Goal: Task Accomplishment & Management: Use online tool/utility

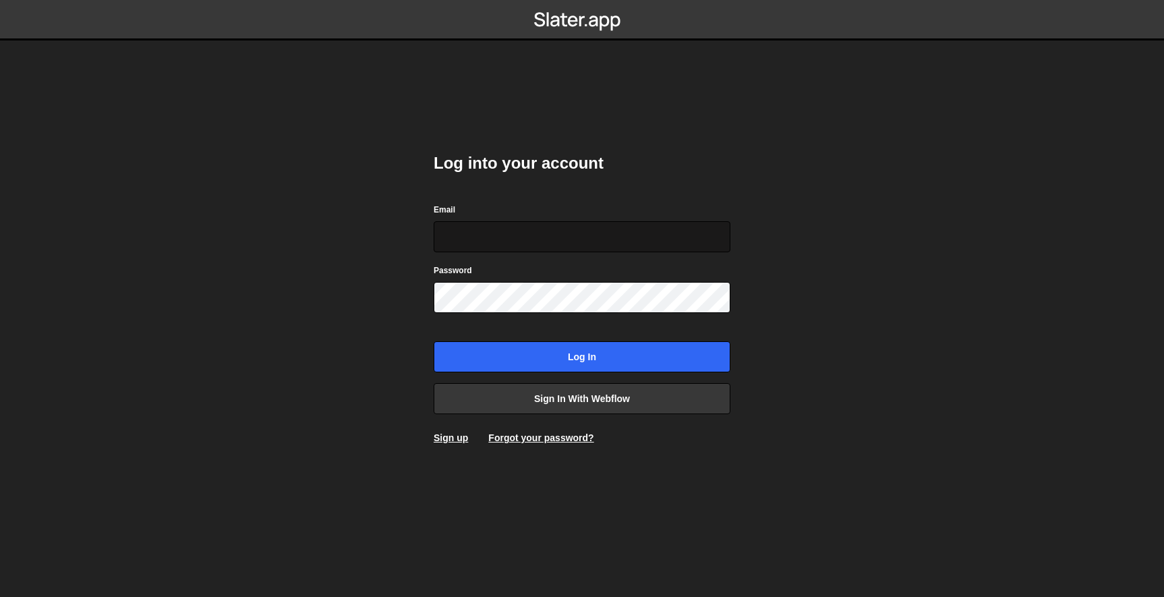
click at [581, 237] on input "Email" at bounding box center [582, 236] width 297 height 31
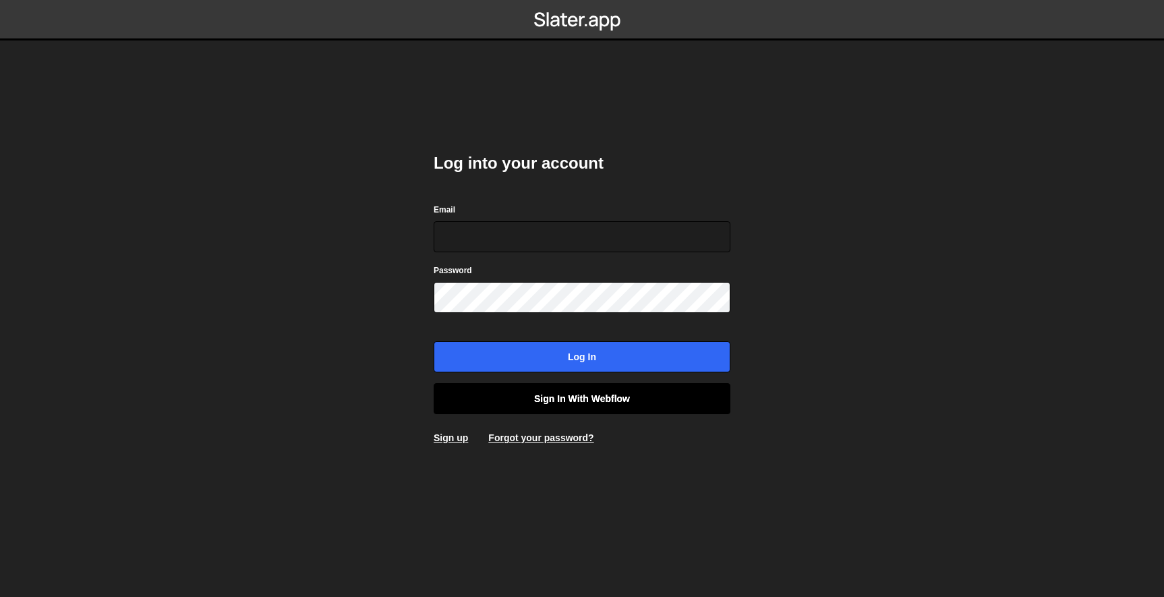
click at [597, 395] on link "Sign in with Webflow" at bounding box center [582, 398] width 297 height 31
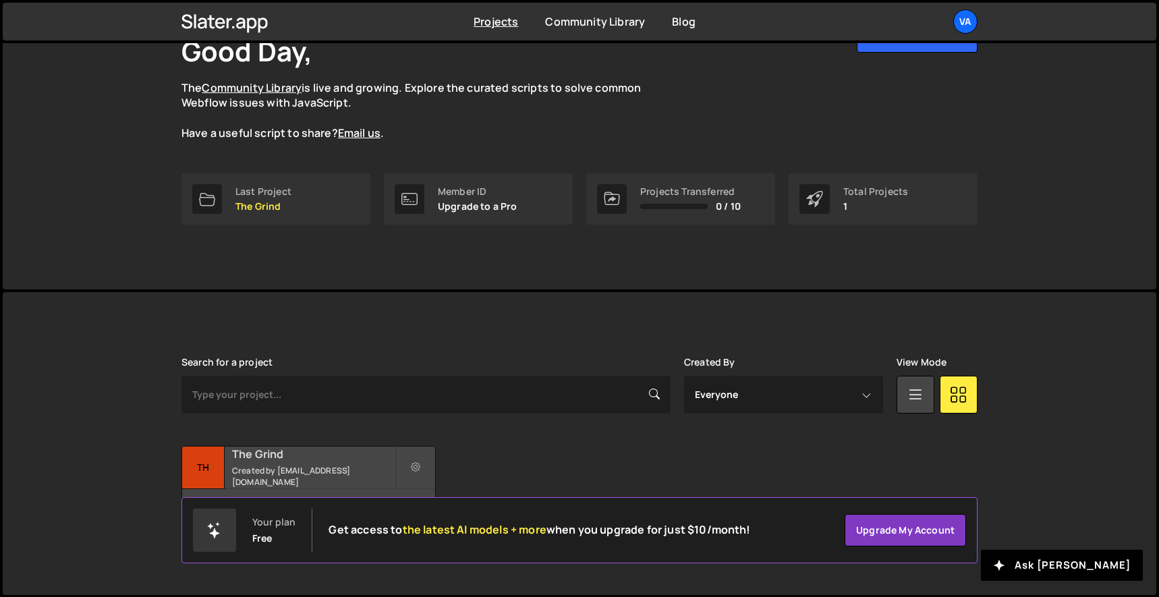
scroll to position [96, 0]
click at [322, 476] on small "Created by jochem@validgraphs.com" at bounding box center [313, 476] width 163 height 23
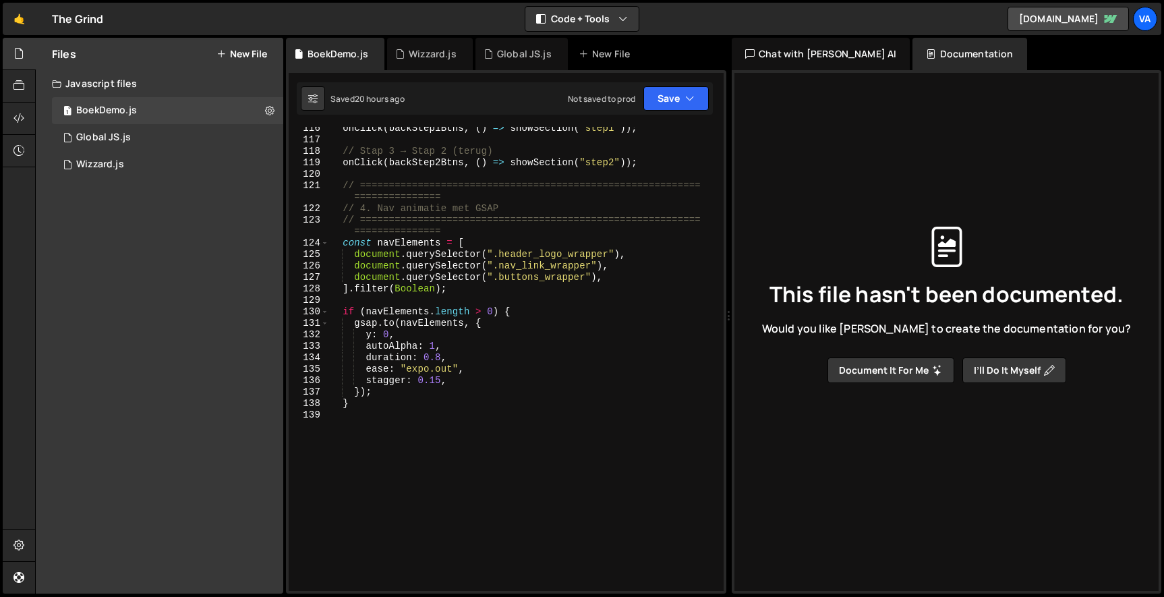
scroll to position [1596, 0]
click at [149, 154] on div "1 Wizzard.js 0" at bounding box center [167, 164] width 231 height 27
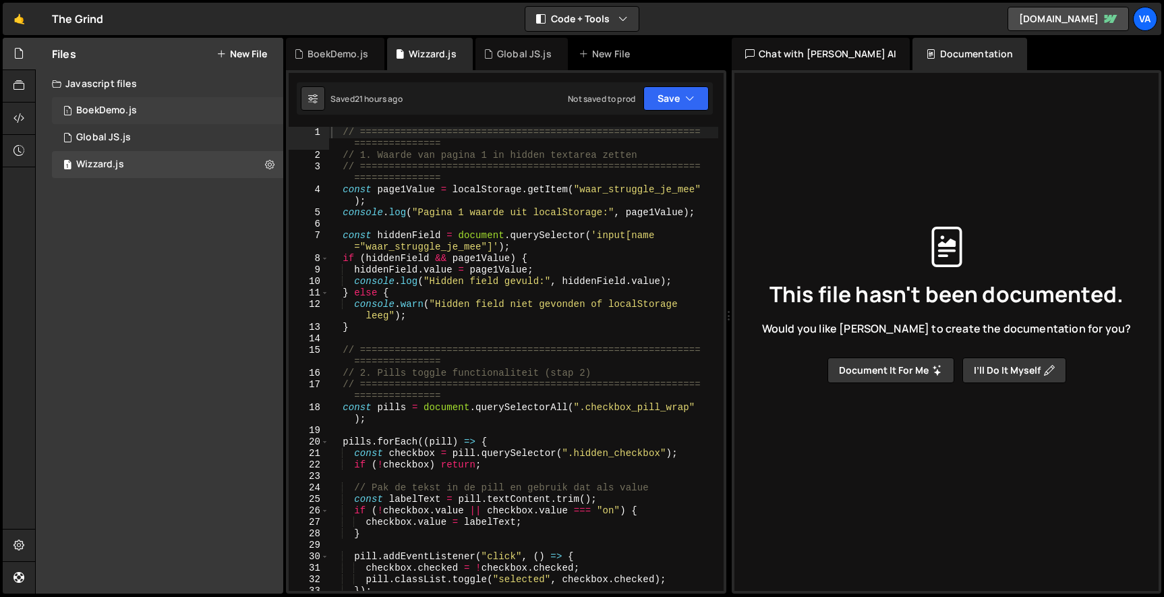
click at [167, 109] on div "1 BoekDemo.js 0" at bounding box center [167, 110] width 231 height 27
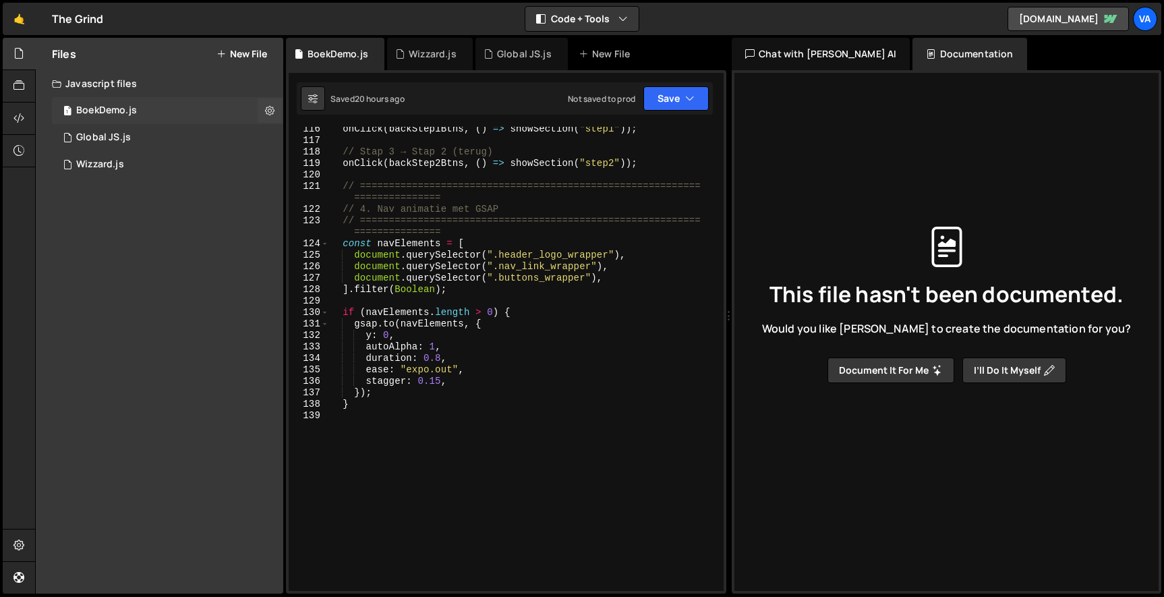
click at [155, 109] on div "1 BoekDemo.js 0" at bounding box center [167, 110] width 231 height 27
click at [475, 338] on div "onClick ( backStep1Btns , ( ) => showSection ( "step1" )) ; // Stap 3 → Stap 2 …" at bounding box center [523, 366] width 390 height 487
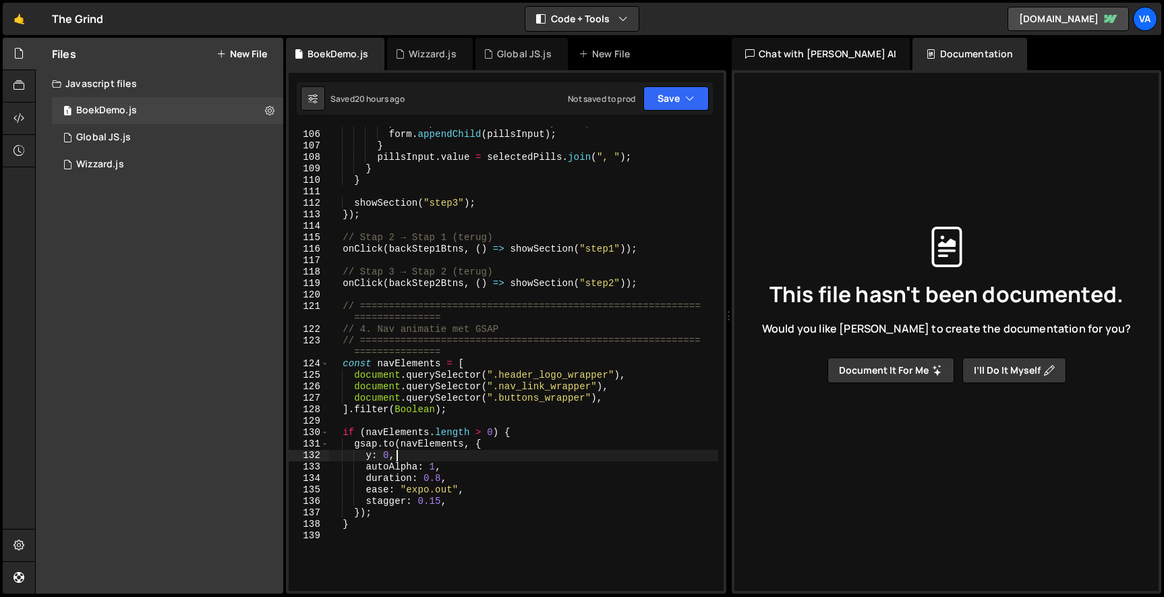
scroll to position [1473, 0]
type textarea "}"
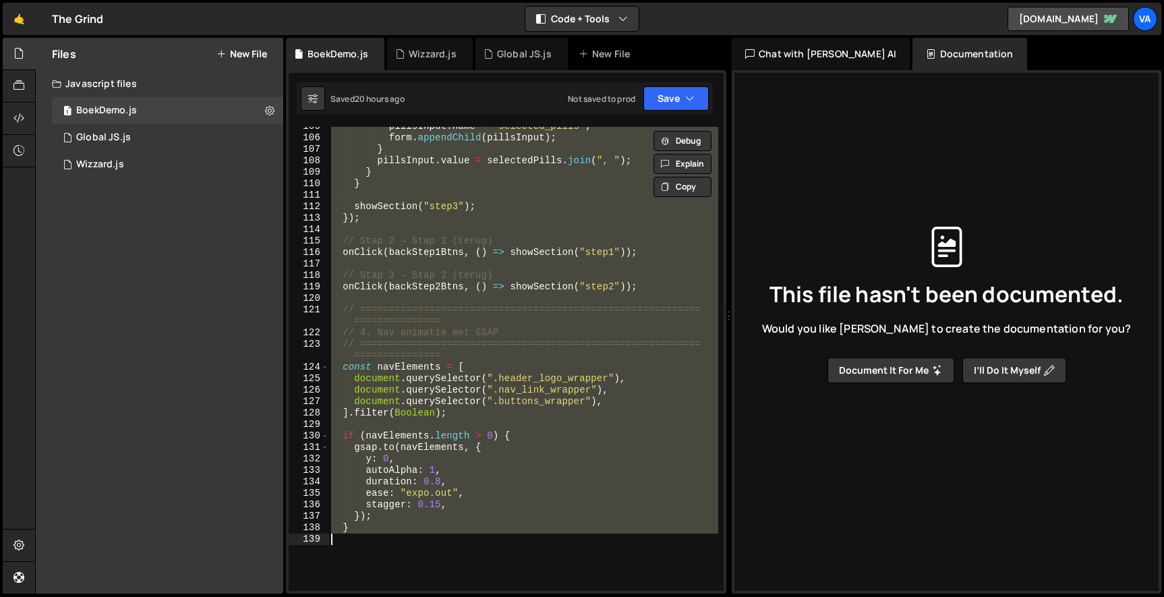
click at [405, 542] on div "pillsInput . name = "selected_pills" ; form . appendChild ( pillsInput ) ; } pi…" at bounding box center [523, 359] width 390 height 464
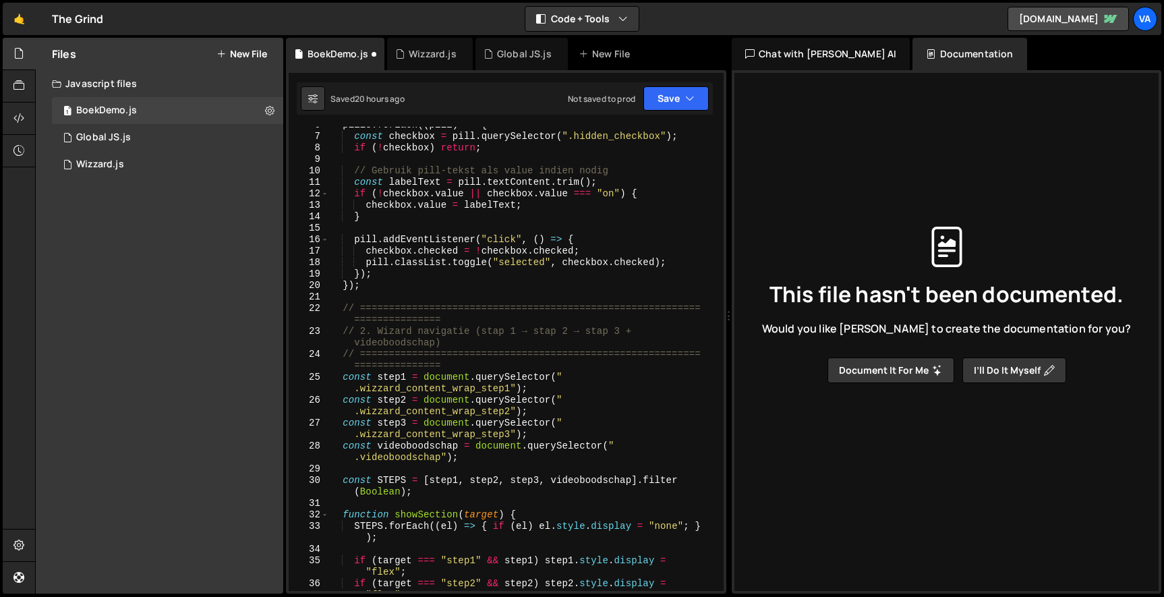
scroll to position [0, 0]
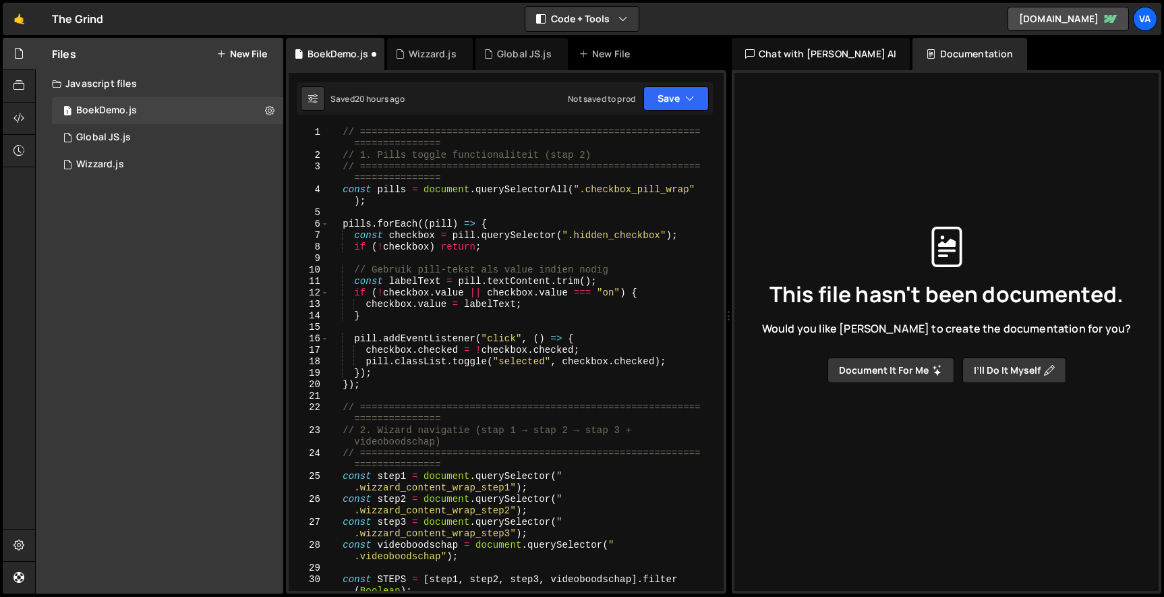
click at [341, 131] on div "// =========================================================== =============== …" at bounding box center [523, 376] width 390 height 498
click at [339, 191] on div "// =========================================================== =============== …" at bounding box center [523, 376] width 390 height 498
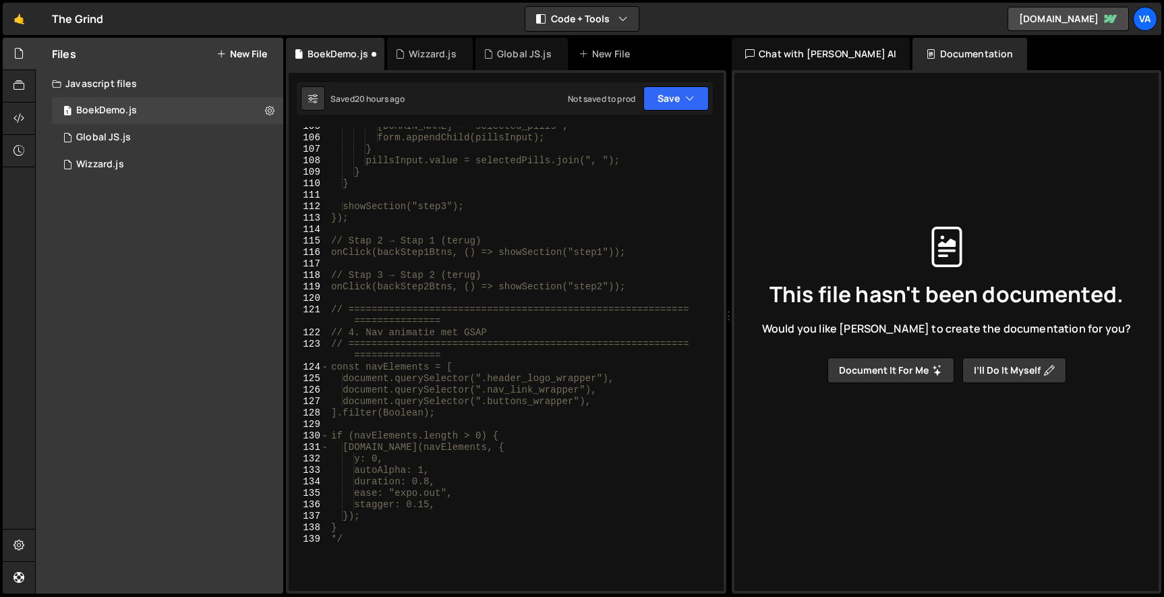
scroll to position [1653, 0]
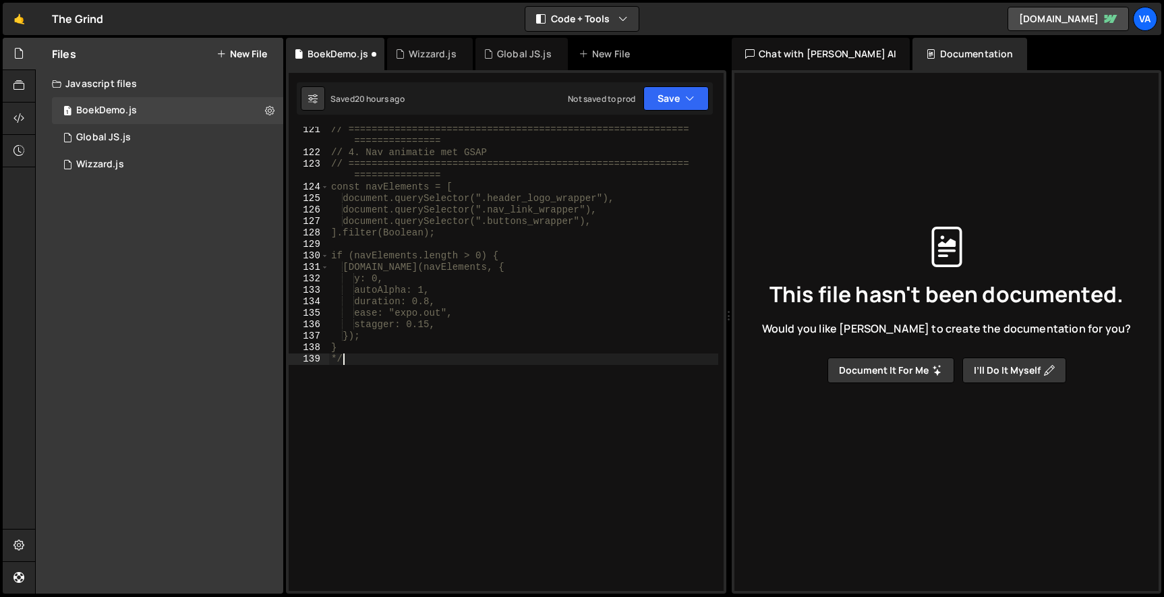
click at [405, 386] on div "// =========================================================== =============== …" at bounding box center [523, 373] width 390 height 498
type textarea "*/"
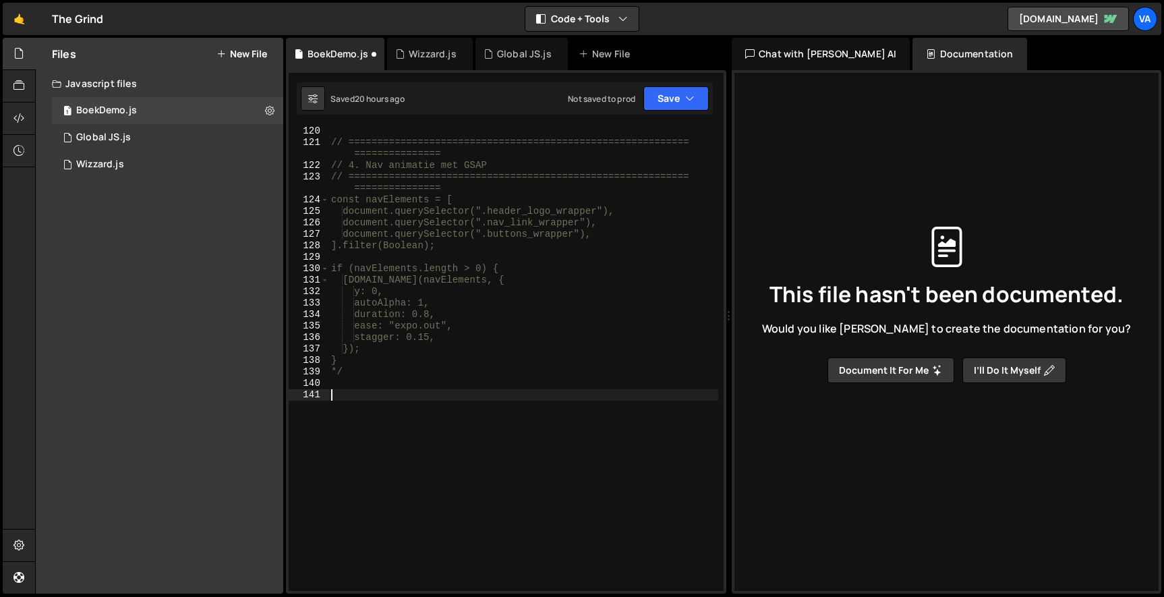
scroll to position [1640, 0]
paste textarea "}"
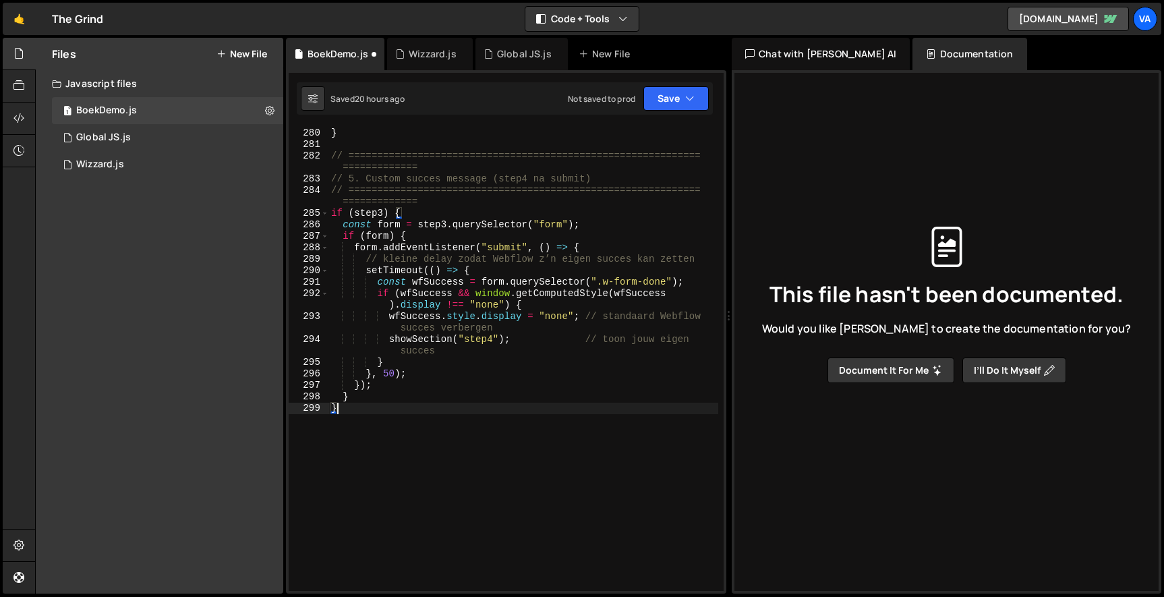
scroll to position [3771, 0]
click at [670, 98] on button "Save" at bounding box center [675, 98] width 65 height 24
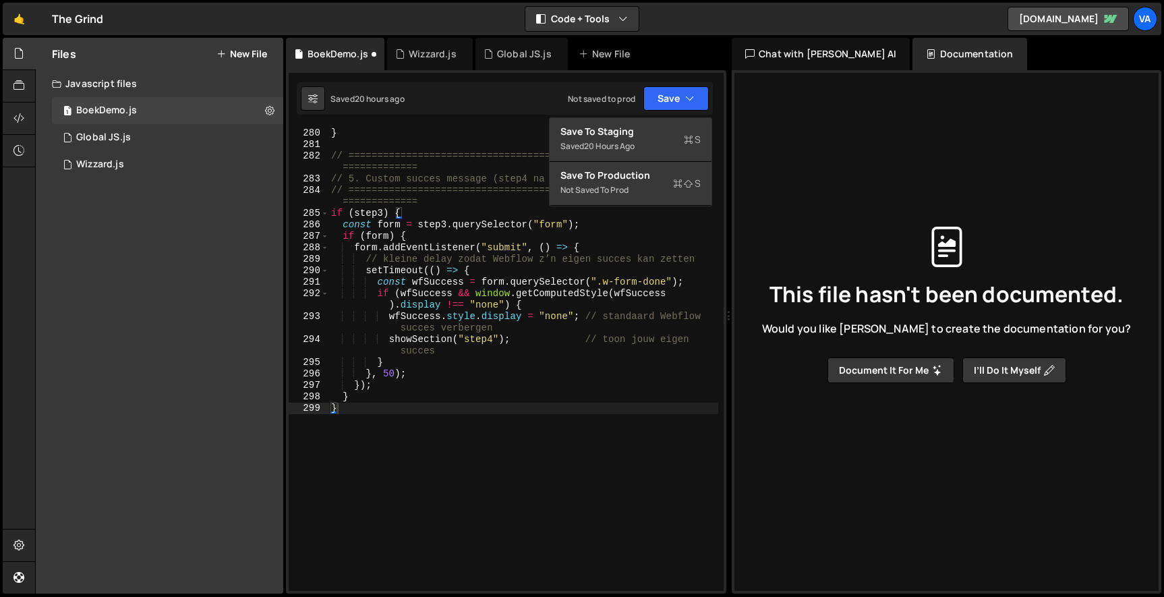
type textarea "});"
click at [511, 388] on div "}) ; } // ============================================================= =======…" at bounding box center [523, 359] width 390 height 487
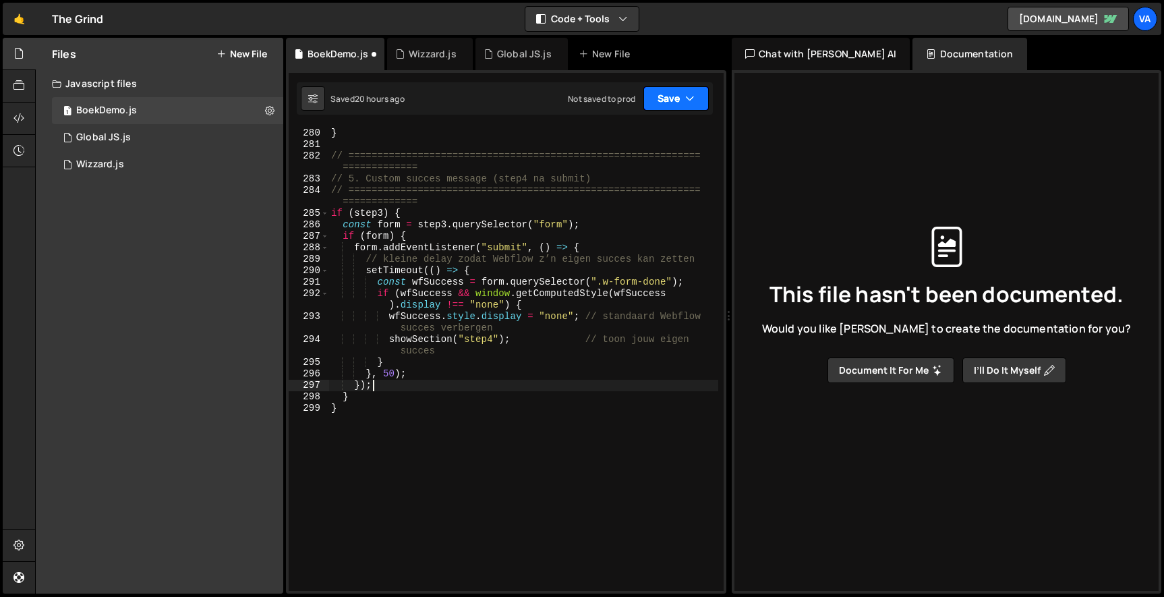
click at [662, 102] on button "Save" at bounding box center [675, 98] width 65 height 24
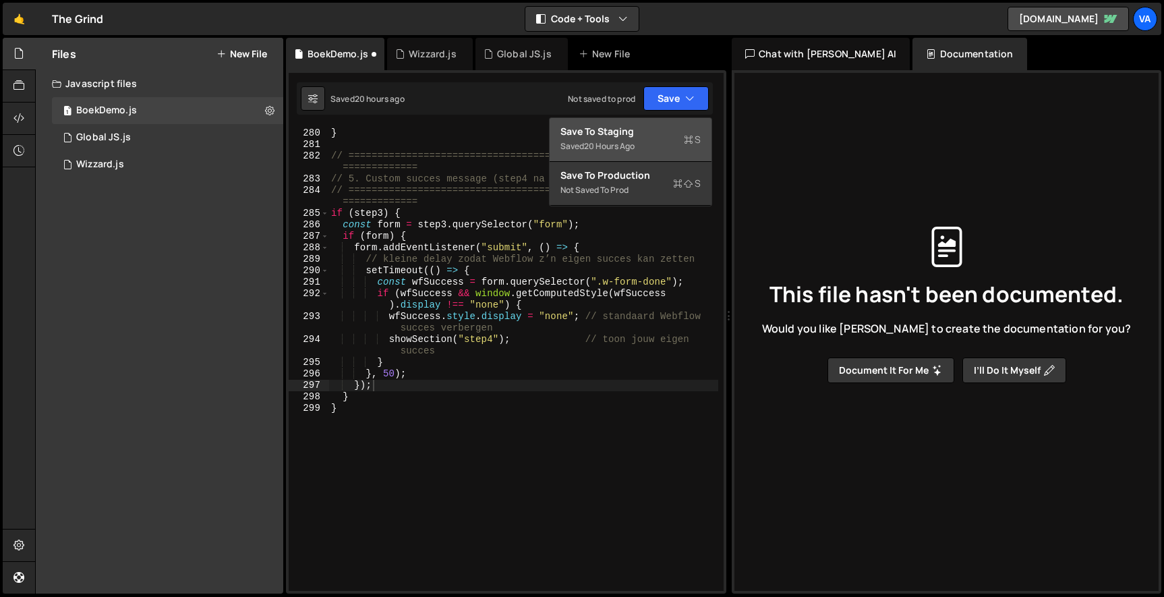
click at [662, 150] on div "Saved 20 hours ago" at bounding box center [630, 146] width 140 height 16
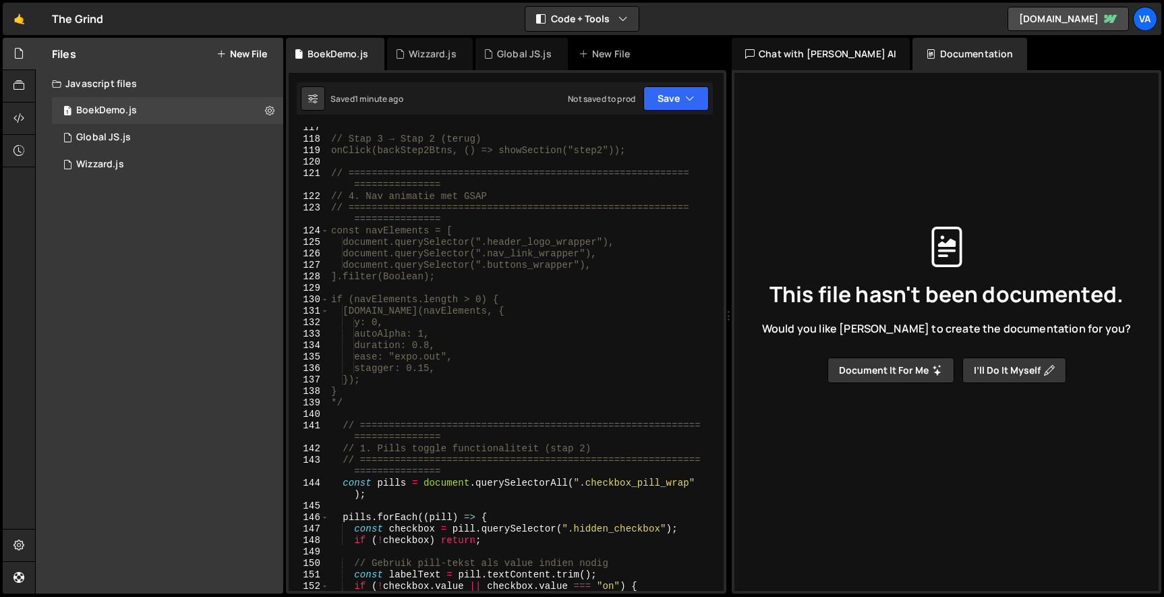
scroll to position [1610, 0]
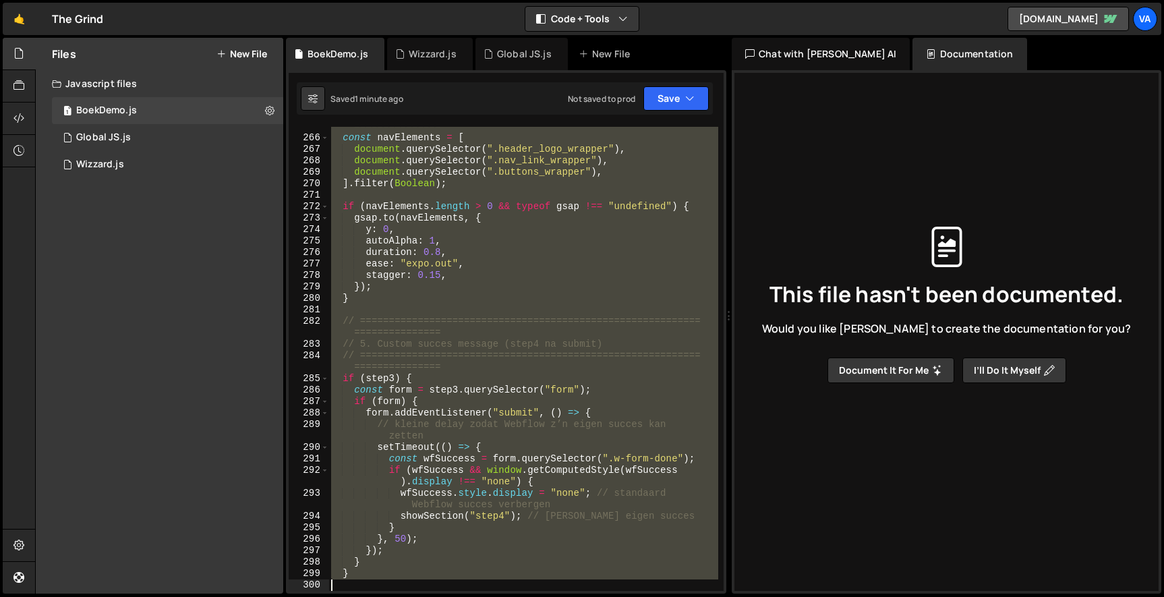
drag, startPoint x: 343, startPoint y: 415, endPoint x: 512, endPoint y: 669, distance: 304.9
click at [512, 596] on html "Projects Community Library Blog Va Projects Your Teams Account Upgrade Logout" at bounding box center [582, 298] width 1164 height 597
type textarea "}"
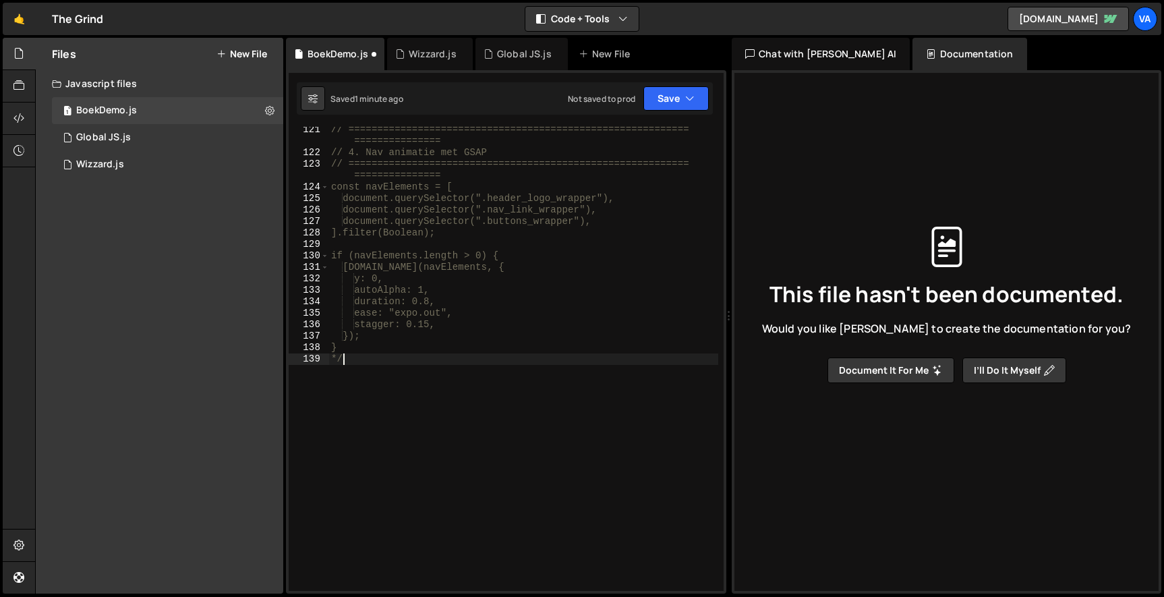
scroll to position [1653, 0]
type textarea "*"
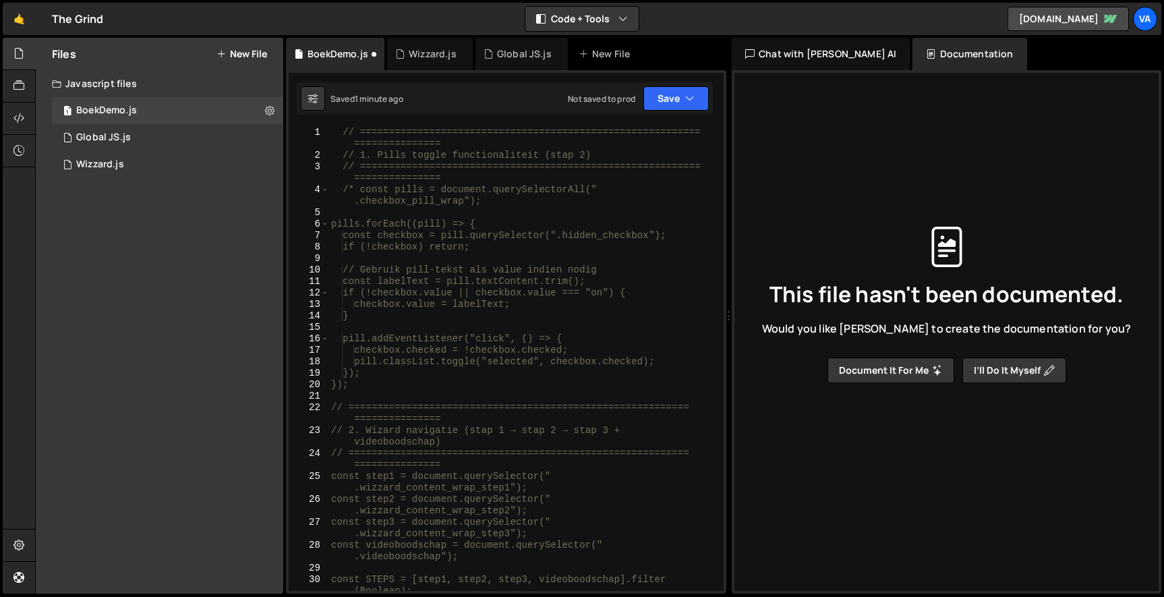
scroll to position [0, 0]
drag, startPoint x: 359, startPoint y: 187, endPoint x: 252, endPoint y: 187, distance: 107.9
click at [252, 187] on div "Files New File Javascript files 1 BoekDemo.js 0 1 Global JS.js 0 1 Wizzard.js 0" at bounding box center [599, 316] width 1129 height 556
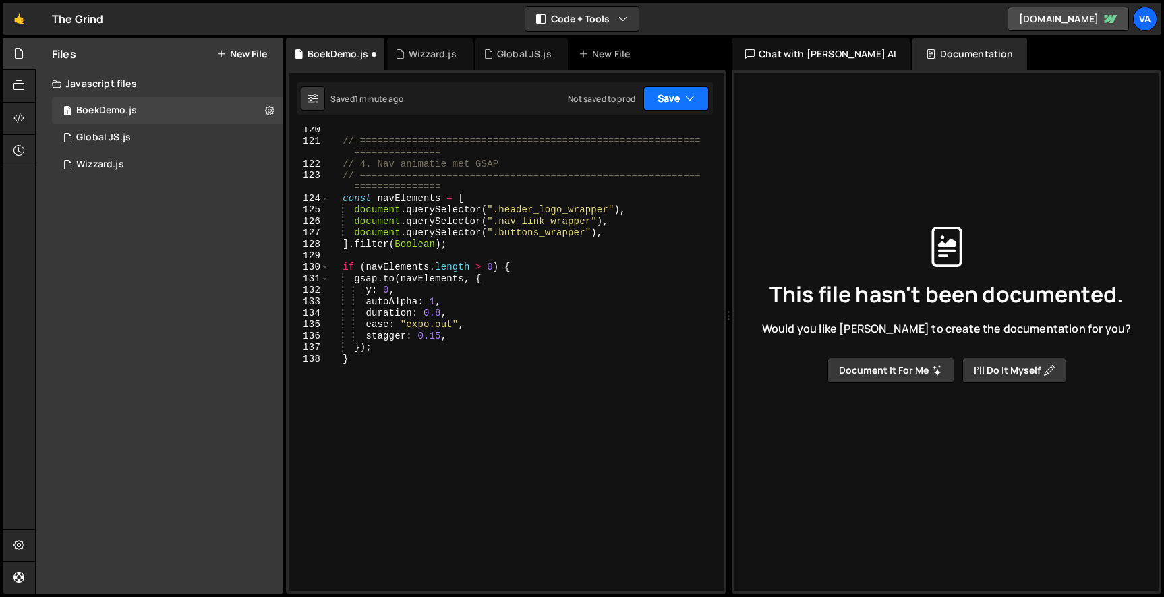
click at [662, 97] on button "Save" at bounding box center [675, 98] width 65 height 24
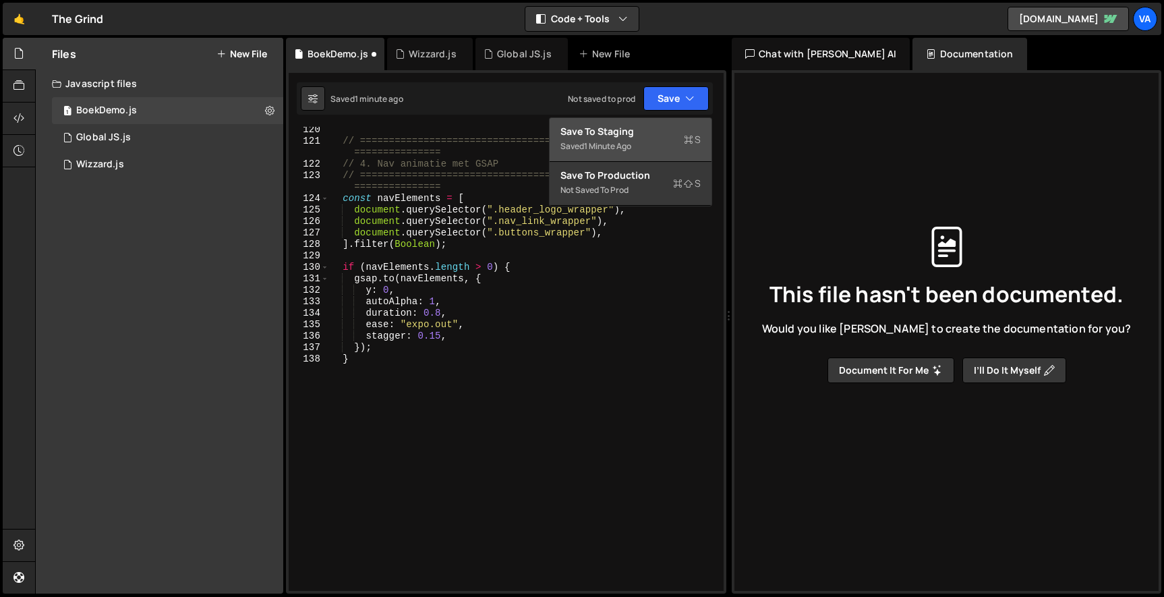
click at [618, 136] on div "Save to Staging S" at bounding box center [630, 131] width 140 height 13
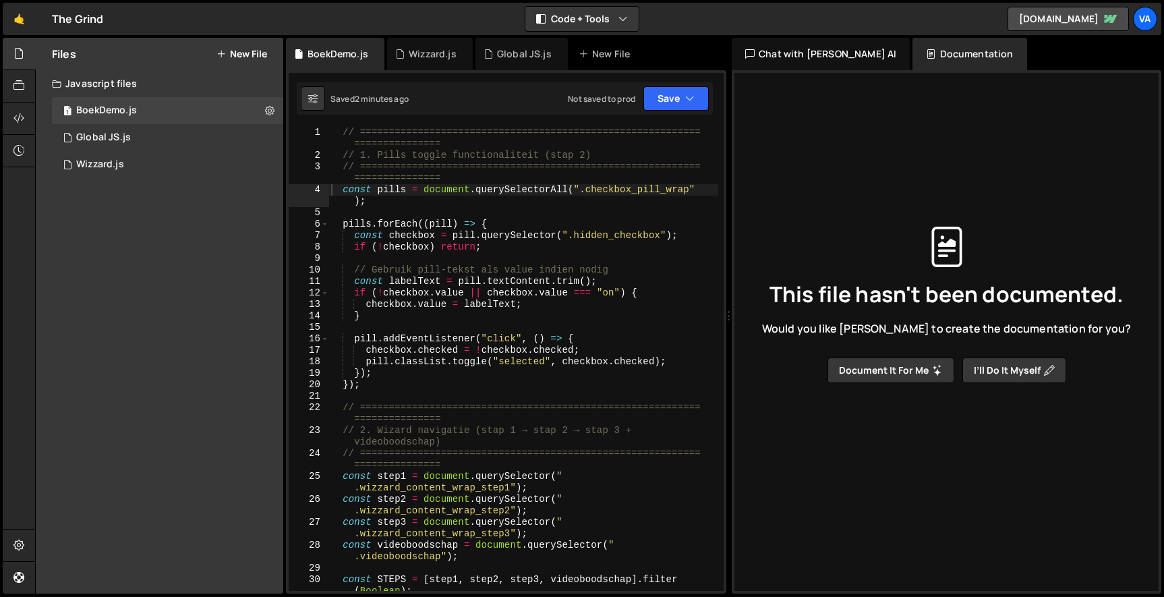
click at [342, 185] on div "// =========================================================== =============== …" at bounding box center [523, 376] width 390 height 498
type textarea "*/ const pills = document.querySelectorAll(".checkbox_pill_wrap");"
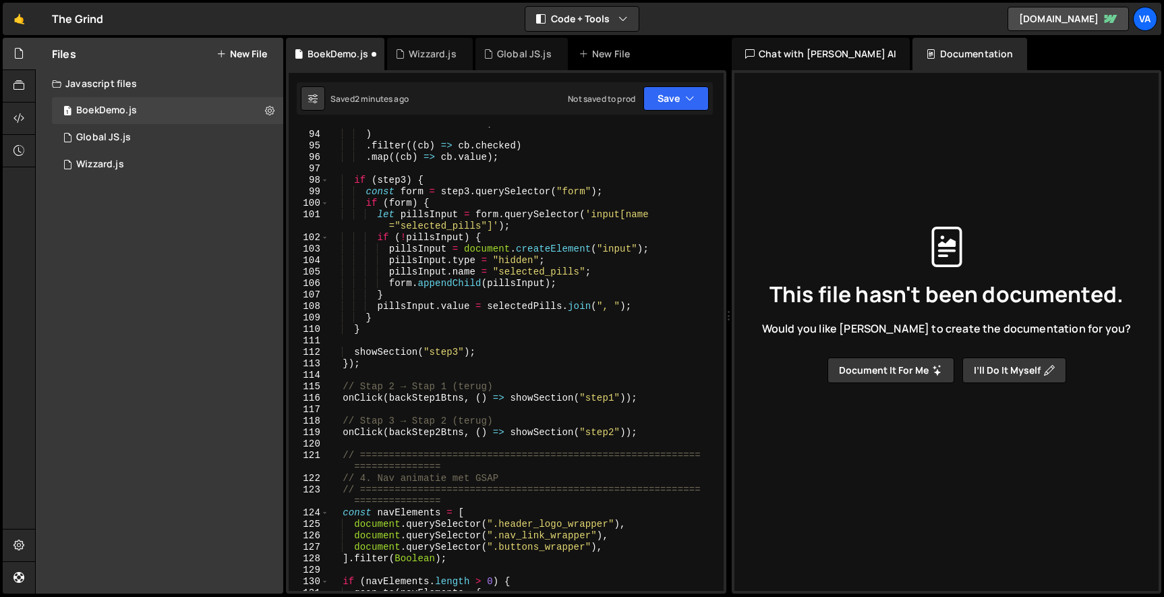
scroll to position [1653, 0]
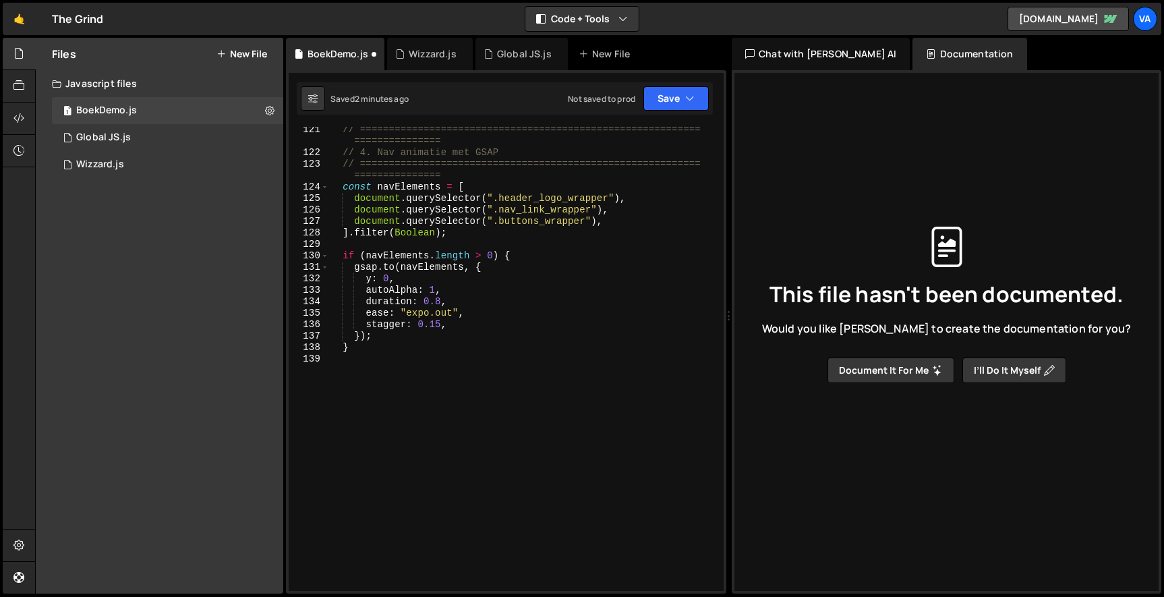
click at [385, 365] on div "// =========================================================== =============== …" at bounding box center [523, 373] width 390 height 498
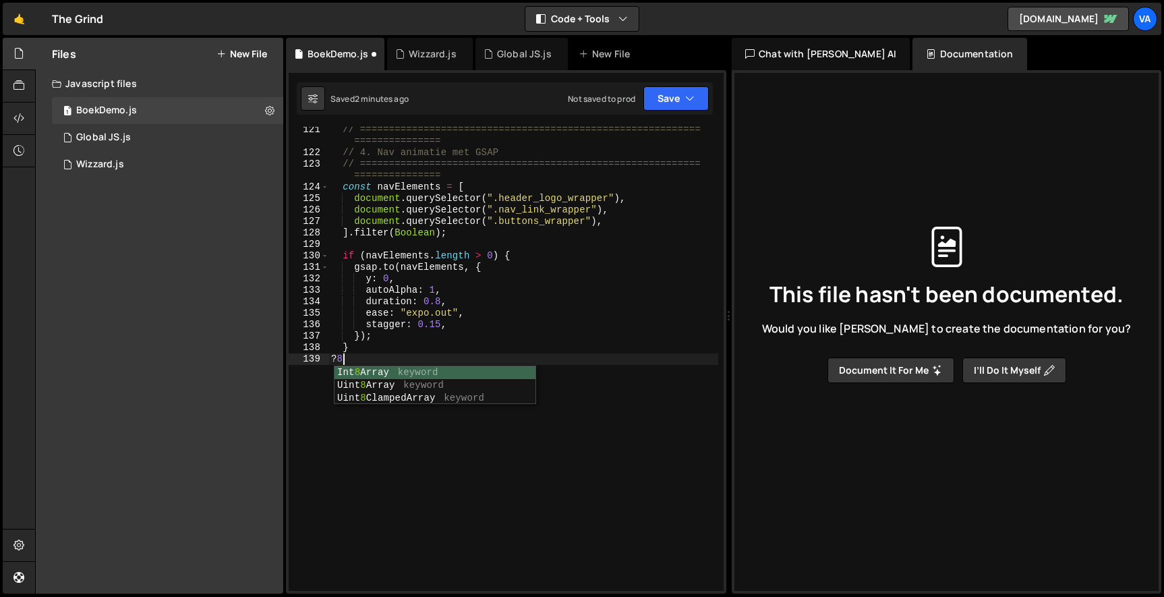
type textarea "?"
type textarea "/"
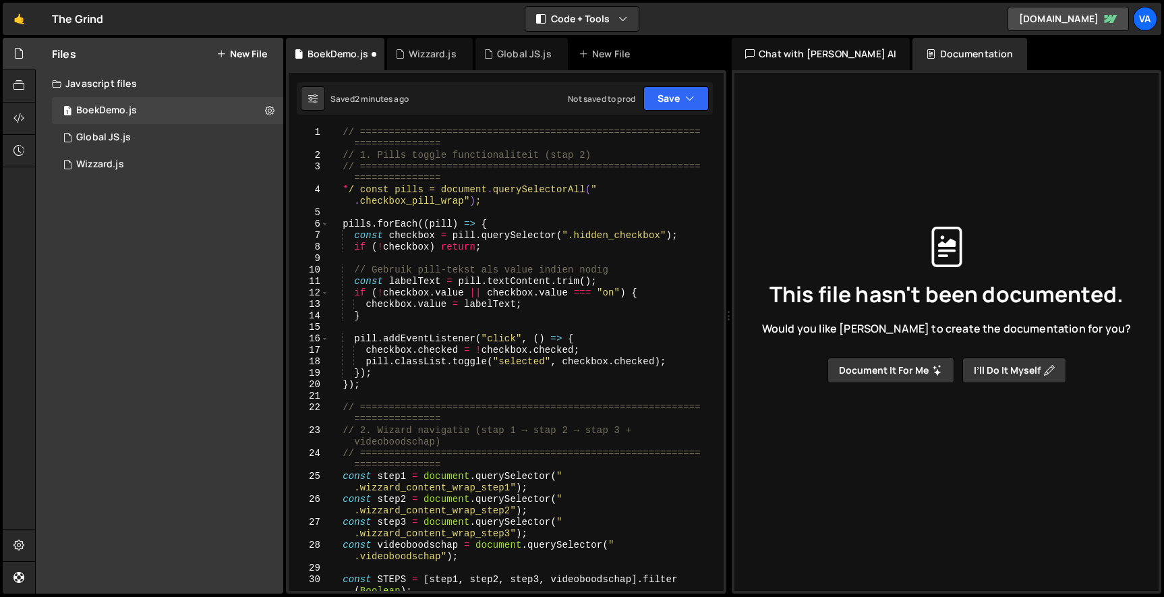
click at [353, 188] on div "// =========================================================== =============== …" at bounding box center [523, 376] width 390 height 498
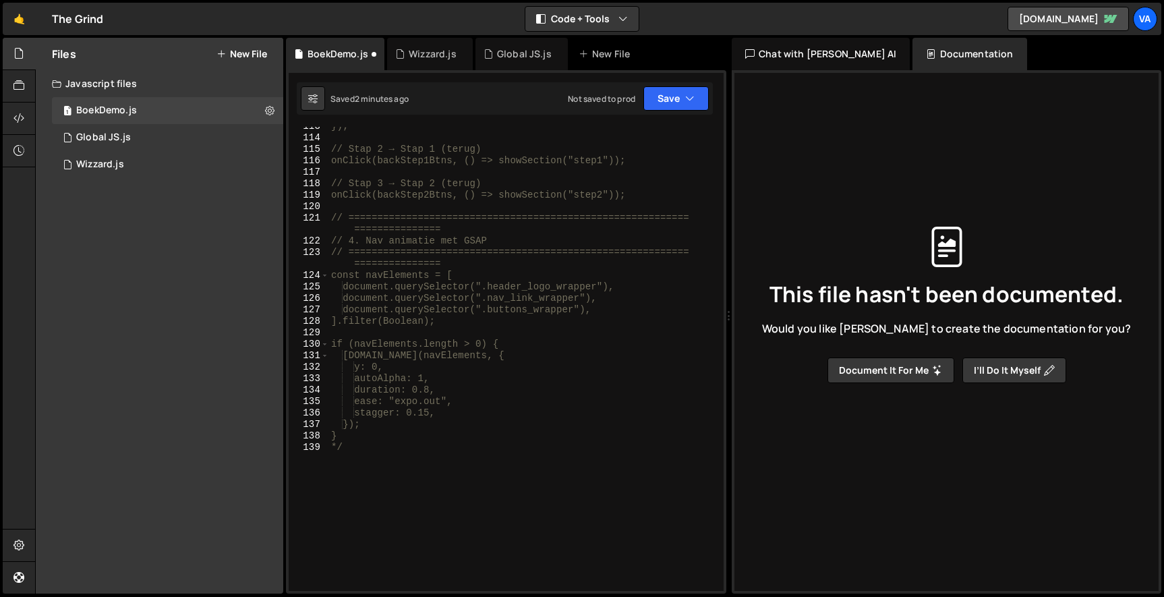
scroll to position [1653, 0]
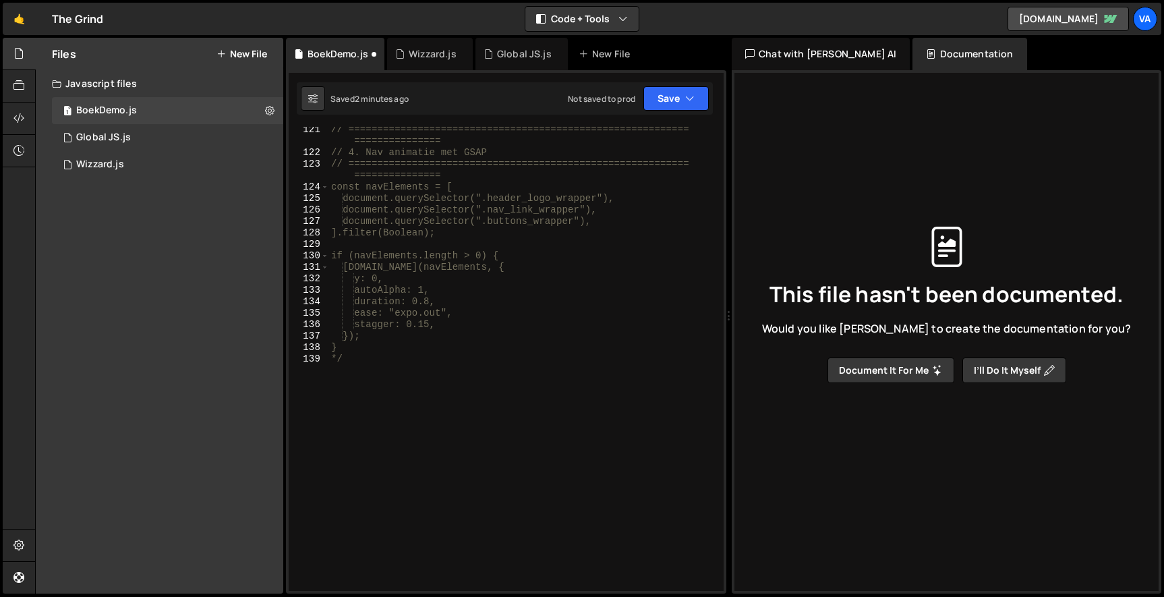
click at [392, 362] on div "// =========================================================== =============== …" at bounding box center [523, 373] width 390 height 498
type textarea "*/"
paste textarea "</script>"
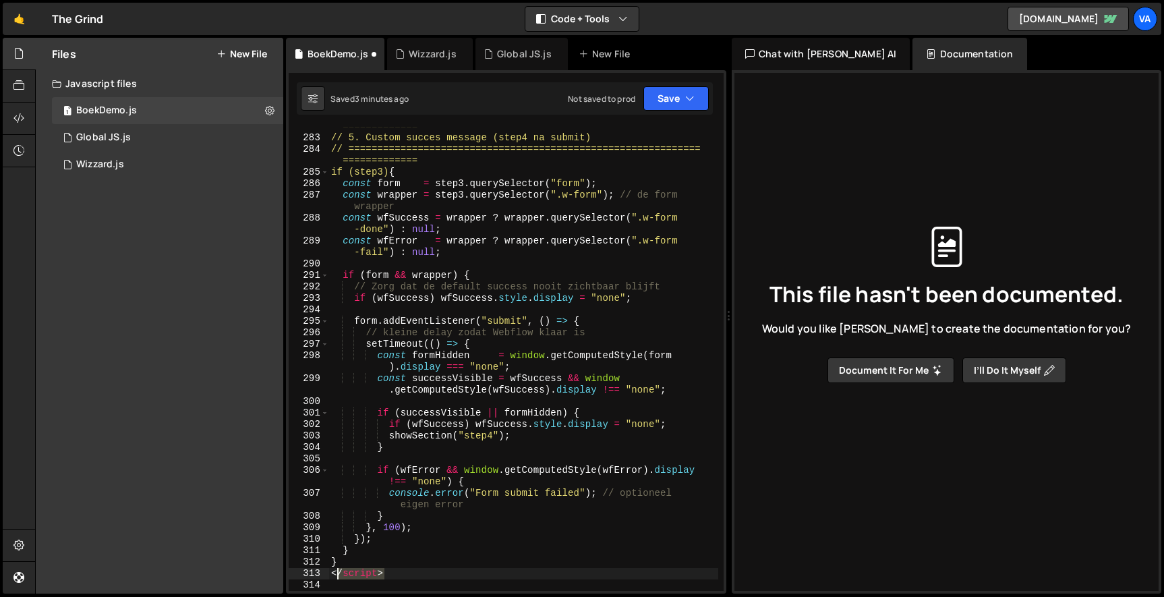
drag, startPoint x: 402, startPoint y: 572, endPoint x: 298, endPoint y: 572, distance: 103.8
click at [298, 572] on div "282 283 284 285 286 287 288 289 290 291 292 293 294 295 296 297 298 299 300 301…" at bounding box center [506, 359] width 435 height 464
type textarea "</script>"
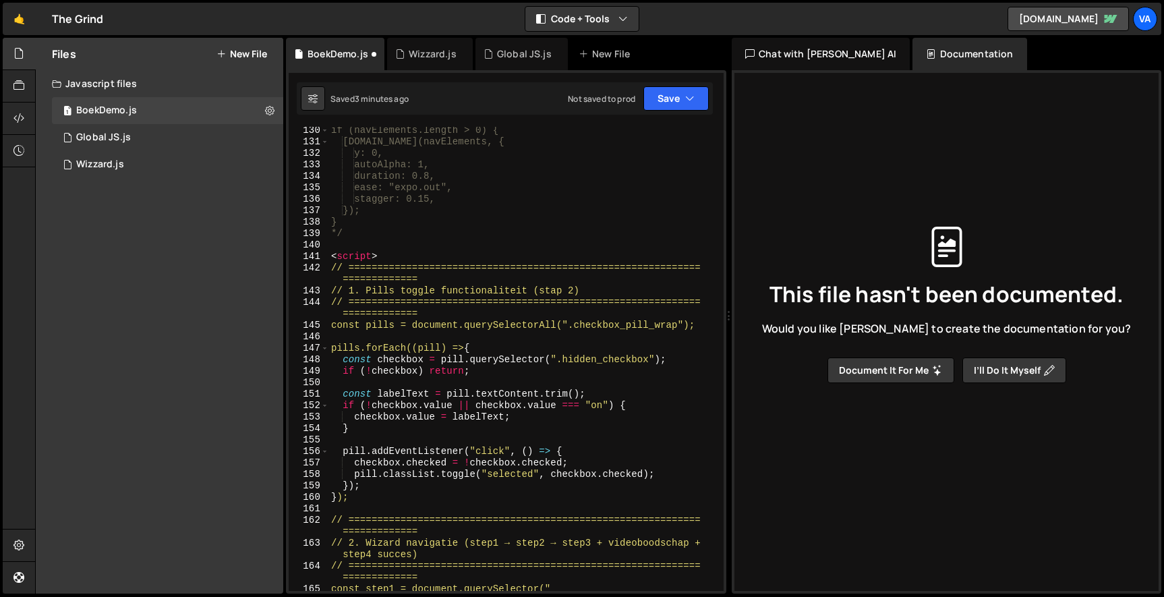
scroll to position [1658, 0]
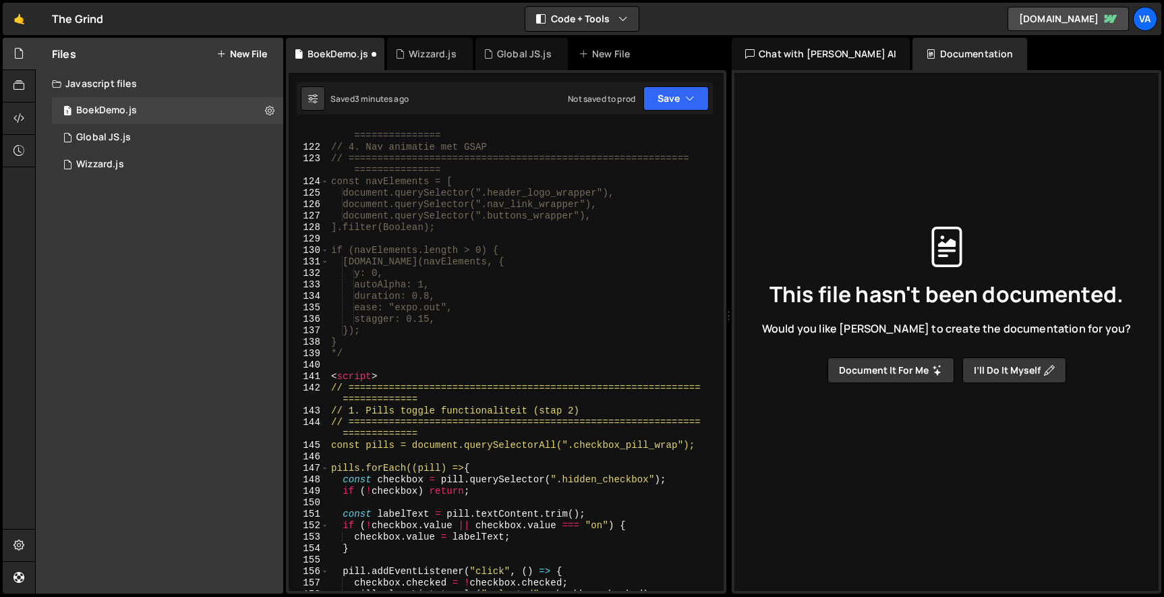
drag, startPoint x: 404, startPoint y: 374, endPoint x: 256, endPoint y: 374, distance: 147.7
click at [257, 374] on div "Files New File Javascript files 1 BoekDemo.js 0 1 Global JS.js 0 1 Wizzard.js 0" at bounding box center [599, 316] width 1129 height 556
type textarea "<script>"
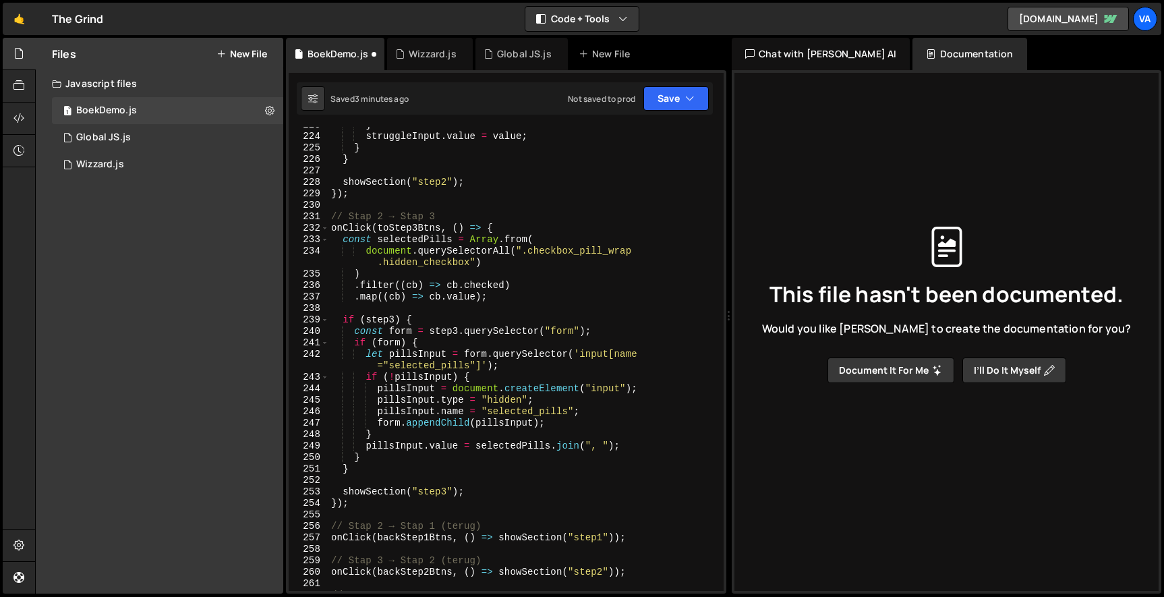
scroll to position [3155, 0]
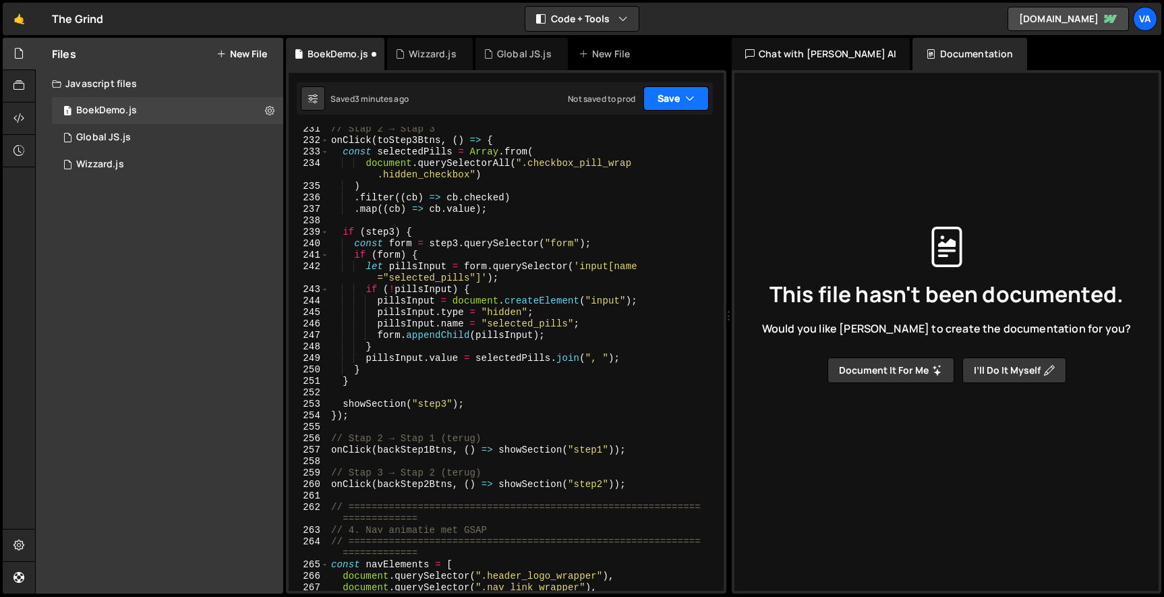
click at [685, 90] on button "Save" at bounding box center [675, 98] width 65 height 24
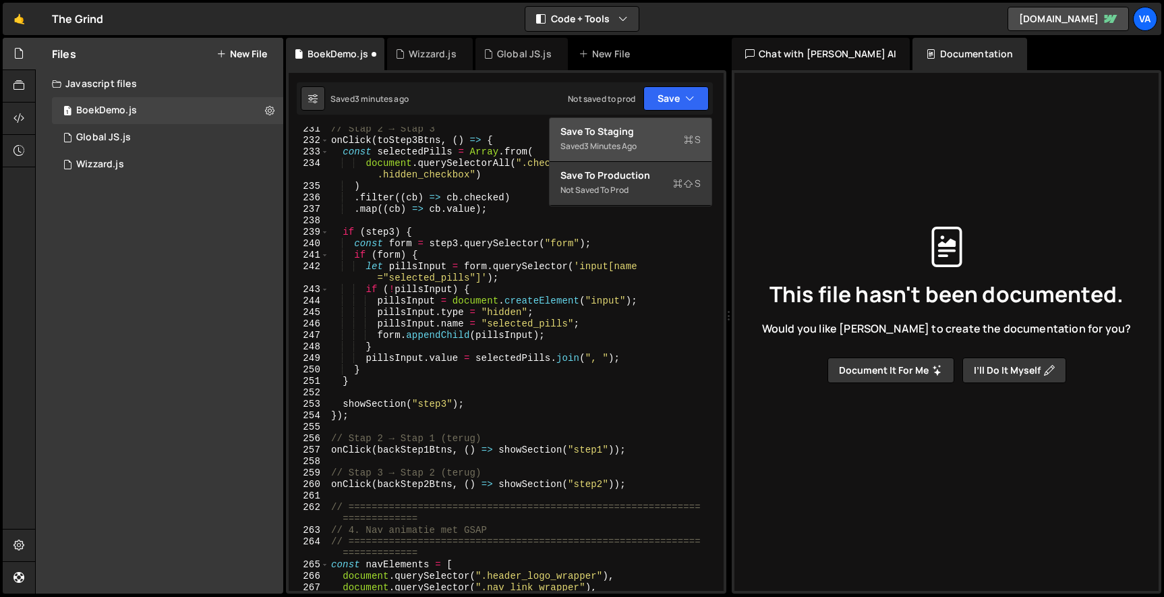
click at [622, 124] on button "Save to Staging S Saved 3 minutes ago" at bounding box center [631, 140] width 162 height 44
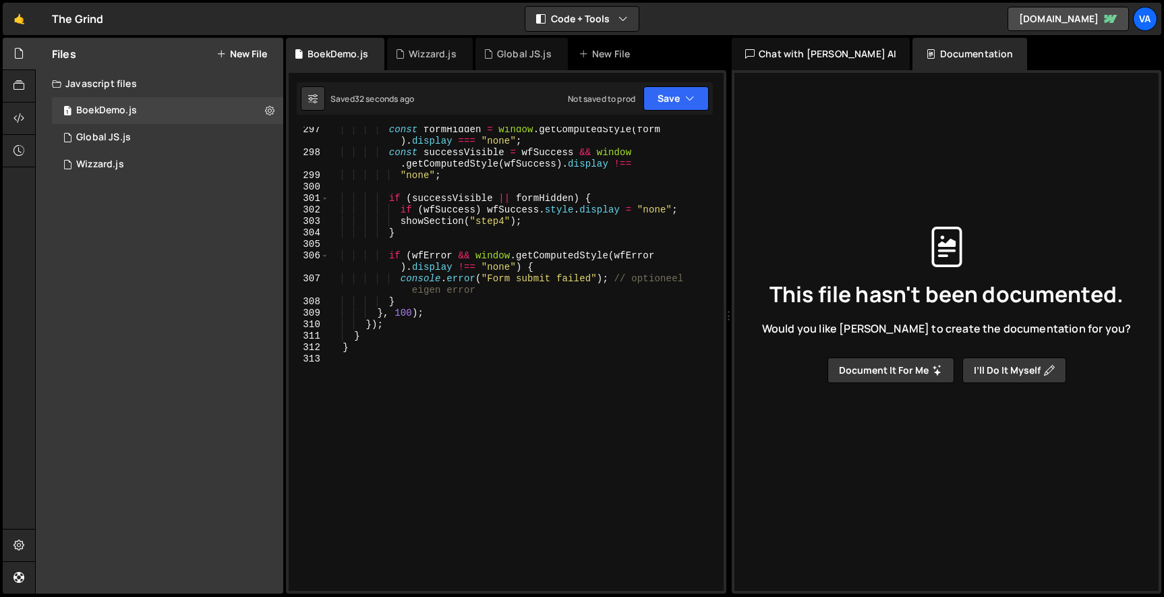
scroll to position [0, 0]
click at [268, 105] on icon at bounding box center [269, 110] width 9 height 13
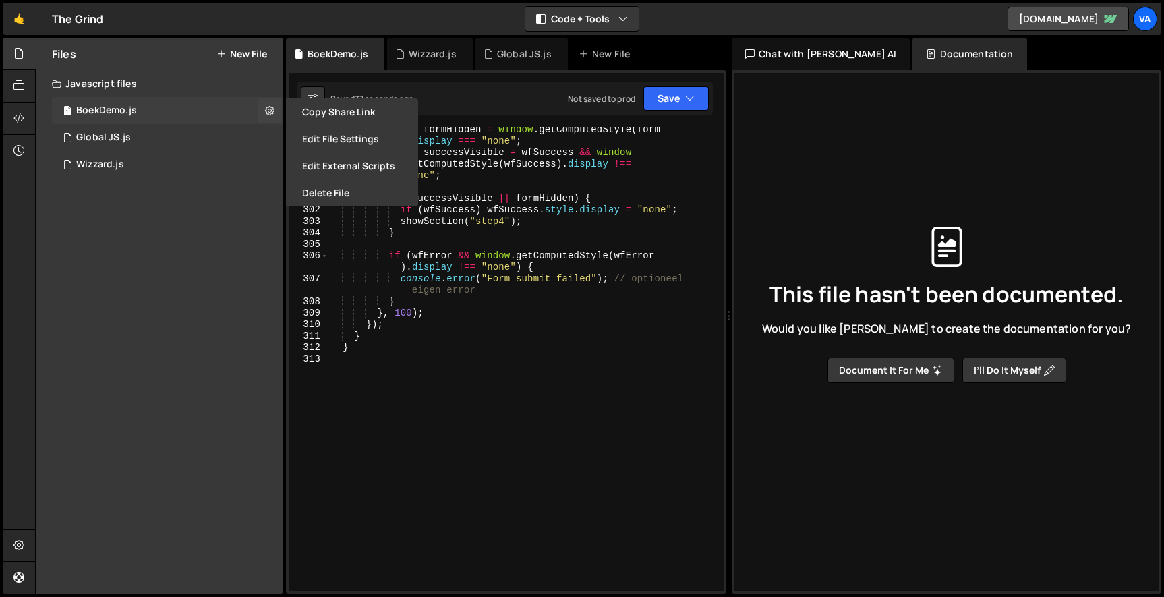
click at [167, 100] on div "1 BoekDemo.js 0" at bounding box center [167, 110] width 231 height 27
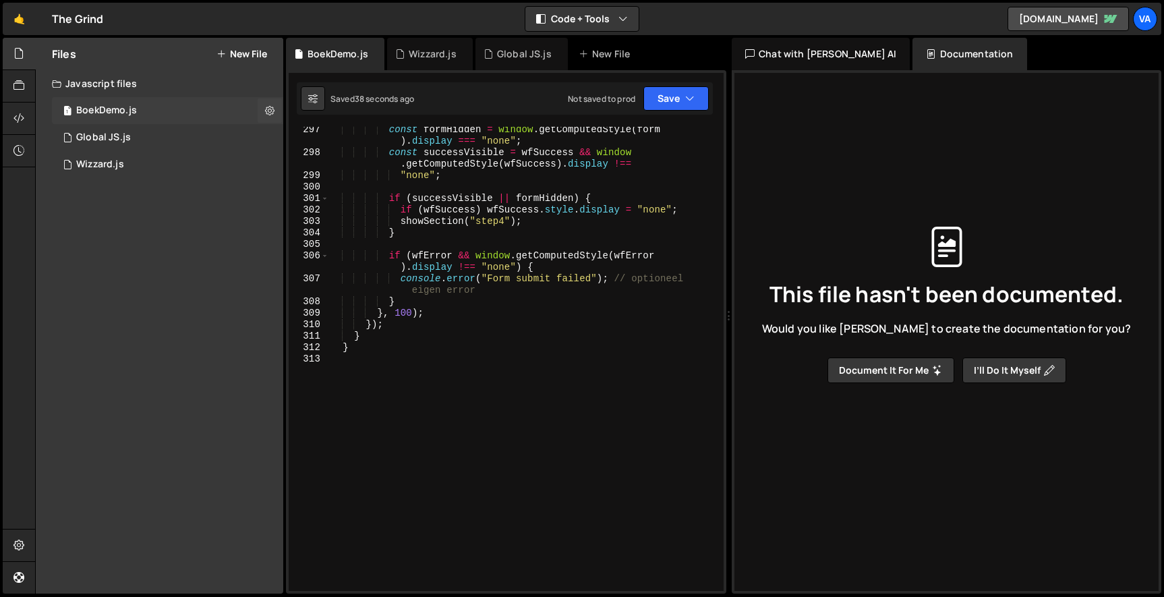
click at [167, 100] on div "1 BoekDemo.js 0" at bounding box center [167, 110] width 231 height 27
click at [259, 100] on button at bounding box center [270, 110] width 24 height 24
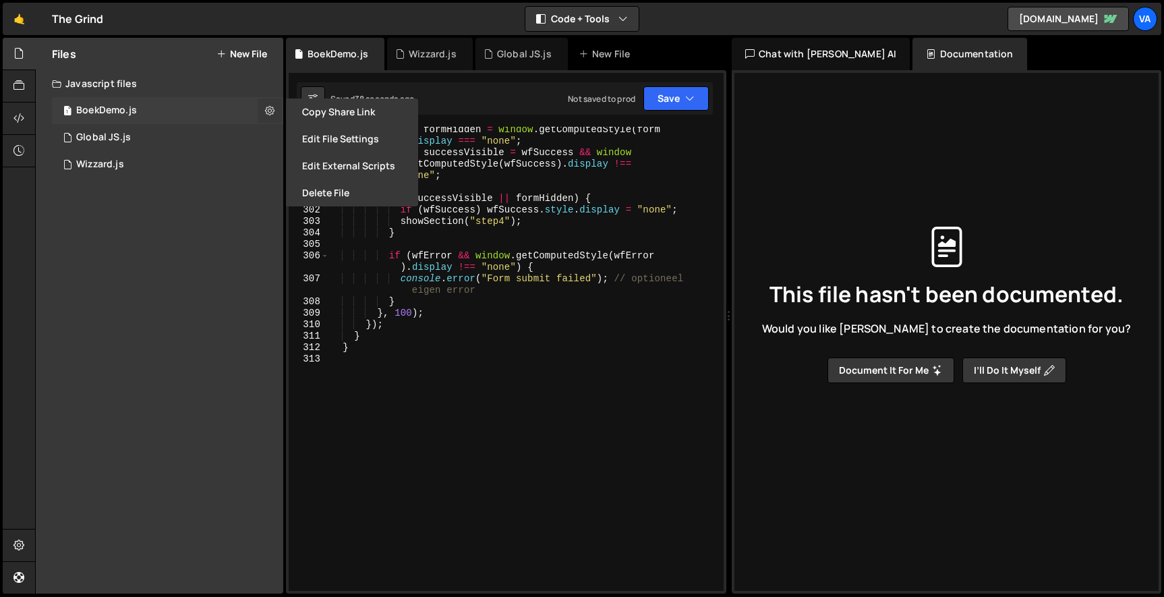
click at [265, 106] on icon at bounding box center [269, 110] width 9 height 13
click at [310, 133] on button "Edit File Settings" at bounding box center [352, 138] width 132 height 27
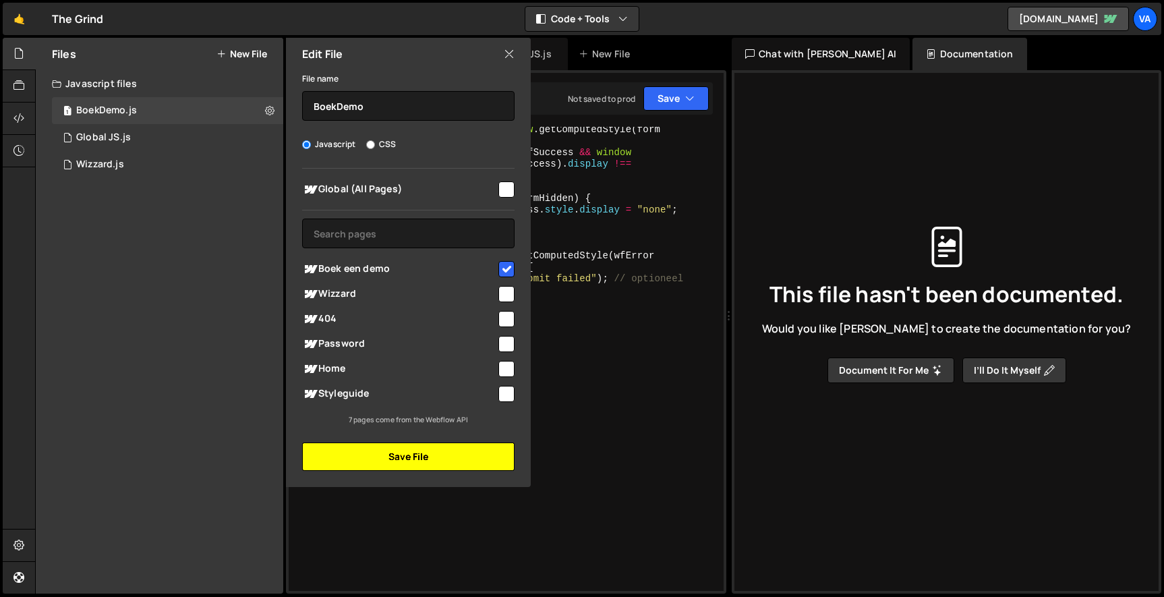
click at [439, 449] on button "Save File" at bounding box center [408, 456] width 212 height 28
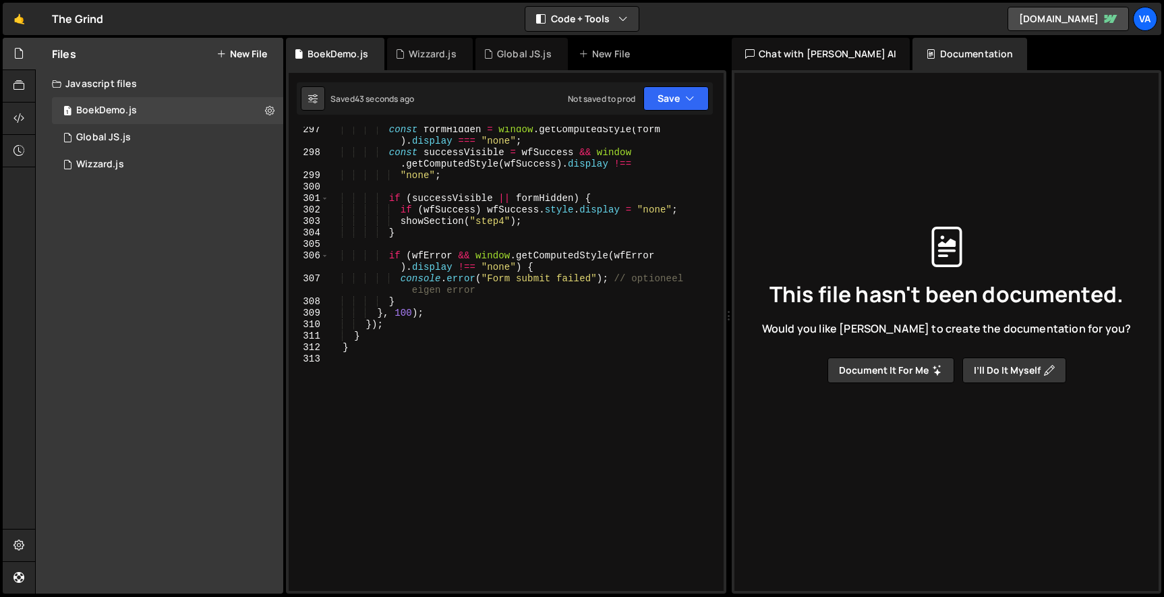
click at [782, 70] on div "Slater AI Start new chat Select a page to chat with Slater Slater Documentation…" at bounding box center [947, 331] width 430 height 523
click at [782, 57] on div "Chat with [PERSON_NAME]" at bounding box center [821, 54] width 178 height 32
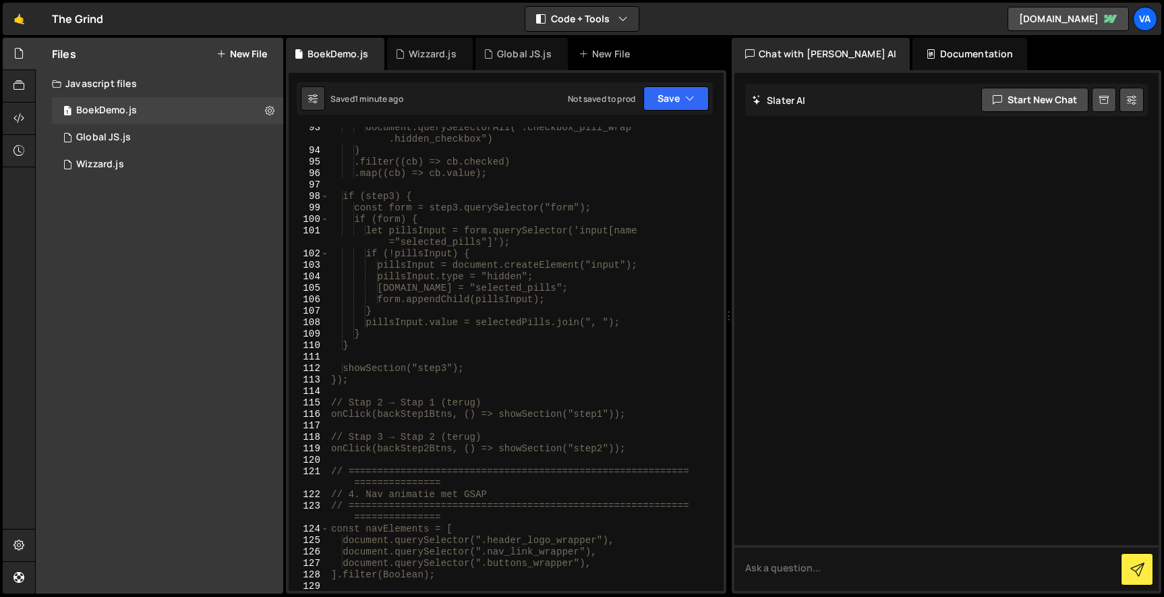
scroll to position [1312, 0]
click at [1152, 21] on div "Va" at bounding box center [1145, 19] width 24 height 24
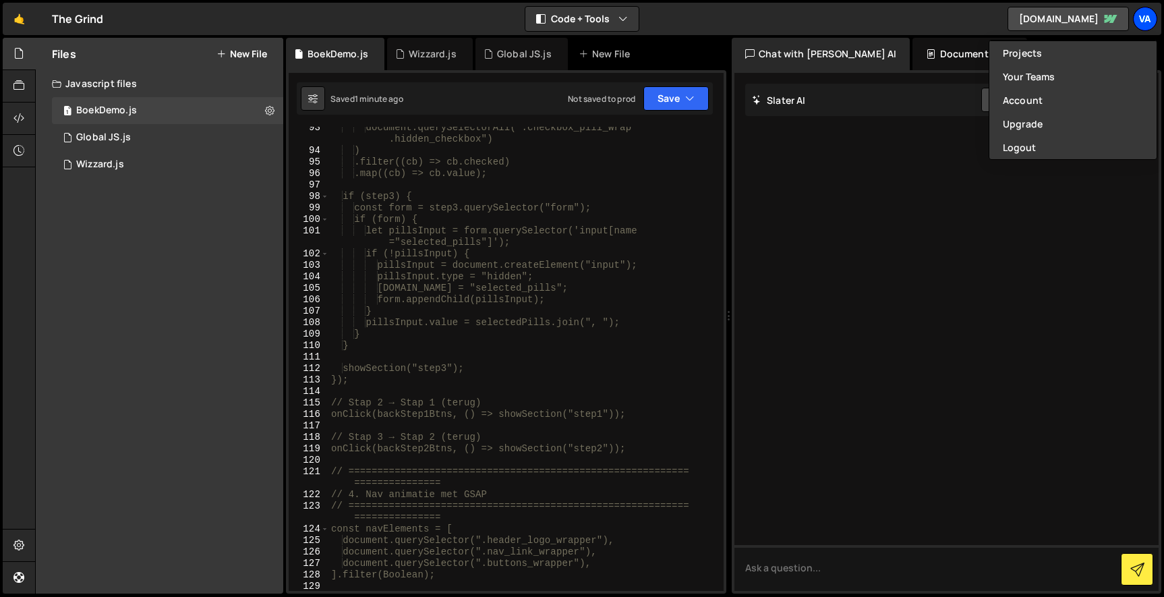
click at [1152, 21] on div "Va" at bounding box center [1145, 19] width 24 height 24
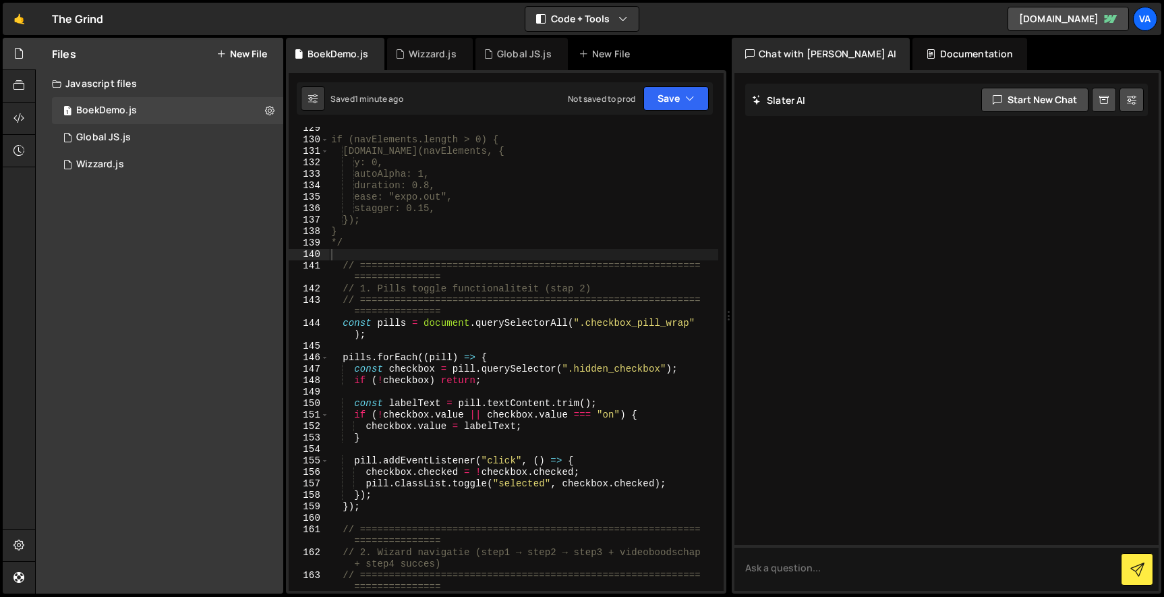
scroll to position [0, 0]
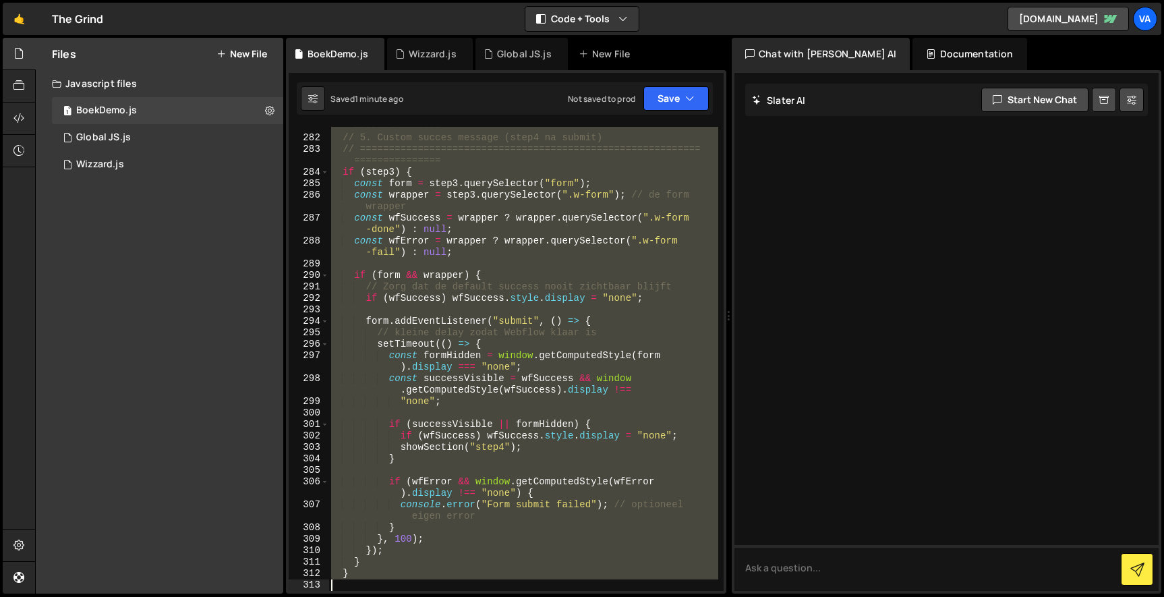
drag, startPoint x: 331, startPoint y: 260, endPoint x: 454, endPoint y: 669, distance: 427.3
click at [454, 596] on html "Projects Community Library Blog Va Projects Your Teams Account Upgrade Logout" at bounding box center [582, 298] width 1164 height 597
type textarea "}"
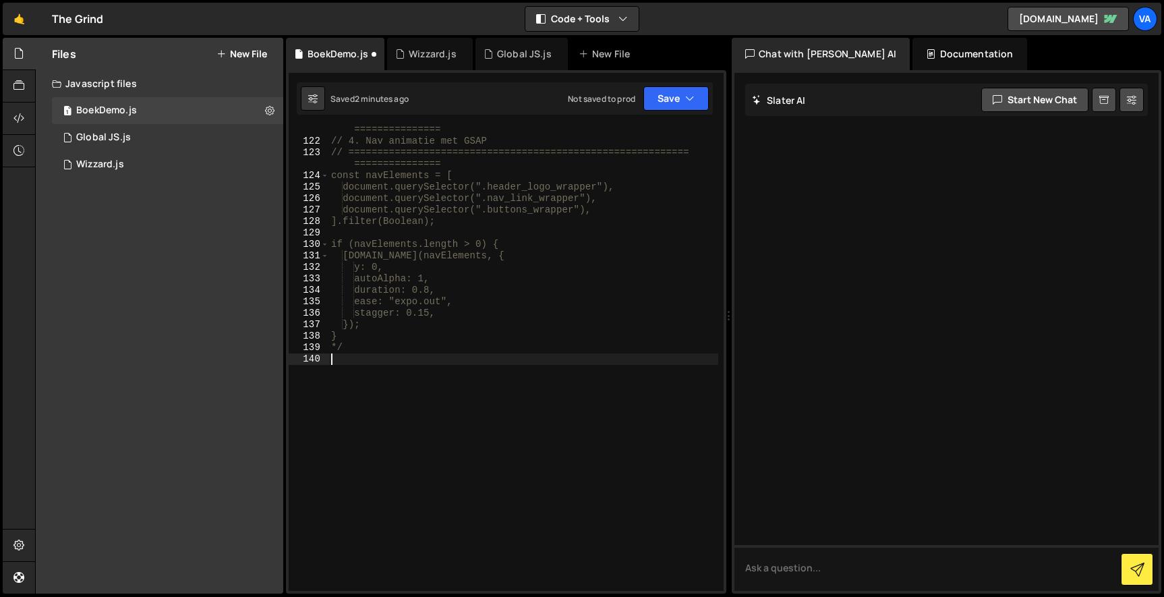
type textarea "*/"
click at [666, 91] on button "Save" at bounding box center [675, 98] width 65 height 24
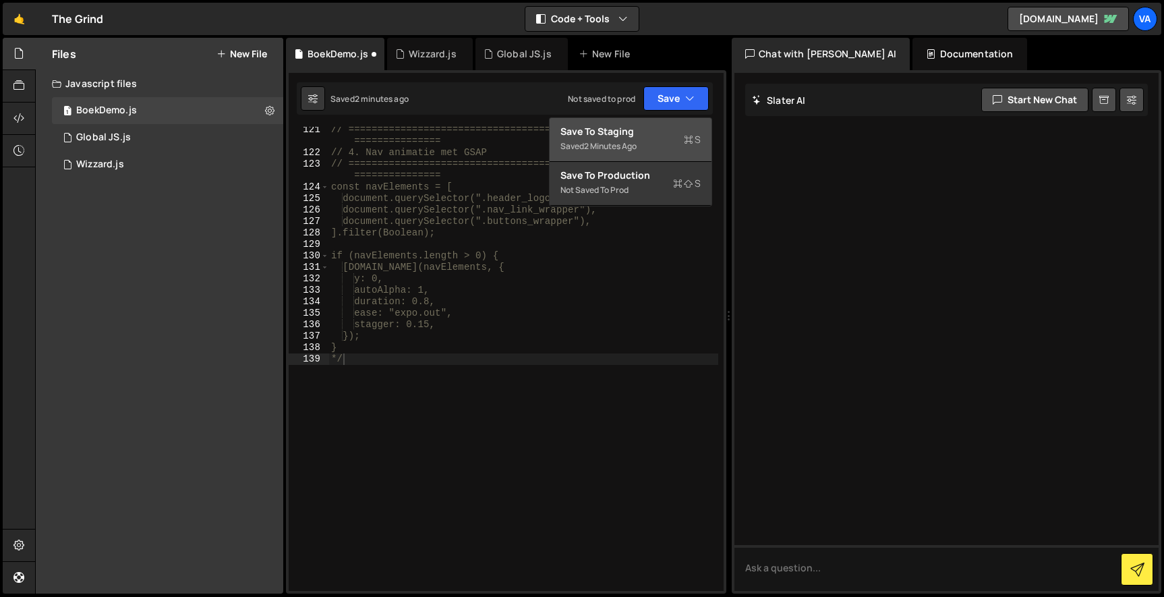
click at [657, 131] on div "Save to Staging S" at bounding box center [630, 131] width 140 height 13
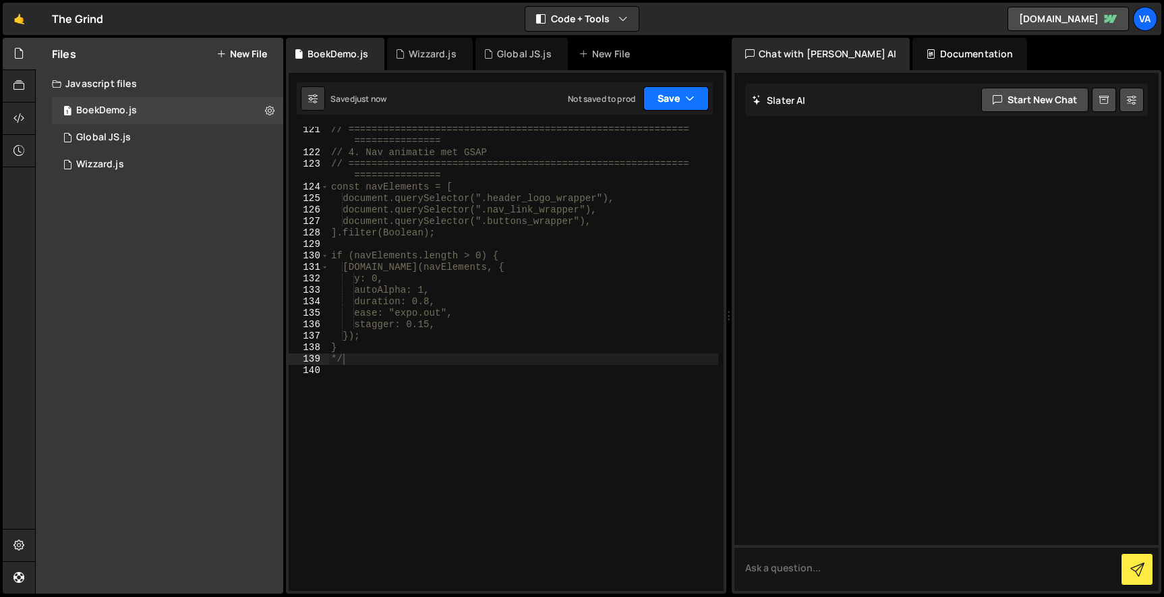
click at [662, 107] on button "Save" at bounding box center [675, 98] width 65 height 24
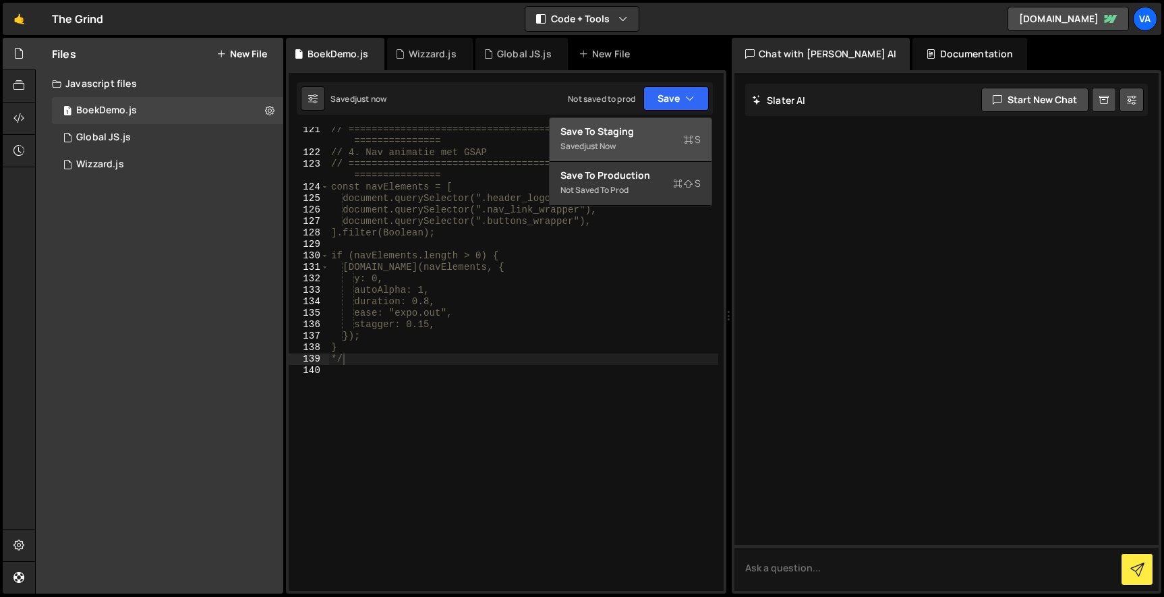
click at [651, 120] on button "Save to Staging S Saved just now" at bounding box center [631, 140] width 162 height 44
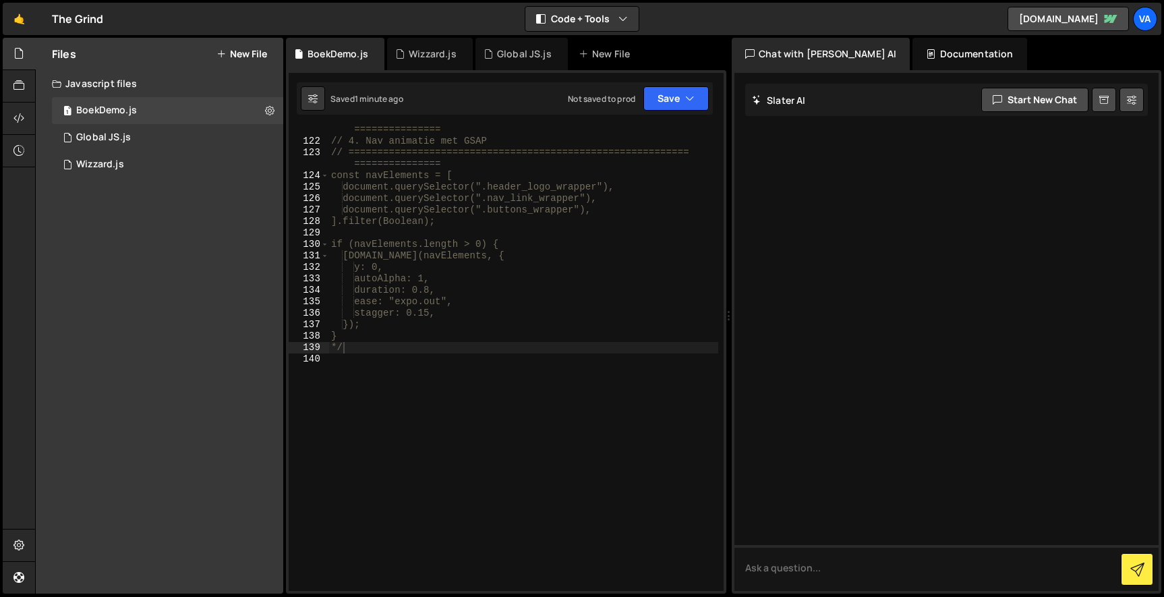
scroll to position [0, 0]
click at [384, 347] on div "// =========================================================== =============== …" at bounding box center [523, 362] width 390 height 498
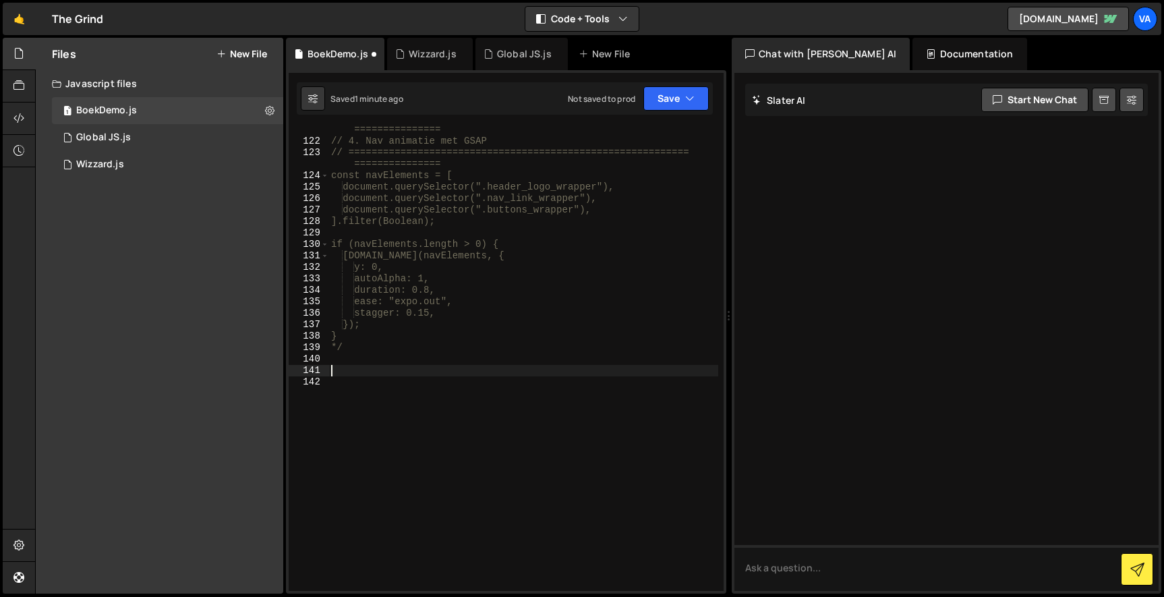
paste textarea "}"
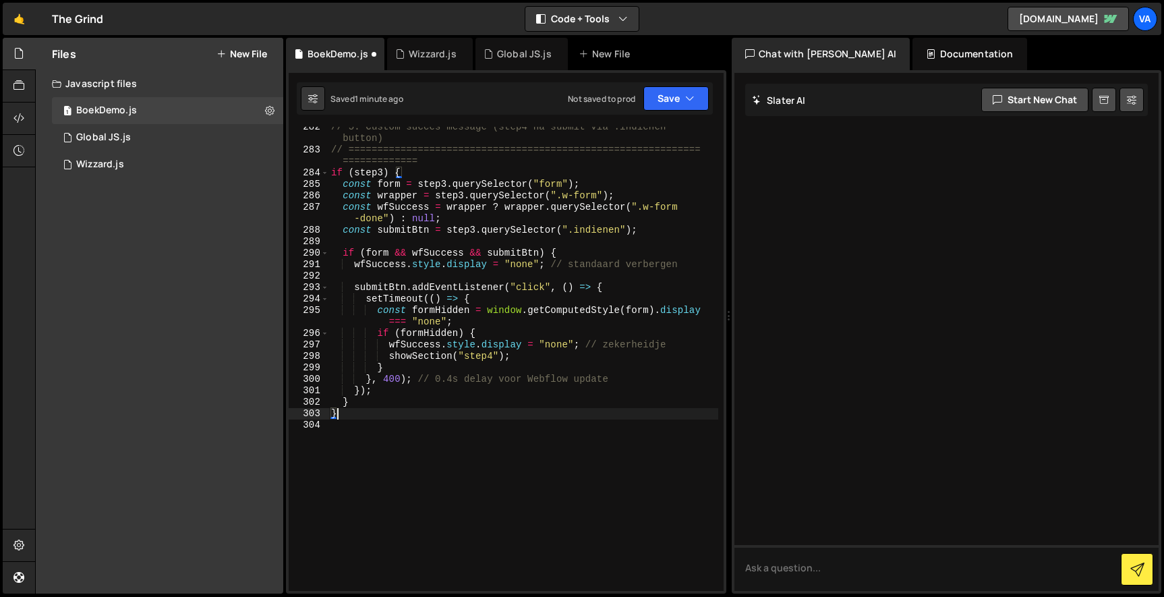
scroll to position [3788, 0]
click at [660, 101] on button "Save" at bounding box center [675, 98] width 65 height 24
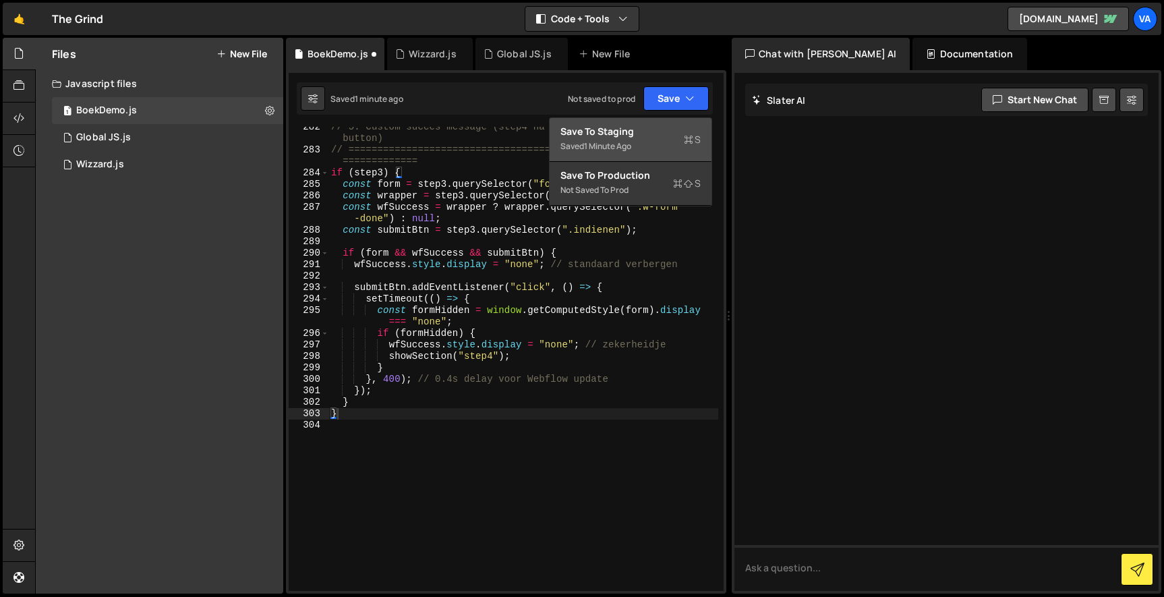
click at [645, 151] on div "Saved 1 minute ago" at bounding box center [630, 146] width 140 height 16
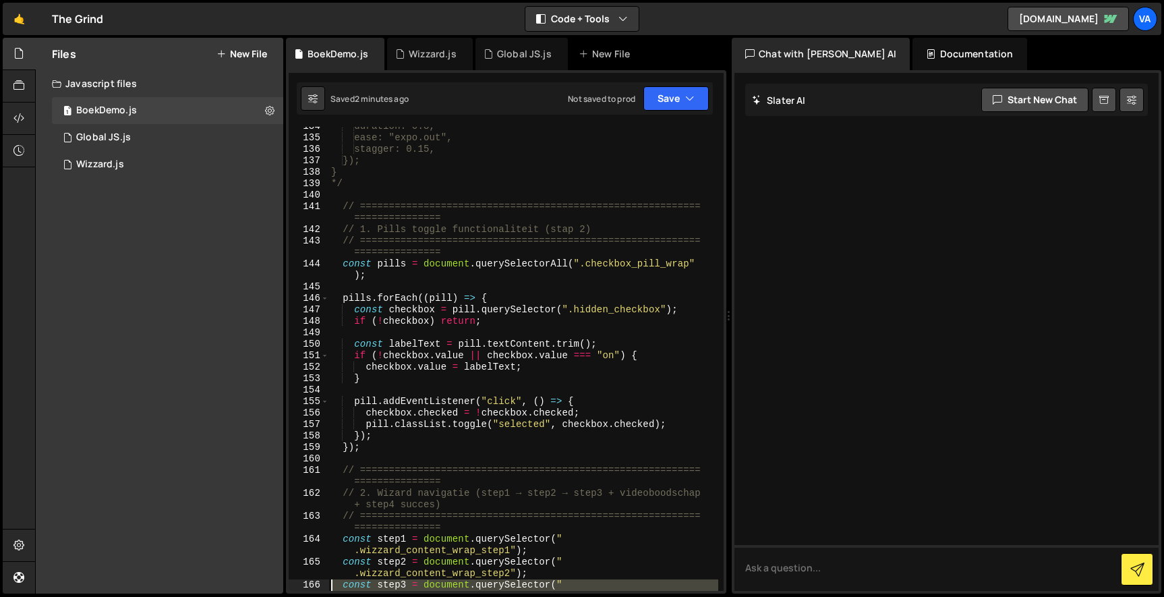
scroll to position [1863, 0]
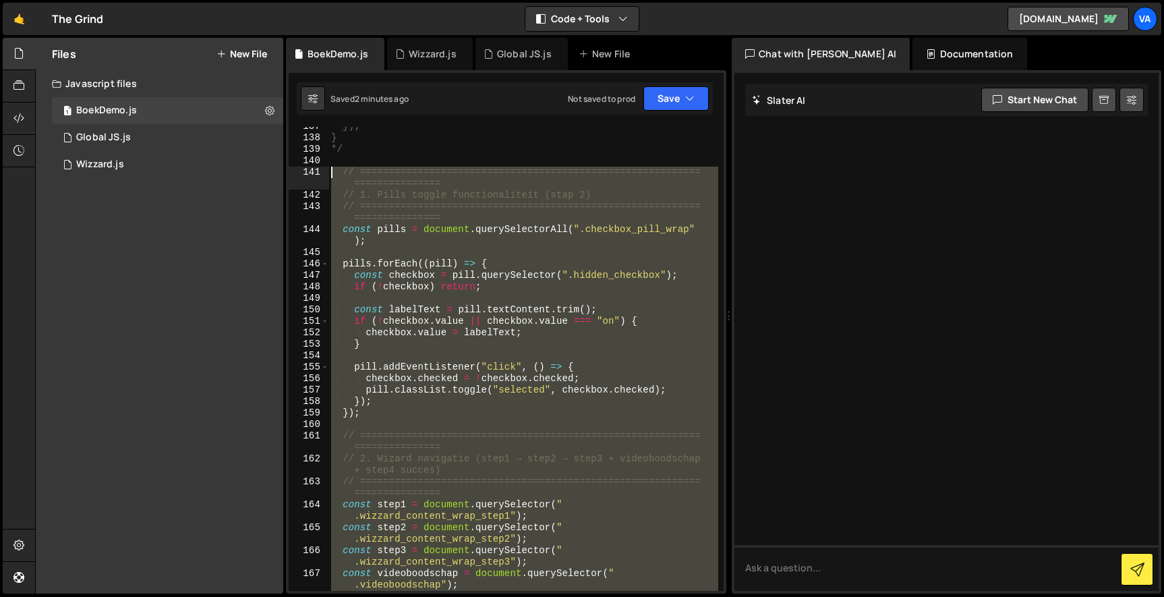
drag, startPoint x: 380, startPoint y: 431, endPoint x: 307, endPoint y: 175, distance: 266.4
click at [307, 175] on div "} 137 138 139 140 141 142 143 144 145 146 147 148 149 150 151 152 153 154 155 1…" at bounding box center [506, 359] width 435 height 464
paste textarea "}"
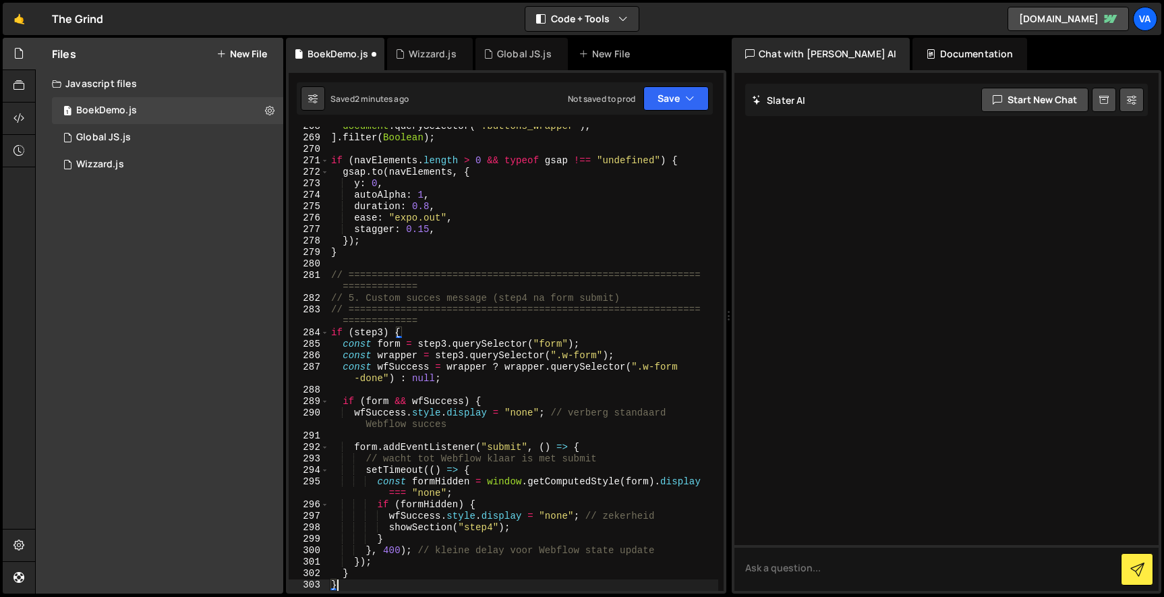
scroll to position [3617, 0]
click at [665, 96] on button "Save" at bounding box center [675, 98] width 65 height 24
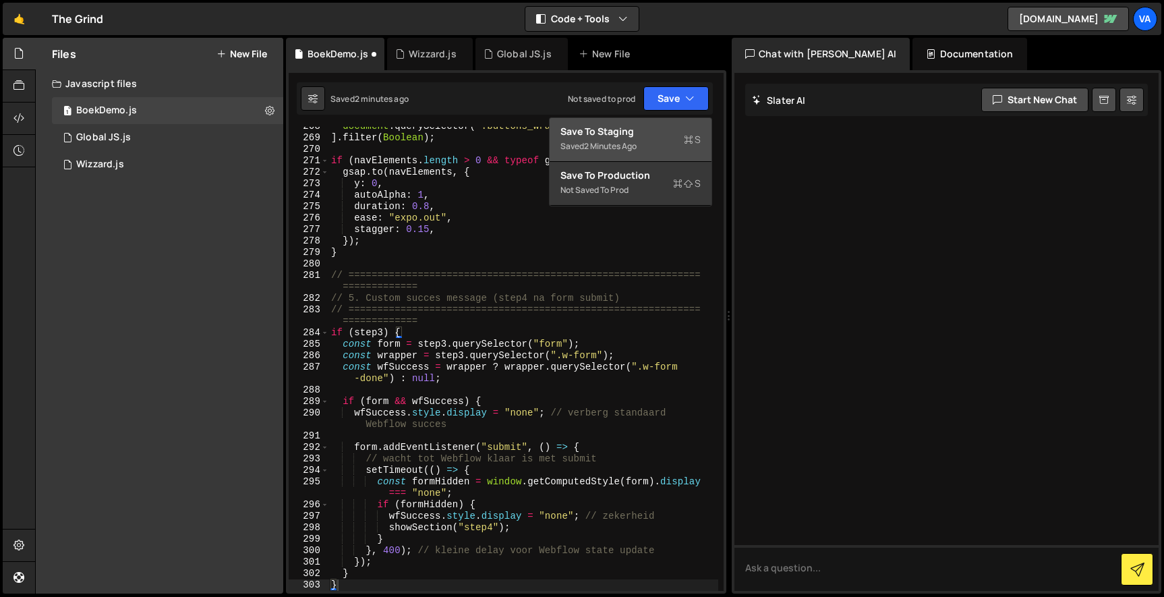
click at [661, 134] on div "Save to Staging S" at bounding box center [630, 131] width 140 height 13
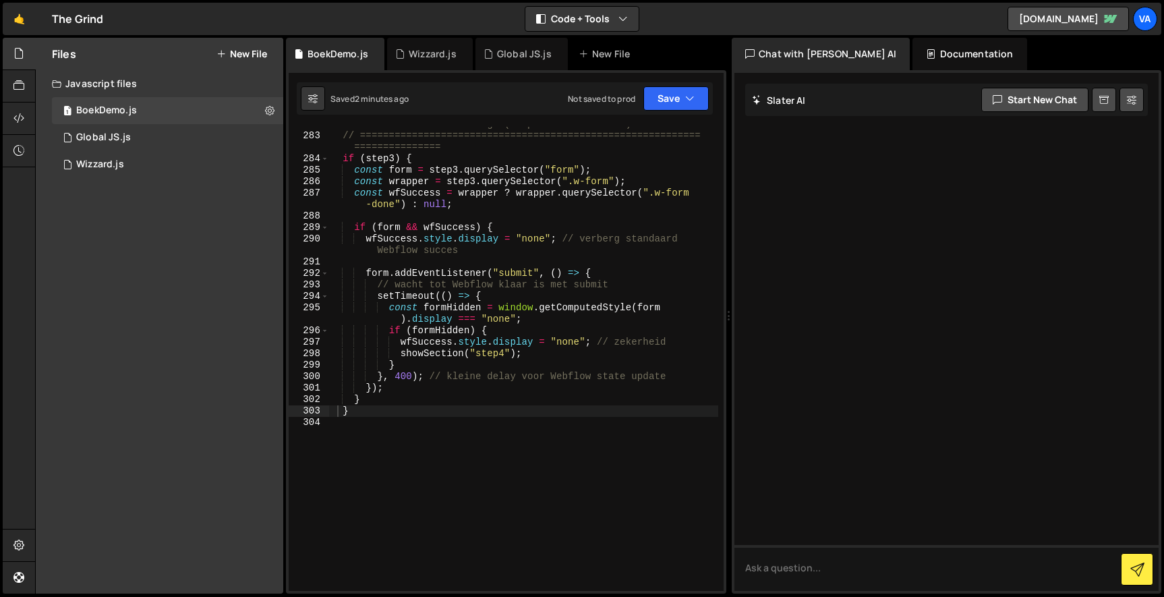
scroll to position [3848, 0]
click at [365, 400] on div "// 5. Custom succes message (step4 na form submit) // =========================…" at bounding box center [523, 362] width 390 height 487
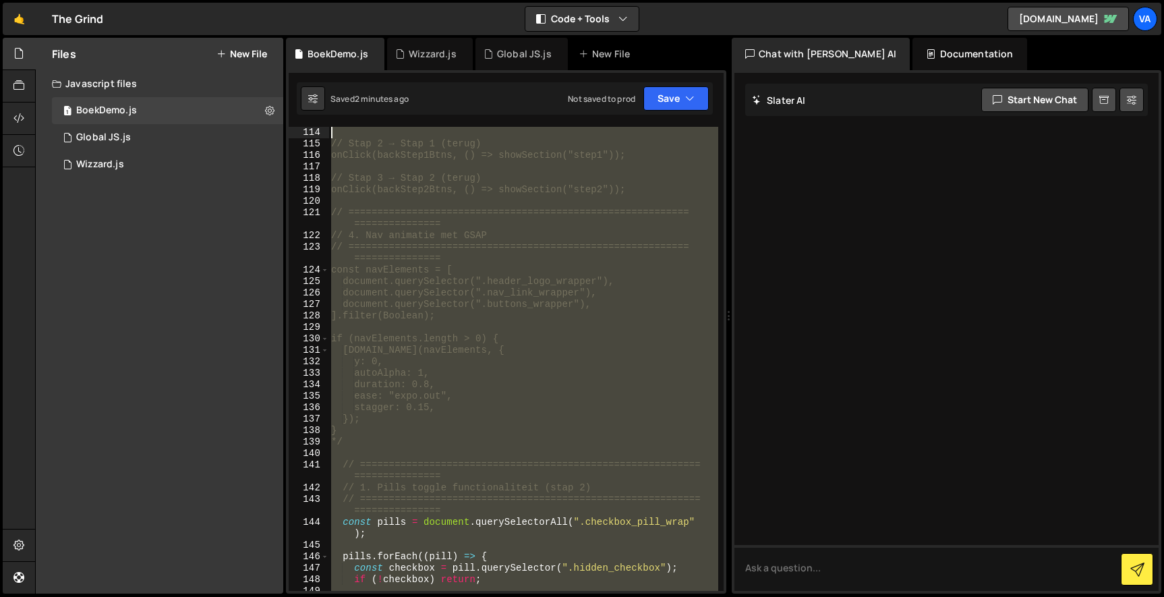
scroll to position [1536, 0]
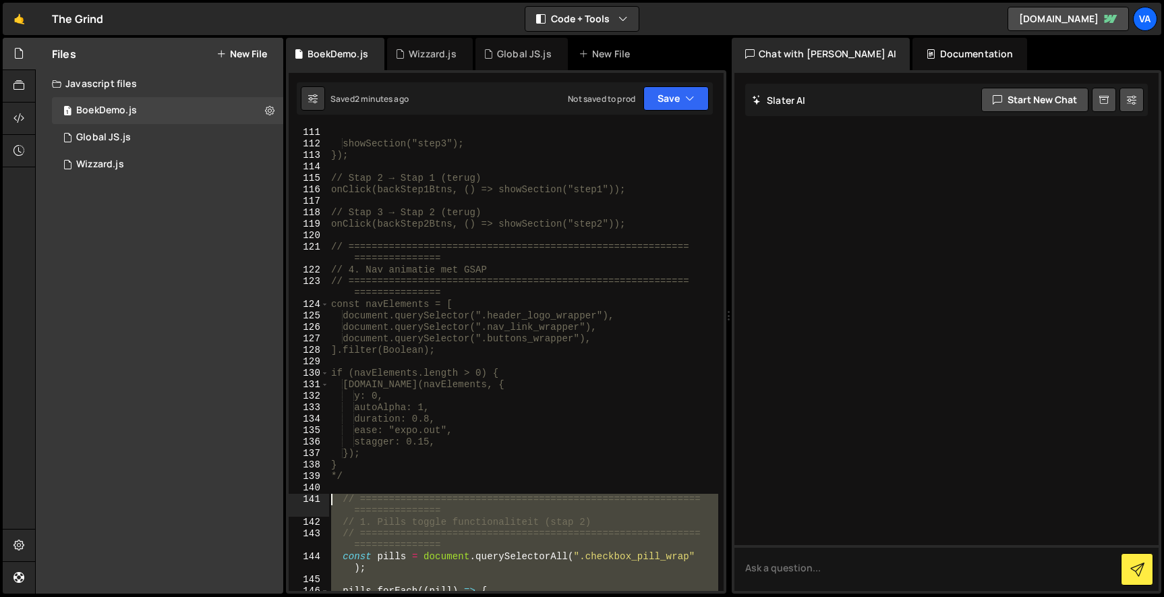
drag, startPoint x: 343, startPoint y: 426, endPoint x: 324, endPoint y: 502, distance: 78.3
click at [324, 502] on div "} 111 112 113 114 115 116 117 118 119 120 121 122 123 124 125 126 127 128 129 1…" at bounding box center [506, 359] width 435 height 464
type textarea "// ========================================================================== /…"
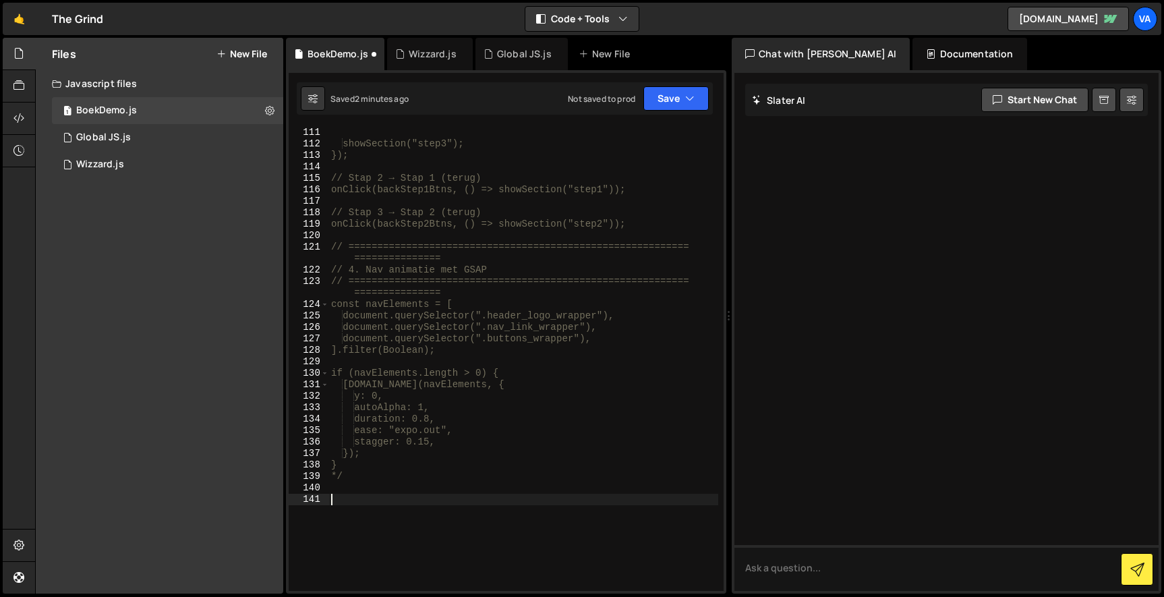
paste textarea "</script>"
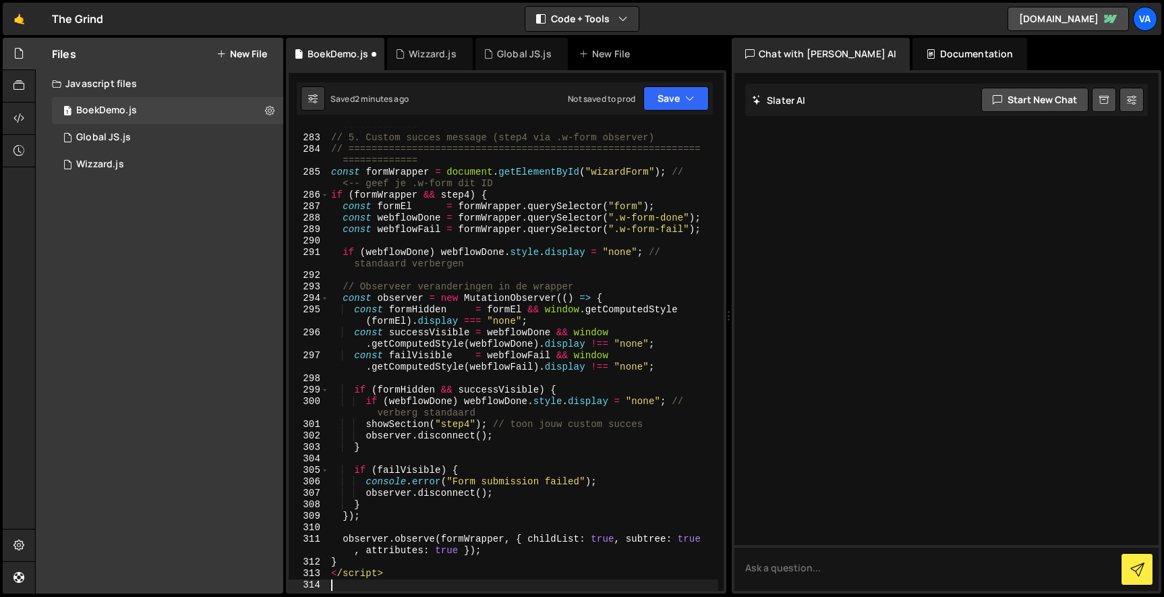
scroll to position [3789, 0]
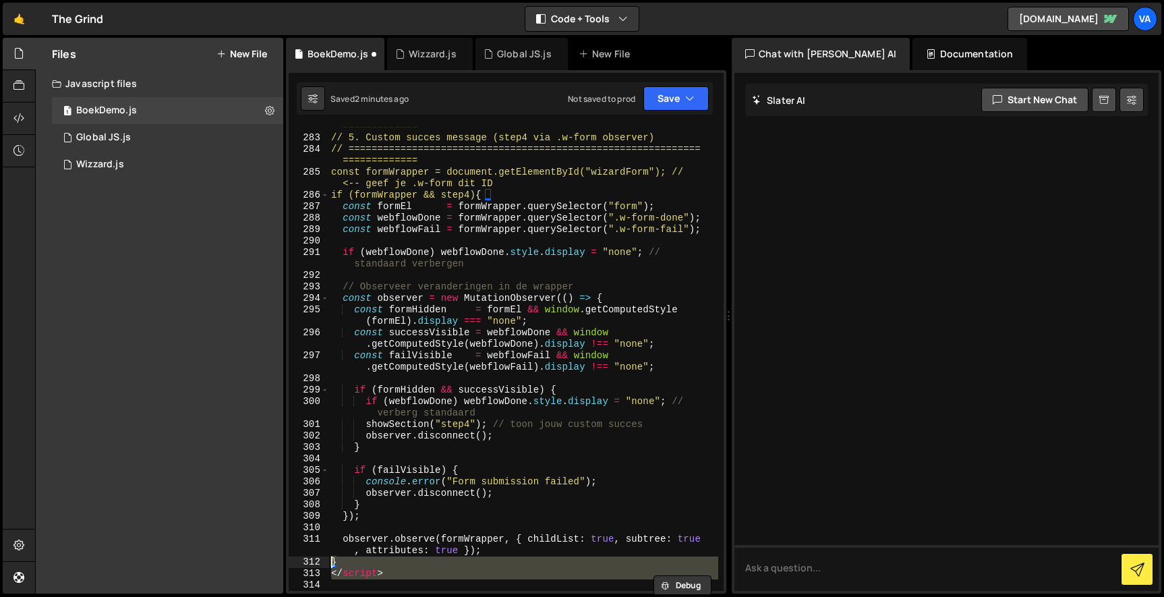
type textarea "</script>"
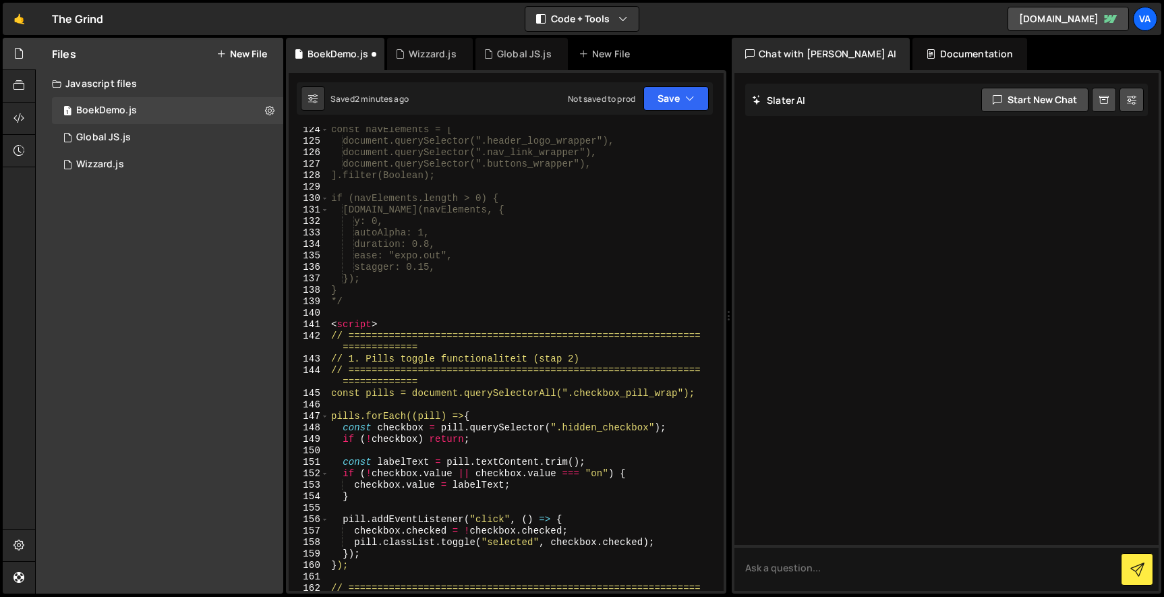
scroll to position [1710, 0]
drag, startPoint x: 392, startPoint y: 329, endPoint x: 297, endPoint y: 326, distance: 95.1
click at [297, 326] on div "124 125 126 127 128 129 130 131 132 133 134 135 136 137 138 139 140 141 142 143…" at bounding box center [506, 359] width 435 height 464
type textarea "<script>"
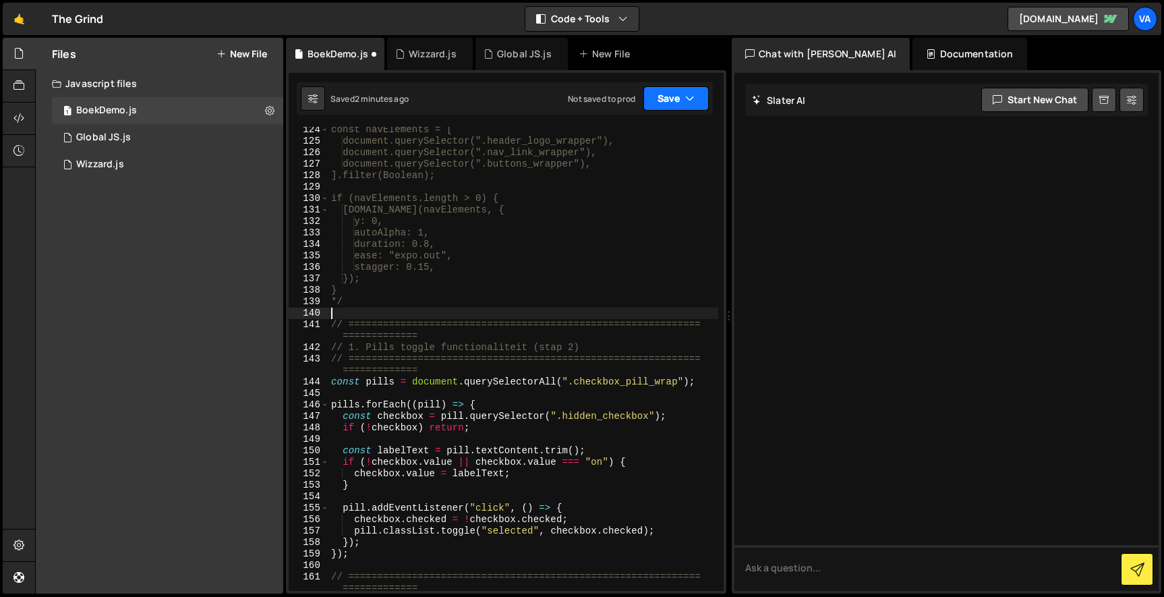
click at [680, 92] on button "Save" at bounding box center [675, 98] width 65 height 24
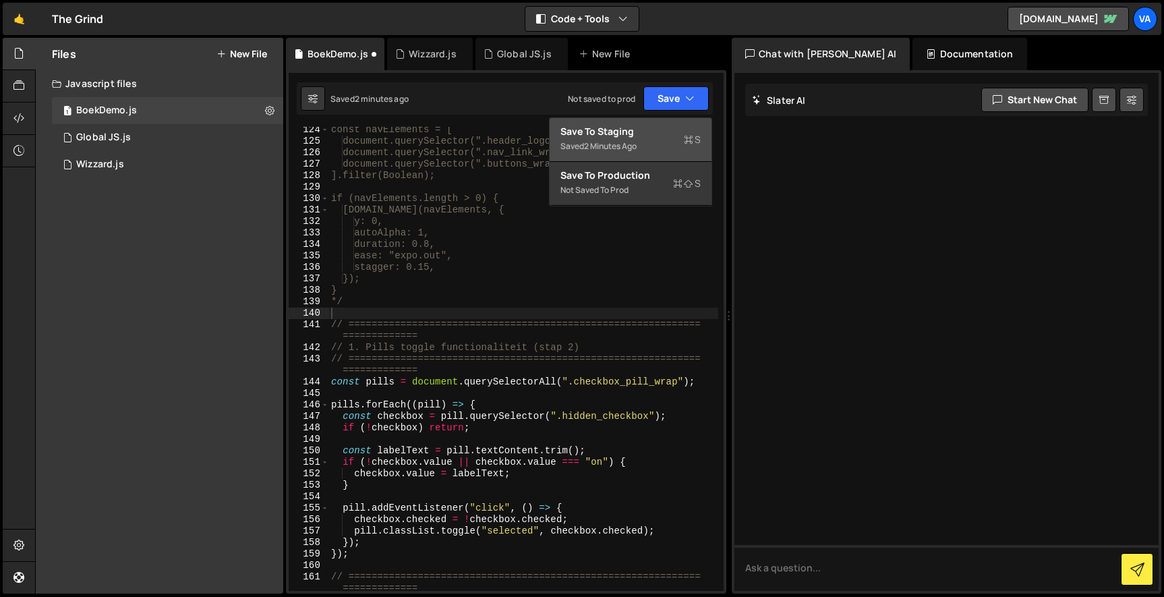
click at [655, 144] on div "Saved 2 minutes ago" at bounding box center [630, 146] width 140 height 16
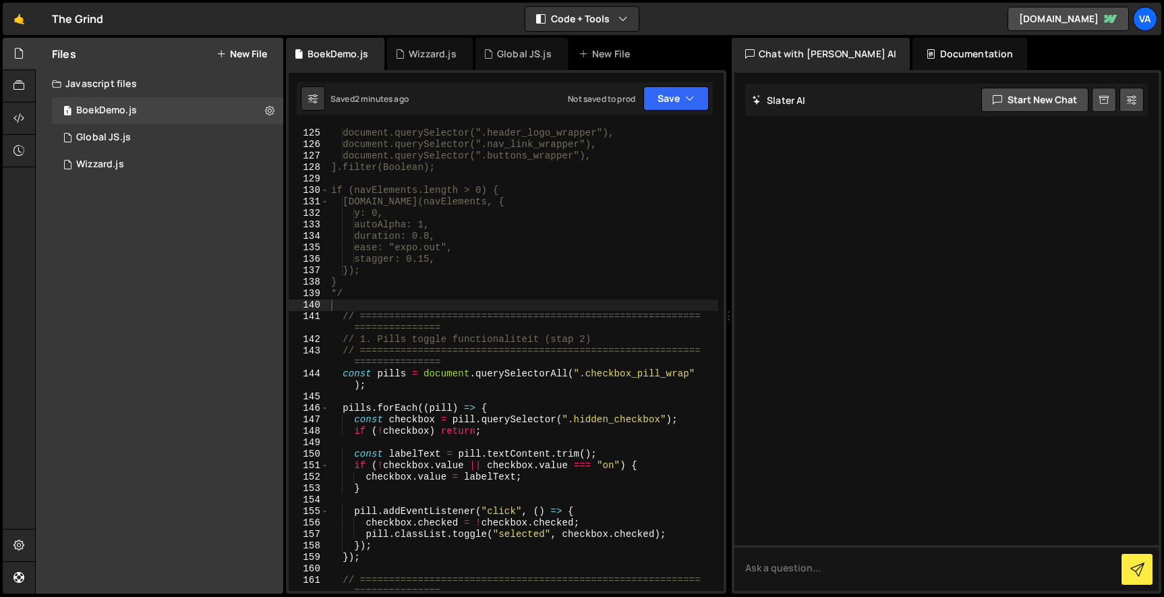
scroll to position [1741, 0]
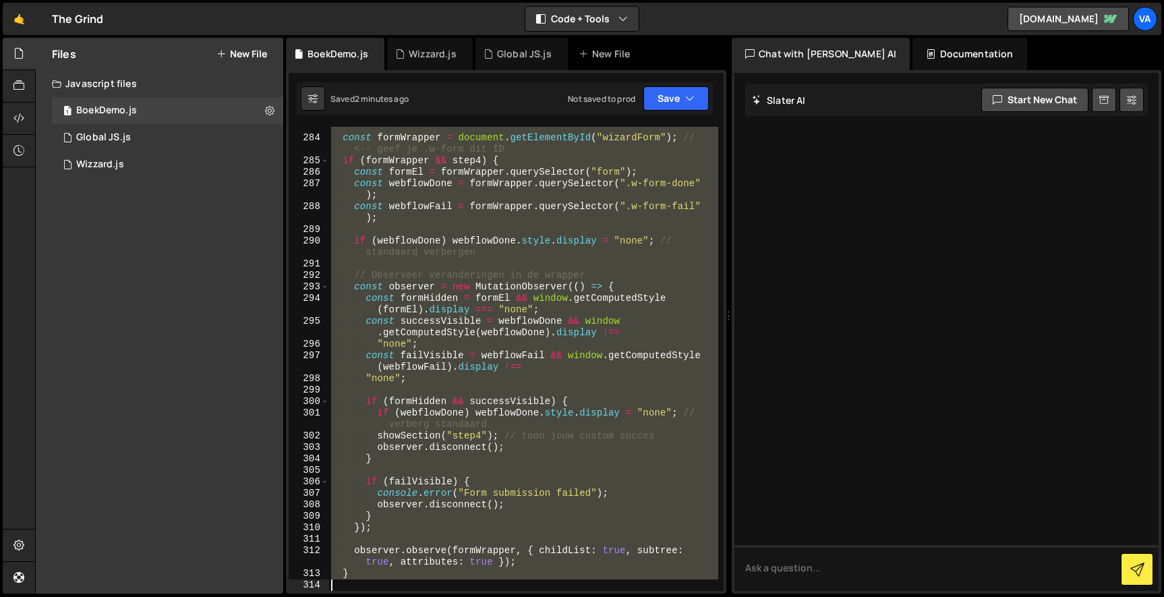
drag, startPoint x: 339, startPoint y: 287, endPoint x: 515, endPoint y: 668, distance: 419.7
click at [515, 596] on html "Projects Community Library Blog Va Projects Your Teams Account Upgrade Logout" at bounding box center [582, 298] width 1164 height 597
paste textarea "}"
type textarea "}"
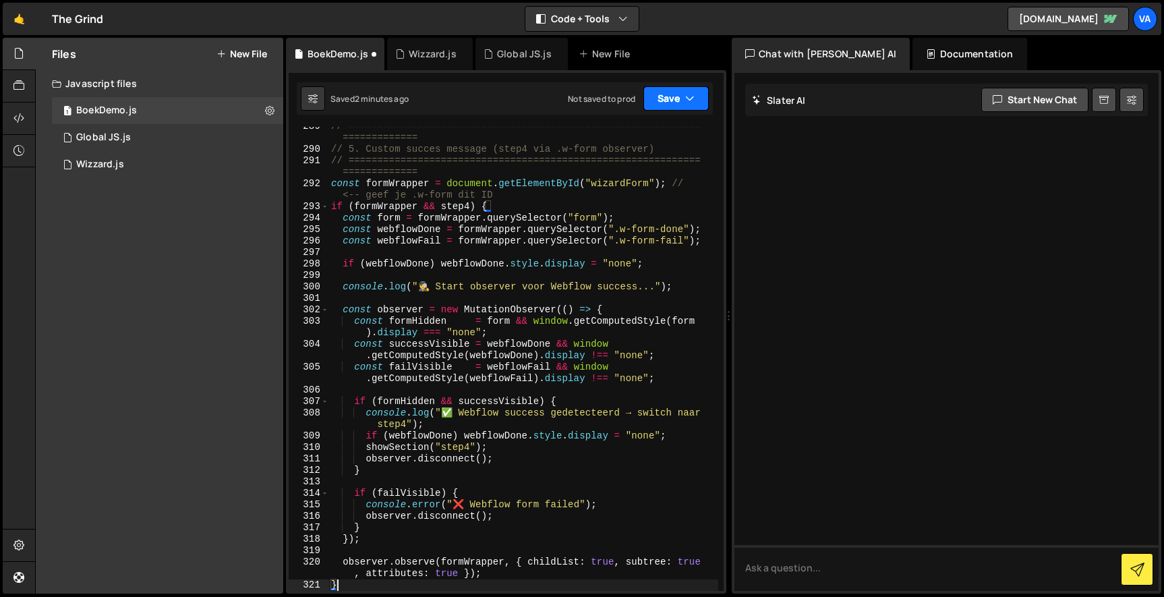
click at [665, 88] on button "Save" at bounding box center [675, 98] width 65 height 24
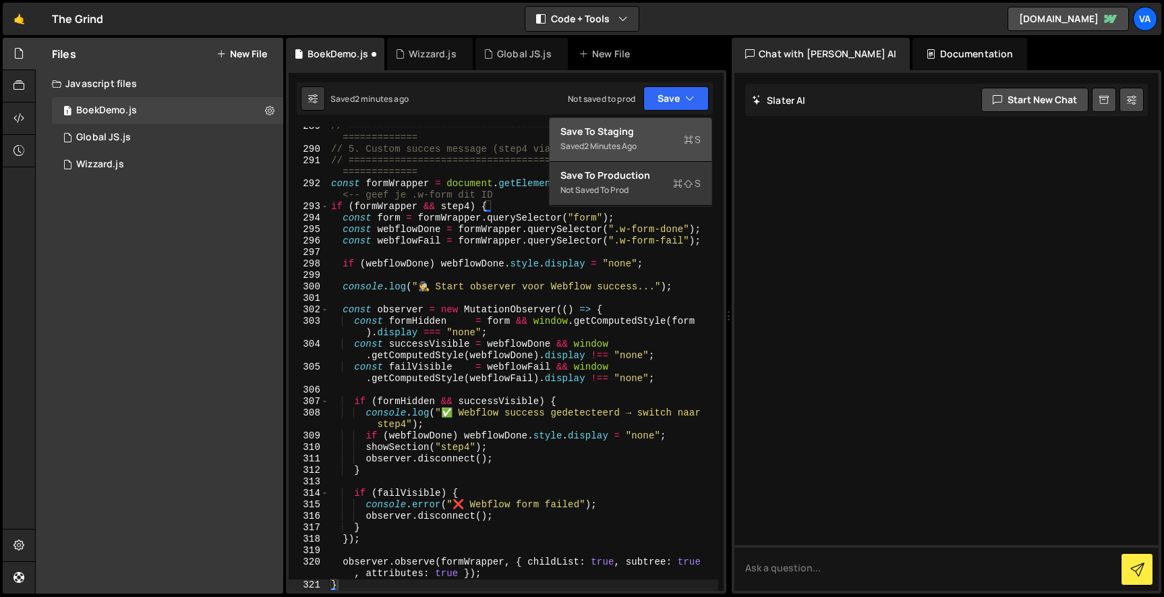
click at [644, 136] on div "Save to Staging S" at bounding box center [630, 131] width 140 height 13
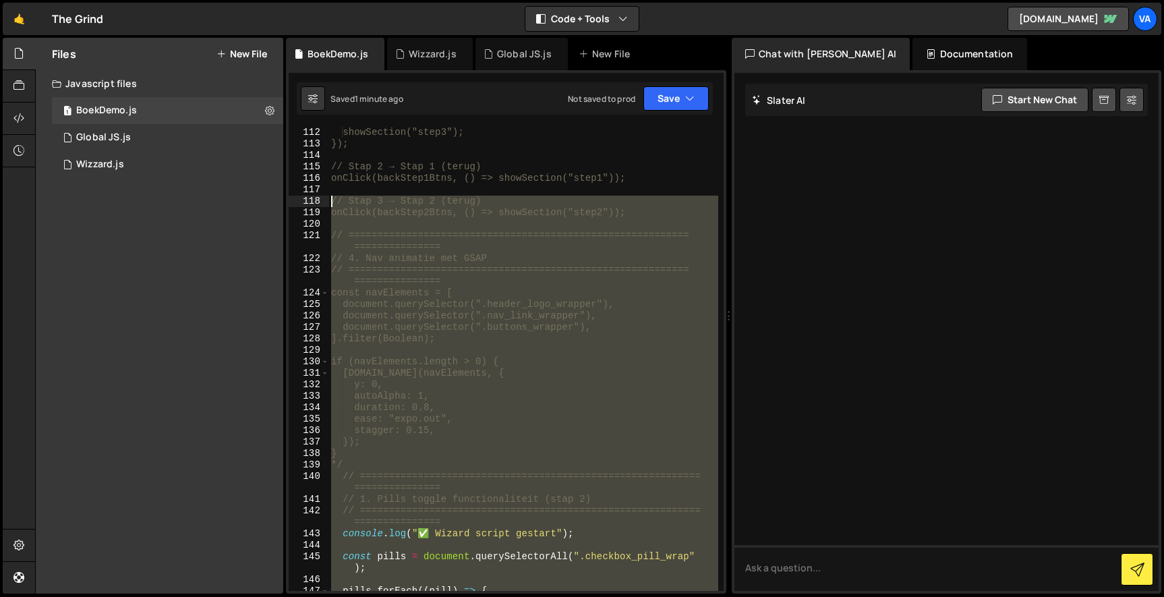
scroll to position [1548, 0]
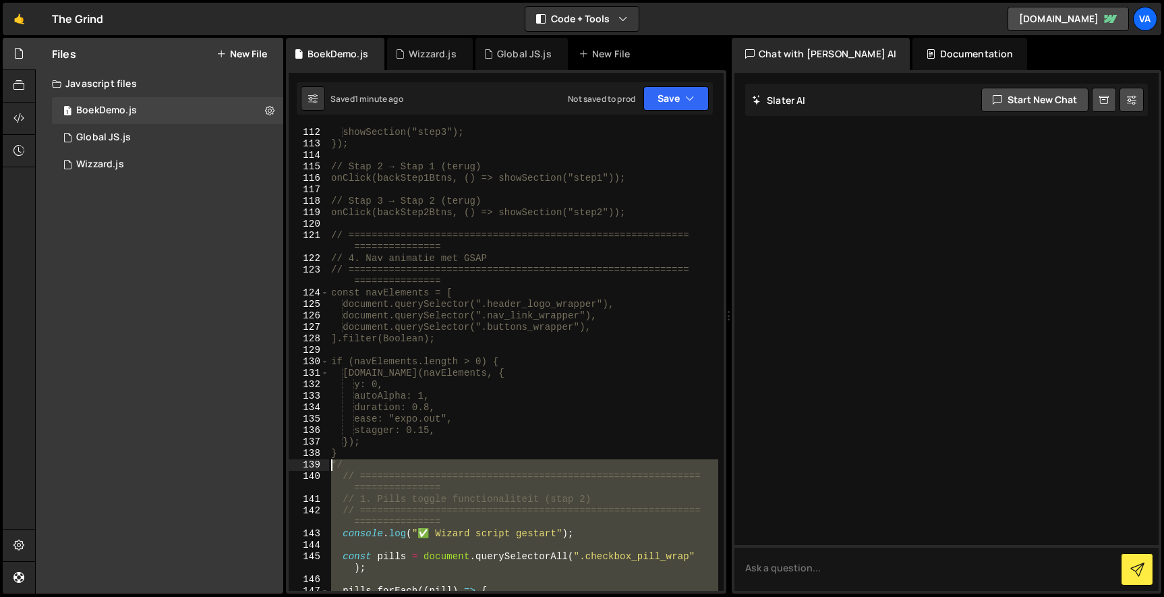
drag, startPoint x: 367, startPoint y: 423, endPoint x: 286, endPoint y: 462, distance: 89.9
click at [286, 462] on div "XXXXXXXXXXXXXXXXXXXXXXXXXXXXXXXXXXXXXXXXXXXXXXXXXXXXXXXXXXXXXXXXXXXXXXXXXXXXXXX…" at bounding box center [506, 331] width 440 height 523
type textarea "*/ // =========================================================================="
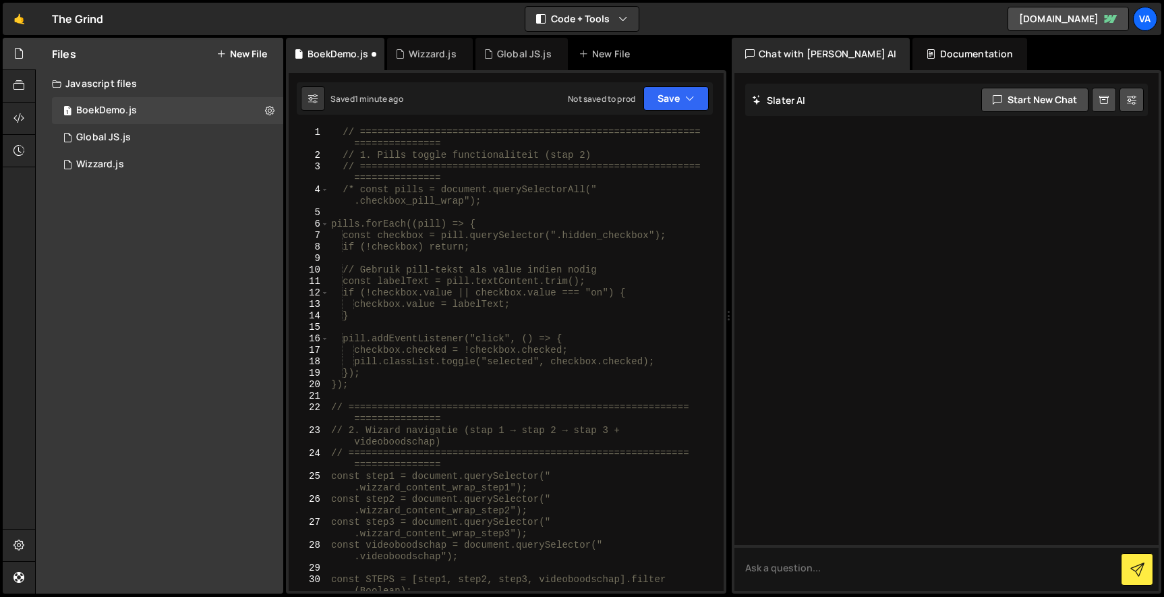
scroll to position [0, 0]
drag, startPoint x: 361, startPoint y: 188, endPoint x: 287, endPoint y: 186, distance: 73.5
click at [289, 186] on div "1 2 3 4 5 6 7 8 9 10 11 12 13 14 15 16 17 18 19 20 21 22 23 24 25 26 27 28 29 3…" at bounding box center [506, 359] width 435 height 464
type textarea "const pills = document.querySelectorAll(".checkbox_pill_wrap");"
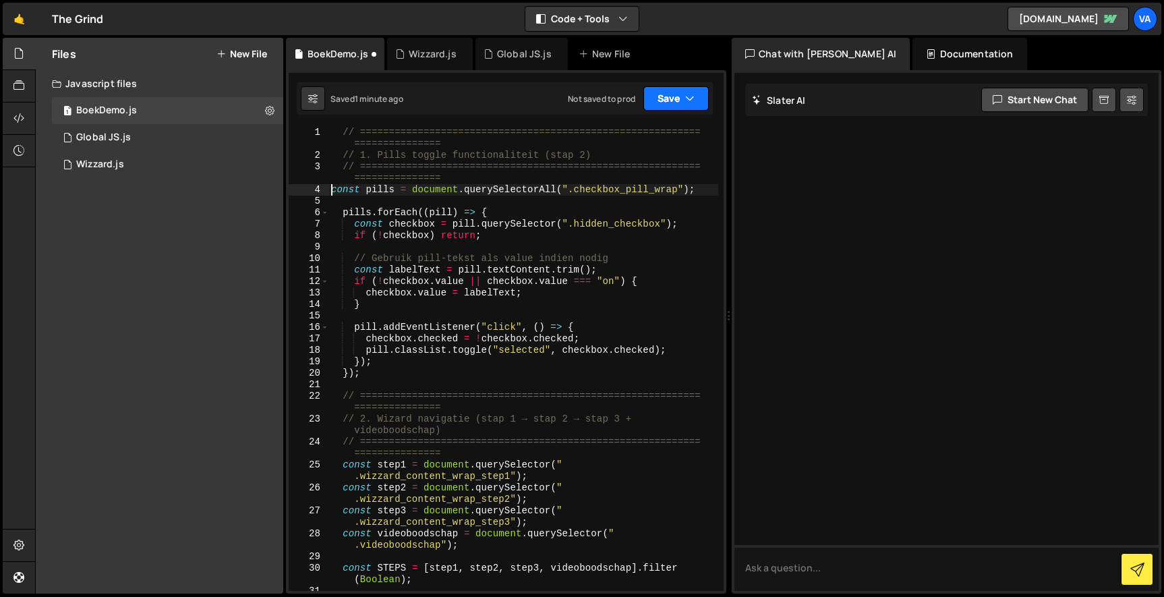
click at [673, 94] on button "Save" at bounding box center [675, 98] width 65 height 24
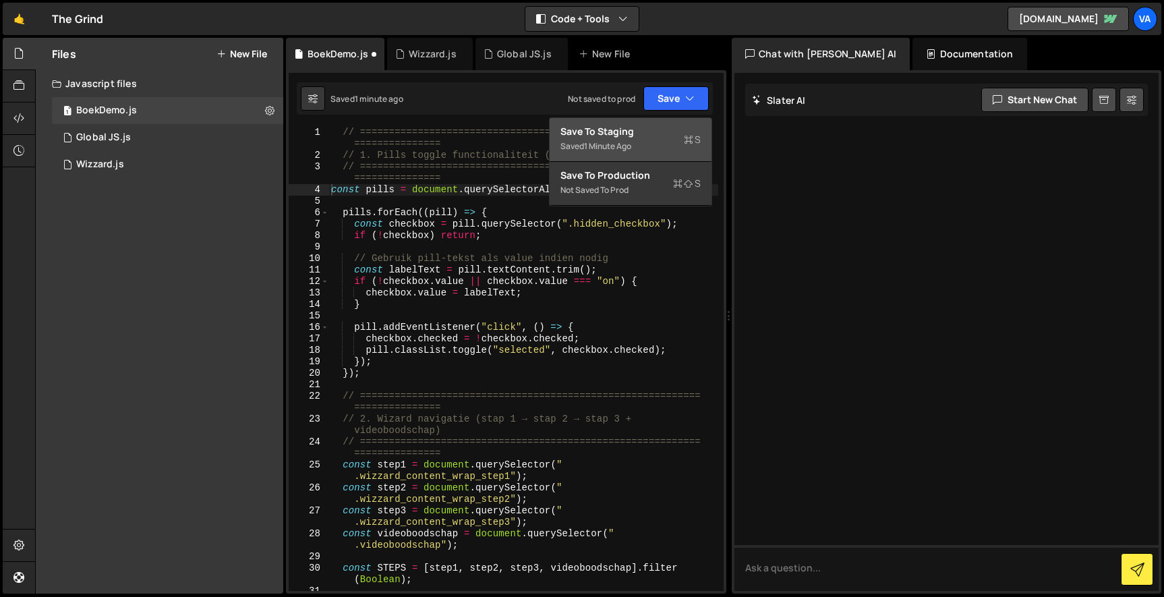
click at [647, 138] on div "Save to Staging S" at bounding box center [630, 131] width 140 height 13
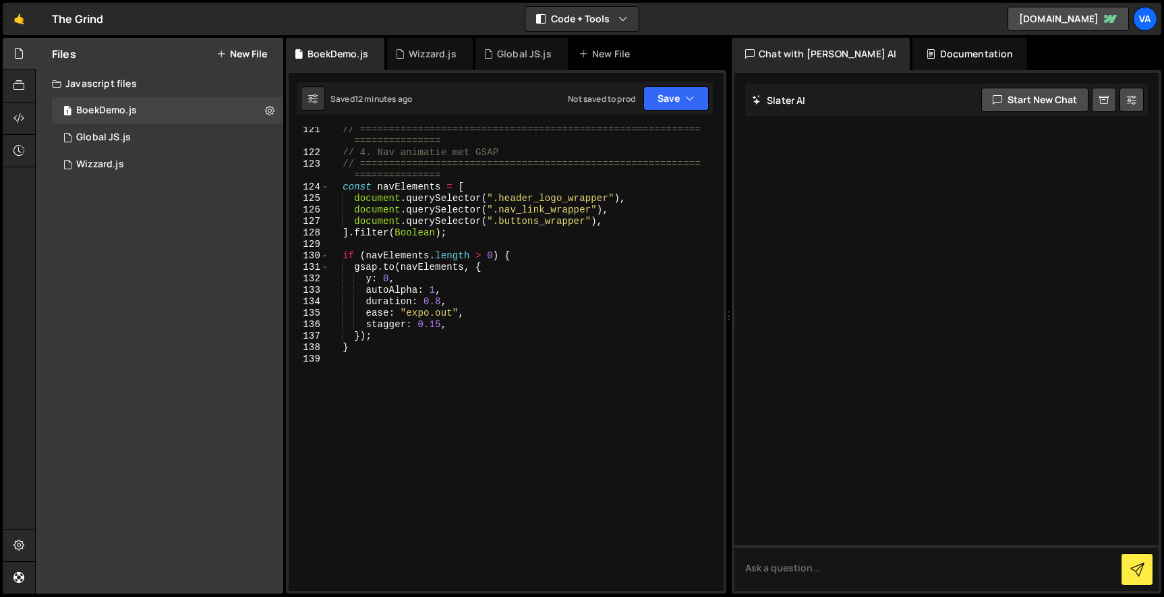
click at [346, 361] on div "// =========================================================== =============== …" at bounding box center [523, 373] width 390 height 498
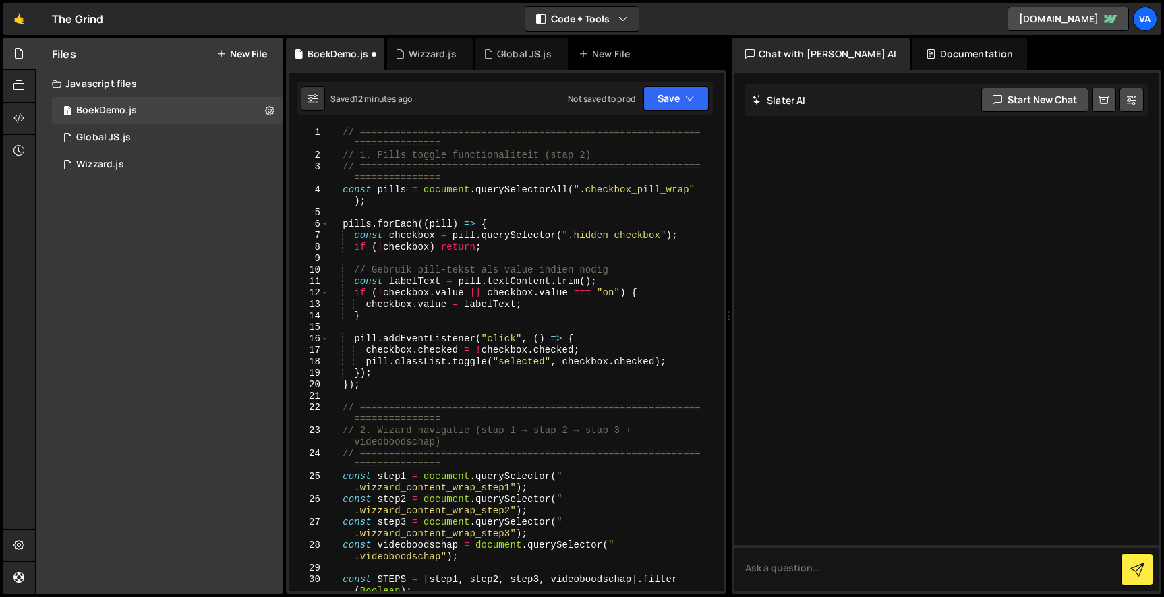
click at [344, 189] on div "// =========================================================== =============== …" at bounding box center [523, 376] width 390 height 498
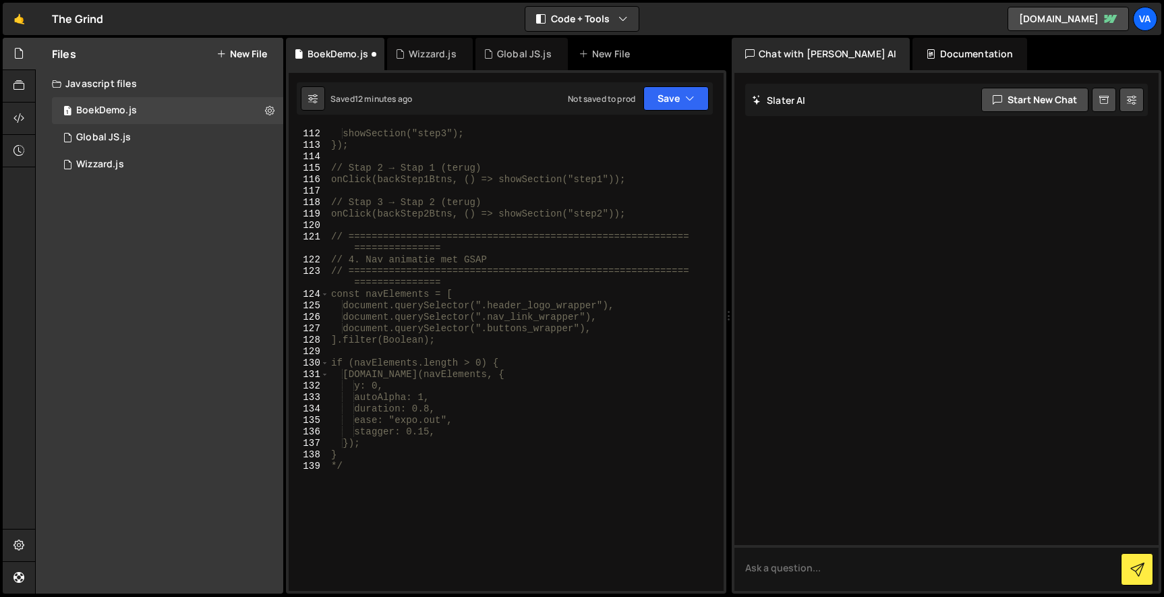
scroll to position [1653, 0]
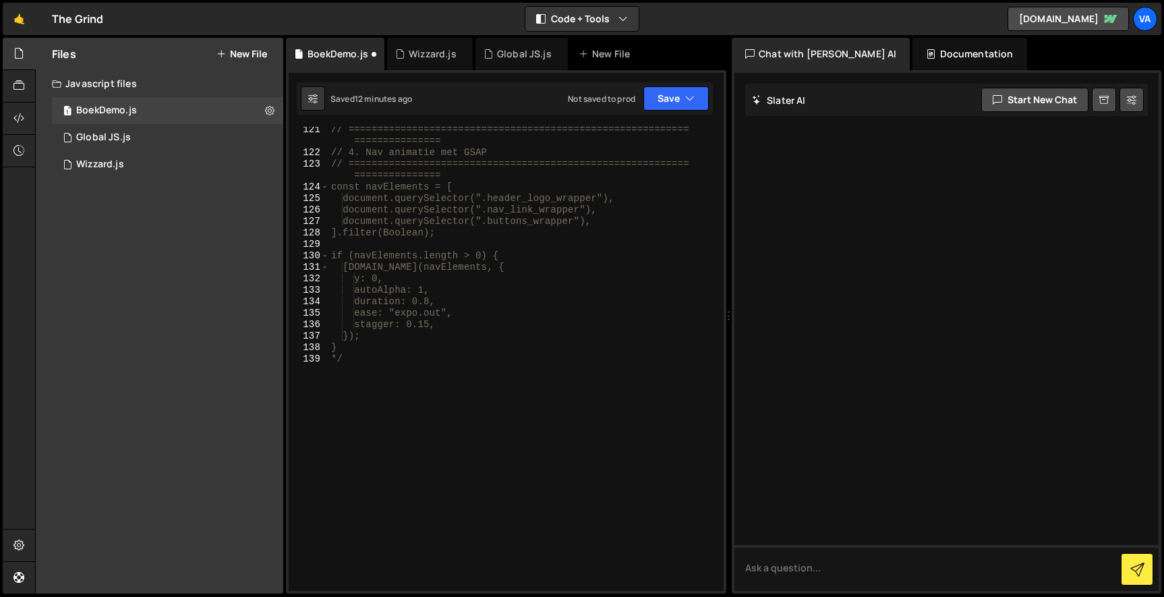
click at [365, 369] on div "// =========================================================== =============== …" at bounding box center [523, 373] width 390 height 498
type textarea "*/"
paste textarea "});"
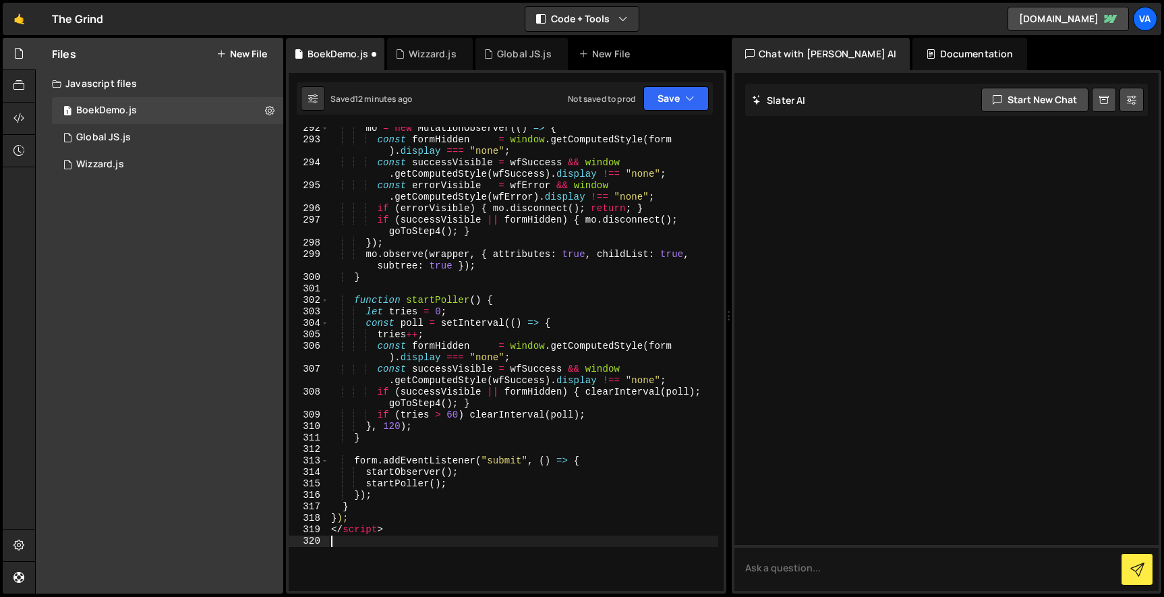
scroll to position [4108, 0]
click at [391, 521] on div "mo = new MutationObserver (( ) => { const formHidden = window . getComputedStyl…" at bounding box center [523, 366] width 390 height 487
drag, startPoint x: 394, startPoint y: 530, endPoint x: 291, endPoint y: 525, distance: 104.0
click at [294, 528] on div "}); 292 293 294 295 296 297 298 299 300 301 302 303 304 305 306 307 308 309 310…" at bounding box center [506, 359] width 435 height 464
type textarea "</script>"
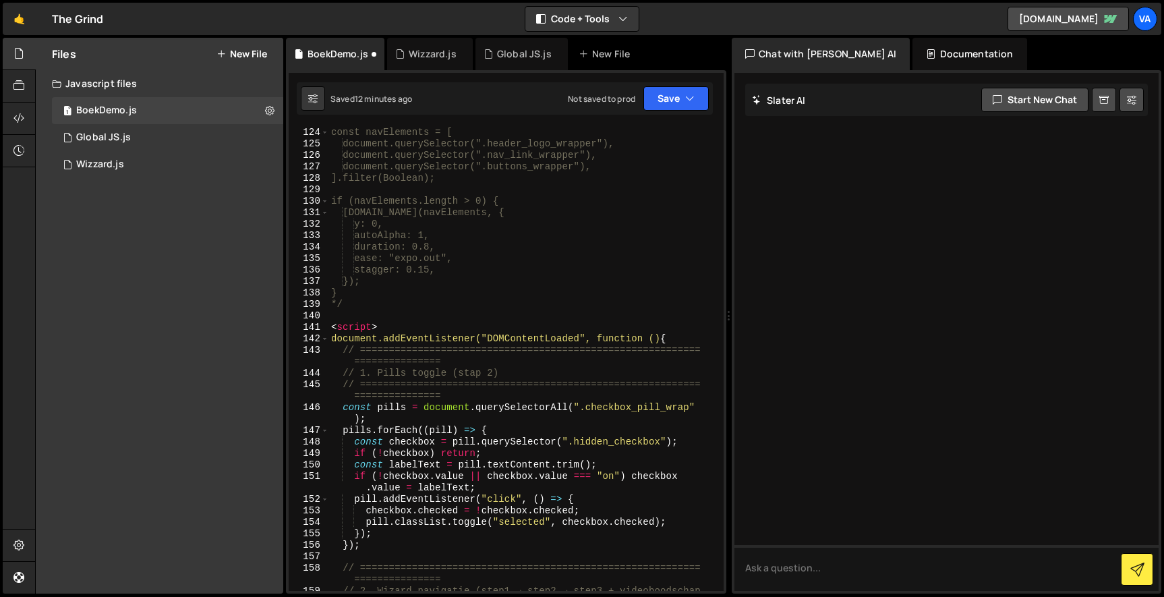
scroll to position [1707, 0]
drag, startPoint x: 401, startPoint y: 329, endPoint x: 274, endPoint y: 329, distance: 126.1
click at [274, 329] on div "Files New File Javascript files 1 BoekDemo.js 0 1 Global JS.js 0 1 Wizzard.js 0" at bounding box center [599, 316] width 1129 height 556
type textarea "<script>"
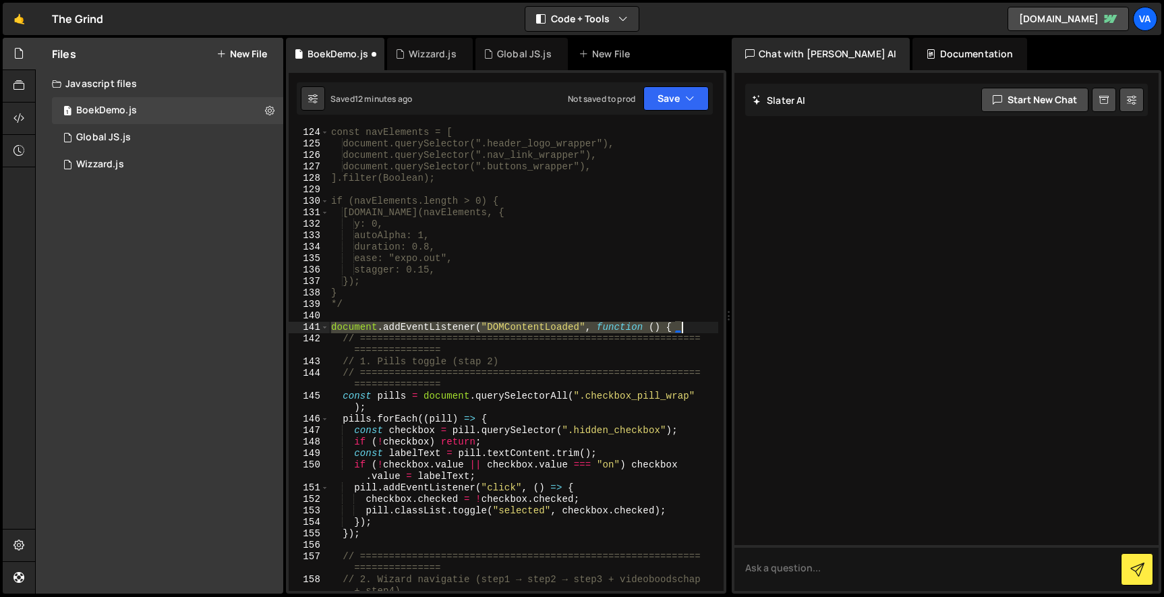
drag, startPoint x: 330, startPoint y: 326, endPoint x: 727, endPoint y: 327, distance: 397.2
click at [727, 327] on div "Files New File Javascript files 1 BoekDemo.js 0 1 Global JS.js 0 1 Wizzard.js 0" at bounding box center [599, 316] width 1129 height 556
type textarea "document.addEventListener("DOMContentLoaded", function () {"
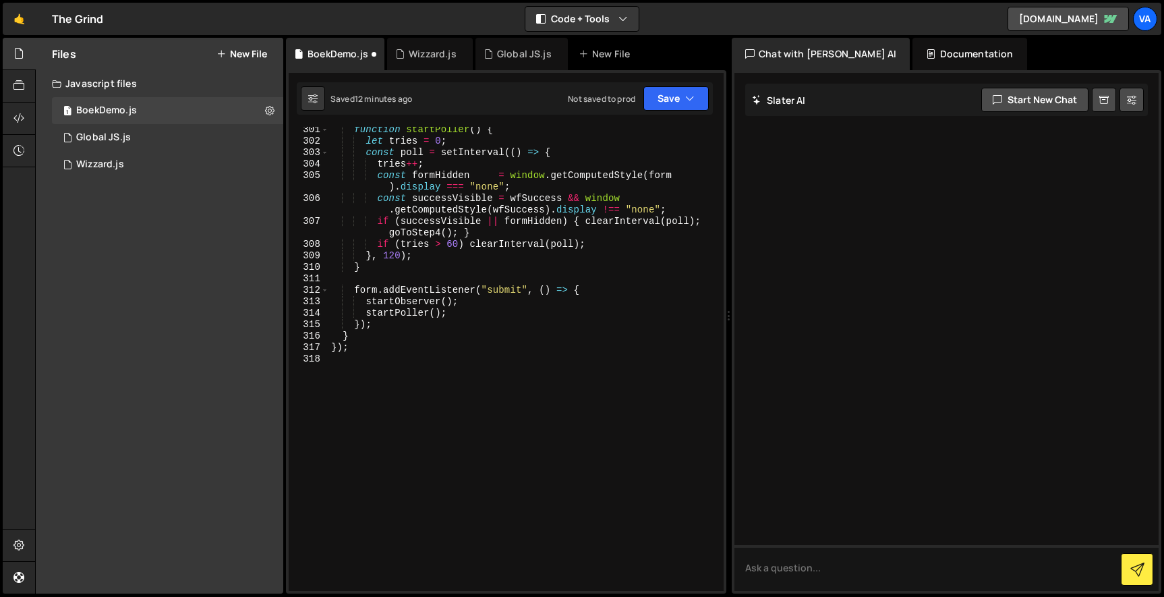
scroll to position [0, 0]
drag, startPoint x: 358, startPoint y: 351, endPoint x: 283, endPoint y: 351, distance: 74.9
click at [288, 351] on div "XXXXXXXXXXXXXXXXXXXXXXXXXXXXXXXXXXXXXXXXXXXXXXXXXXXXXXXXXXXXXXXXXXXXXXXXXXXXXXX…" at bounding box center [506, 331] width 440 height 523
type textarea "});"
click at [648, 102] on button "Save" at bounding box center [675, 98] width 65 height 24
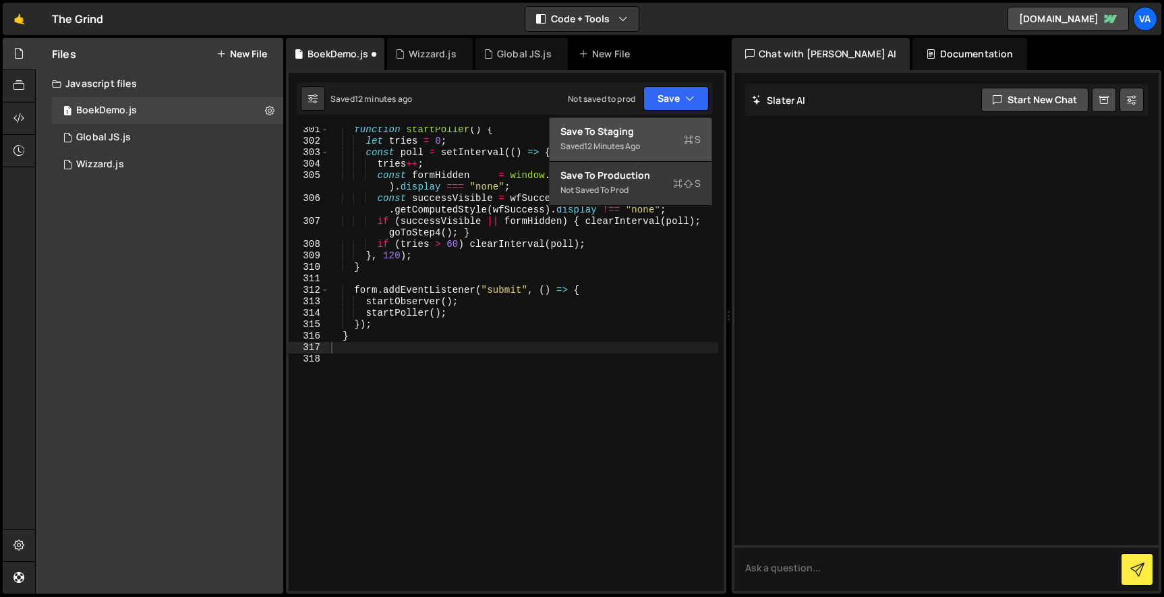
click at [645, 131] on div "Save to Staging S" at bounding box center [630, 131] width 140 height 13
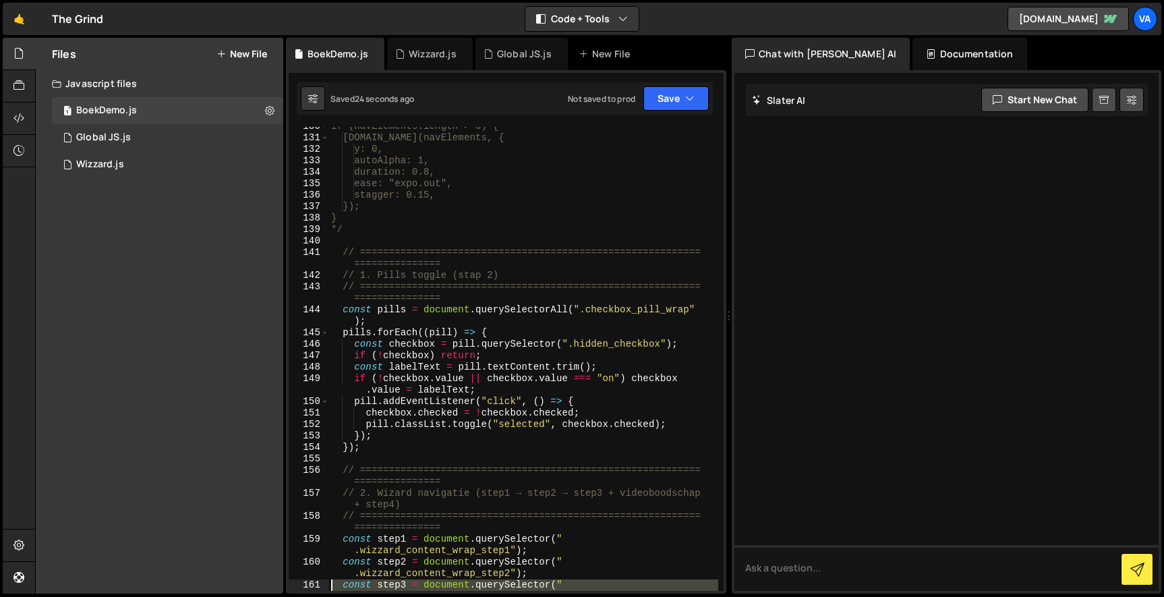
scroll to position [1932, 0]
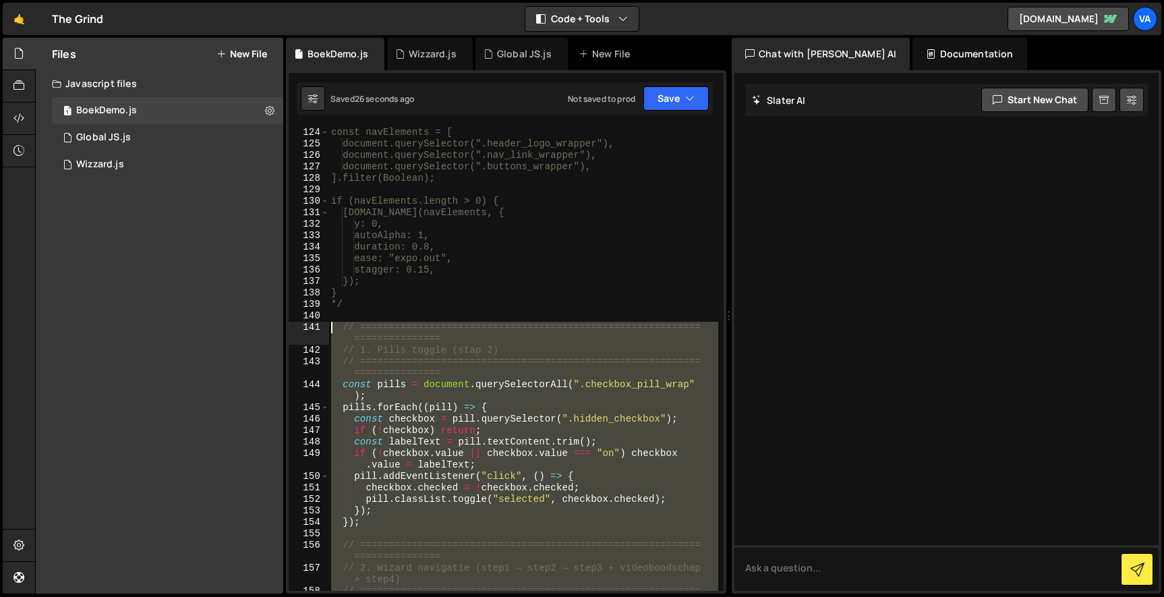
drag, startPoint x: 353, startPoint y: 399, endPoint x: 295, endPoint y: 328, distance: 91.6
click at [295, 328] on div "124 125 126 127 128 129 130 131 132 133 134 135 136 137 138 139 140 141 142 143…" at bounding box center [506, 359] width 435 height 464
type textarea "// ========================================================================== /…"
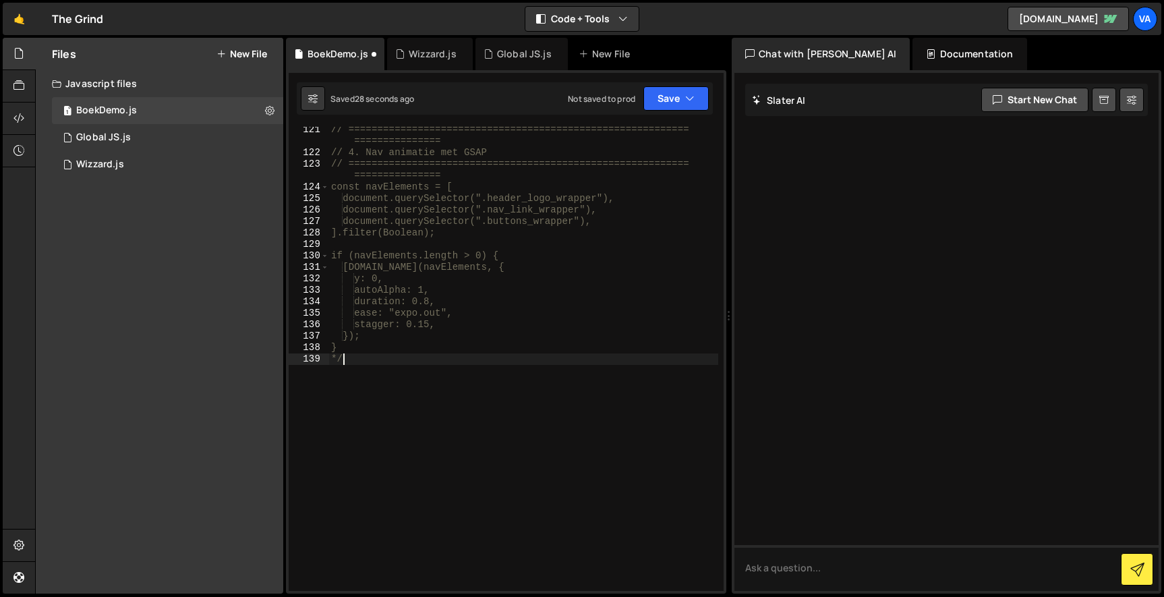
scroll to position [1653, 0]
type textarea "*"
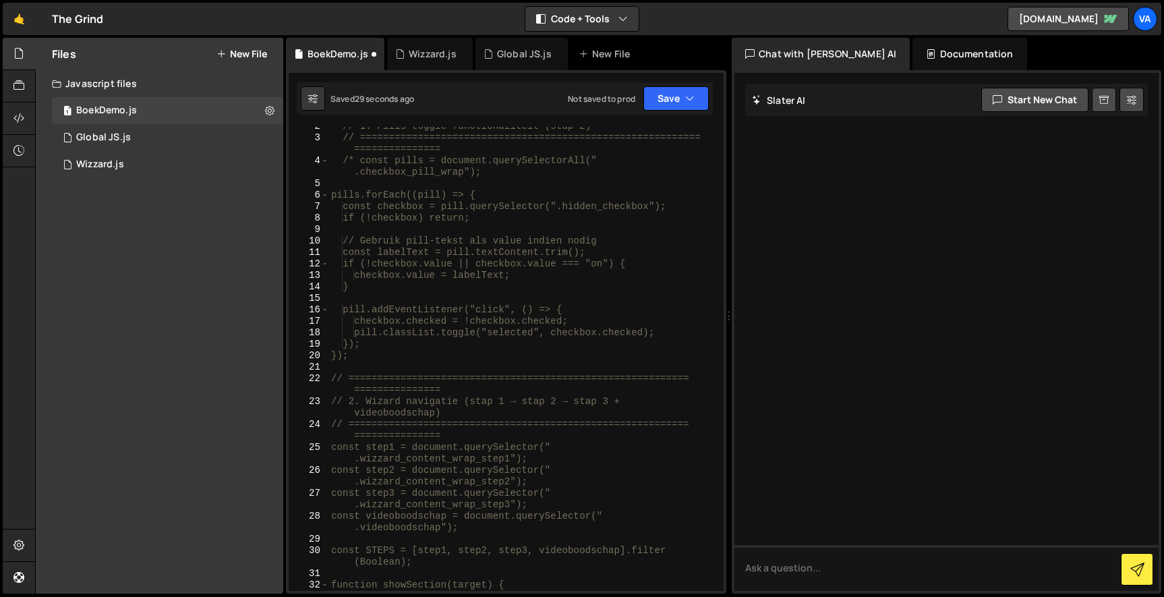
scroll to position [0, 0]
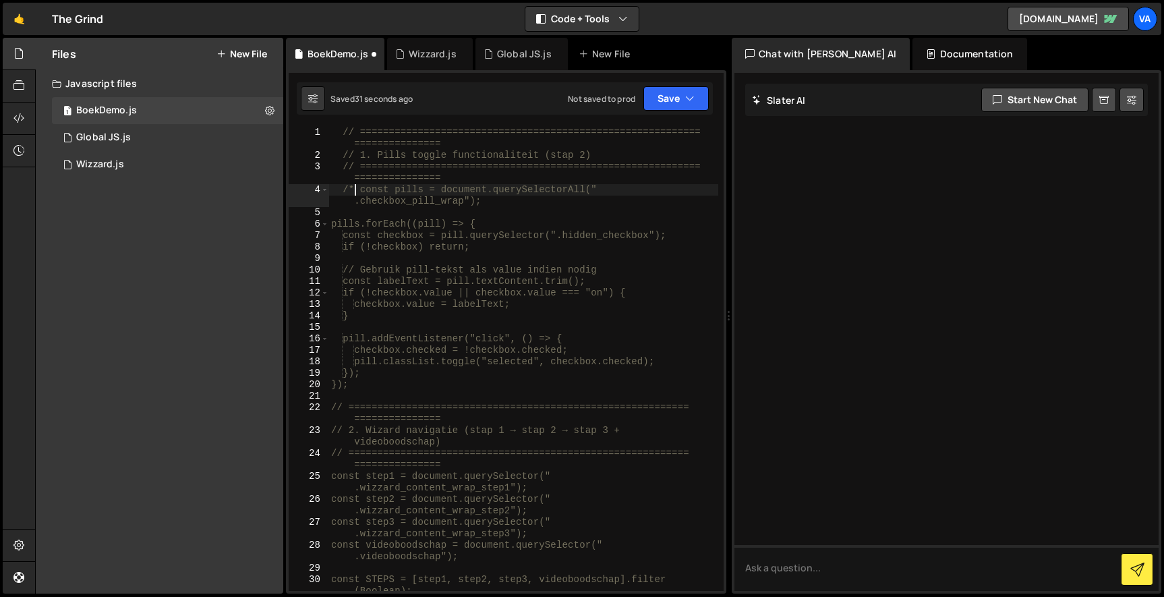
drag, startPoint x: 354, startPoint y: 189, endPoint x: 314, endPoint y: 189, distance: 40.5
click at [317, 189] on div "1 2 3 4 5 6 7 8 9 10 11 12 13 14 15 16 17 18 19 20 21 22 23 24 25 26 27 28 29 3…" at bounding box center [506, 359] width 435 height 464
type textarea "const pills = document.querySelectorAll(".checkbox_pill_wrap");"
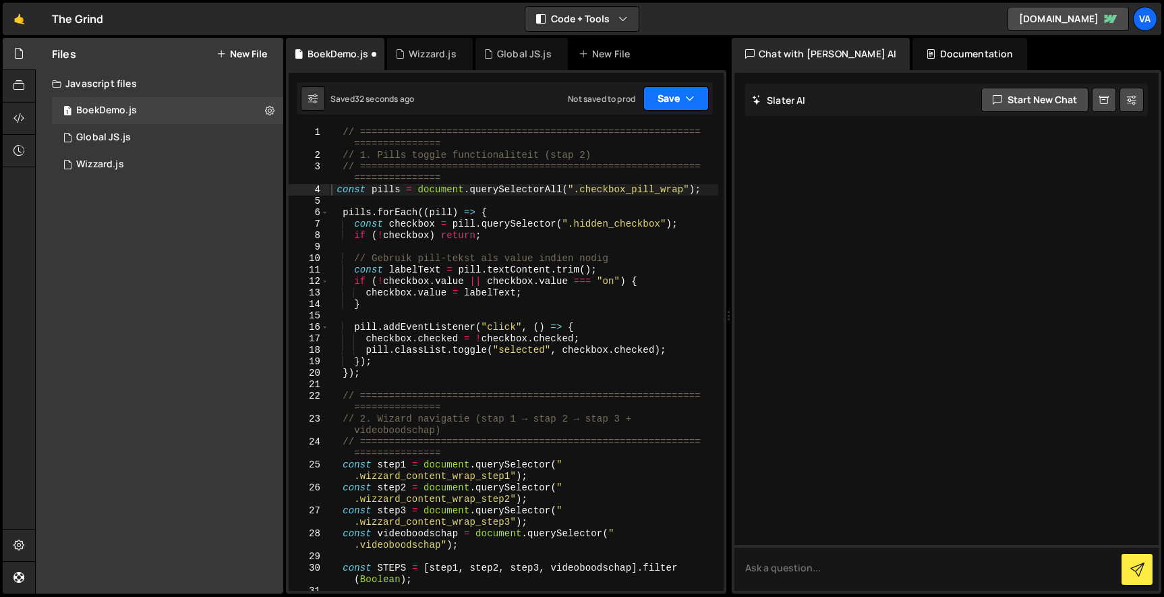
click at [662, 100] on button "Save" at bounding box center [675, 98] width 65 height 24
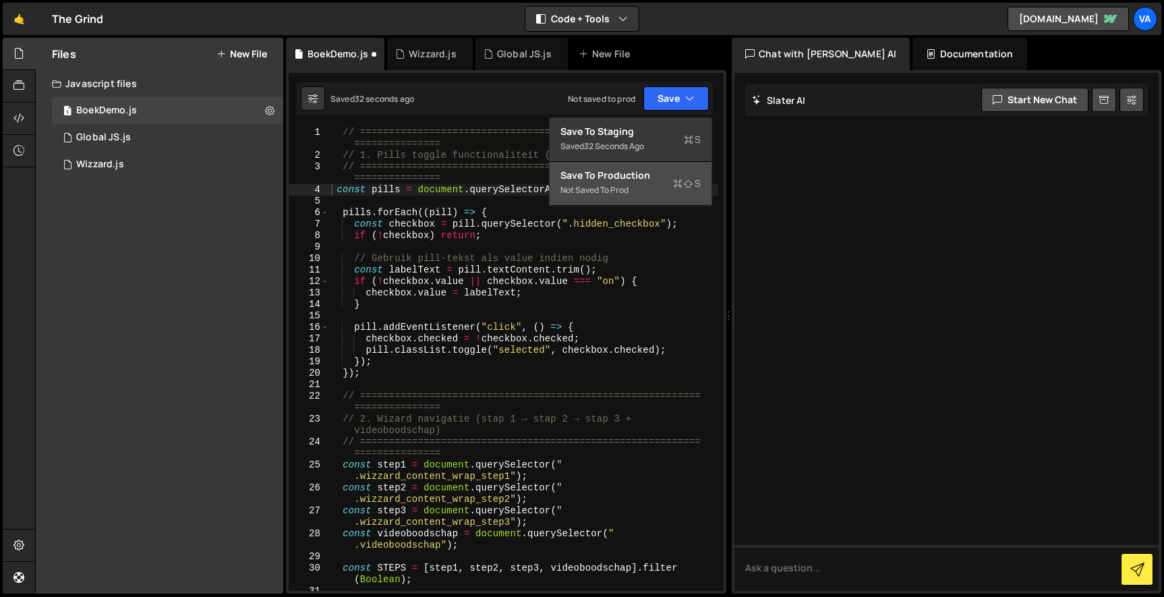
click at [641, 184] on div "Not saved to prod" at bounding box center [630, 190] width 140 height 16
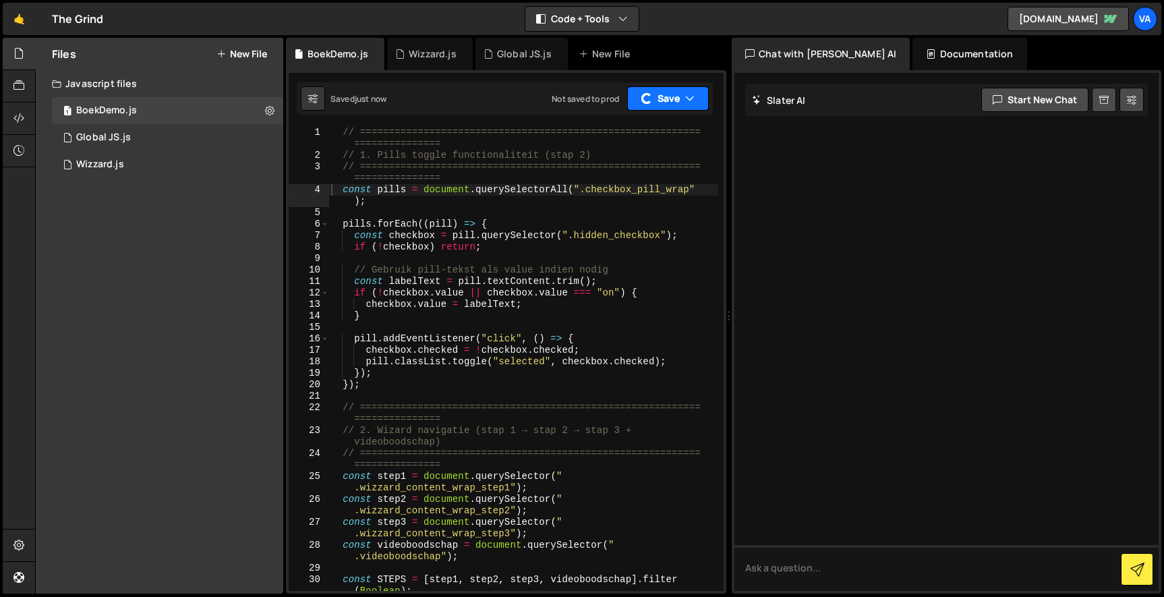
click at [670, 98] on button "Save" at bounding box center [668, 98] width 82 height 24
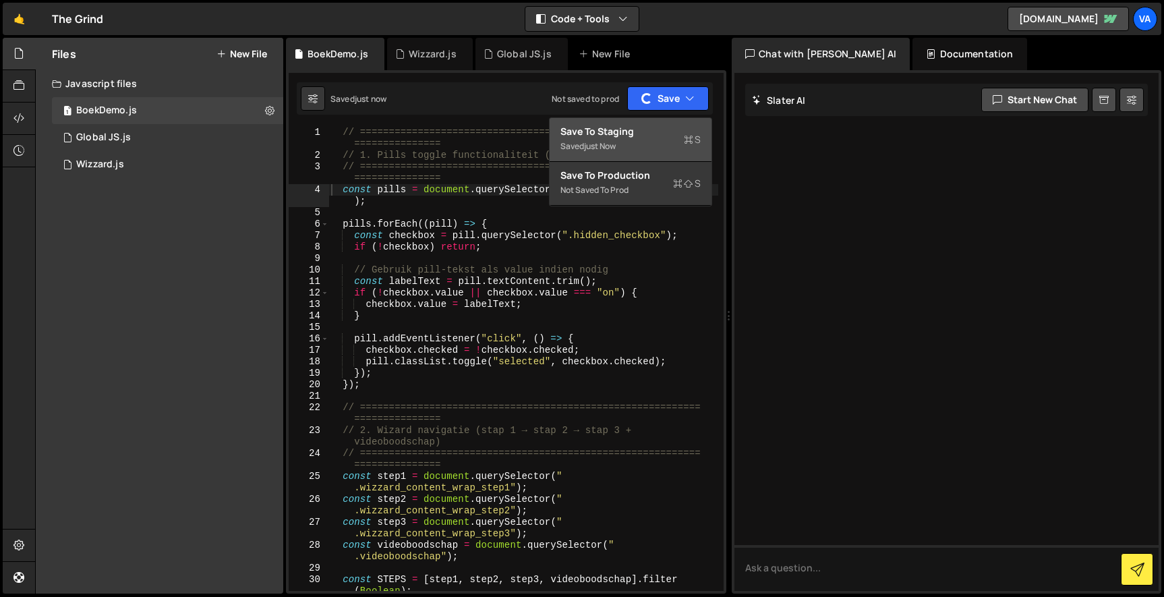
click at [647, 130] on div "Save to Staging S" at bounding box center [630, 131] width 140 height 13
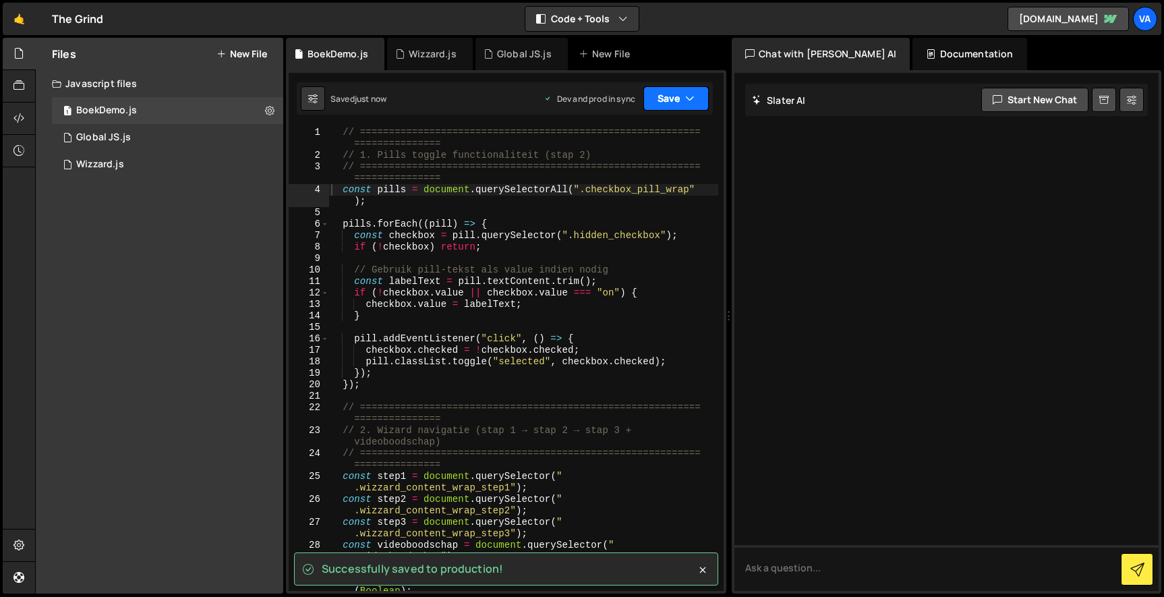
click at [669, 97] on button "Save" at bounding box center [675, 98] width 65 height 24
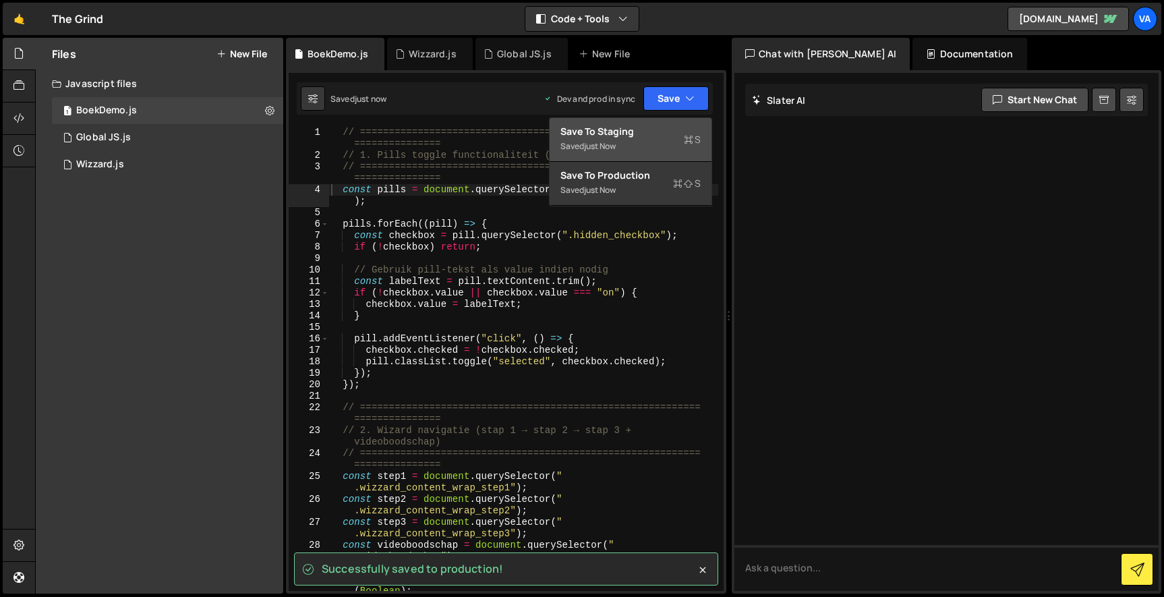
click at [645, 123] on button "Save to Staging S Saved just now" at bounding box center [631, 140] width 162 height 44
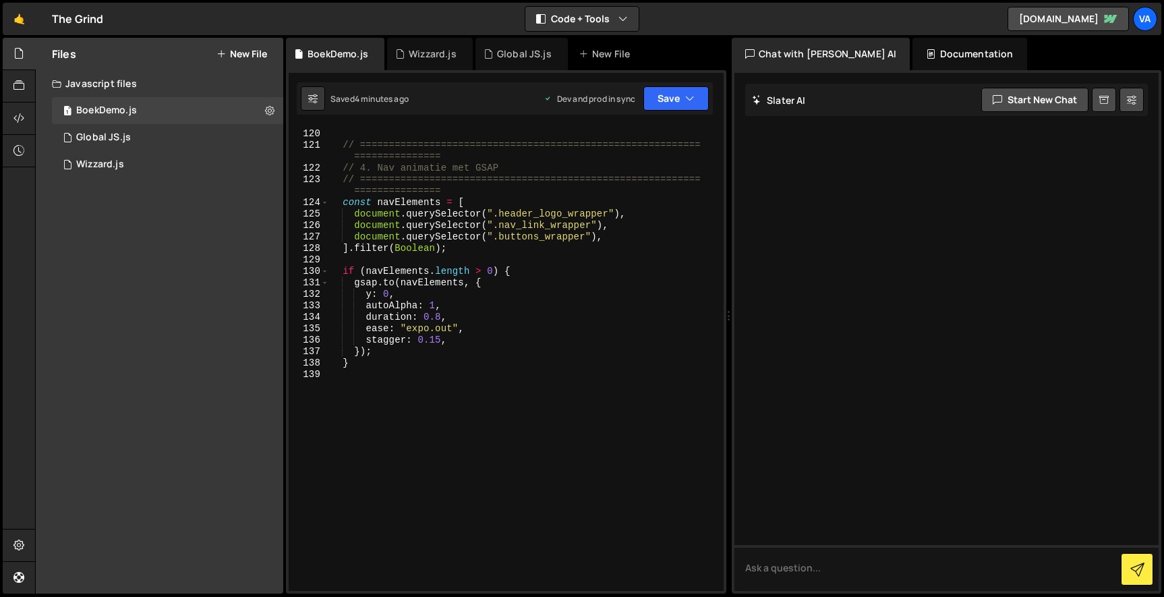
scroll to position [1638, 0]
click at [384, 380] on div "onClick ( backStep2Btns , ( ) => showSection ( "step2" )) ; // ================…" at bounding box center [523, 360] width 390 height 487
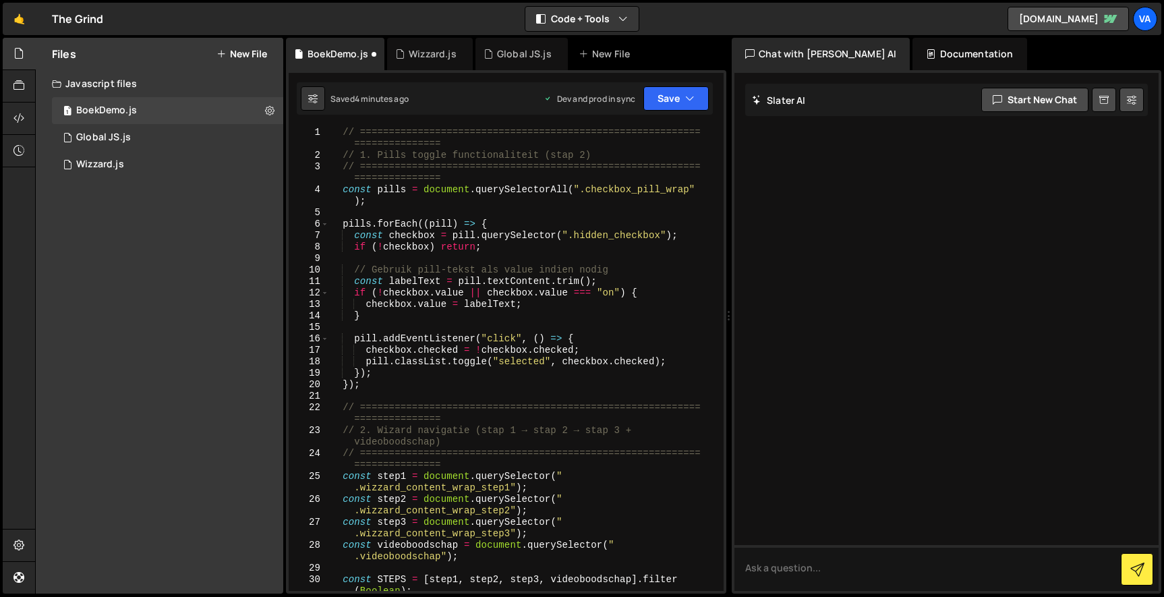
scroll to position [0, 0]
click at [341, 136] on div "// =========================================================== =============== …" at bounding box center [523, 376] width 390 height 498
type textarea "// =========================================================================="
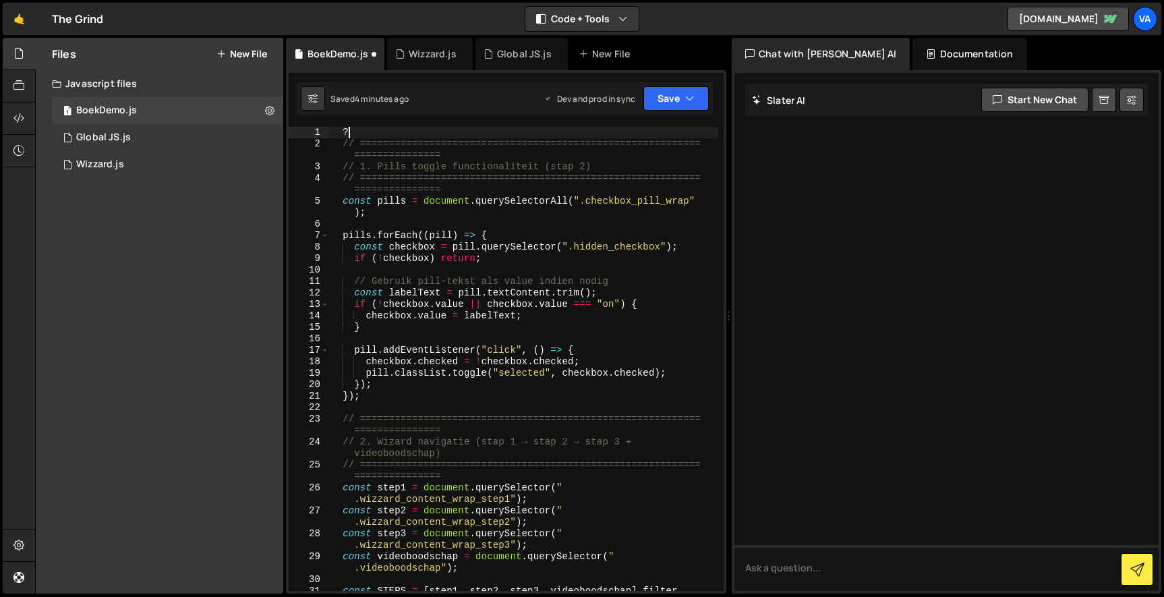
scroll to position [0, 1]
type textarea "?"
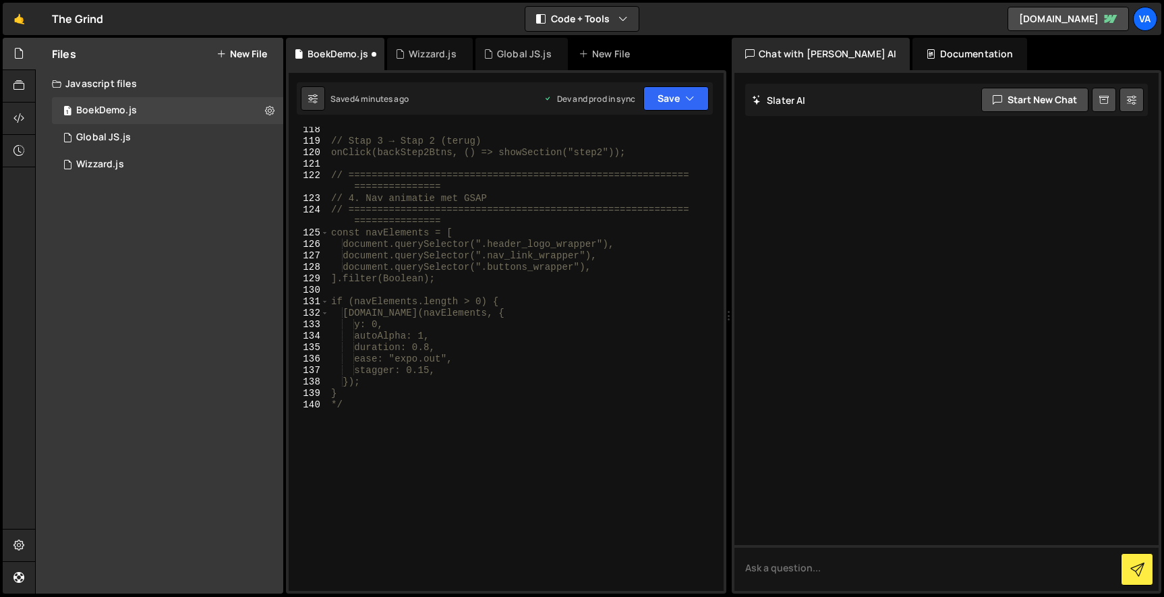
scroll to position [1665, 0]
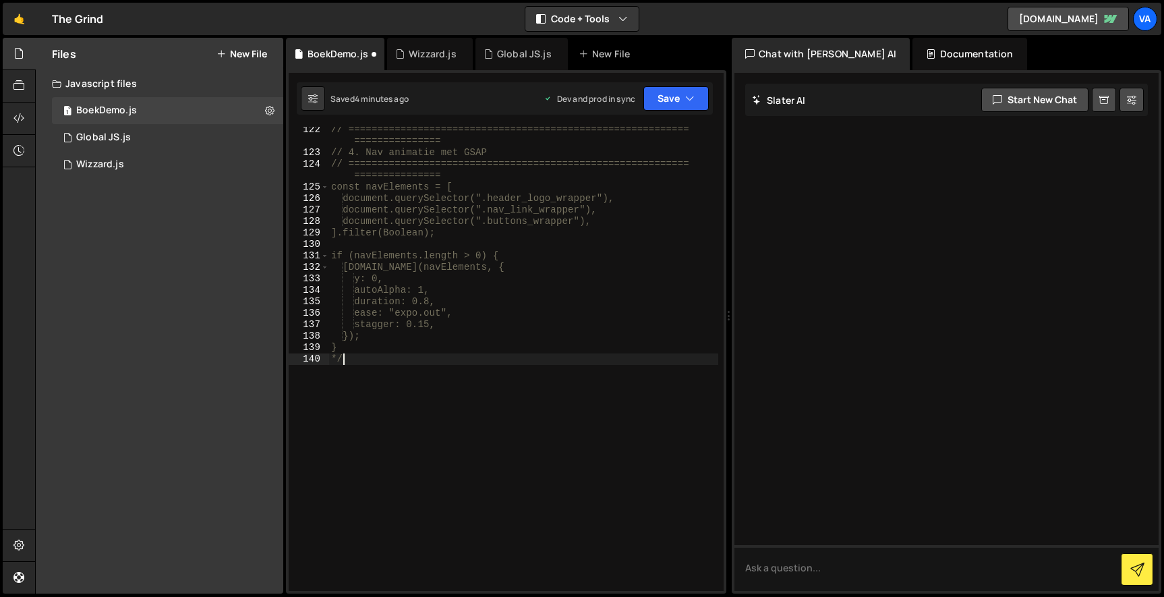
click at [392, 370] on div "// =========================================================== =============== …" at bounding box center [523, 373] width 390 height 498
type textarea "*/"
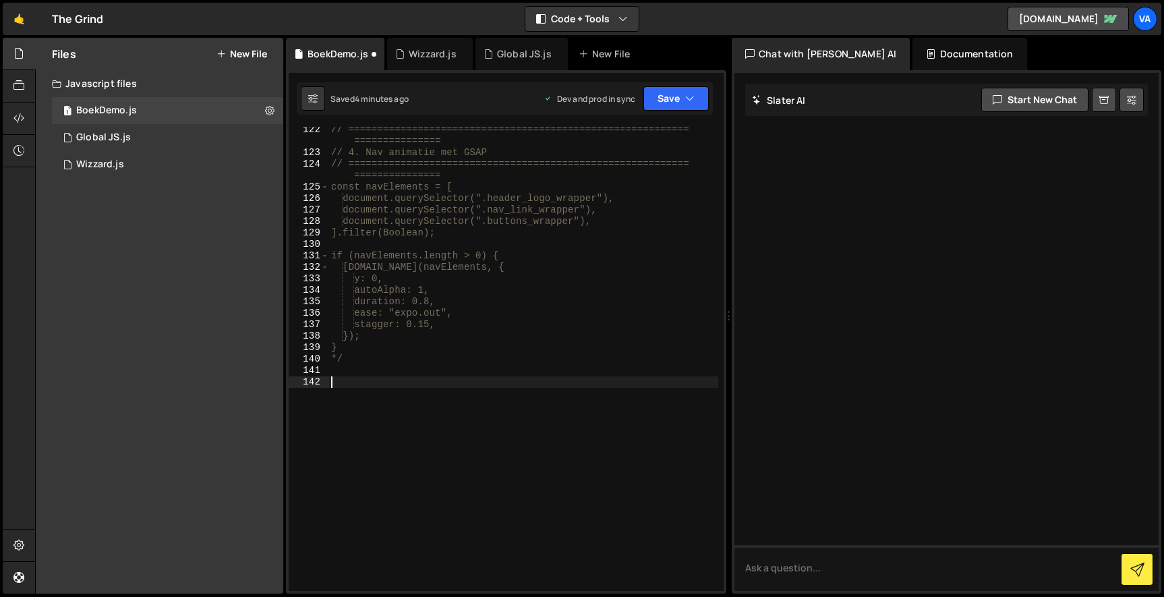
paste textarea "}"
type textarea "}"
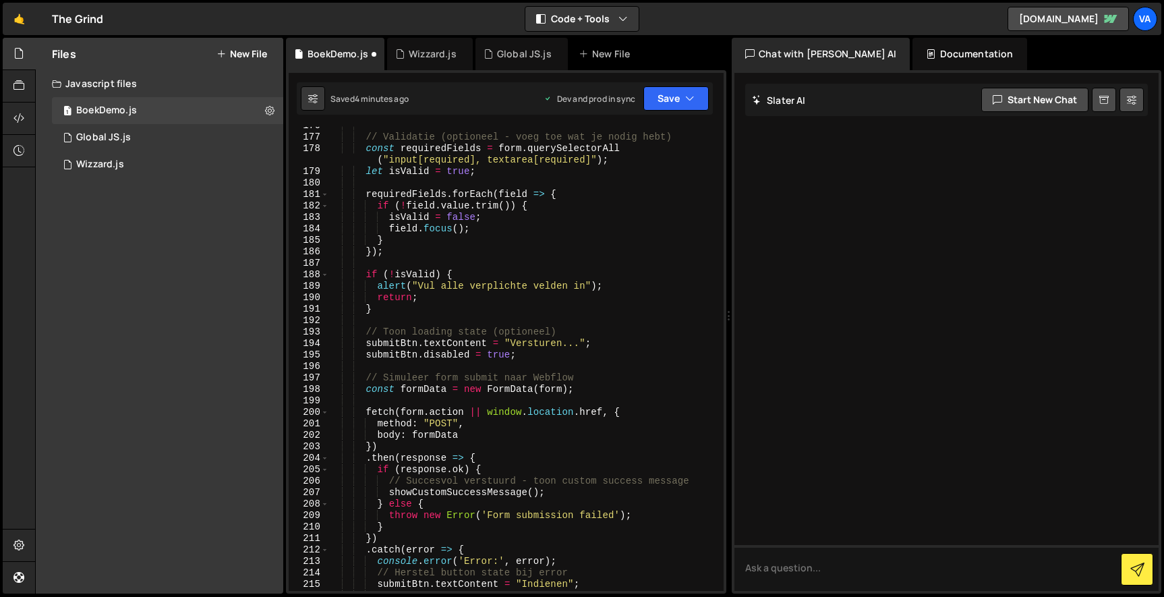
scroll to position [2294, 0]
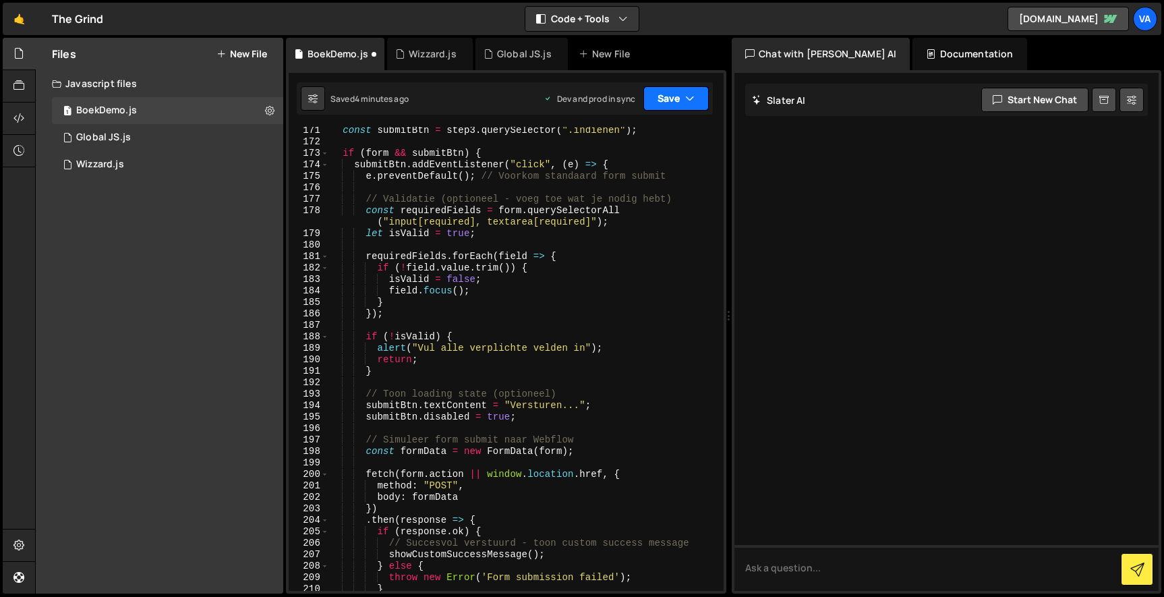
click at [662, 96] on button "Save" at bounding box center [675, 98] width 65 height 24
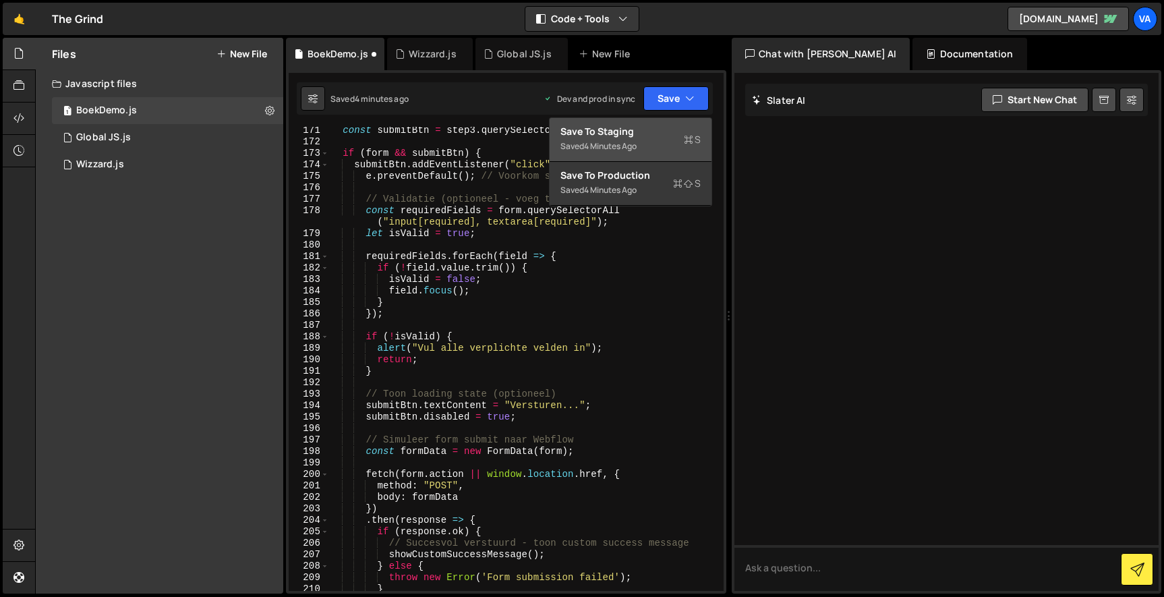
click at [644, 134] on div "Save to Staging S" at bounding box center [630, 131] width 140 height 13
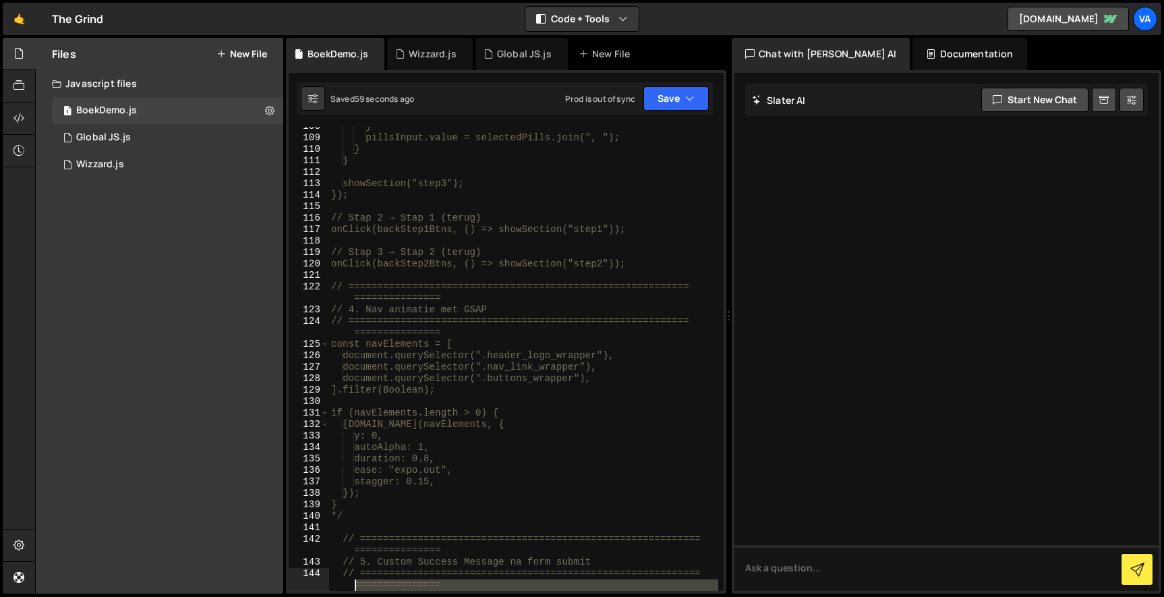
scroll to position [1588, 0]
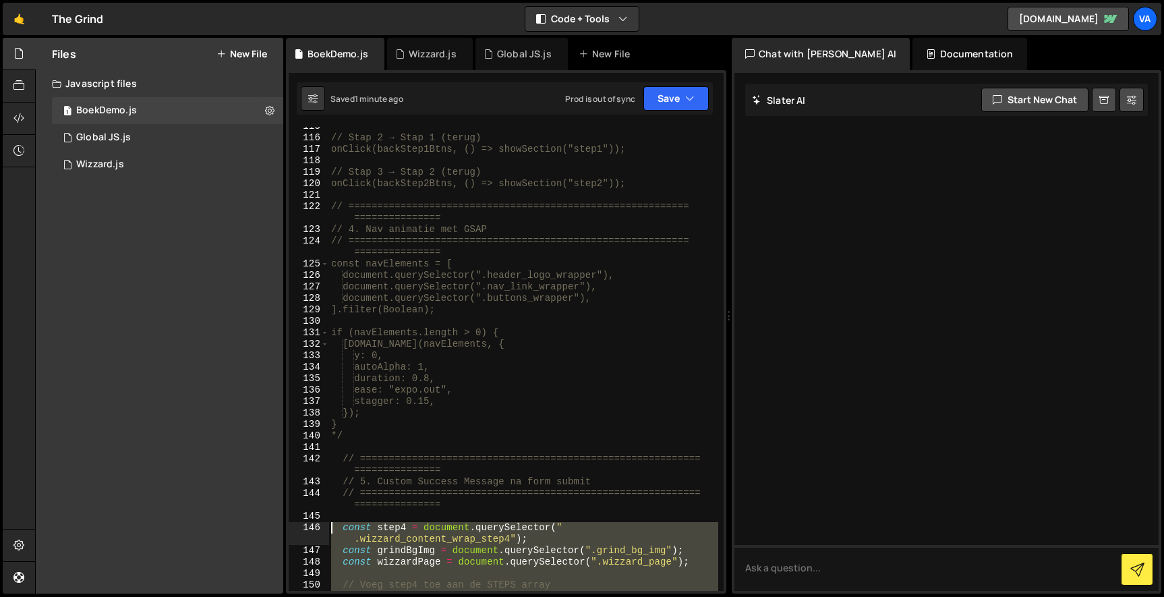
drag, startPoint x: 359, startPoint y: 365, endPoint x: 316, endPoint y: 526, distance: 166.8
click at [316, 527] on div "115 116 117 118 119 120 121 122 123 124 125 126 127 128 129 130 131 132 133 134…" at bounding box center [506, 359] width 435 height 464
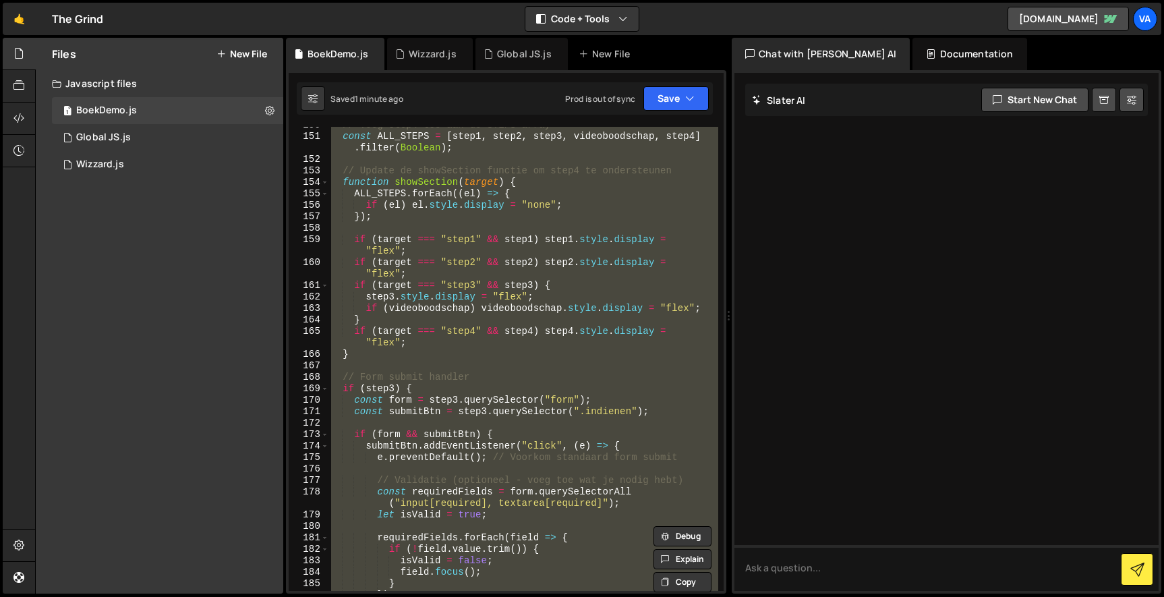
scroll to position [0, 0]
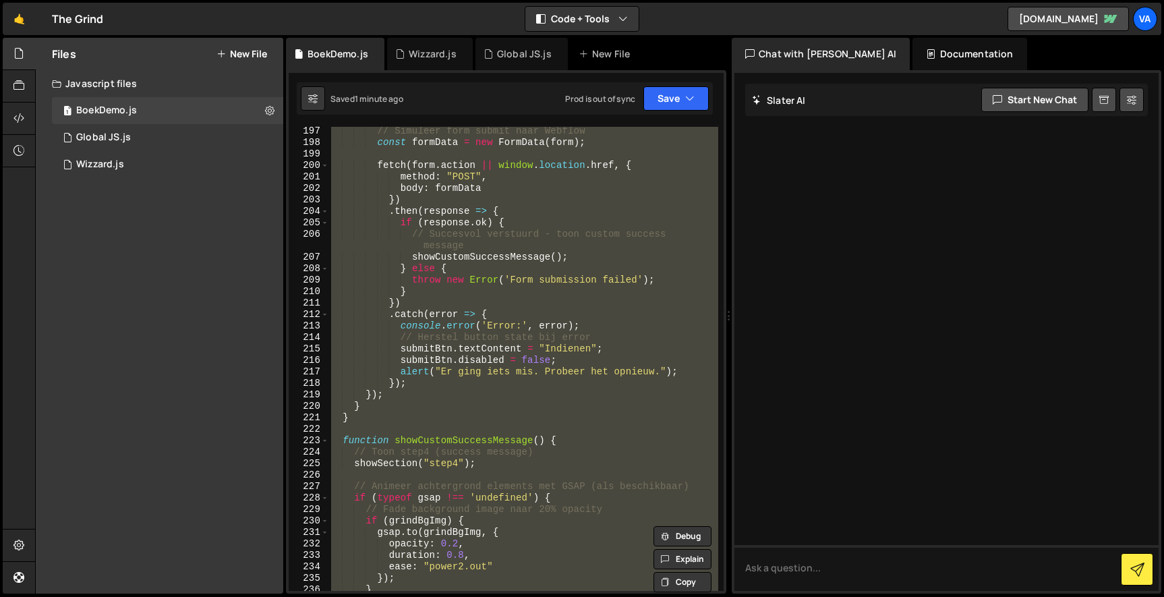
paste textarea "}"
type textarea "}"
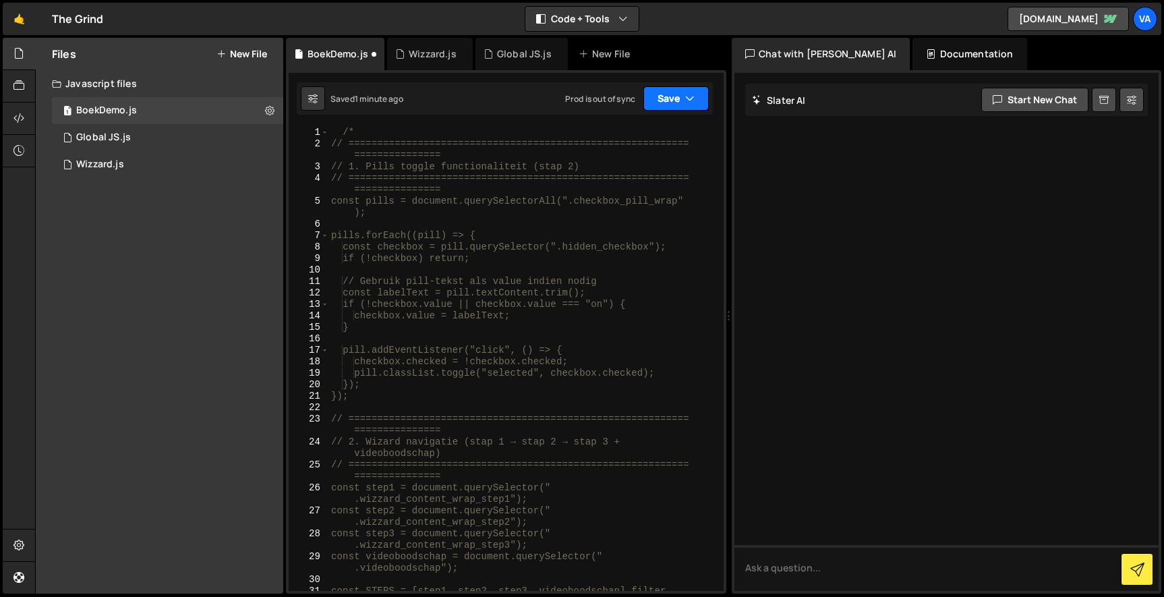
click at [675, 100] on button "Save" at bounding box center [675, 98] width 65 height 24
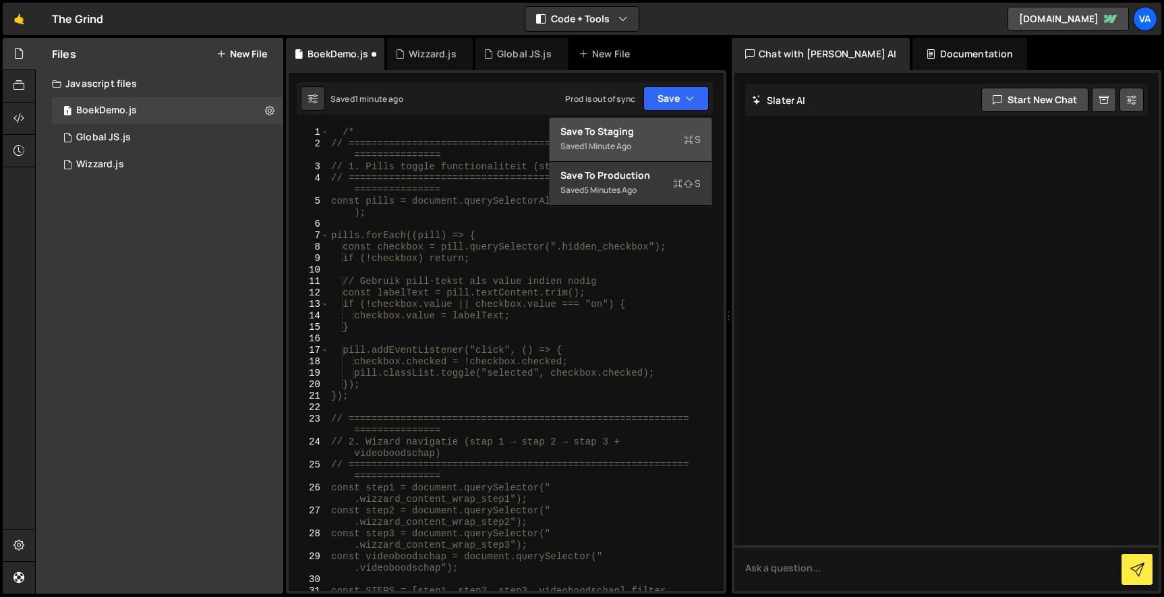
click at [657, 134] on div "Save to Staging S" at bounding box center [630, 131] width 140 height 13
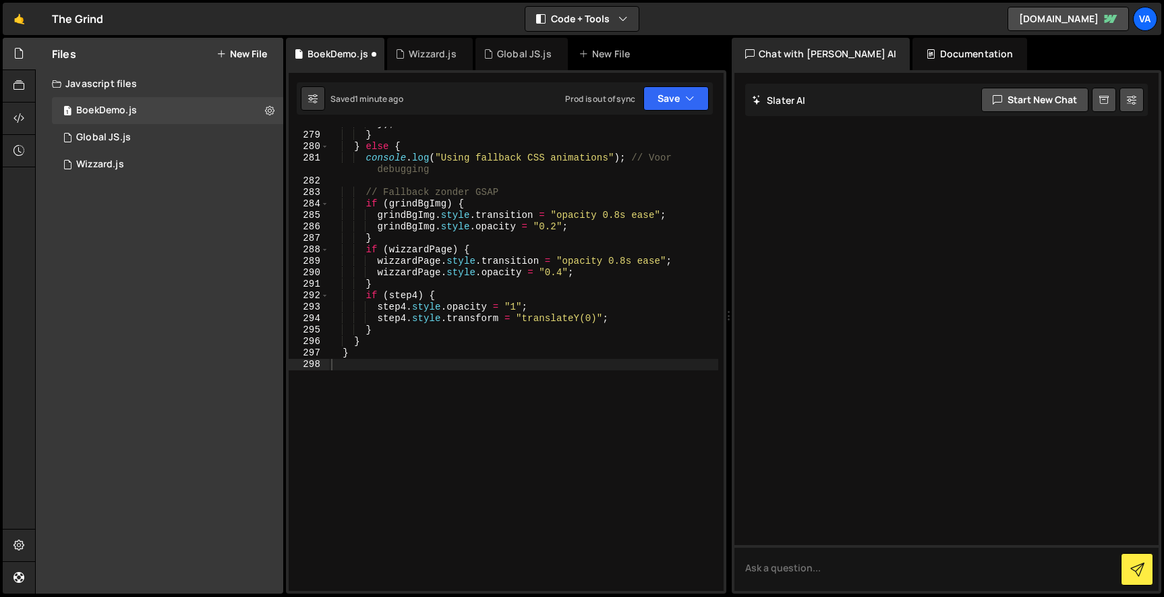
scroll to position [3620, 0]
click at [367, 370] on div "}) ; } } else { console . log ( "Using fallback CSS animations" ) ; // Voor deb…" at bounding box center [523, 361] width 390 height 487
paste textarea "}"
type textarea "}"
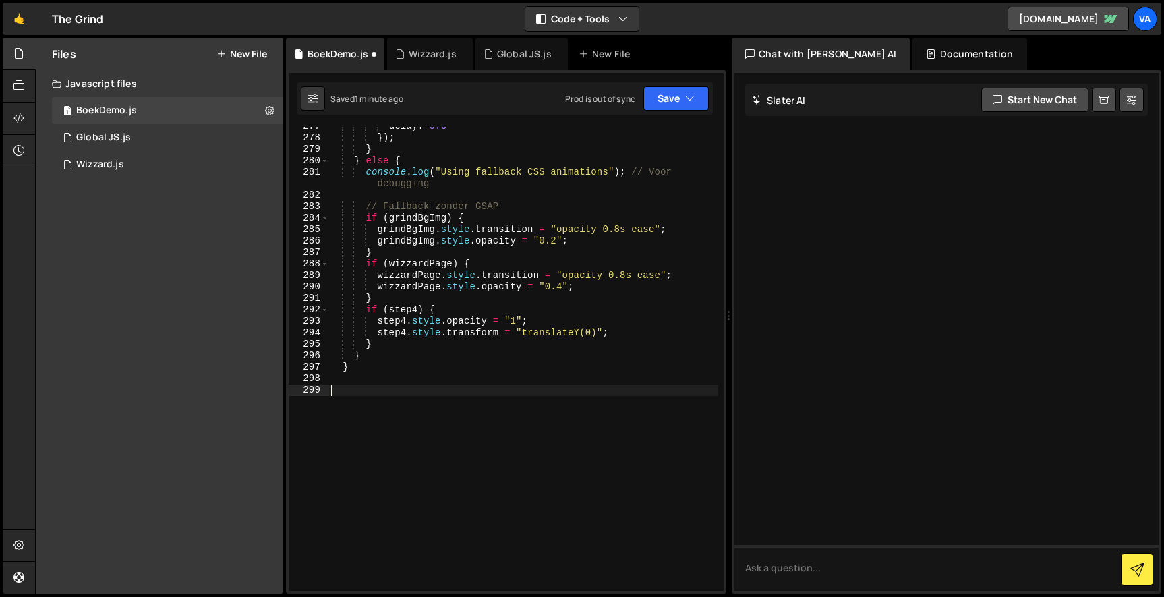
paste textarea "}"
type textarea "}"
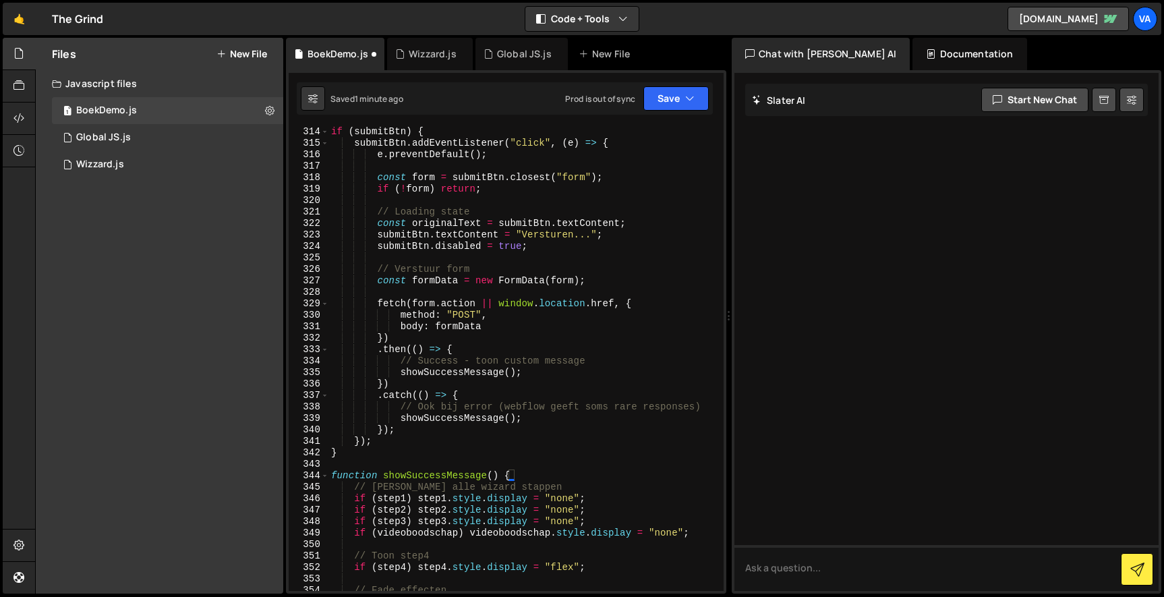
scroll to position [4070, 0]
click at [657, 97] on button "Save" at bounding box center [675, 98] width 65 height 24
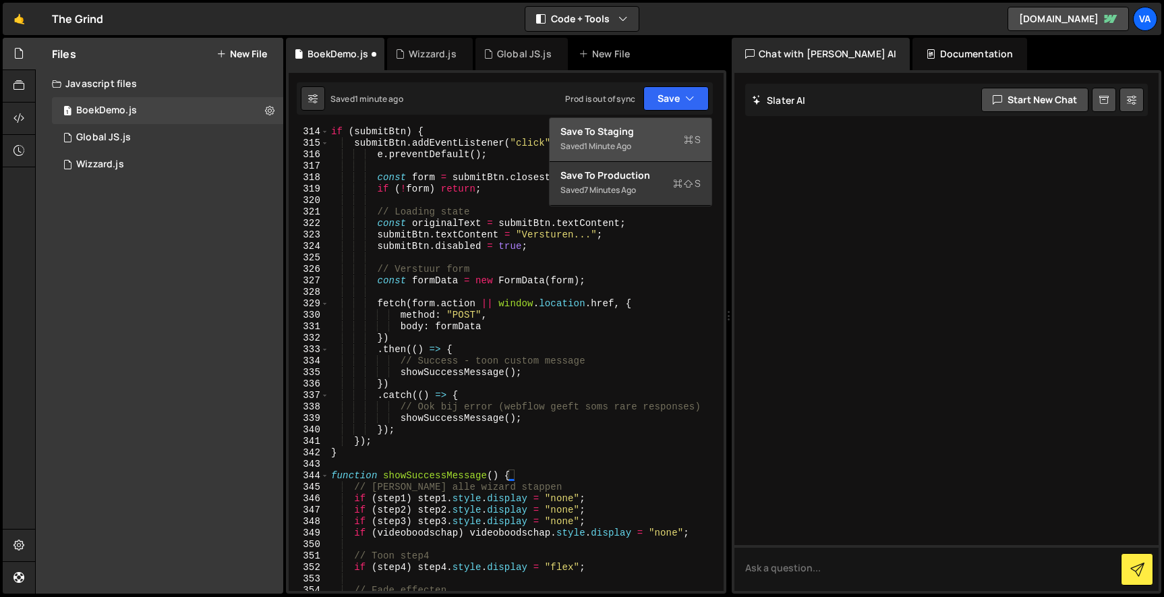
click at [636, 128] on div "Save to Staging S" at bounding box center [630, 131] width 140 height 13
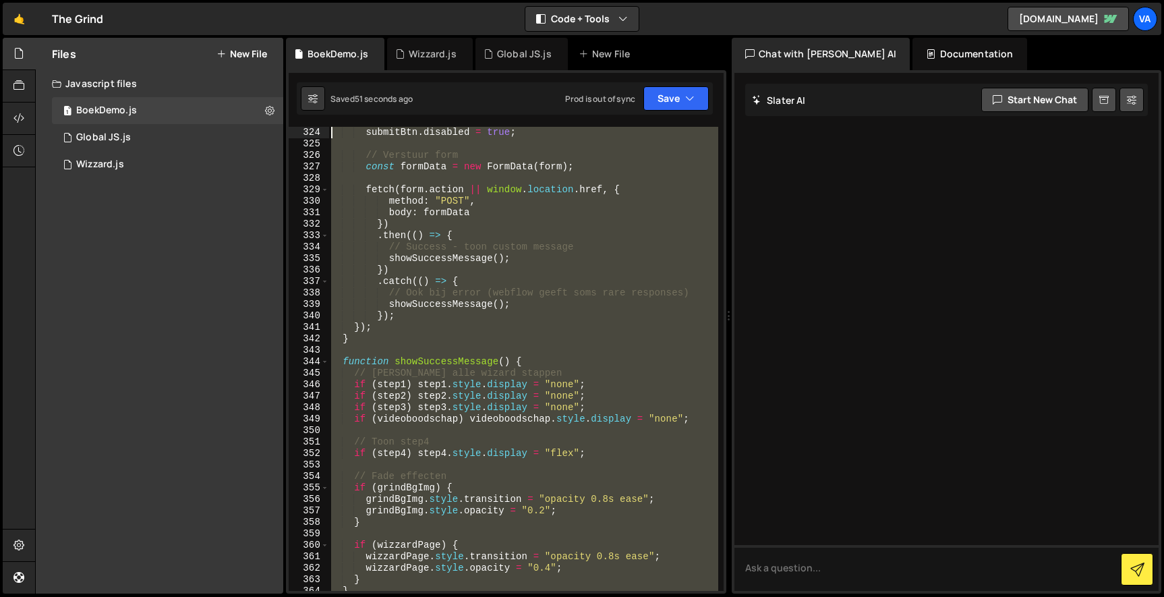
scroll to position [3760, 0]
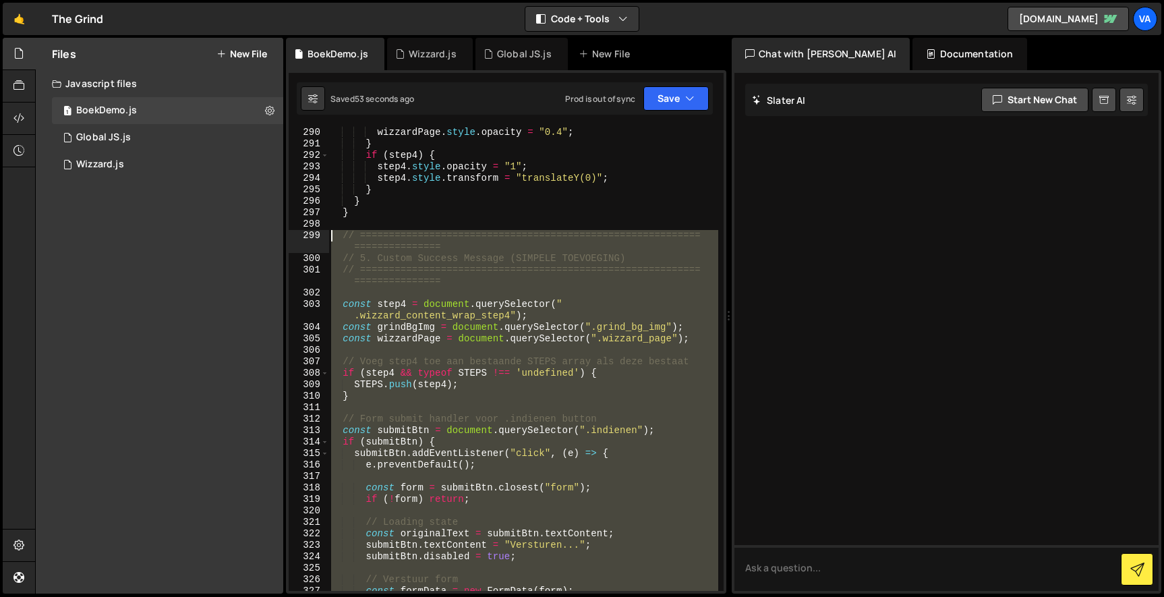
drag, startPoint x: 361, startPoint y: 374, endPoint x: 318, endPoint y: 237, distance: 142.9
click at [318, 237] on div "290 291 292 293 294 295 296 297 298 299 300 301 302 303 304 305 306 307 308 309…" at bounding box center [506, 359] width 435 height 464
type textarea "// ========================================================================== /…"
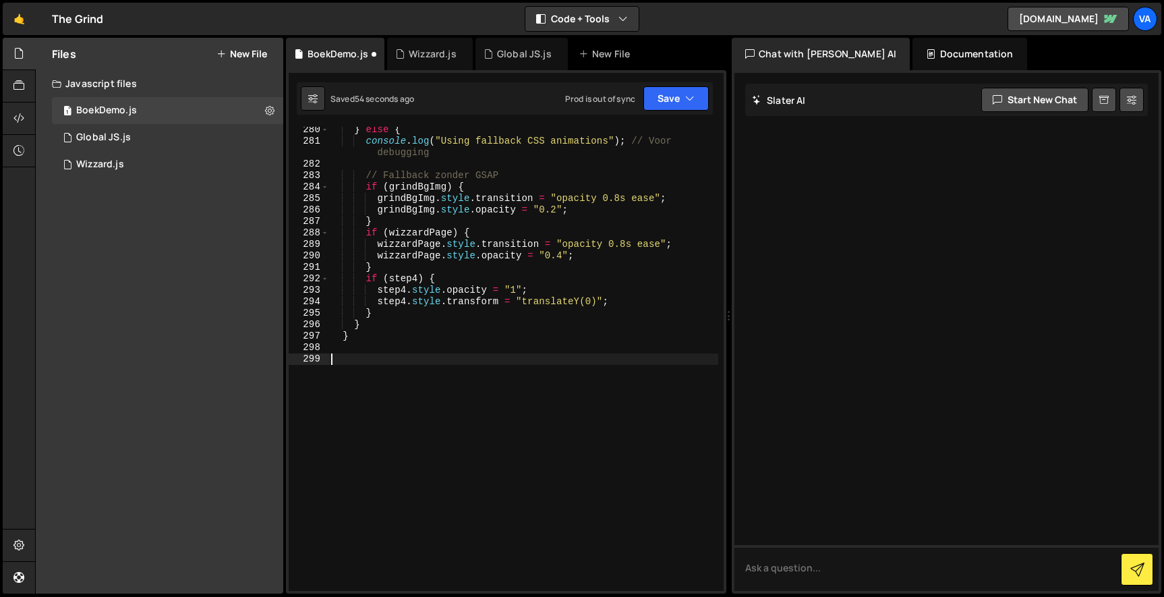
scroll to position [3625, 0]
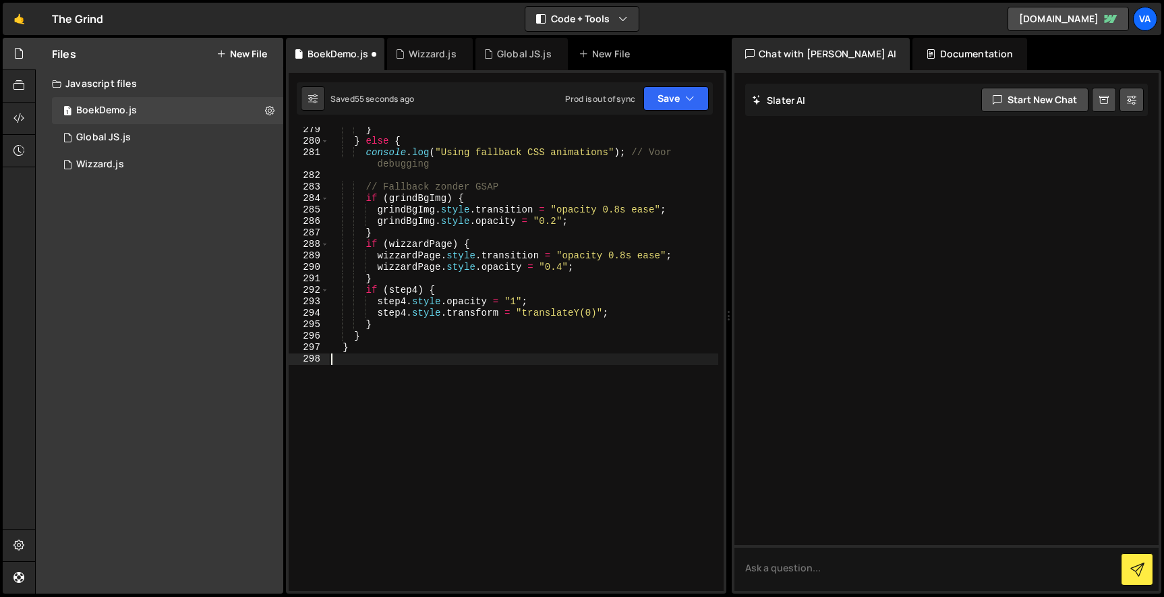
click at [668, 81] on div "XXXXXXXXXXXXXXXXXXXXXXXXXXXXXXXXXXXXXXXXXXXXXXXXXXXXXXXXXXXXXXXXXXXXXXXXXXXXXXX…" at bounding box center [506, 331] width 440 height 523
click at [666, 91] on button "Save" at bounding box center [675, 98] width 65 height 24
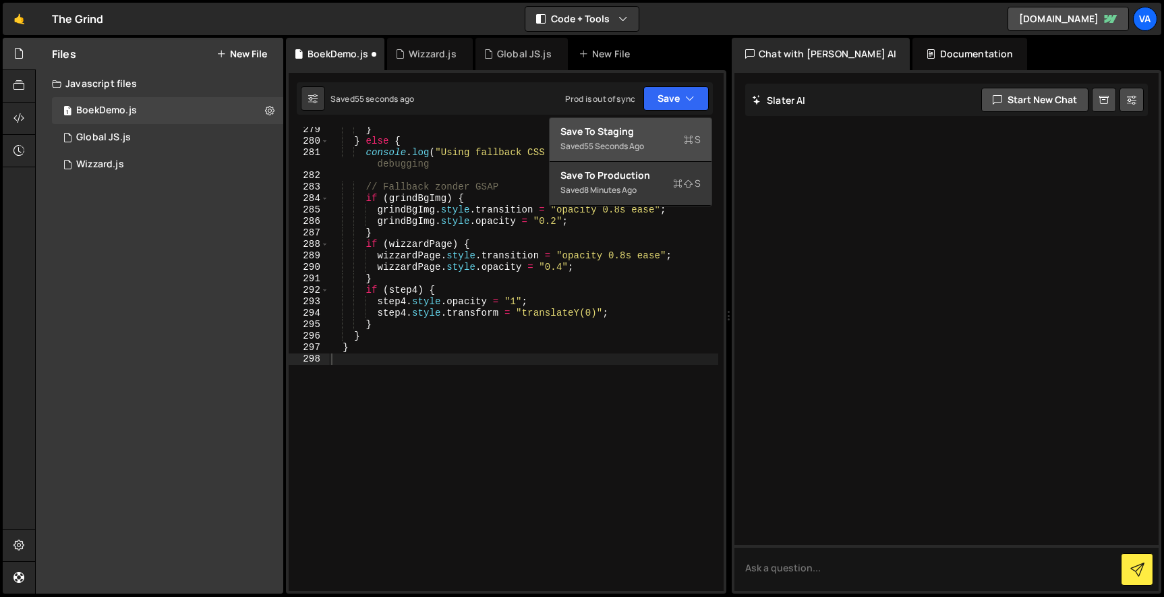
click at [660, 119] on button "Save to Staging S Saved 55 seconds ago" at bounding box center [631, 140] width 162 height 44
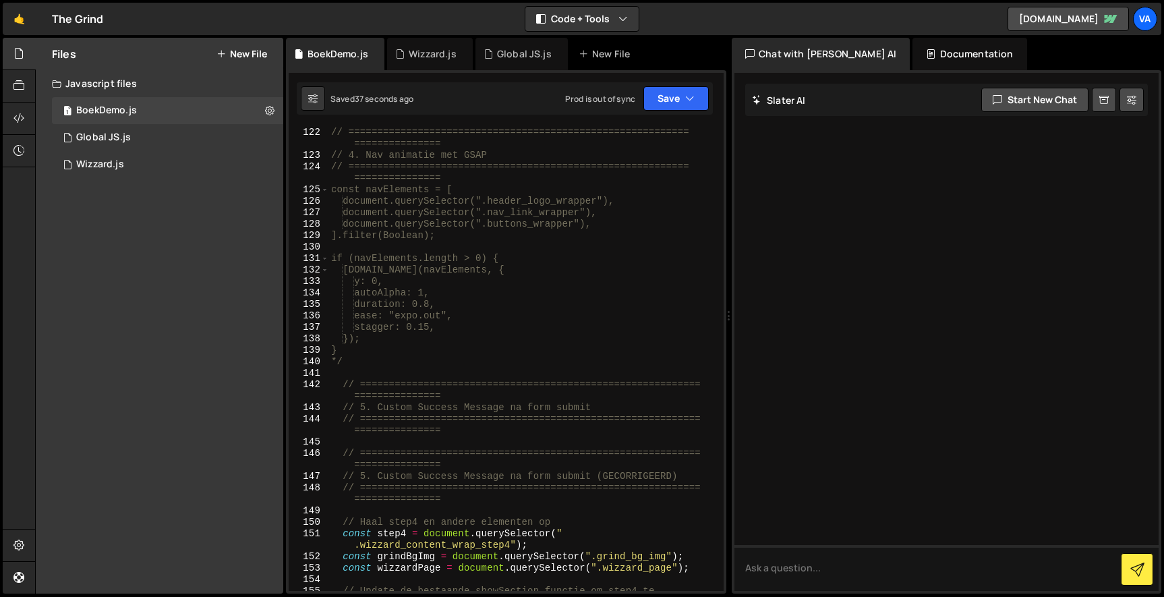
scroll to position [1662, 0]
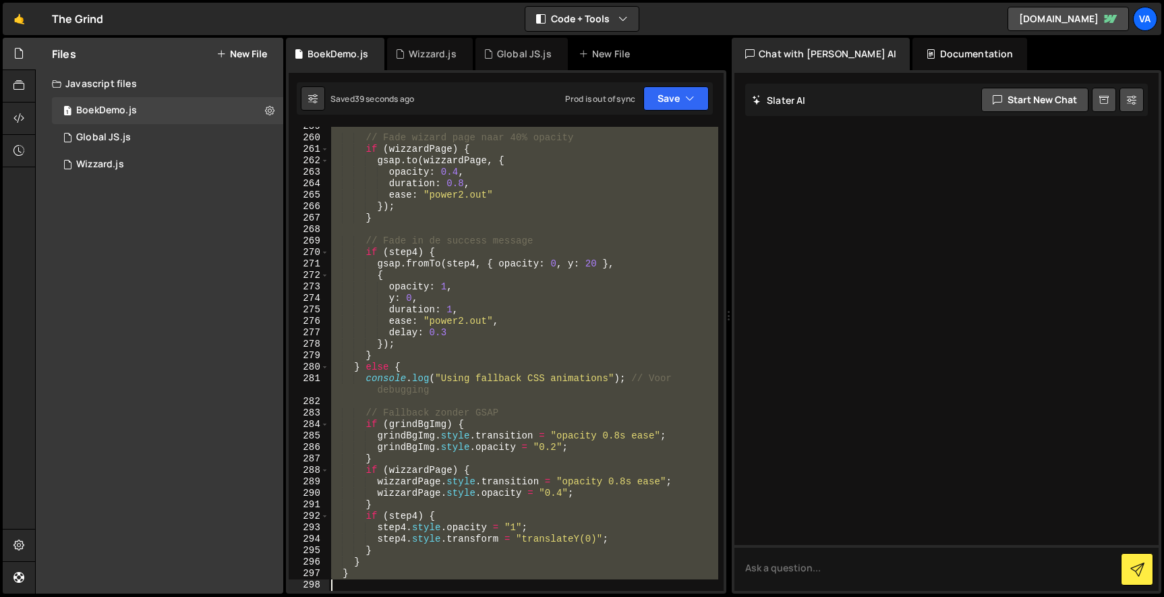
drag, startPoint x: 337, startPoint y: 372, endPoint x: 535, endPoint y: 668, distance: 355.9
click at [535, 596] on html "Projects Community Library Blog Va Projects Your Teams Account Upgrade Logout" at bounding box center [582, 298] width 1164 height 597
type textarea "}"
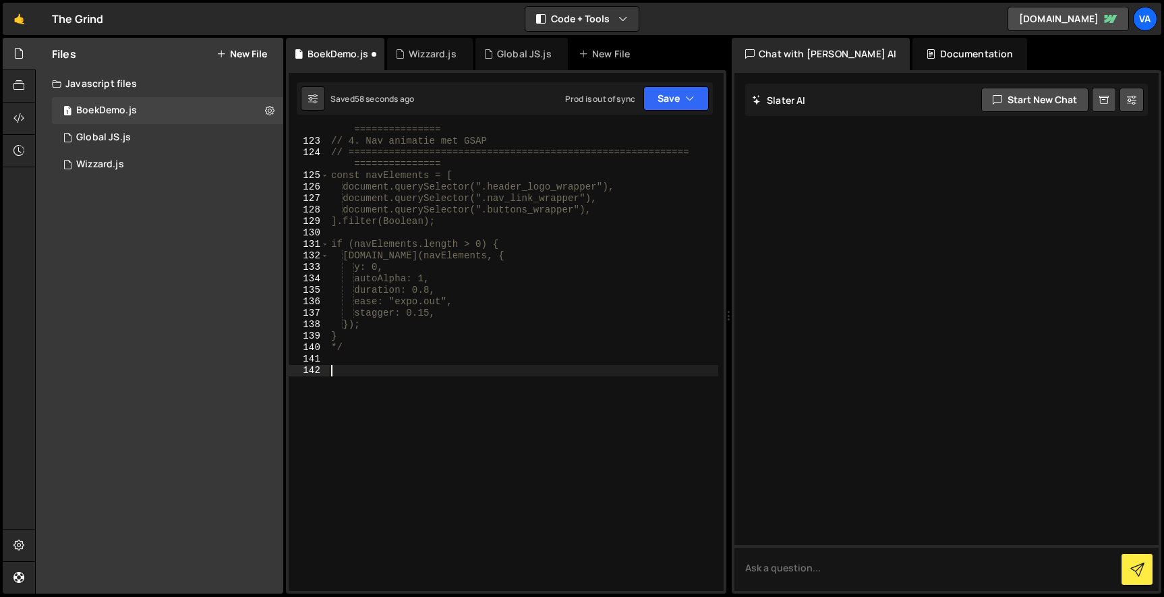
paste textarea "}"
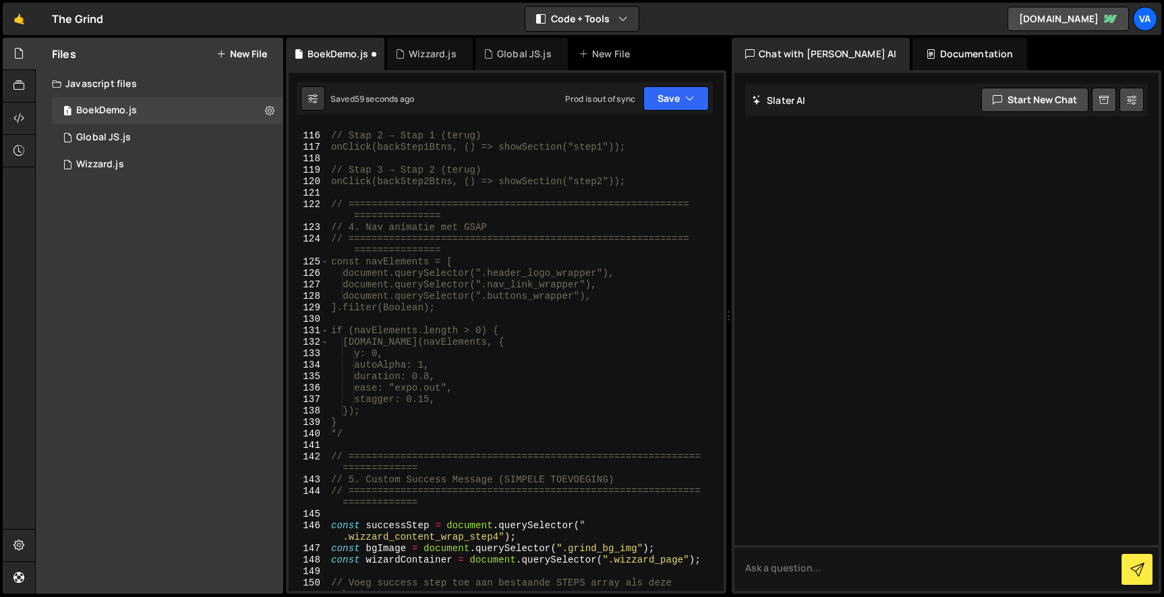
scroll to position [0, 0]
drag, startPoint x: 351, startPoint y: 433, endPoint x: 301, endPoint y: 433, distance: 50.6
click at [301, 433] on div "} 115 116 117 118 119 120 121 122 123 124 125 126 127 128 129 130 131 132 133 1…" at bounding box center [506, 359] width 435 height 464
type textarea "*/"
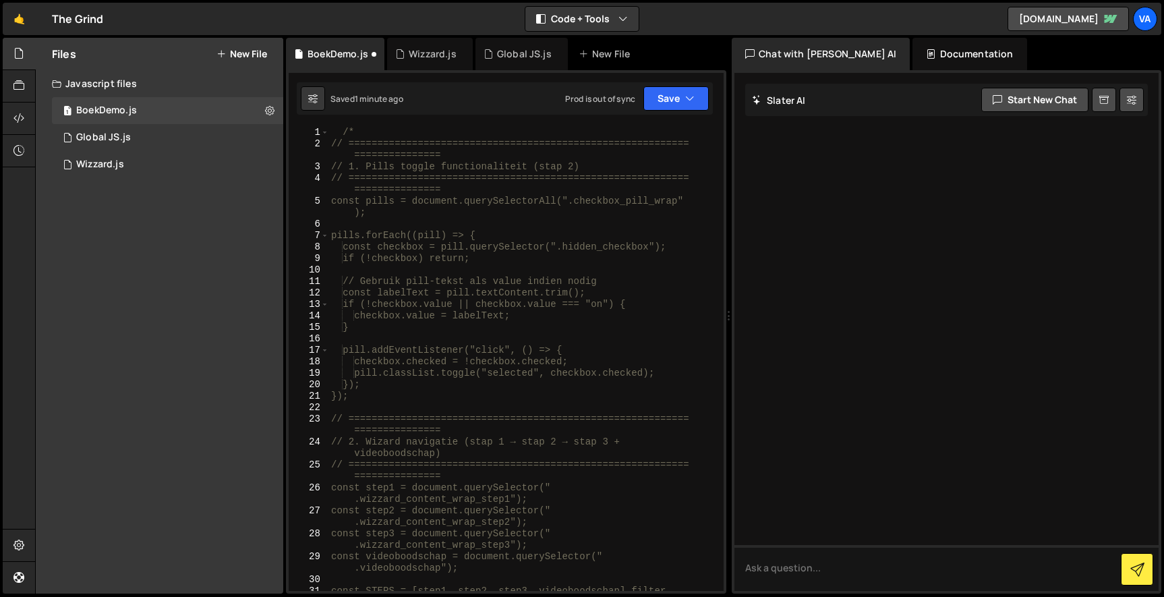
drag, startPoint x: 366, startPoint y: 131, endPoint x: 330, endPoint y: 129, distance: 36.4
click at [332, 129] on div "/* // =========================================================== =============…" at bounding box center [523, 376] width 390 height 498
type textarea "/*"
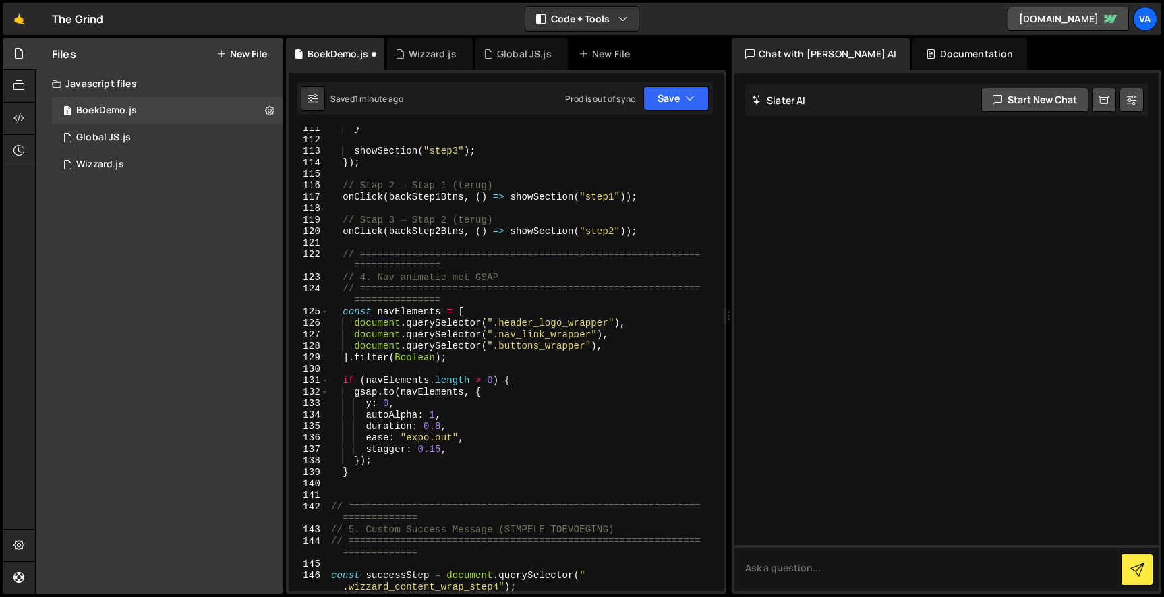
scroll to position [1563, 0]
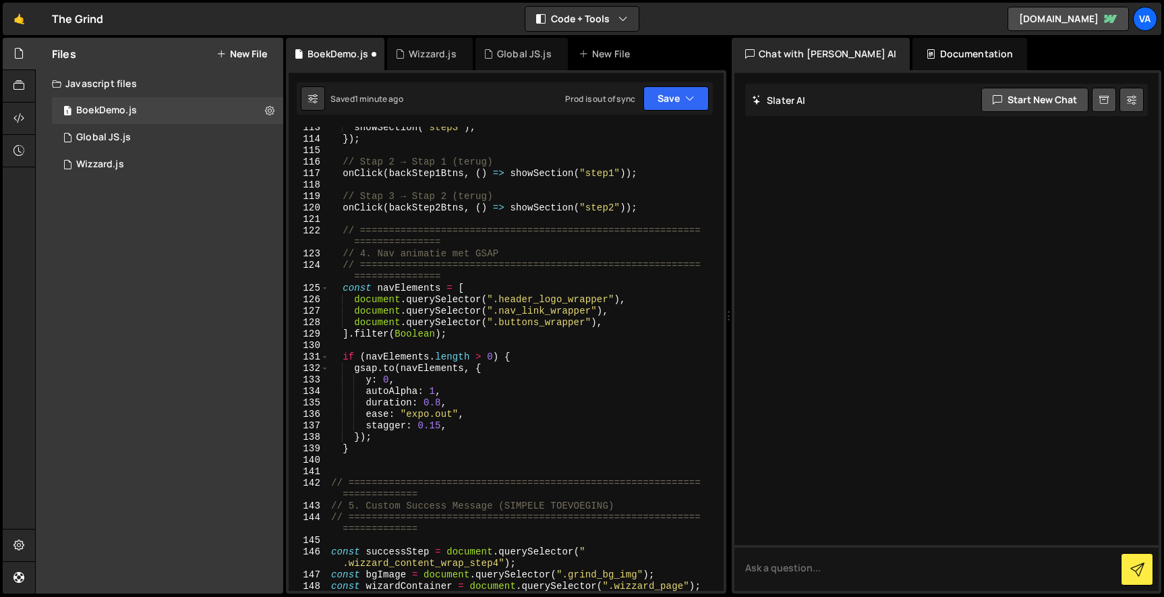
click at [367, 463] on div "showSection ( "step3" ) ; }) ; // Stap 2 → Stap 1 (terug) onClick ( backStep1Bt…" at bounding box center [523, 365] width 390 height 487
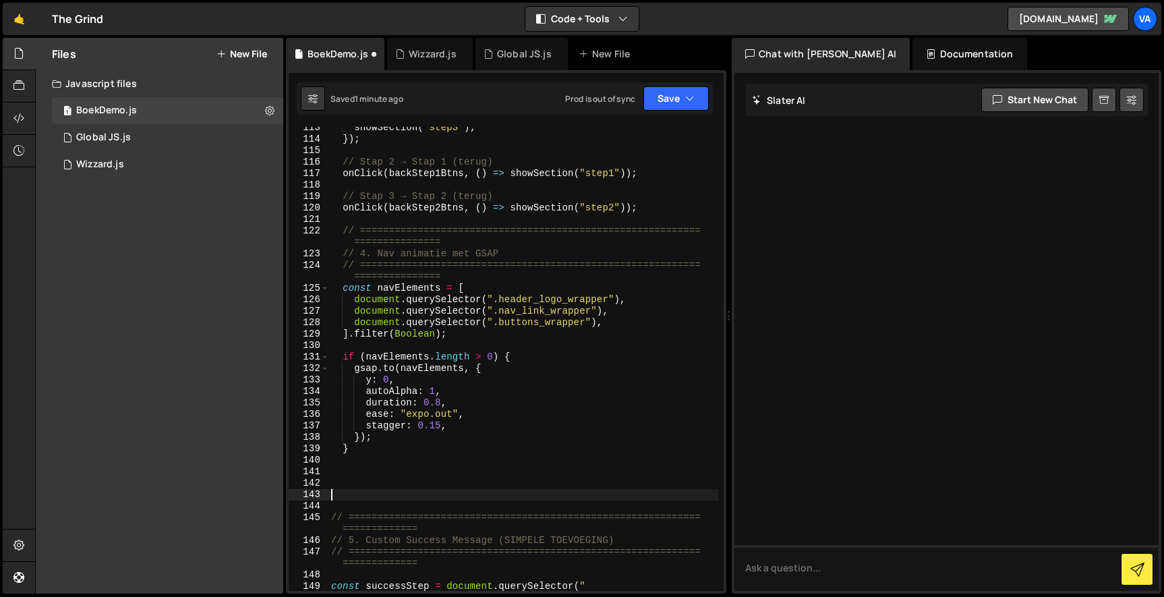
click at [409, 475] on div "showSection ( "step3" ) ; }) ; // Stap 2 → Stap 1 (terug) onClick ( backStep1Bt…" at bounding box center [523, 371] width 390 height 498
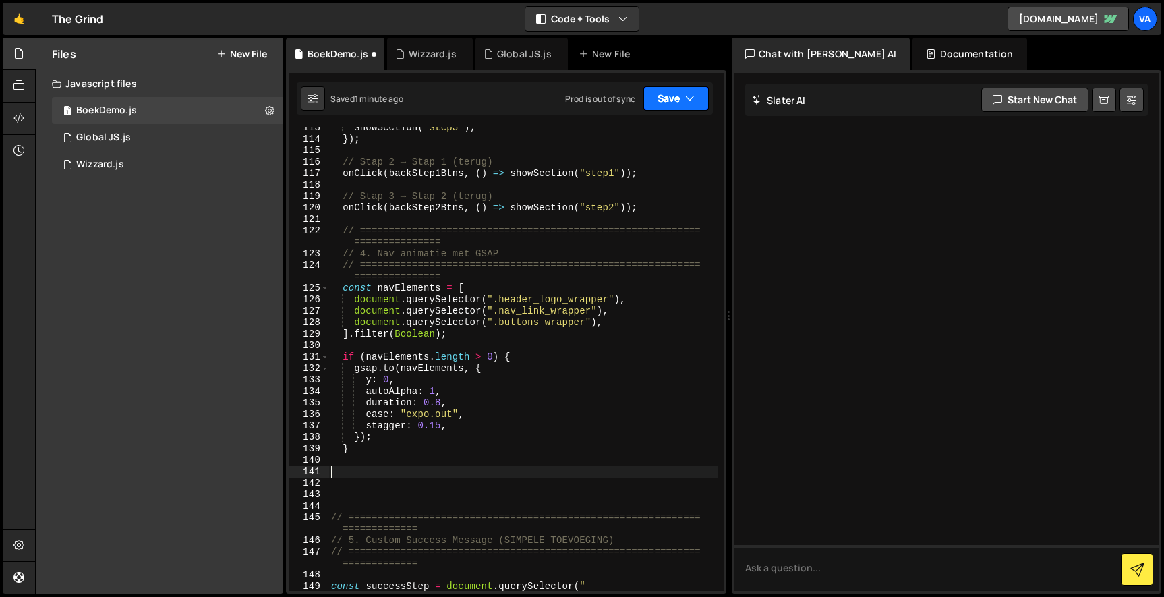
click at [676, 89] on button "Save" at bounding box center [675, 98] width 65 height 24
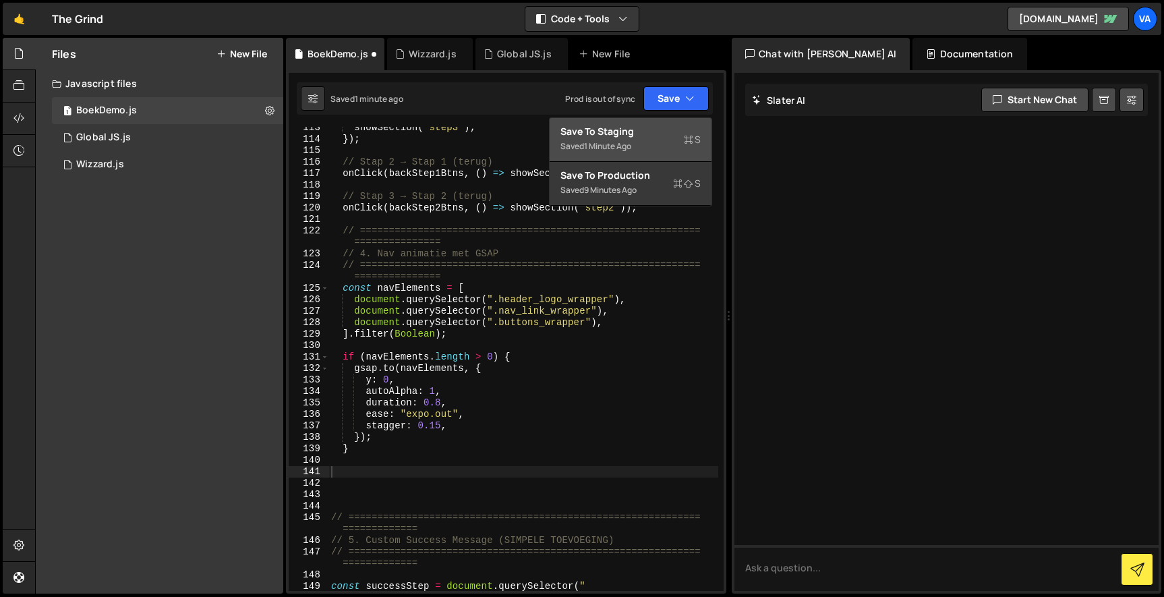
click at [641, 134] on div "Save to Staging S" at bounding box center [630, 131] width 140 height 13
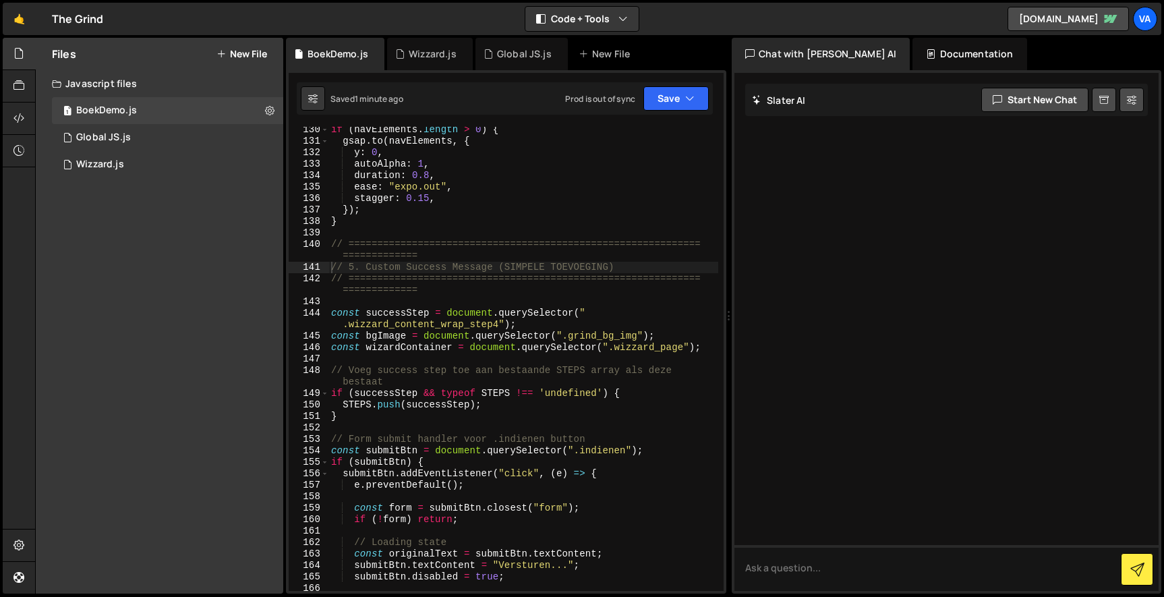
scroll to position [0, 0]
drag, startPoint x: 328, startPoint y: 243, endPoint x: 483, endPoint y: 494, distance: 295.3
click at [485, 496] on div "// 5. Custom Success Message (SIMPELE TOEVOEGING) 130 131 132 133 134 135 136 1…" at bounding box center [506, 359] width 435 height 464
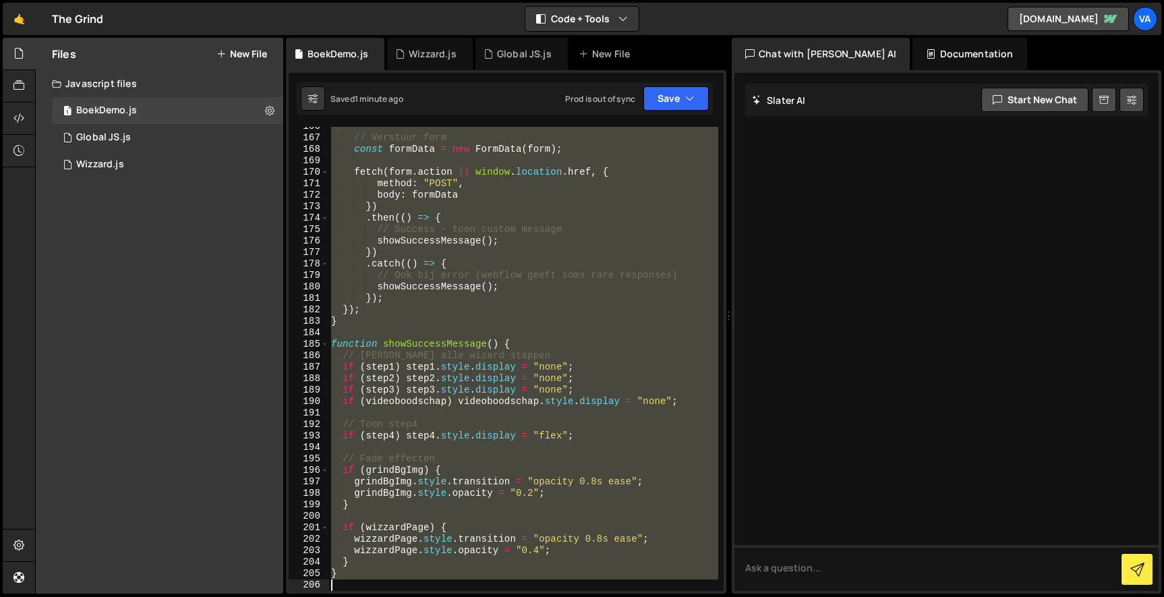
drag, startPoint x: 332, startPoint y: 243, endPoint x: 626, endPoint y: 668, distance: 516.6
click at [626, 596] on html "Projects Community Library Blog Va Projects Your Teams Account Upgrade Logout" at bounding box center [582, 298] width 1164 height 597
type textarea "}"
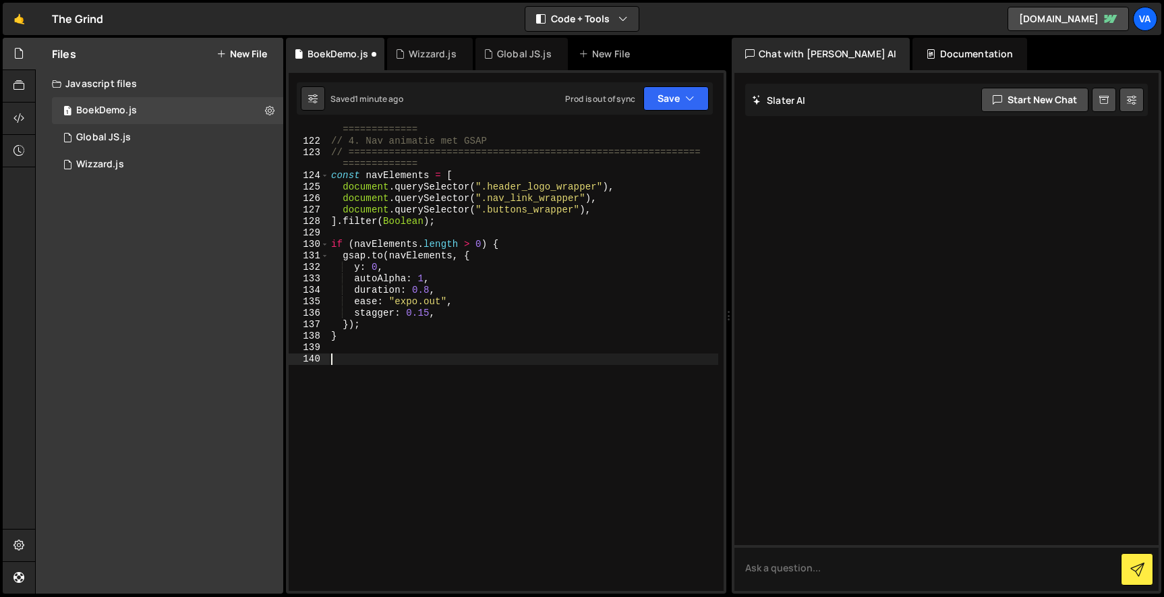
paste textarea "}"
type textarea "}"
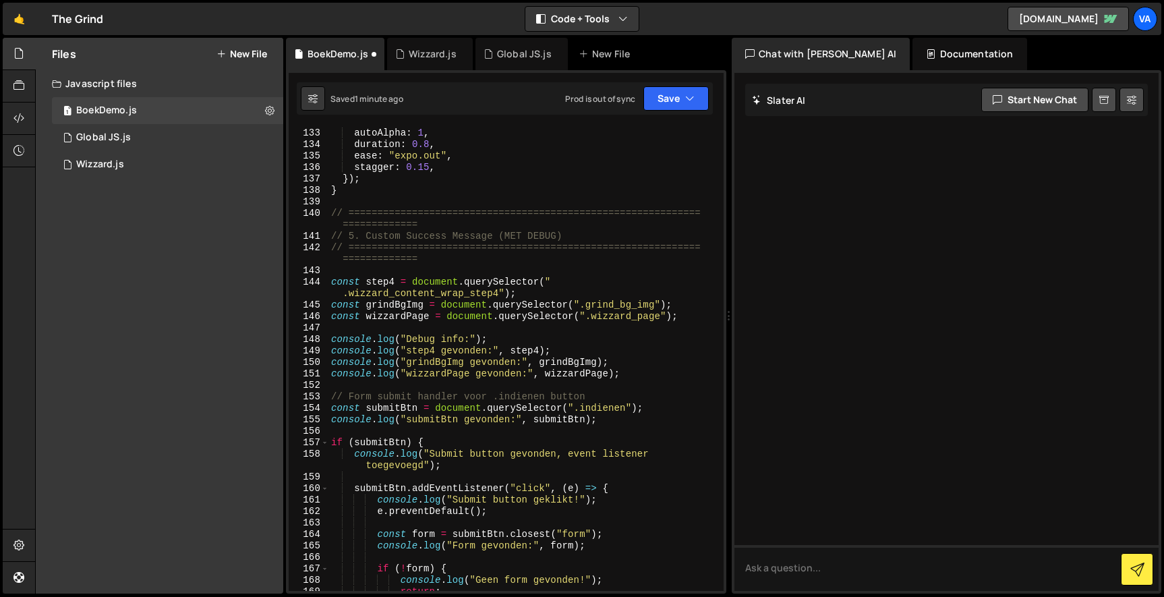
scroll to position [1760, 0]
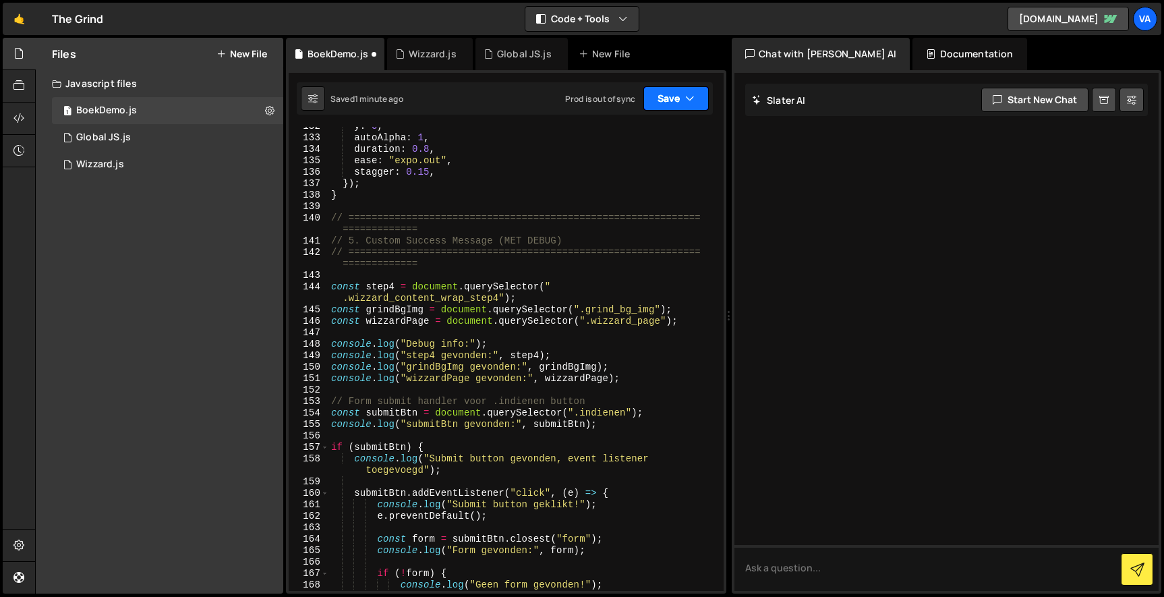
click at [665, 106] on button "Save" at bounding box center [675, 98] width 65 height 24
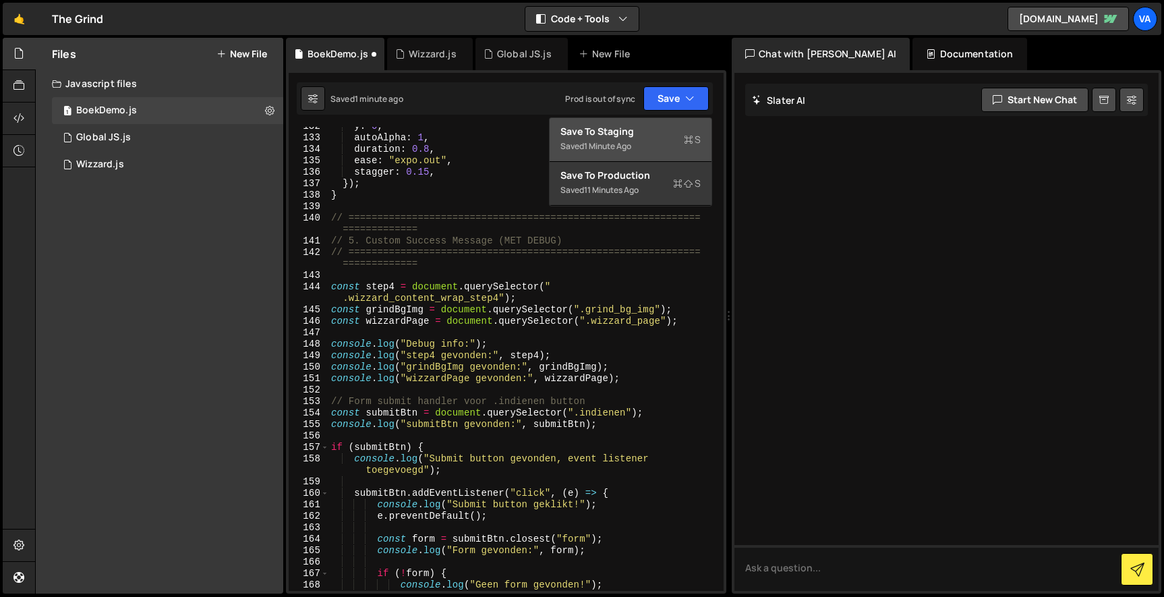
click at [664, 136] on div "Save to Staging S" at bounding box center [630, 131] width 140 height 13
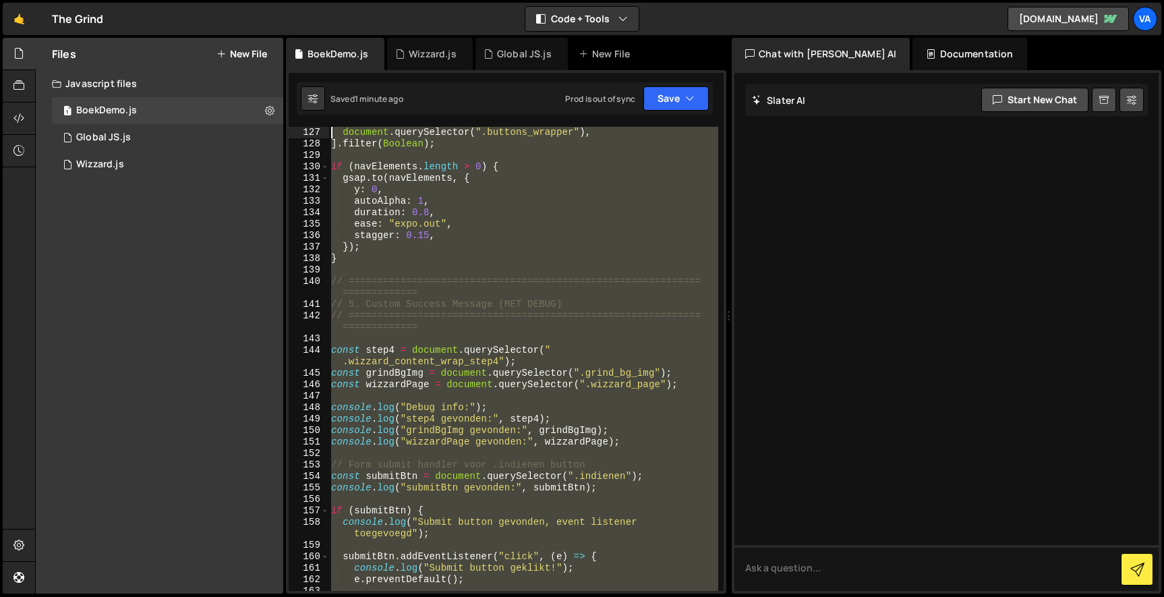
scroll to position [1651, 0]
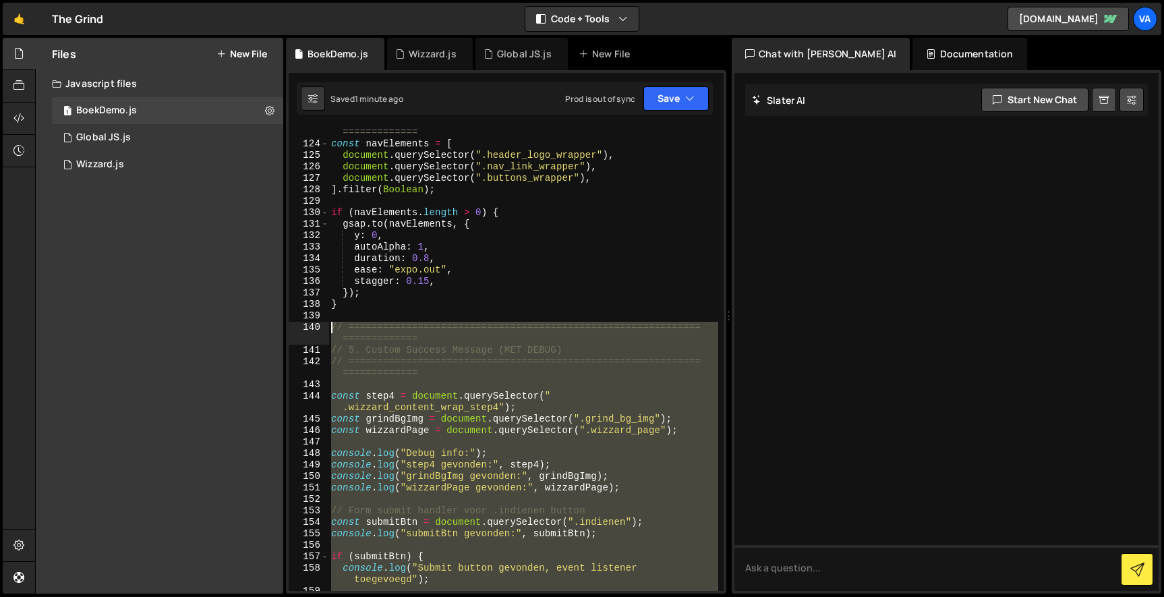
drag, startPoint x: 351, startPoint y: 374, endPoint x: 321, endPoint y: 330, distance: 52.9
click at [321, 330] on div "123 124 125 126 127 128 129 130 131 132 133 134 135 136 137 138 139 140 141 142…" at bounding box center [506, 359] width 435 height 464
paste textarea "}"
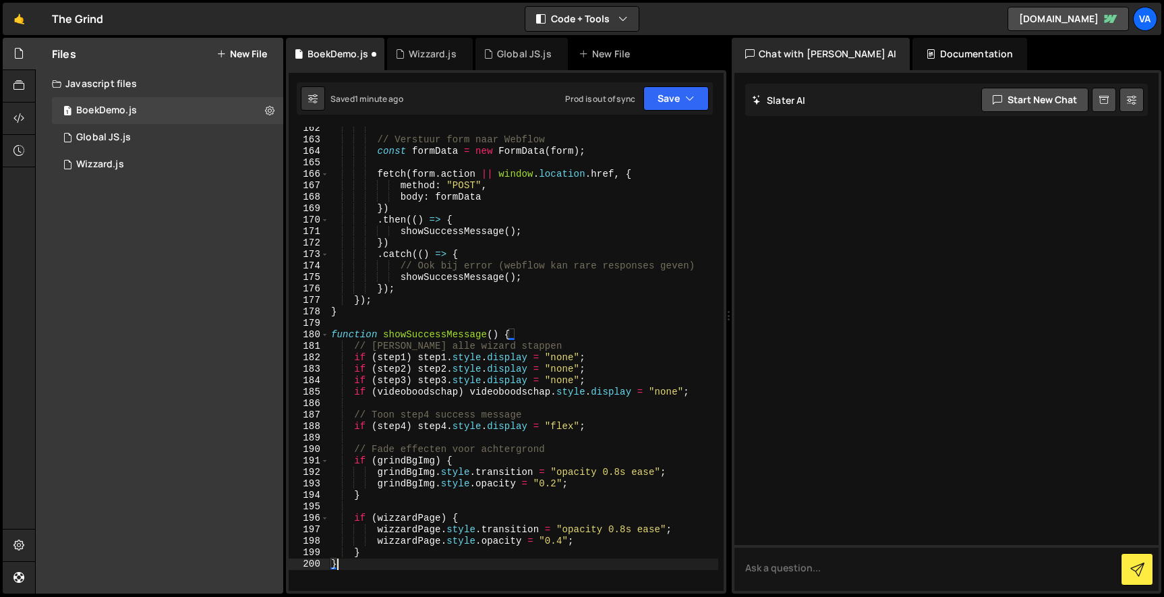
scroll to position [2188, 0]
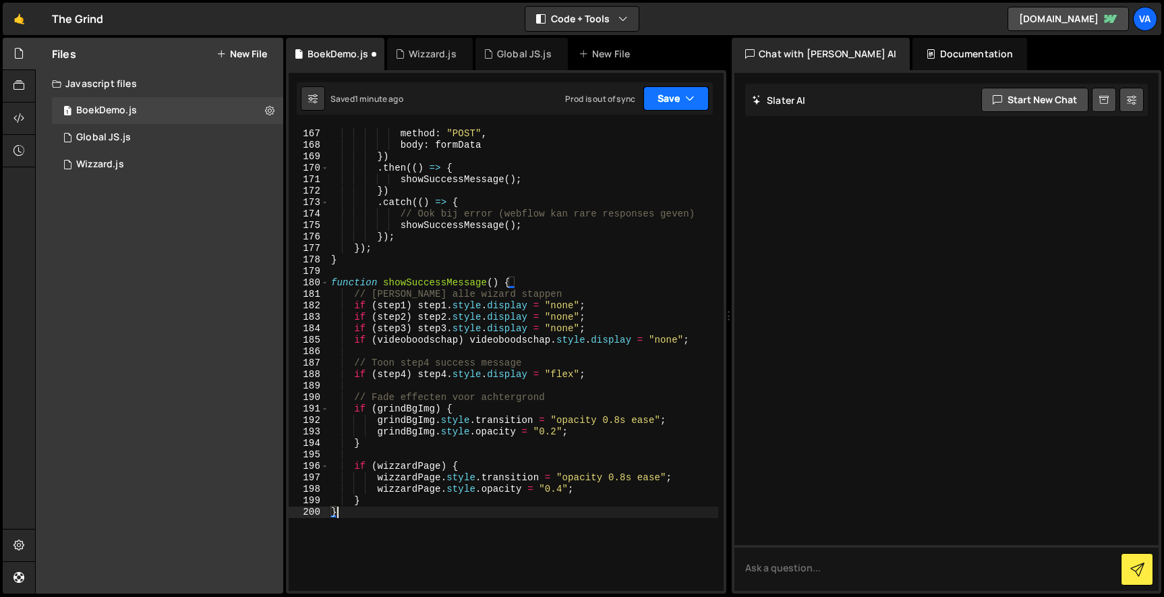
click at [672, 98] on button "Save" at bounding box center [675, 98] width 65 height 24
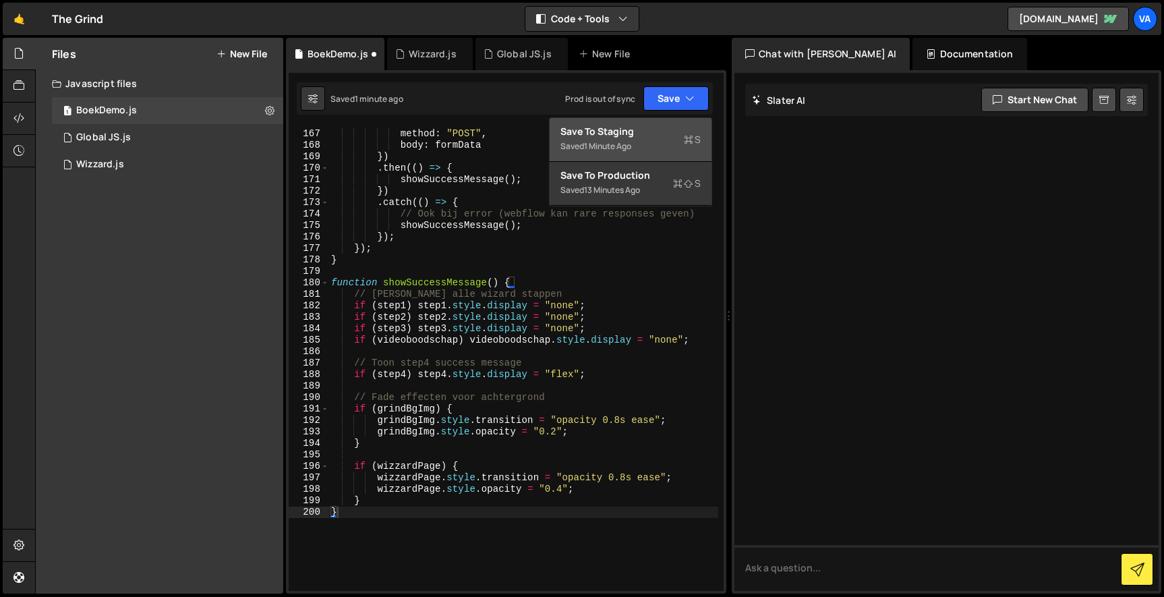
click at [690, 134] on icon at bounding box center [688, 139] width 9 height 13
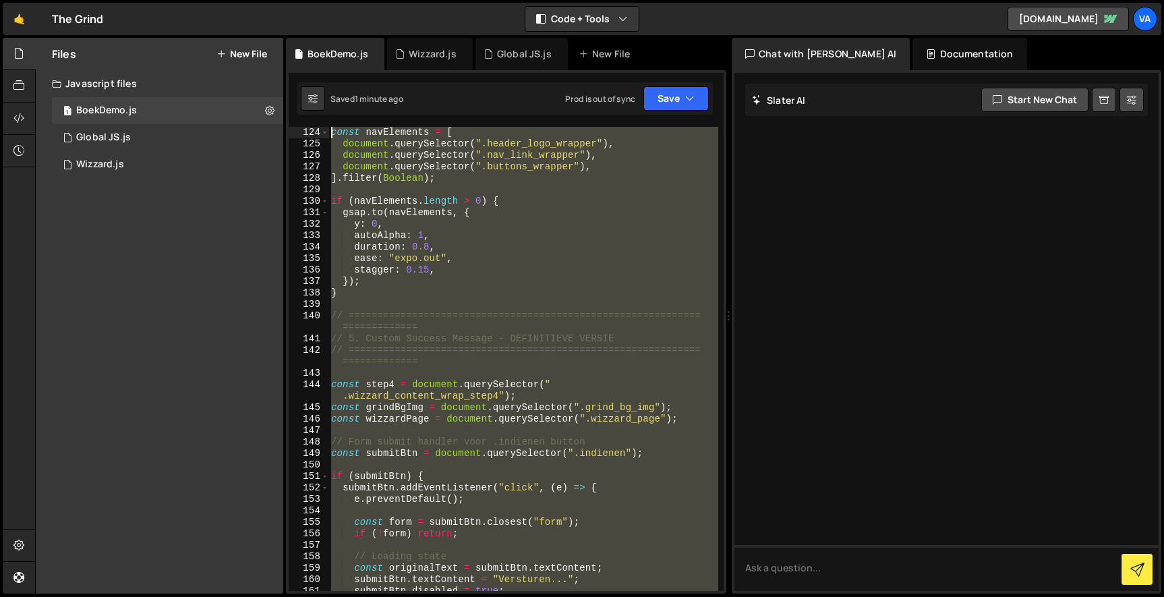
scroll to position [1662, 0]
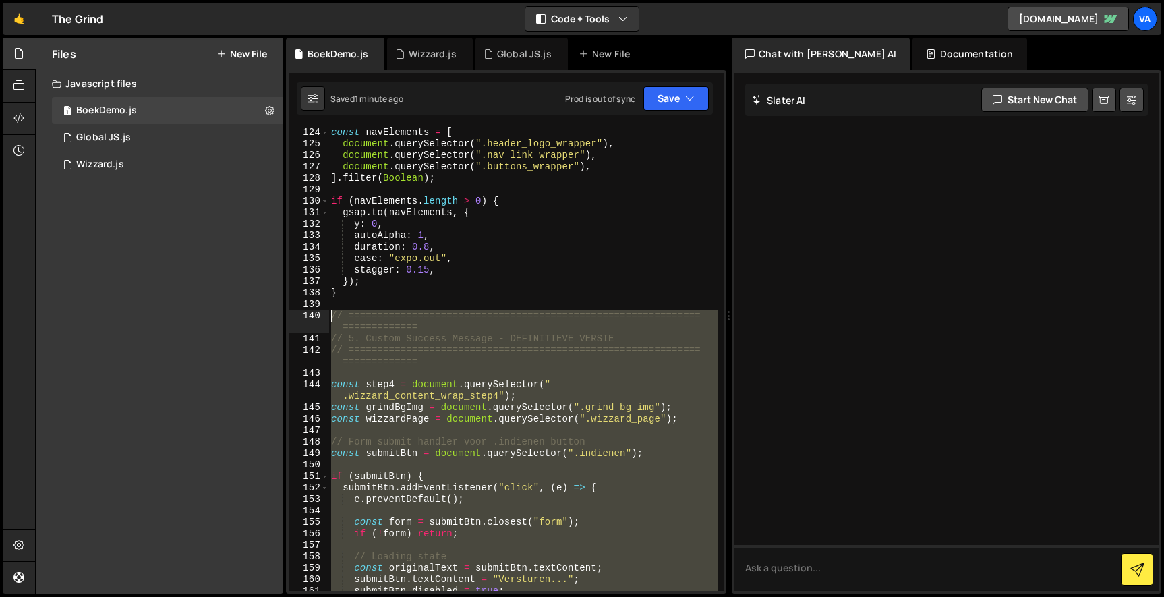
drag, startPoint x: 366, startPoint y: 515, endPoint x: 302, endPoint y: 319, distance: 205.8
click at [302, 319] on div "} 124 125 126 127 128 129 130 131 132 133 134 135 136 137 138 139 140 141 142 1…" at bounding box center [506, 359] width 435 height 464
paste textarea "}"
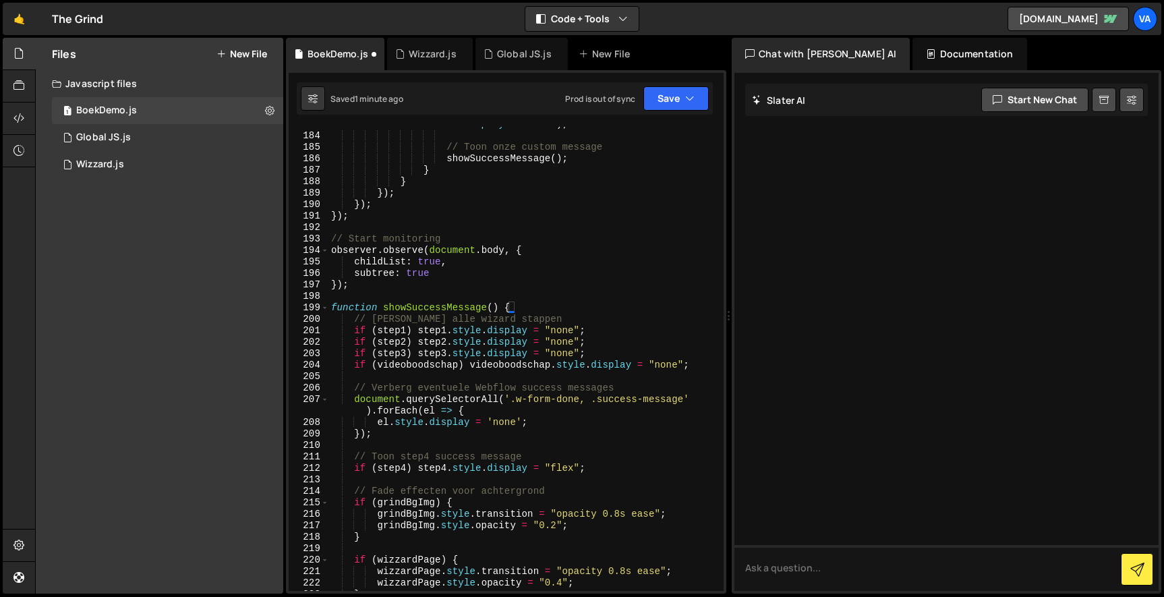
scroll to position [2464, 0]
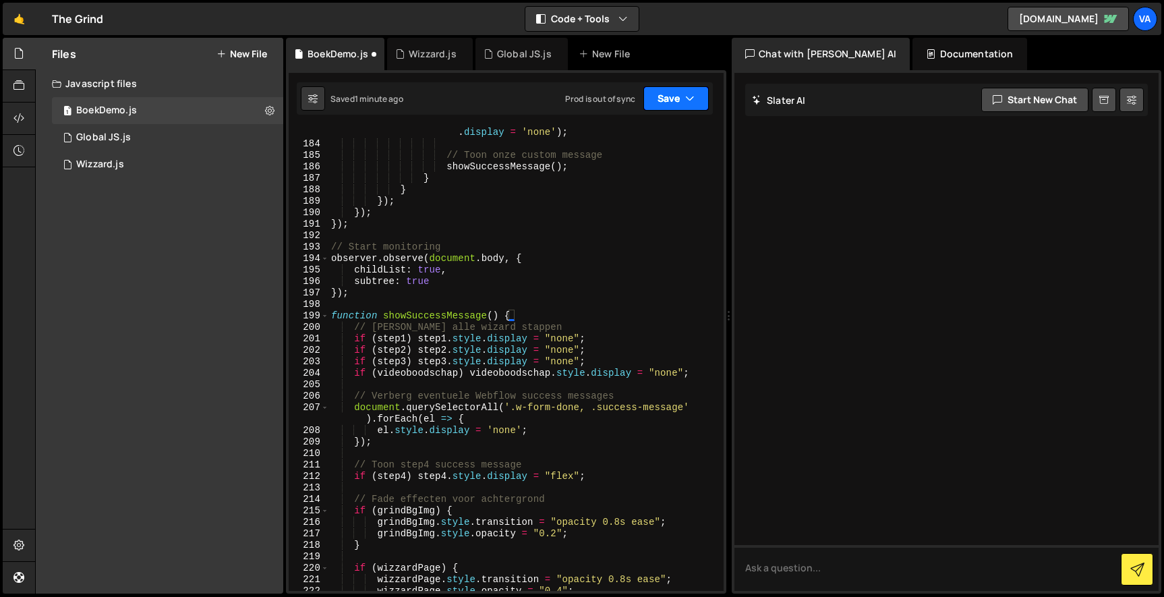
click at [663, 93] on button "Save" at bounding box center [675, 98] width 65 height 24
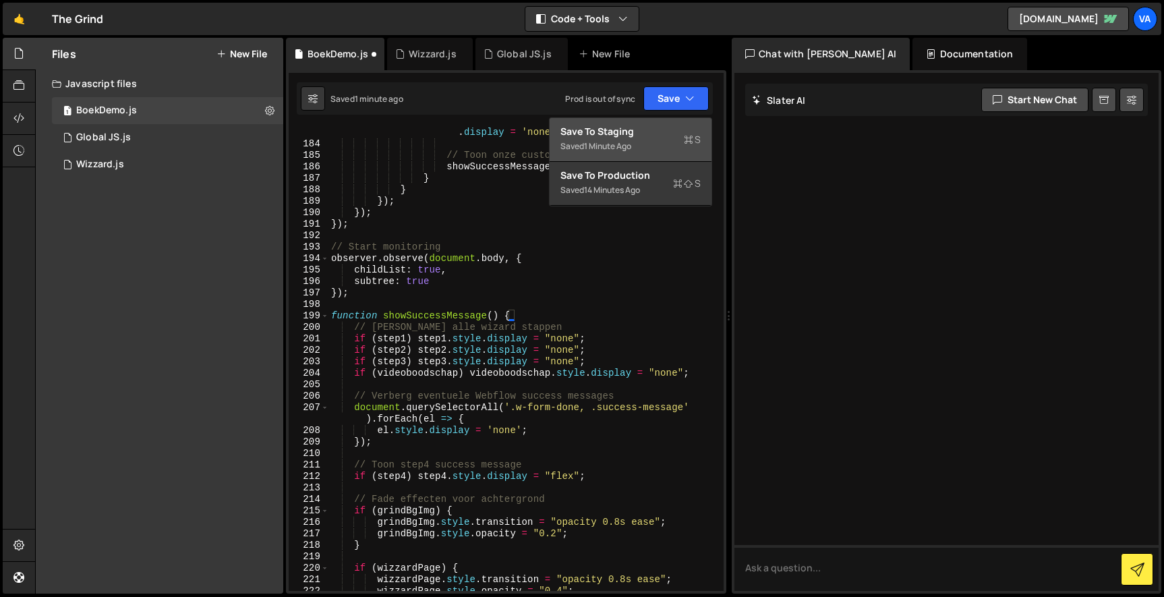
click at [655, 127] on div "Save to Staging S" at bounding box center [630, 131] width 140 height 13
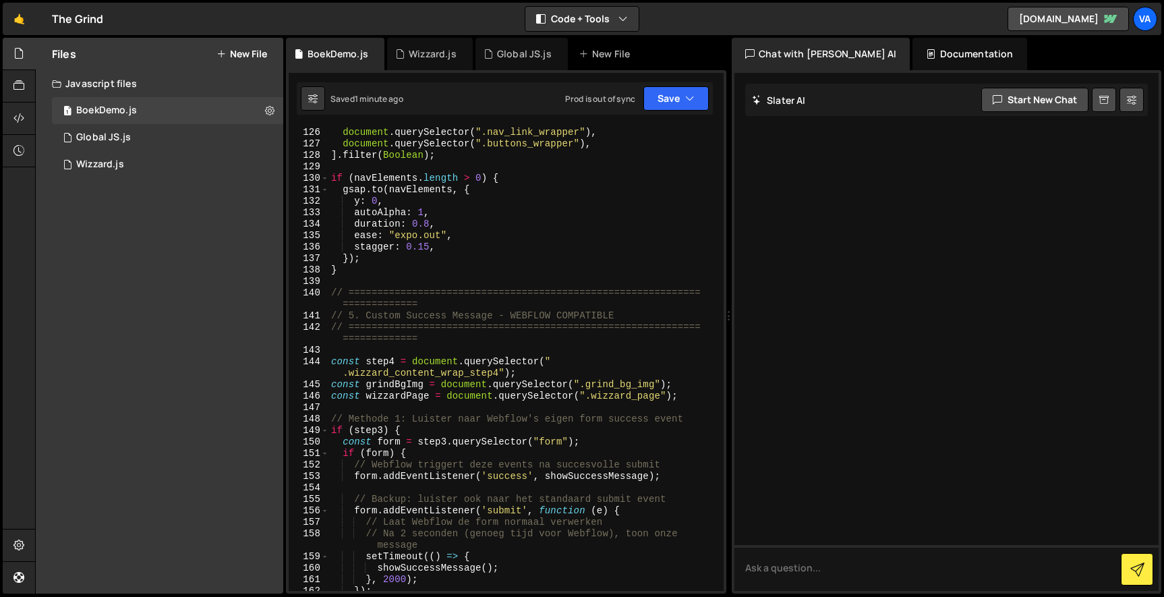
scroll to position [1676, 0]
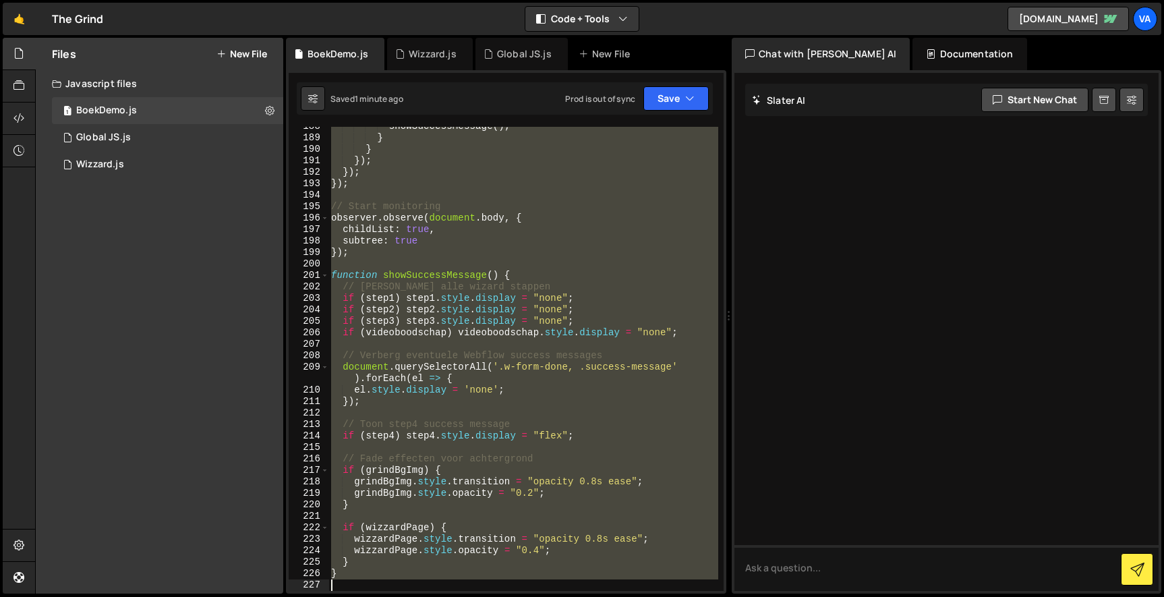
drag, startPoint x: 331, startPoint y: 297, endPoint x: 456, endPoint y: 668, distance: 391.3
click at [456, 596] on html "Projects Community Library Blog Va Projects Your Teams Account Upgrade Logout" at bounding box center [582, 298] width 1164 height 597
paste textarea
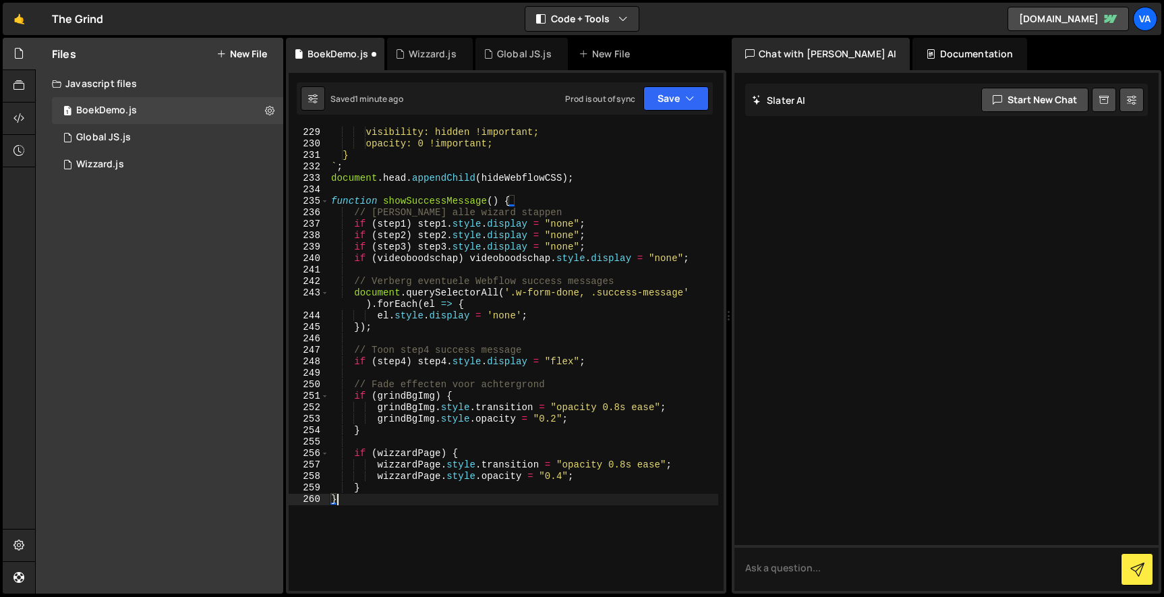
scroll to position [3060, 0]
click at [663, 98] on button "Save" at bounding box center [675, 98] width 65 height 24
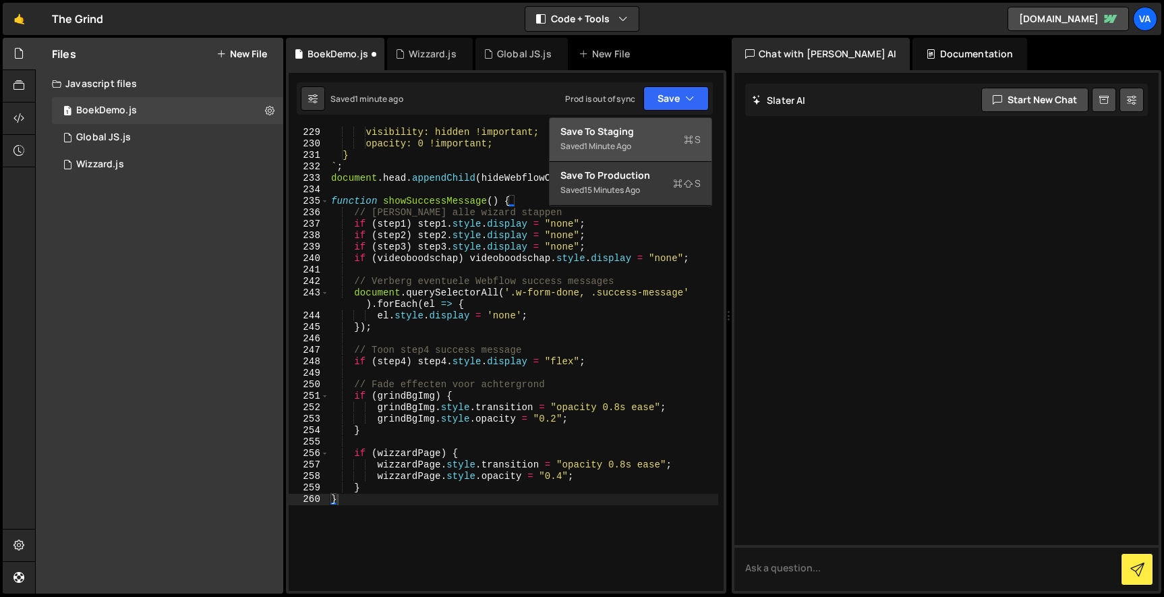
click at [649, 143] on div "Saved 1 minute ago" at bounding box center [630, 146] width 140 height 16
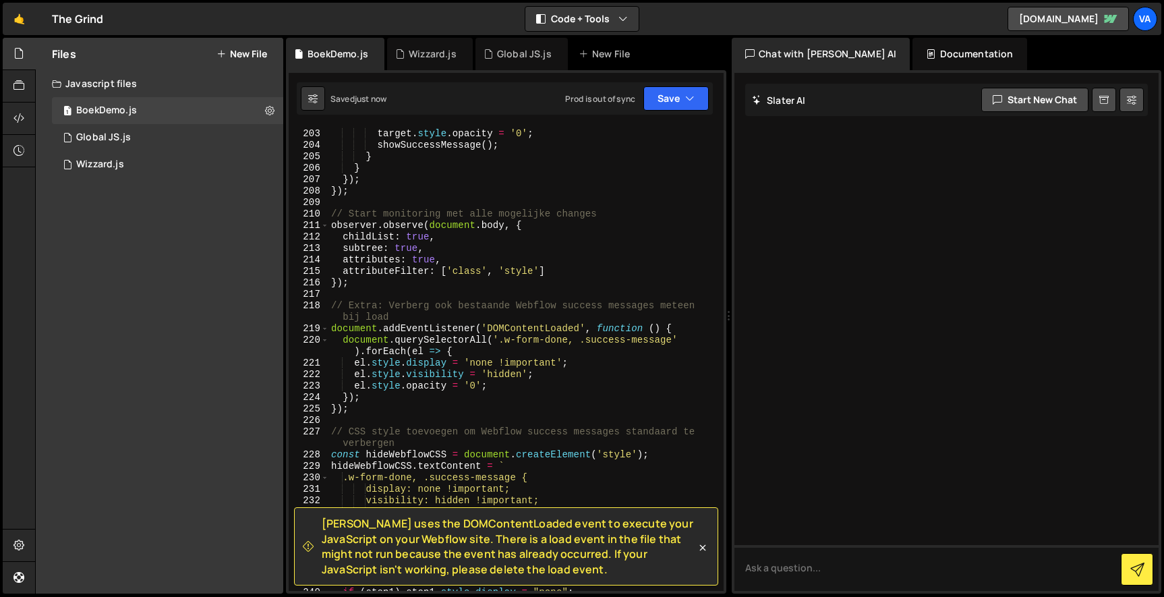
scroll to position [2669, 0]
click at [420, 341] on div "target . style . visibility = 'hidden' ; target . style . opacity = '0' ; showS…" at bounding box center [523, 360] width 390 height 487
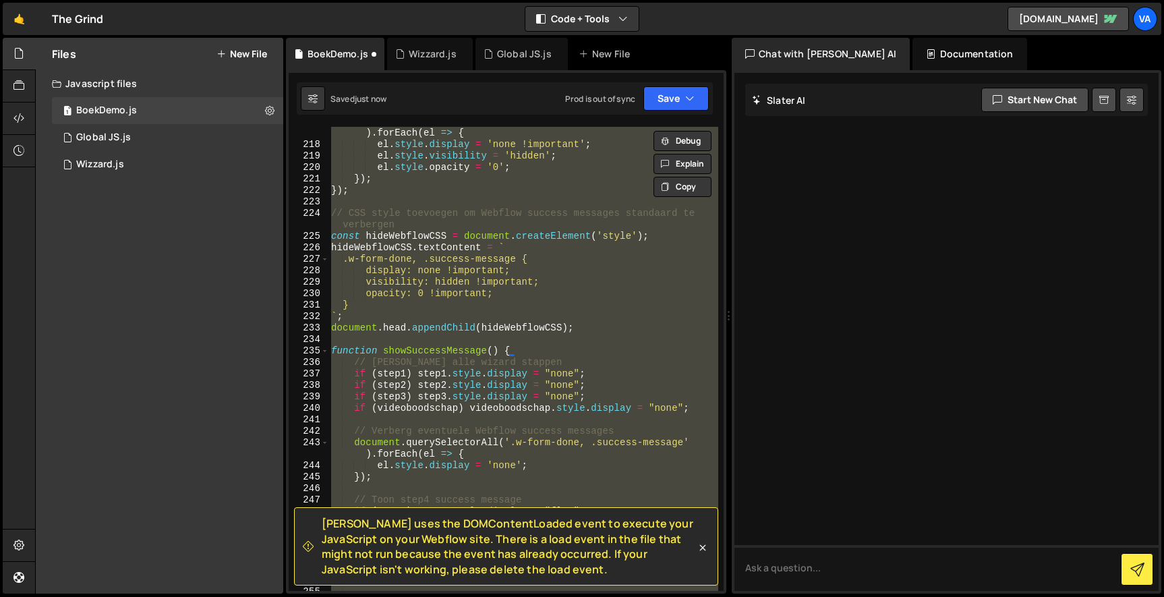
scroll to position [2888, 0]
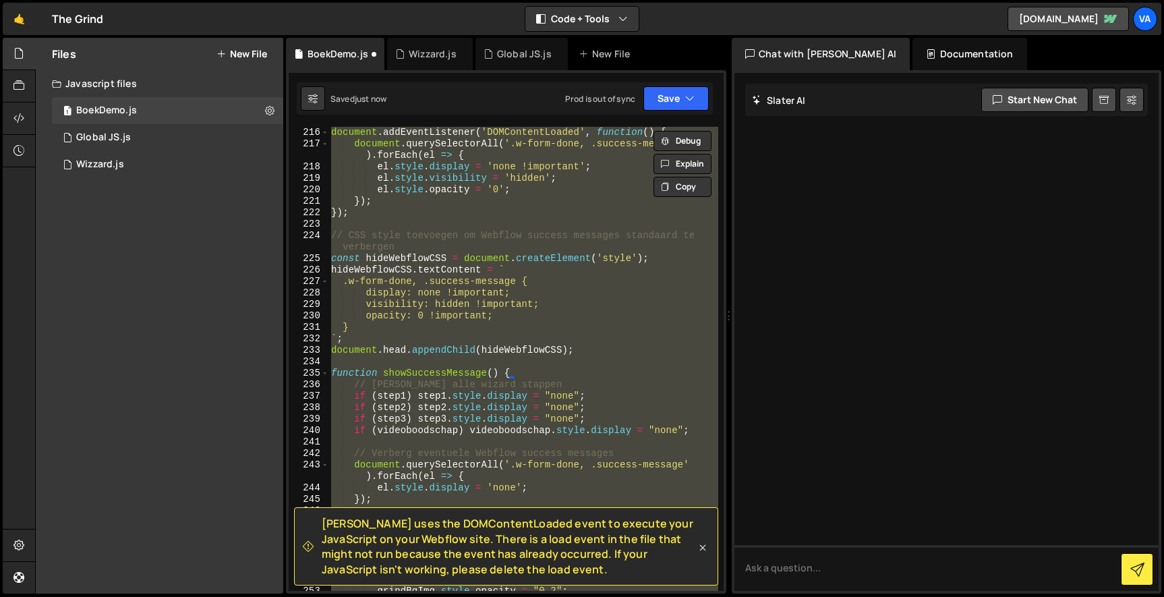
click at [699, 549] on icon at bounding box center [702, 547] width 13 height 13
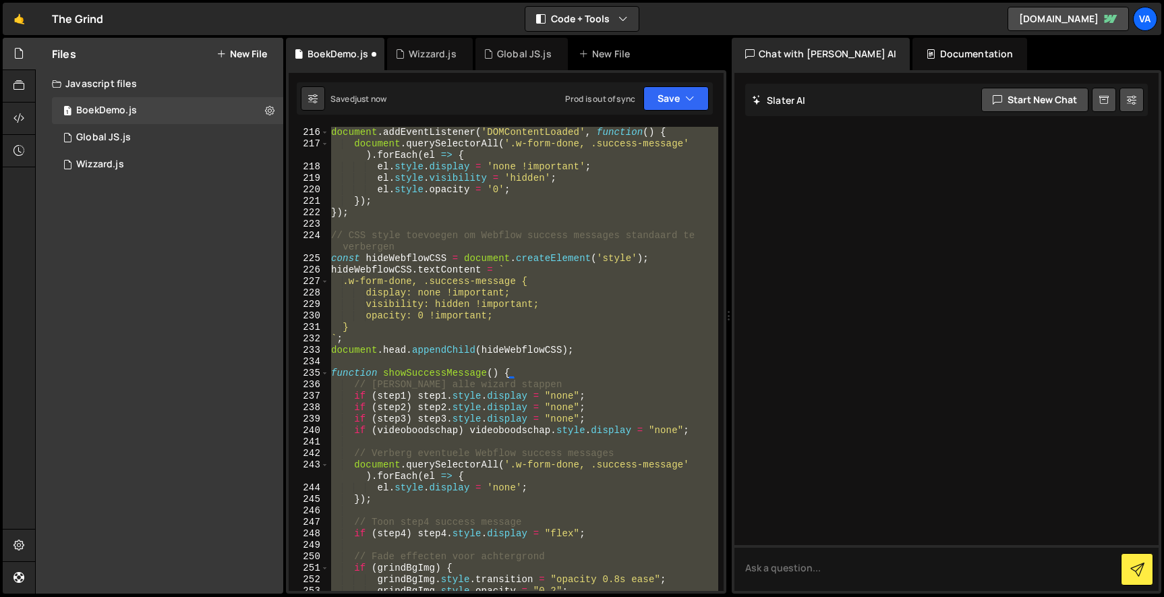
click at [636, 424] on div "// Extra: Verberg ook bestaande Webflow success messages meteen bij load docume…" at bounding box center [523, 359] width 390 height 464
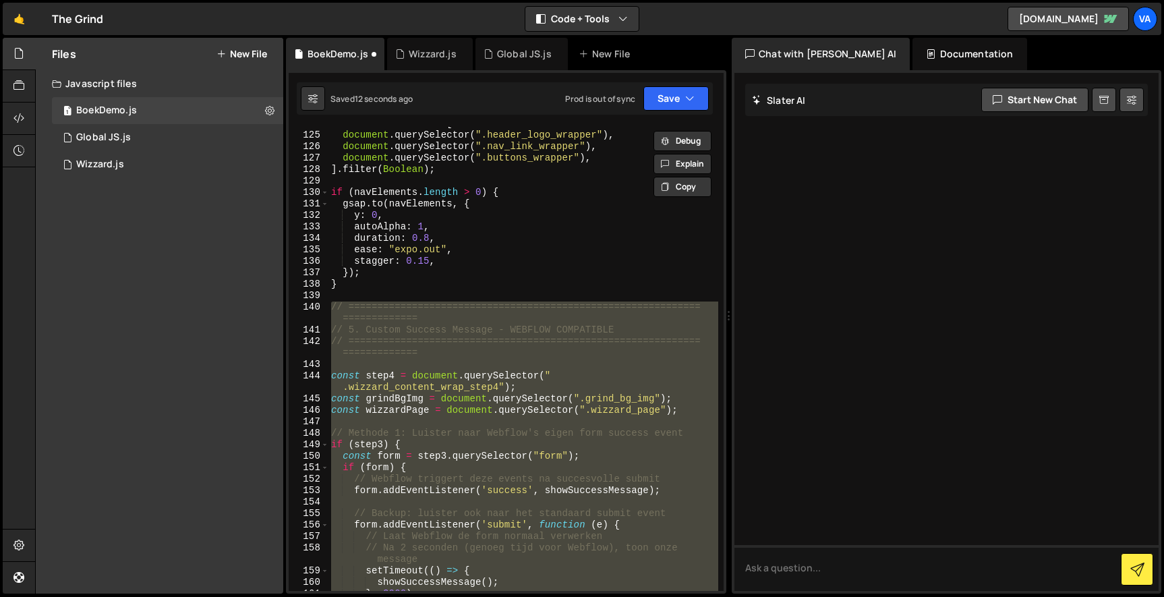
scroll to position [1670, 0]
click at [597, 403] on div "const navElements = [ document . querySelector ( ".header_logo_wrapper" ) , doc…" at bounding box center [523, 361] width 390 height 487
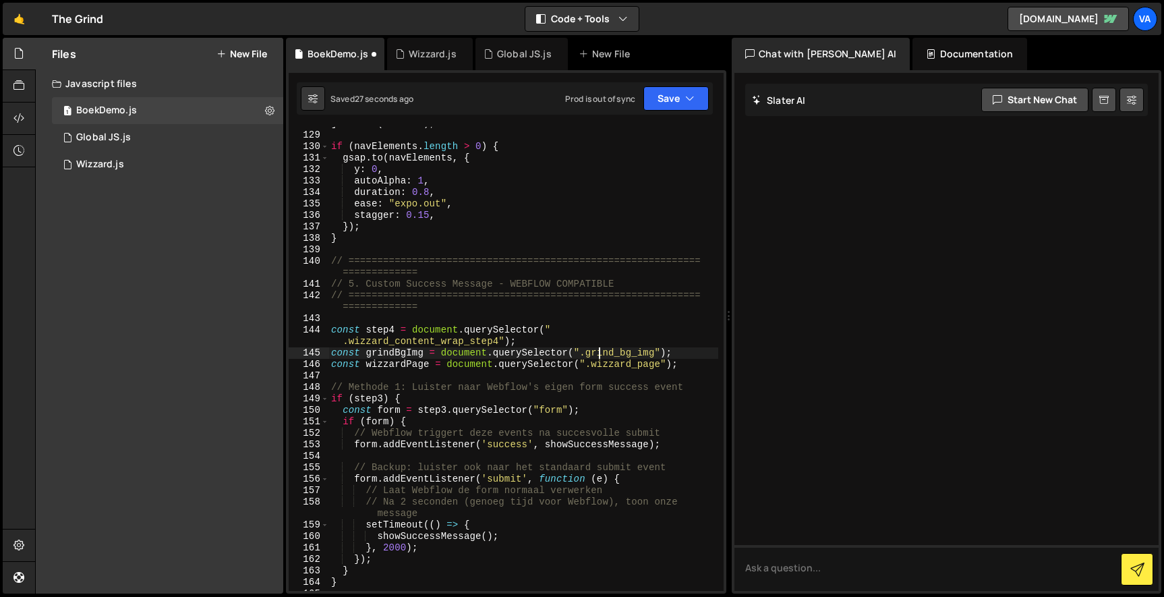
scroll to position [1715, 0]
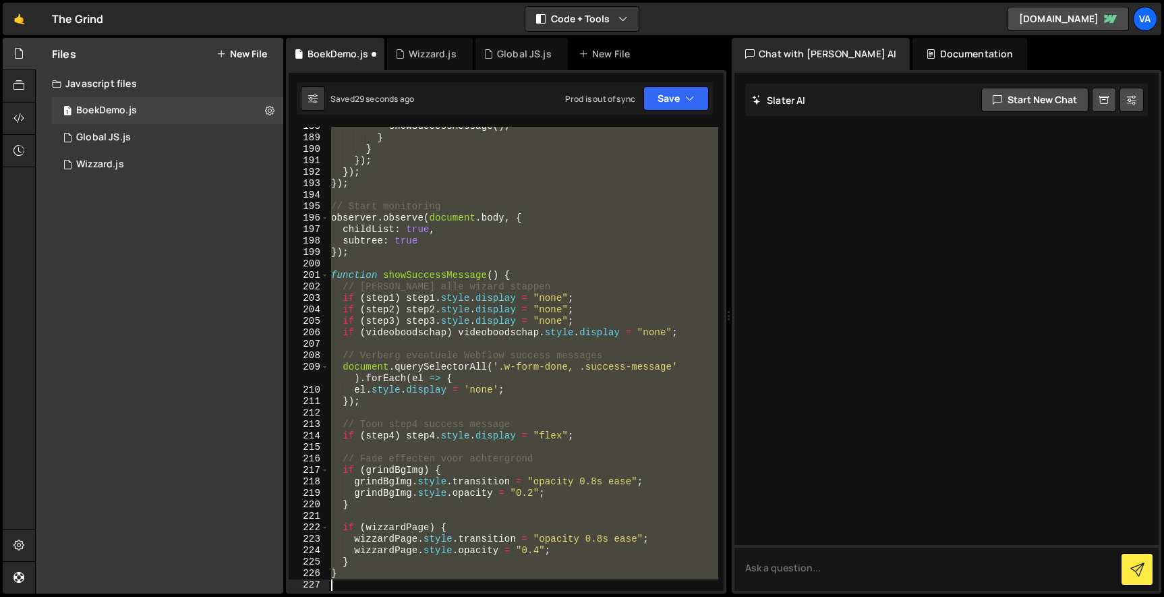
drag, startPoint x: 332, startPoint y: 263, endPoint x: 490, endPoint y: 668, distance: 434.7
click at [490, 596] on html "Projects Community Library Blog Va Projects Your Teams Account Upgrade Logout" at bounding box center [582, 298] width 1164 height 597
paste textarea
type textarea "}"
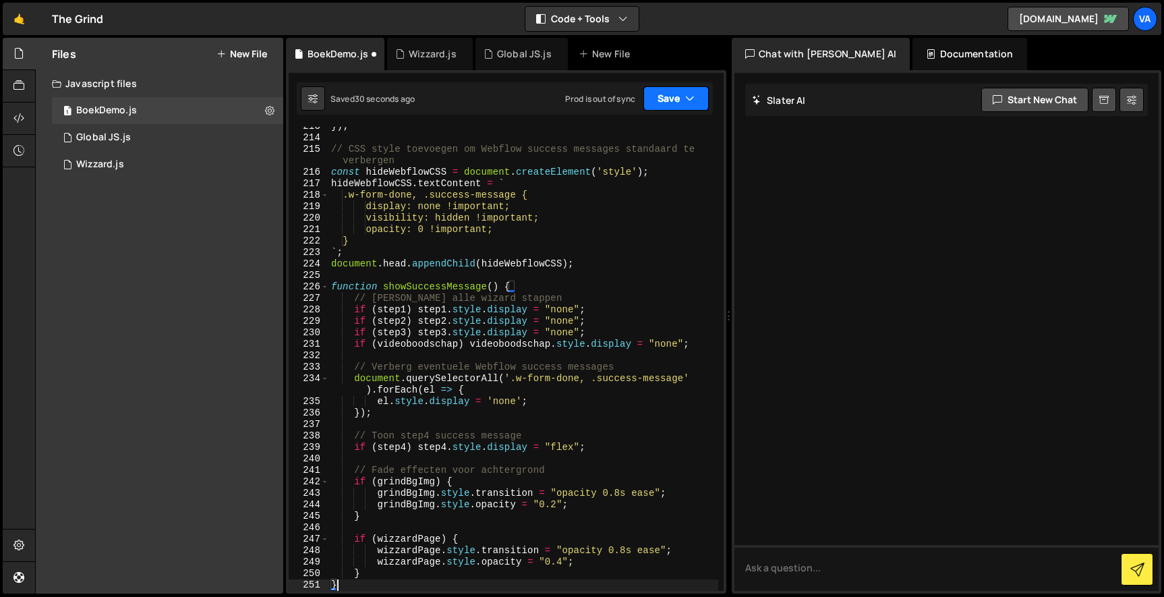
click at [692, 92] on icon "button" at bounding box center [689, 98] width 9 height 13
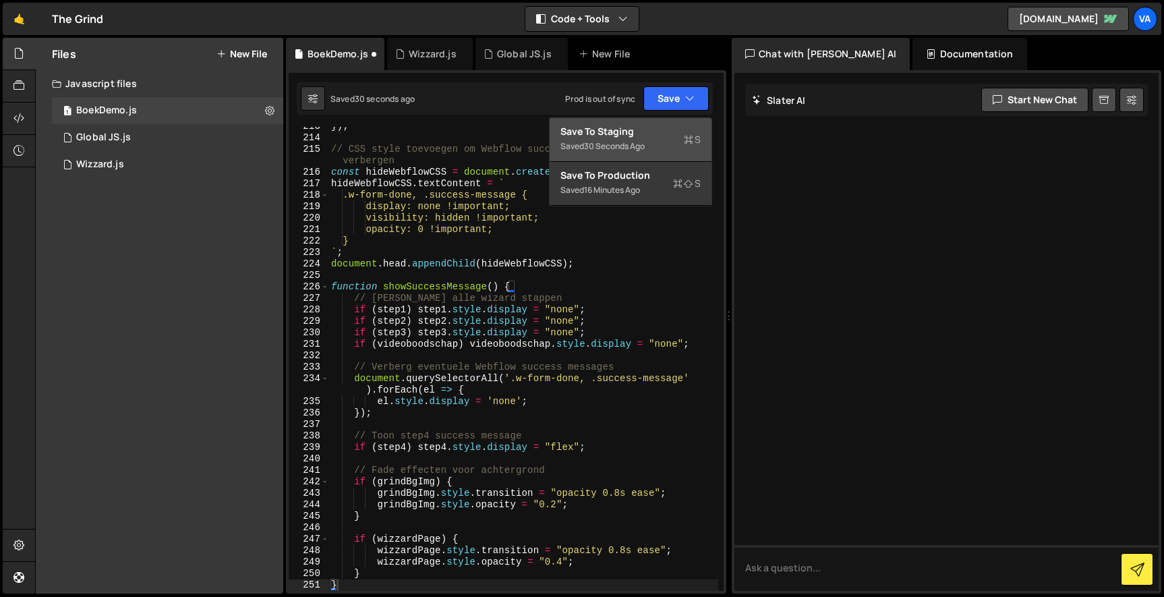
click at [660, 150] on div "Saved 30 seconds ago" at bounding box center [630, 146] width 140 height 16
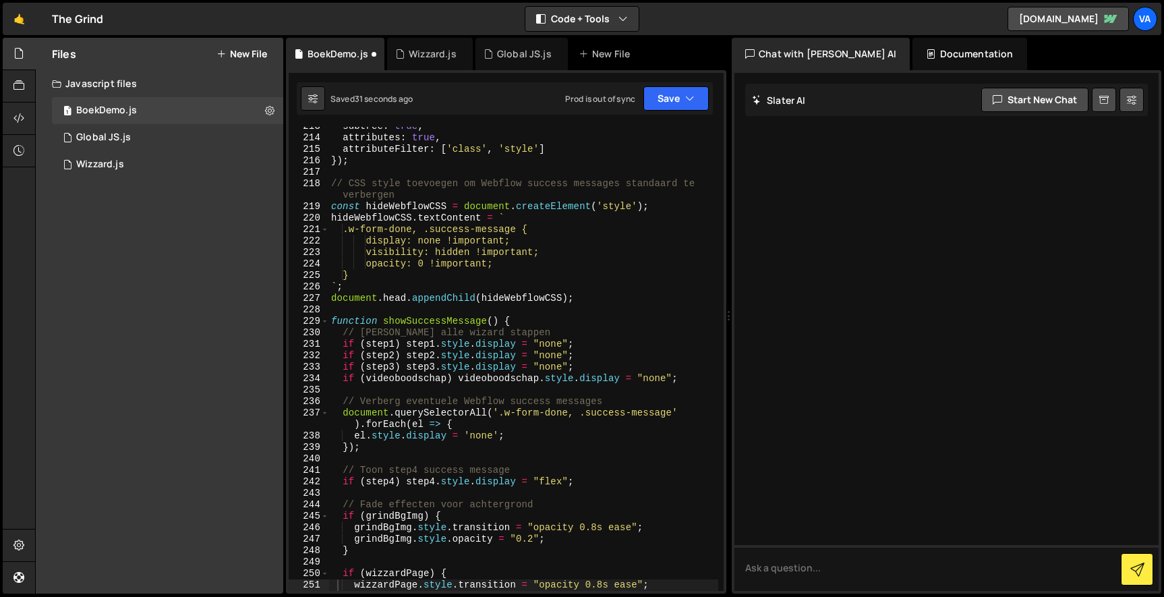
scroll to position [2792, 0]
click at [678, 92] on button "Save" at bounding box center [675, 98] width 65 height 24
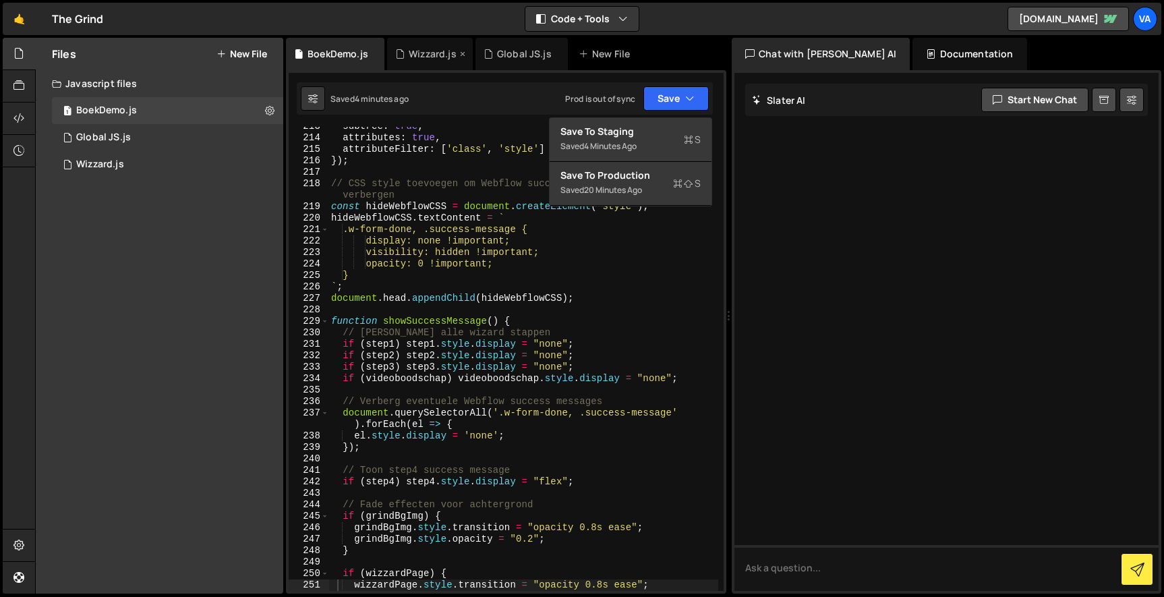
click at [413, 47] on div "Wizzard.js" at bounding box center [433, 53] width 48 height 13
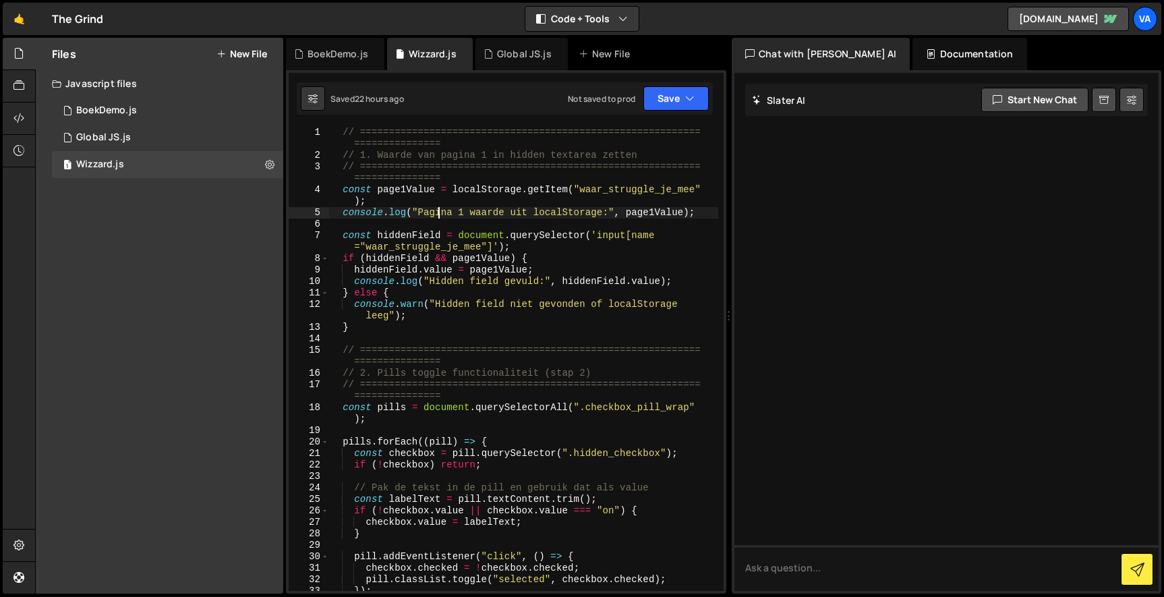
click at [436, 216] on div "// =========================================================== =============== …" at bounding box center [523, 376] width 390 height 498
type textarea "}"
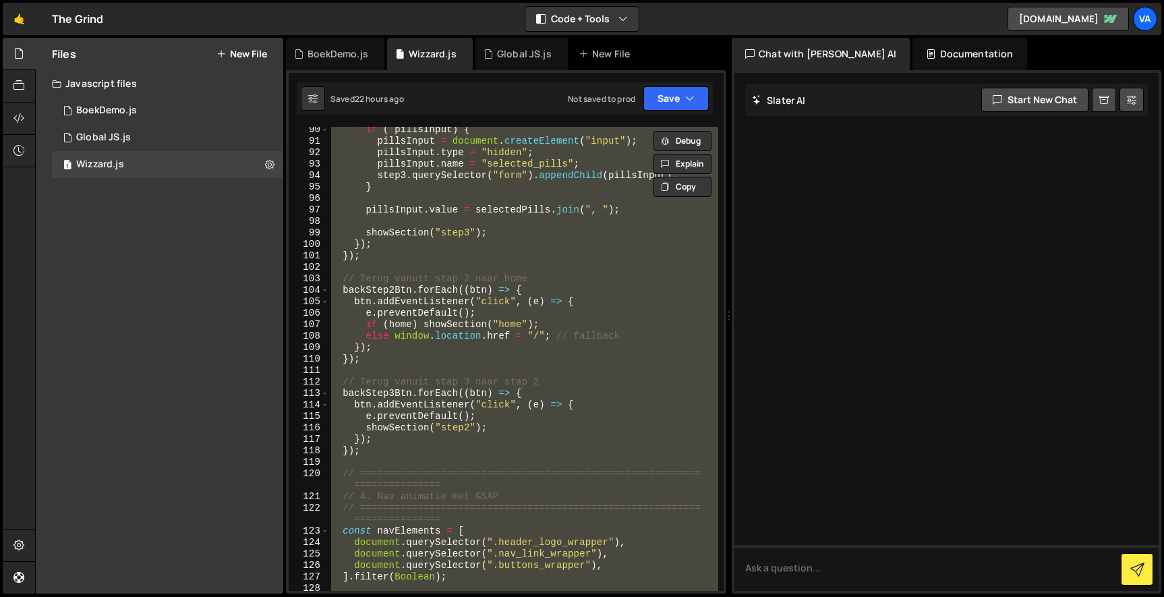
scroll to position [1619, 0]
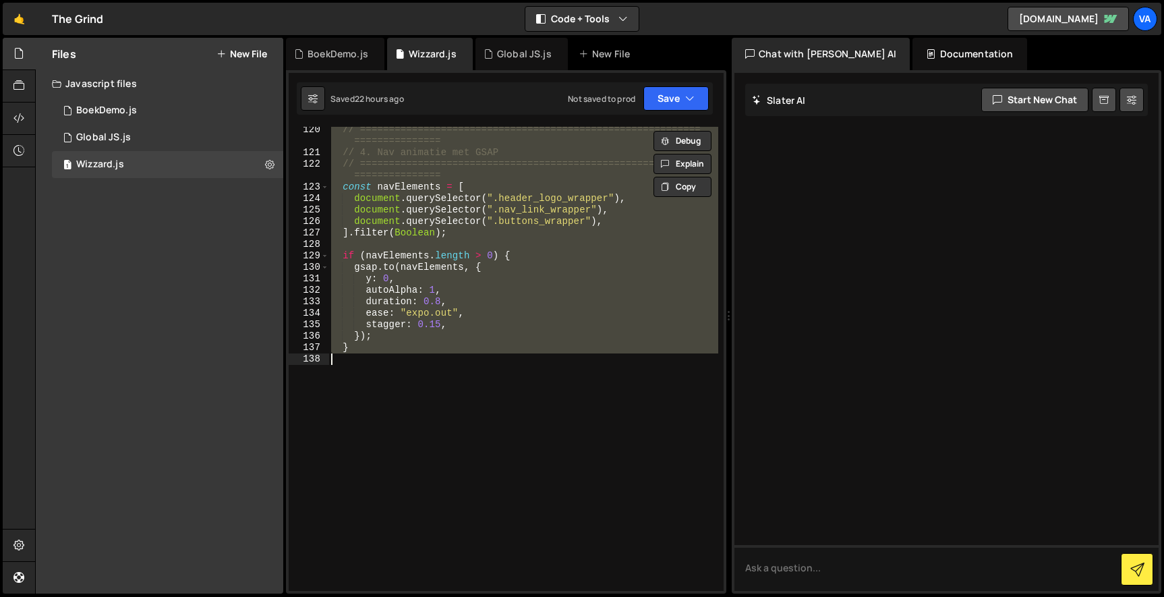
click at [421, 401] on div "// =========================================================== =============== …" at bounding box center [523, 359] width 390 height 464
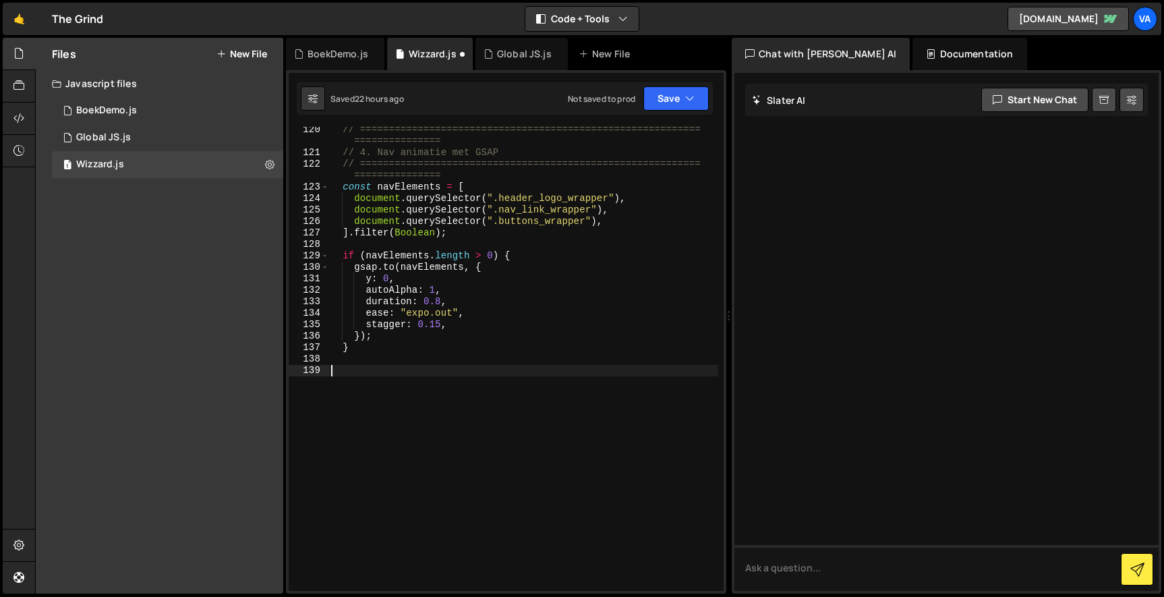
paste textarea "}"
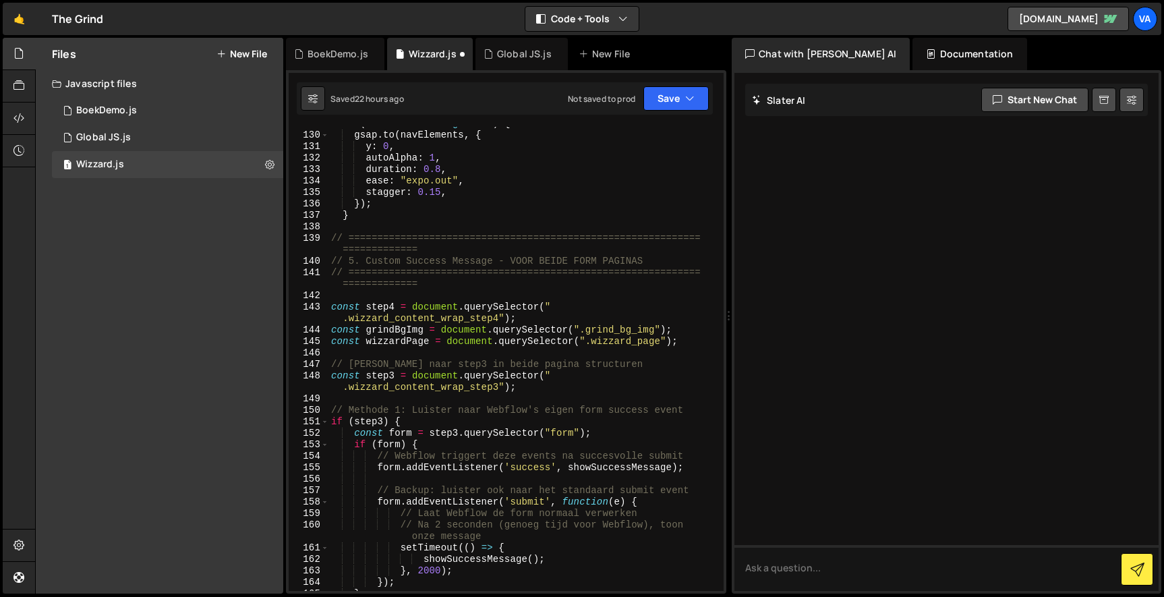
scroll to position [1751, 0]
click at [660, 93] on button "Save" at bounding box center [675, 98] width 65 height 24
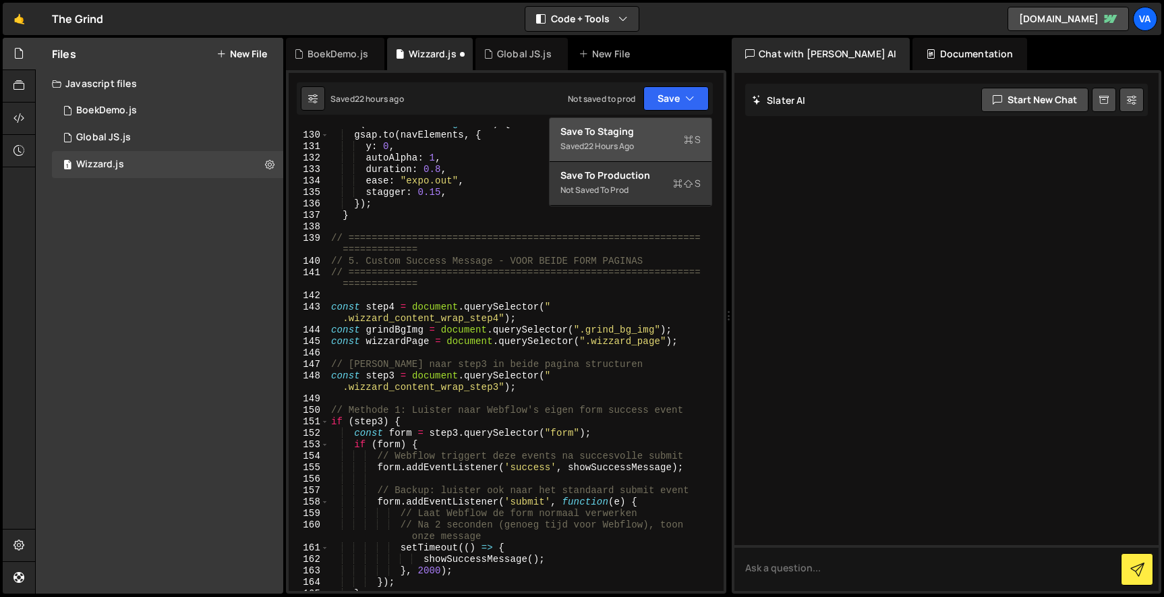
click at [660, 134] on div "Save to Staging S" at bounding box center [630, 131] width 140 height 13
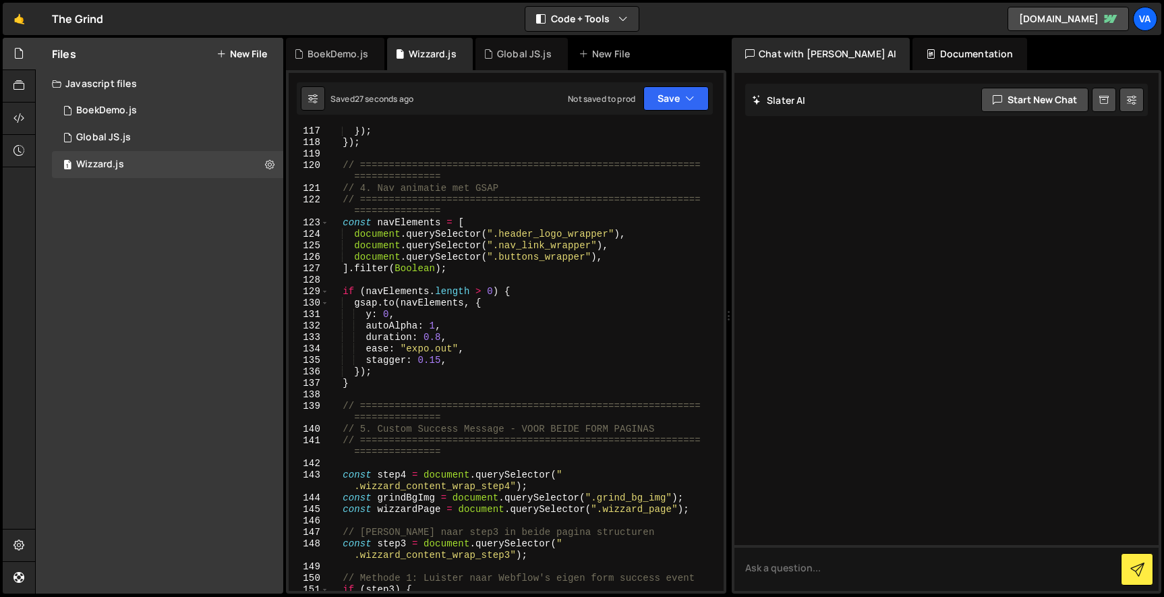
scroll to position [1569, 0]
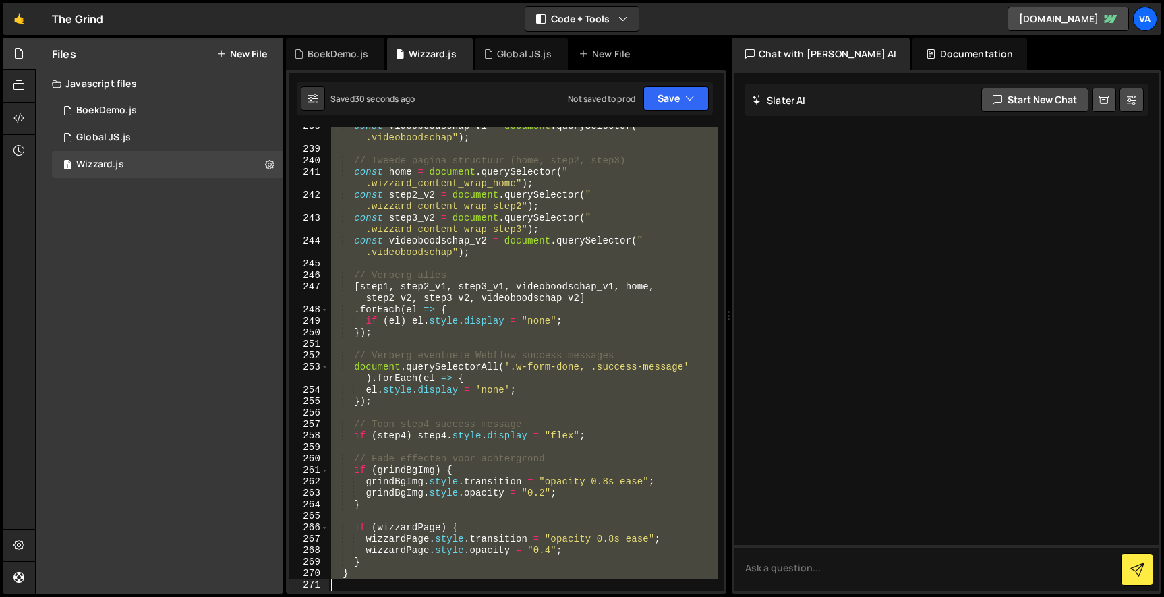
drag, startPoint x: 332, startPoint y: 422, endPoint x: 509, endPoint y: 667, distance: 301.9
click at [509, 596] on html "Projects Community Library Blog Va Projects Your Teams Account Upgrade Logout" at bounding box center [582, 298] width 1164 height 597
type textarea "}"
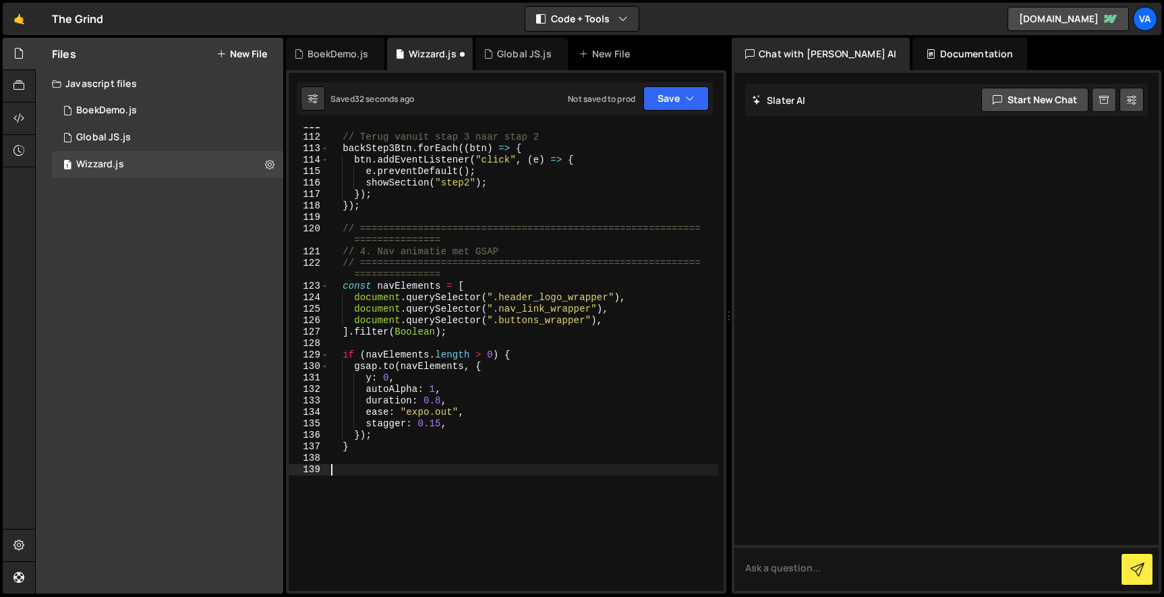
scroll to position [0, 0]
click at [667, 98] on button "Save" at bounding box center [675, 98] width 65 height 24
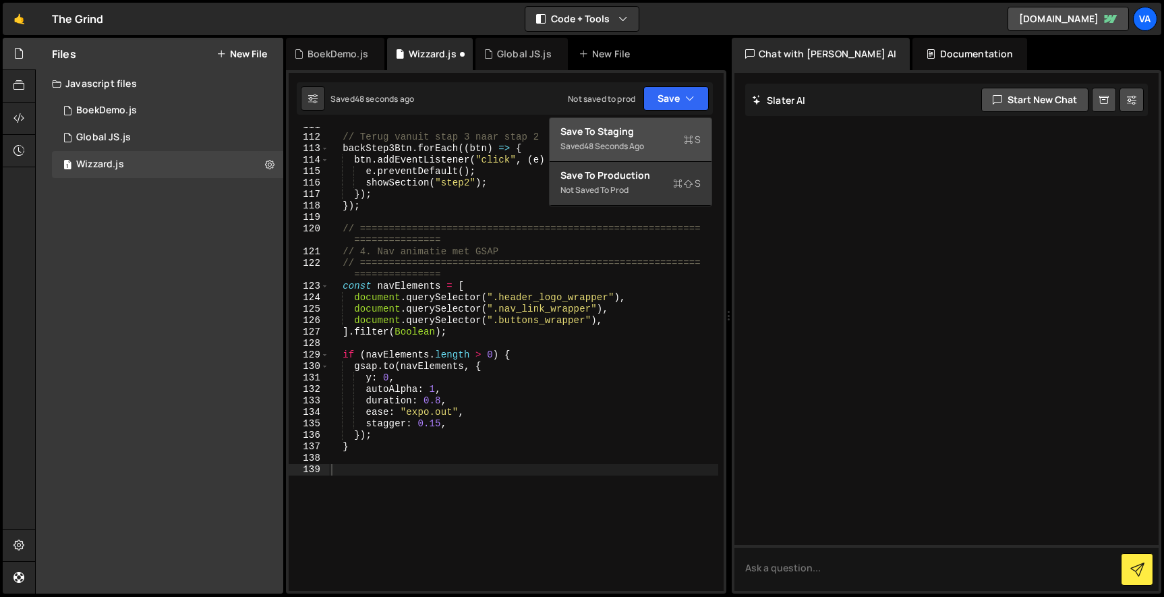
click at [673, 138] on div "Saved 48 seconds ago" at bounding box center [630, 146] width 140 height 16
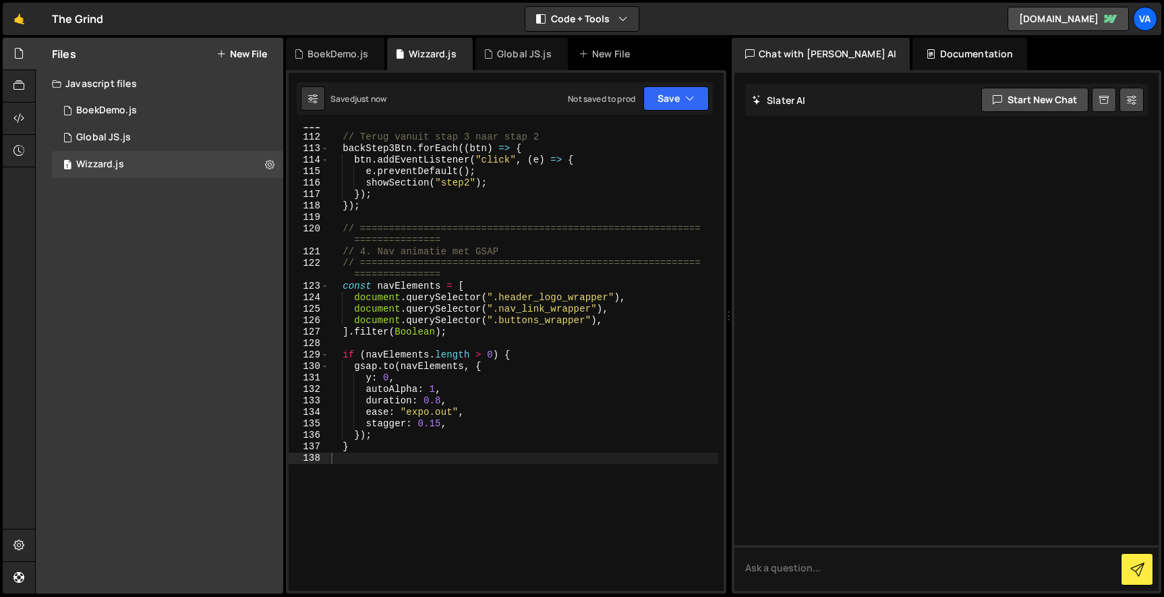
scroll to position [1486, 0]
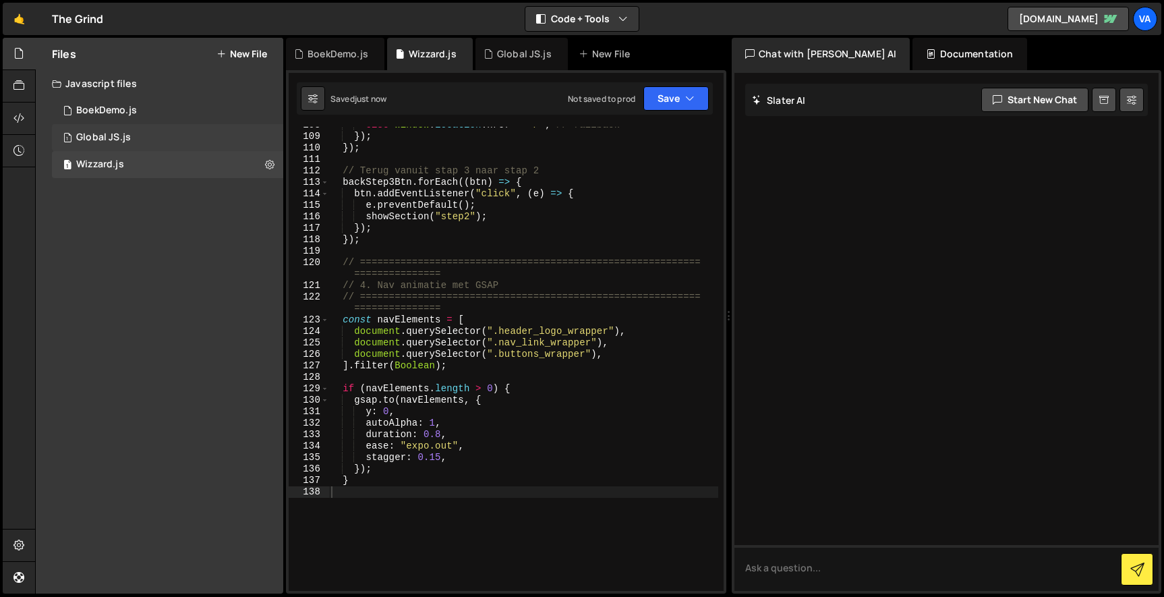
click at [167, 139] on div "1 Global JS.js 0" at bounding box center [167, 137] width 231 height 27
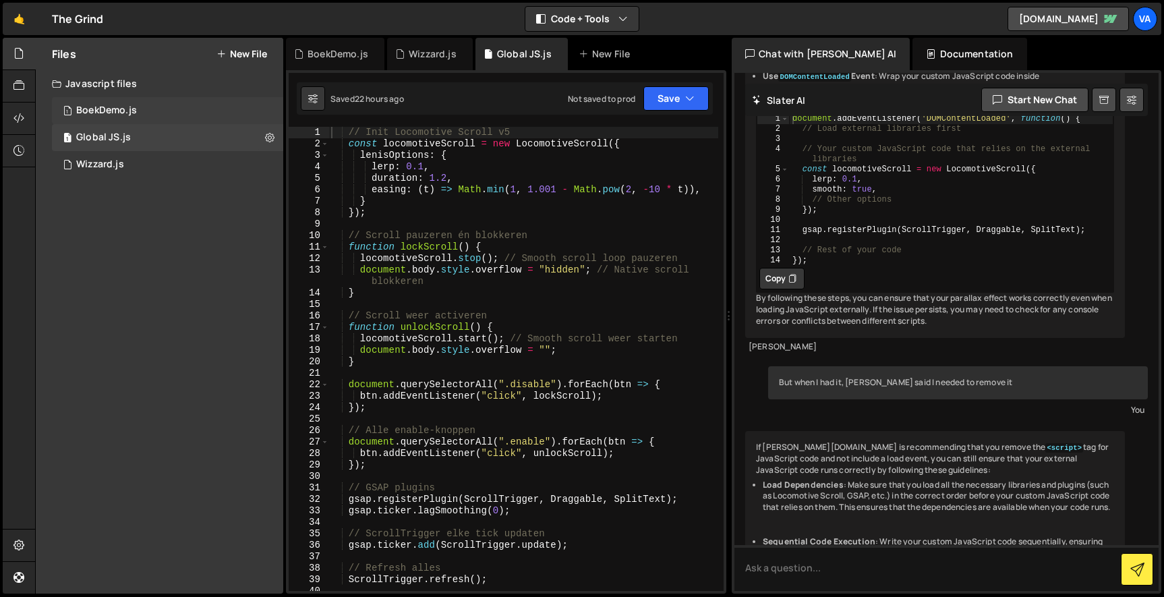
scroll to position [5385, 0]
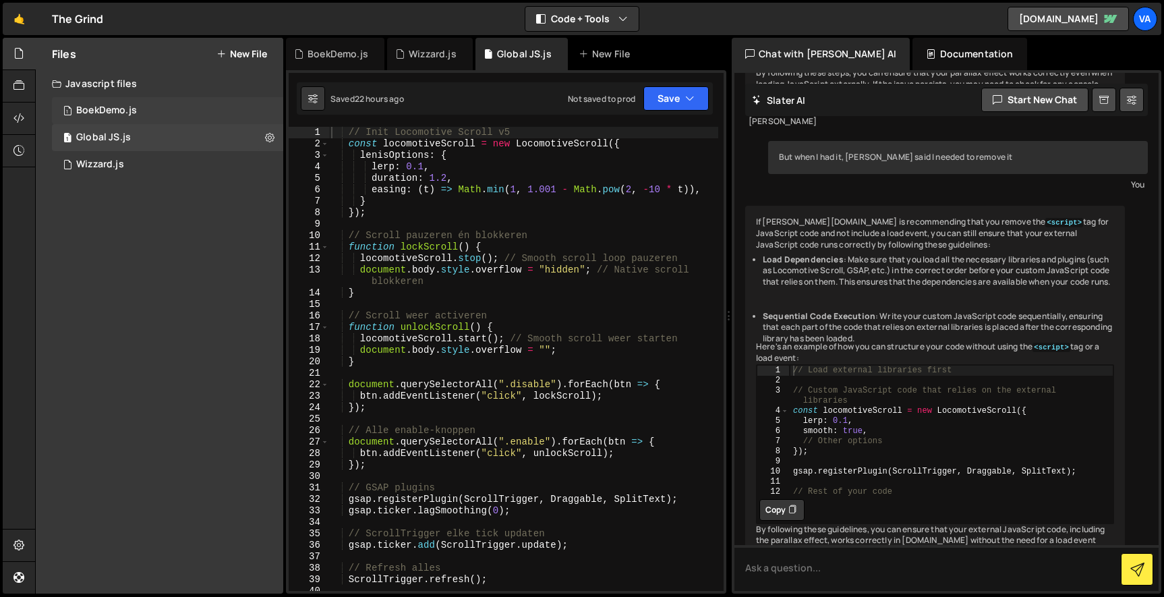
click at [126, 109] on div "BoekDemo.js" at bounding box center [106, 111] width 61 height 12
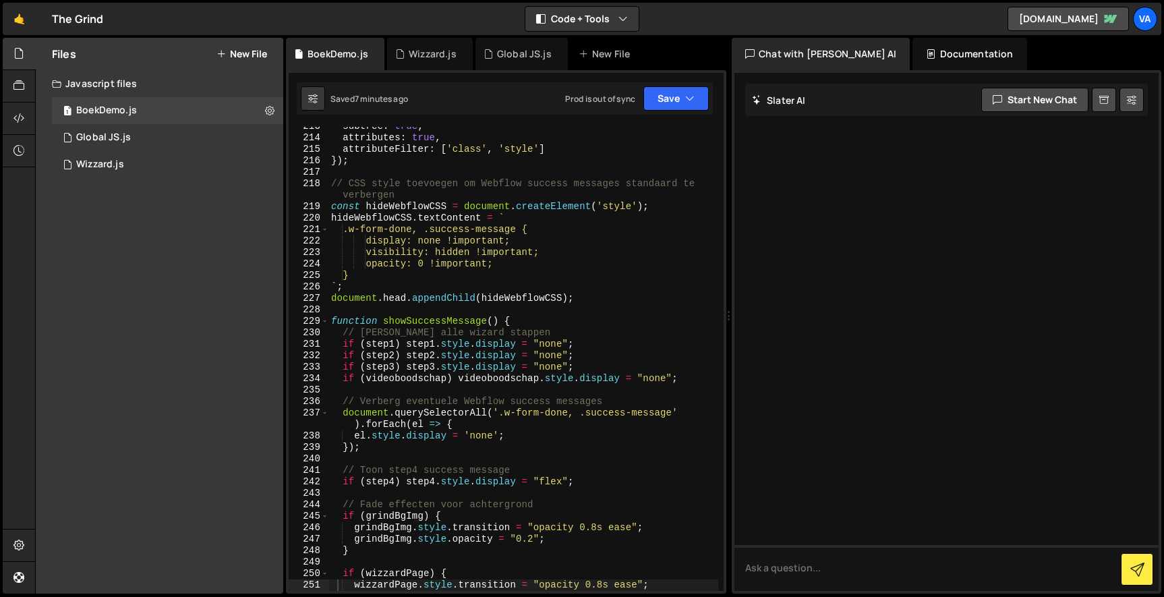
scroll to position [0, 0]
click at [447, 227] on div "subtree : true , attributes : true , attributeFilter : [ 'class' , 'style' ] })…" at bounding box center [523, 364] width 390 height 487
type textarea "}"
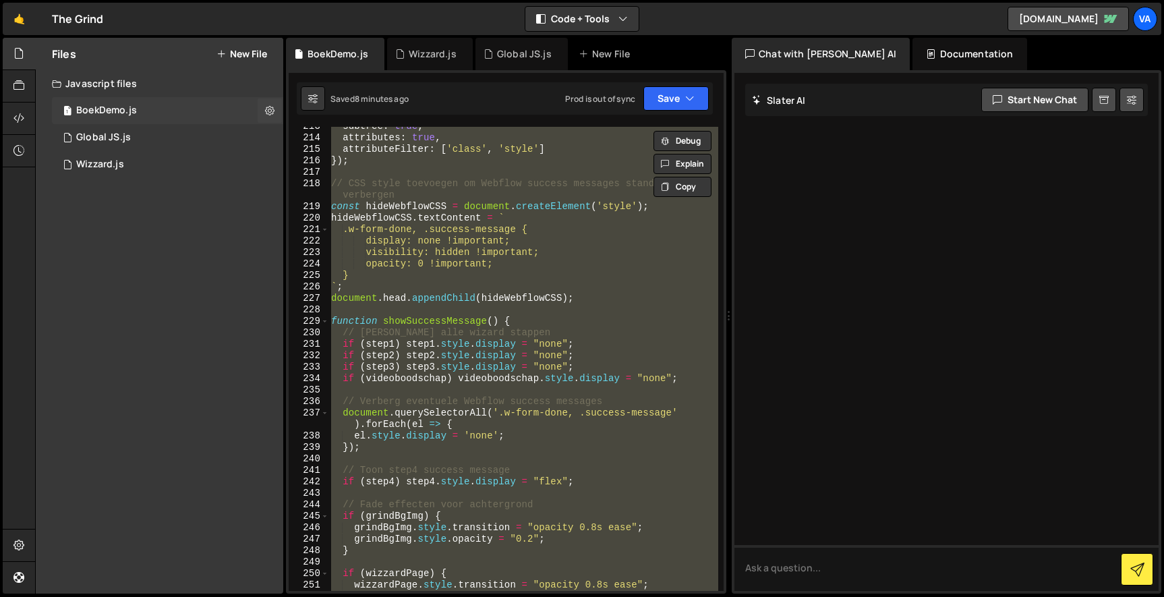
click at [116, 115] on div "BoekDemo.js" at bounding box center [106, 111] width 61 height 12
click at [116, 160] on div "Wizzard.js" at bounding box center [100, 164] width 48 height 12
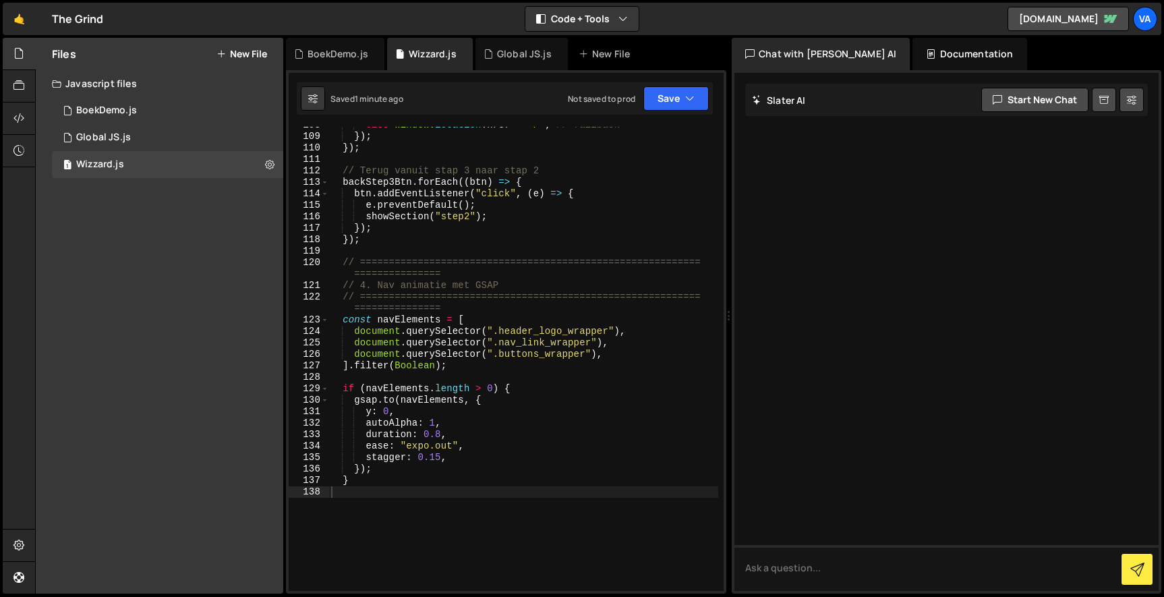
click at [404, 206] on div "else window . location . href = "/" ; // fallback }) ; }) ; // Terug vanuit sta…" at bounding box center [523, 362] width 390 height 487
type textarea "}"
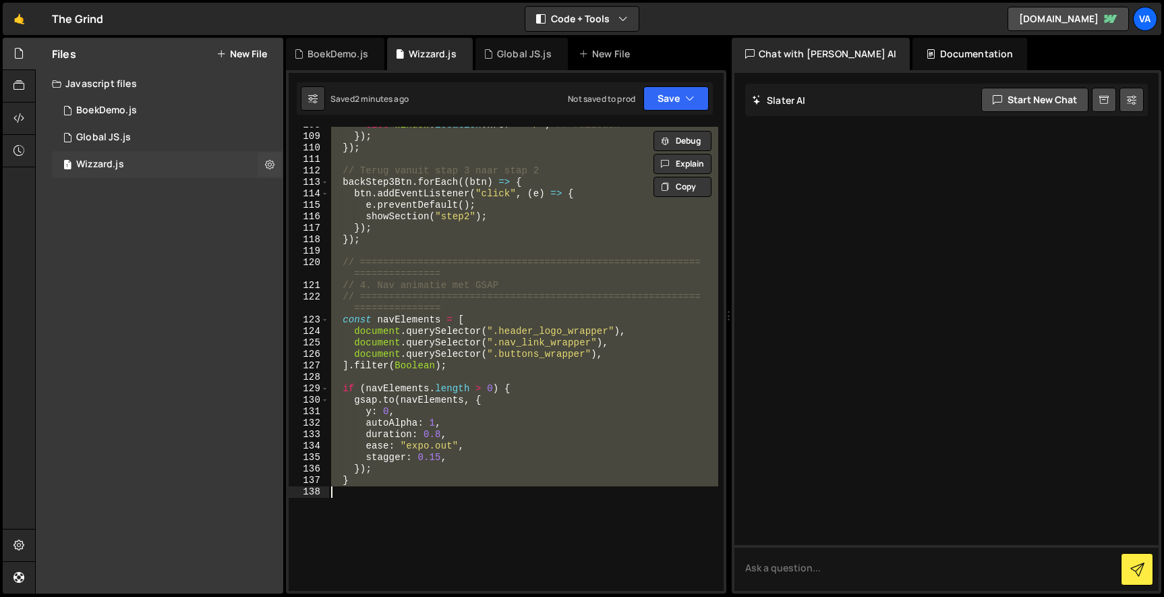
click at [167, 173] on div "1 Wizzard.js 0" at bounding box center [167, 164] width 231 height 27
click at [361, 496] on div "else window . location . href = "/" ; // fallback }) ; }) ; // Terug vanuit sta…" at bounding box center [523, 359] width 390 height 464
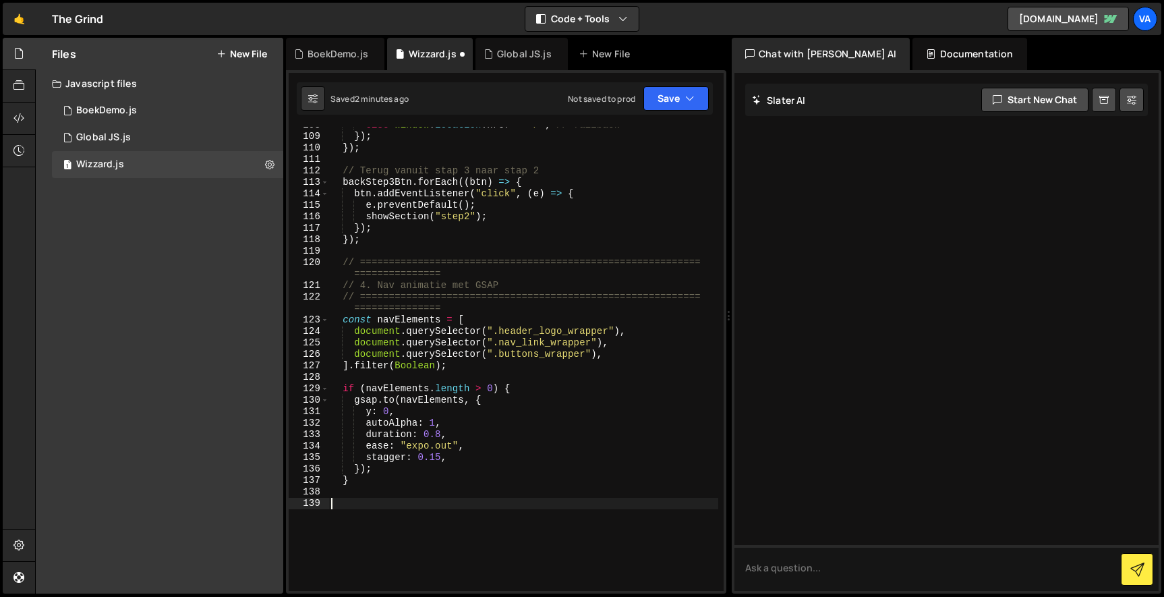
paste textarea "}"
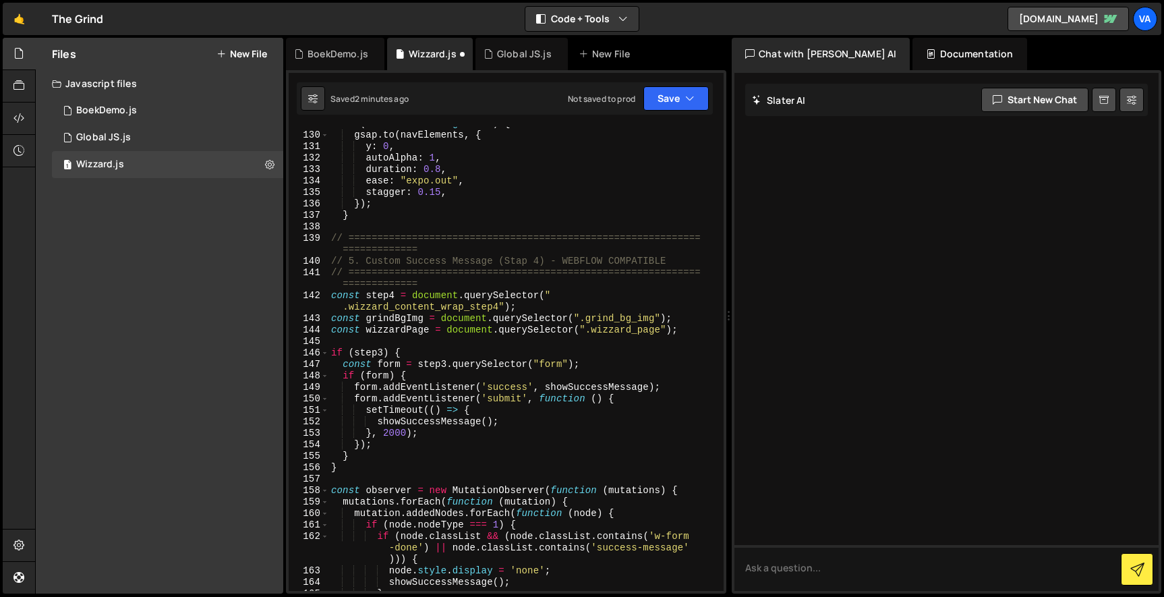
scroll to position [1751, 0]
click at [667, 101] on button "Save" at bounding box center [675, 98] width 65 height 24
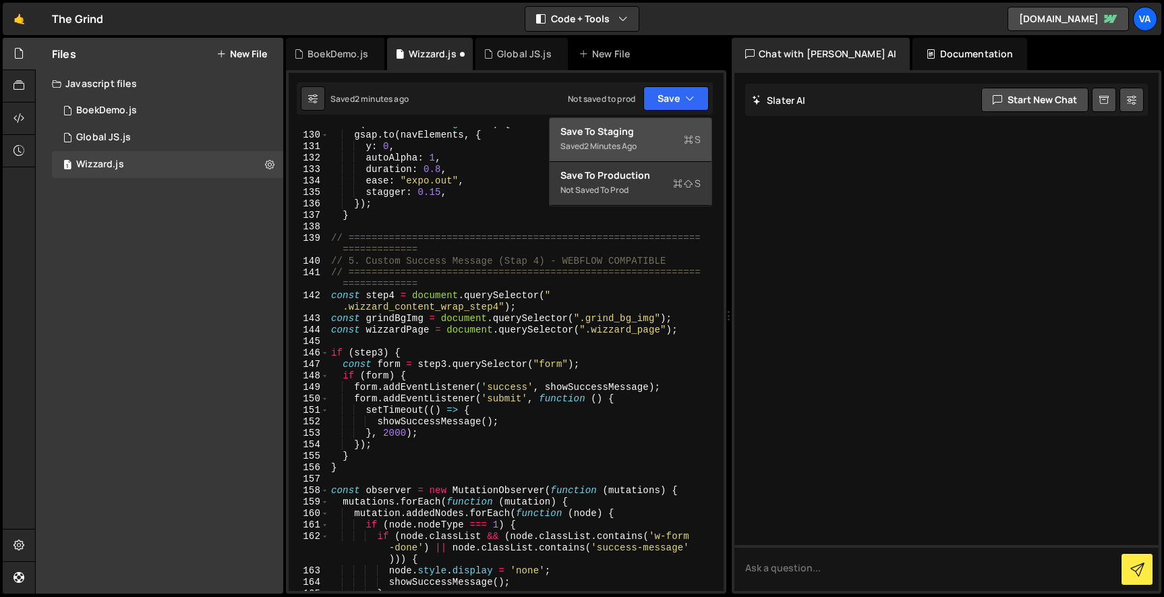
click at [659, 136] on div "Save to Staging S" at bounding box center [630, 131] width 140 height 13
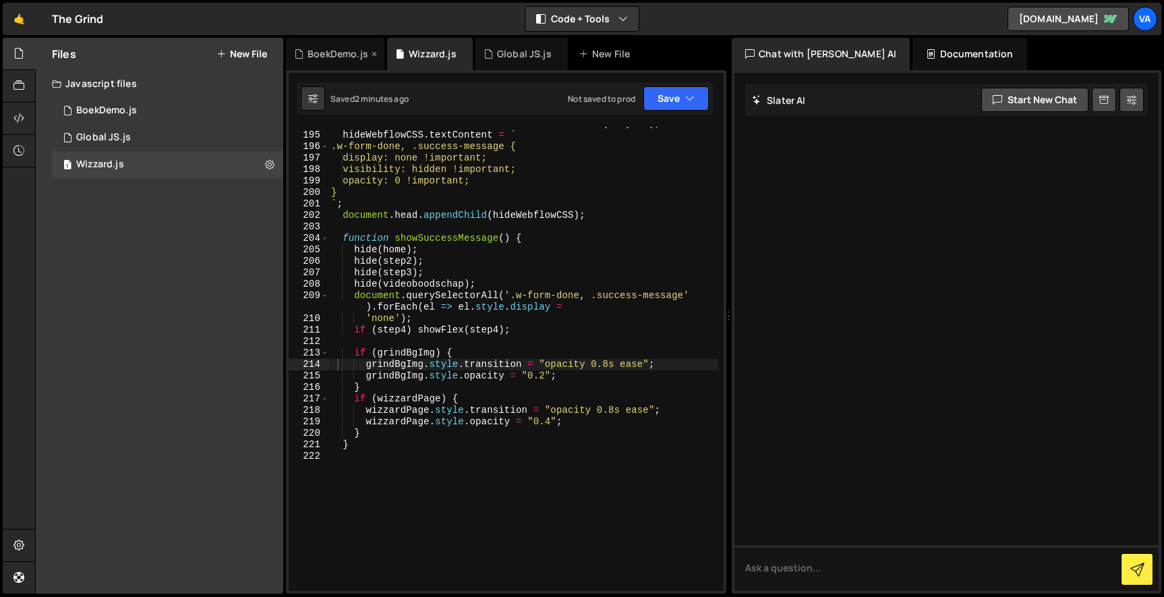
click at [333, 57] on div "BoekDemo.js" at bounding box center [337, 53] width 61 height 13
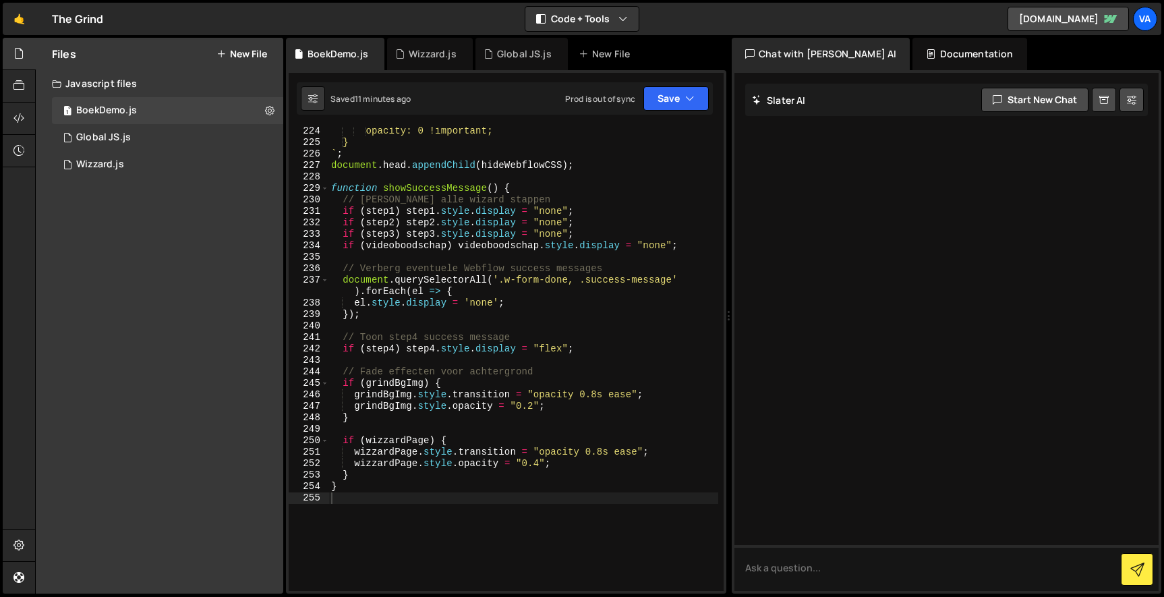
scroll to position [2760, 0]
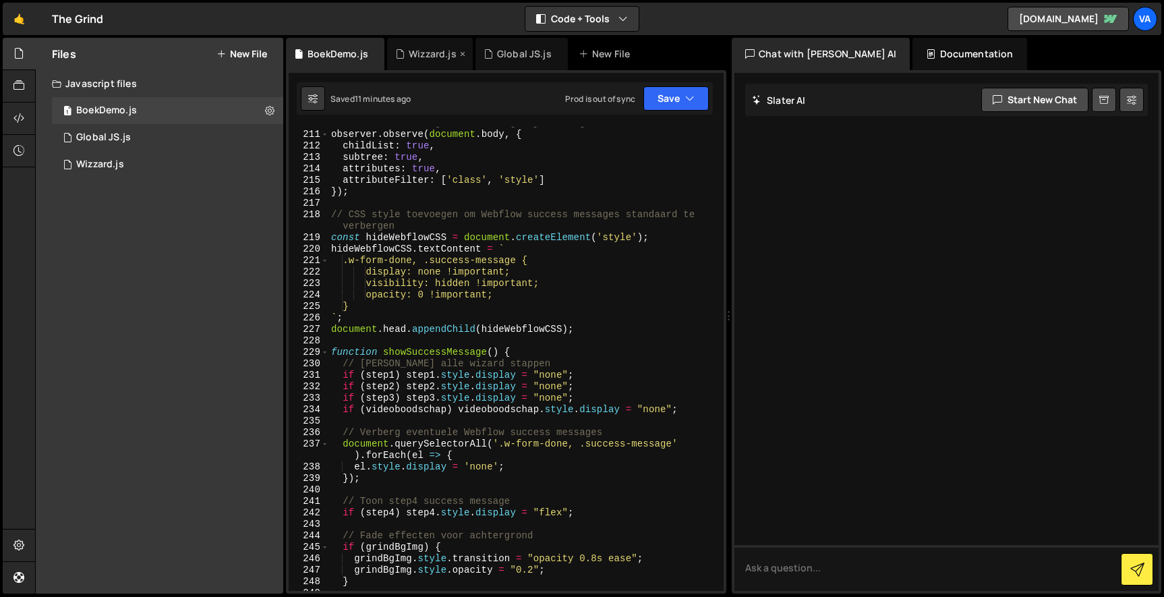
click at [446, 53] on div "Wizzard.js" at bounding box center [433, 53] width 48 height 13
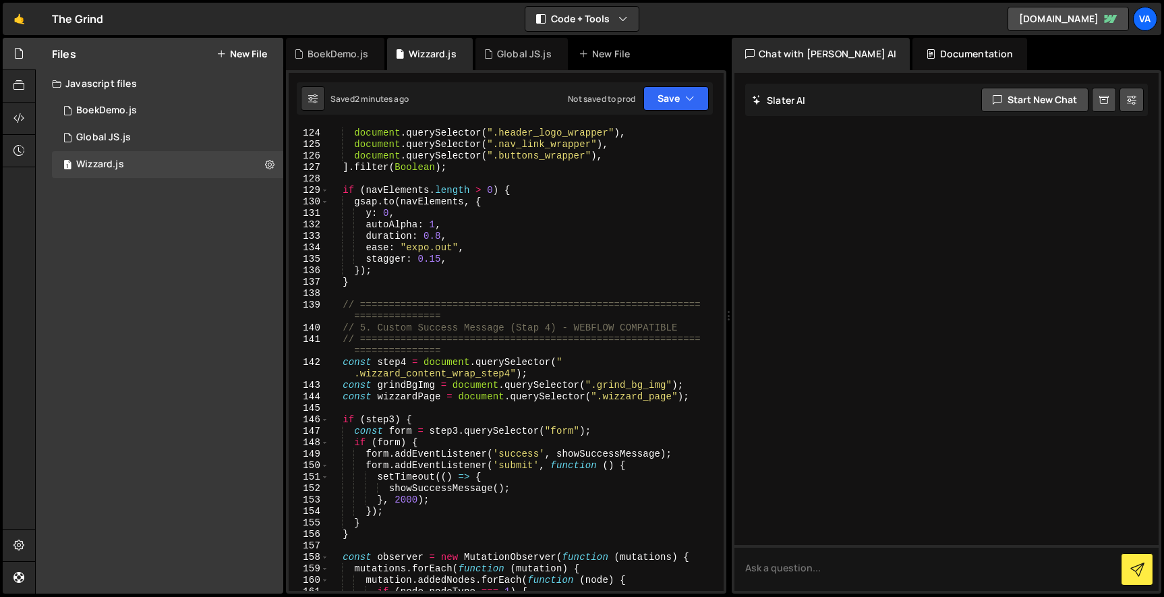
scroll to position [0, 0]
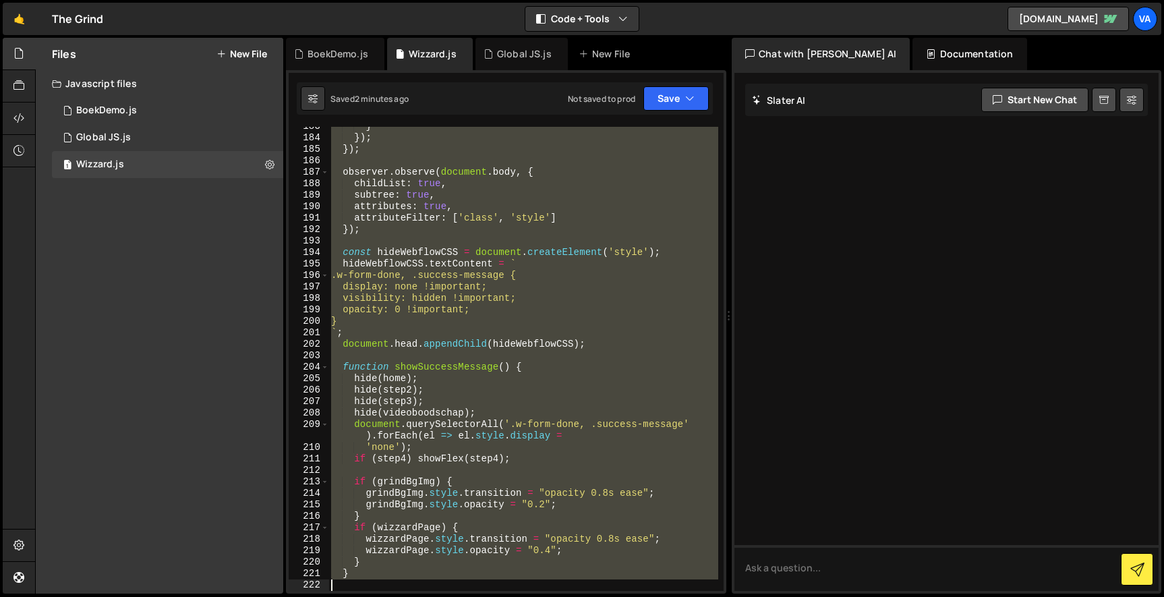
drag, startPoint x: 348, startPoint y: 305, endPoint x: 597, endPoint y: 667, distance: 439.2
click at [597, 596] on html "Projects Community Library Blog Va Projects Your Teams Account Upgrade Logout" at bounding box center [582, 298] width 1164 height 597
type textarea "}"
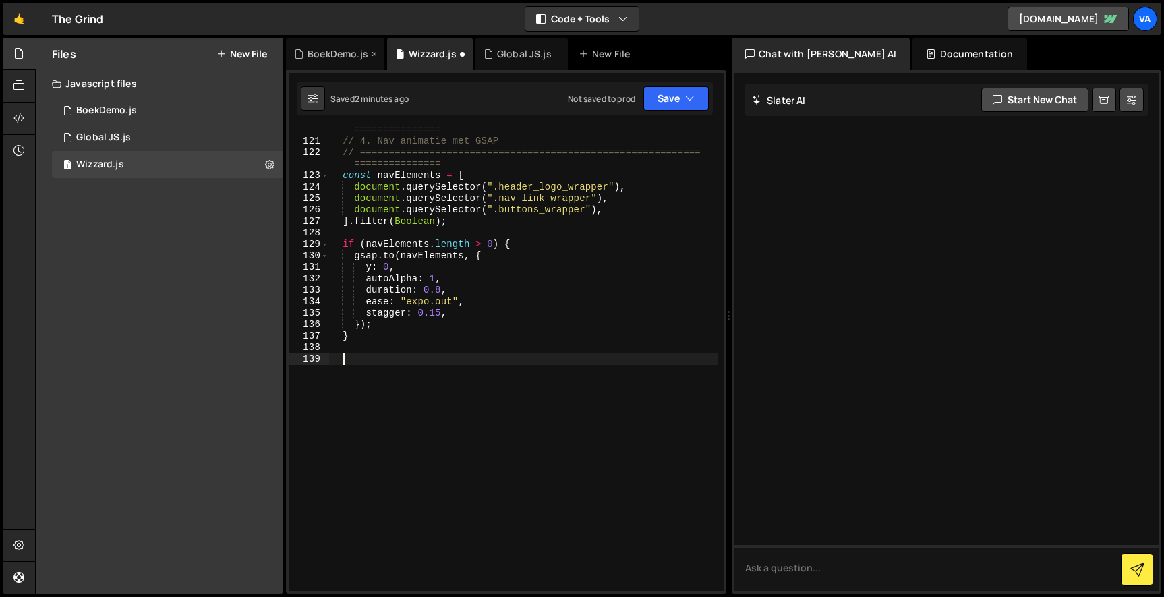
click at [345, 48] on div "BoekDemo.js" at bounding box center [337, 53] width 61 height 13
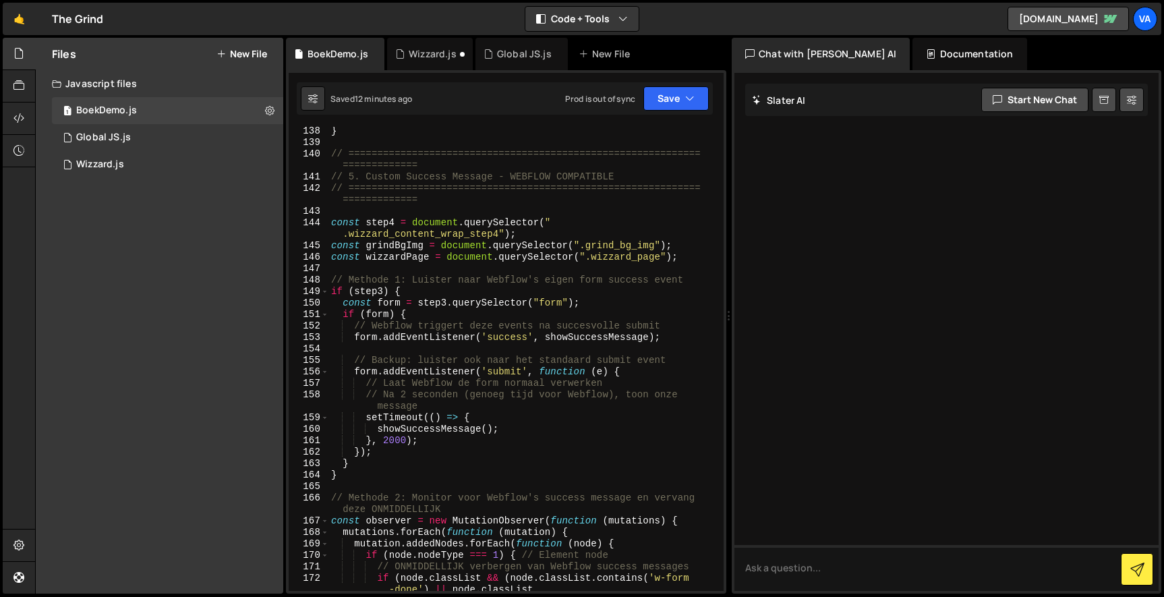
scroll to position [1667, 0]
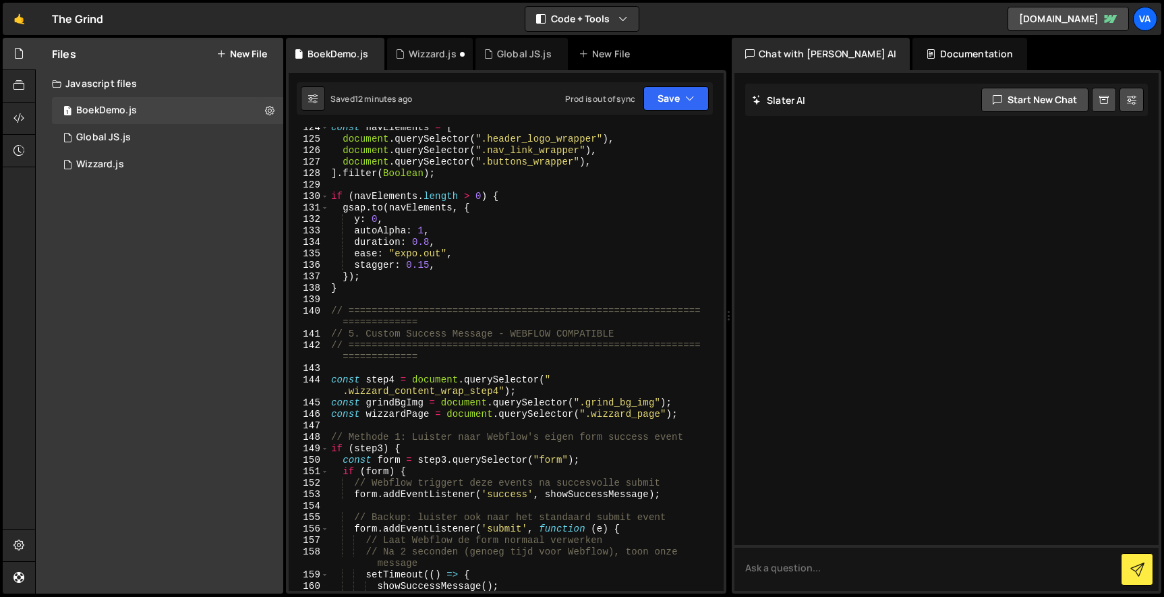
drag, startPoint x: 327, startPoint y: 311, endPoint x: 344, endPoint y: 314, distance: 17.2
click at [344, 314] on div "124 125 126 127 128 129 130 131 132 133 134 135 136 137 138 139 140 141 142 143…" at bounding box center [506, 359] width 435 height 464
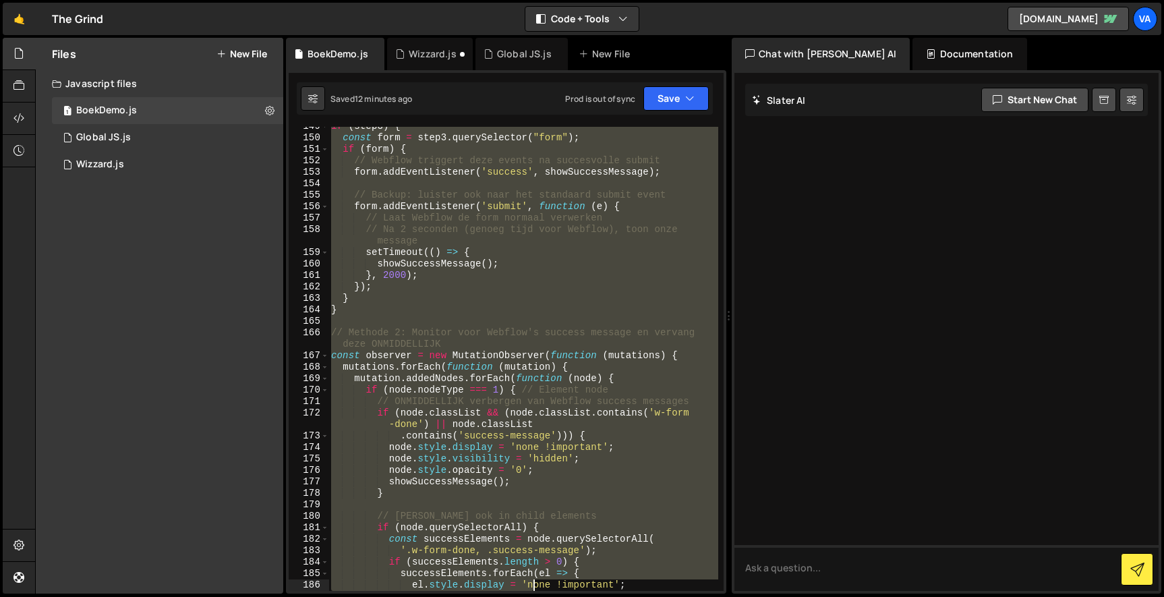
scroll to position [2838, 0]
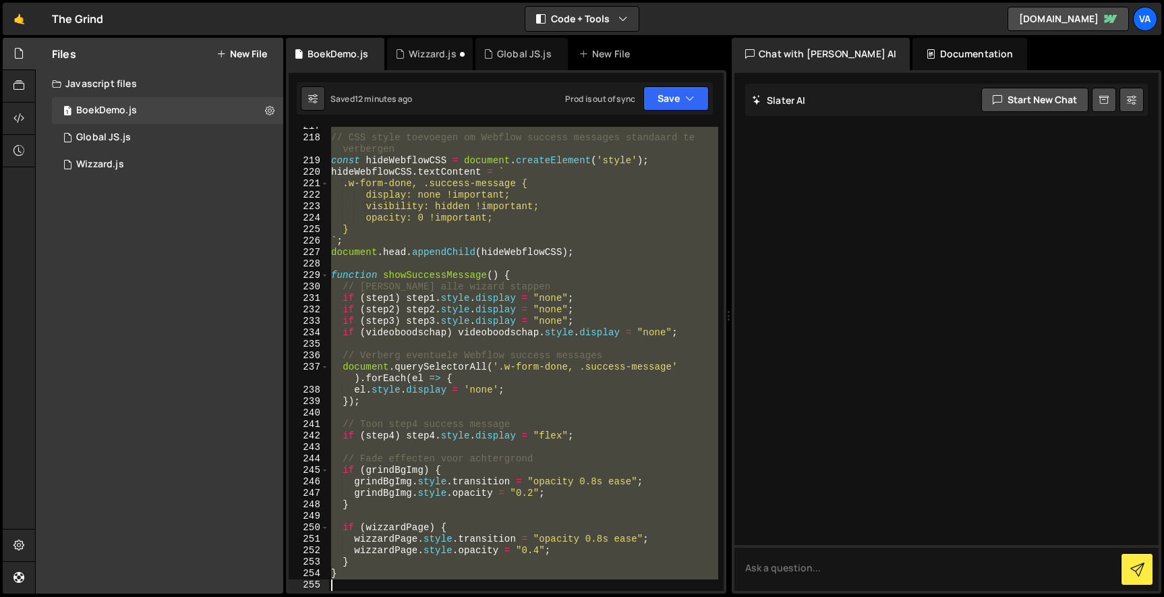
drag, startPoint x: 331, startPoint y: 310, endPoint x: 525, endPoint y: 668, distance: 407.9
click at [525, 596] on html "Projects Community Library Blog Va Projects Your Teams Account Upgrade Logout" at bounding box center [582, 298] width 1164 height 597
type textarea "}"
click at [404, 65] on div "Wizzard.js" at bounding box center [430, 54] width 86 height 32
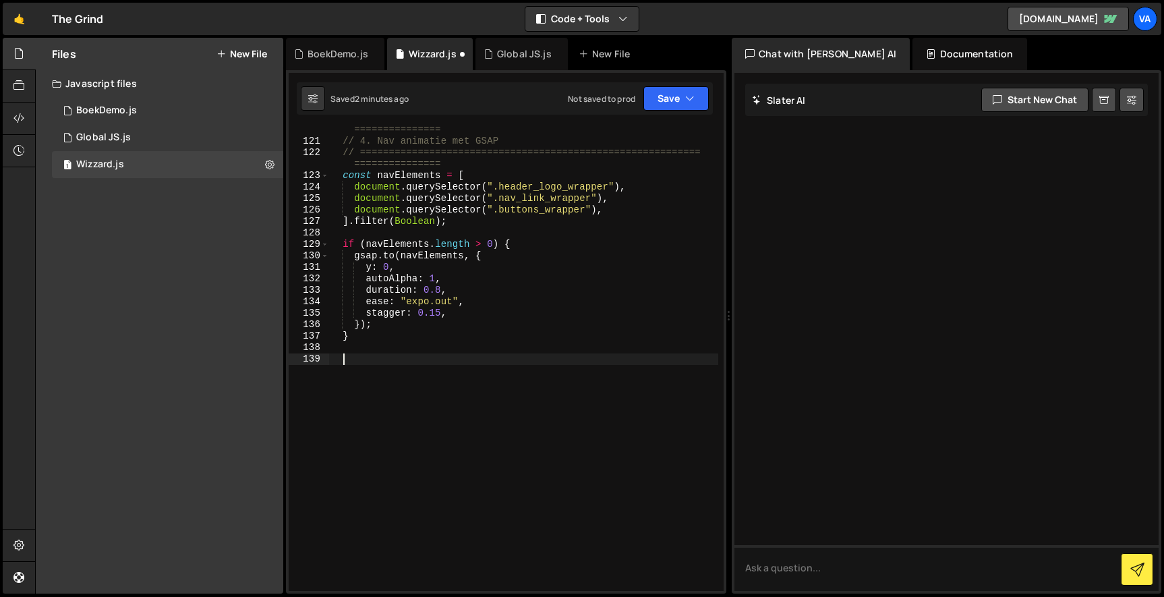
click at [411, 359] on div "// =========================================================== =============== …" at bounding box center [523, 362] width 390 height 498
paste textarea
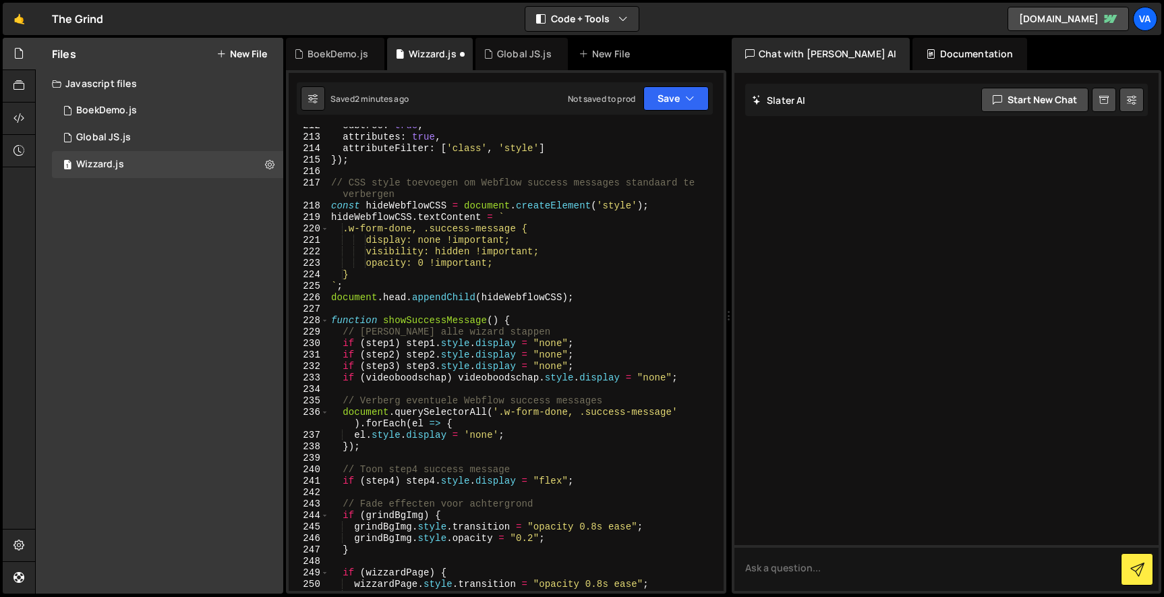
scroll to position [2771, 0]
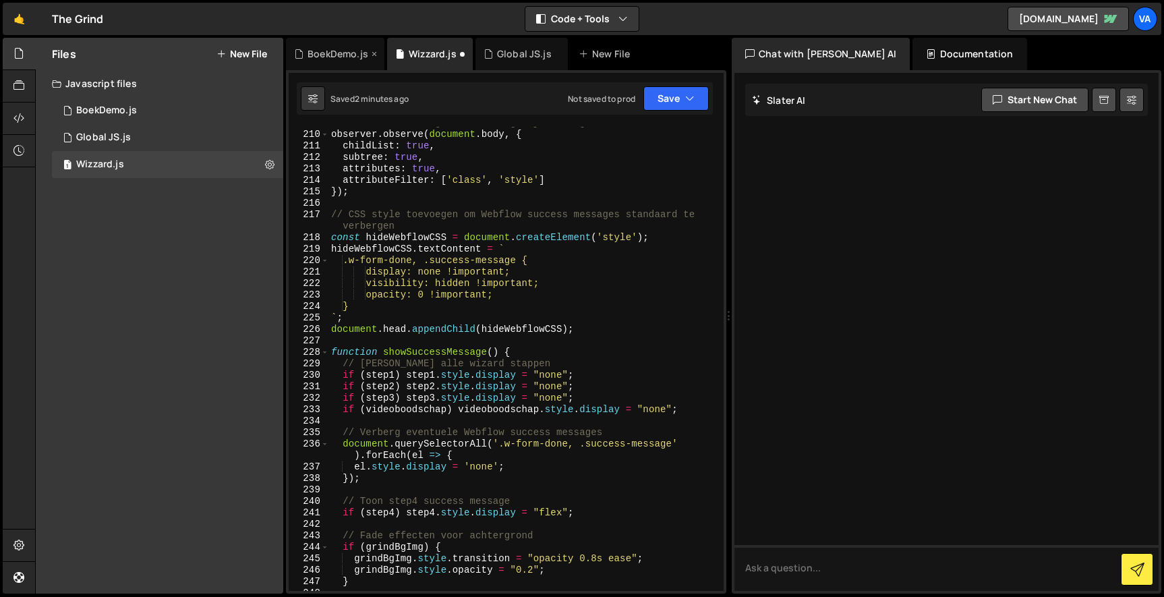
click at [332, 55] on div "BoekDemo.js" at bounding box center [337, 53] width 61 height 13
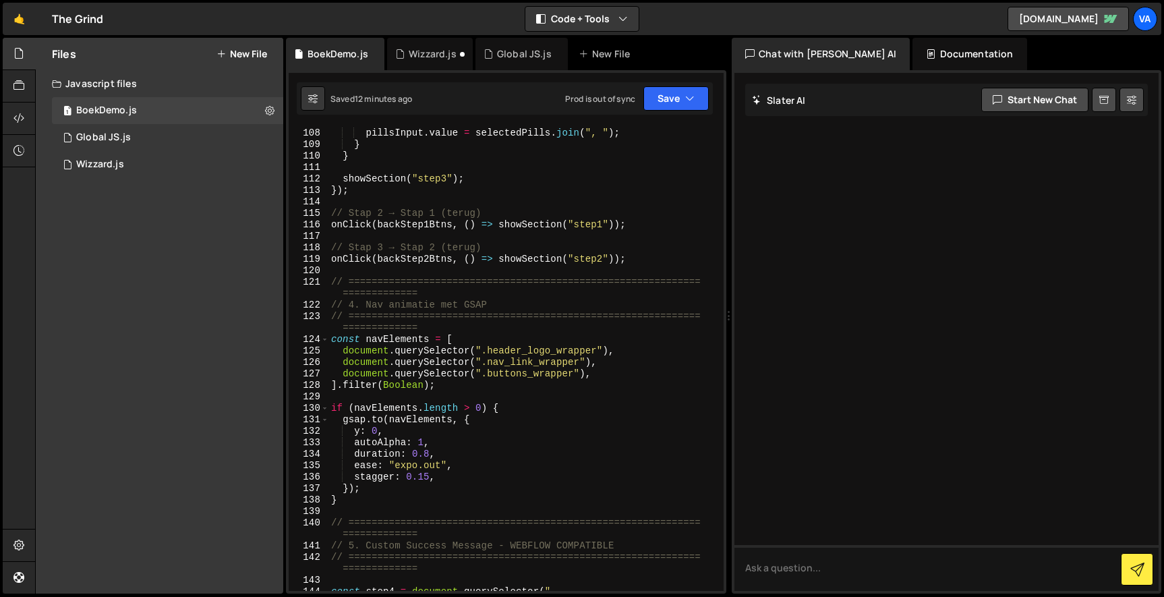
scroll to position [1442, 0]
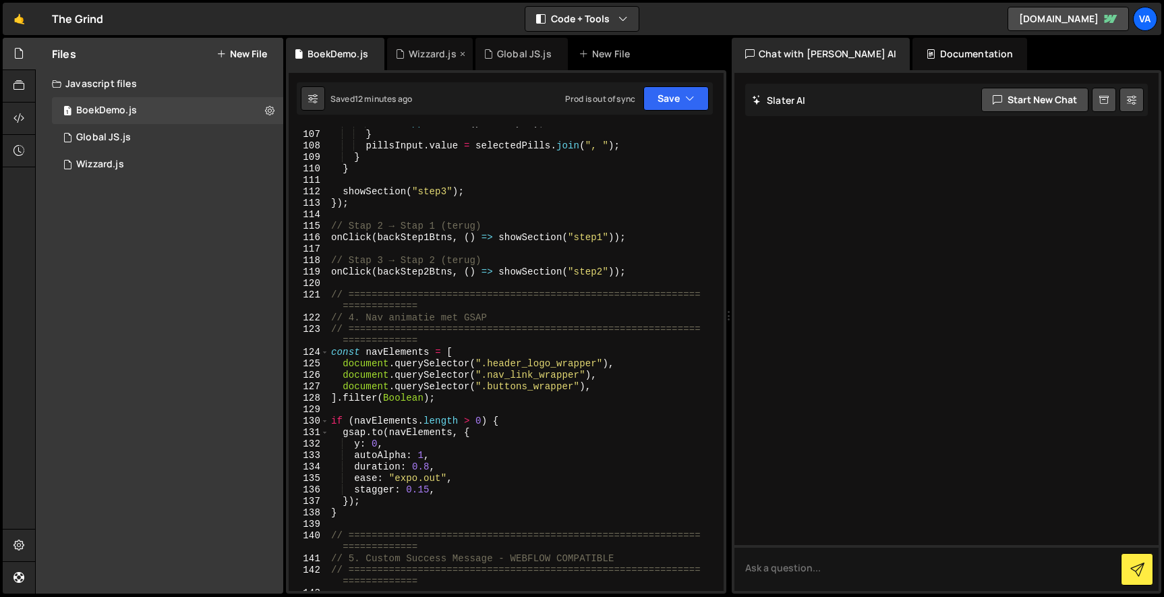
click at [420, 55] on div "Wizzard.js" at bounding box center [433, 53] width 48 height 13
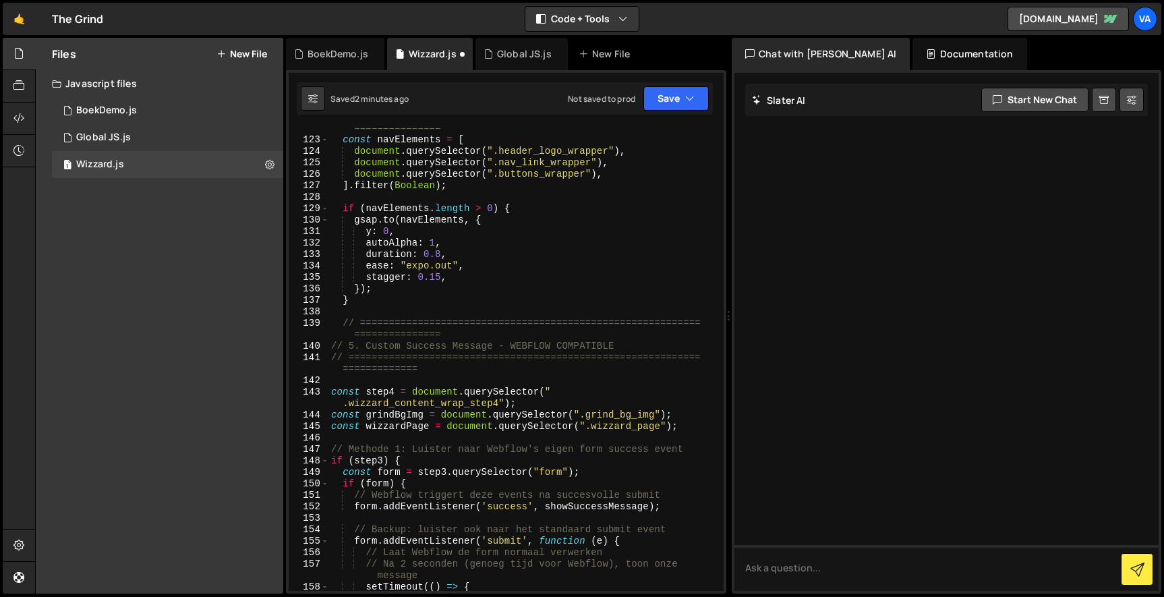
scroll to position [1666, 0]
click at [662, 101] on button "Save" at bounding box center [675, 98] width 65 height 24
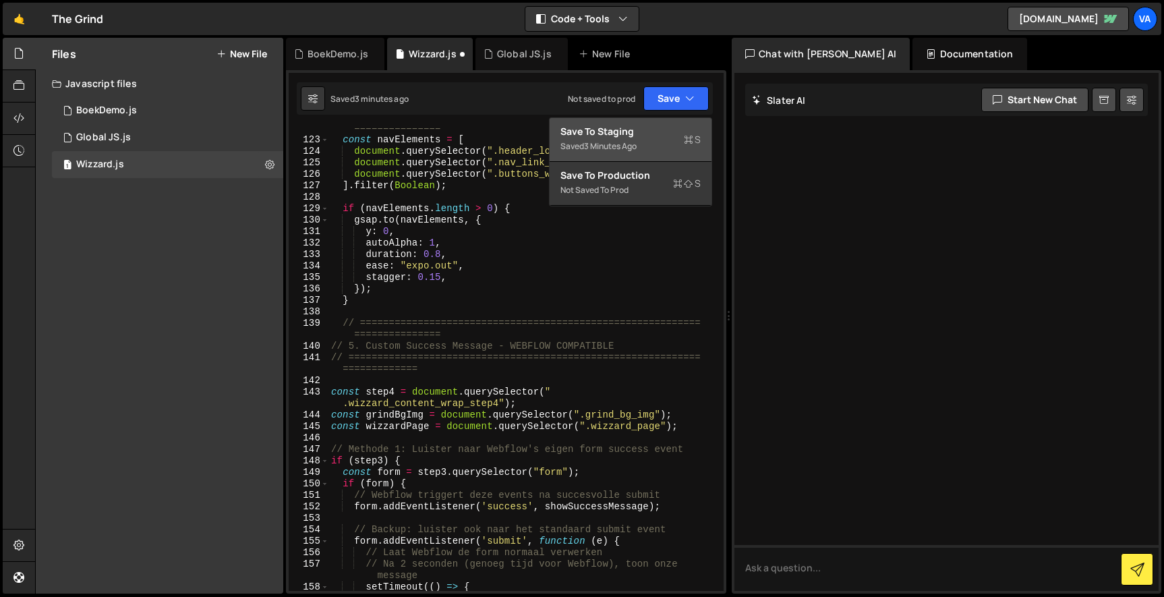
click at [651, 151] on div "Saved 3 minutes ago" at bounding box center [630, 146] width 140 height 16
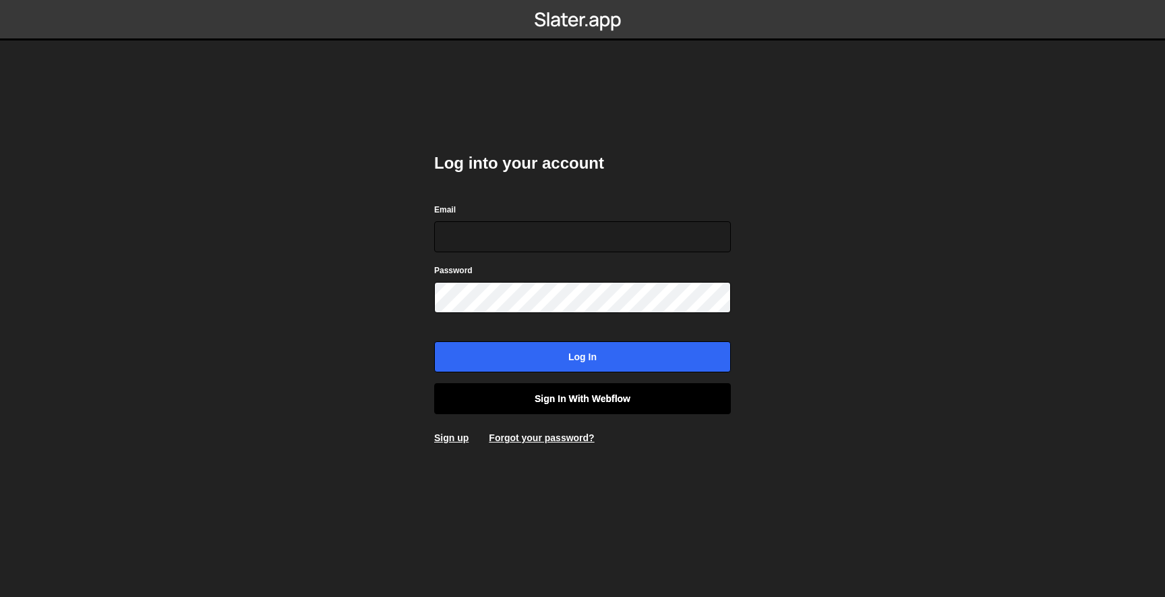
click at [578, 405] on link "Sign in with Webflow" at bounding box center [582, 398] width 297 height 31
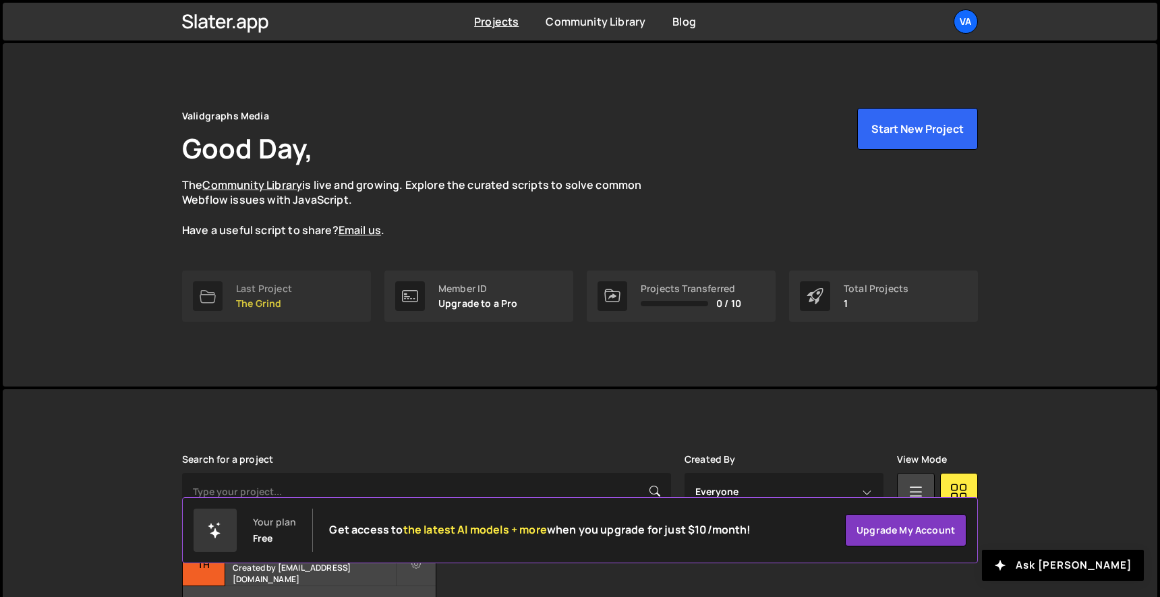
click at [277, 292] on div "Last Project" at bounding box center [264, 288] width 56 height 11
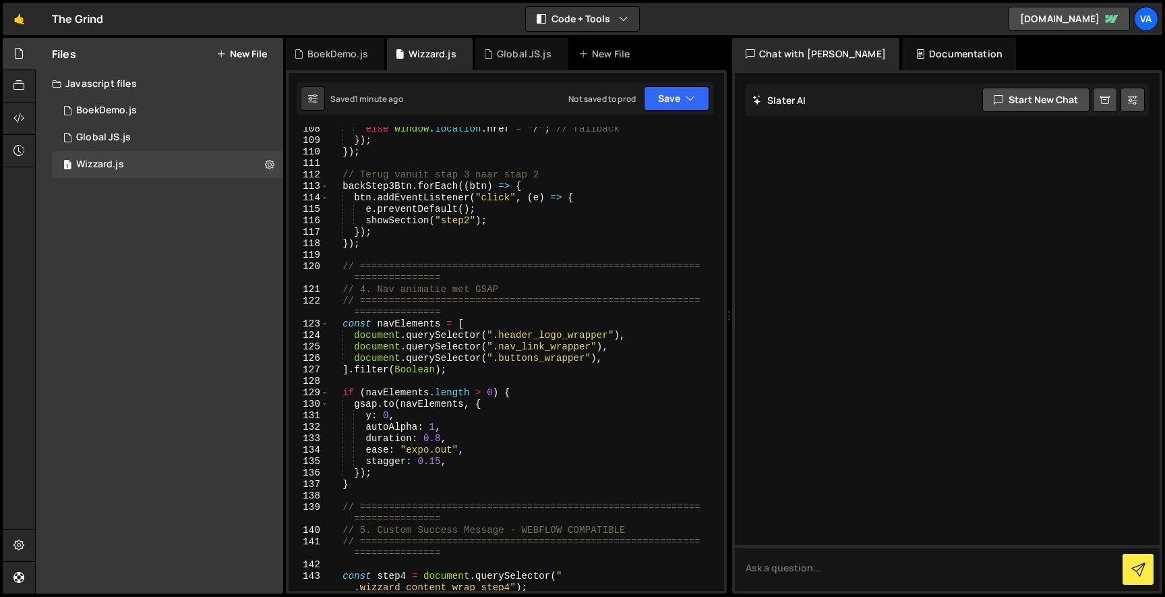
scroll to position [1562, 0]
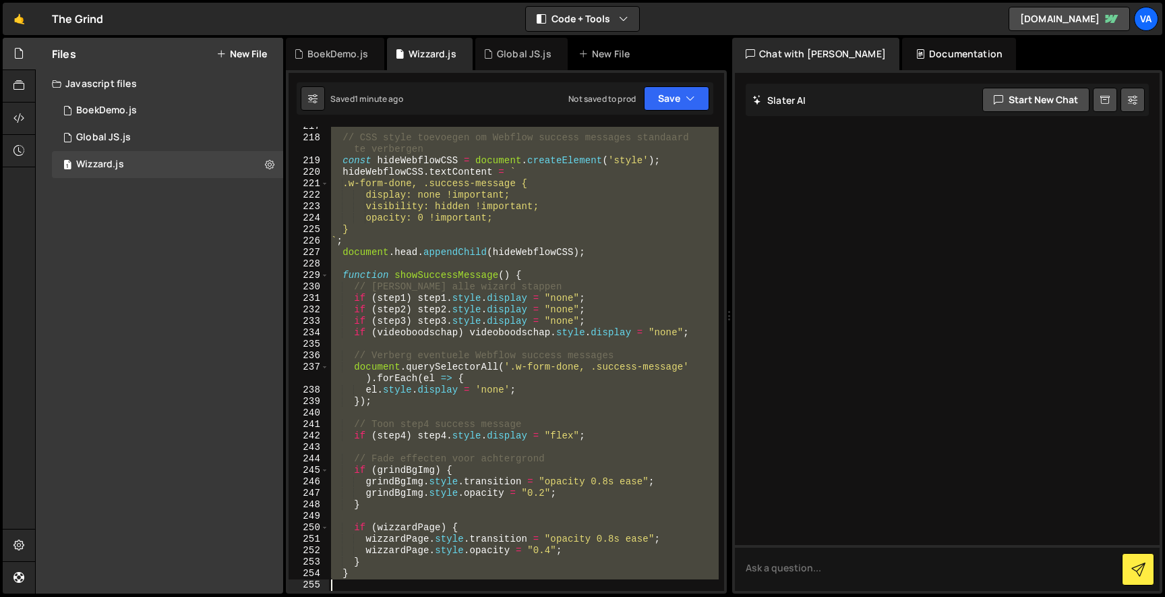
drag, startPoint x: 341, startPoint y: 428, endPoint x: 506, endPoint y: 668, distance: 291.4
click at [506, 596] on html "Projects Community Library Blog Va Projects Your Teams Account Upgrade Logout" at bounding box center [582, 298] width 1165 height 597
type textarea "}"
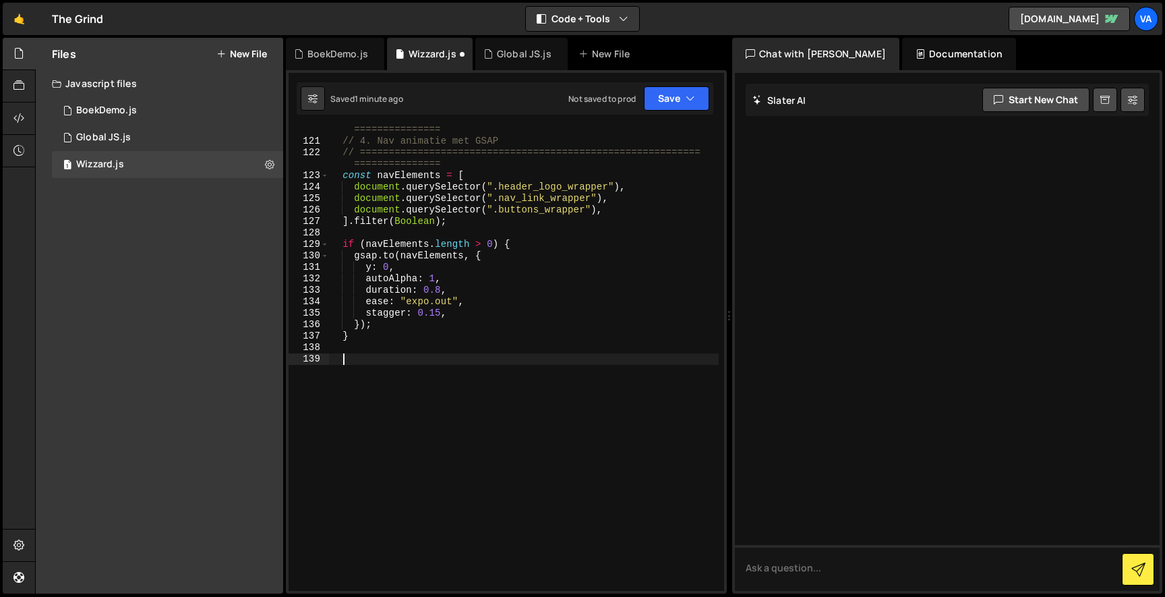
scroll to position [1631, 0]
type textarea "8"
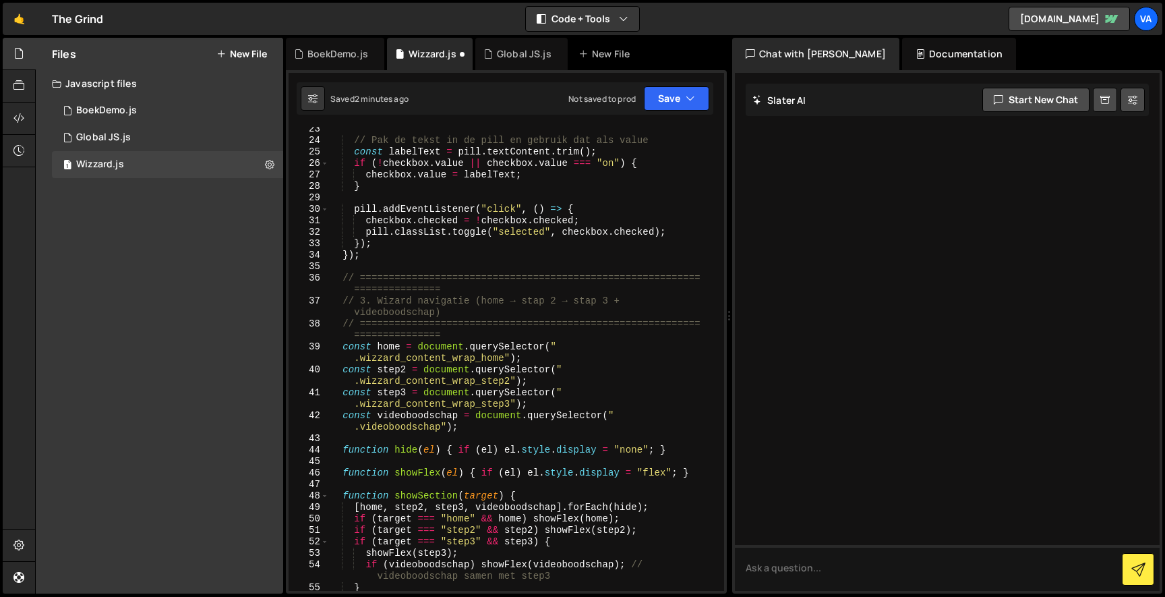
scroll to position [0, 0]
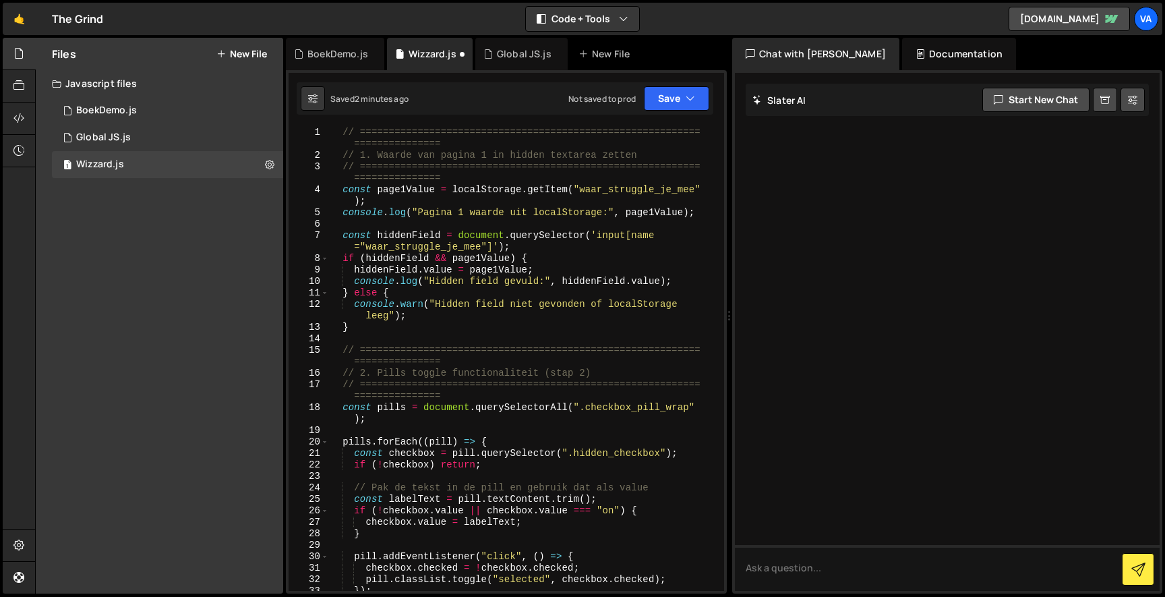
click at [343, 131] on div "// =========================================================== =============== …" at bounding box center [523, 376] width 390 height 498
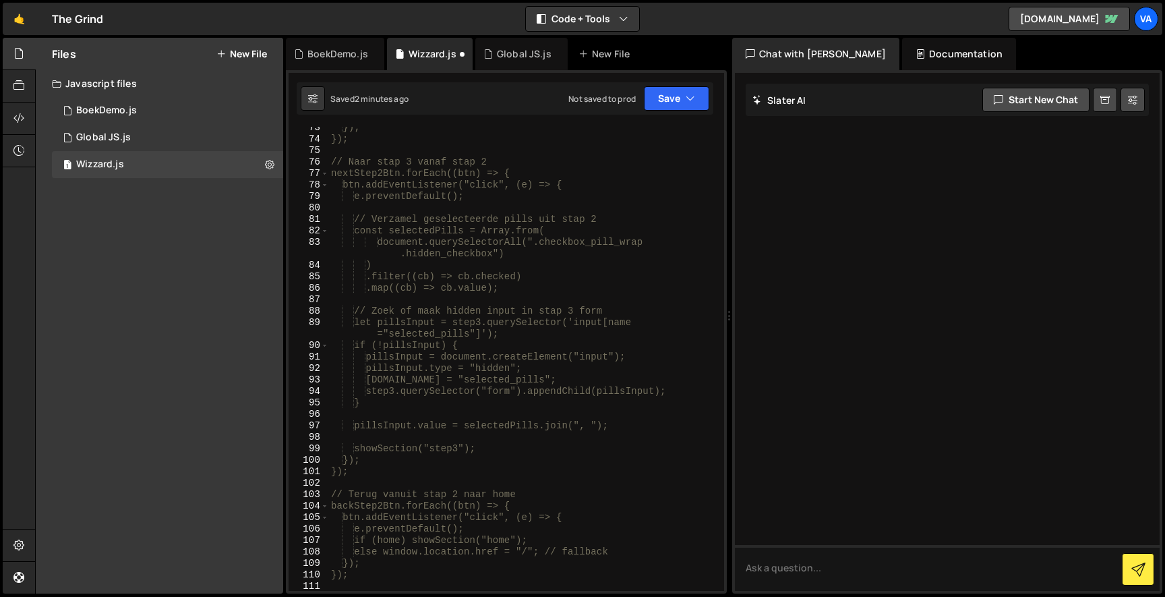
scroll to position [1631, 0]
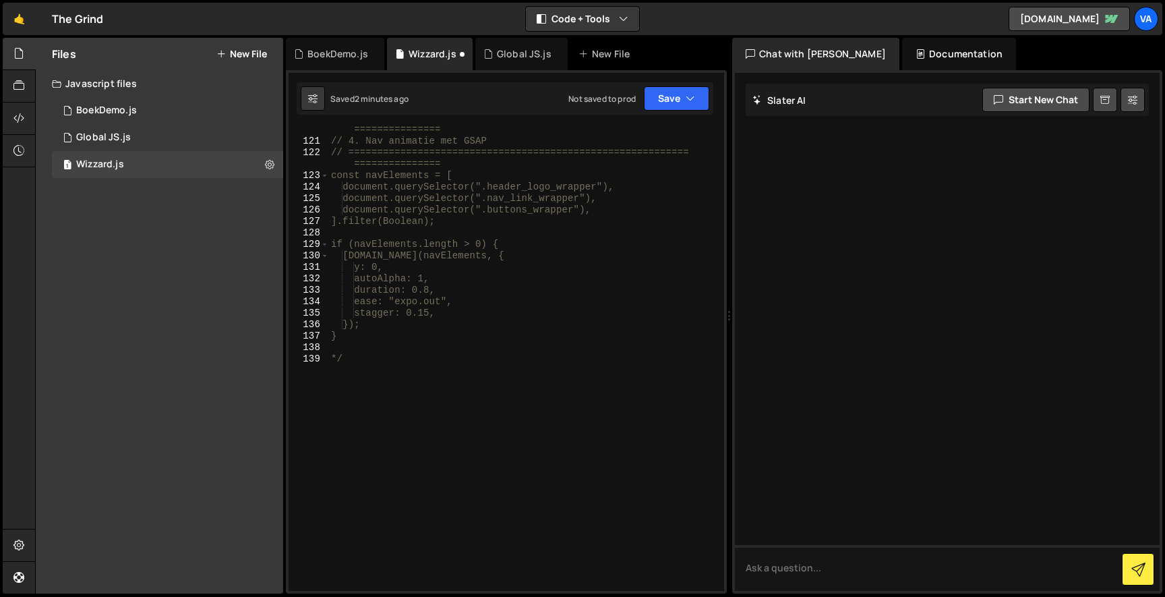
click at [383, 401] on div "// =========================================================== =============== …" at bounding box center [523, 362] width 390 height 498
type textarea "*/"
paste textarea "}"
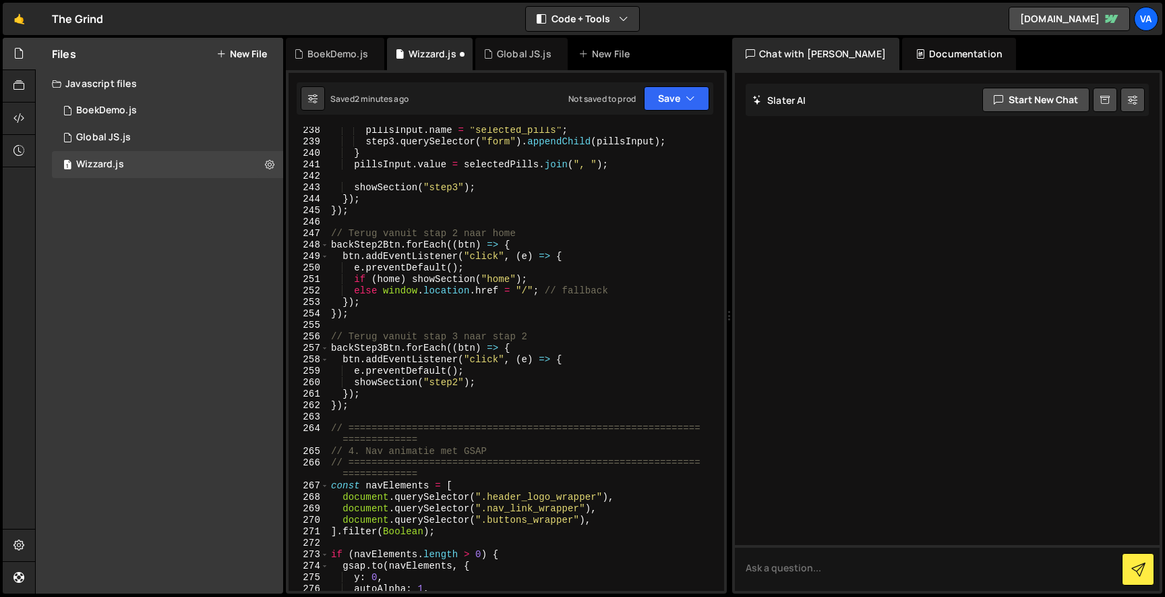
scroll to position [3212, 0]
click at [658, 108] on button "Save" at bounding box center [676, 98] width 65 height 24
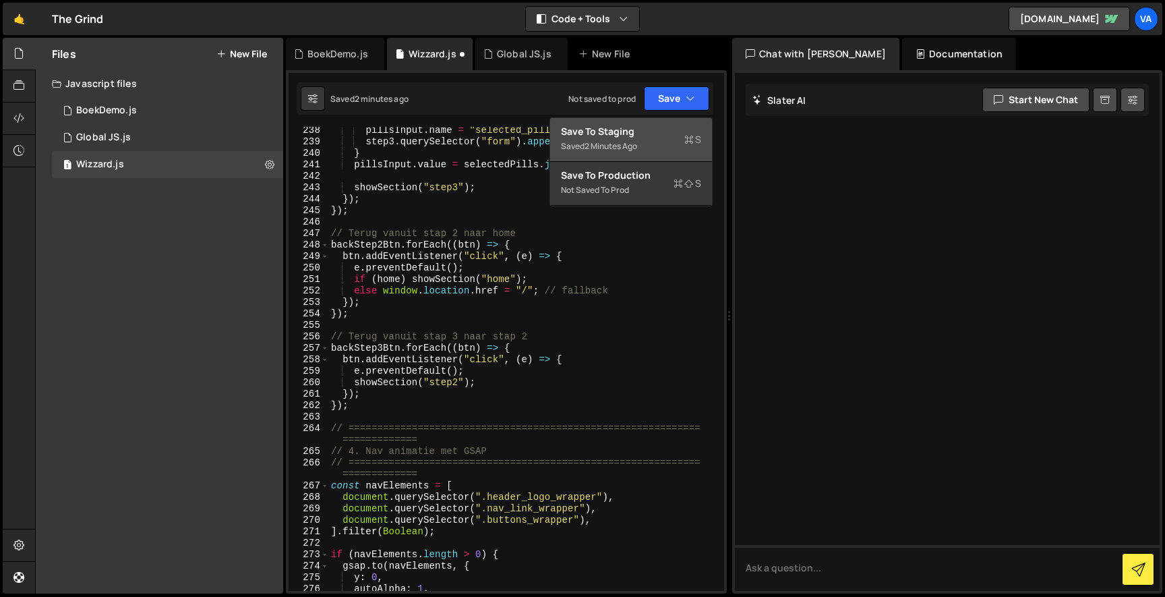
click at [653, 118] on button "Save to Staging S Saved 2 minutes ago" at bounding box center [631, 140] width 162 height 44
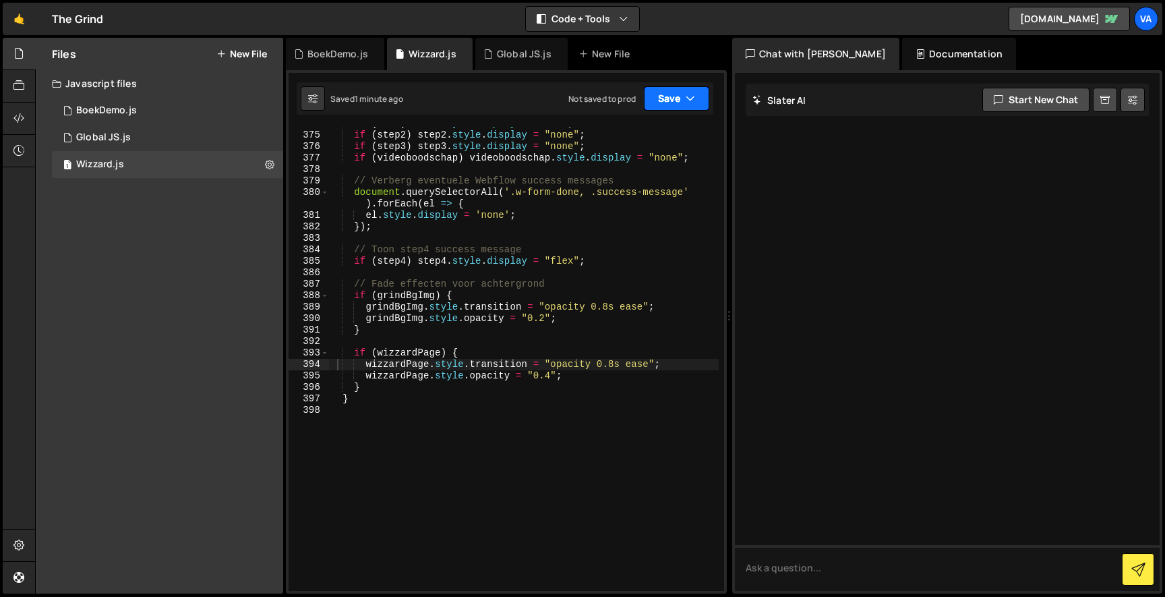
click at [646, 94] on button "Save" at bounding box center [676, 98] width 65 height 24
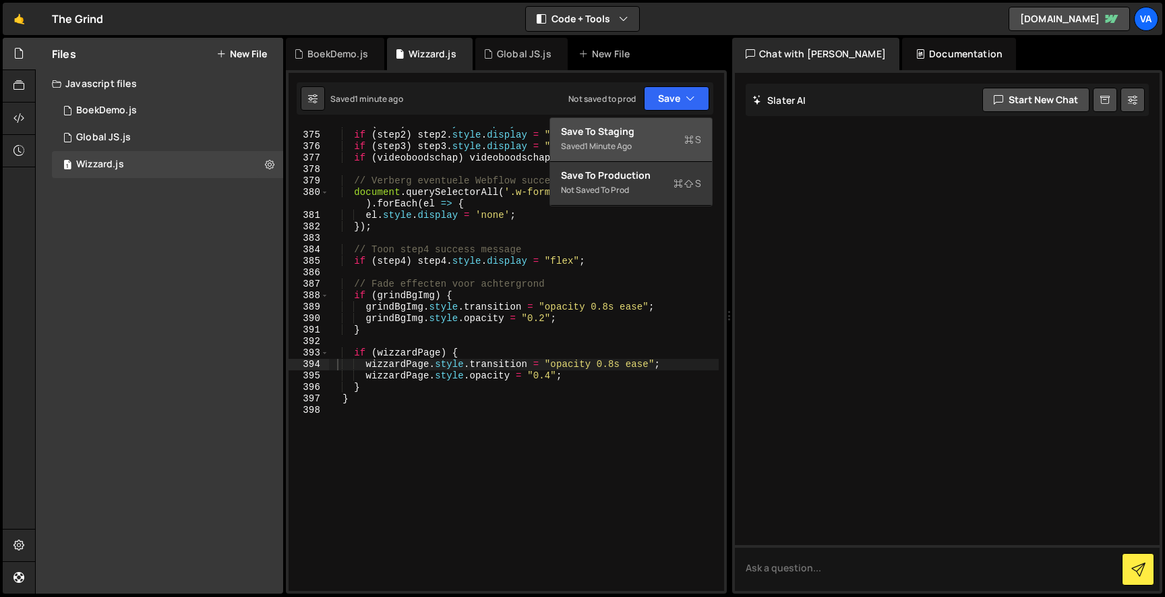
click at [650, 133] on div "Save to Staging S" at bounding box center [631, 131] width 140 height 13
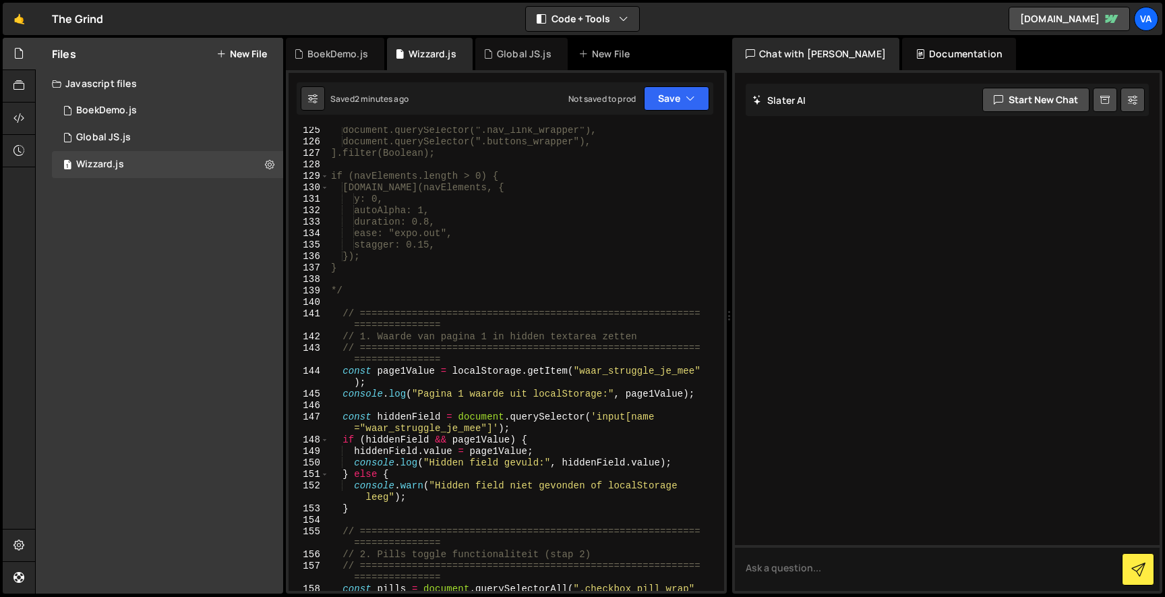
scroll to position [1698, 0]
click at [361, 291] on div "document.querySelector(".nav_link_wrapper"), document.querySelector(".buttons_w…" at bounding box center [523, 374] width 390 height 498
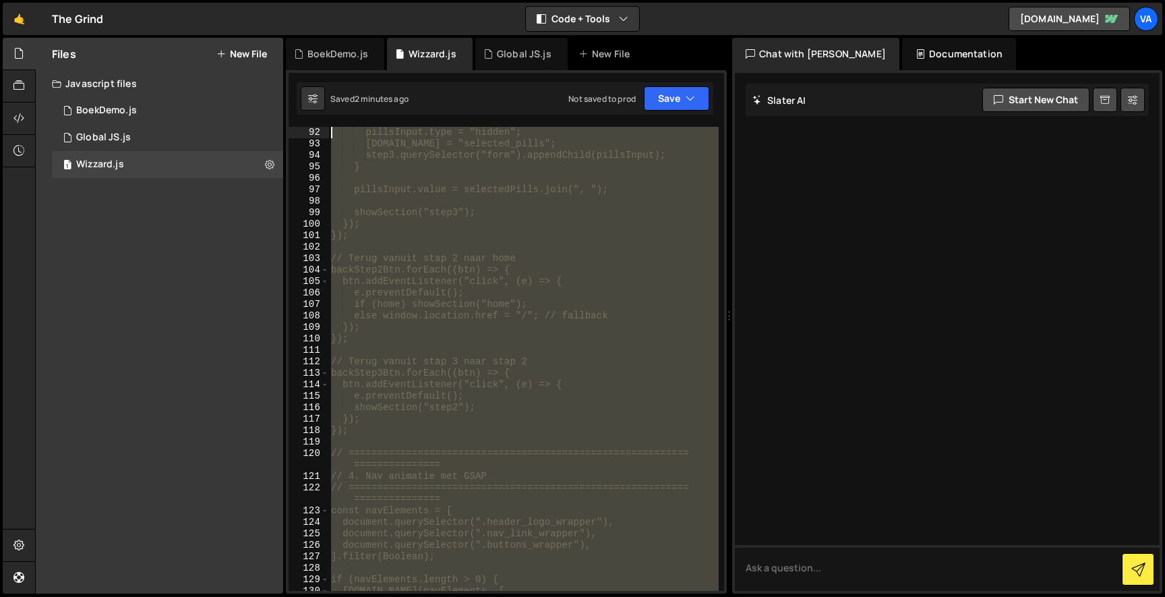
scroll to position [0, 0]
drag, startPoint x: 376, startPoint y: 293, endPoint x: 294, endPoint y: -84, distance: 385.2
click at [294, 0] on html "Projects Community Library Blog Va Projects Your Teams Account Upgrade Logout" at bounding box center [582, 298] width 1165 height 597
type textarea "/* // =========================================================================…"
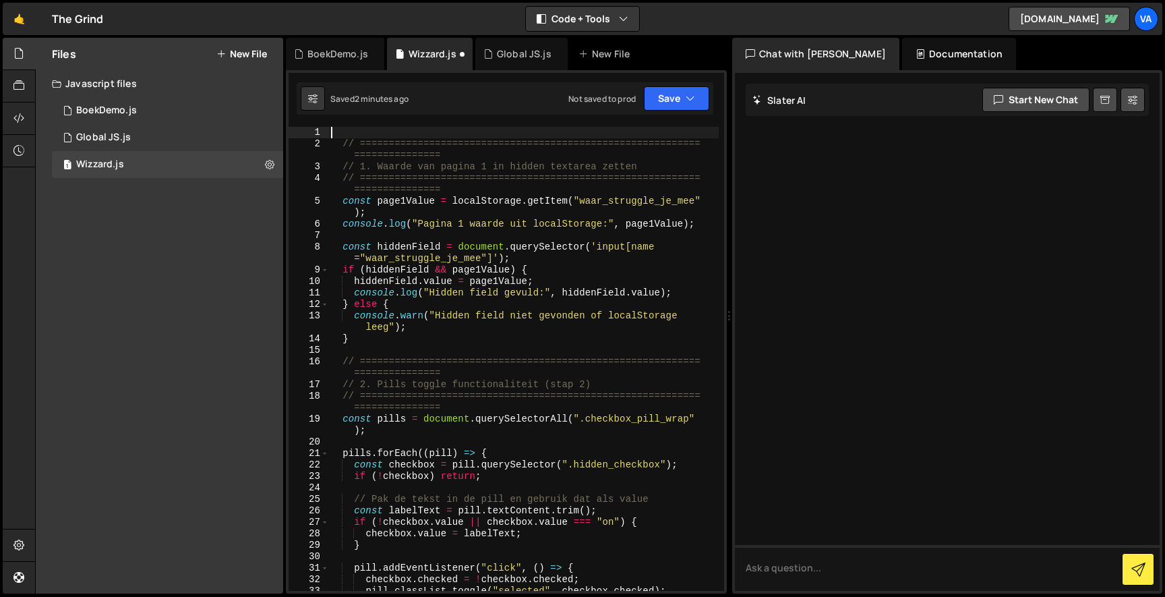
type textarea "// =========================================================================="
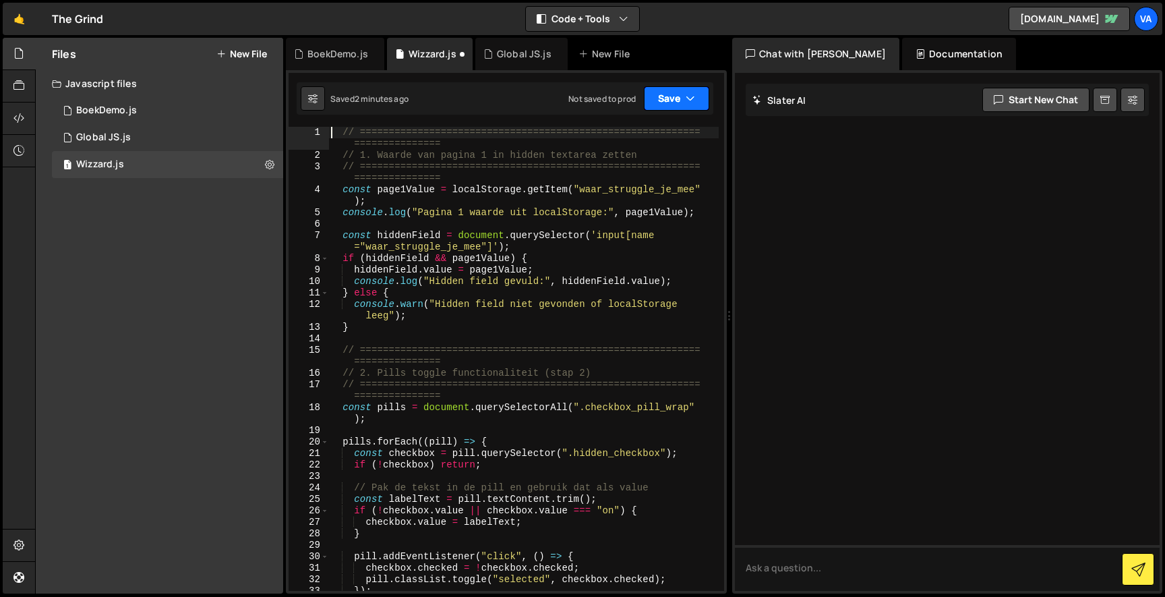
click at [663, 93] on button "Save" at bounding box center [676, 98] width 65 height 24
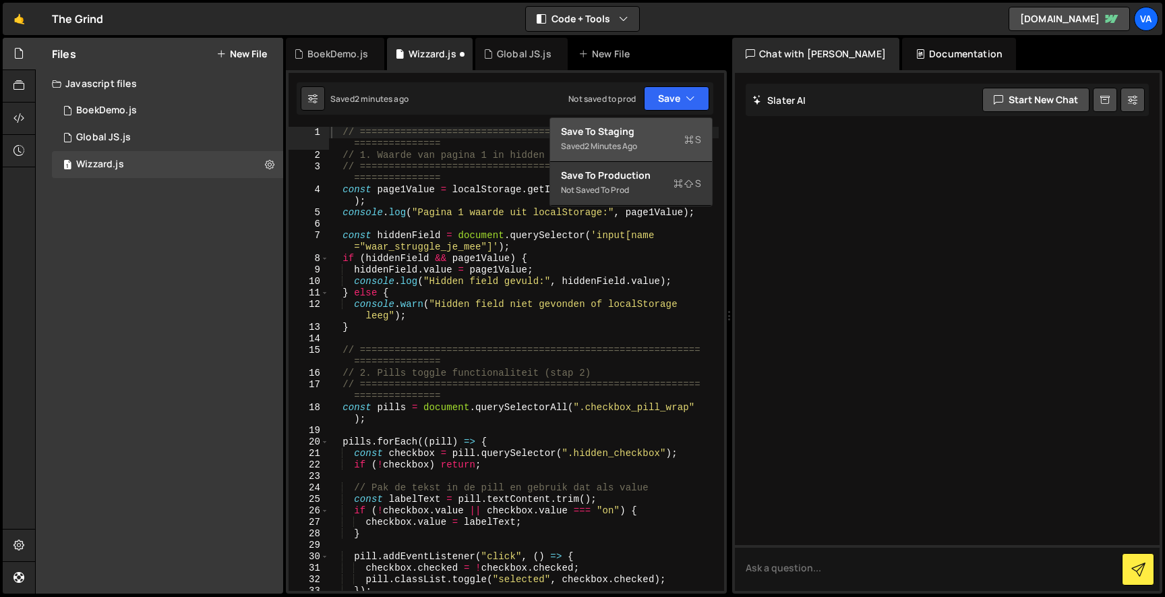
click at [659, 119] on button "Save to Staging S Saved 2 minutes ago" at bounding box center [631, 140] width 162 height 44
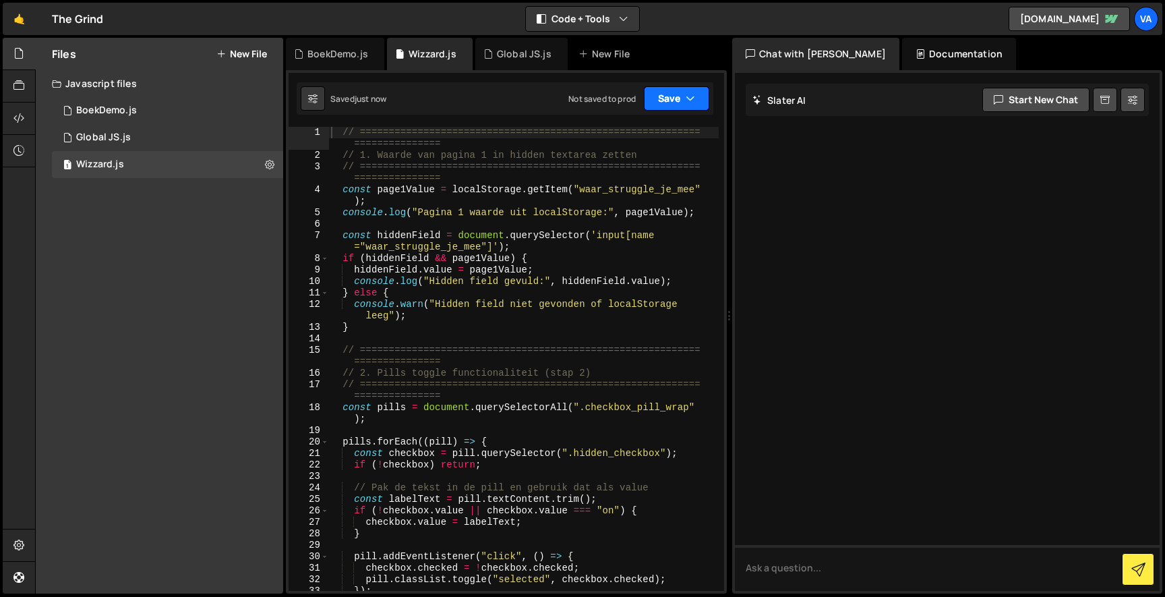
click at [662, 98] on button "Save" at bounding box center [676, 98] width 65 height 24
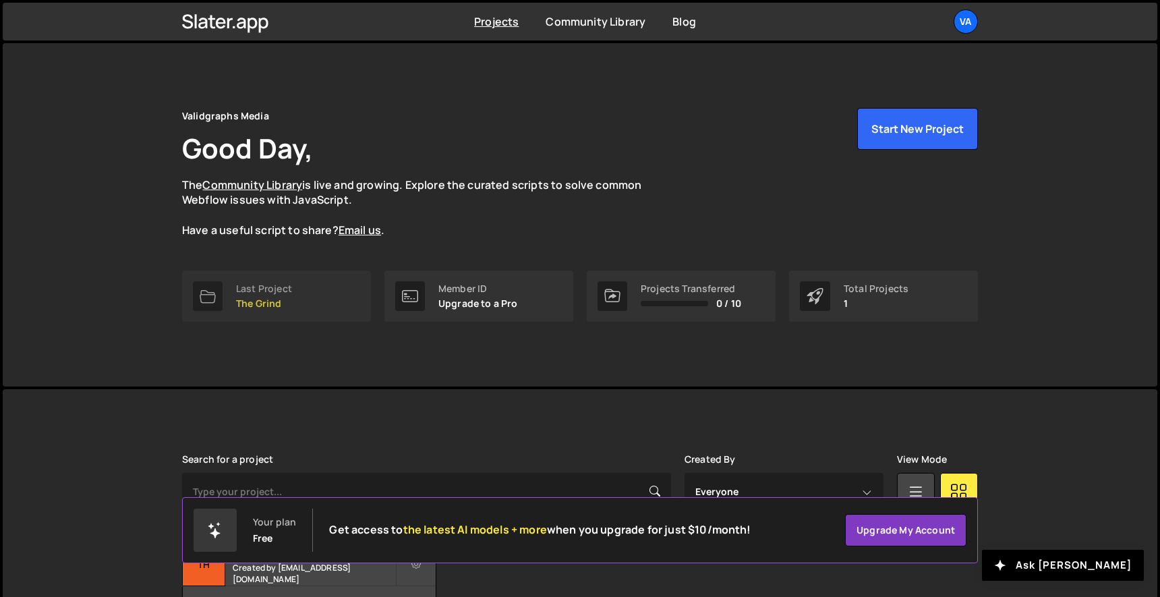
click at [306, 281] on link "Last Project The Grind" at bounding box center [276, 295] width 189 height 51
click at [296, 284] on link "Last Project The Grind" at bounding box center [276, 295] width 189 height 51
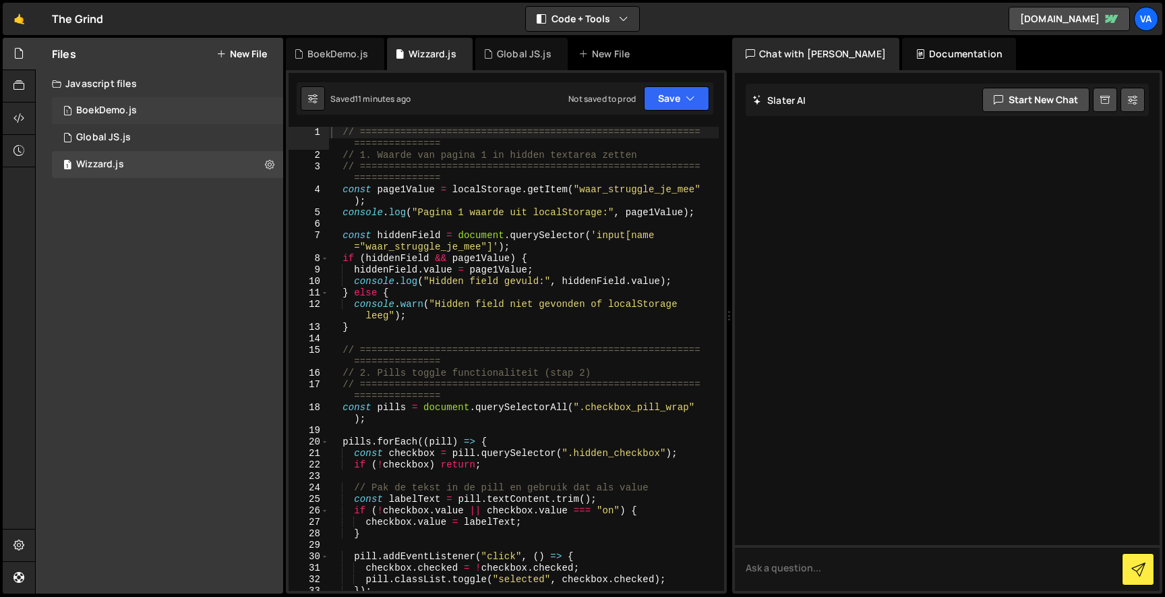
click at [177, 103] on div "1 BoekDemo.js 0" at bounding box center [167, 110] width 231 height 27
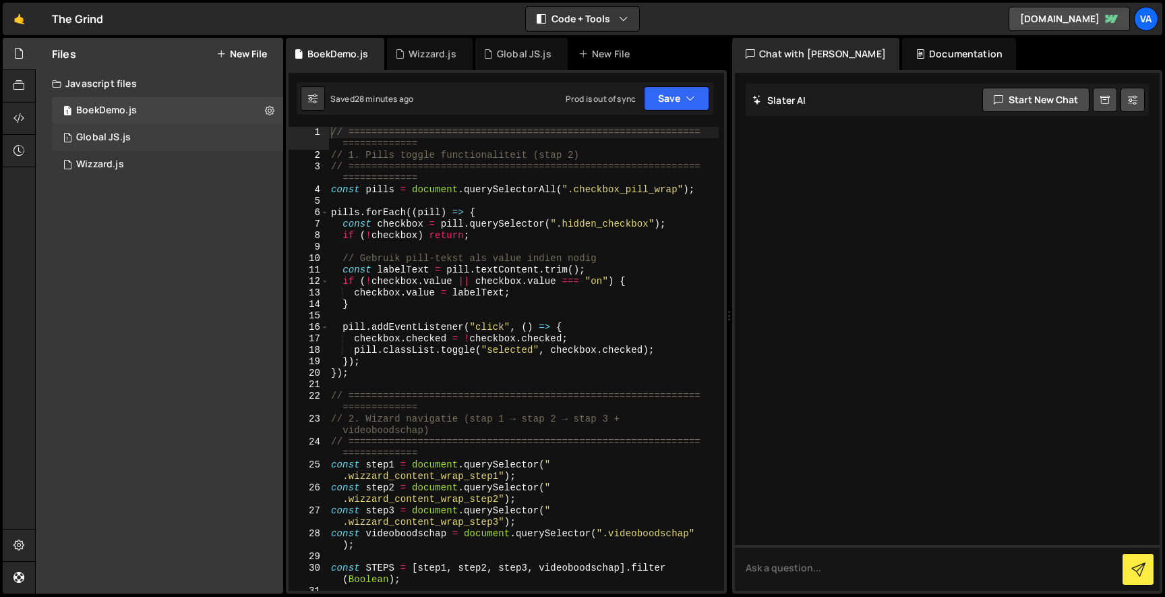
click at [168, 129] on div "1 Global JS.js 0" at bounding box center [167, 137] width 231 height 27
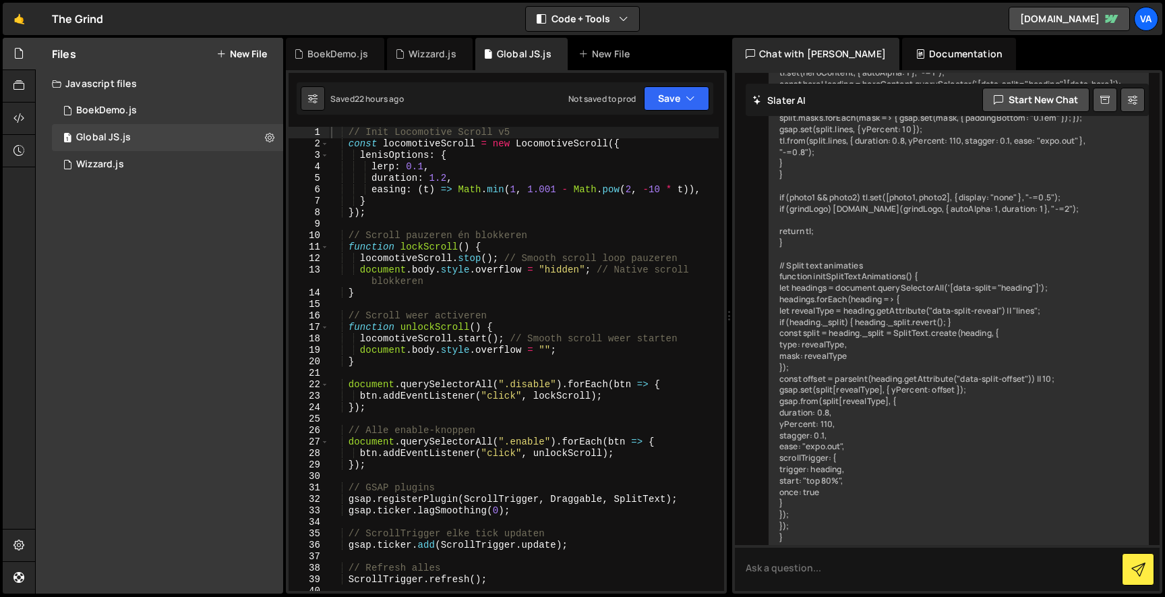
click at [369, 197] on div "// Init Locomotive Scroll v5 const locomotiveScroll = new LocomotiveScroll ({ l…" at bounding box center [523, 370] width 390 height 487
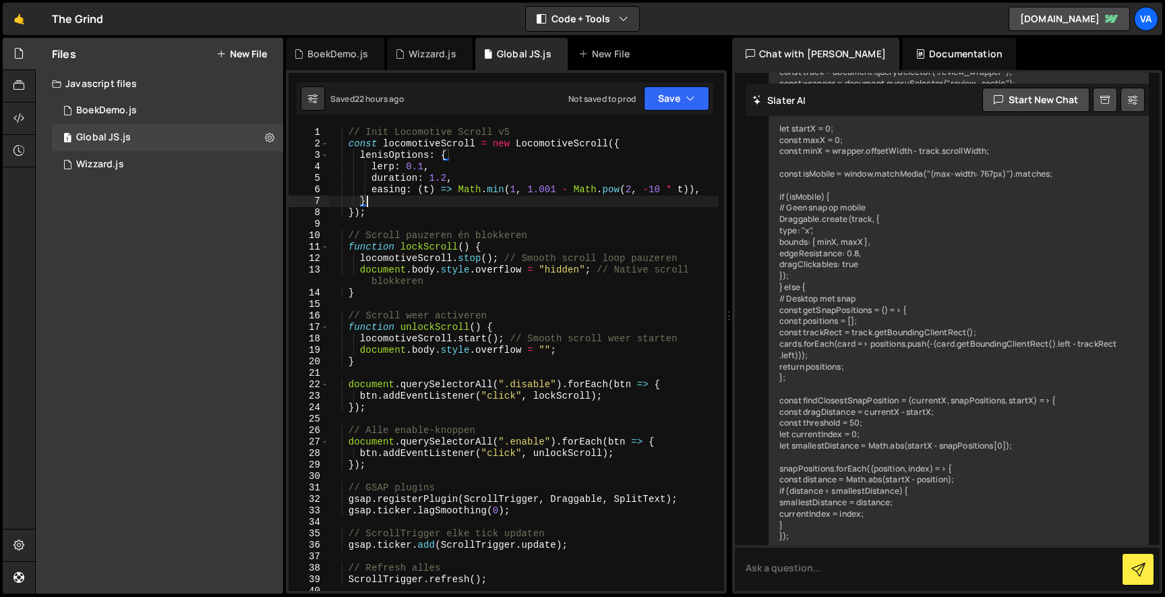
scroll to position [5385, 0]
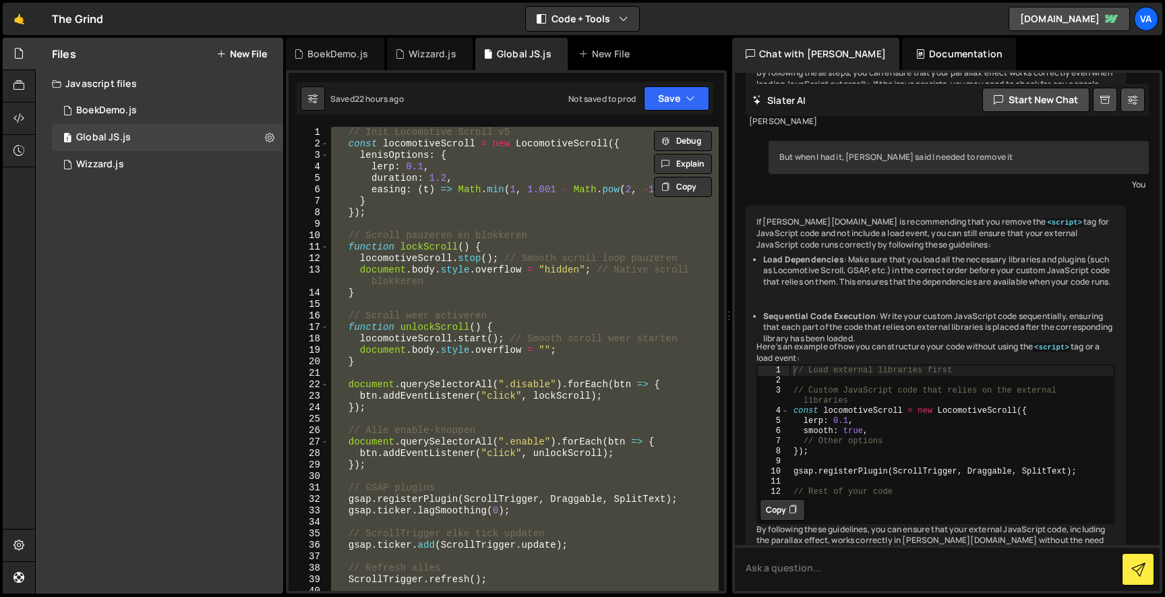
click at [274, 426] on div "Files New File Javascript files 1 BoekDemo.js 0 1 Global JS.js 0 1 Wizzard.js 0…" at bounding box center [159, 316] width 247 height 556
click at [441, 312] on div "// Init Locomotive Scroll v5 const locomotiveScroll = new LocomotiveScroll ({ l…" at bounding box center [523, 359] width 390 height 464
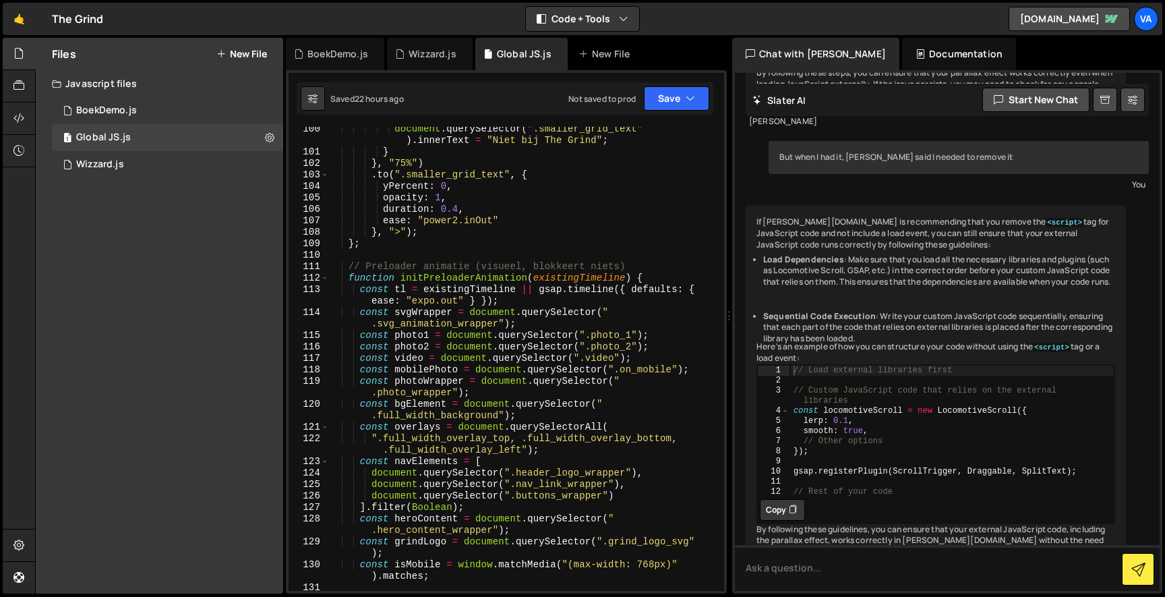
scroll to position [1173, 0]
click at [667, 272] on div "document . querySelector ( ".smaller_grid_text" ) . innerText = "Niet bij The G…" at bounding box center [523, 377] width 390 height 510
type textarea "function initPreloaderAnimation(existingTimeline) {"
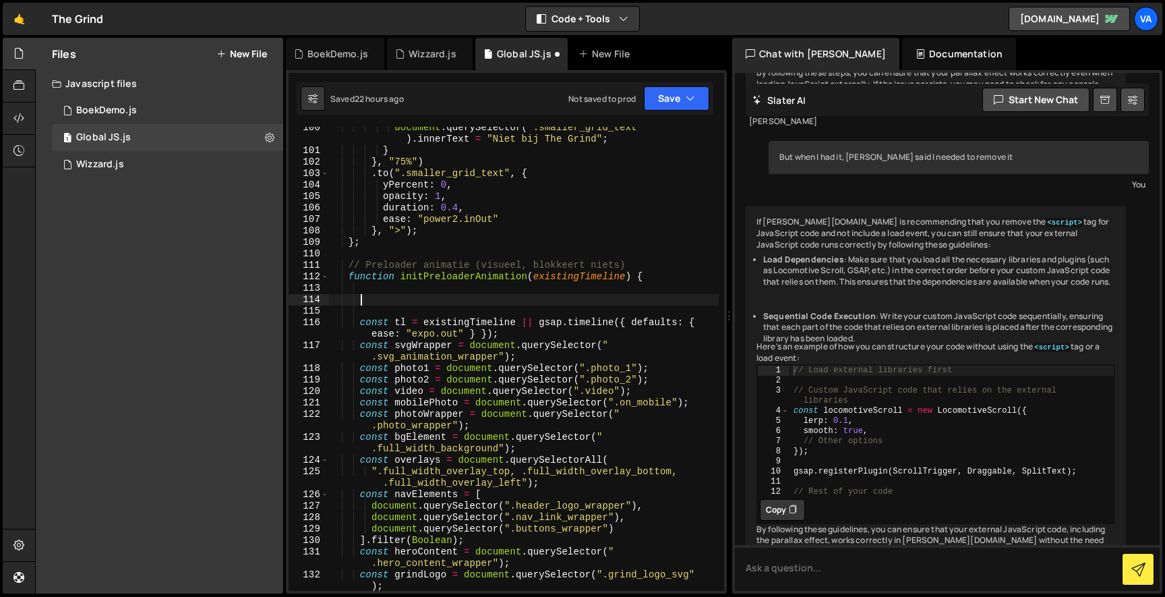
paste textarea "lockScroll();"
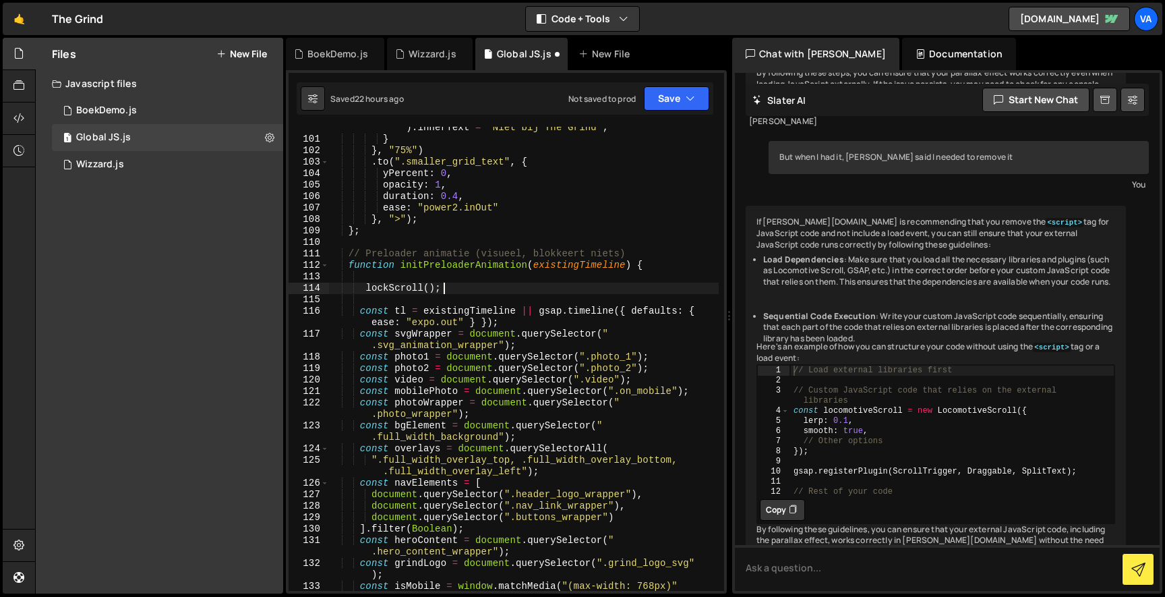
scroll to position [1185, 0]
click at [560, 343] on div "document . querySelector ( ".smaller_grid_text" ) . innerText = "Niet bij The G…" at bounding box center [523, 366] width 390 height 510
type textarea "const svgWrapper = document.querySelector(".svg_animation_wrapper");"
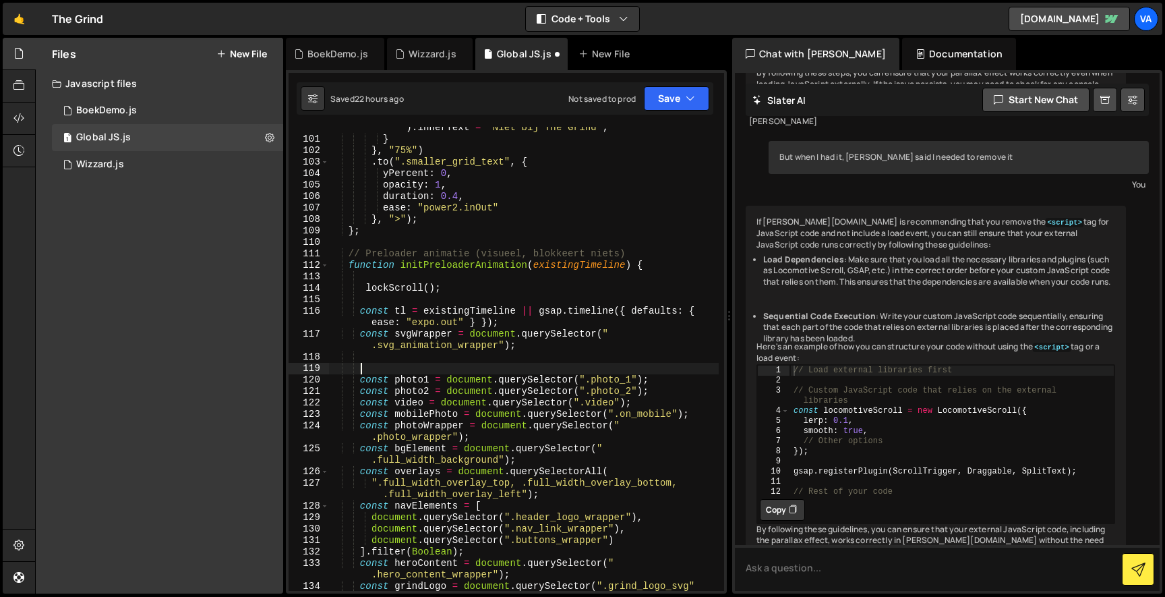
click at [361, 312] on div "document . querySelector ( ".smaller_grid_text" ) . innerText = "Niet bij The G…" at bounding box center [523, 366] width 390 height 510
click at [559, 350] on div "document . querySelector ( ".smaller_grid_text" ) . innerText = "Niet bij The G…" at bounding box center [523, 366] width 390 height 510
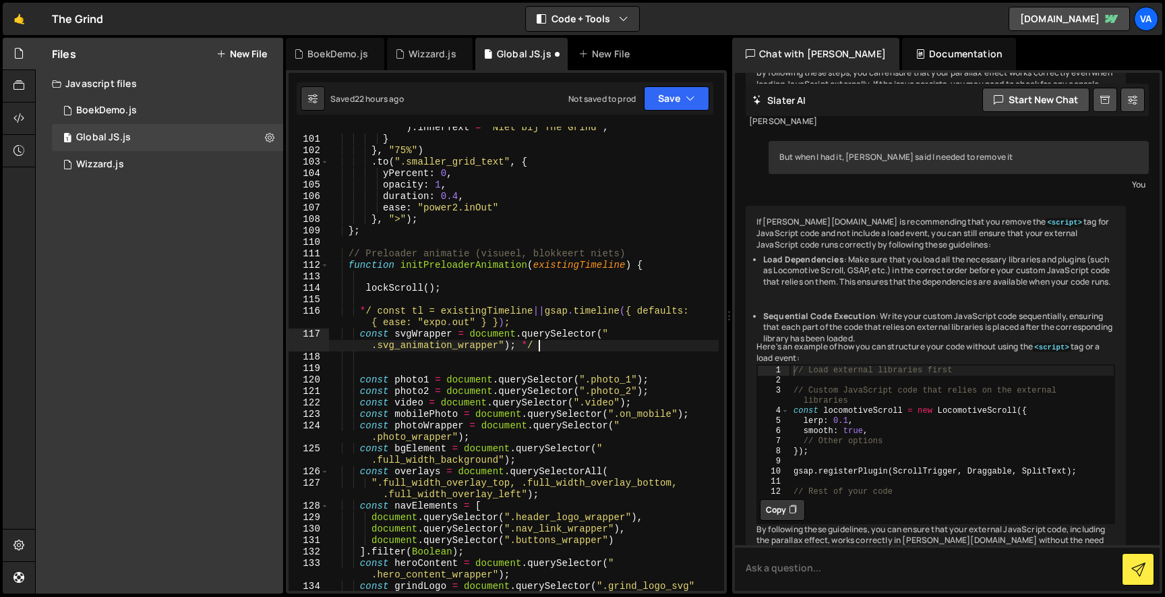
scroll to position [0, 31]
click at [368, 307] on div "document . querySelector ( ".smaller_grid_text" ) . innerText = "Niet bij The G…" at bounding box center [523, 366] width 390 height 510
type textarea "/* const tl = existingTimeline || gsap.timeline({ defaults: { ease: "expo.out" …"
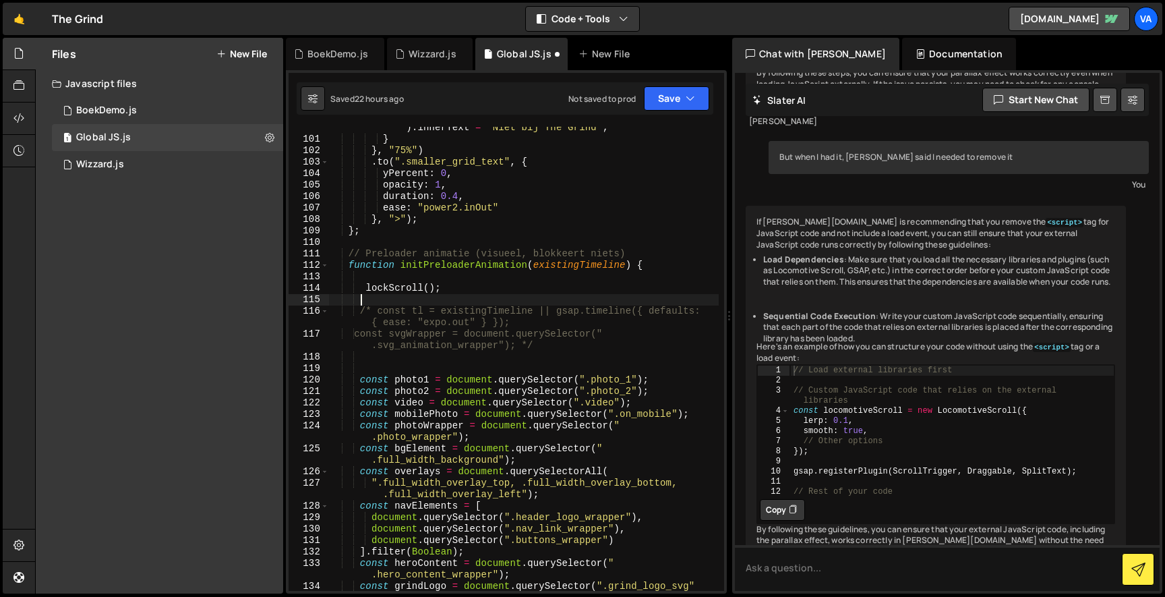
click at [397, 297] on div "document . querySelector ( ".smaller_grid_text" ) . innerText = "Niet bij The G…" at bounding box center [523, 366] width 390 height 510
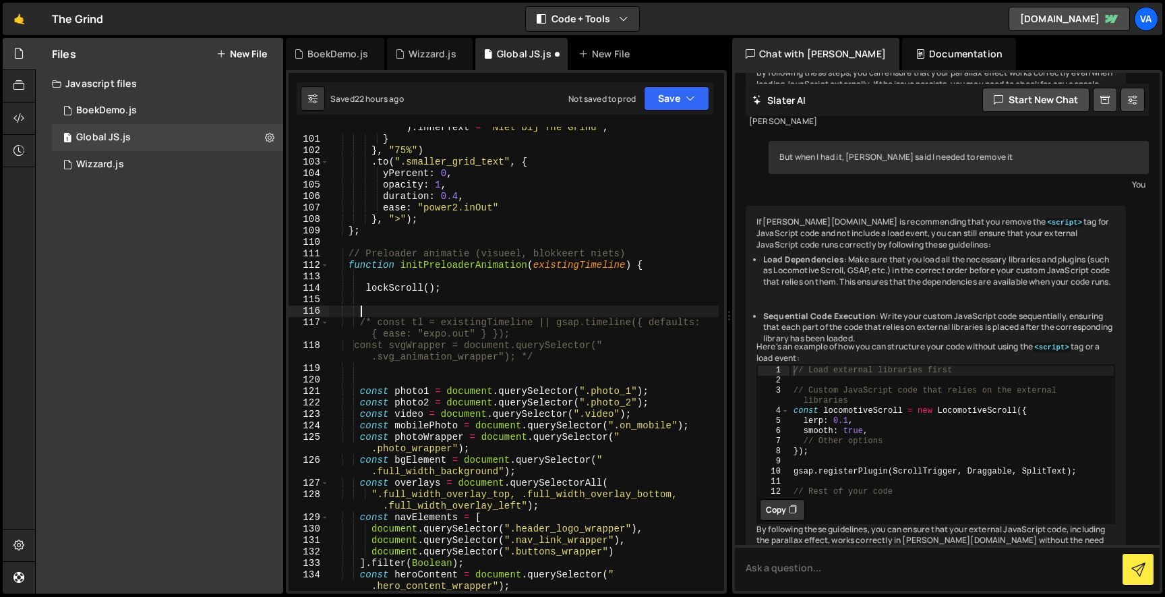
paste textarea "});"
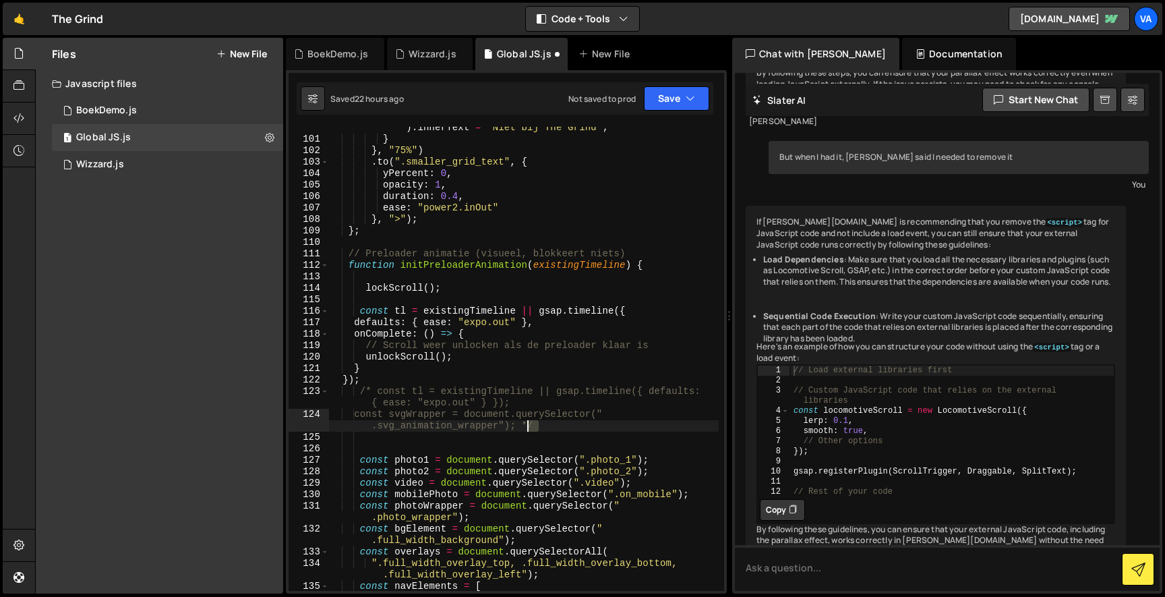
drag, startPoint x: 552, startPoint y: 426, endPoint x: 525, endPoint y: 426, distance: 27.0
click at [525, 426] on div "document . querySelector ( ".smaller_grid_text" ) . innerText = "Niet bij The G…" at bounding box center [523, 360] width 390 height 498
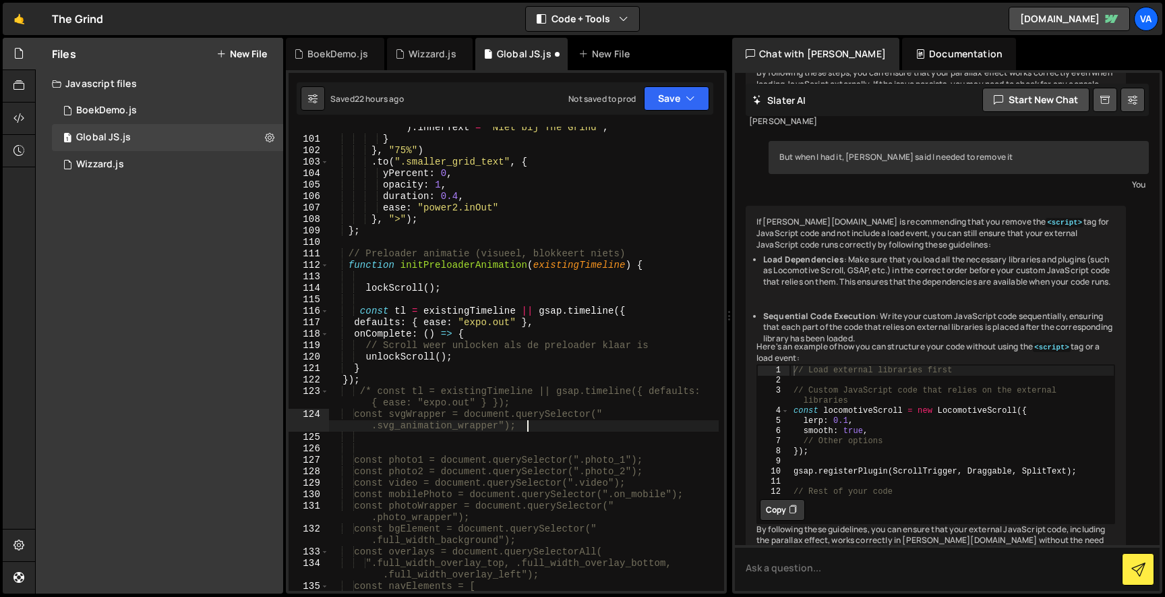
click at [529, 401] on div "document . querySelector ( ".smaller_grid_text" ) . innerText = "Niet bij The G…" at bounding box center [523, 360] width 390 height 498
paste textarea "*/"
type textarea "/* const tl = existingTimeline || gsap.timeline({ defaults: { ease: "expo.out" …"
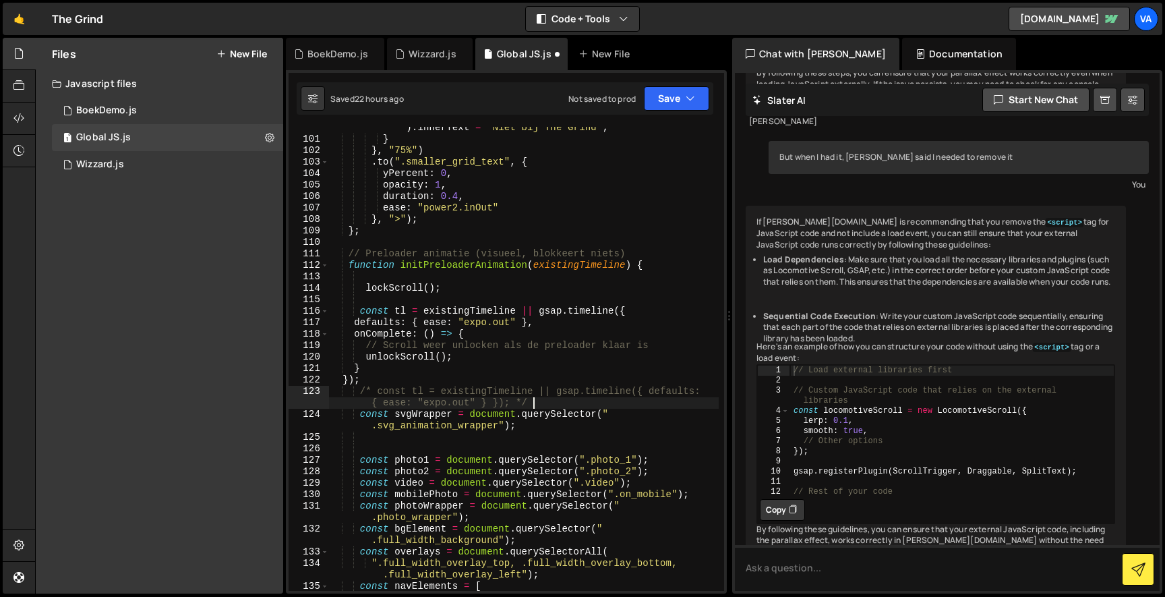
scroll to position [0, 1]
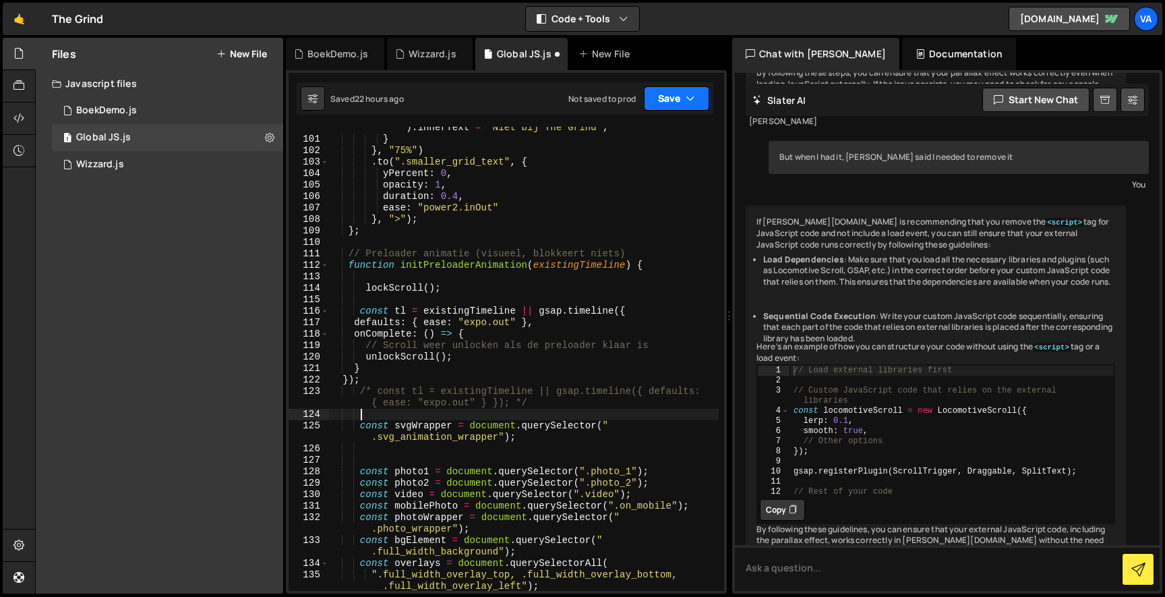
click at [662, 98] on button "Save" at bounding box center [676, 98] width 65 height 24
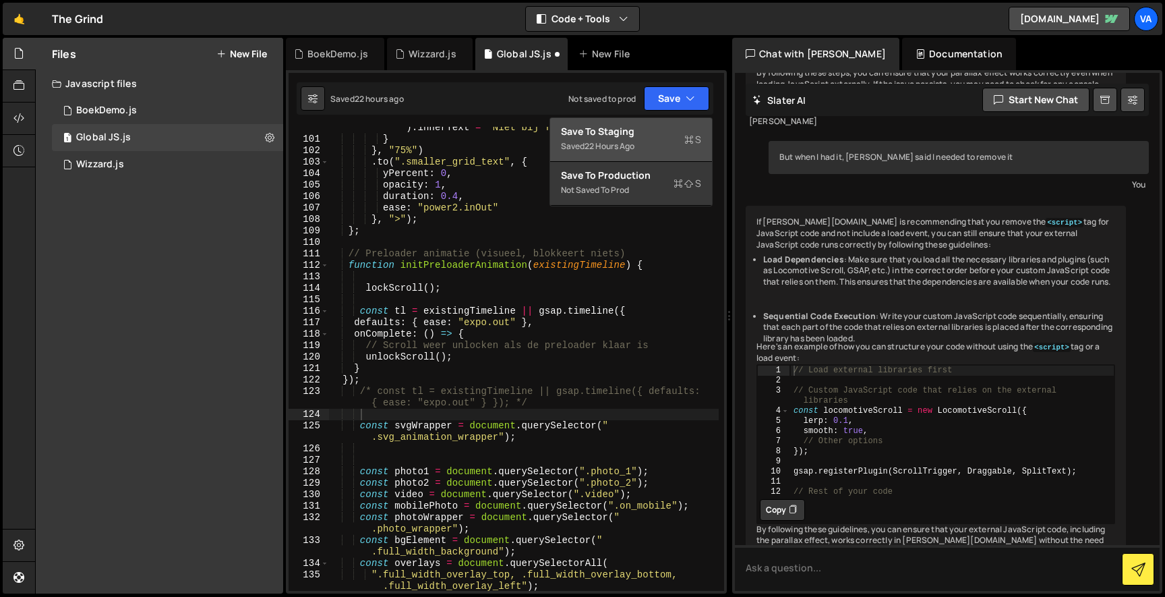
click at [638, 132] on div "Save to Staging S" at bounding box center [631, 131] width 140 height 13
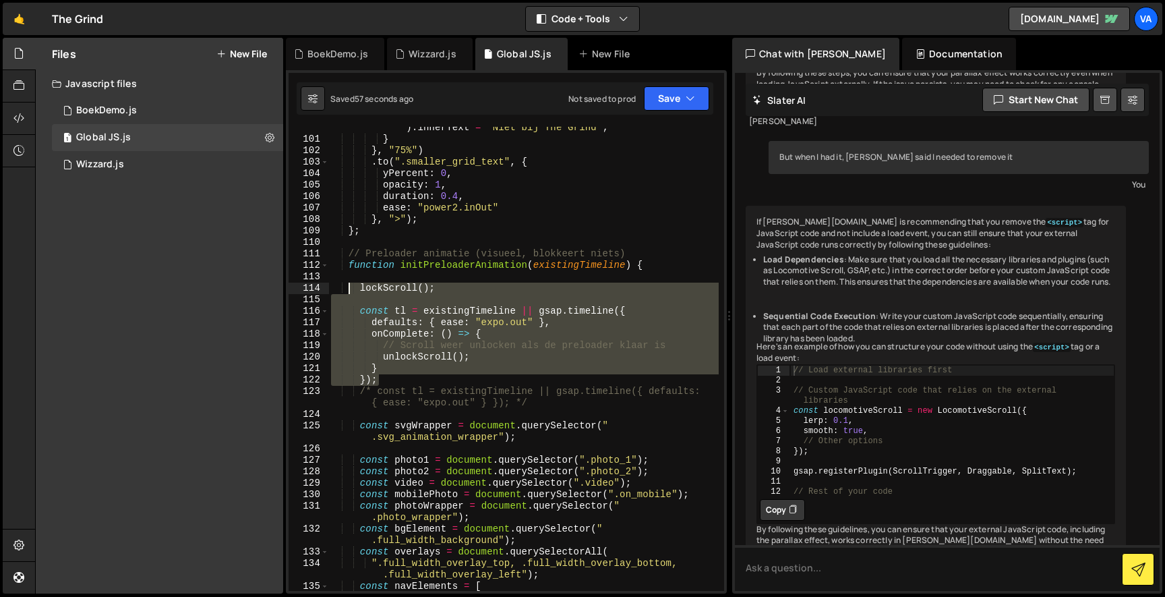
drag, startPoint x: 396, startPoint y: 380, endPoint x: 348, endPoint y: 290, distance: 102.3
click at [348, 290] on div "document . querySelector ( ".smaller_grid_text" ) . innerText = "Niet bij The G…" at bounding box center [523, 360] width 390 height 498
type textarea "lockScroll();"
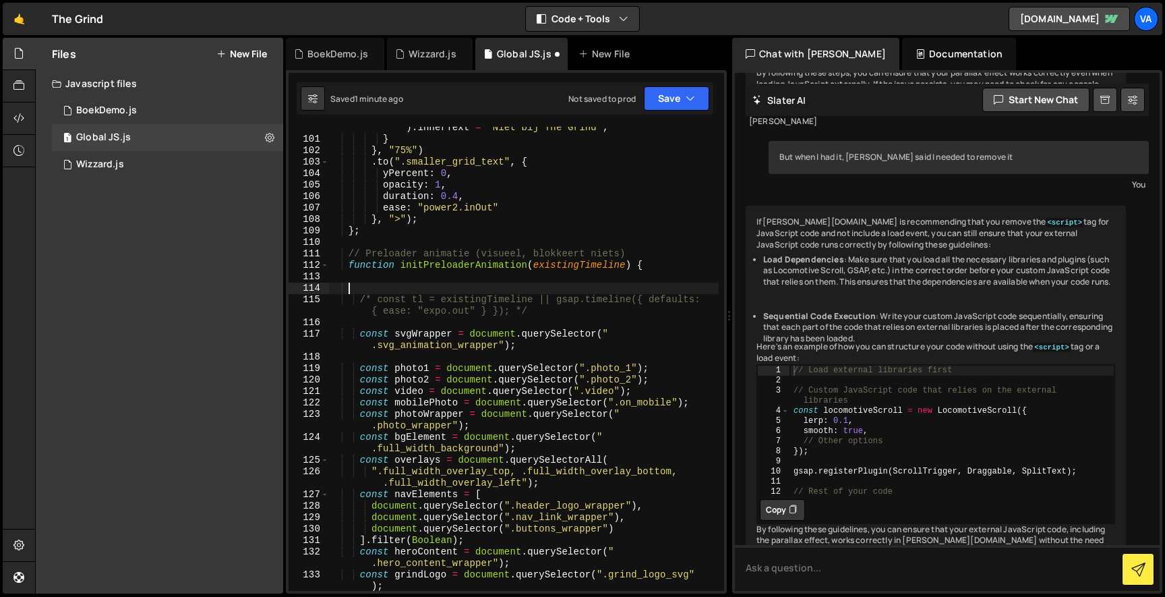
scroll to position [0, 1]
click at [370, 297] on div "document . querySelector ( ".smaller_grid_text" ) . innerText = "Niet bij The G…" at bounding box center [523, 366] width 390 height 510
click at [544, 312] on div "document . querySelector ( ".smaller_grid_text" ) . innerText = "Niet bij The G…" at bounding box center [523, 366] width 390 height 510
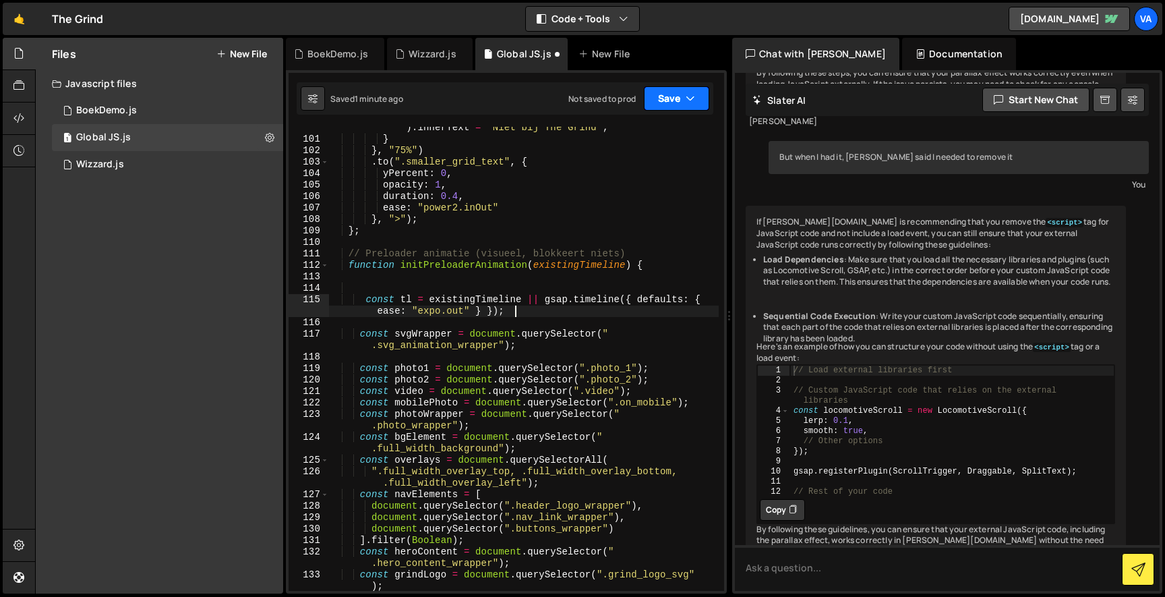
click at [667, 87] on button "Save" at bounding box center [676, 98] width 65 height 24
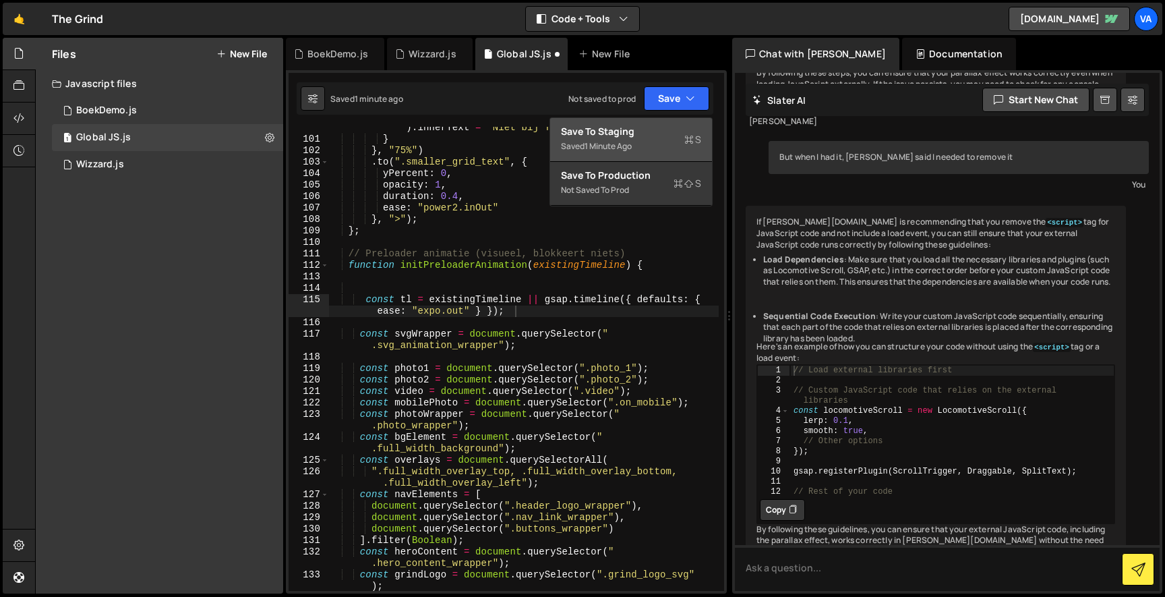
click at [648, 127] on div "Save to Staging S" at bounding box center [631, 131] width 140 height 13
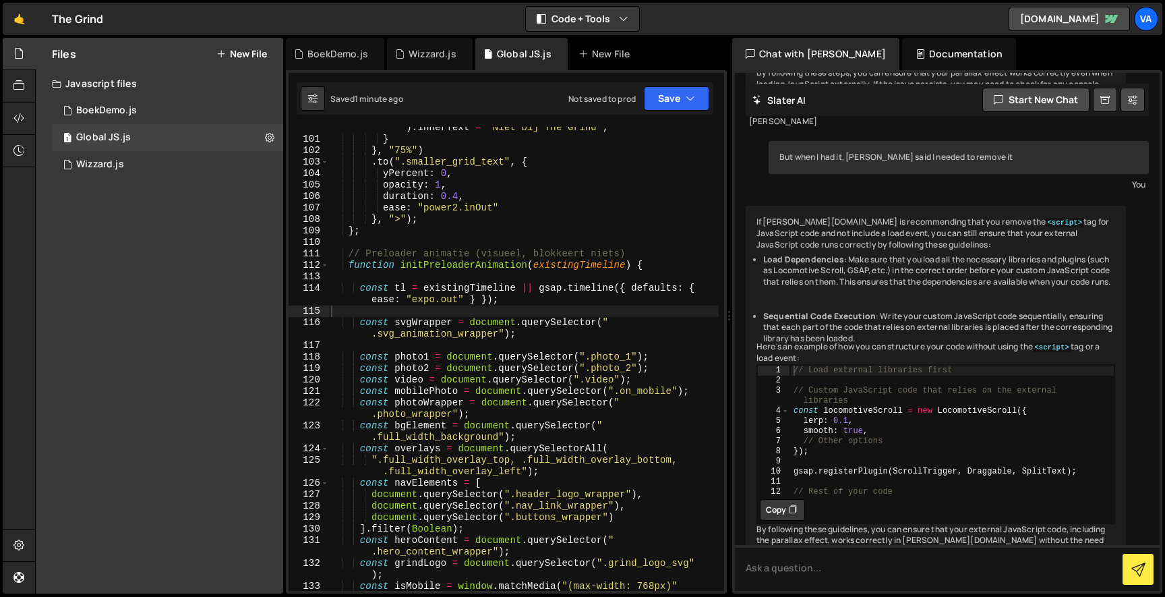
click at [360, 284] on div "document . querySelector ( ".smaller_grid_text" ) . innerText = "Niet bij The G…" at bounding box center [523, 366] width 390 height 510
click at [535, 303] on div "document . querySelector ( ".smaller_grid_text" ) . innerText = "Niet bij The G…" at bounding box center [523, 366] width 390 height 510
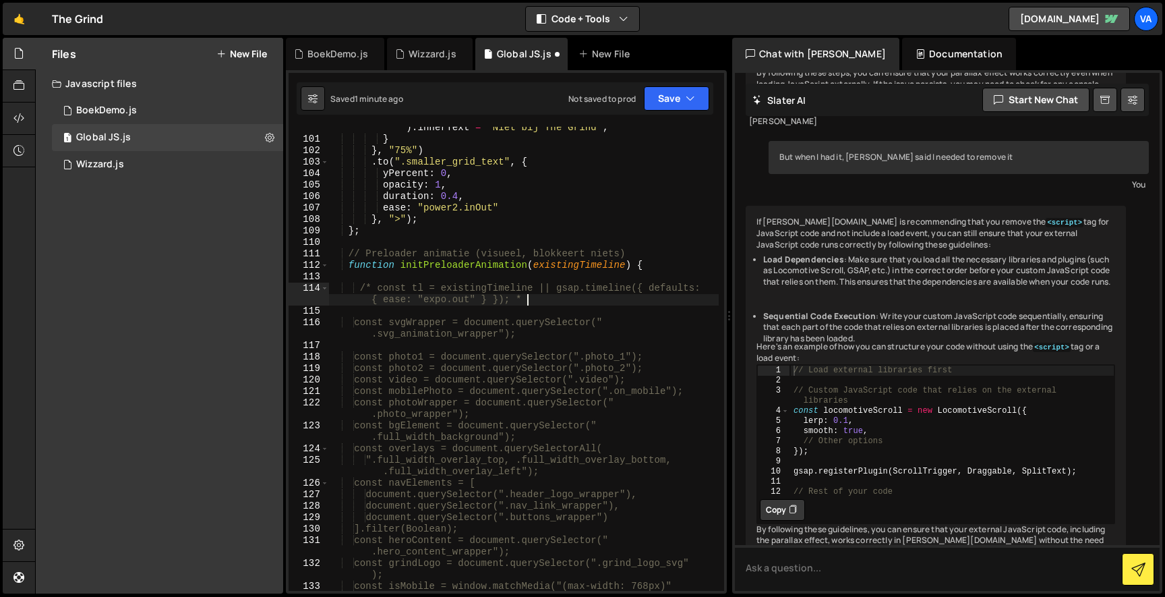
scroll to position [0, 38]
type textarea "/* const tl = existingTimeline || gsap.timeline({ defaults: { ease: "expo.out" …"
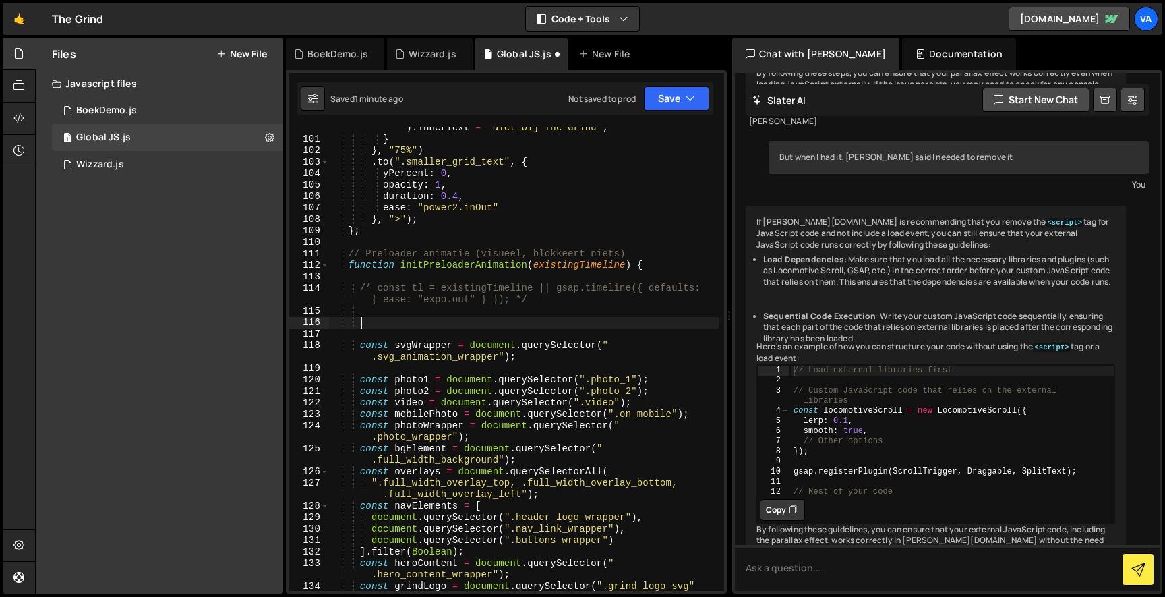
paste textarea "});"
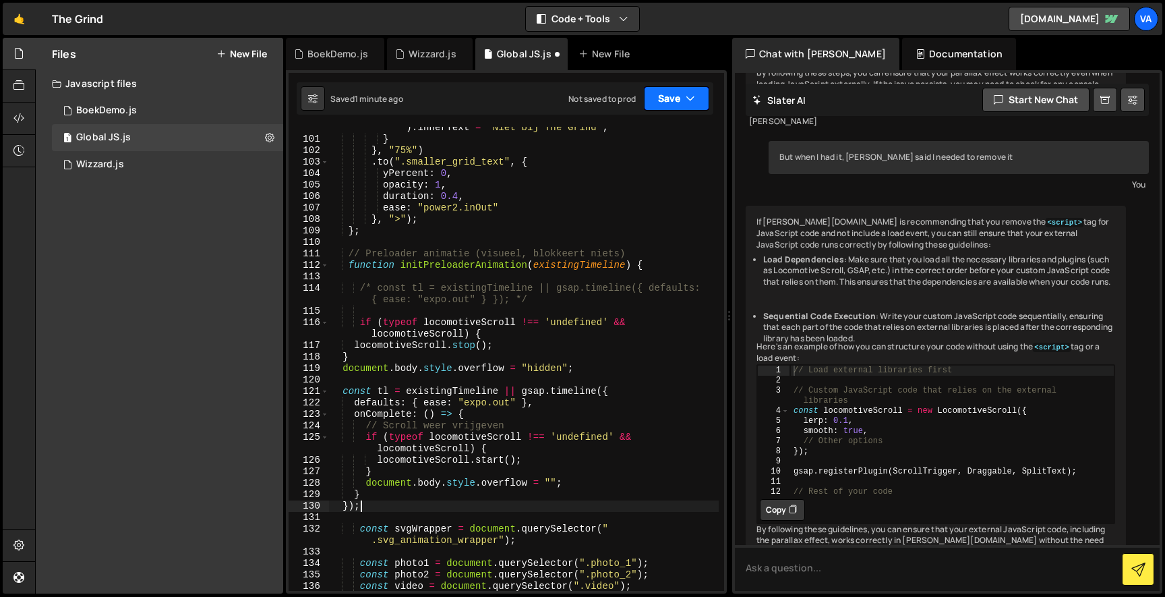
click at [670, 90] on button "Save" at bounding box center [676, 98] width 65 height 24
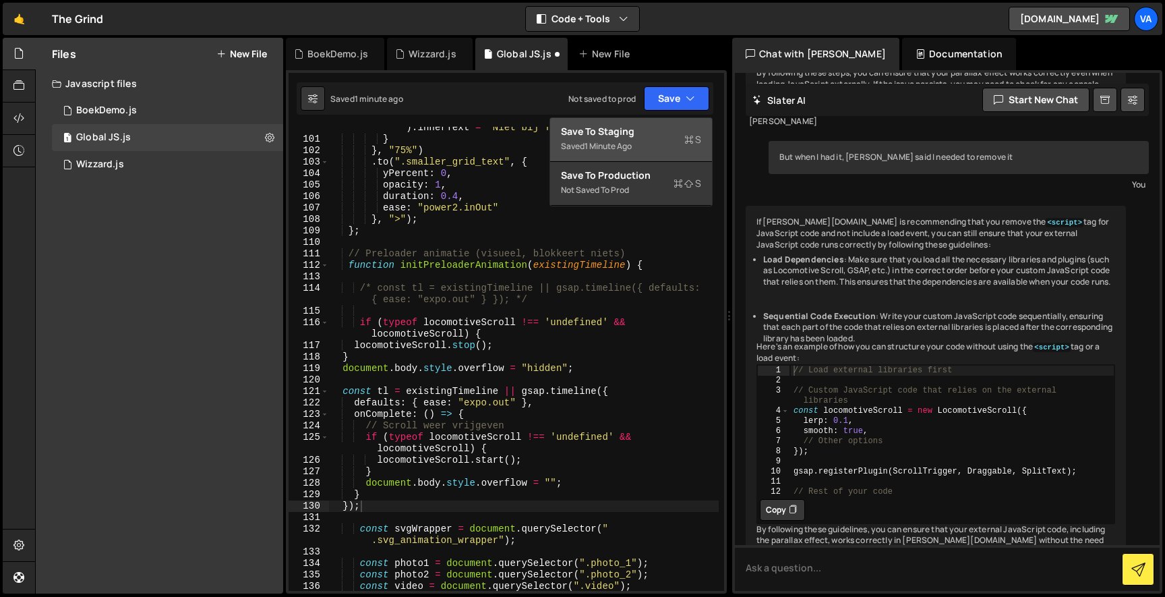
click at [665, 128] on div "Save to Staging S" at bounding box center [631, 131] width 140 height 13
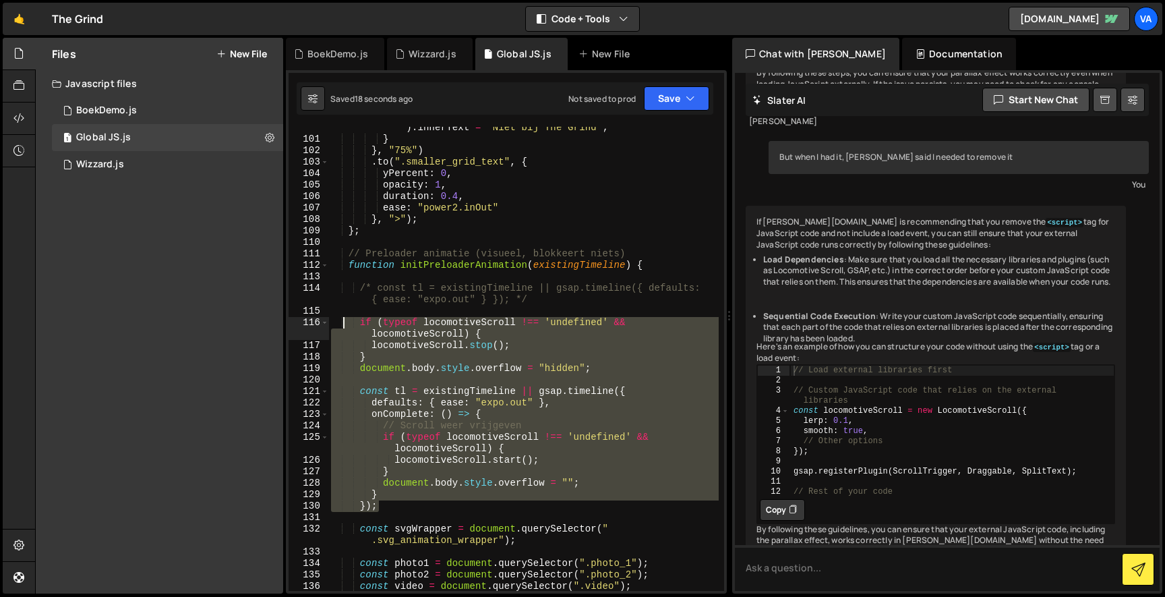
drag, startPoint x: 386, startPoint y: 509, endPoint x: 340, endPoint y: 322, distance: 193.0
click at [340, 321] on div "document . querySelector ( ".smaller_grid_text" ) . innerText = "Niet bij The G…" at bounding box center [523, 360] width 390 height 498
type textarea "if (typeof locomotiveScroll !== 'undefined' && locomotiveScroll) { locomotiveSc…"
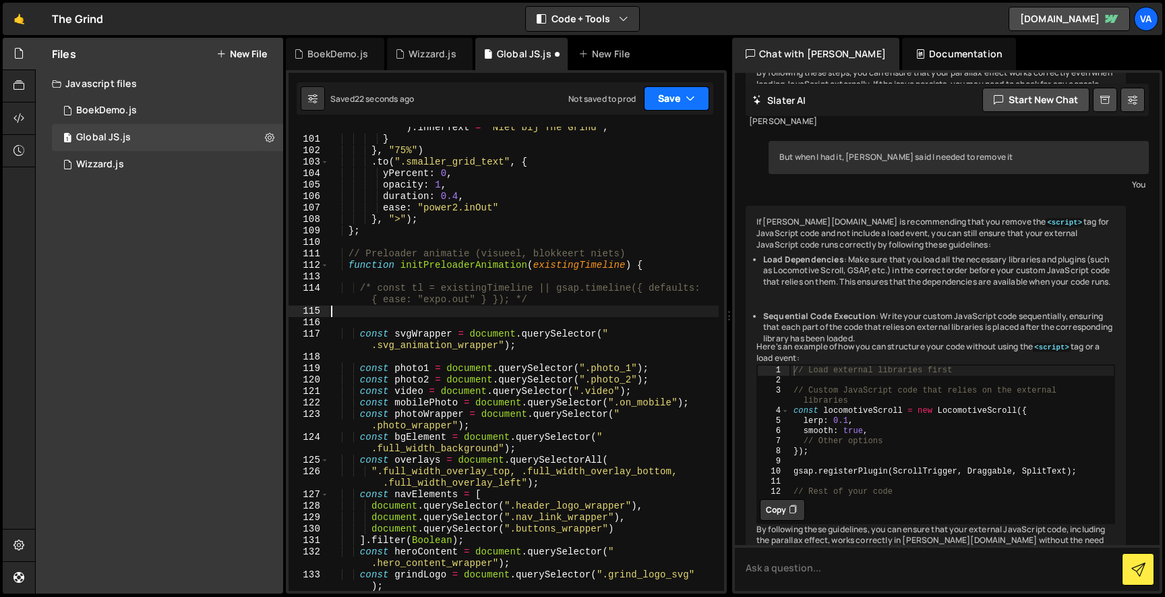
click at [670, 108] on button "Save" at bounding box center [676, 98] width 65 height 24
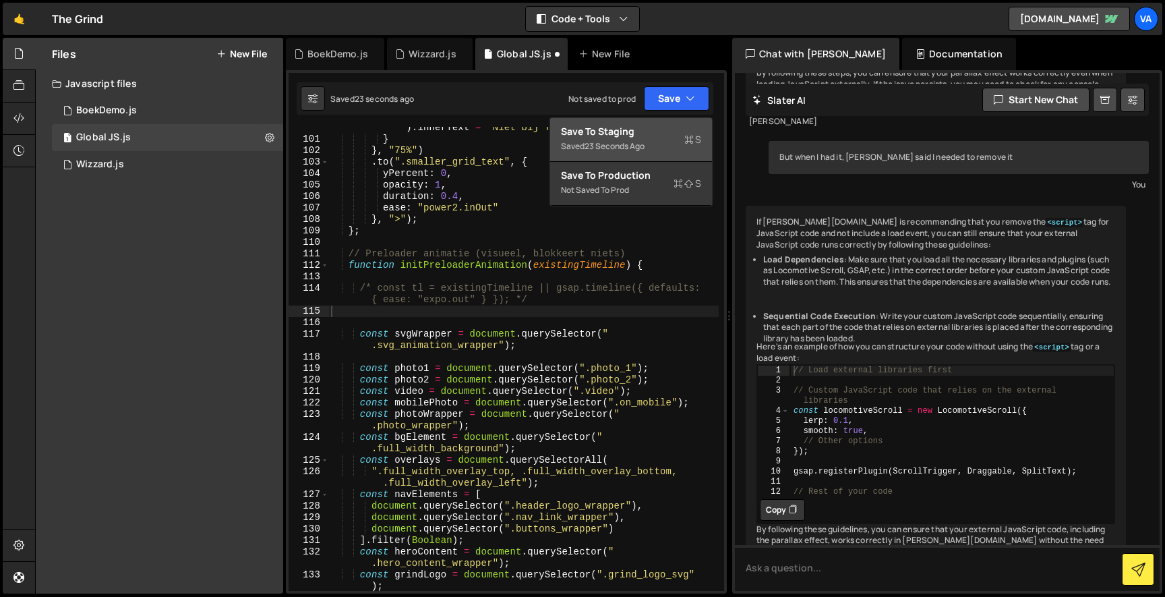
click at [651, 129] on div "Save to Staging S" at bounding box center [631, 131] width 140 height 13
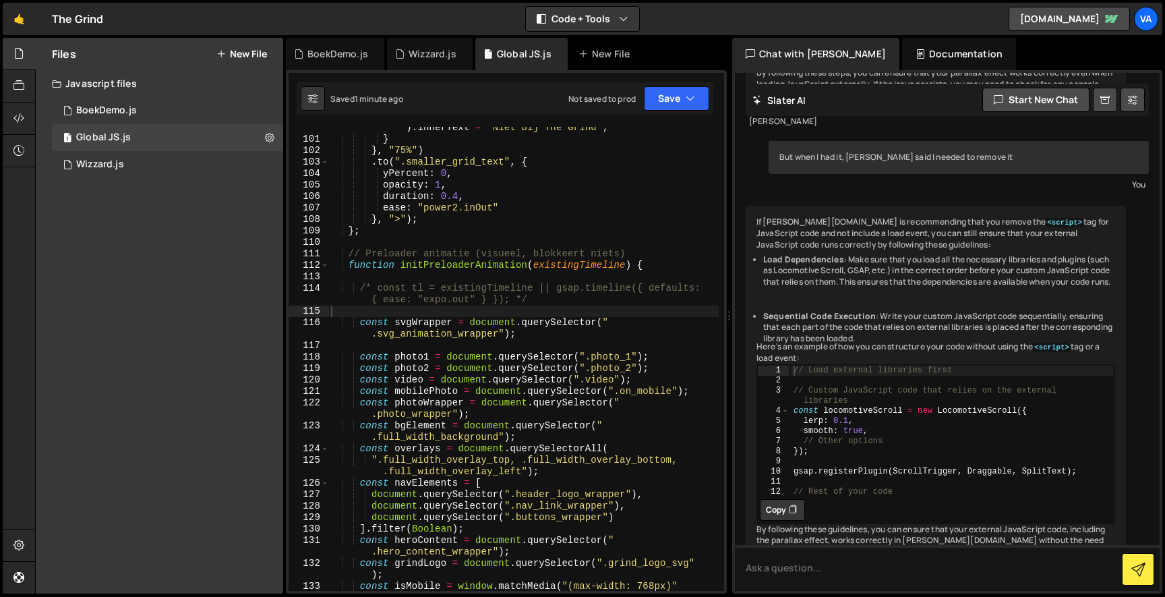
click at [409, 328] on div "document . querySelector ( ".smaller_grid_text" ) . innerText = "Niet bij The G…" at bounding box center [523, 366] width 390 height 510
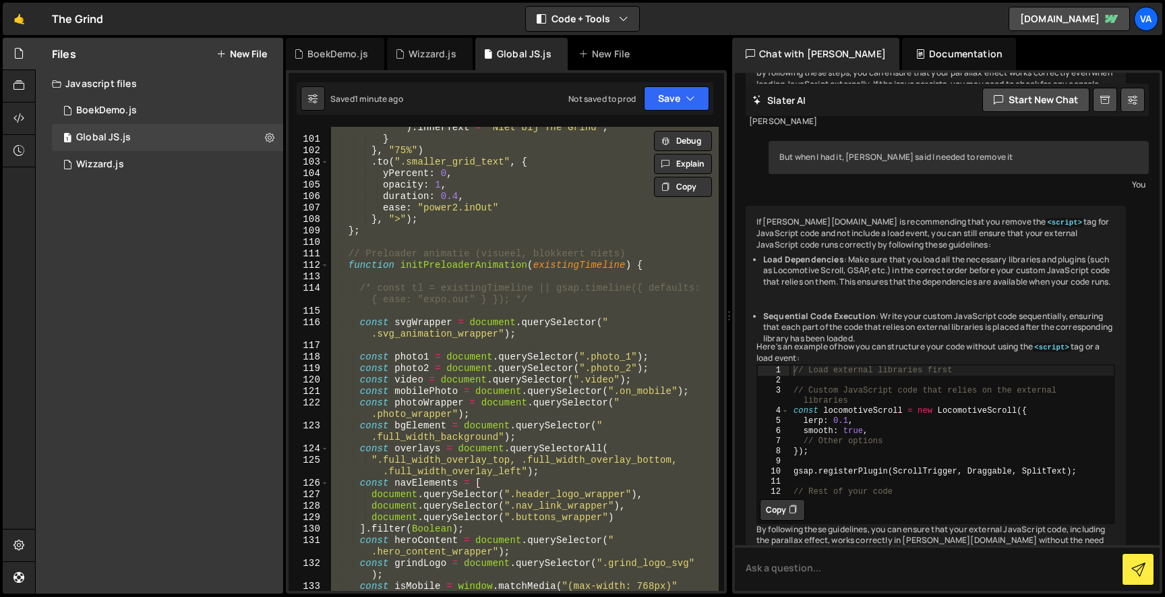
click at [478, 322] on div "document . querySelector ( ".smaller_grid_text" ) . innerText = "Niet bij The G…" at bounding box center [523, 359] width 390 height 464
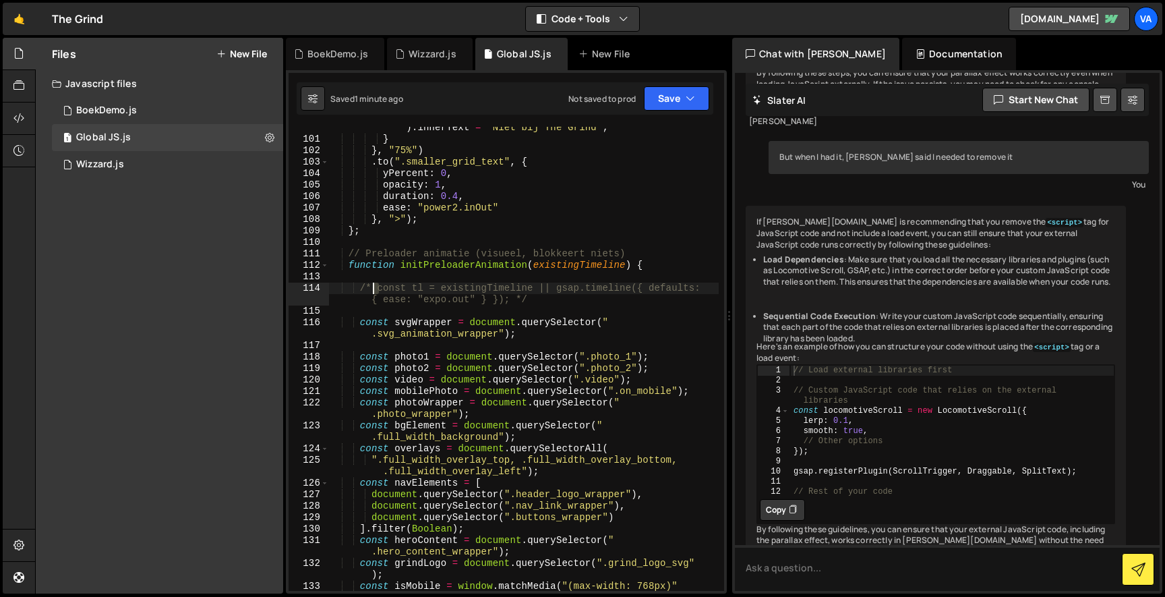
drag, startPoint x: 380, startPoint y: 287, endPoint x: 366, endPoint y: 287, distance: 14.2
click at [366, 287] on div "document . querySelector ( ".smaller_grid_text" ) . innerText = "Niet bij The G…" at bounding box center [523, 366] width 390 height 510
click at [517, 296] on div "document . querySelector ( ".smaller_grid_text" ) . innerText = "Niet bij The G…" at bounding box center [523, 366] width 390 height 510
click at [452, 353] on div "document . querySelector ( ".smaller_grid_text" ) . innerText = "Niet bij The G…" at bounding box center [523, 366] width 390 height 510
click at [299, 343] on div "117" at bounding box center [309, 345] width 40 height 11
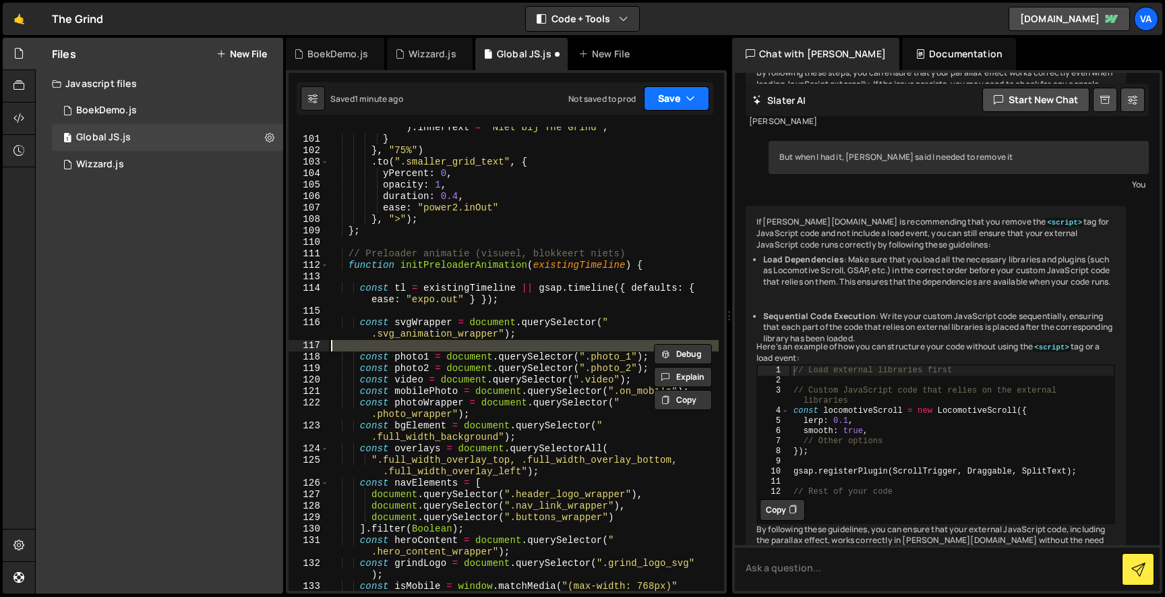
click at [665, 108] on button "Save" at bounding box center [676, 98] width 65 height 24
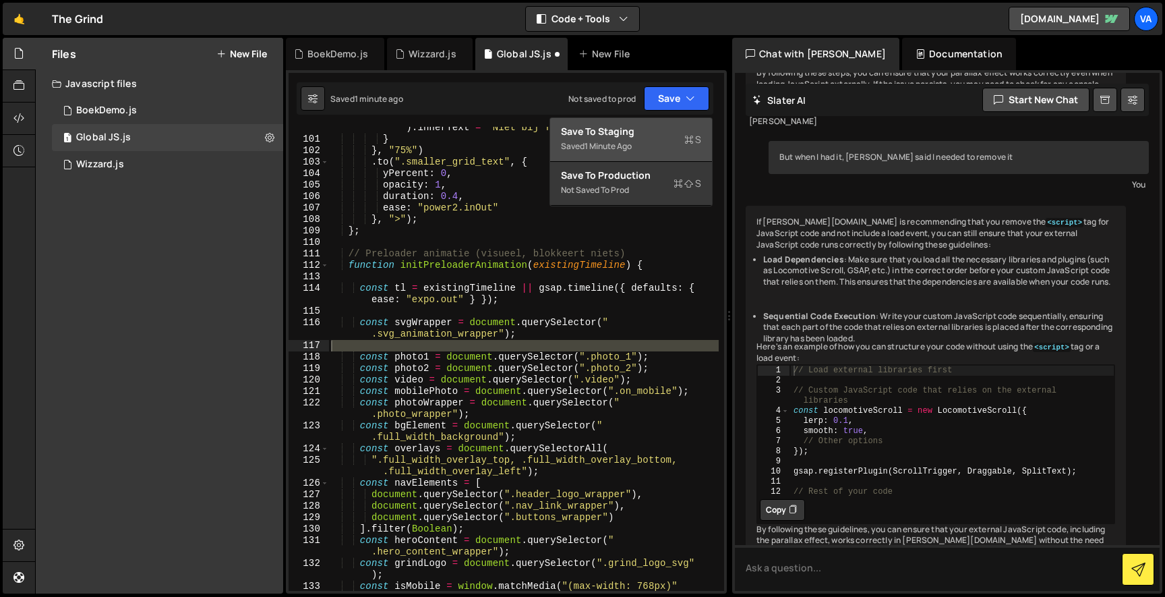
click at [655, 129] on div "Save to Staging S" at bounding box center [631, 131] width 140 height 13
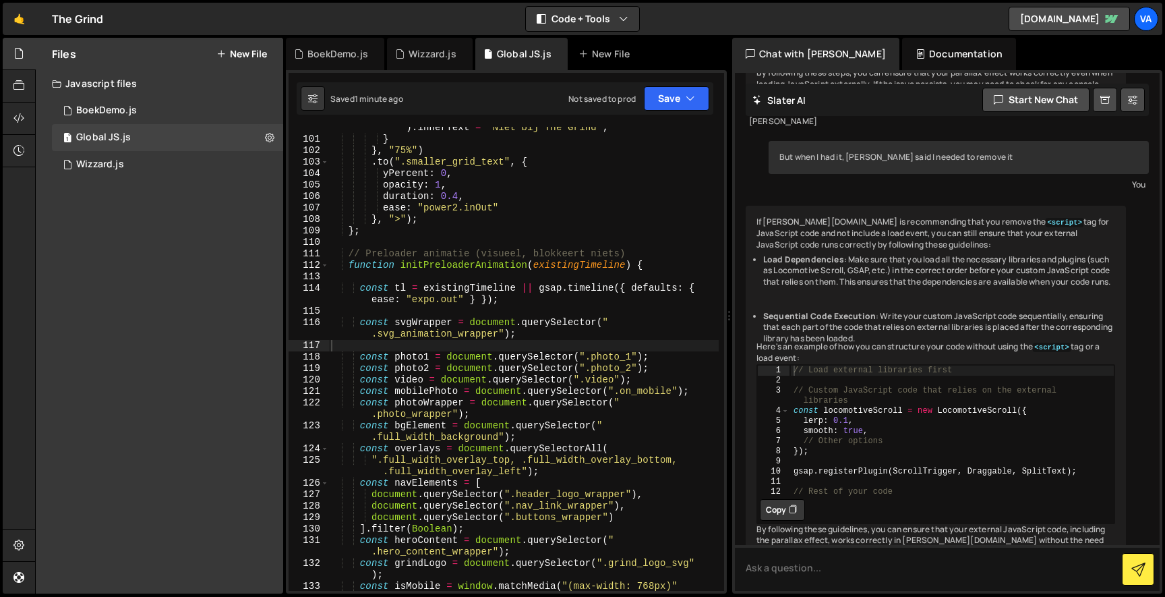
click at [564, 195] on div "document . querySelector ( ".smaller_grid_text" ) . innerText = "Niet bij The G…" at bounding box center [523, 366] width 390 height 510
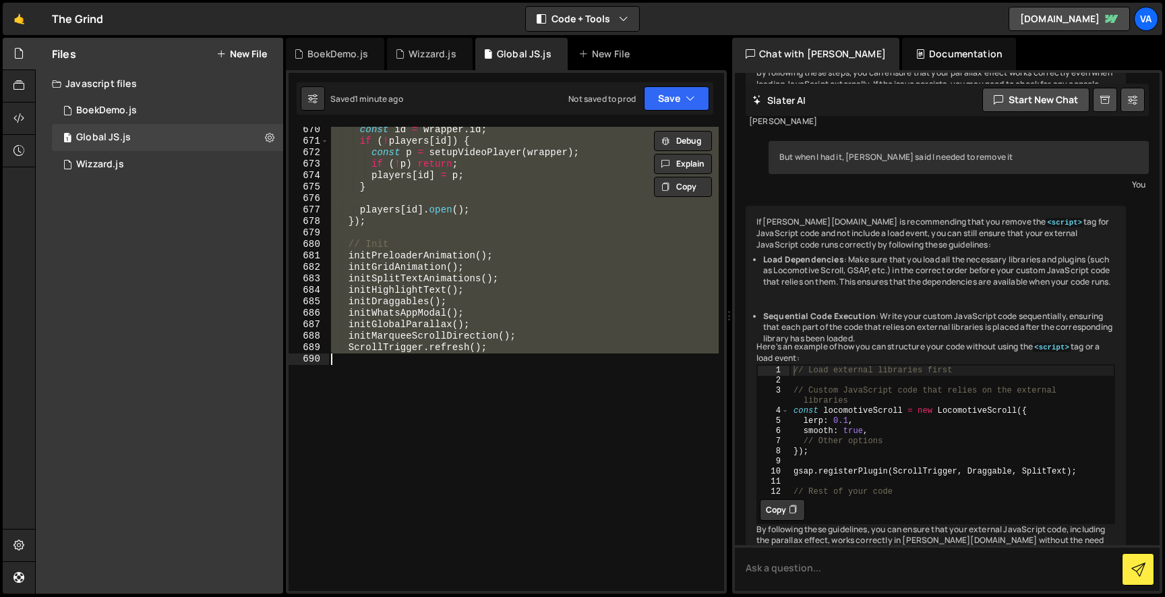
scroll to position [8807, 0]
click at [423, 336] on div "const id = wrapper . id ; if ( ! players [ id ]) { const p = setupVideoPlayer (…" at bounding box center [523, 359] width 390 height 464
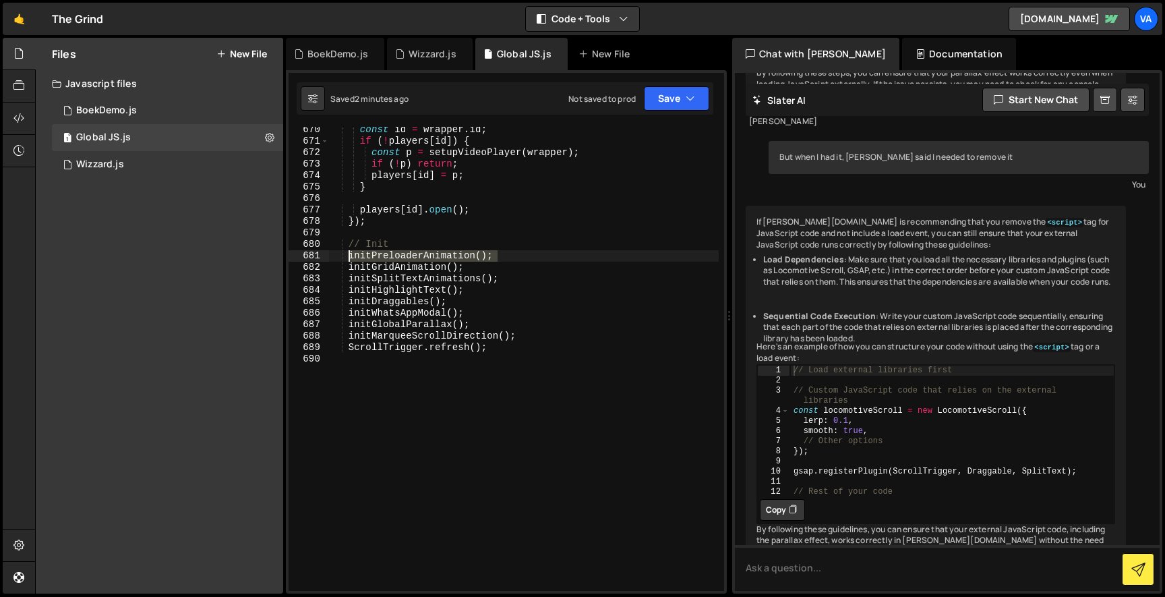
drag, startPoint x: 510, startPoint y: 252, endPoint x: 349, endPoint y: 252, distance: 160.5
click at [350, 252] on div "const id = wrapper . id ; if ( ! players [ id ]) { const p = setupVideoPlayer (…" at bounding box center [523, 367] width 390 height 487
type textarea "initPreloaderAnimation();"
click at [351, 254] on div "const id = wrapper . id ; if ( ! players [ id ]) { const p = setupVideoPlayer (…" at bounding box center [523, 359] width 390 height 464
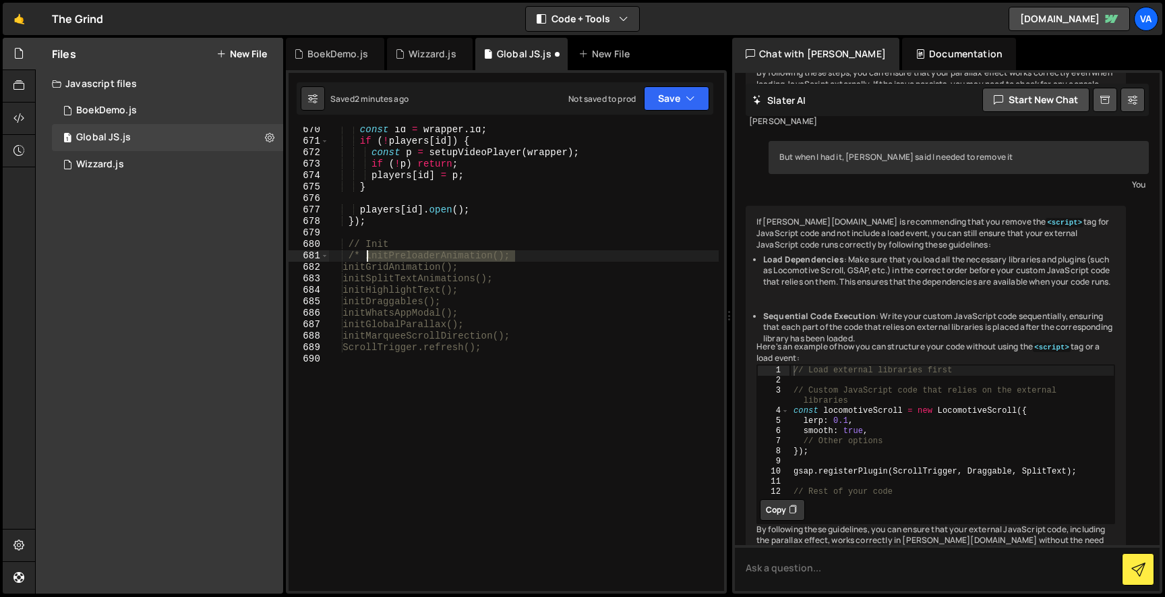
drag, startPoint x: 521, startPoint y: 253, endPoint x: 368, endPoint y: 252, distance: 152.4
click at [368, 252] on div "const id = wrapper . id ; if ( ! players [ id ]) { const p = setupVideoPlayer (…" at bounding box center [523, 367] width 390 height 487
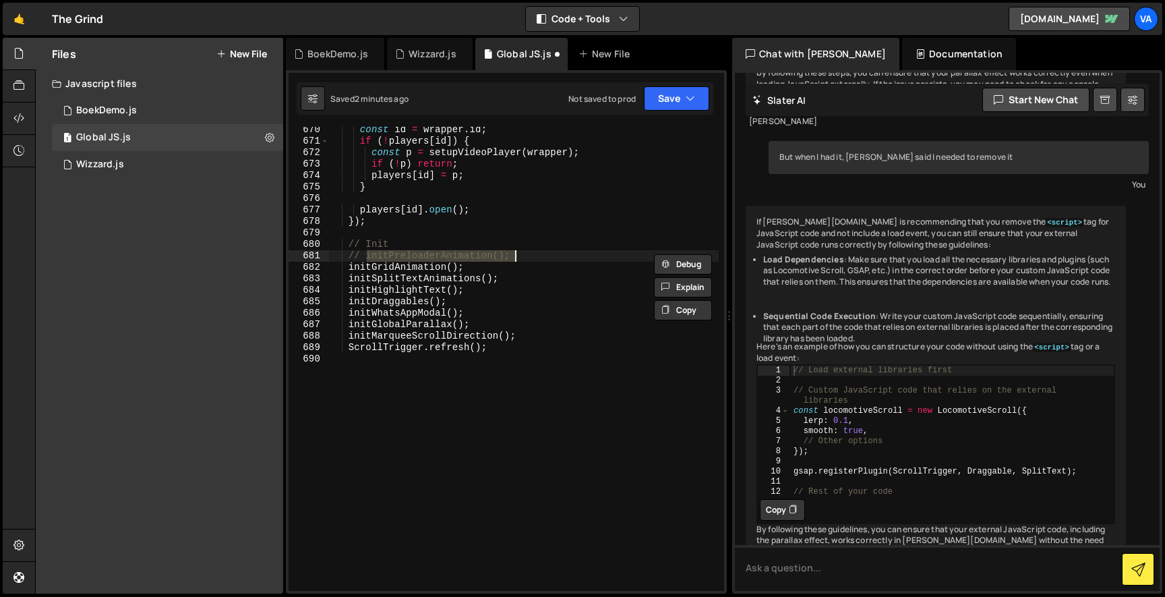
click at [551, 339] on div "const id = wrapper . id ; if ( ! players [ id ]) { const p = setupVideoPlayer (…" at bounding box center [523, 367] width 390 height 487
type textarea "initMarqueeScrollDirection();"
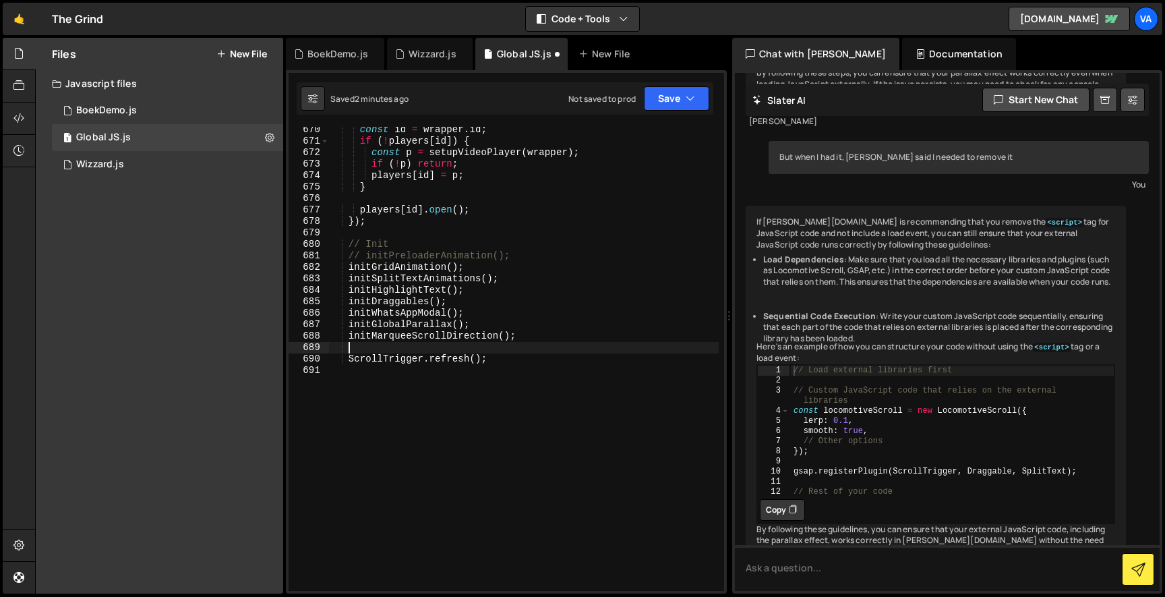
scroll to position [0, 1]
paste textarea "initPreloaderAnimation();"
type textarea "initPreloaderAnimation();"
click at [573, 367] on div "const id = wrapper . id ; if ( ! players [ id ]) { const p = setupVideoPlayer (…" at bounding box center [523, 367] width 390 height 487
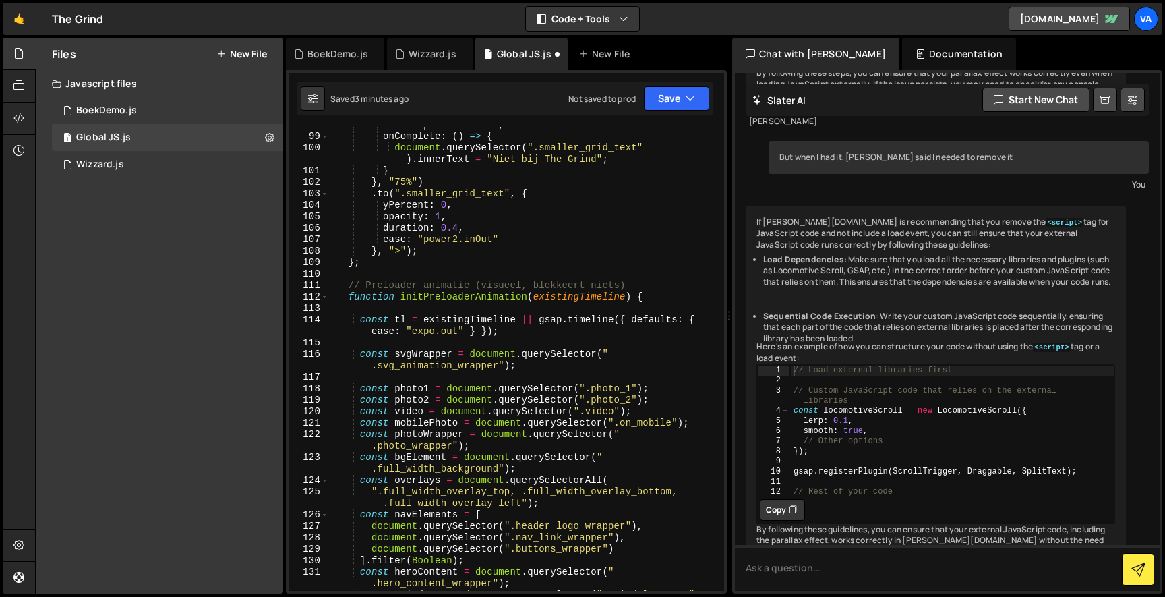
scroll to position [0, 0]
click at [363, 317] on div "ease : "power2.inOut" , onComplete : ( ) => { document . querySelector ( ".smal…" at bounding box center [523, 368] width 390 height 498
click at [359, 387] on div "ease : "power2.inOut" , onComplete : ( ) => { document . querySelector ( ".smal…" at bounding box center [523, 368] width 390 height 498
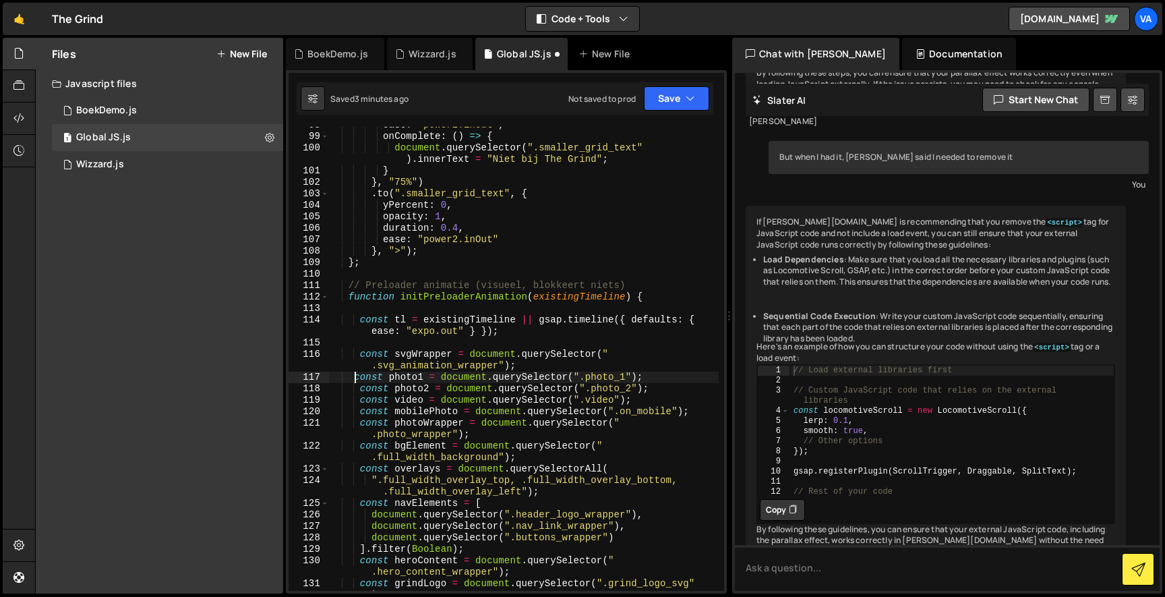
scroll to position [0, 2]
click at [361, 322] on div "ease : "power2.inOut" , onComplete : ( ) => { document . querySelector ( ".smal…" at bounding box center [523, 368] width 390 height 498
click at [534, 336] on div "ease : "power2.inOut" , onComplete : ( ) => { document . querySelector ( ".smal…" at bounding box center [523, 368] width 390 height 498
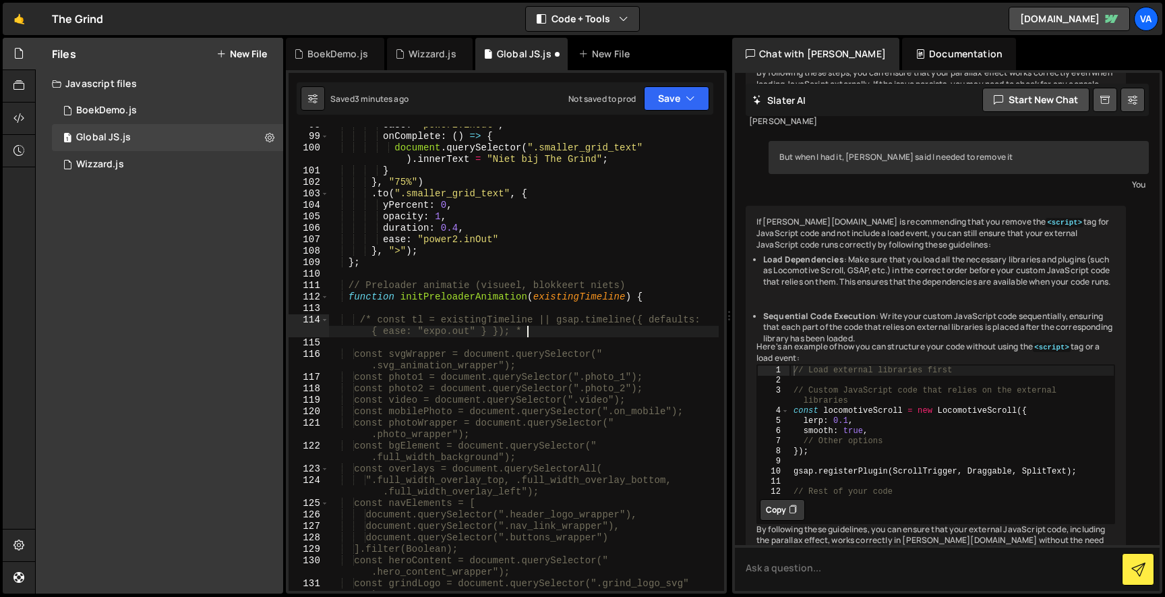
type textarea "/* const tl = existingTimeline || gsap.timeline({ defaults: { ease: "expo.out" …"
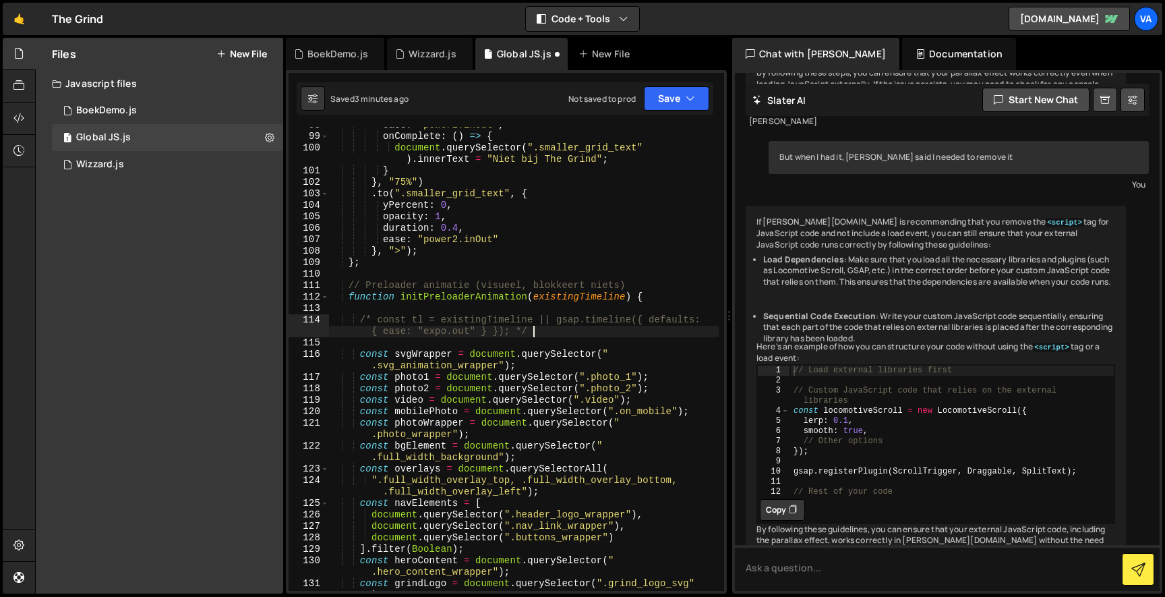
scroll to position [0, 1]
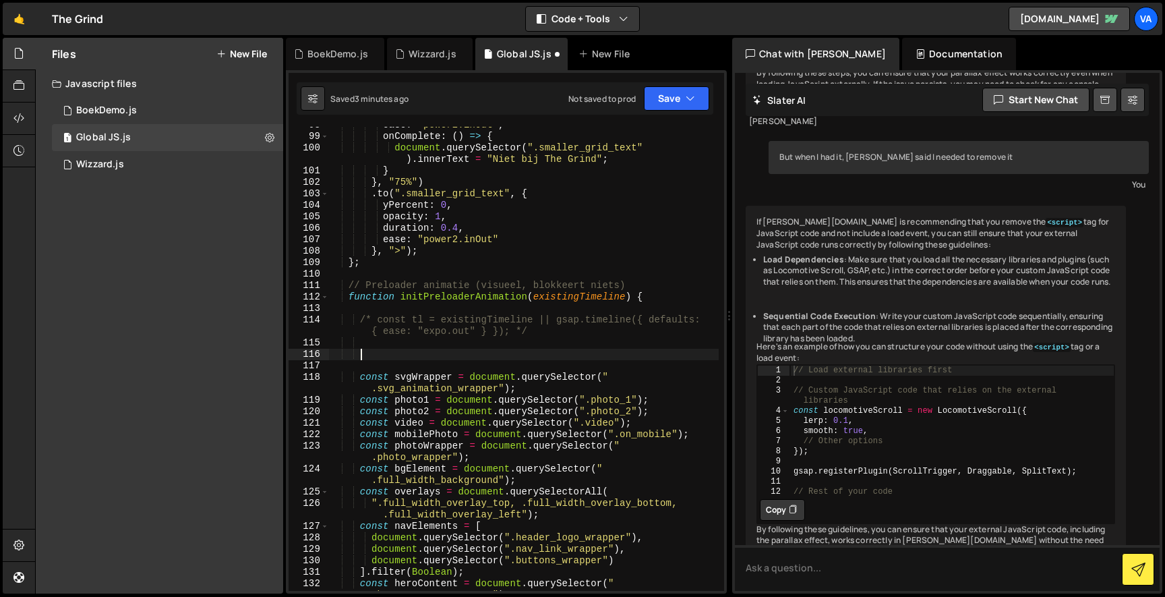
paste textarea "});"
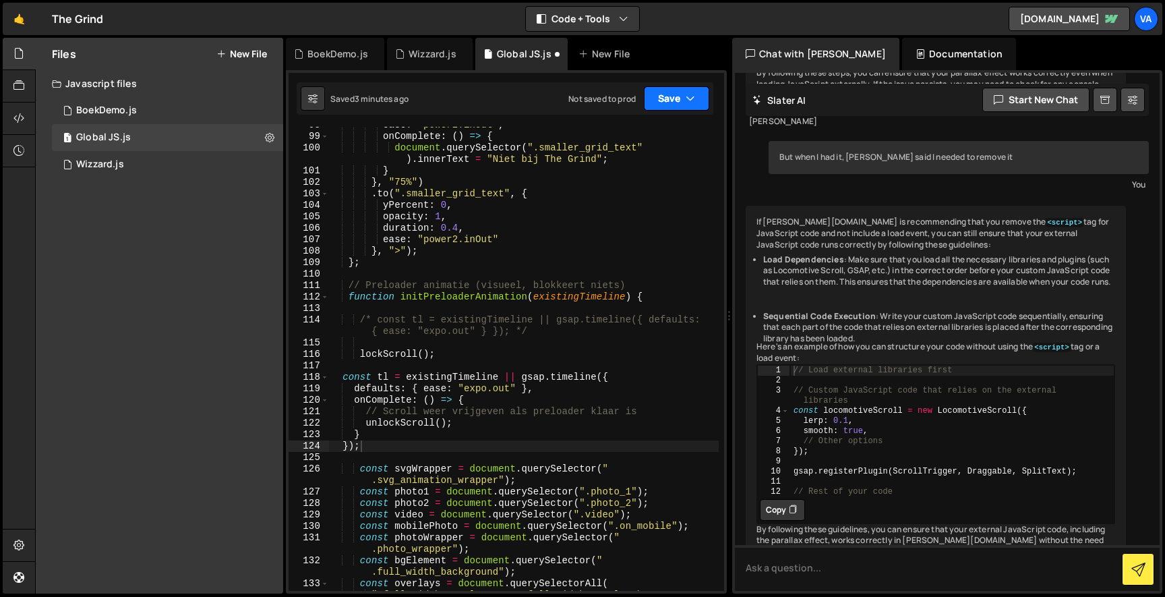
click at [674, 87] on button "Save" at bounding box center [676, 98] width 65 height 24
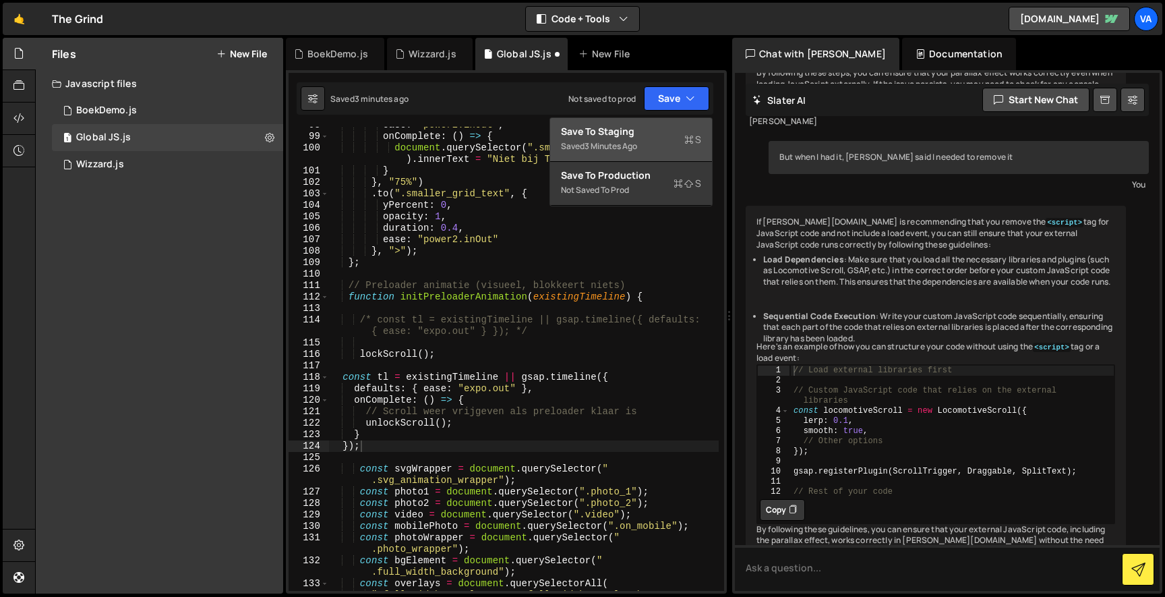
click at [649, 140] on div "Saved 3 minutes ago" at bounding box center [631, 146] width 140 height 16
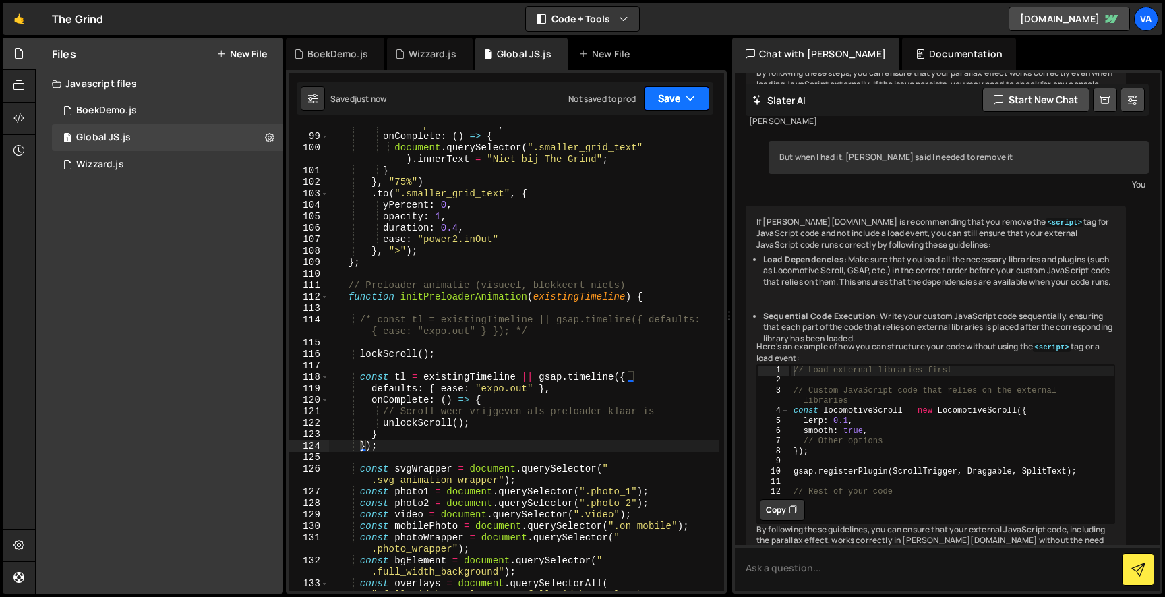
click at [686, 94] on icon "button" at bounding box center [690, 98] width 9 height 13
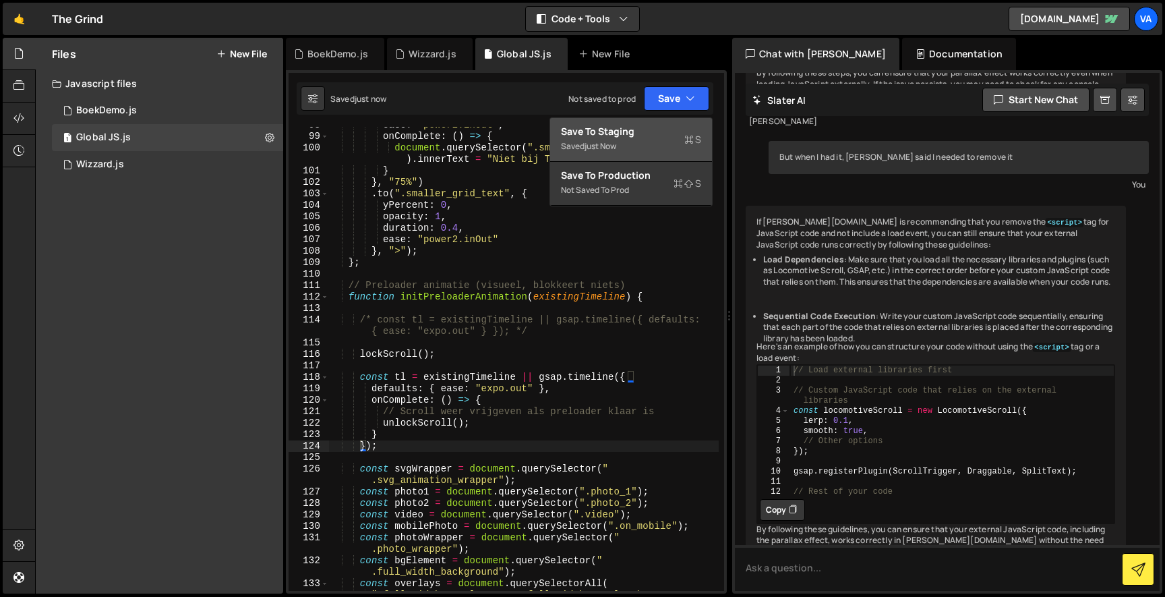
click at [654, 126] on div "Save to Staging S" at bounding box center [631, 131] width 140 height 13
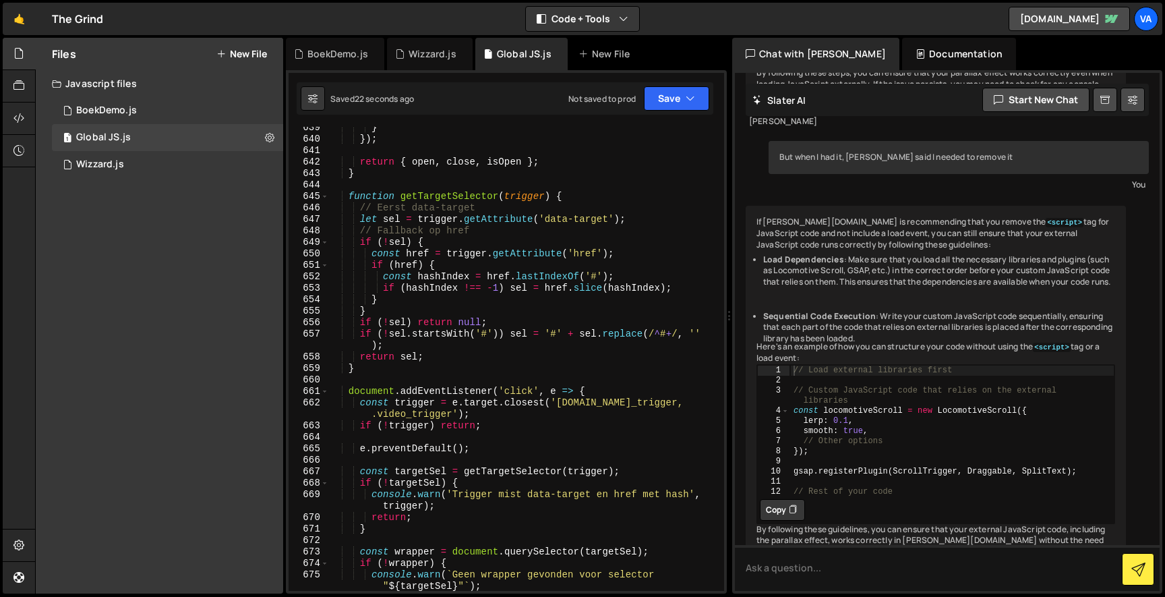
scroll to position [8921, 0]
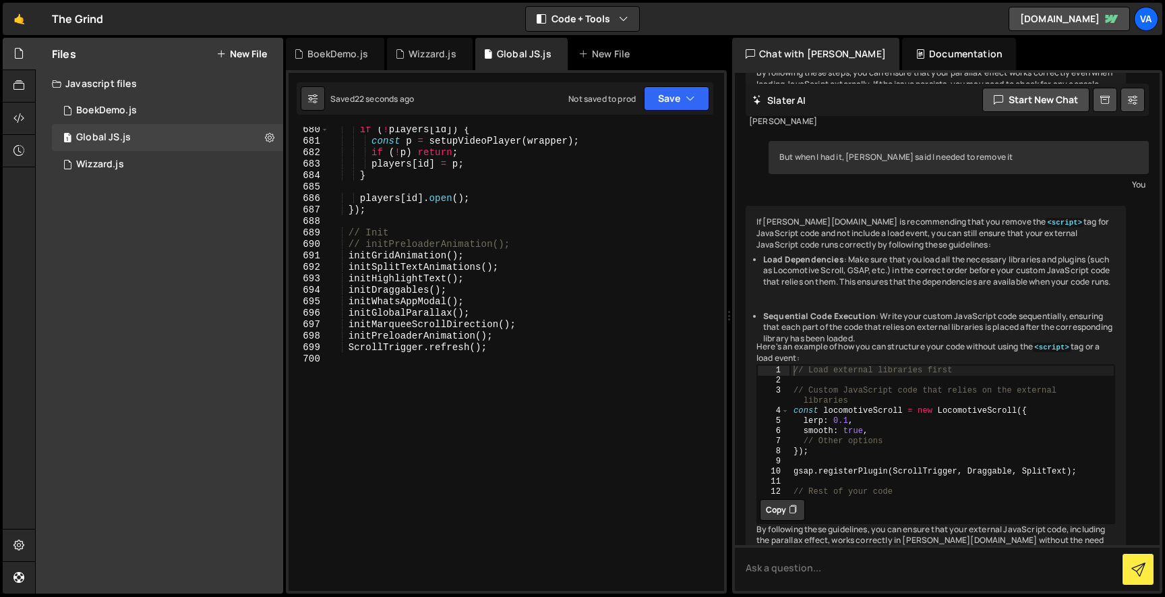
click at [426, 326] on div "if ( ! players [ id ]) { const p = setupVideoPlayer ( wrapper ) ; if ( ! p ) re…" at bounding box center [523, 367] width 390 height 487
drag, startPoint x: 519, startPoint y: 336, endPoint x: 305, endPoint y: 334, distance: 213.8
click at [305, 334] on div "initMarqueeScrollDirection(); 680 681 682 683 684 685 686 687 688 689 690 691 6…" at bounding box center [507, 359] width 436 height 464
type textarea "initPreloaderAnimation();"
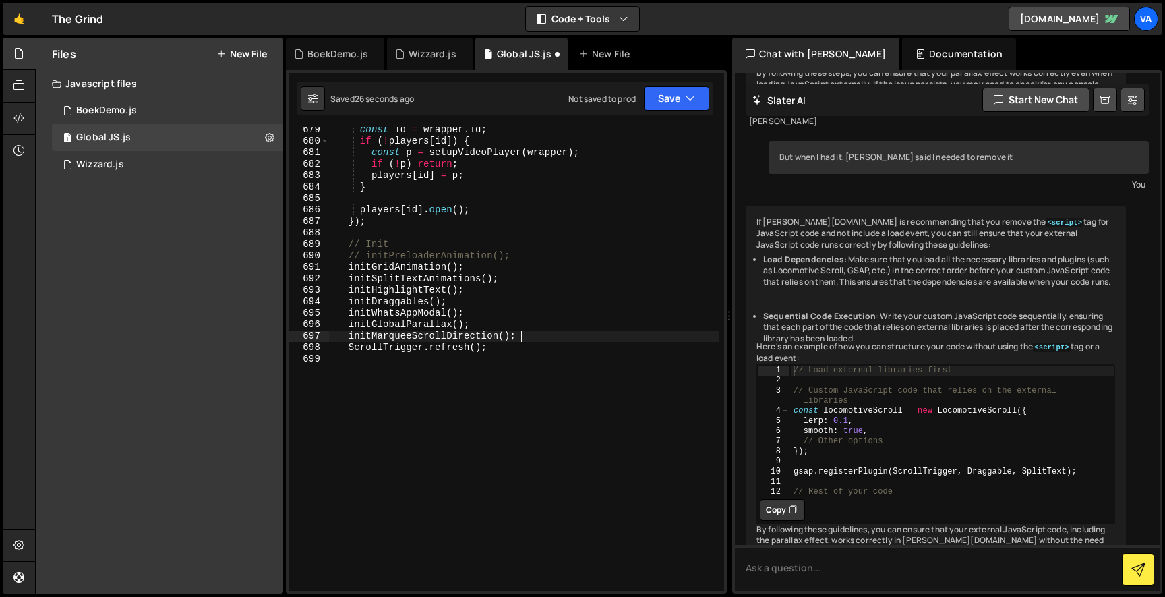
click at [517, 352] on div "const id = wrapper . id ; if ( ! players [ id ]) { const p = setupVideoPlayer (…" at bounding box center [523, 367] width 390 height 487
type textarea "ScrollTrigger.refresh();"
click at [479, 356] on div "const id = wrapper . id ; if ( ! players [ id ]) { const p = setupVideoPlayer (…" at bounding box center [523, 367] width 390 height 487
paste textarea "initPreloaderAnimation();"
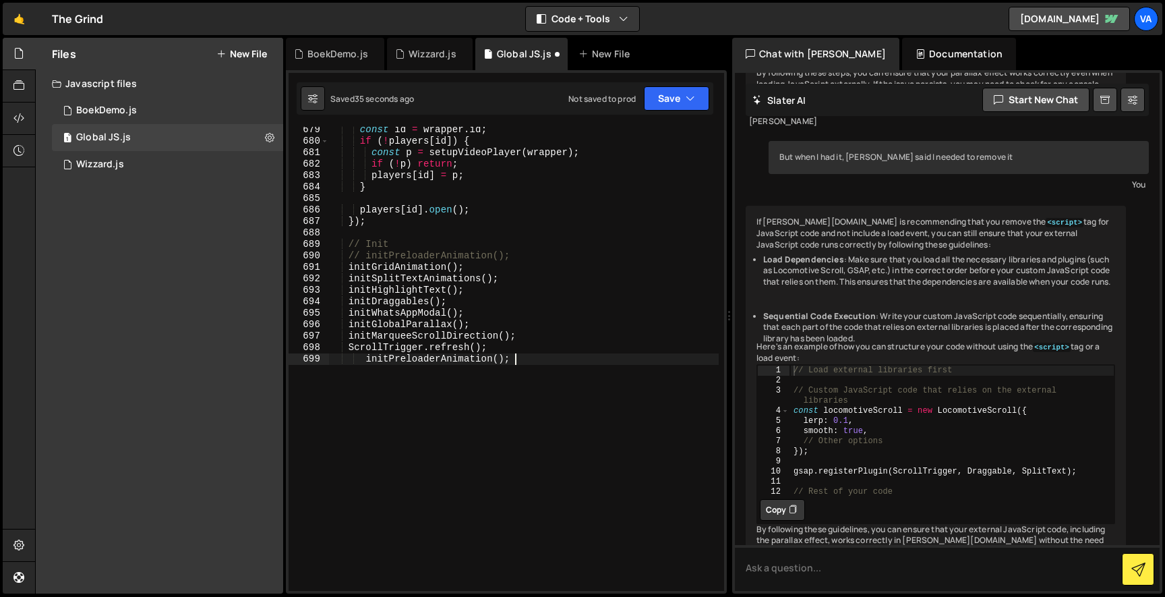
click at [364, 357] on div "const id = wrapper . id ; if ( ! players [ id ]) { const p = setupVideoPlayer (…" at bounding box center [523, 367] width 390 height 487
type textarea "initPreloaderAnimation();"
click at [662, 107] on button "Save" at bounding box center [676, 98] width 65 height 24
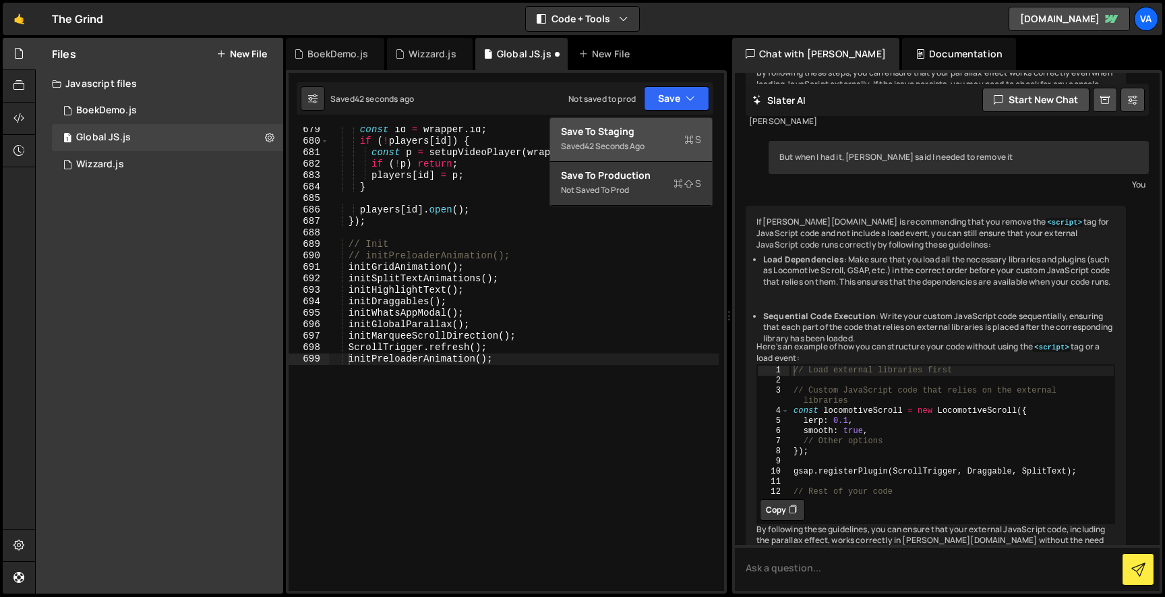
click at [646, 137] on div "Save to Staging S" at bounding box center [631, 131] width 140 height 13
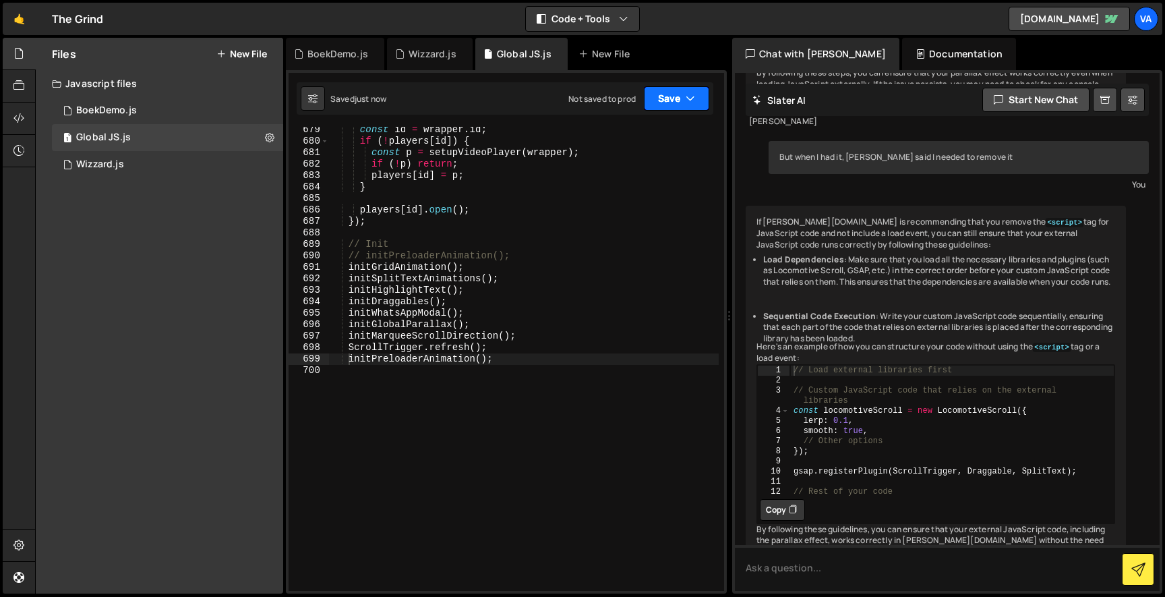
click at [668, 95] on button "Save" at bounding box center [676, 98] width 65 height 24
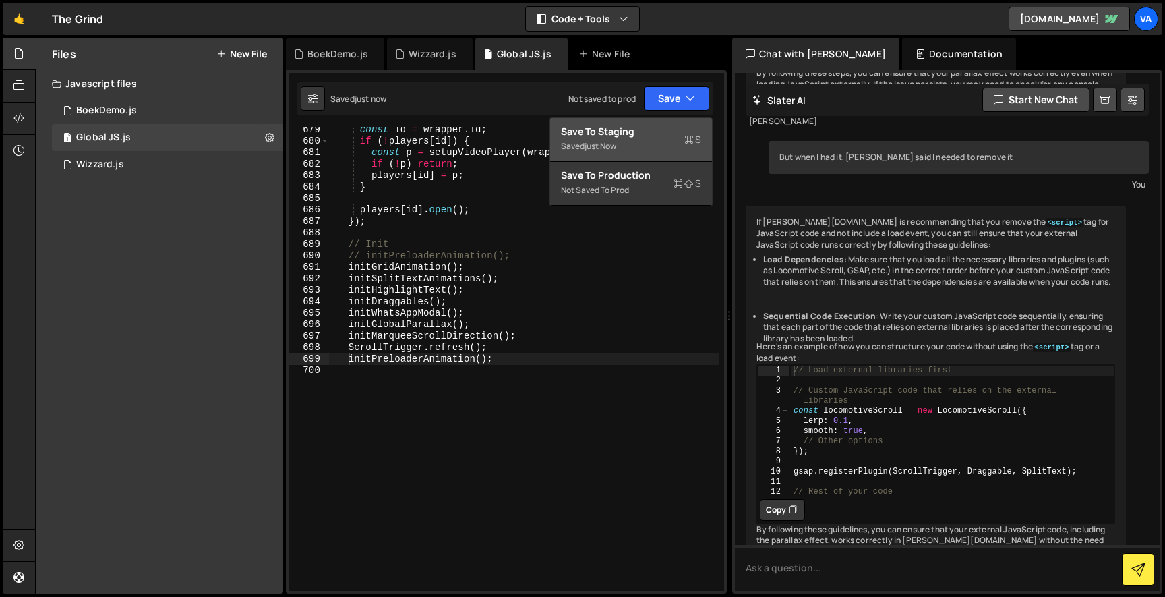
click at [652, 121] on button "Save to Staging S Saved just now" at bounding box center [631, 140] width 162 height 44
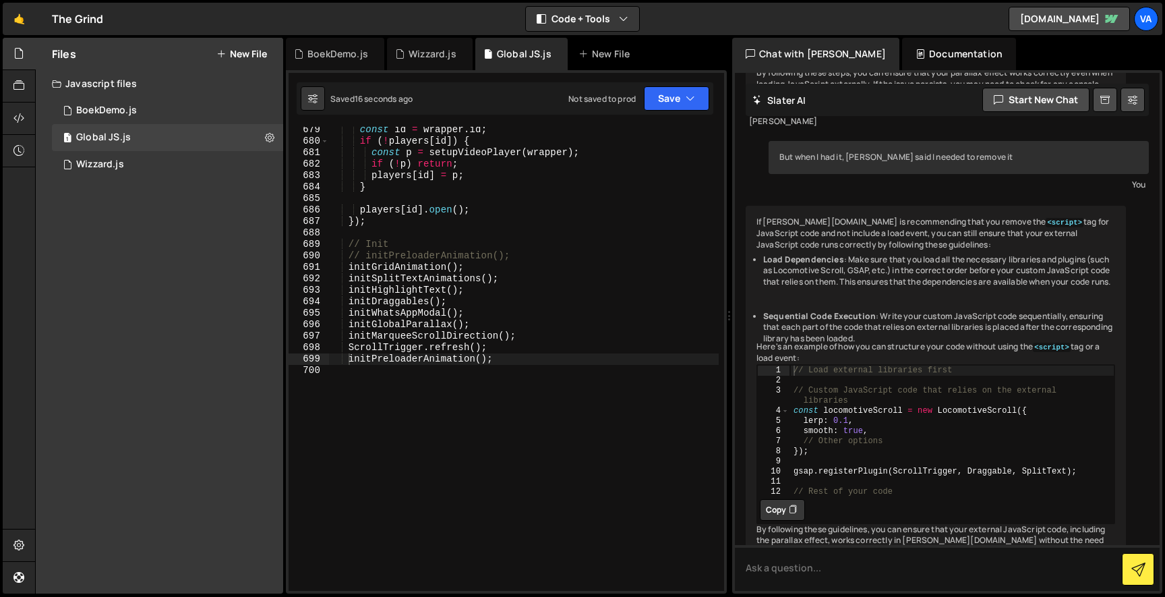
click at [515, 368] on div "const id = wrapper . id ; if ( ! players [ id ]) { const p = setupVideoPlayer (…" at bounding box center [523, 367] width 390 height 487
drag, startPoint x: 530, startPoint y: 357, endPoint x: 326, endPoint y: 359, distance: 204.3
click at [326, 359] on div "679 680 681 682 683 684 685 686 687 688 689 690 691 692 693 694 695 696 697 698…" at bounding box center [507, 359] width 436 height 464
type textarea "initPreloaderAnimation();"
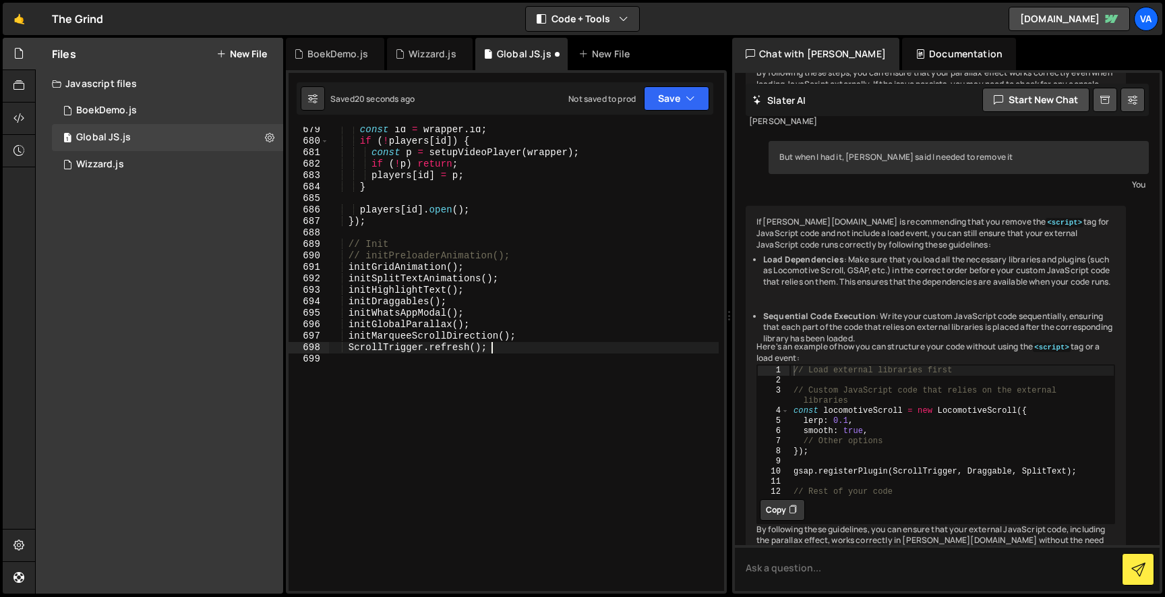
click at [365, 252] on div "const id = wrapper . id ; if ( ! players [ id ]) { const p = setupVideoPlayer (…" at bounding box center [523, 367] width 390 height 487
click at [668, 107] on button "Save" at bounding box center [676, 98] width 65 height 24
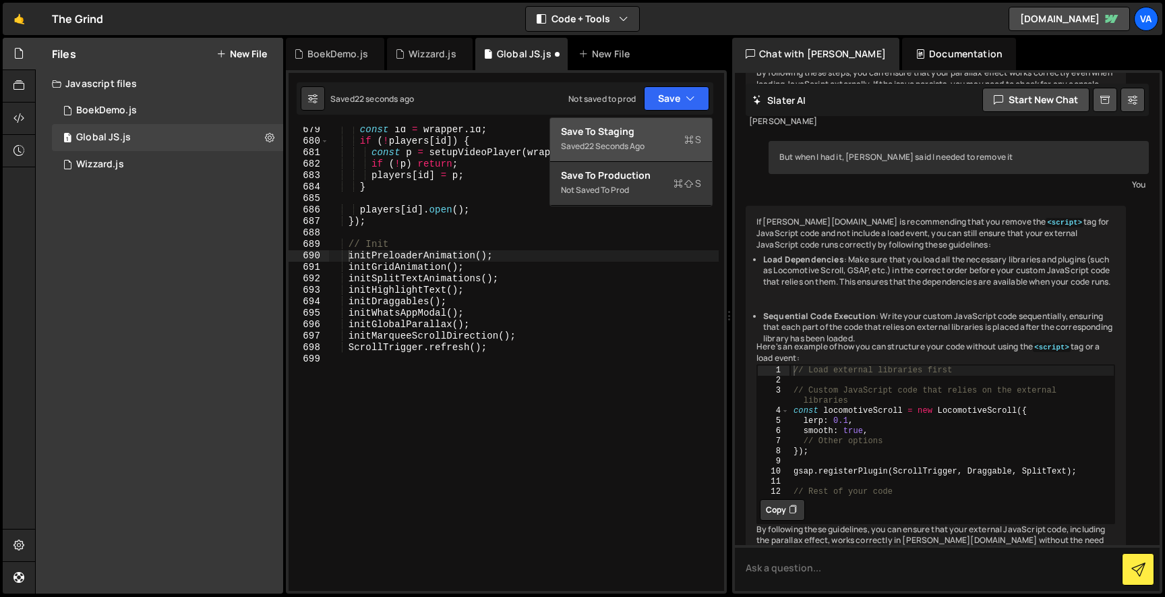
click at [664, 132] on div "Save to Staging S" at bounding box center [631, 131] width 140 height 13
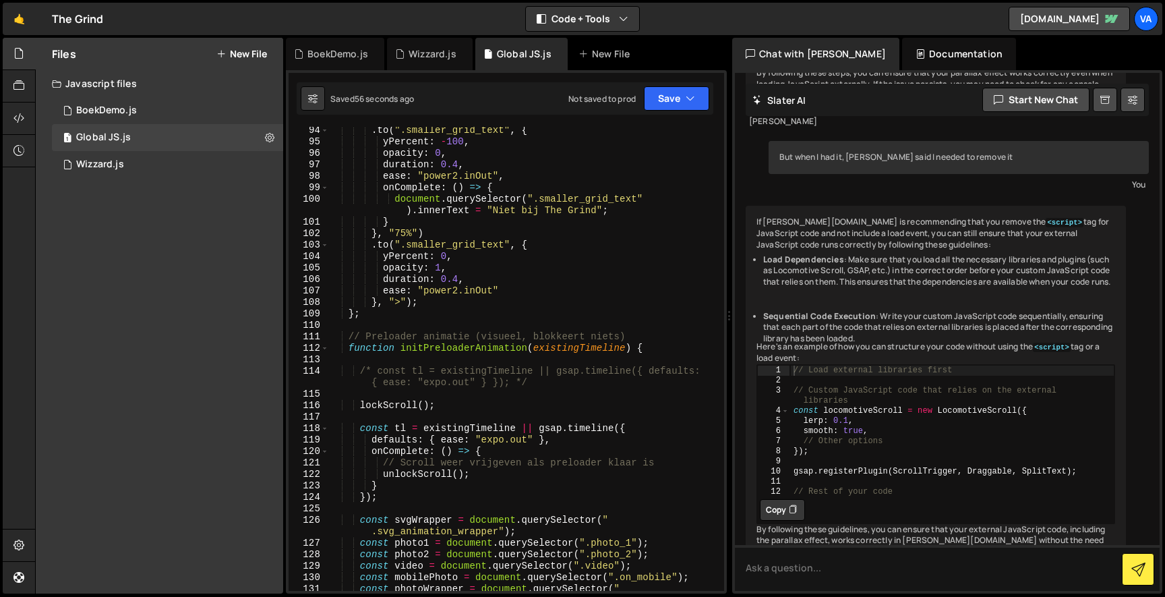
scroll to position [1112, 0]
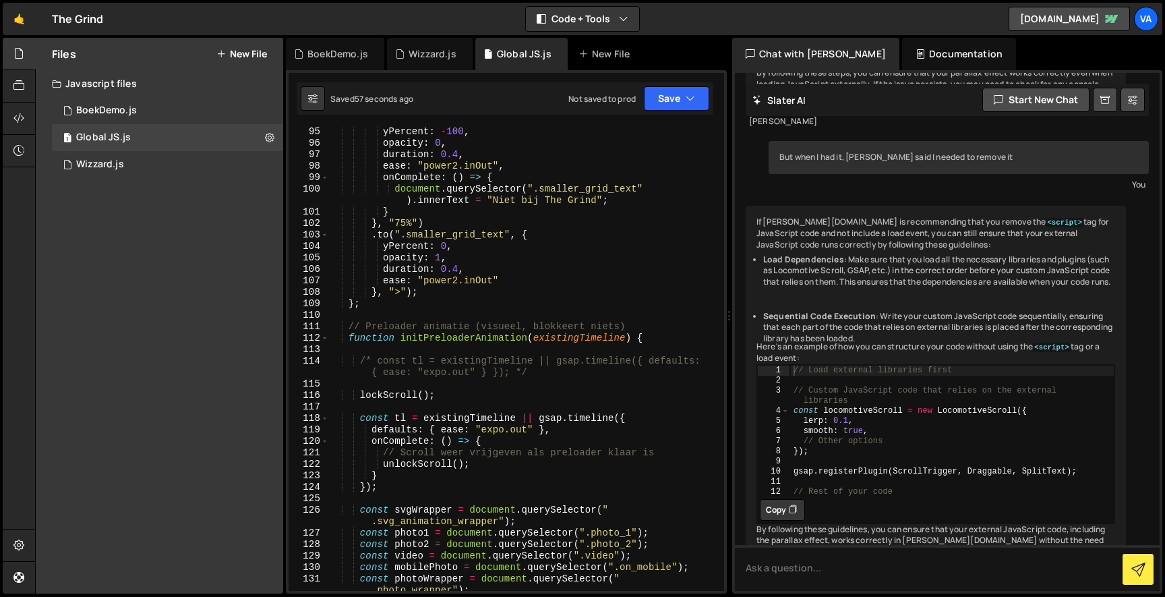
type textarea "});"
click at [430, 485] on div "yPercent : - 100 , opacity : 0 , duration : 0.4 , ease : "power2.inOut" , onCom…" at bounding box center [523, 375] width 390 height 498
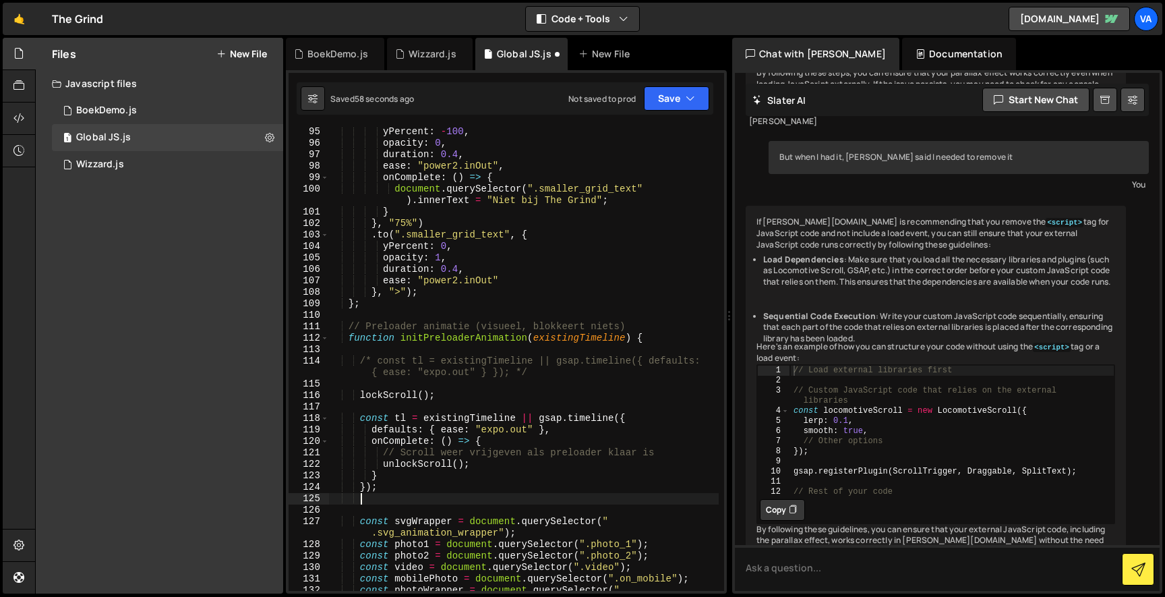
scroll to position [0, 1]
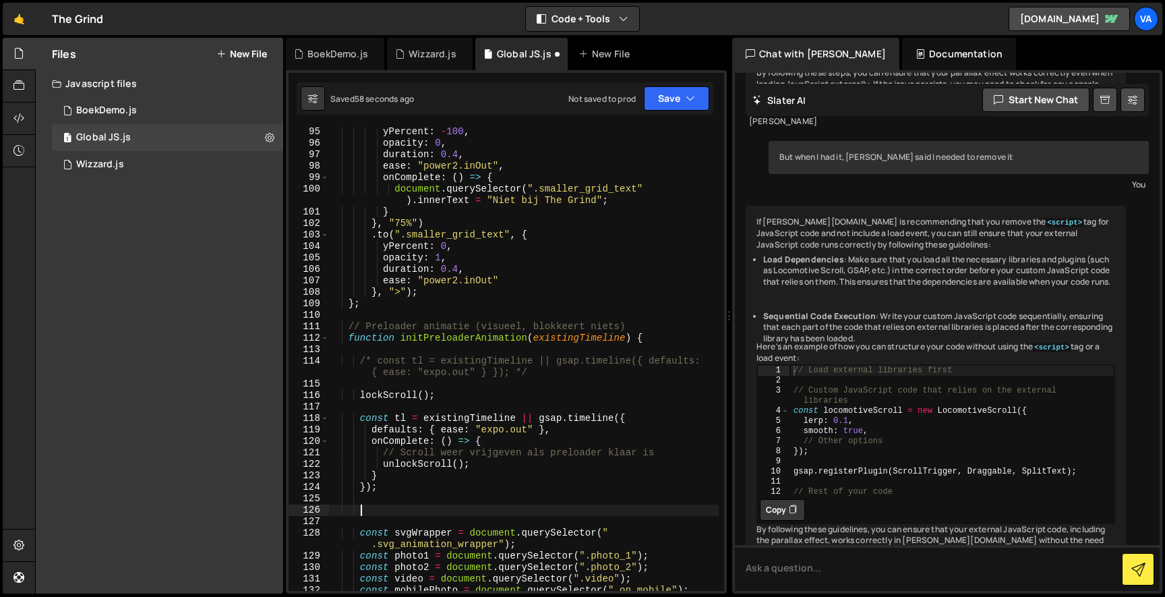
paste textarea "console.log(locomotiveScroll.isStopped);"
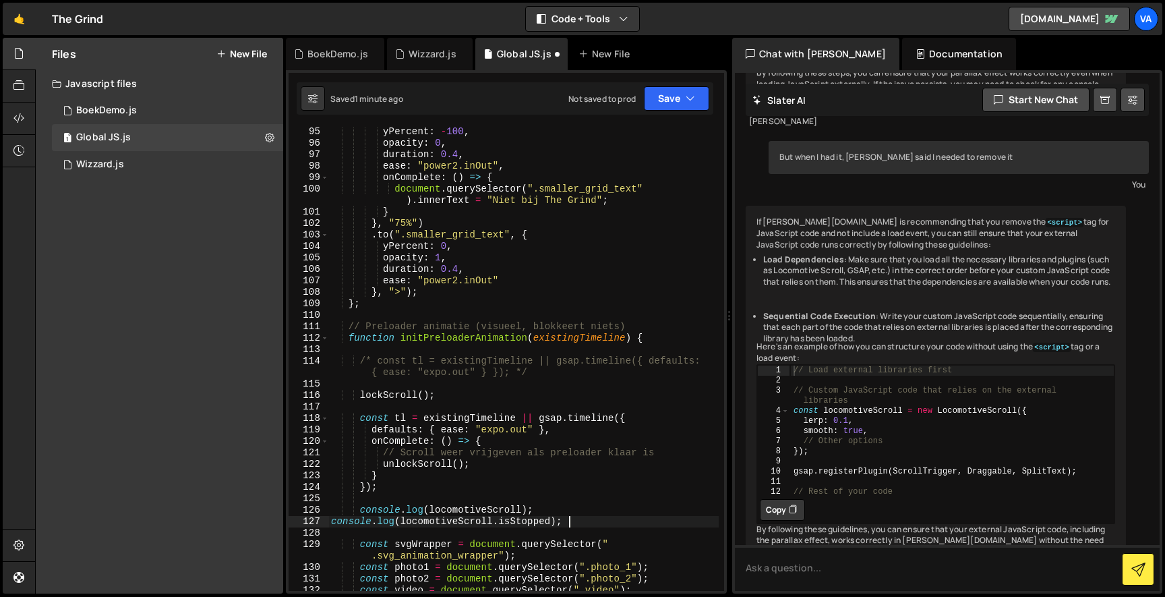
click at [579, 344] on div "yPercent : - 100 , opacity : 0 , duration : 0.4 , ease : "power2.inOut" , onCom…" at bounding box center [523, 369] width 390 height 487
click at [659, 90] on button "Save" at bounding box center [676, 98] width 65 height 24
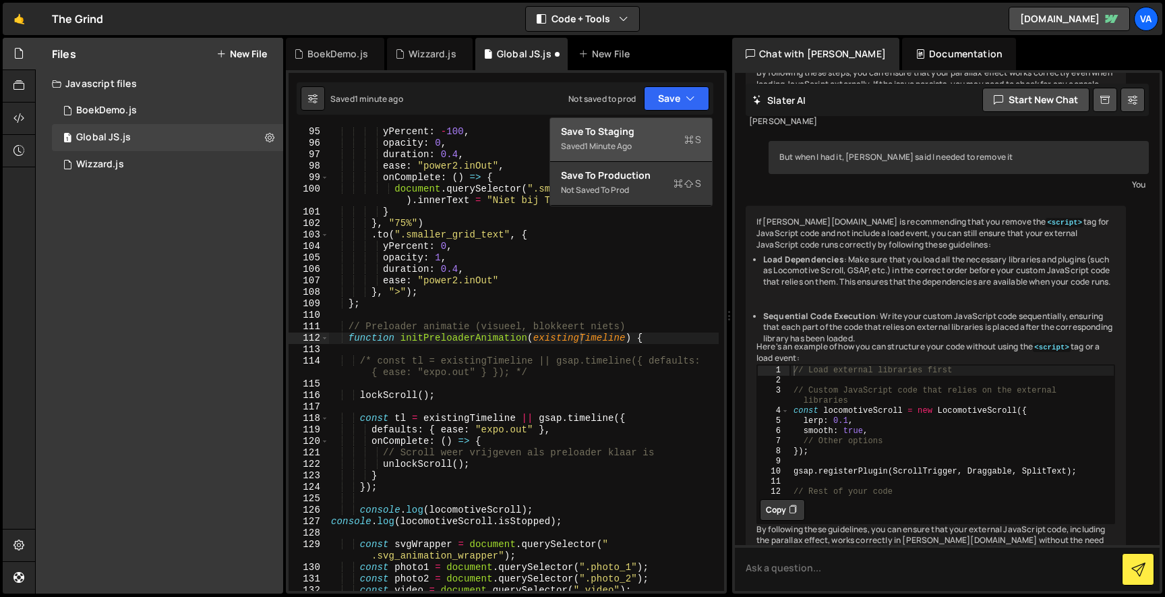
click at [644, 124] on button "Save to Staging S Saved 1 minute ago" at bounding box center [631, 140] width 162 height 44
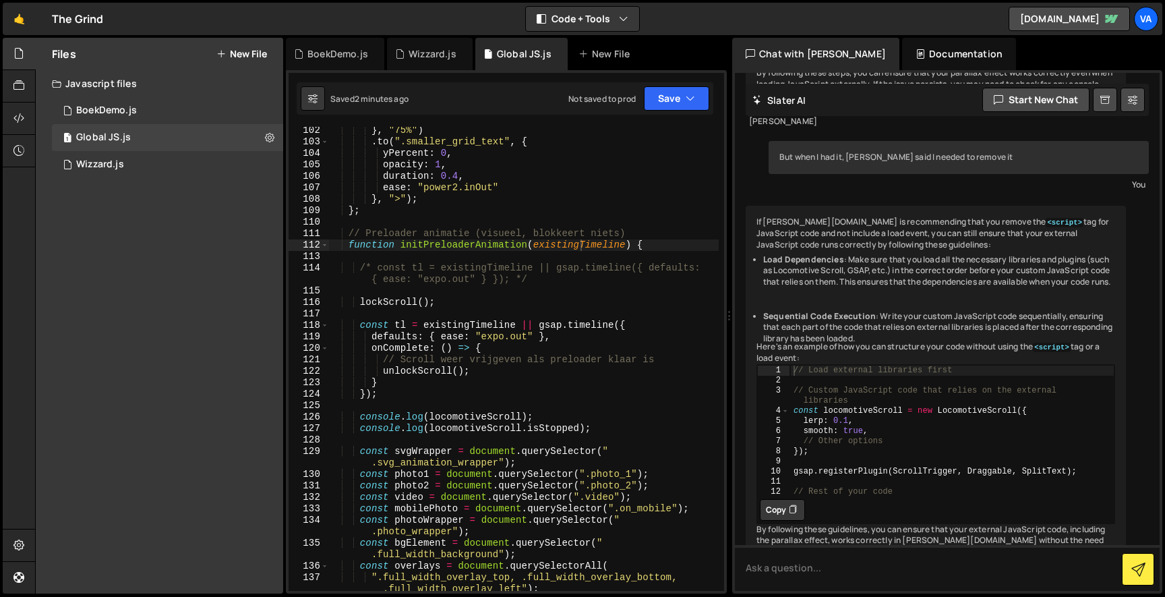
scroll to position [1174, 0]
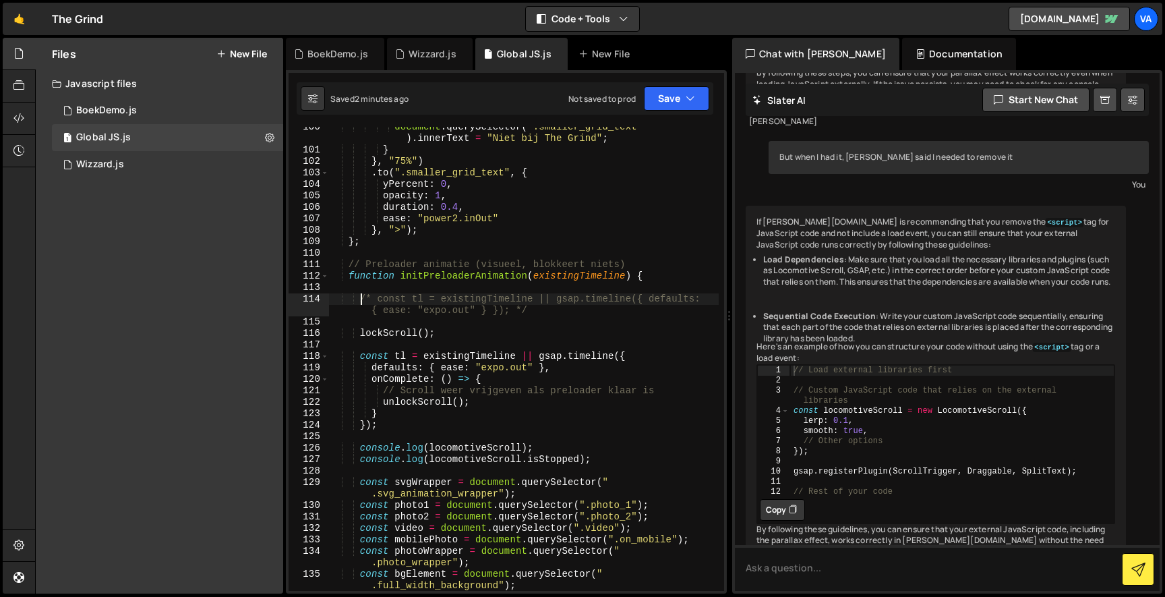
click at [359, 297] on div "document . querySelector ( ".smaller_grid_text" ) . innerText = "Niet bij The G…" at bounding box center [523, 370] width 390 height 498
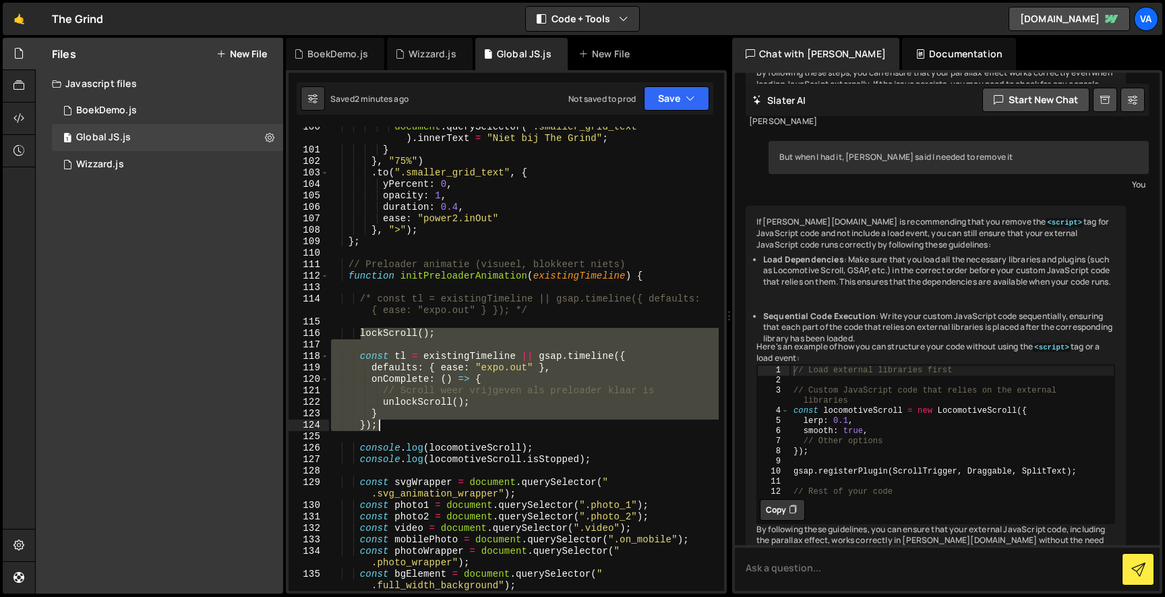
drag, startPoint x: 362, startPoint y: 335, endPoint x: 392, endPoint y: 422, distance: 92.1
click at [392, 422] on div "document . querySelector ( ".smaller_grid_text" ) . innerText = "Niet bij The G…" at bounding box center [523, 370] width 390 height 498
type textarea "} });"
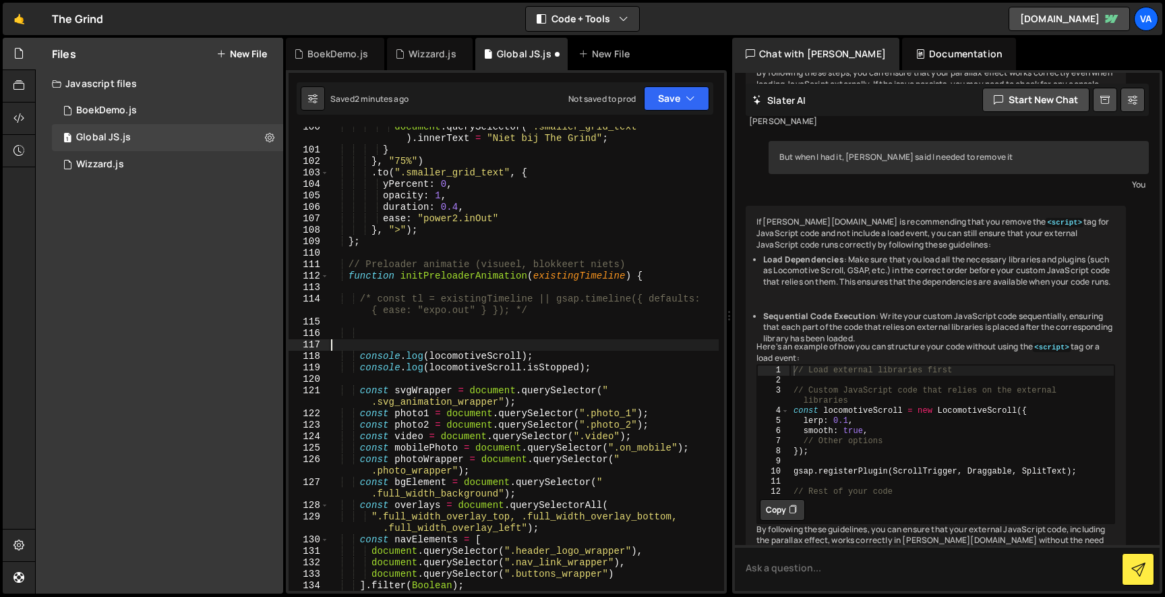
scroll to position [0, 0]
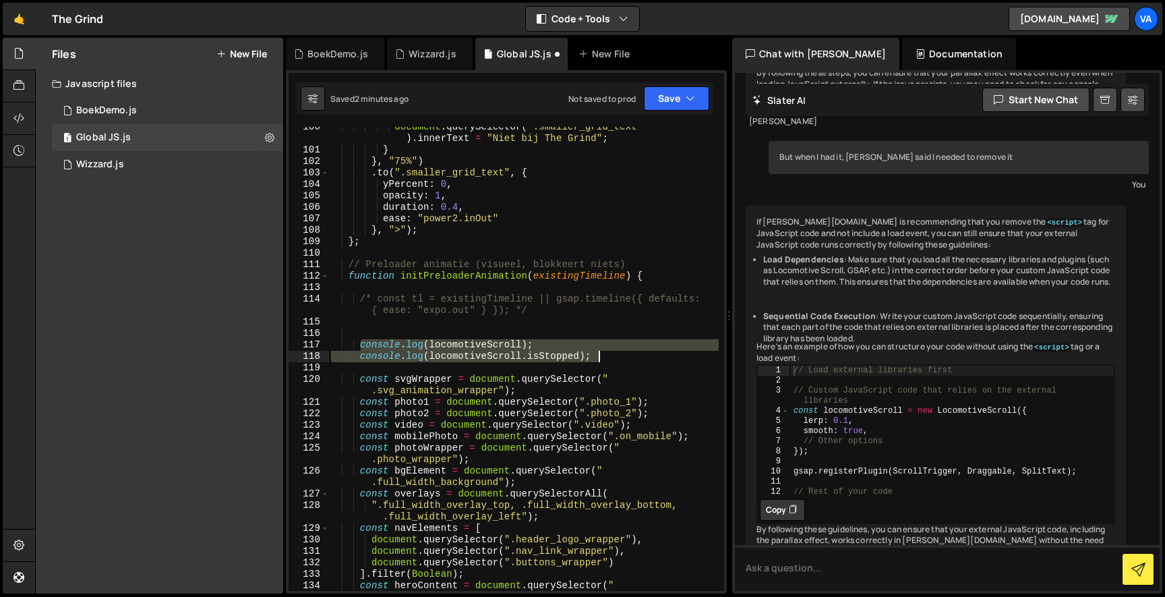
drag, startPoint x: 361, startPoint y: 344, endPoint x: 638, endPoint y: 358, distance: 277.5
click at [639, 359] on div "document . querySelector ( ".smaller_grid_text" ) . innerText = "Niet bij The G…" at bounding box center [523, 376] width 390 height 510
type textarea "console.log(locomotiveScroll); console.log(locomotiveScroll.isStopped);"
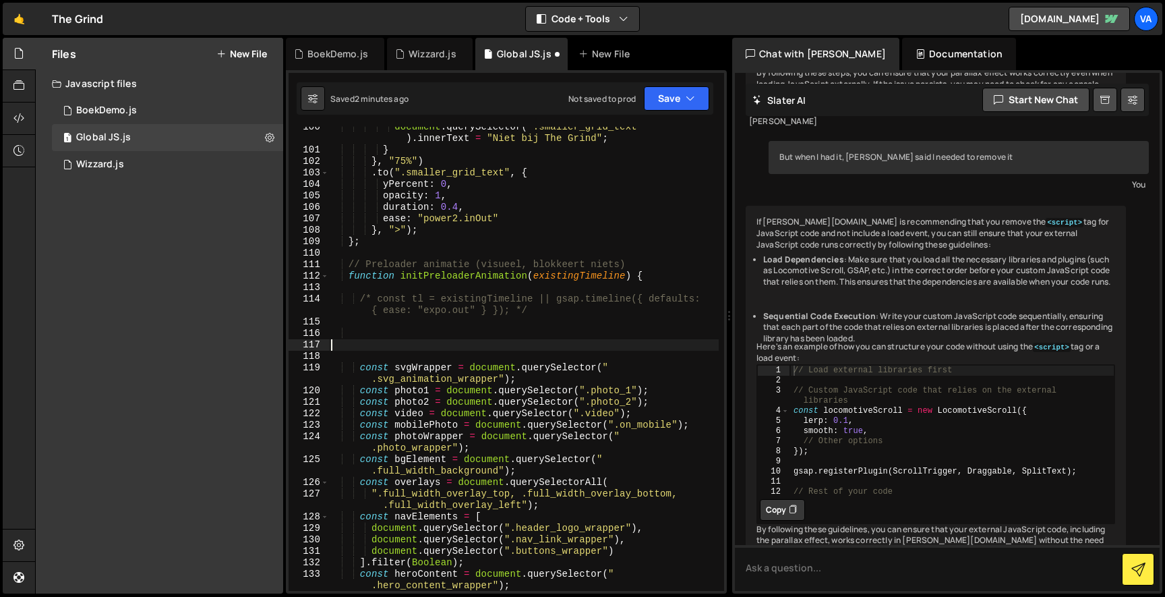
type textarea "console.log(locomotiveScroll); console.log(locomotiveScroll.isStopped);"
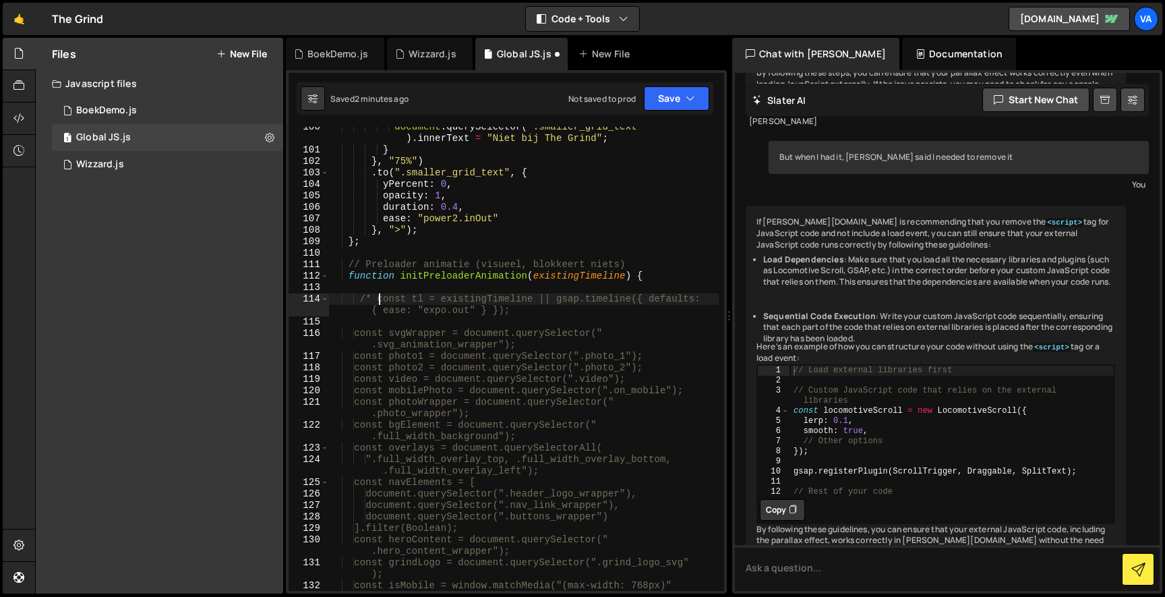
click at [380, 297] on div "document . querySelector ( ".smaller_grid_text" ) . innerText = "Niet bij The G…" at bounding box center [523, 376] width 390 height 510
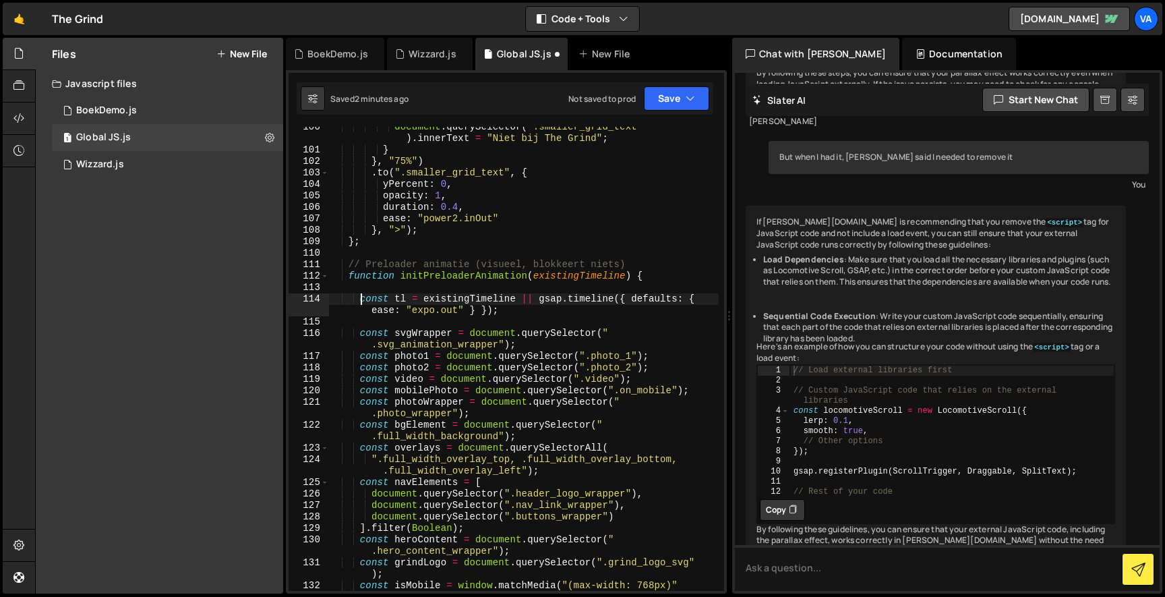
click at [577, 196] on div "document . querySelector ( ".smaller_grid_text" ) . innerText = "Niet bij The G…" at bounding box center [523, 376] width 390 height 510
click at [688, 108] on button "Save" at bounding box center [676, 98] width 65 height 24
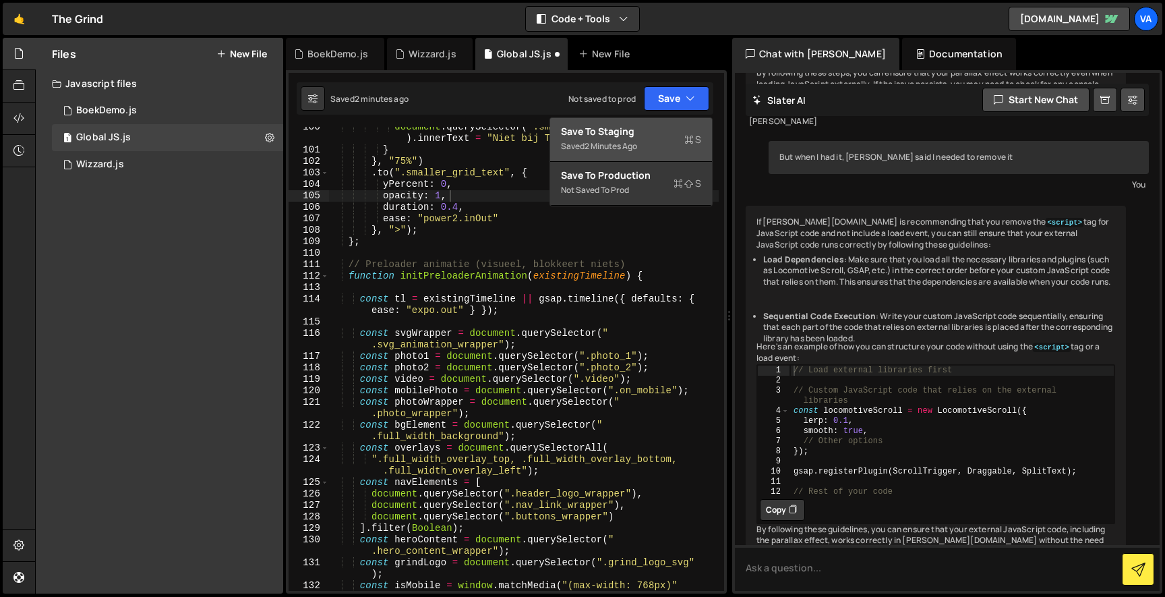
click at [662, 144] on div "Saved 2 minutes ago" at bounding box center [631, 146] width 140 height 16
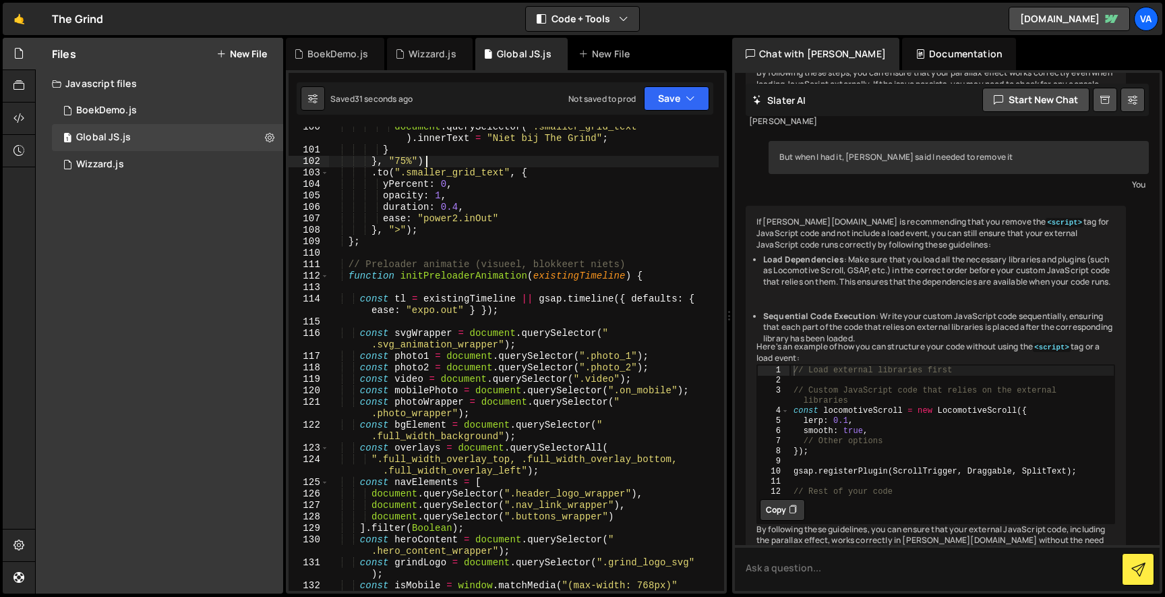
click at [447, 162] on div "document . querySelector ( ".smaller_grid_text" ) . innerText = "Niet bij The G…" at bounding box center [523, 376] width 390 height 510
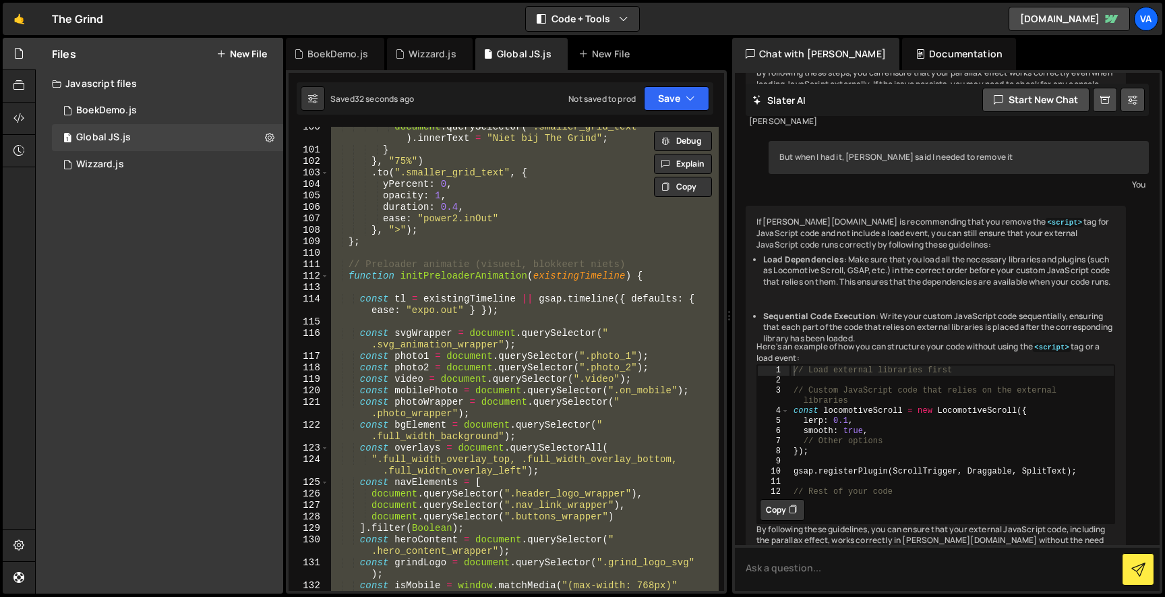
click at [940, 3] on div "🤙 The Grind ⚠️ Code is being edited in another browser Code + Tools Code Only C…" at bounding box center [583, 19] width 1160 height 32
click at [447, 211] on div "document . querySelector ( ".smaller_grid_text" ) . innerText = "Niet bij The G…" at bounding box center [523, 359] width 390 height 464
type textarea "duration: 0.4,"
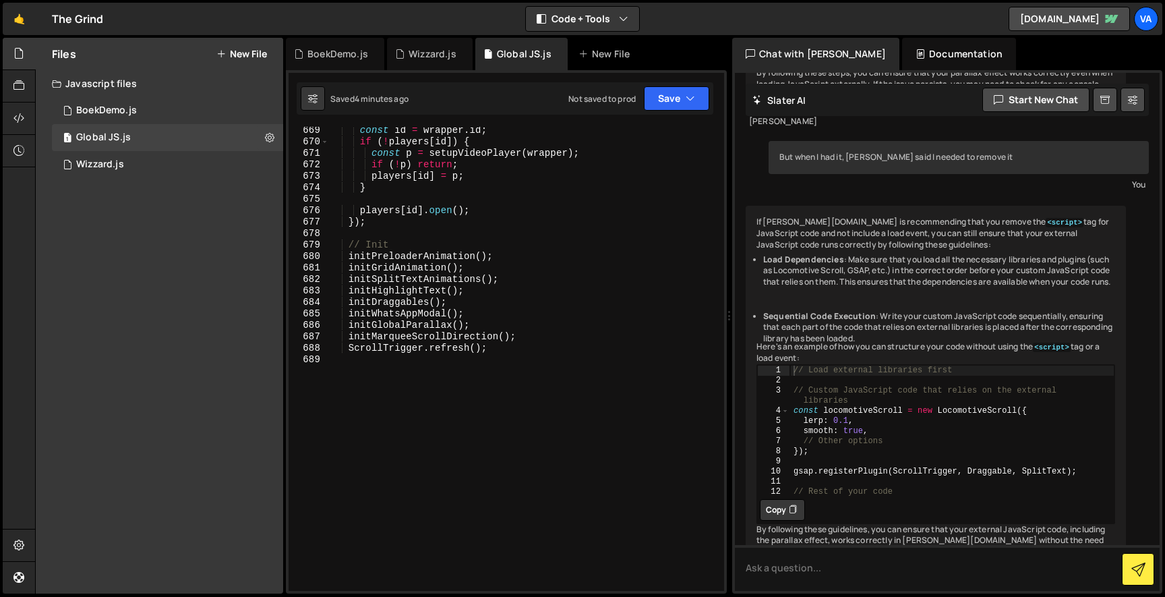
click at [431, 230] on div "const id = wrapper . id ; if ( ! players [ id ]) { const p = setupVideoPlayer (…" at bounding box center [523, 368] width 390 height 487
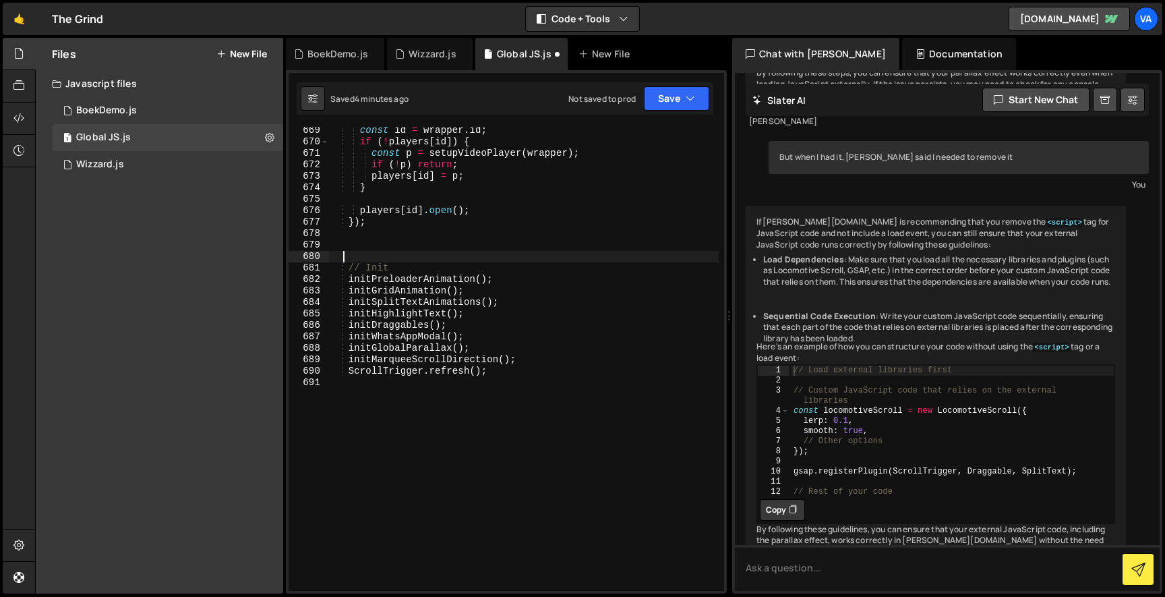
paste textarea "});"
type textarea "});"
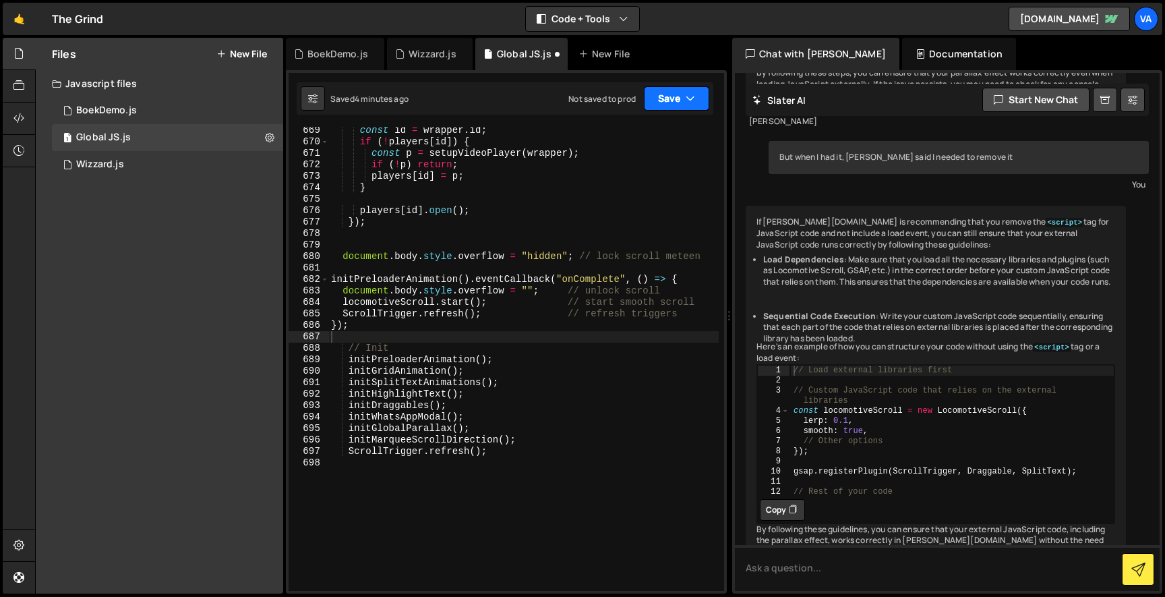
click at [662, 98] on button "Save" at bounding box center [676, 98] width 65 height 24
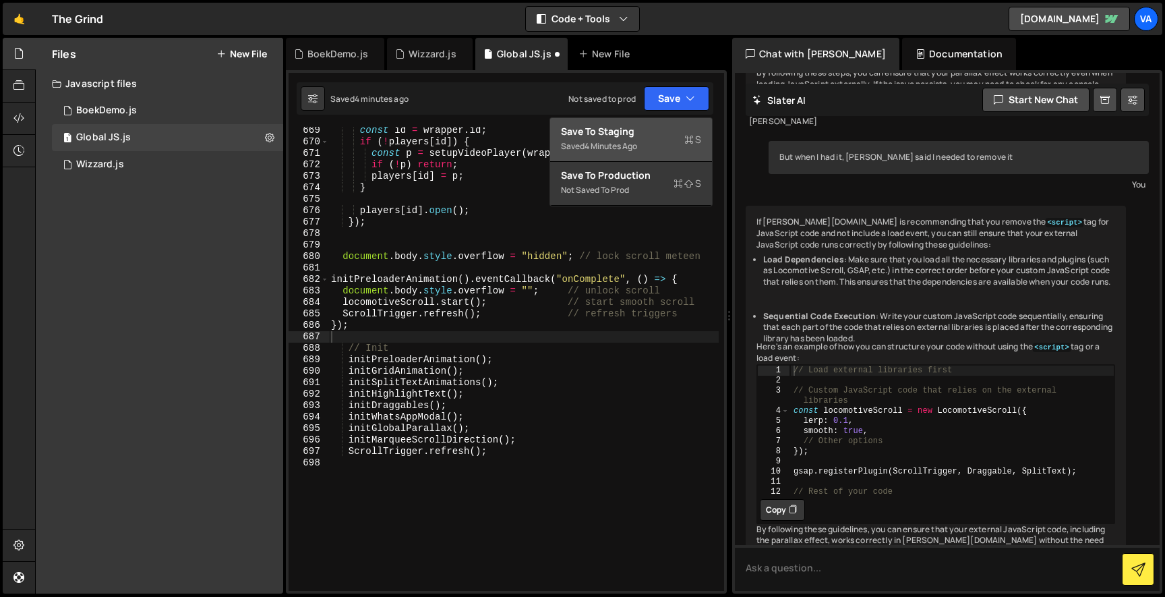
click at [651, 133] on div "Save to Staging S" at bounding box center [631, 131] width 140 height 13
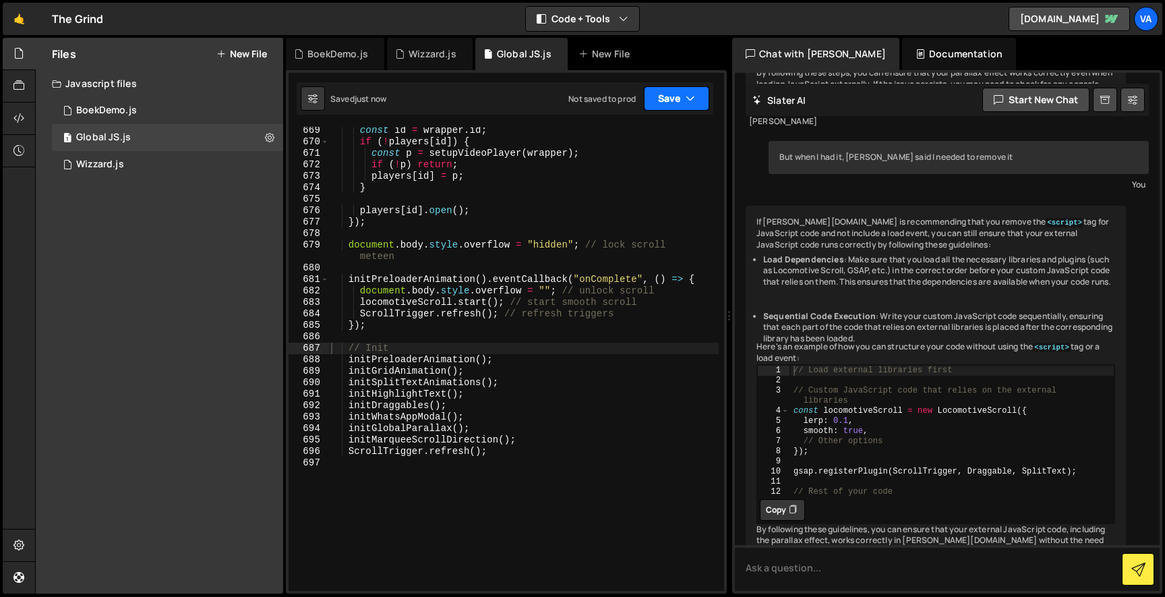
click at [675, 95] on button "Save" at bounding box center [676, 98] width 65 height 24
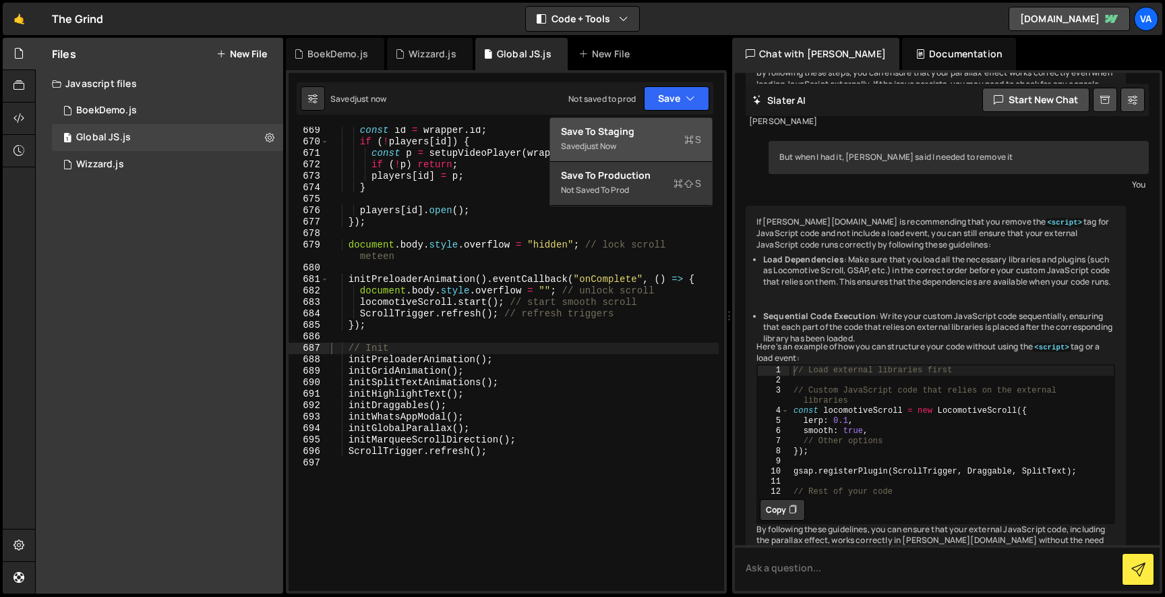
click at [670, 126] on div "Save to Staging S" at bounding box center [631, 131] width 140 height 13
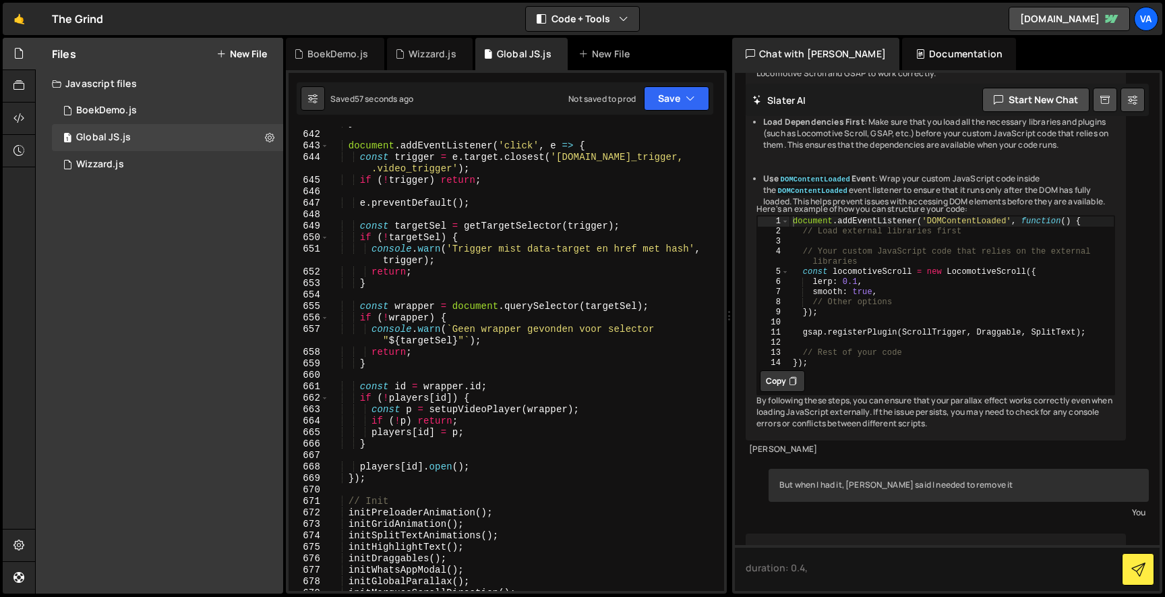
scroll to position [8470, 0]
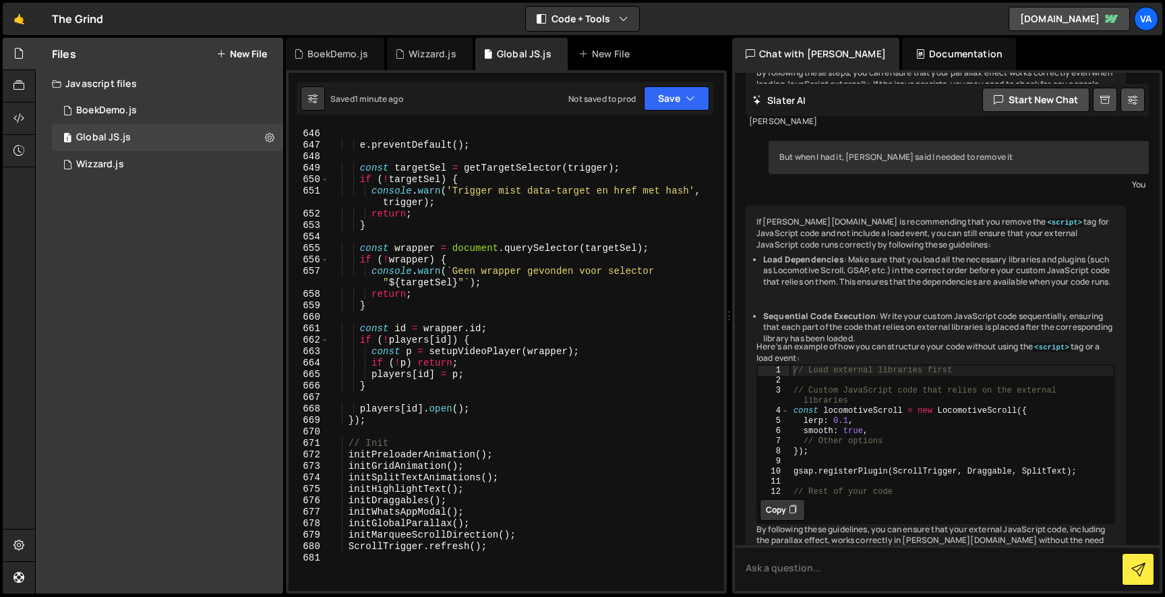
scroll to position [8524, 0]
type textarea "});"
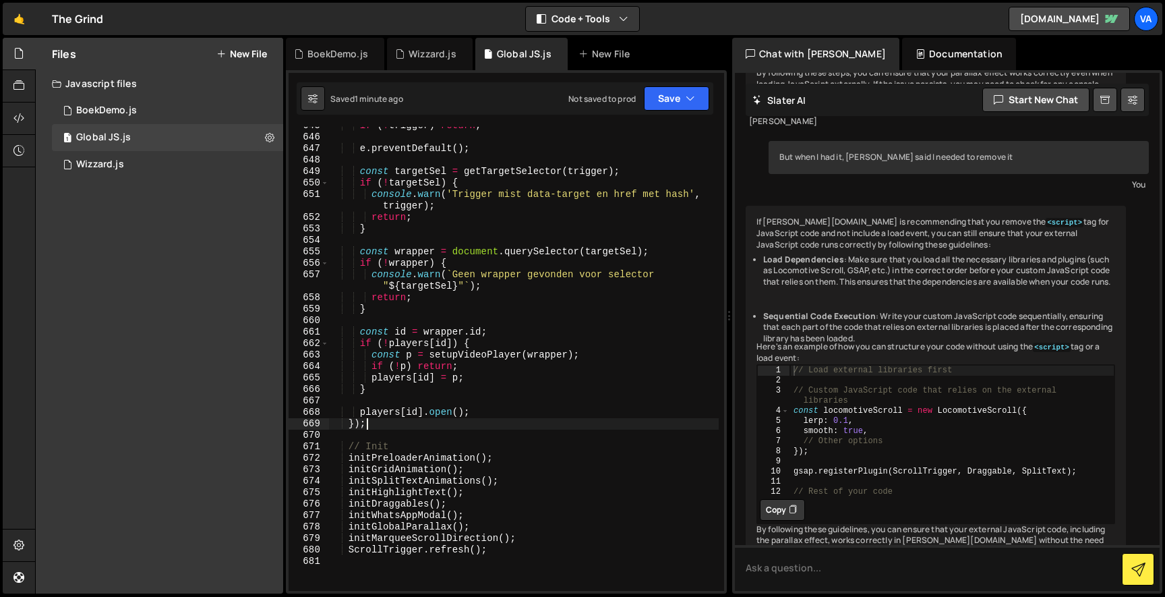
click at [410, 424] on div "if ( ! trigger ) return ; e . preventDefault ( ) ; const targetSel = getTargetS…" at bounding box center [523, 363] width 390 height 487
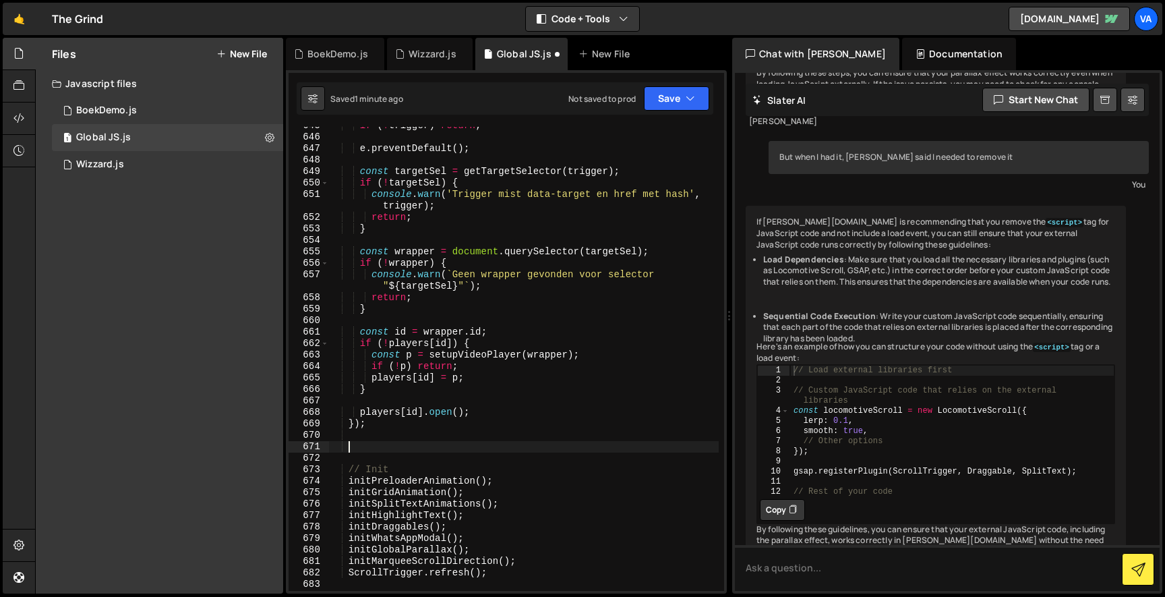
paste textarea "});"
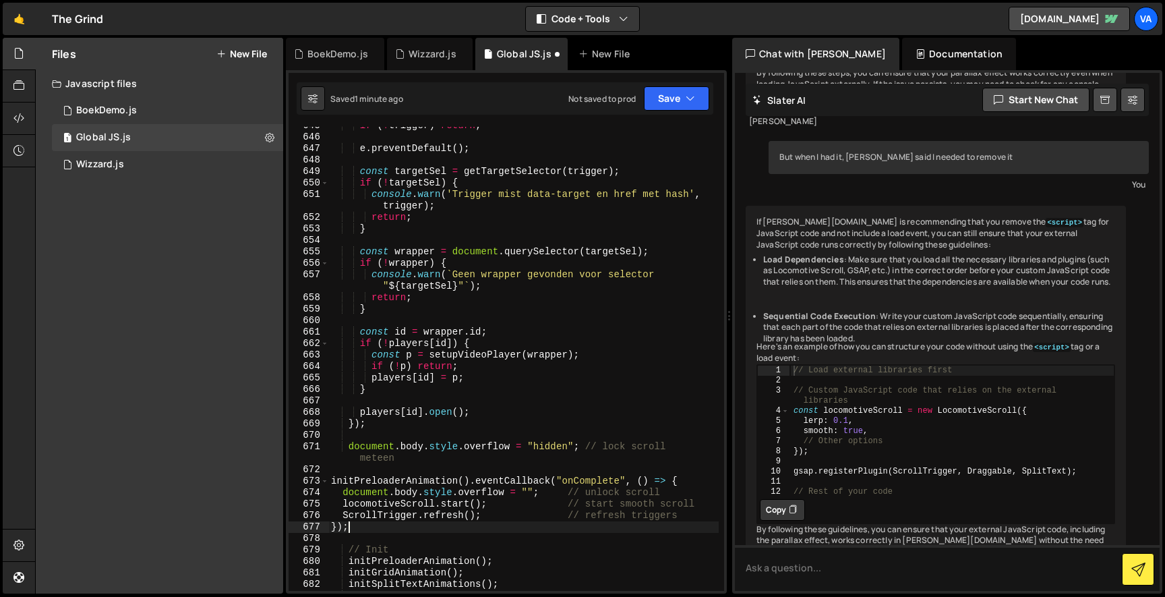
click at [462, 370] on div "if ( ! trigger ) return ; e . preventDefault ( ) ; const targetSel = getTargetS…" at bounding box center [523, 363] width 390 height 487
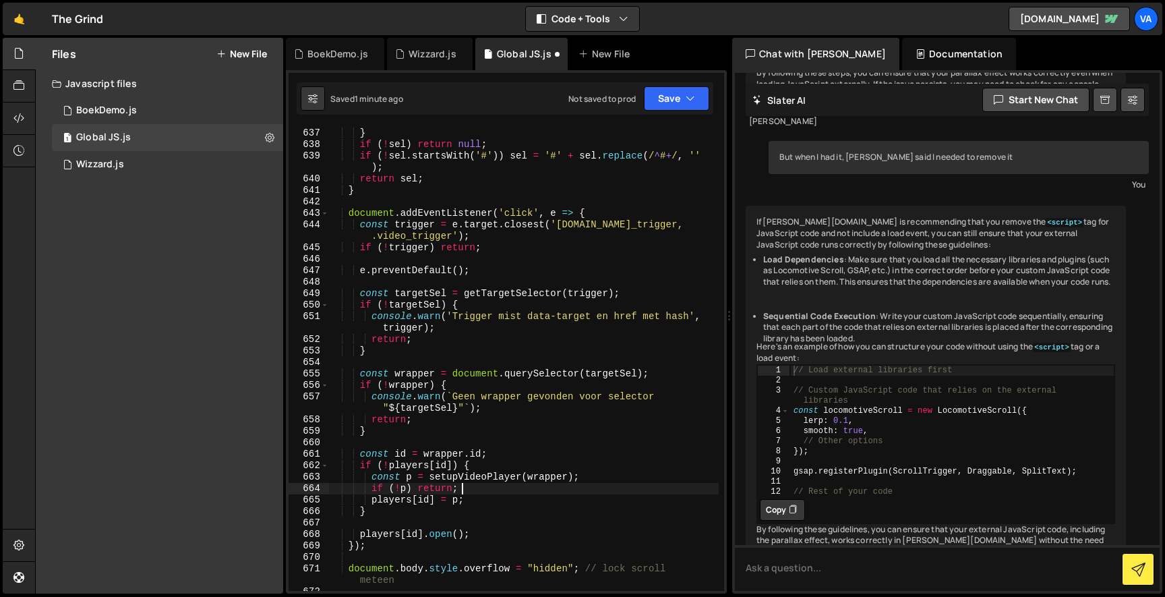
scroll to position [8414, 0]
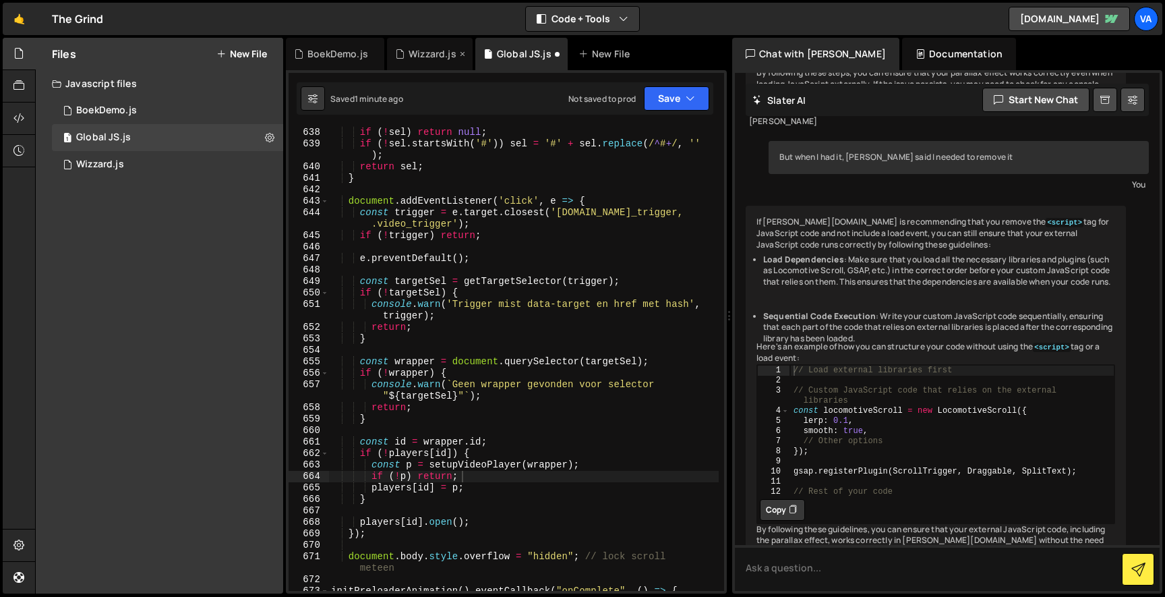
click at [420, 48] on div "Wizzard.js" at bounding box center [433, 53] width 48 height 13
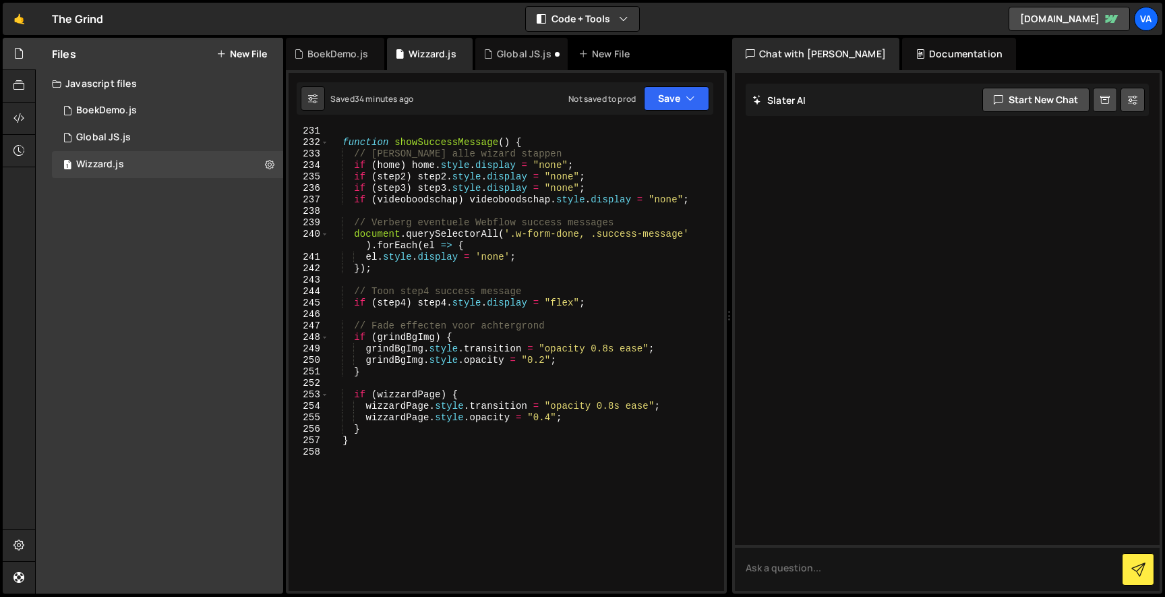
scroll to position [3121, 0]
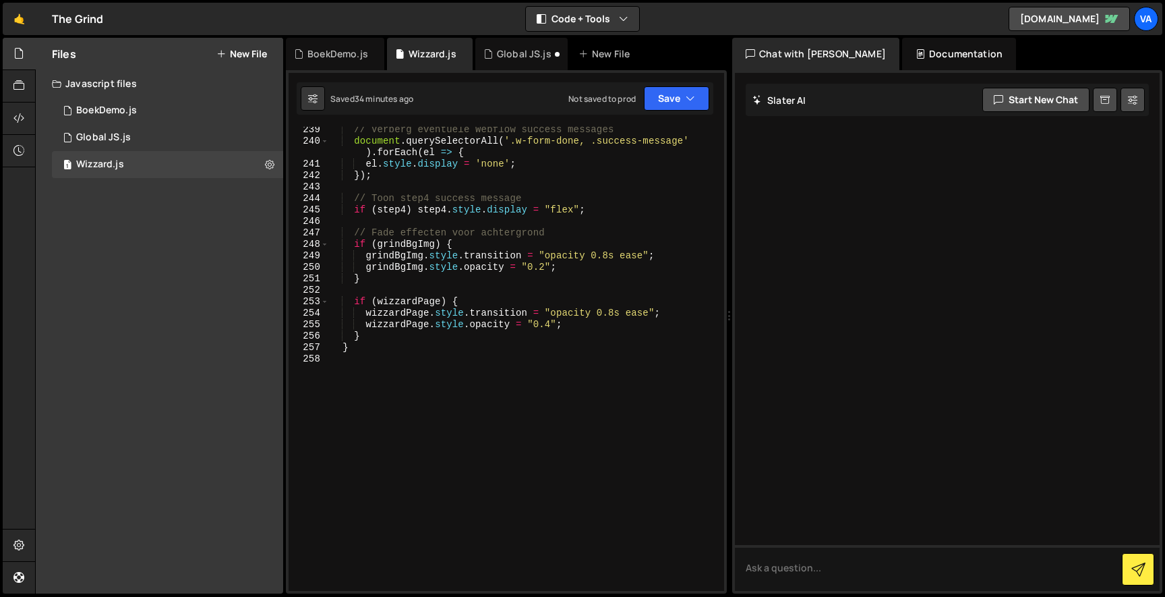
click at [716, 114] on div "if (!p) return; 637 638 639 640 641 642 643 644 645 646 647 648 649 650 651 652…" at bounding box center [506, 331] width 441 height 523
click at [693, 103] on icon "button" at bounding box center [690, 98] width 9 height 13
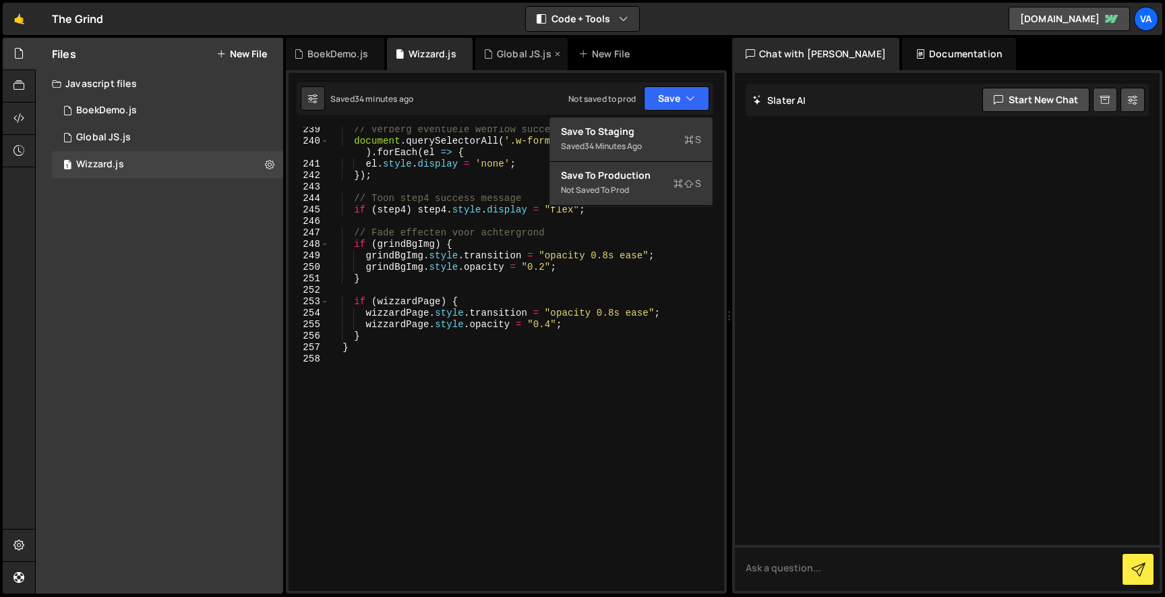
click at [506, 48] on div "Global JS.js" at bounding box center [524, 53] width 55 height 13
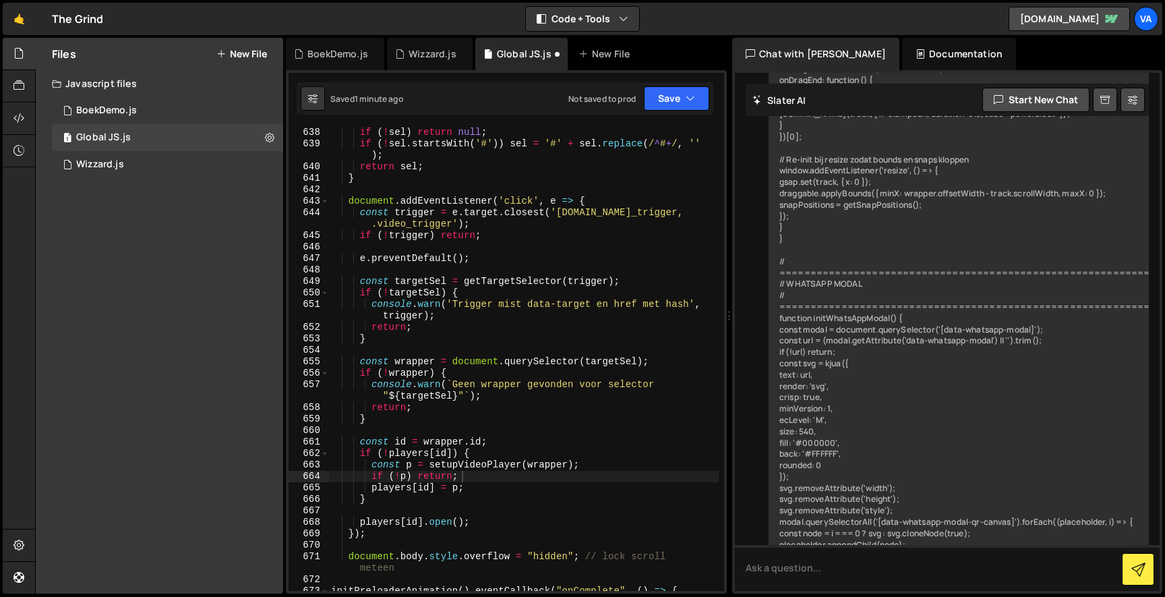
scroll to position [5385, 0]
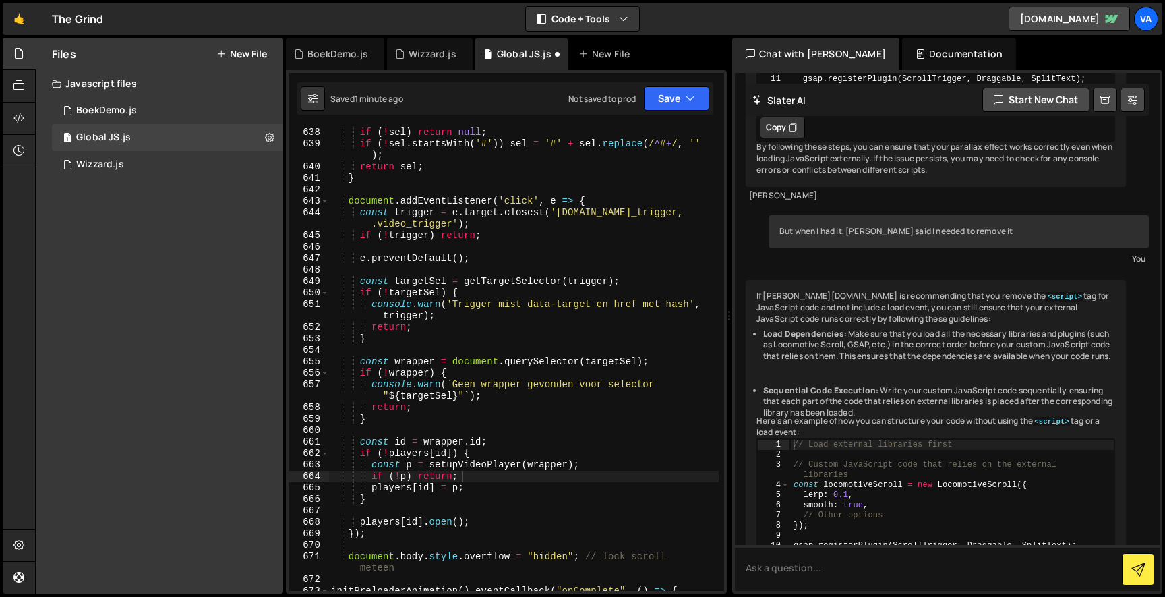
click at [672, 80] on div "if (!p) return; 637 638 639 640 641 642 643 644 645 646 647 648 649 650 651 652…" at bounding box center [506, 331] width 441 height 523
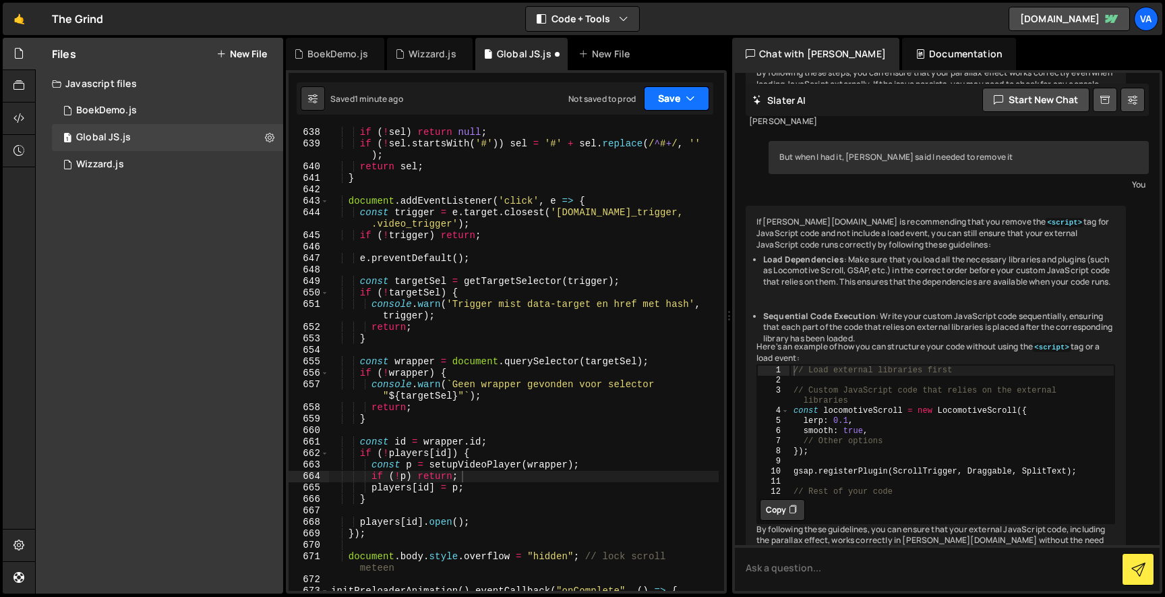
click at [671, 101] on button "Save" at bounding box center [676, 98] width 65 height 24
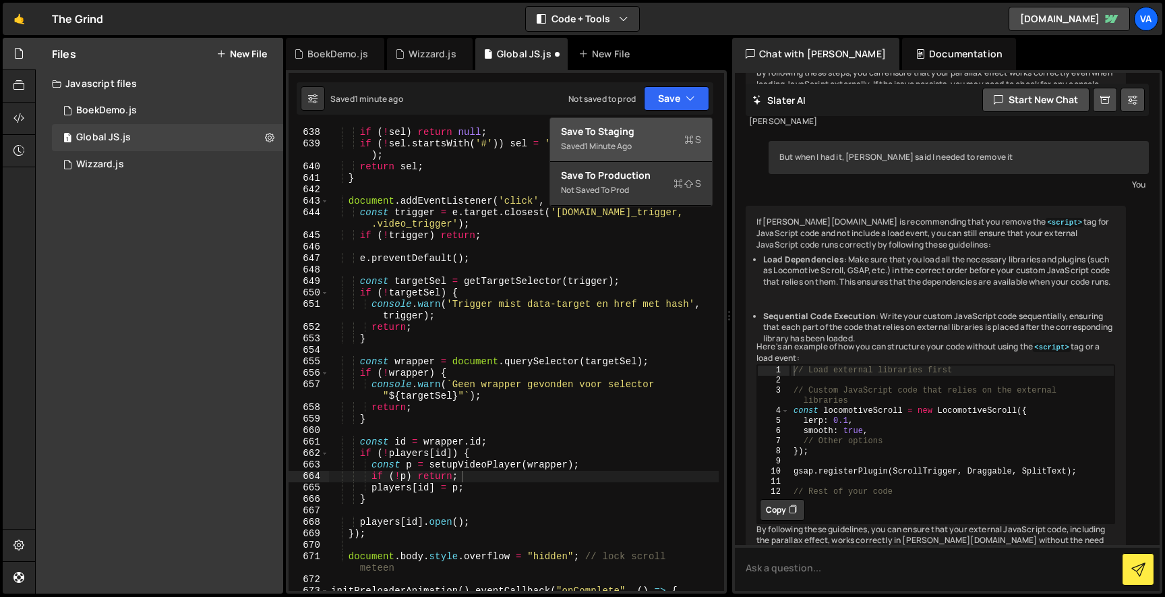
click at [658, 128] on div "Save to Staging S" at bounding box center [631, 131] width 140 height 13
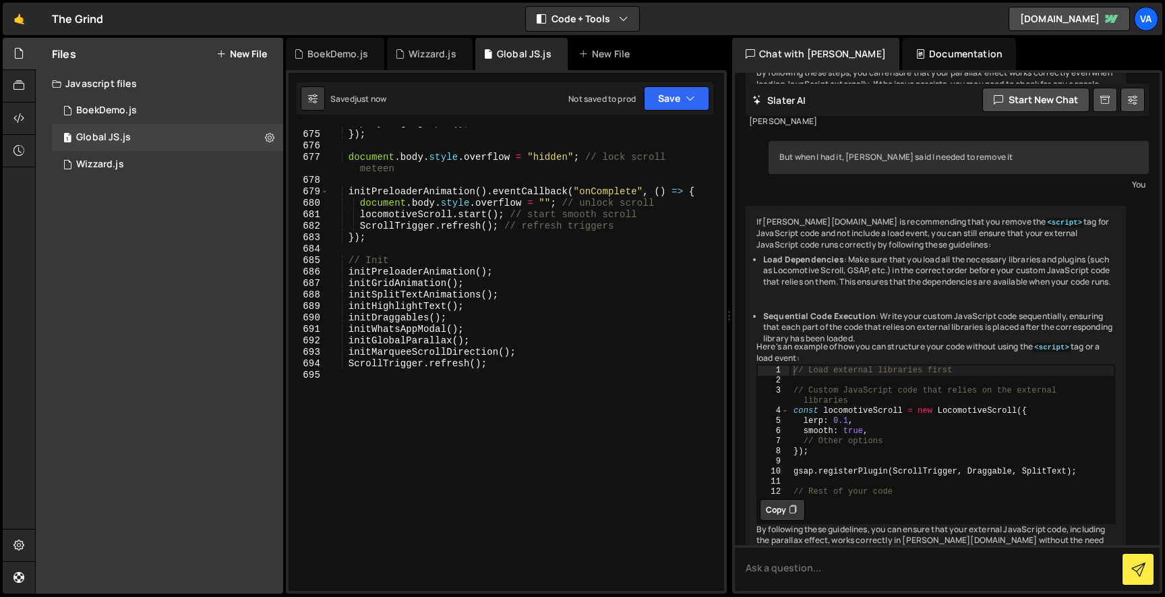
scroll to position [8859, 0]
click at [384, 241] on div "players [ id ] . open ( ) ; }) ; document . body . style . overflow = "hidden" …" at bounding box center [523, 360] width 390 height 487
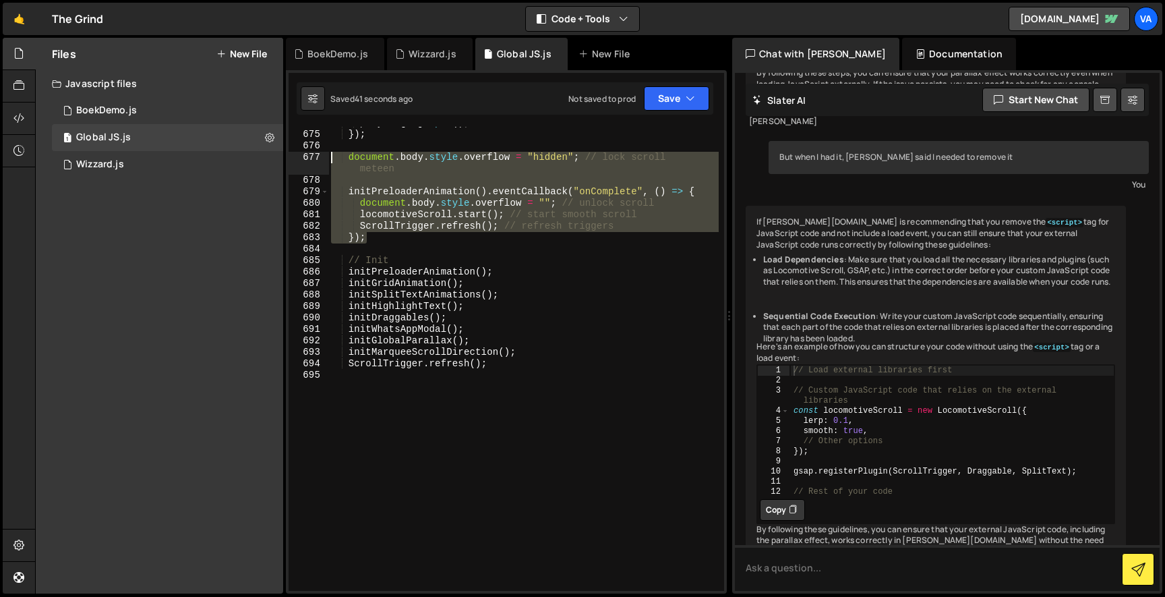
drag, startPoint x: 361, startPoint y: 228, endPoint x: 322, endPoint y: 163, distance: 76.2
click at [322, 163] on div "}); 674 675 676 677 678 679 680 681 682 683 684 685 686 687 688 689 690 691 692…" at bounding box center [507, 359] width 436 height 464
type textarea "document.body.style.overflow = "hidden"; // lock scroll meteen"
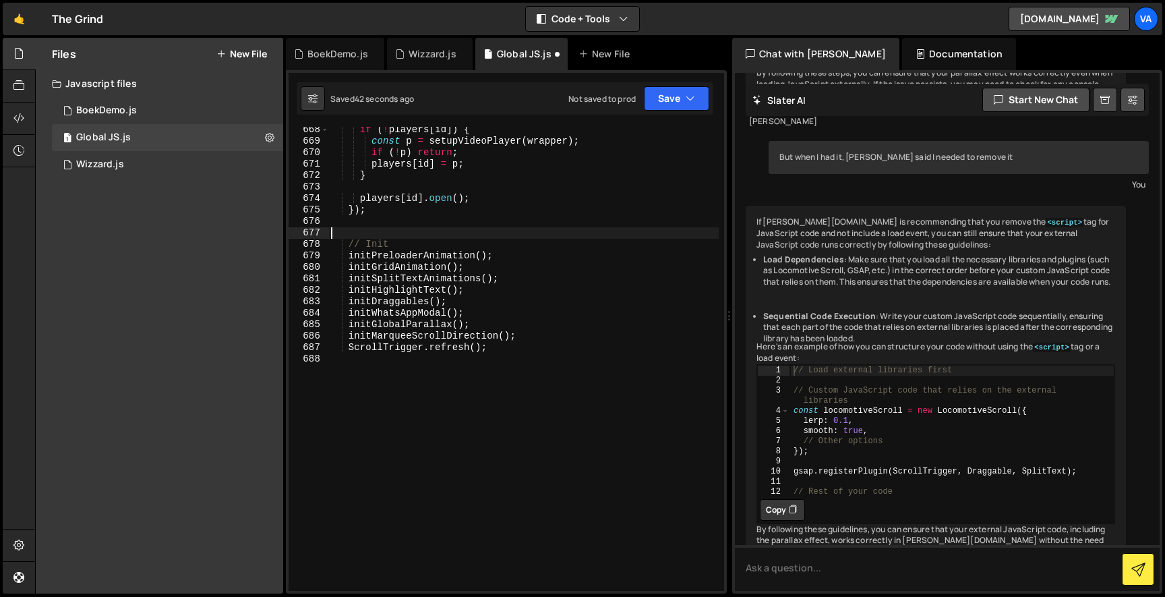
scroll to position [8772, 0]
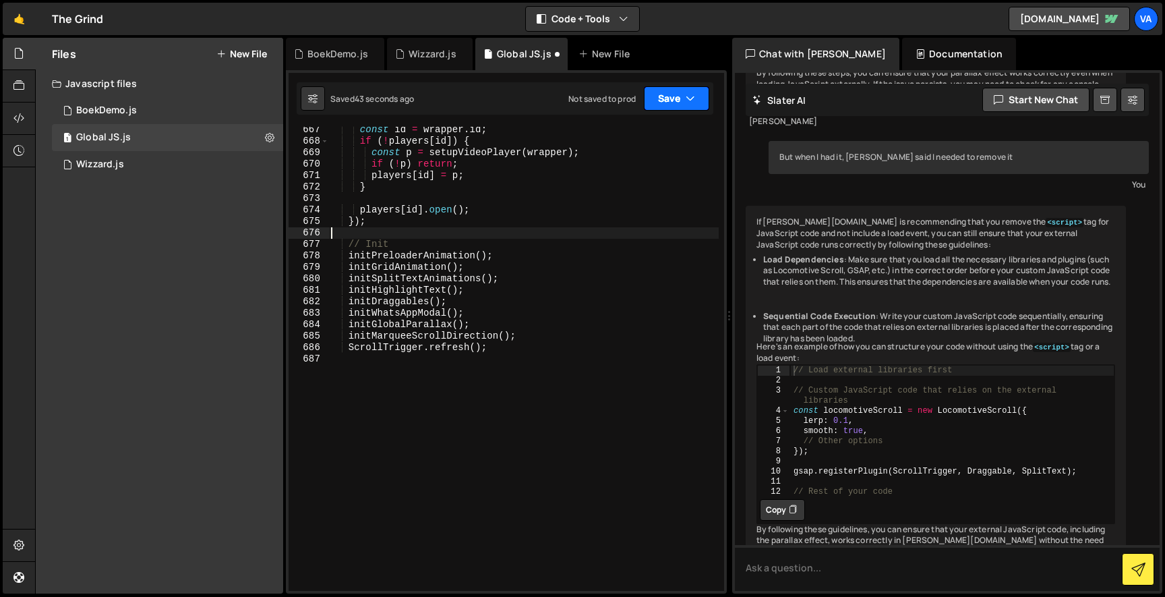
click at [663, 88] on button "Save" at bounding box center [676, 98] width 65 height 24
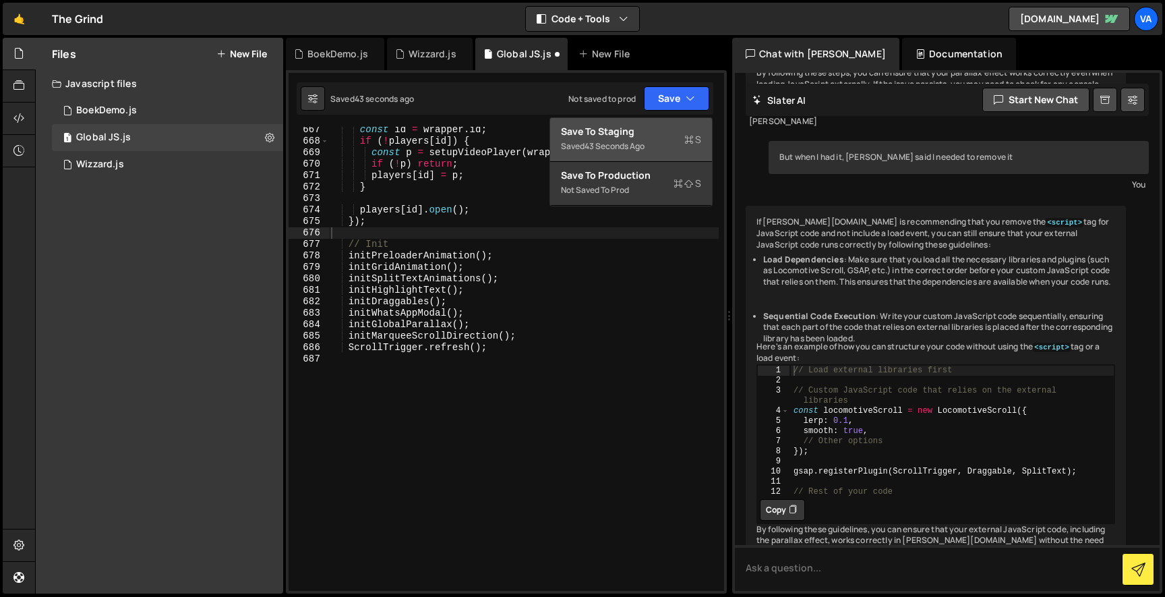
click at [645, 131] on div "Save to Staging S" at bounding box center [631, 131] width 140 height 13
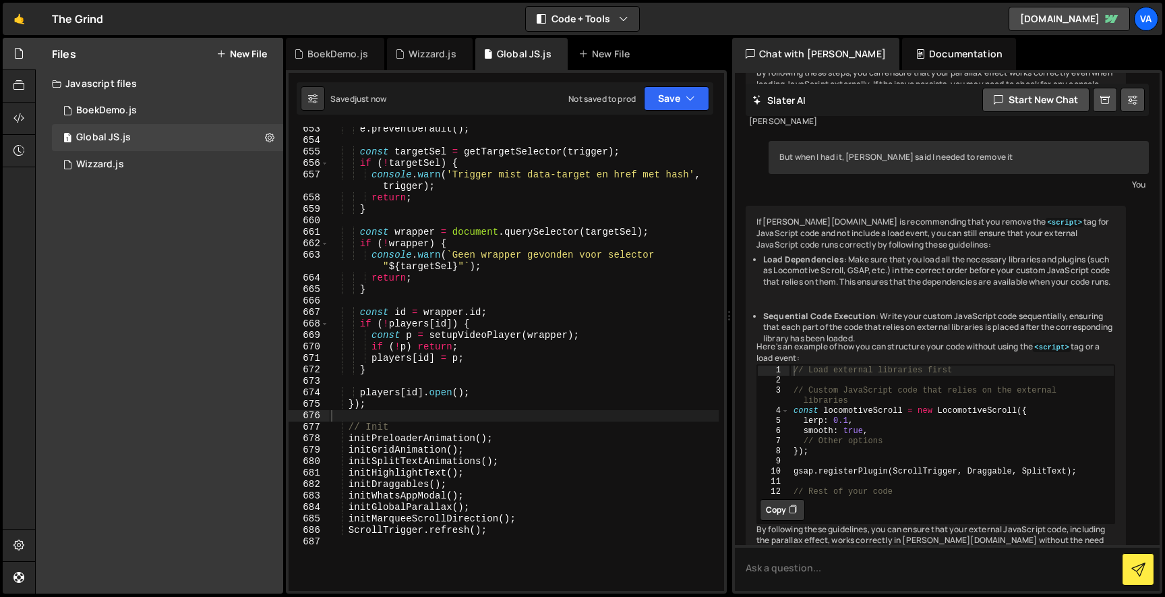
scroll to position [0, 0]
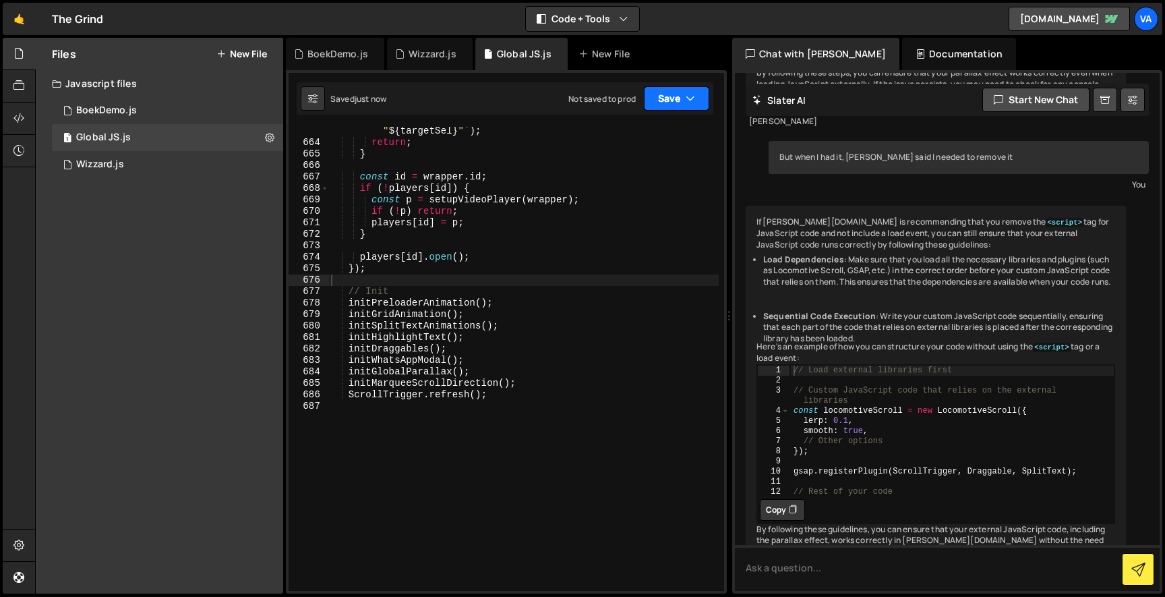
click at [676, 102] on button "Save" at bounding box center [676, 98] width 65 height 24
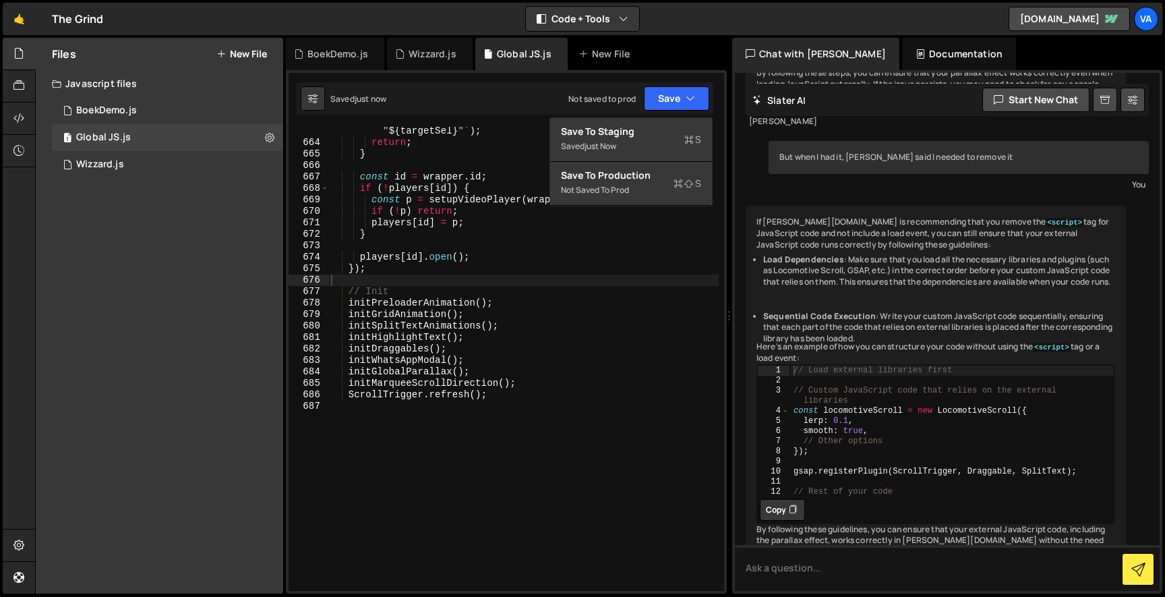
click at [648, 129] on div "Save to Staging S" at bounding box center [631, 131] width 140 height 13
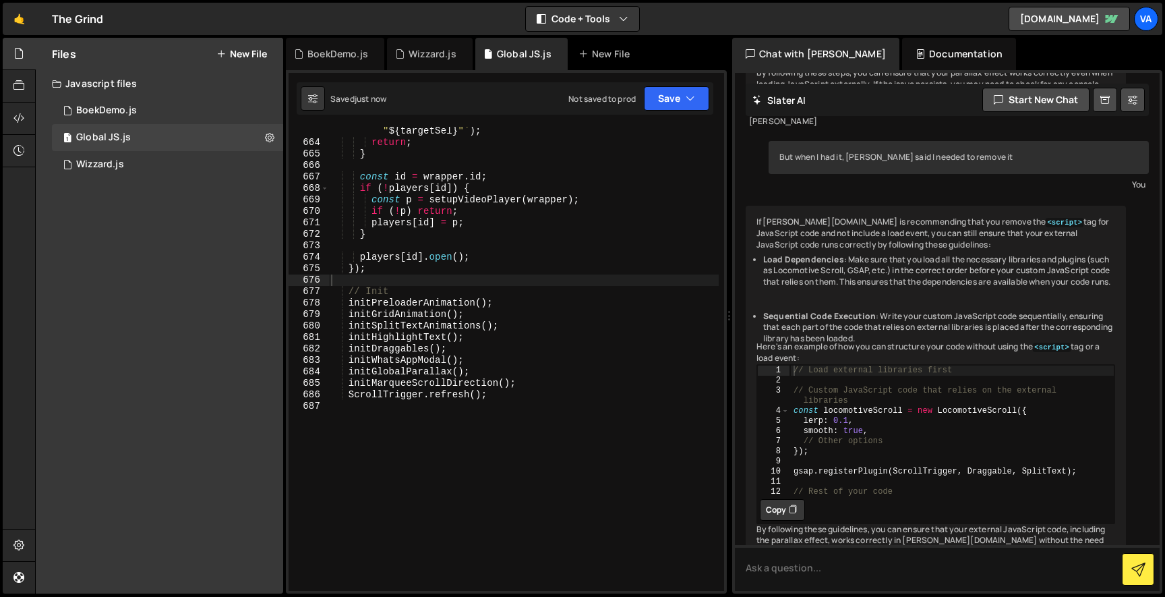
type textarea "// Init"
click at [647, 288] on div "console . warn ( ` Geen wrapper gevonden voor selector " ${ targetSel } " ` ) ;…" at bounding box center [523, 363] width 390 height 498
click at [182, 102] on div "1 BoekDemo.js 0" at bounding box center [167, 110] width 231 height 27
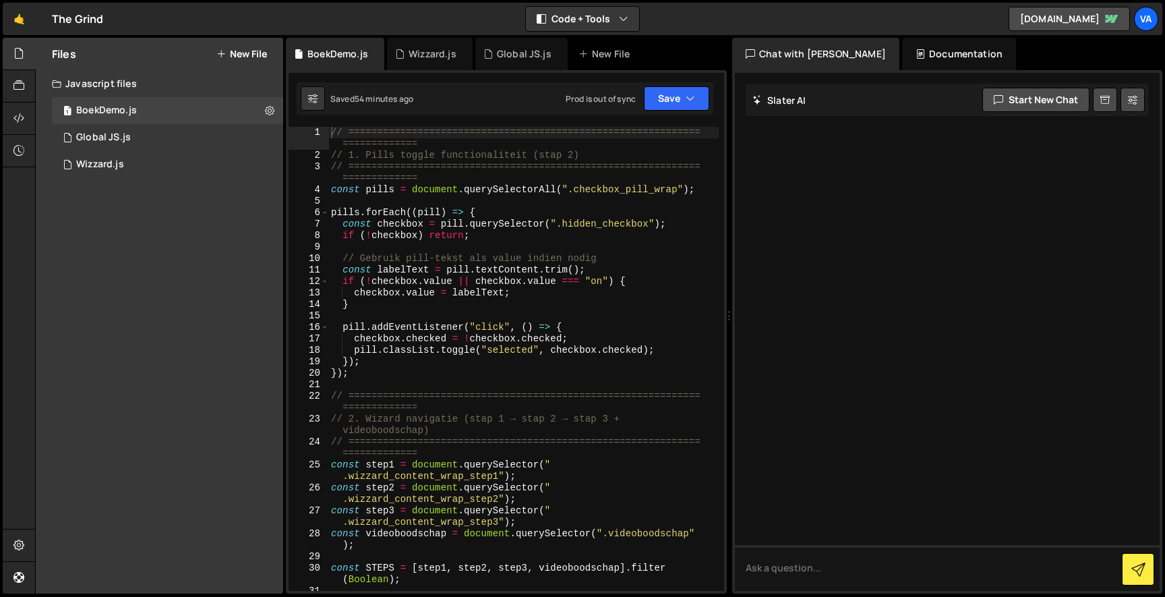
click at [185, 84] on div "Javascript files" at bounding box center [159, 83] width 247 height 27
click at [98, 71] on div "Javascript files" at bounding box center [159, 83] width 247 height 27
click at [105, 125] on div "1 Global JS.js 0" at bounding box center [170, 137] width 236 height 27
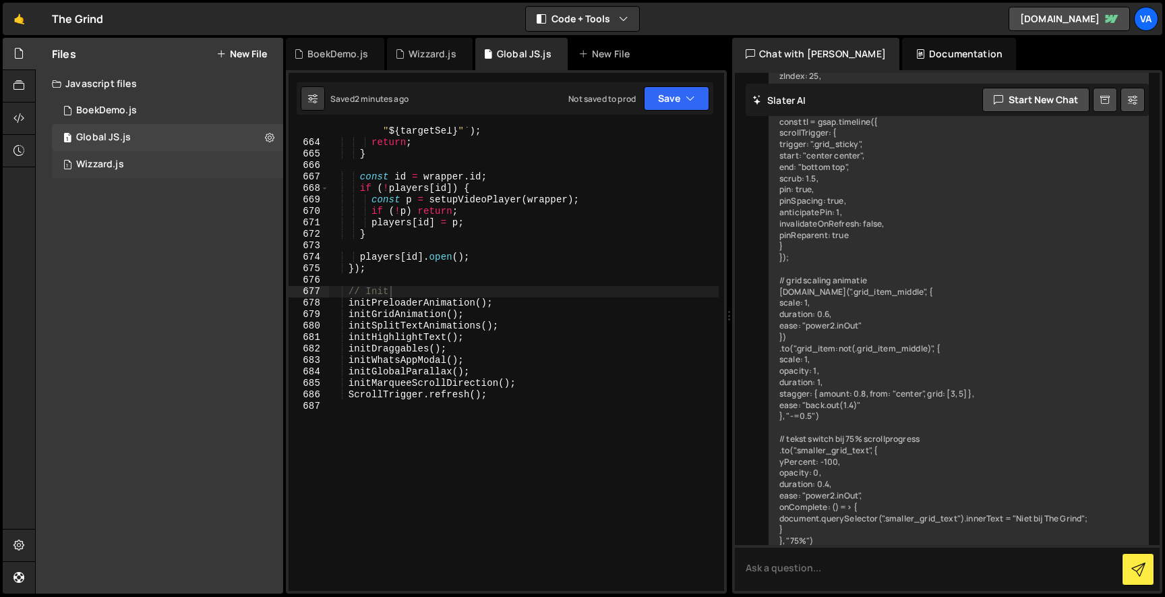
click at [105, 165] on div "Wizzard.js" at bounding box center [100, 164] width 48 height 12
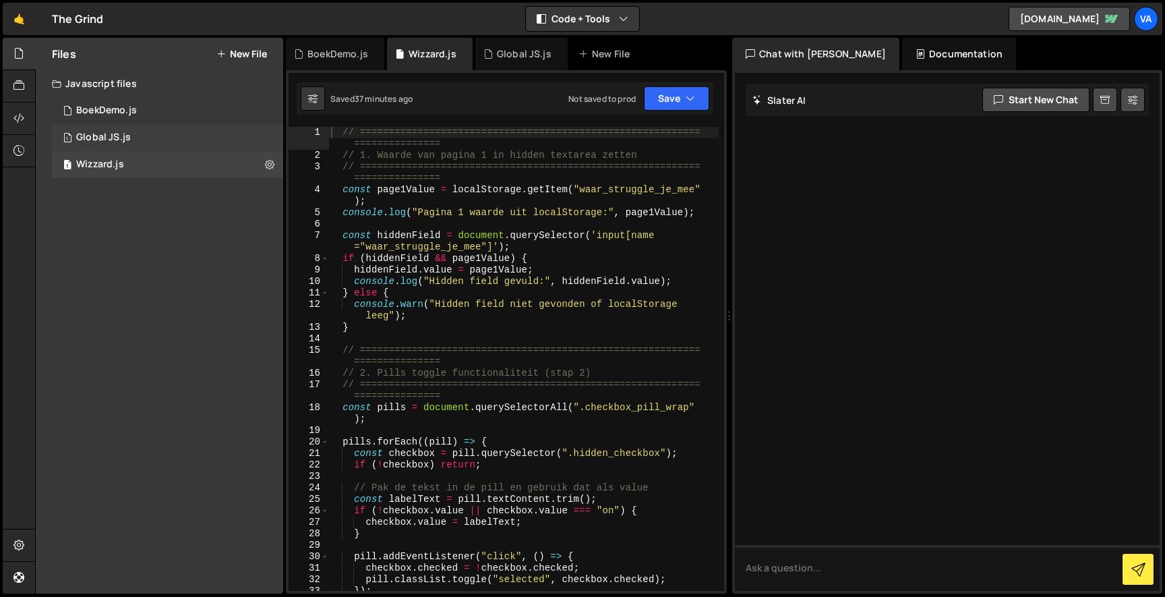
click at [201, 132] on div "1 Global JS.js 0" at bounding box center [170, 137] width 236 height 27
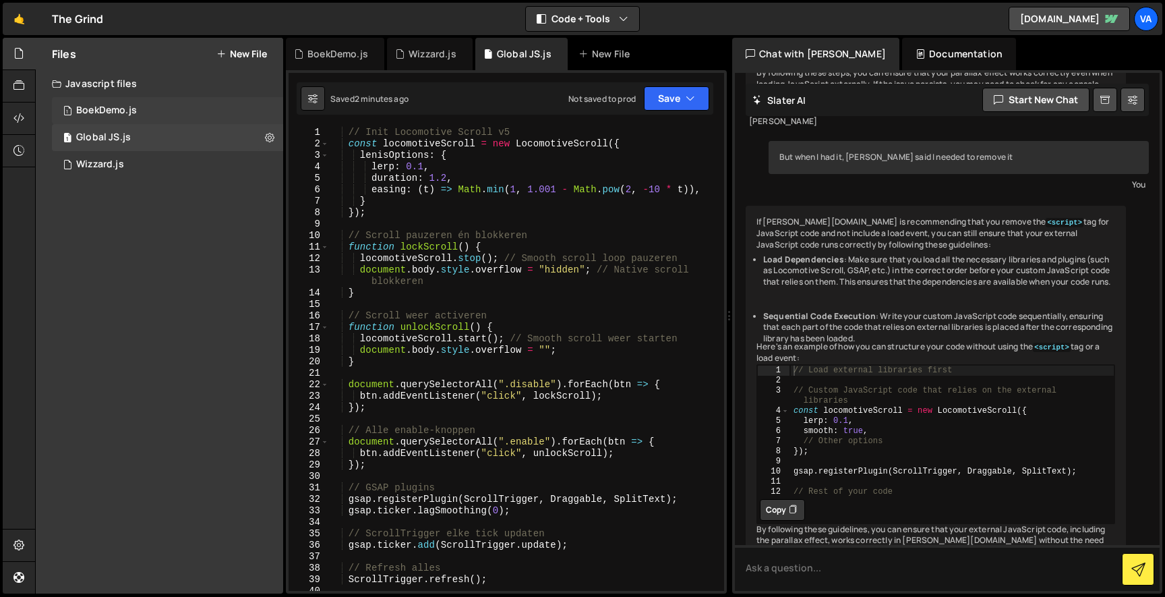
click at [189, 111] on div "1 BoekDemo.js 0" at bounding box center [170, 110] width 236 height 27
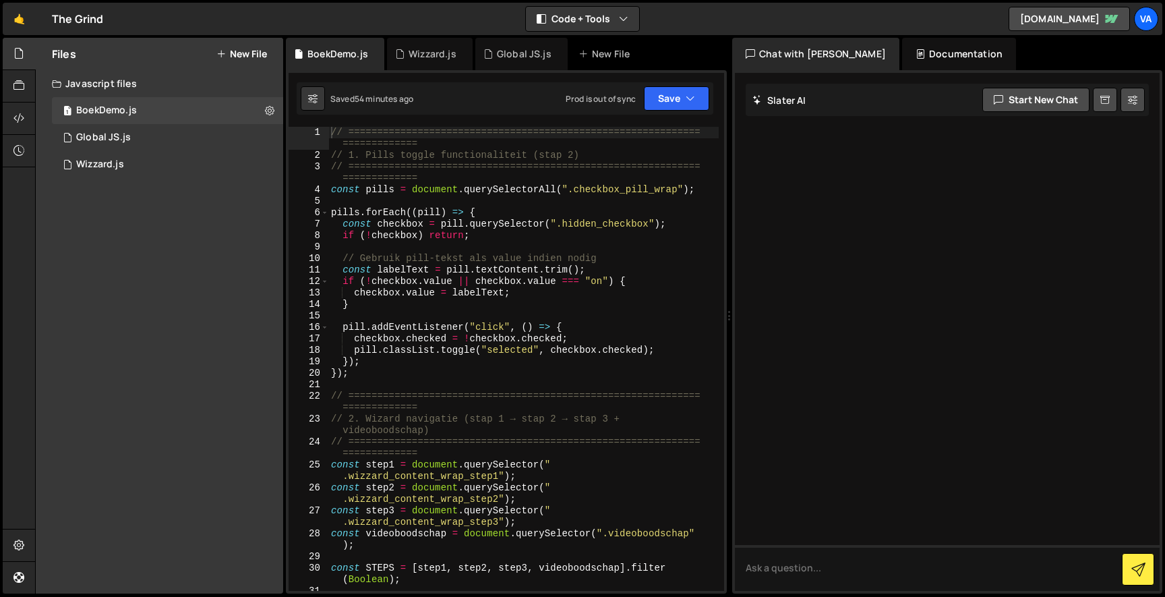
click at [922, 49] on div "Documentation" at bounding box center [959, 54] width 114 height 32
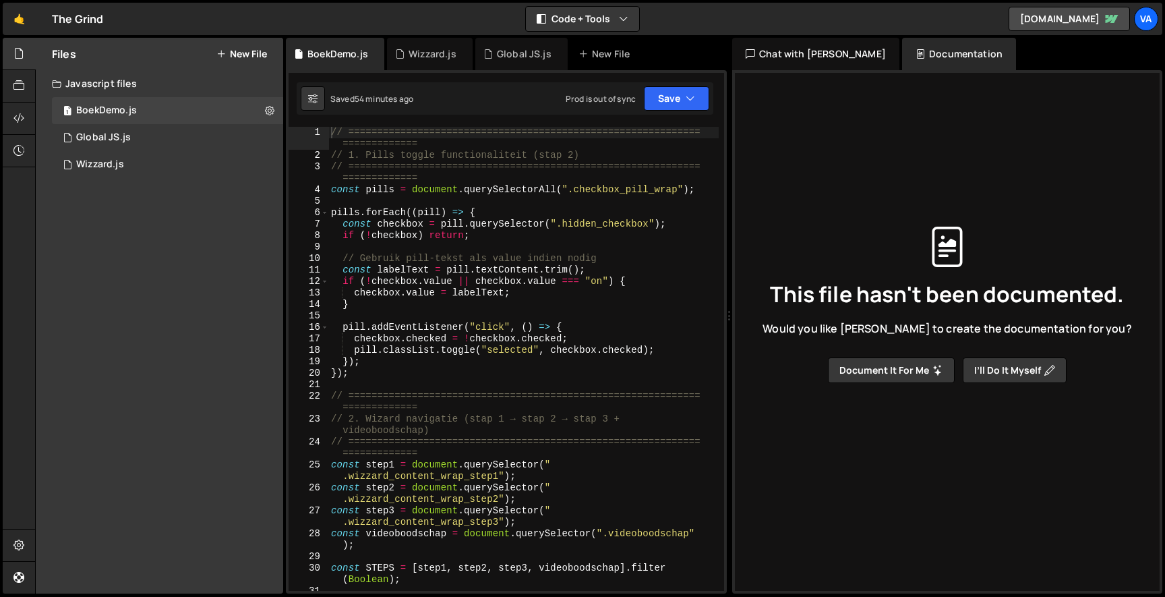
click at [933, 365] on icon at bounding box center [938, 370] width 11 height 11
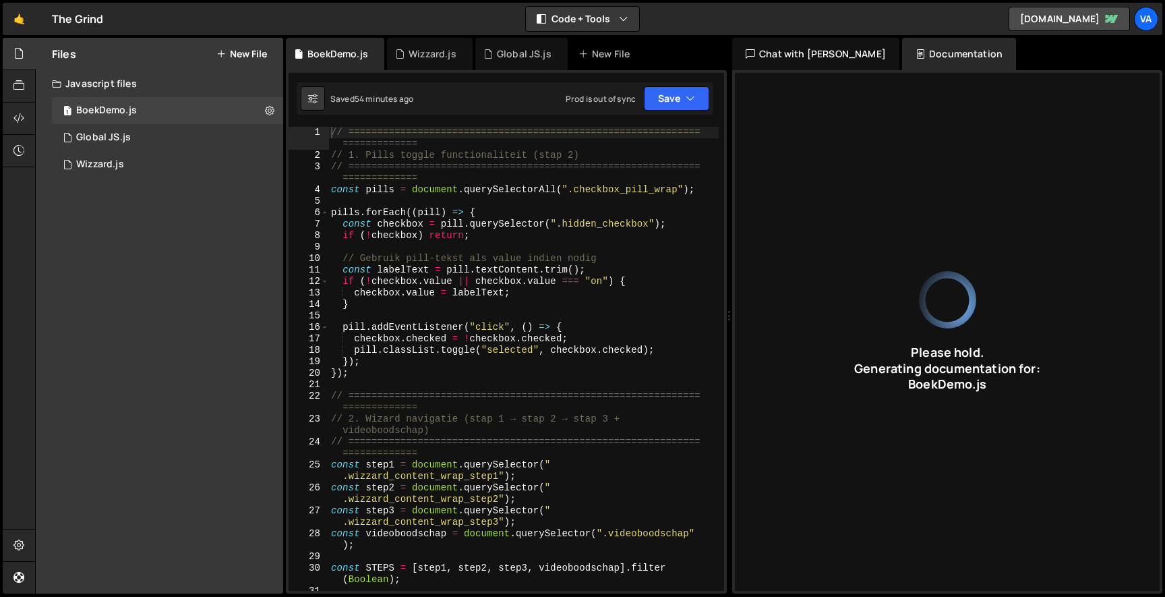
type input "JavaScript code for a multi-step wizard with pill toggling, navigation, and cus…"
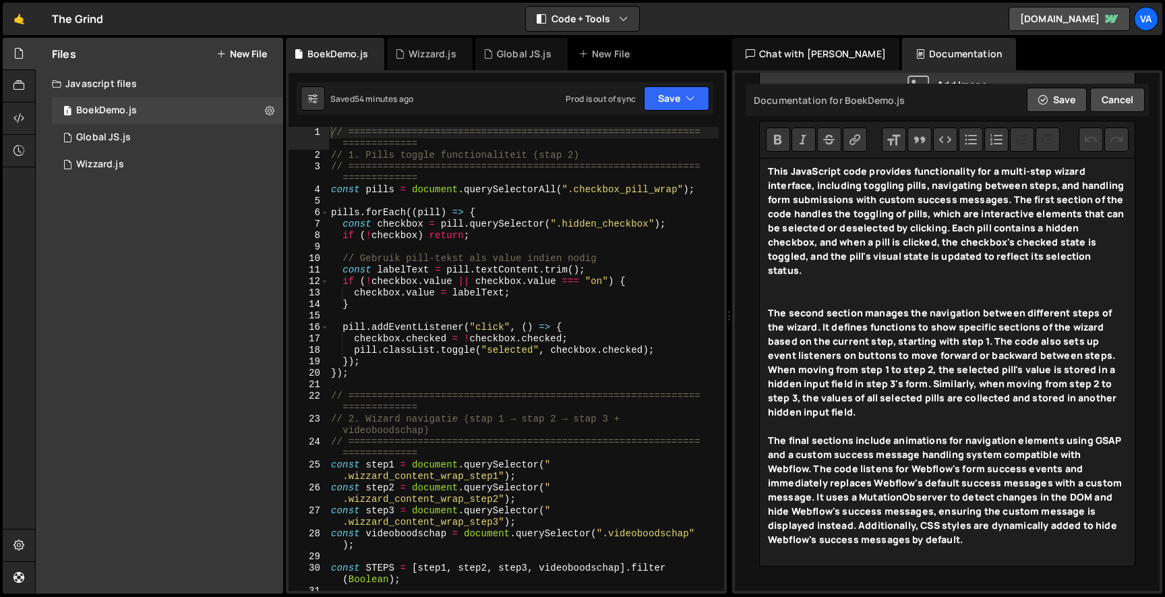
scroll to position [249, 0]
click at [154, 148] on div "1 Global JS.js 0" at bounding box center [170, 137] width 236 height 27
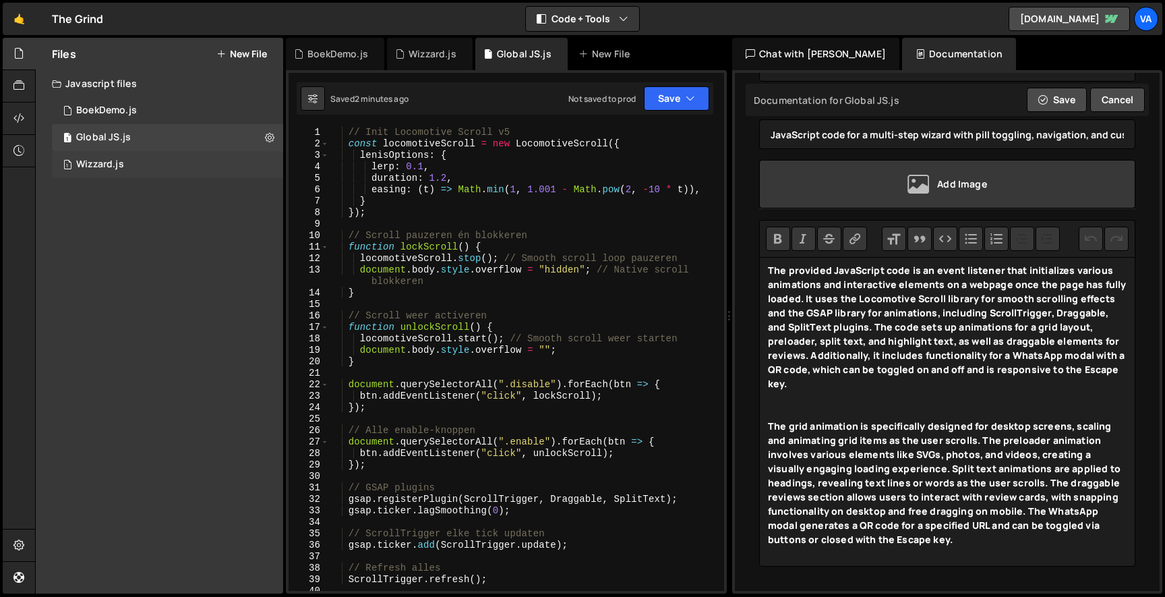
type input "Global JS"
click at [154, 163] on div "1 Wizzard.js 0" at bounding box center [170, 164] width 236 height 27
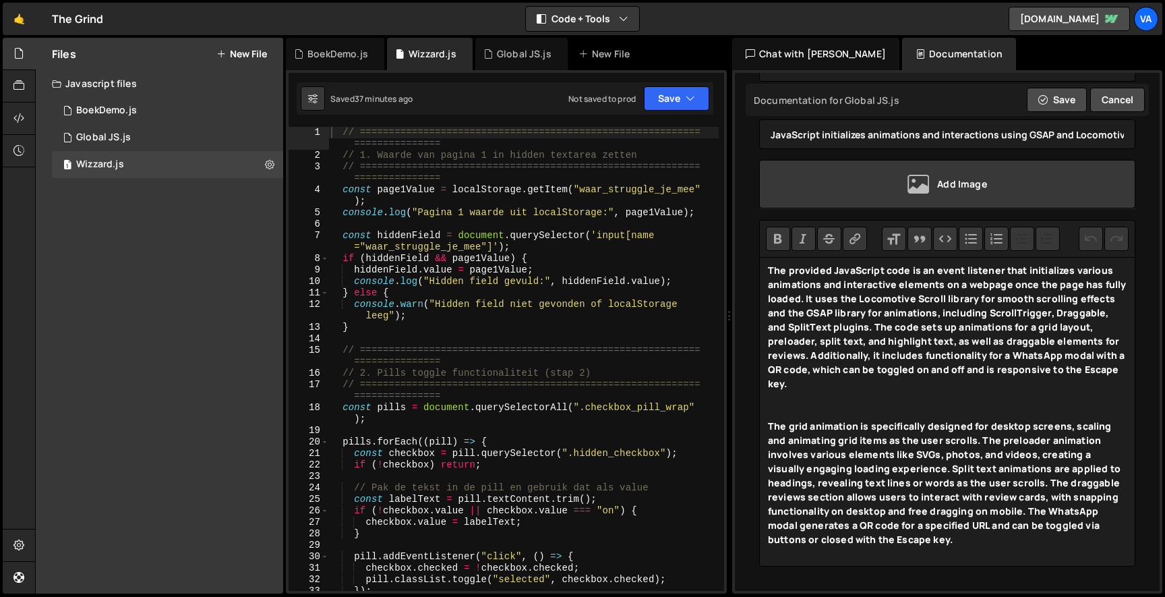
scroll to position [0, 0]
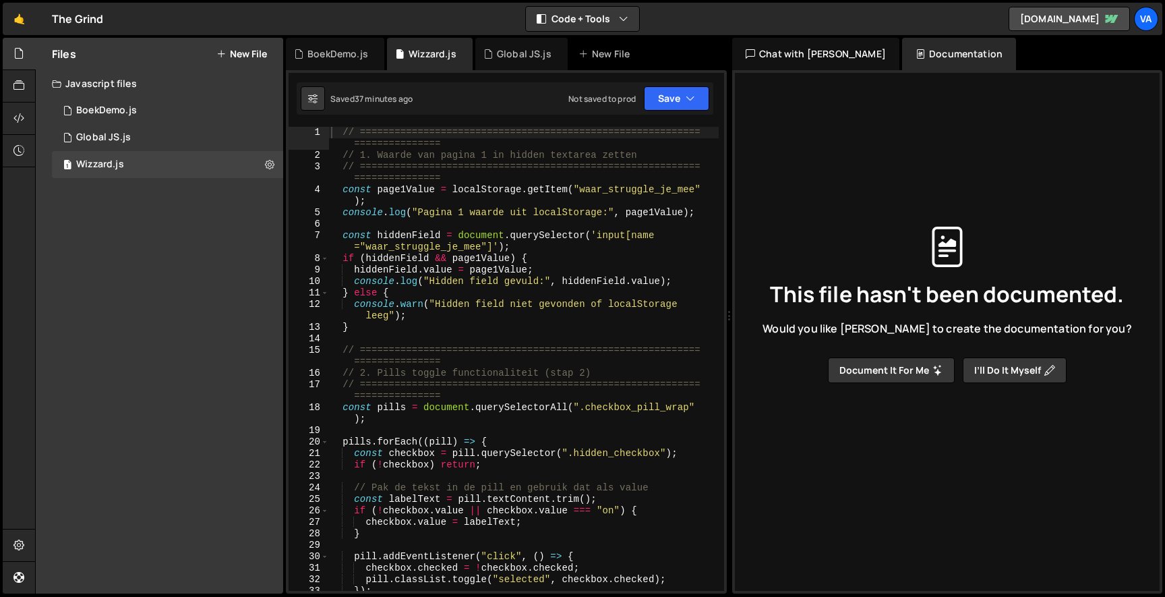
click at [885, 371] on button "Document it for me" at bounding box center [891, 370] width 127 height 26
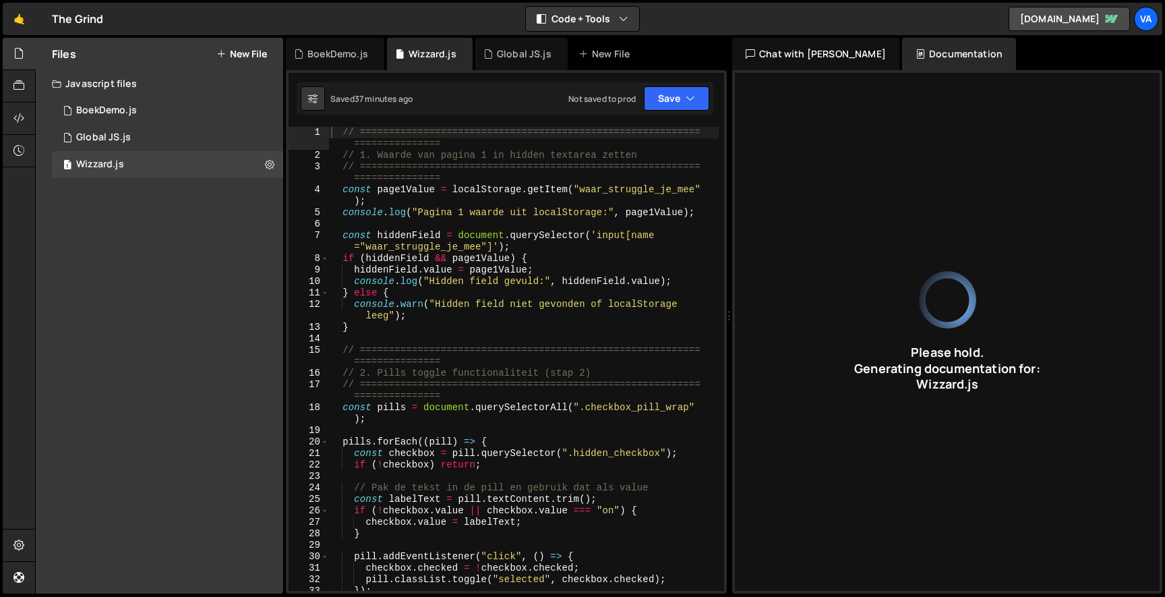
type input "JavaScript code manages a multi-step form wizard with localStorage, pill toggle…"
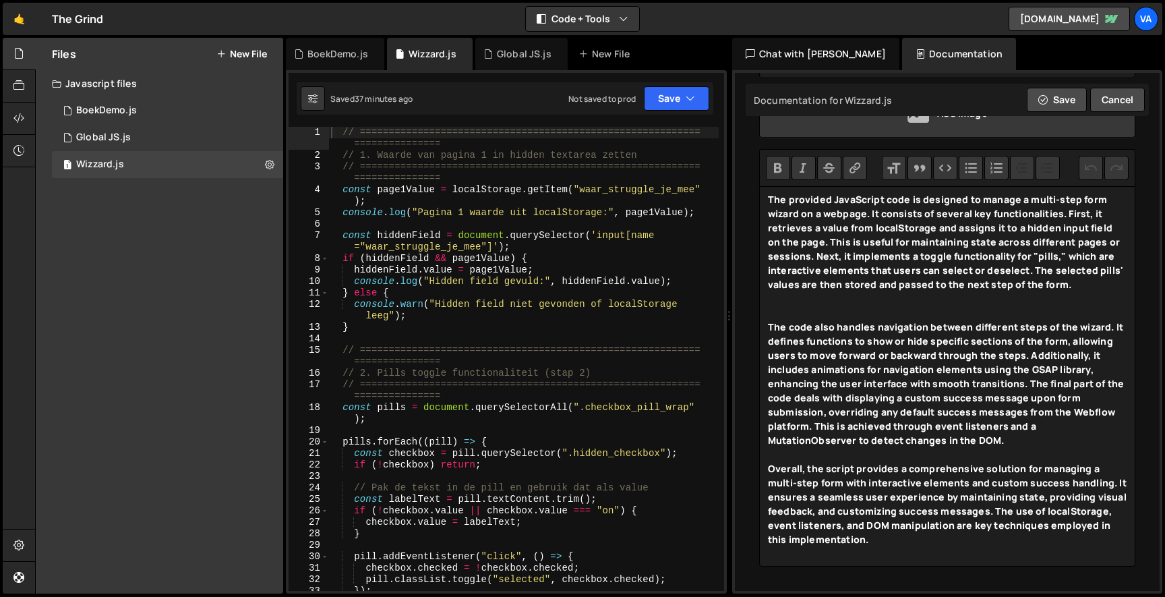
scroll to position [245, 0]
click at [751, 391] on div "JavaScript localStorage form wizard GSAP DOM manipulation Webflow event listene…" at bounding box center [947, 232] width 403 height 696
click at [678, 90] on button "Save" at bounding box center [676, 98] width 65 height 24
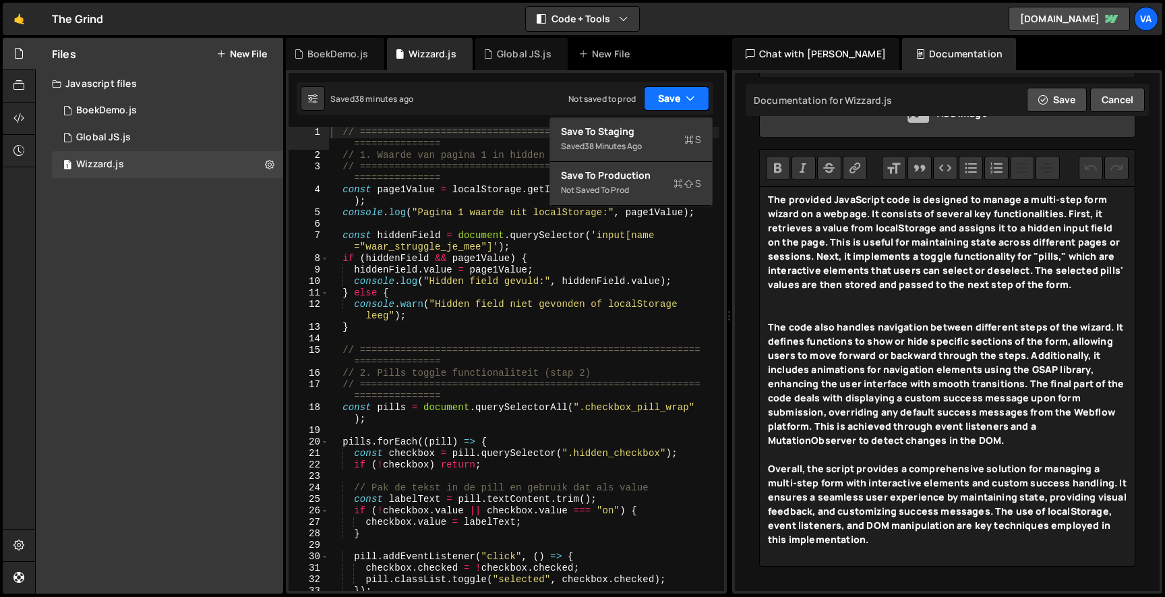
click at [678, 90] on button "Save" at bounding box center [676, 98] width 65 height 24
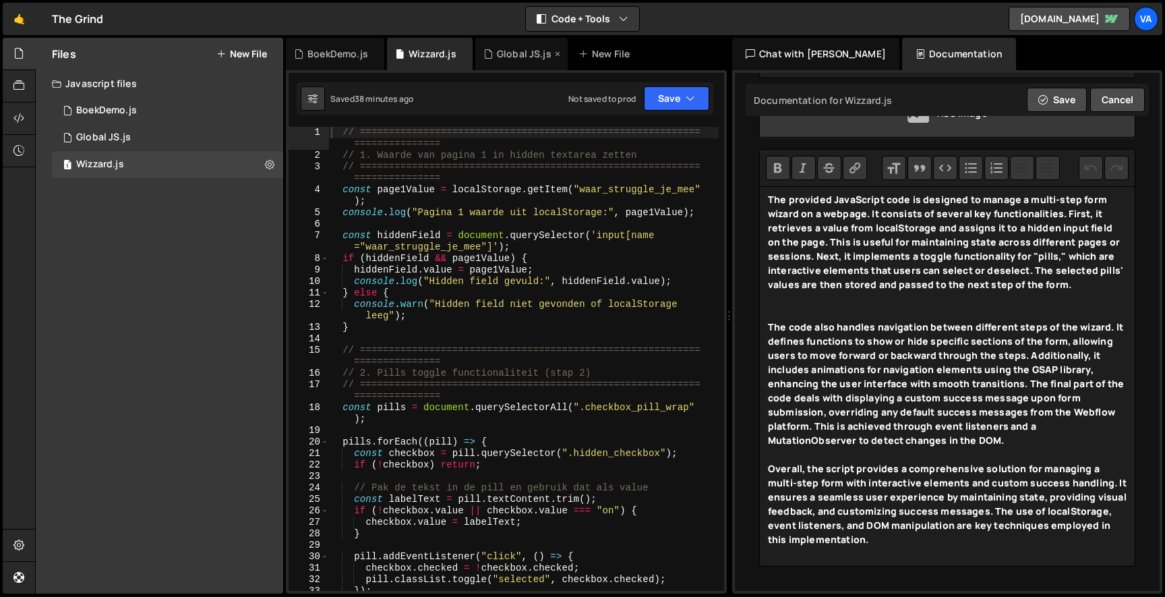
click at [515, 47] on div "Global JS.js" at bounding box center [521, 54] width 92 height 32
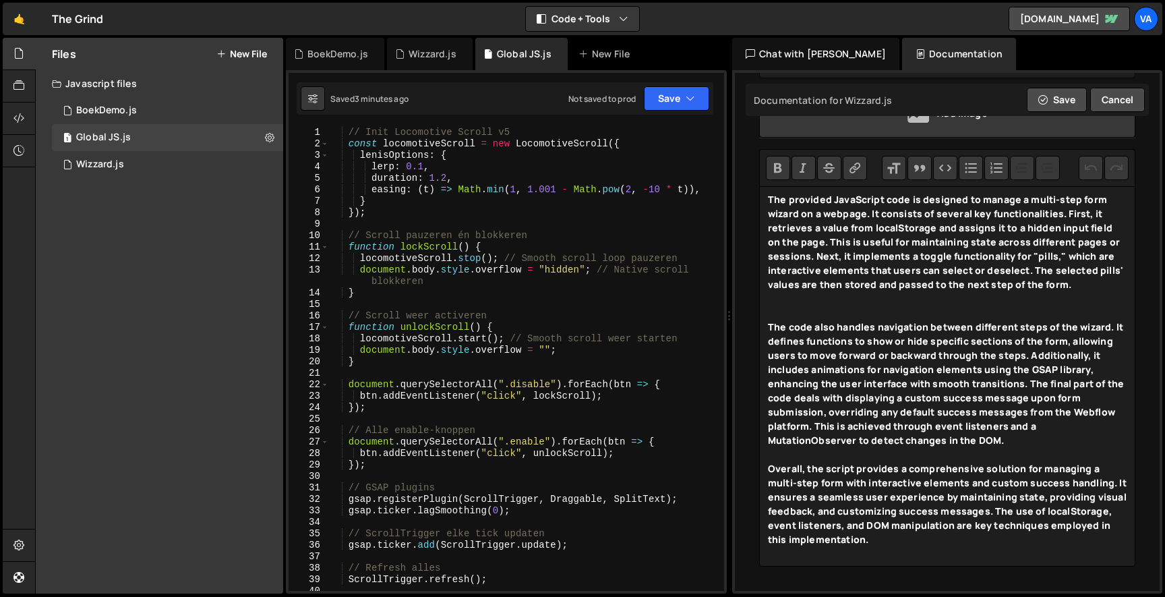
type input "Global JS"
type input "JavaScript initializes animations and interactions using GSAP and Locomotive Sc…"
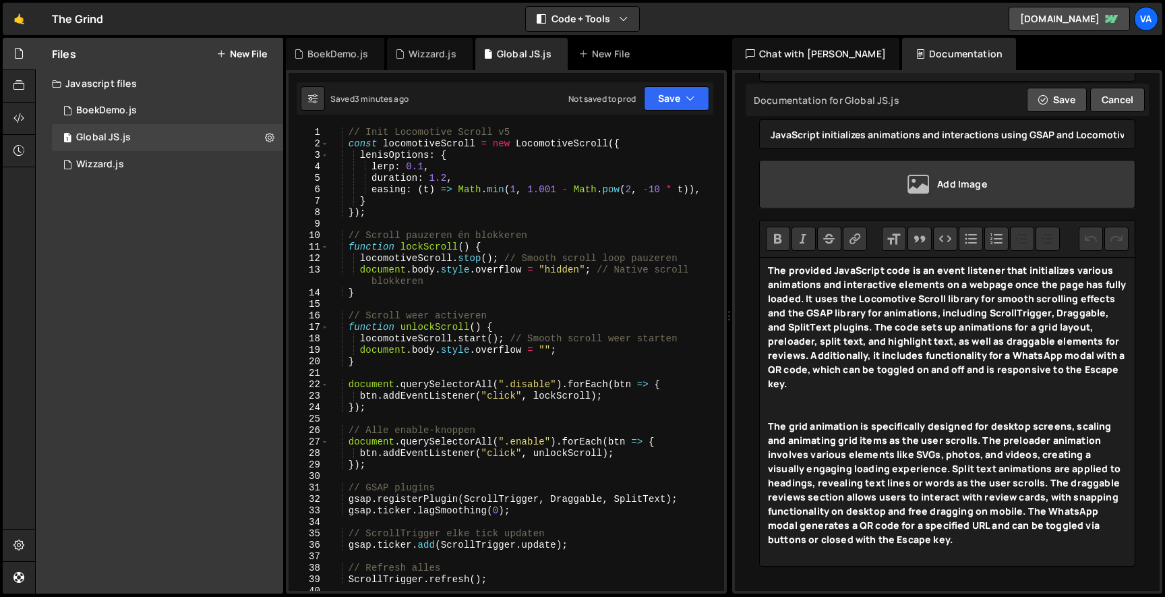
scroll to position [0, 0]
type textarea "const locomotiveScroll = new LocomotiveScroll({"
click at [461, 147] on div "// Init Locomotive Scroll v5 const locomotiveScroll = new LocomotiveScroll ({ l…" at bounding box center [523, 370] width 390 height 487
click at [661, 143] on div "// Init Locomotive Scroll v5 const locomotiveScroll = new LocomotiveScroll ({ l…" at bounding box center [523, 370] width 390 height 487
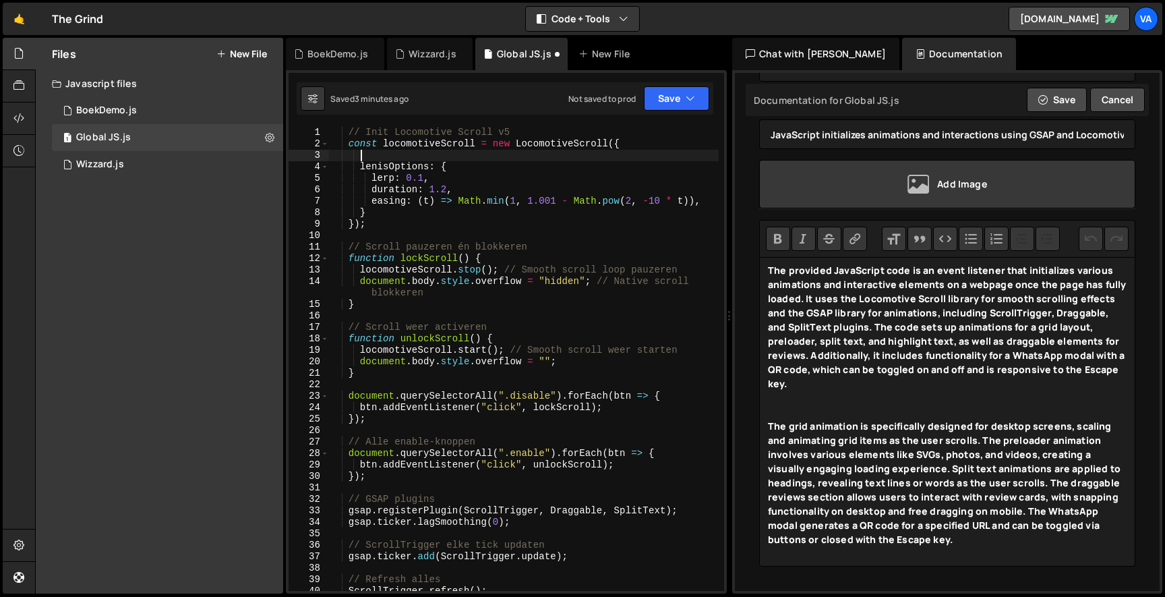
paste textarea "autoStart: false,"
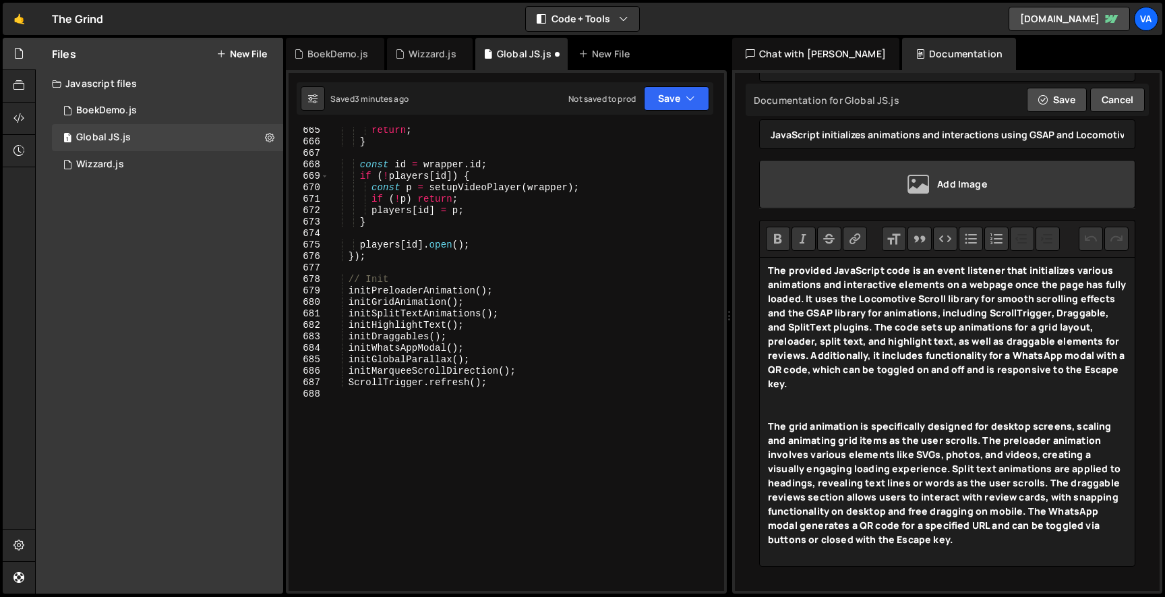
scroll to position [8731, 0]
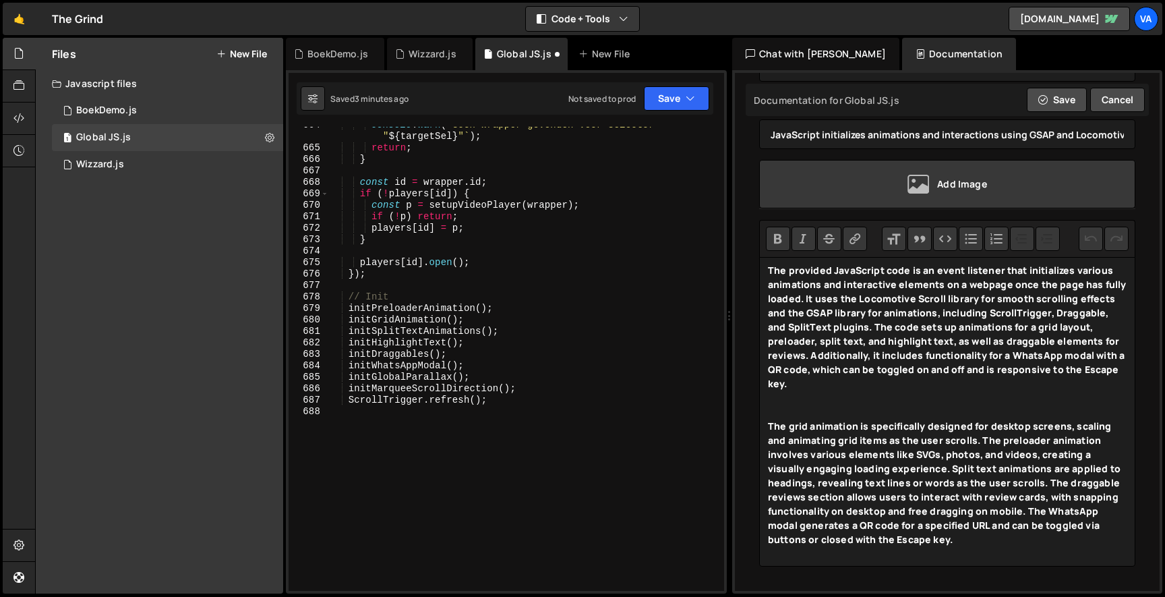
click at [411, 276] on div "console . warn ( ` Geen wrapper gevonden voor selector " ${ targetSel } " ` ) ;…" at bounding box center [523, 368] width 390 height 498
type textarea "});"
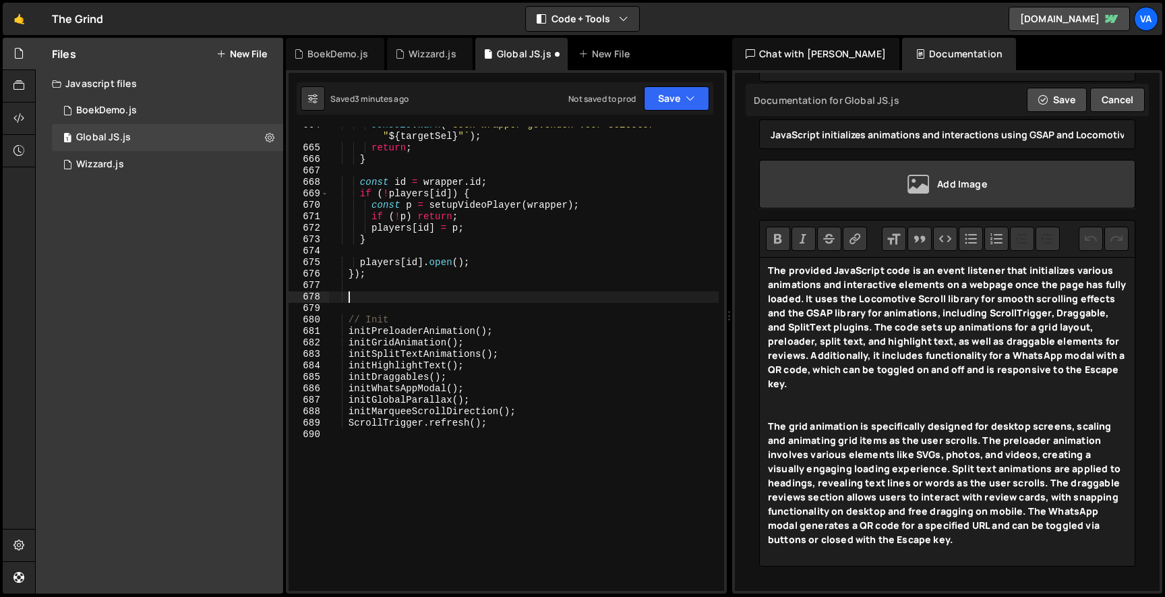
paste textarea "});"
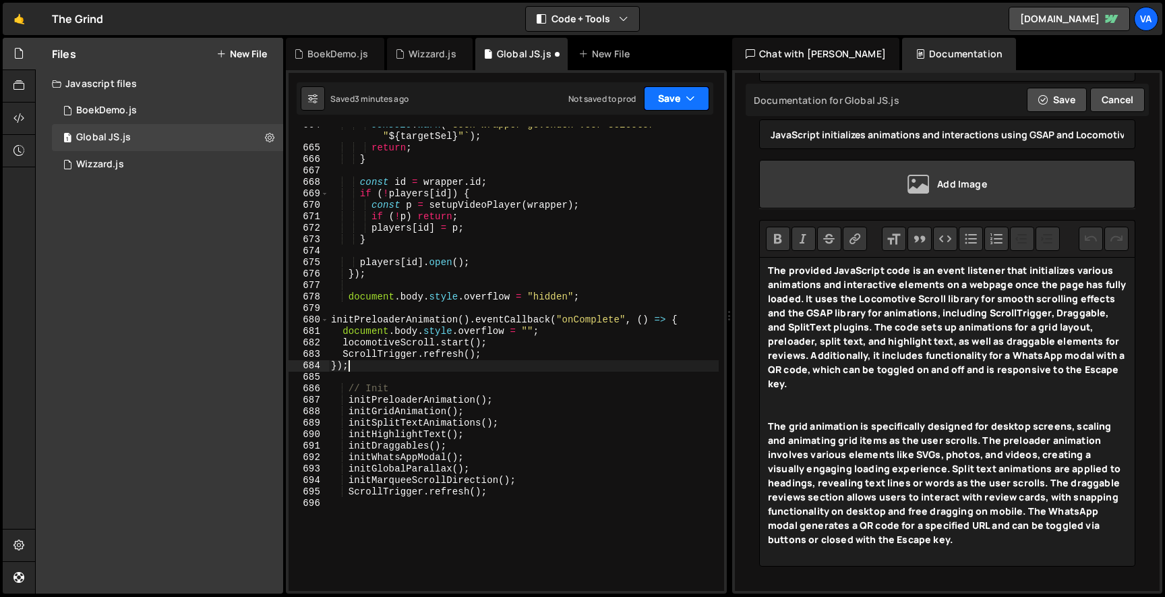
click at [662, 90] on button "Save" at bounding box center [676, 98] width 65 height 24
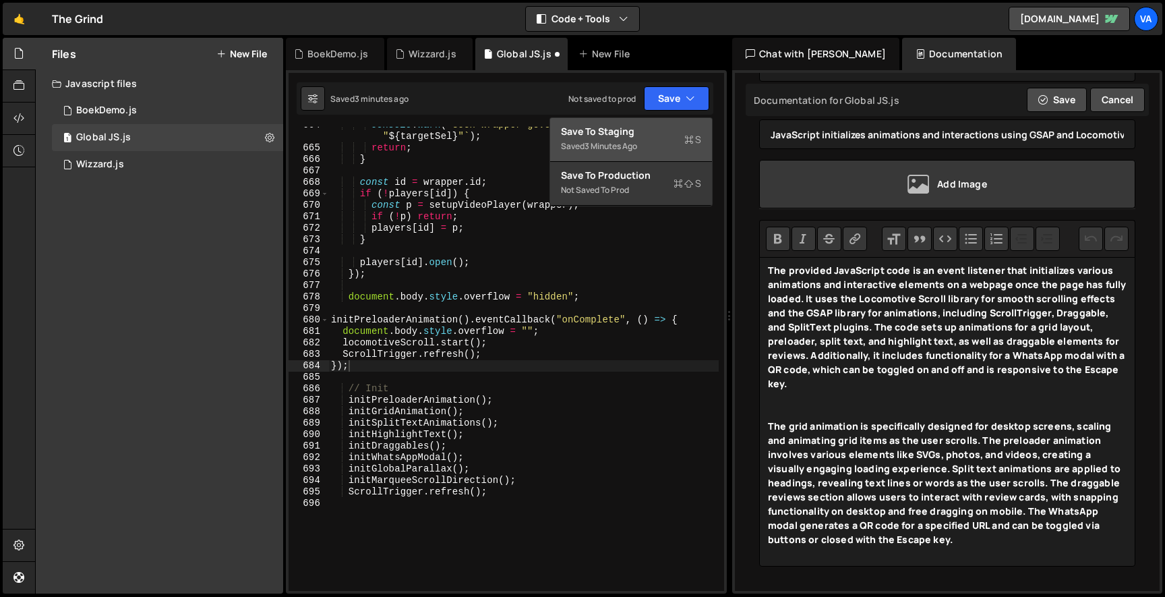
click at [647, 138] on div "Saved 3 minutes ago" at bounding box center [631, 146] width 140 height 16
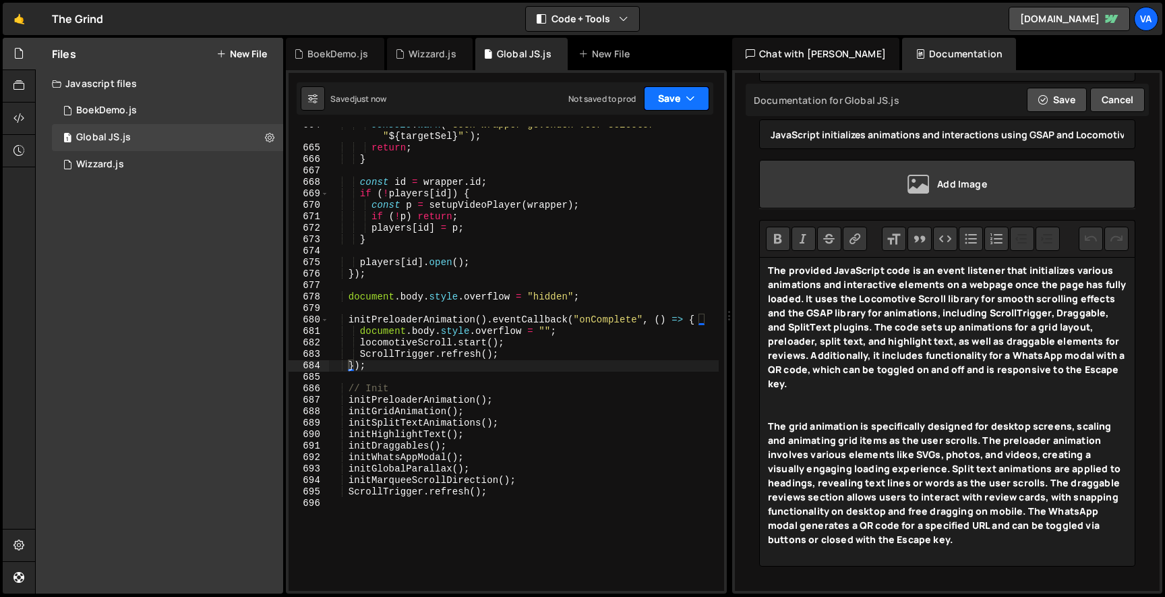
click at [666, 92] on button "Save" at bounding box center [676, 98] width 65 height 24
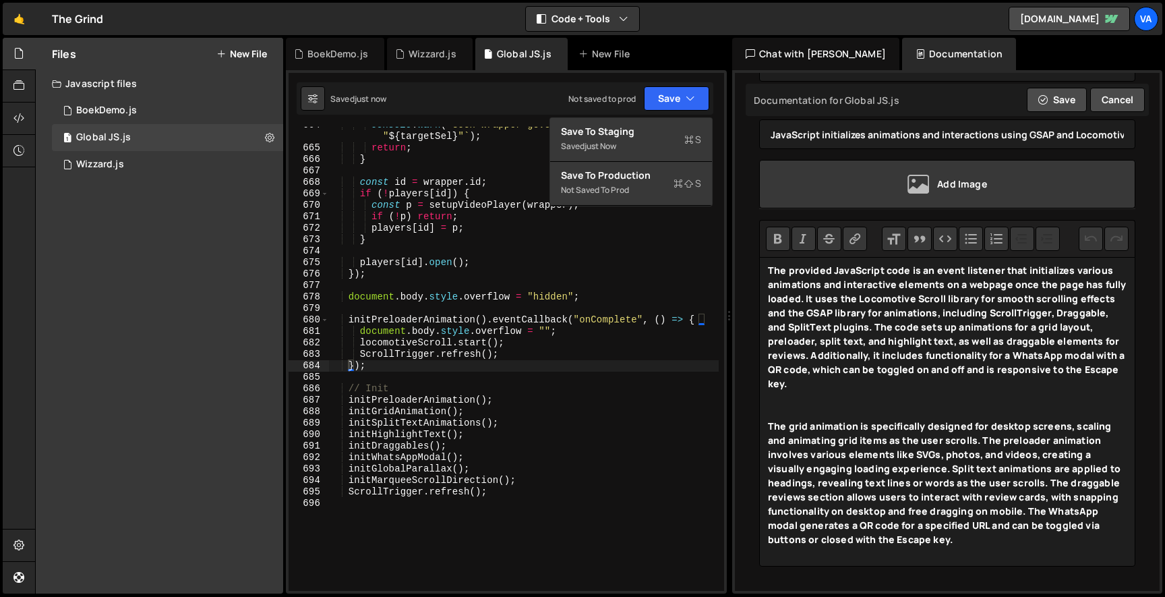
click at [653, 116] on div "}); 664 665 666 667 668 669 670 671 672 673 674 675 676 677 678 679 680 681 682…" at bounding box center [506, 331] width 441 height 523
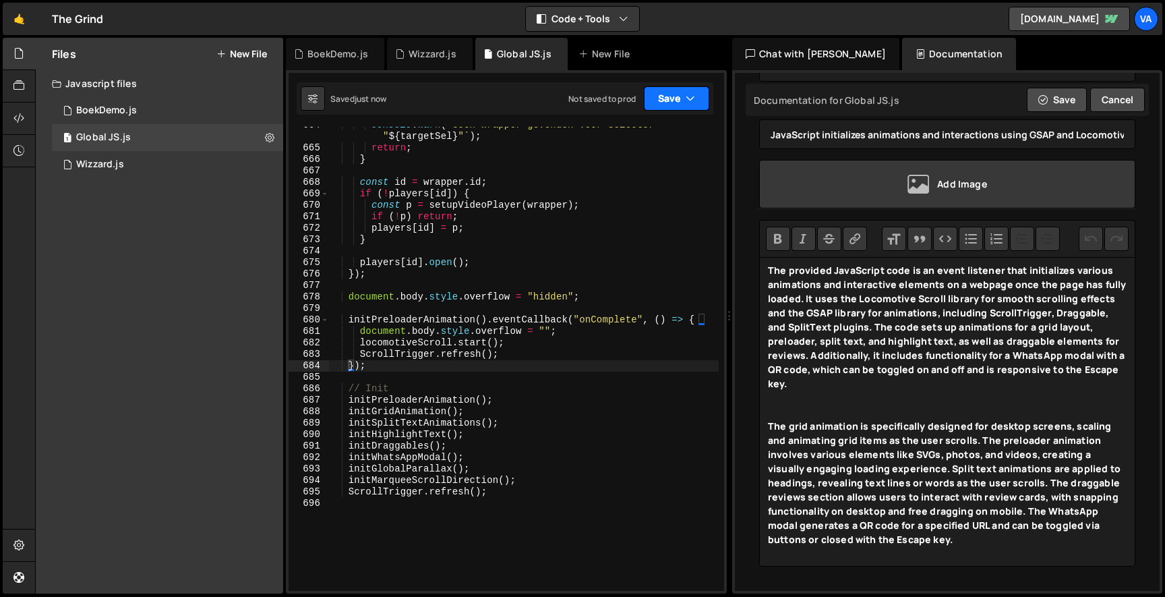
click at [675, 88] on button "Save" at bounding box center [676, 98] width 65 height 24
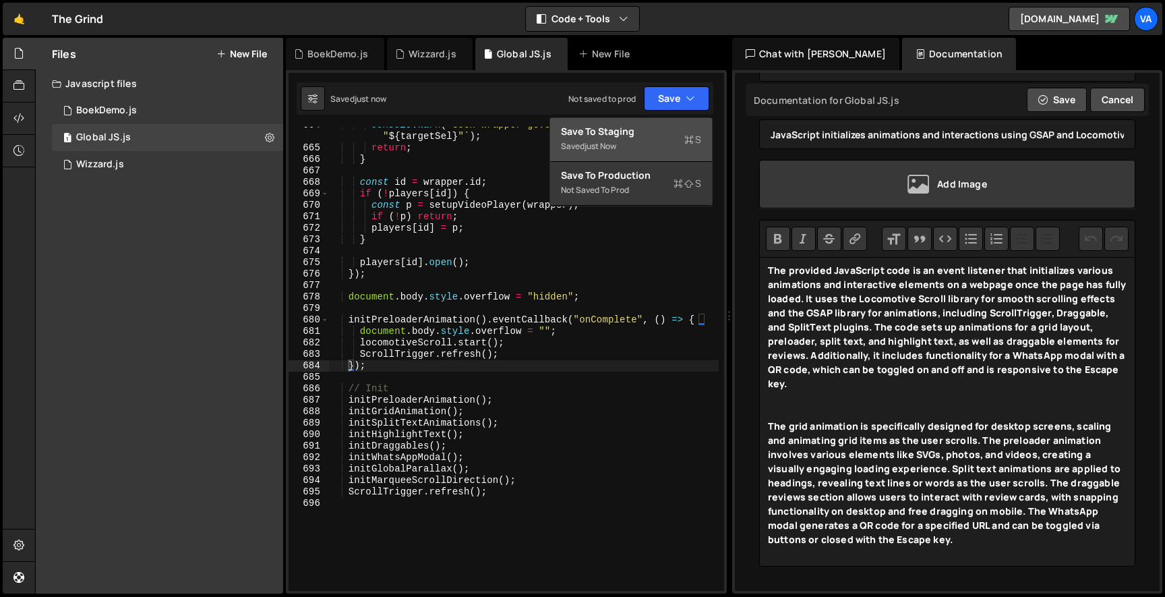
click at [663, 135] on div "Save to Staging S" at bounding box center [631, 131] width 140 height 13
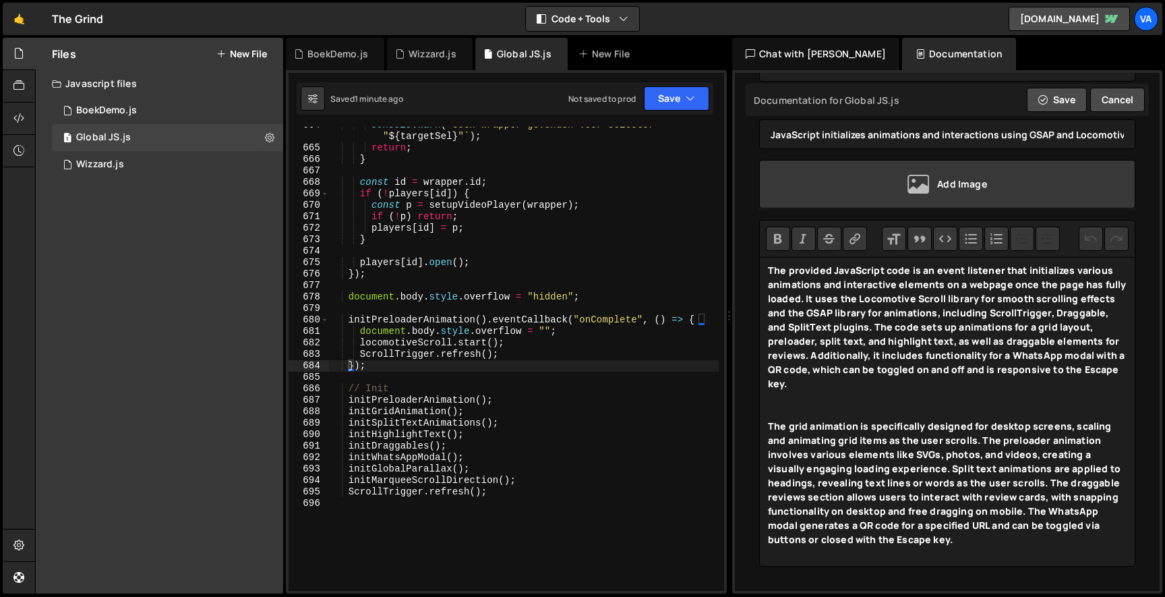
type textarea "document.body.style.overflow = "hidden";"
click at [590, 292] on div "console . warn ( ` Geen wrapper gevonden voor selector " ${ targetSel } " ` ) ;…" at bounding box center [523, 368] width 390 height 498
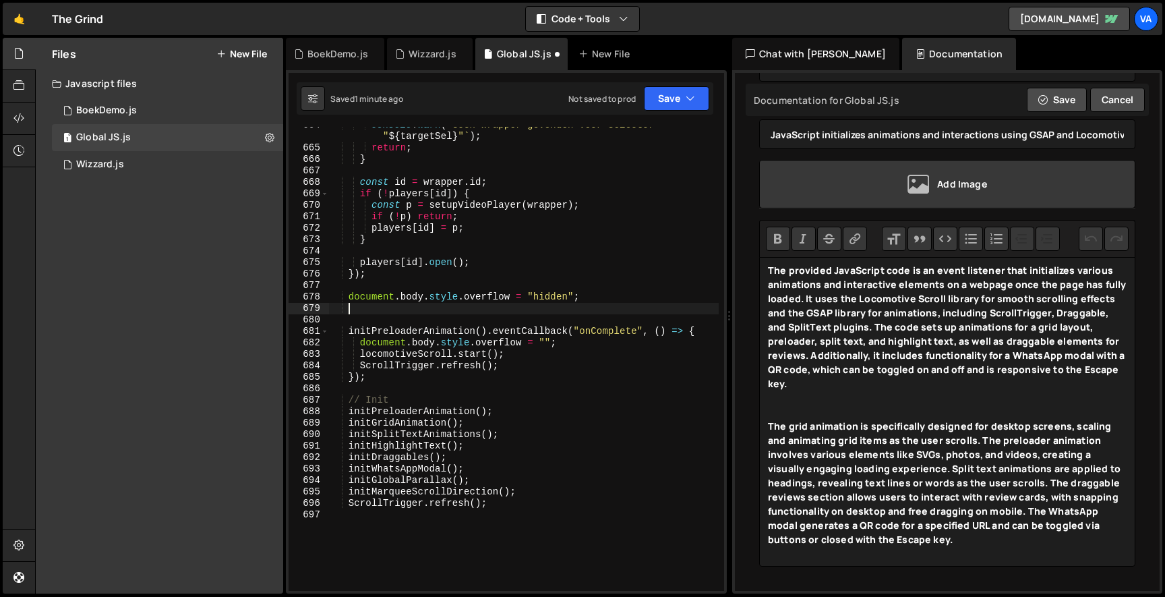
paste textarea "window.scrollTo(0, 0);"
click at [713, 327] on div "console . warn ( ` Geen wrapper gevonden voor selector " ${ targetSel } " ` ) ;…" at bounding box center [523, 368] width 390 height 498
type textarea "initPreloaderAnimation().eventCallback("onComplete", () => {"
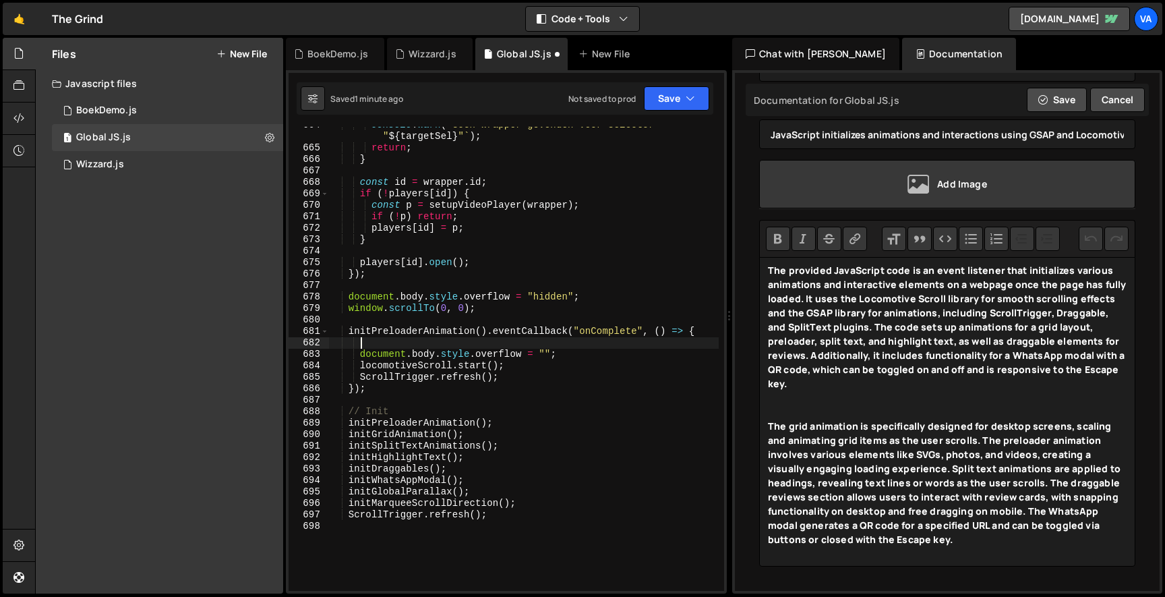
paste textarea "window.scrollTo(0, 0);"
click at [671, 102] on button "Save" at bounding box center [676, 98] width 65 height 24
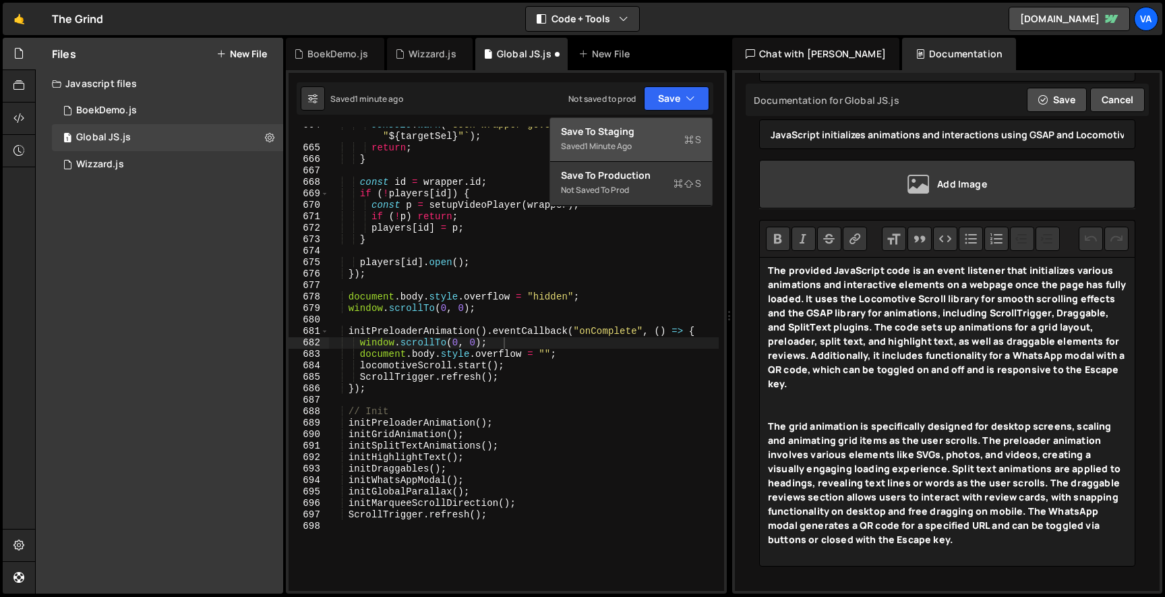
click at [632, 140] on div "1 minute ago" at bounding box center [608, 145] width 47 height 11
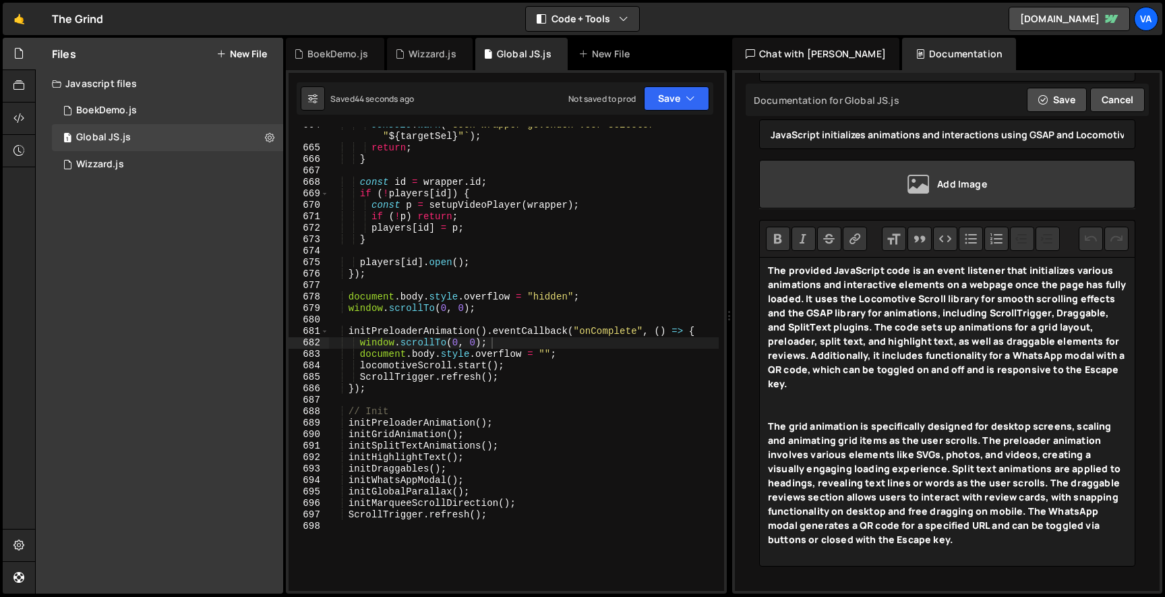
type textarea "window.scrollTo(0, 0);"
drag, startPoint x: 494, startPoint y: 340, endPoint x: 318, endPoint y: 340, distance: 176.0
click at [318, 340] on div "window.scrollTo(0, 0); 664 665 666 667 668 669 670 671 672 673 674 675 676 677 …" at bounding box center [507, 359] width 436 height 464
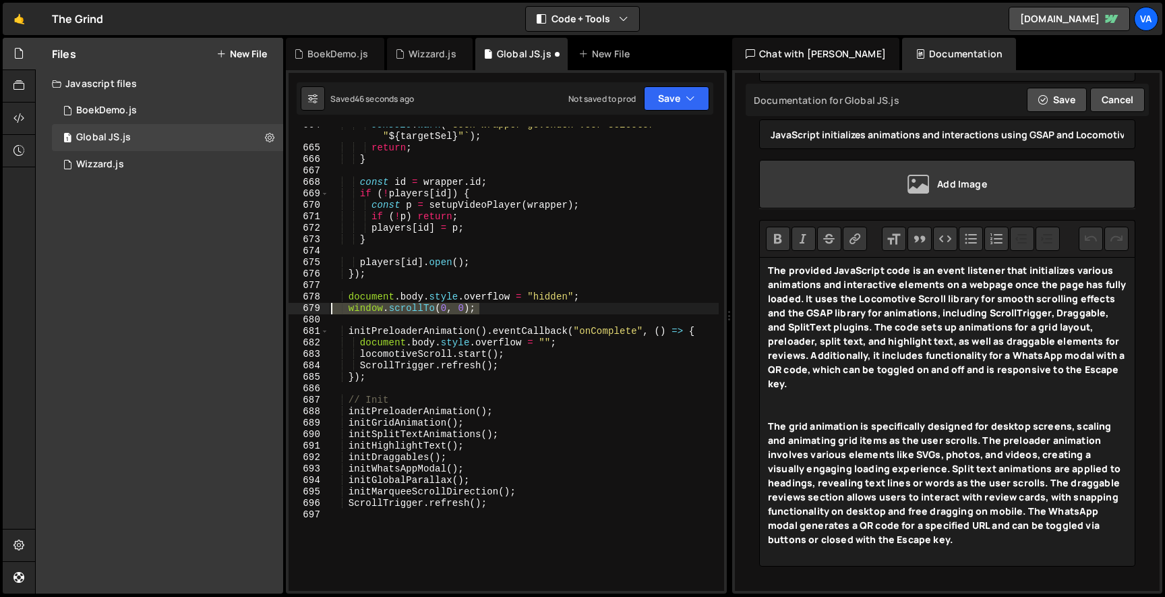
drag, startPoint x: 479, startPoint y: 306, endPoint x: 213, endPoint y: 306, distance: 265.7
click at [215, 306] on div "Files New File Javascript files 1 BoekDemo.js 0 1 Global JS.js 0 1 Wizzard.js 0" at bounding box center [600, 316] width 1130 height 556
type textarea "window.scrollTo(0, 0);"
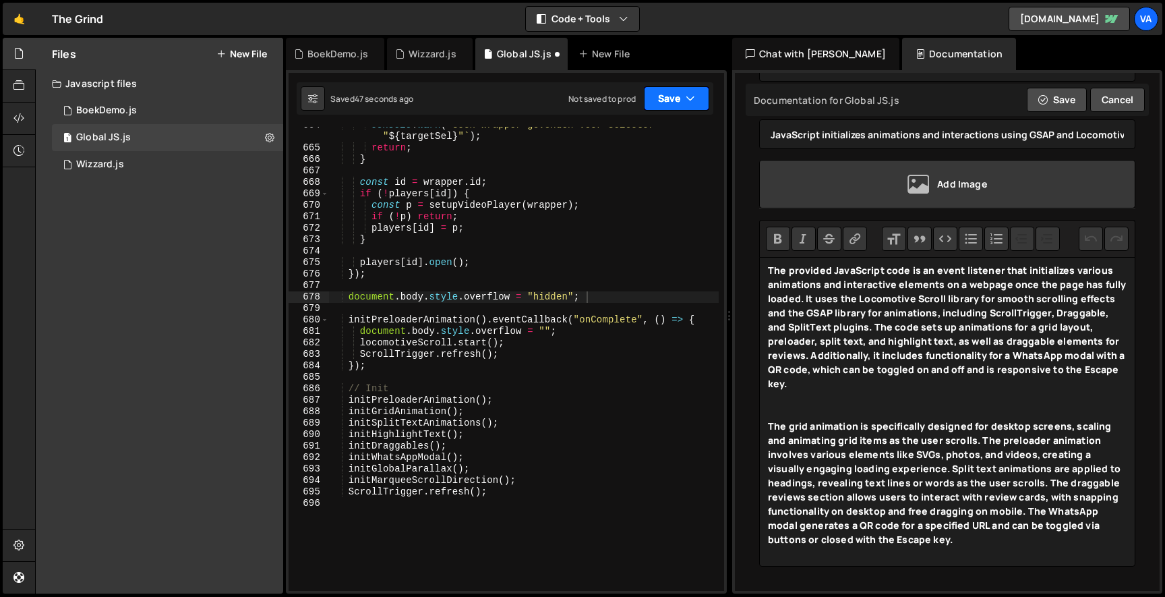
click at [670, 105] on button "Save" at bounding box center [676, 98] width 65 height 24
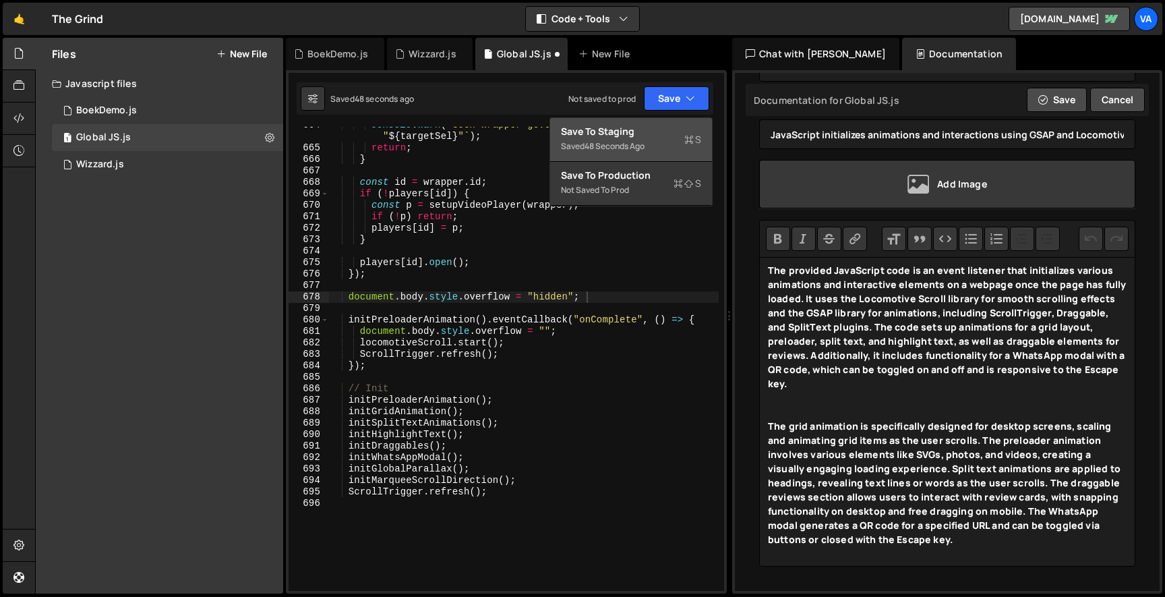
click at [663, 119] on button "Save to Staging S Saved 48 seconds ago" at bounding box center [631, 140] width 162 height 44
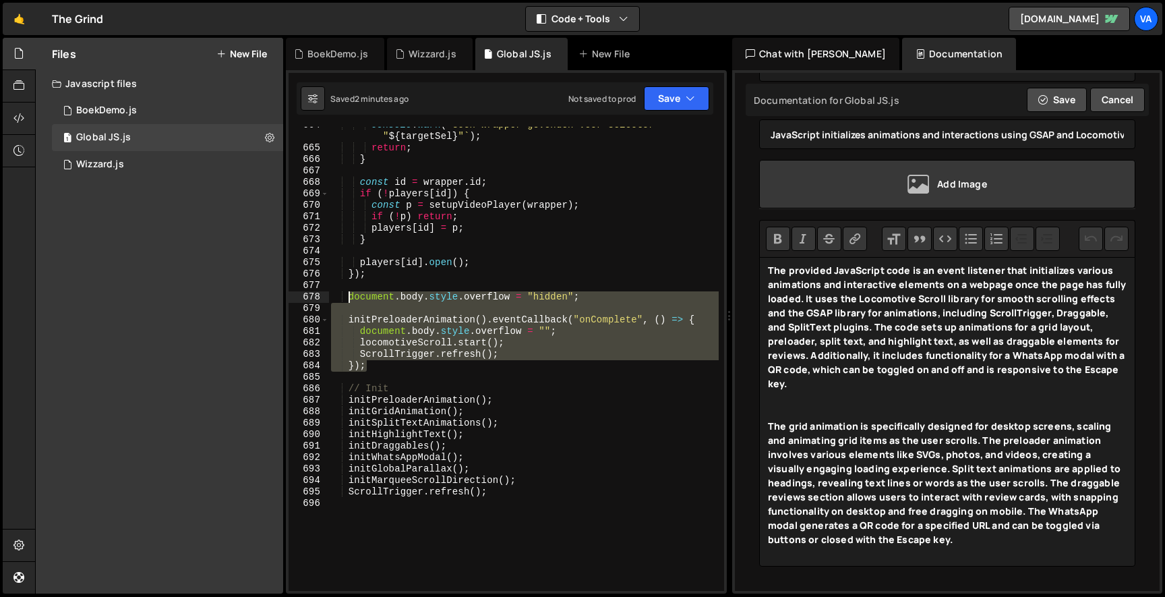
drag, startPoint x: 373, startPoint y: 365, endPoint x: 349, endPoint y: 296, distance: 73.4
click at [349, 296] on div "console . warn ( ` Geen wrapper gevonden voor selector " ${ targetSel } " ` ) ;…" at bounding box center [523, 368] width 390 height 498
paste textarea "});"
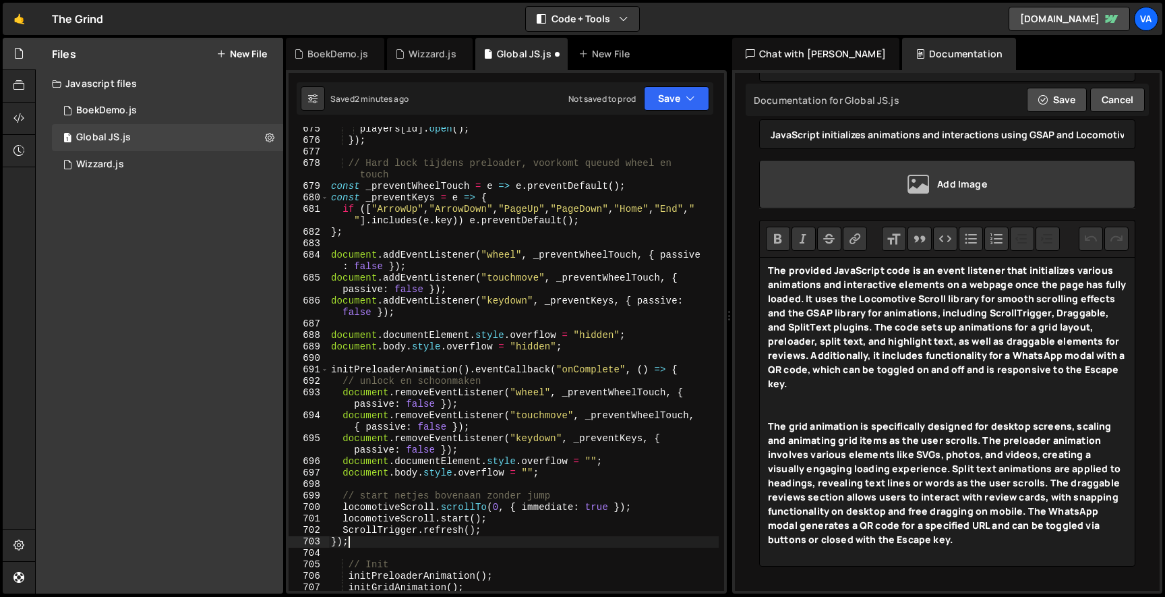
scroll to position [8884, 0]
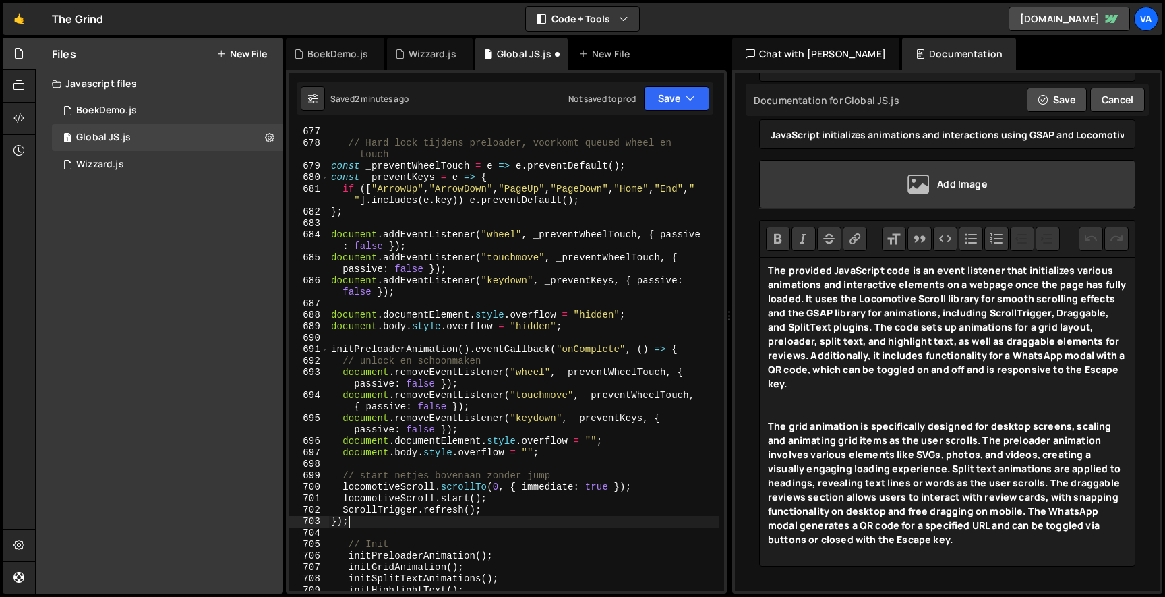
click at [662, 81] on div "}); 677 678 679 680 681 682 683 684 685 686 687 688 689 690 691 692 693 694 695…" at bounding box center [506, 331] width 441 height 523
click at [662, 83] on div "Saved 2 minutes ago Not saved to prod Upgrade to Edit Save Save to Staging S Sa…" at bounding box center [505, 98] width 417 height 32
click at [662, 100] on button "Save" at bounding box center [676, 98] width 65 height 24
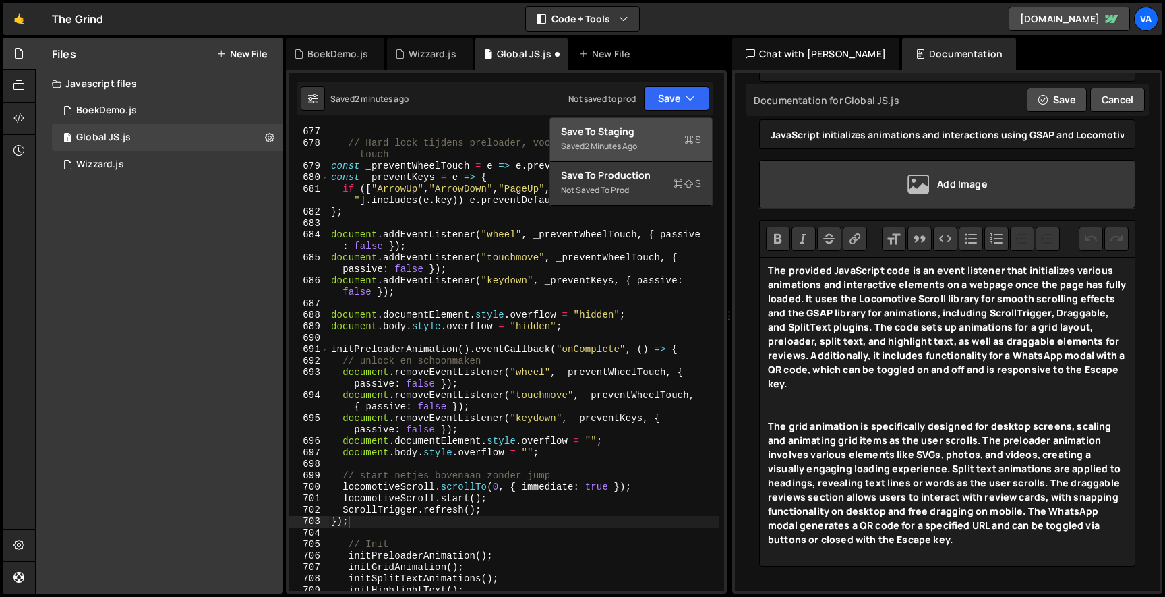
click at [649, 128] on div "Save to Staging S" at bounding box center [631, 131] width 140 height 13
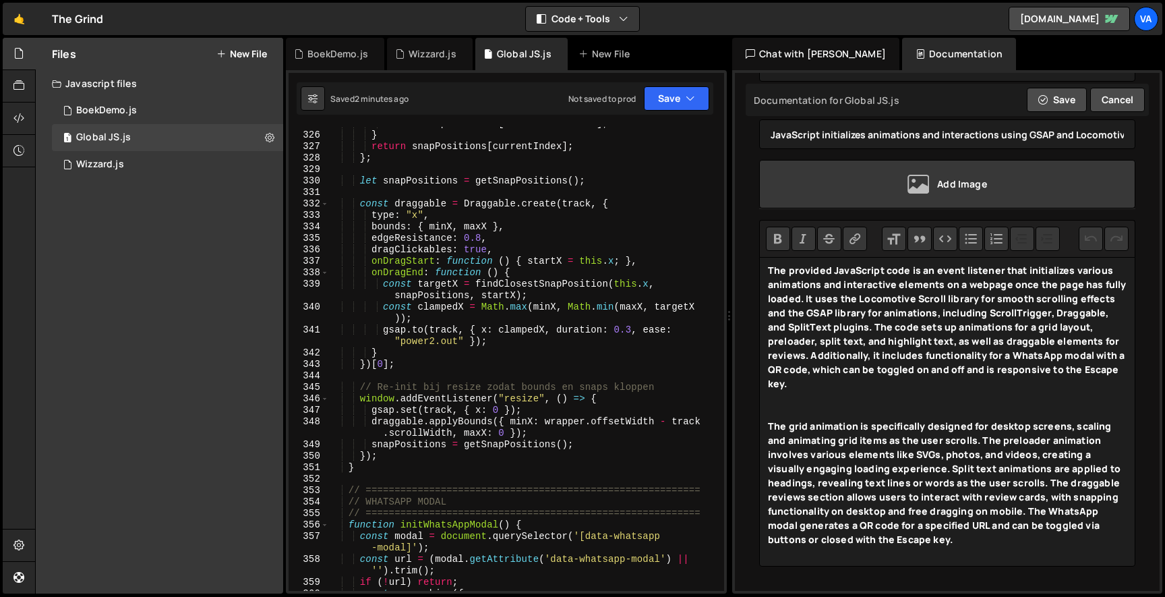
scroll to position [0, 0]
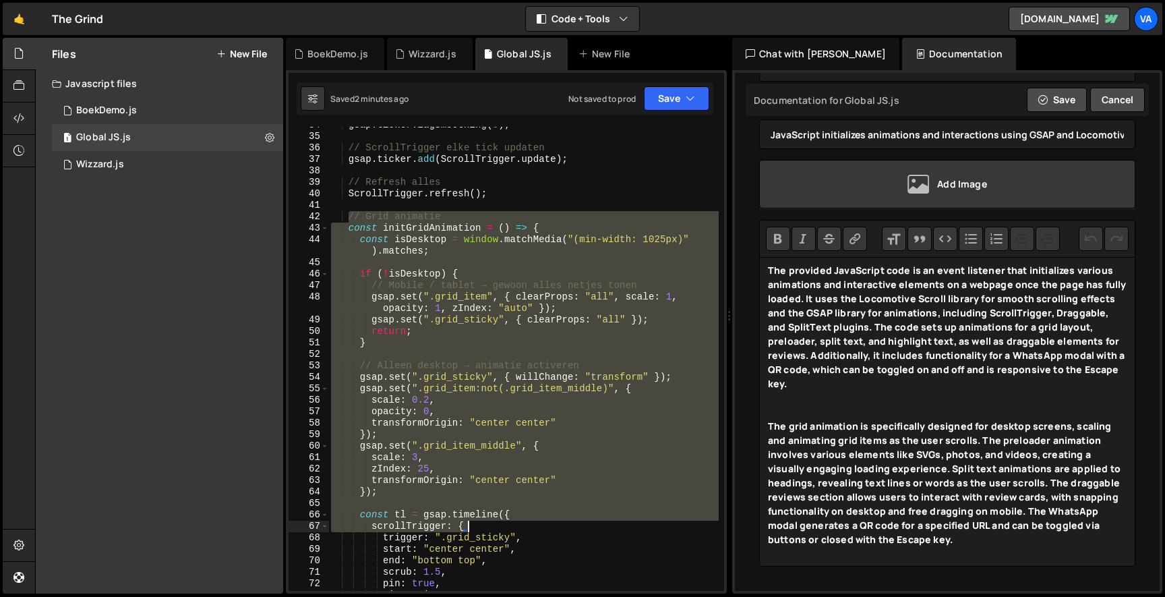
drag, startPoint x: 351, startPoint y: 214, endPoint x: 464, endPoint y: 550, distance: 354.4
click at [464, 550] on div "gsap . ticker . lagSmoothing ( 0 ) ; // ScrollTrigger elke tick updaten gsap . …" at bounding box center [523, 362] width 390 height 487
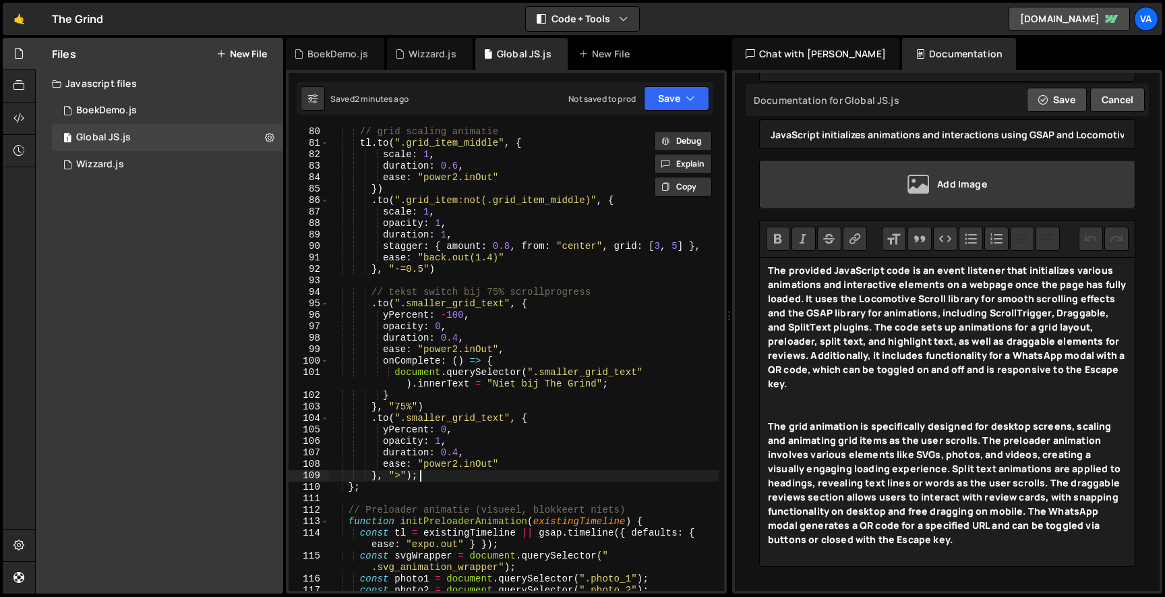
click at [434, 480] on div "// grid scaling animatie tl . to ( ".grid_item_middle" , { scale : 1 , duration…" at bounding box center [523, 369] width 390 height 487
type textarea "}, ">");"
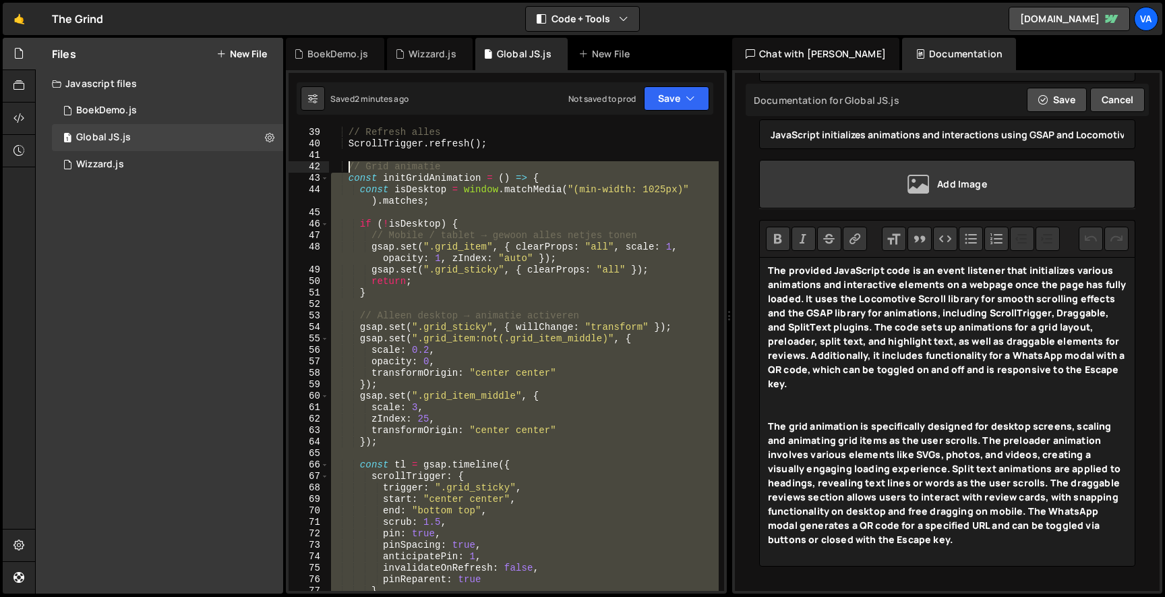
drag, startPoint x: 377, startPoint y: 486, endPoint x: 353, endPoint y: 165, distance: 321.9
click at [353, 165] on div "// Refresh alles ScrollTrigger . refresh ( ) ; // Grid animatie const initGridA…" at bounding box center [523, 370] width 390 height 487
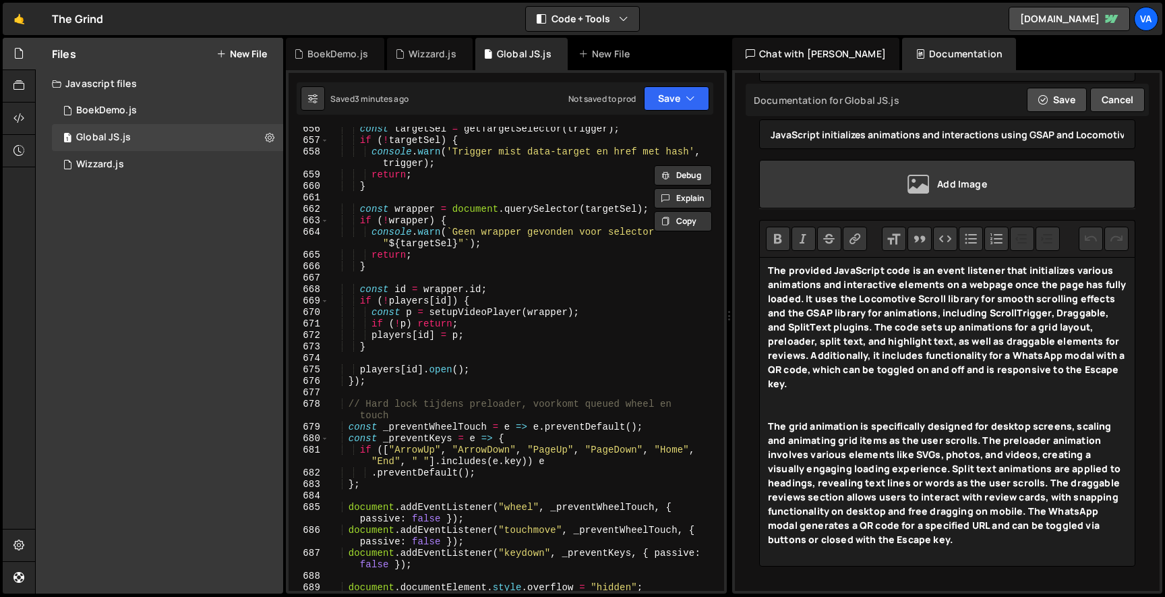
scroll to position [9197, 0]
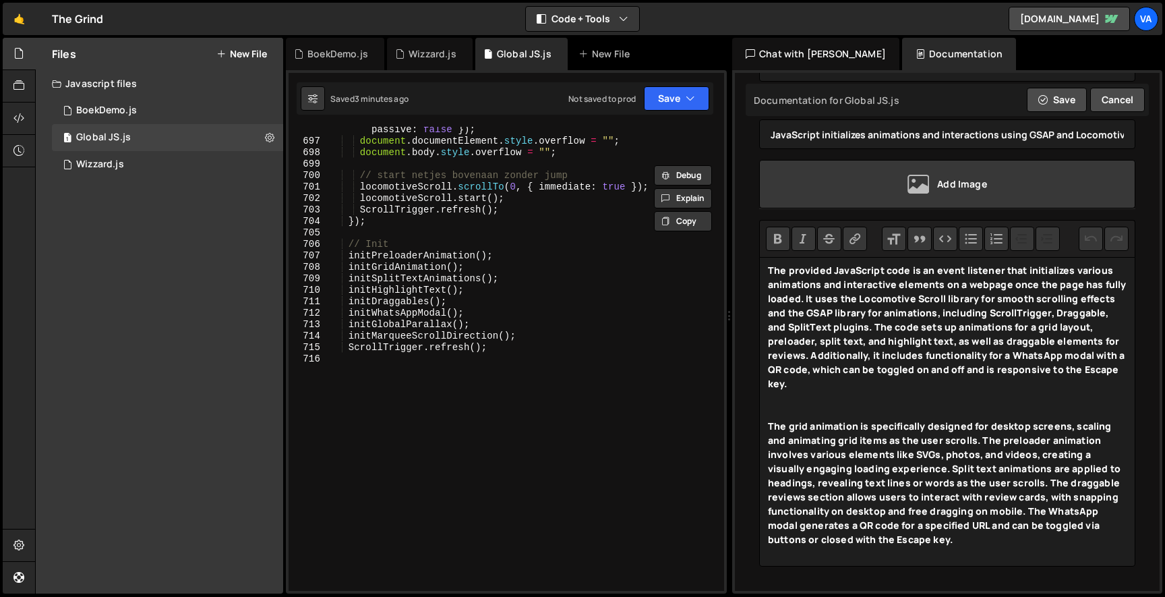
click at [505, 340] on div "document . removeEventListener ( "keydown" , _preventKeys , { passive : false }…" at bounding box center [523, 362] width 390 height 498
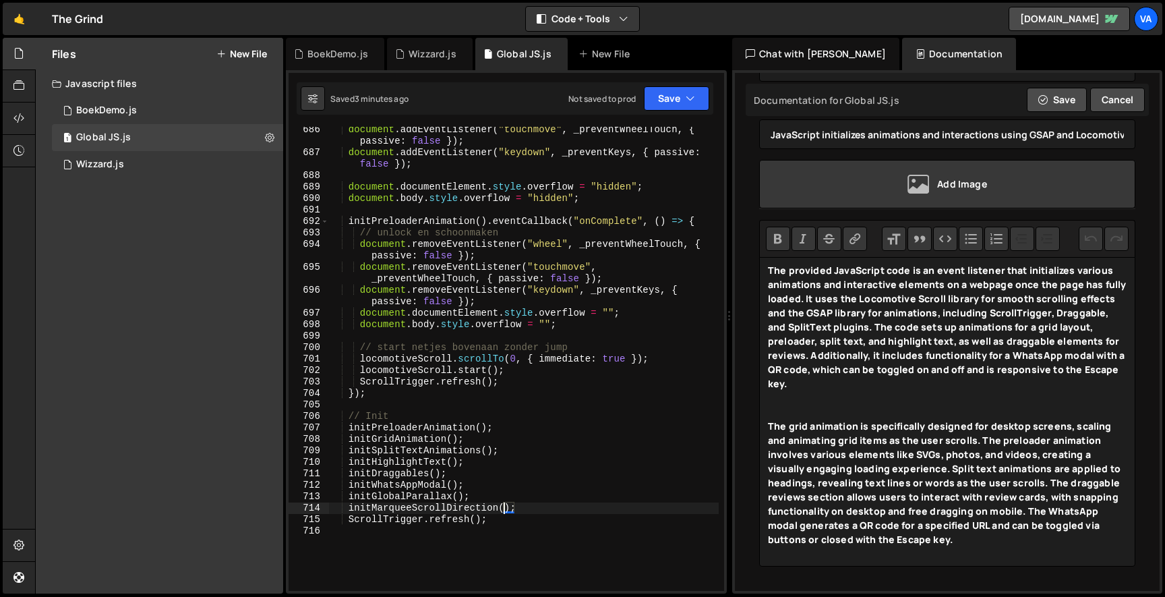
scroll to position [9023, 0]
drag, startPoint x: 511, startPoint y: 521, endPoint x: 298, endPoint y: 521, distance: 213.1
click at [297, 521] on div "initMarqueeScrollDirection(); 686 687 688 689 690 691 692 693 694 695 696 697 6…" at bounding box center [507, 359] width 436 height 464
type textarea "ScrollTrigger.refresh();"
type textarea "initMarqueeScrollDirection();"
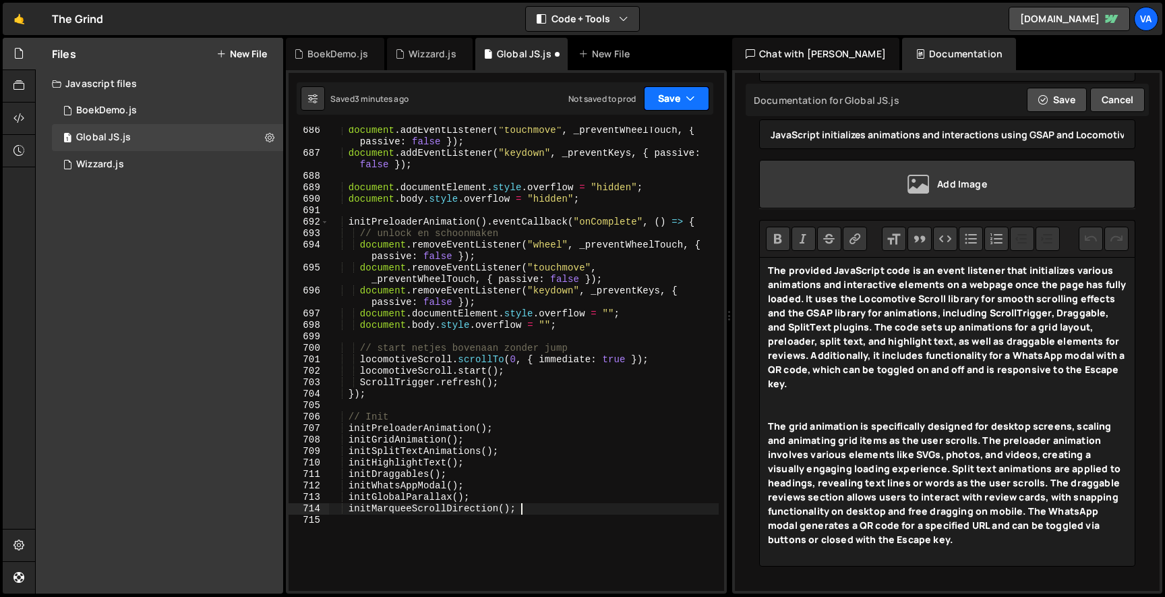
click at [682, 88] on button "Save" at bounding box center [676, 98] width 65 height 24
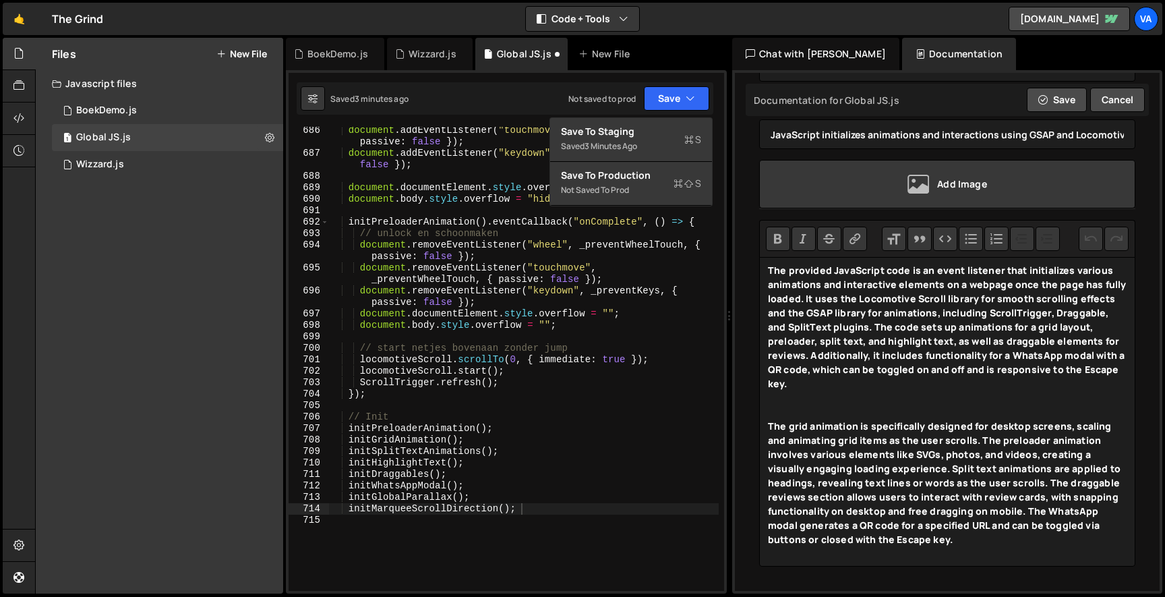
click at [496, 410] on div "document . addEventListener ( "touchmove" , _preventWheelTouch , { passive : fa…" at bounding box center [523, 374] width 390 height 498
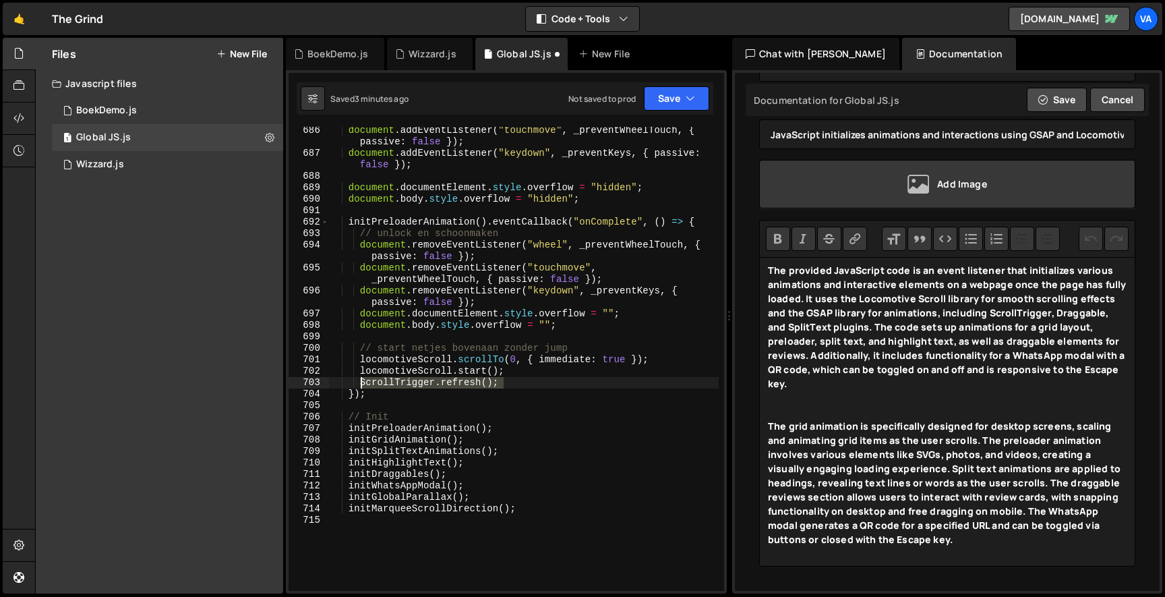
drag, startPoint x: 510, startPoint y: 380, endPoint x: 361, endPoint y: 380, distance: 149.0
click at [361, 380] on div "document . addEventListener ( "touchmove" , _preventWheelTouch , { passive : fa…" at bounding box center [523, 374] width 390 height 498
click at [532, 511] on div "document . addEventListener ( "touchmove" , _preventWheelTouch , { passive : fa…" at bounding box center [523, 374] width 390 height 498
type textarea "initMarqueeScrollDirection();"
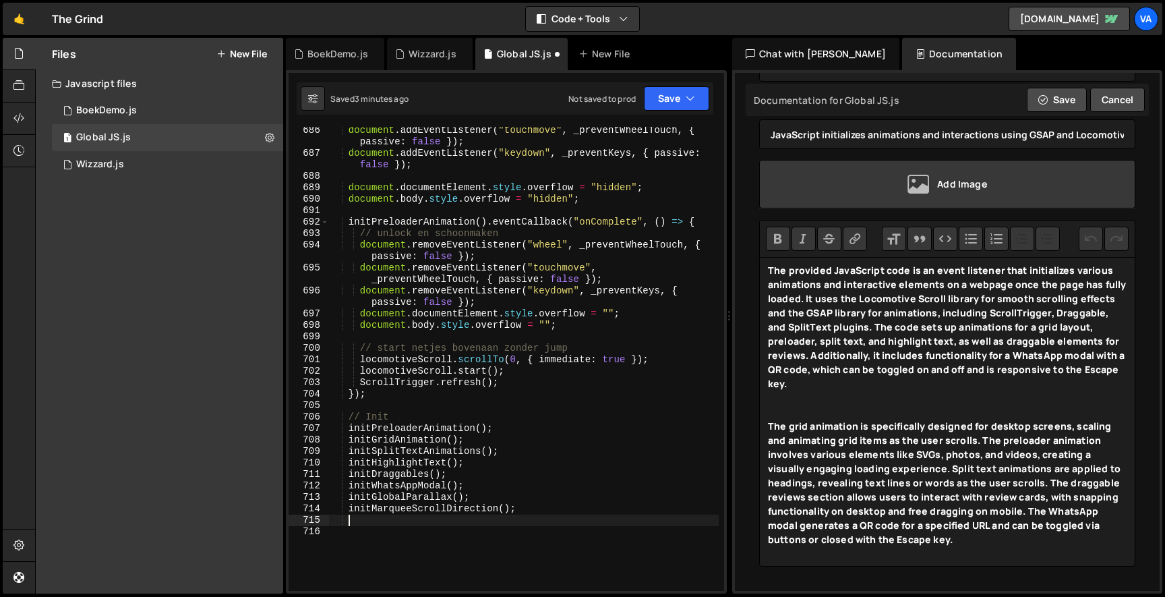
scroll to position [0, 1]
paste textarea "ScrollTrigger.refresh();"
click at [350, 519] on div "document . addEventListener ( "touchmove" , _preventWheelTouch , { passive : fa…" at bounding box center [523, 374] width 390 height 498
click at [684, 98] on button "Save" at bounding box center [676, 98] width 65 height 24
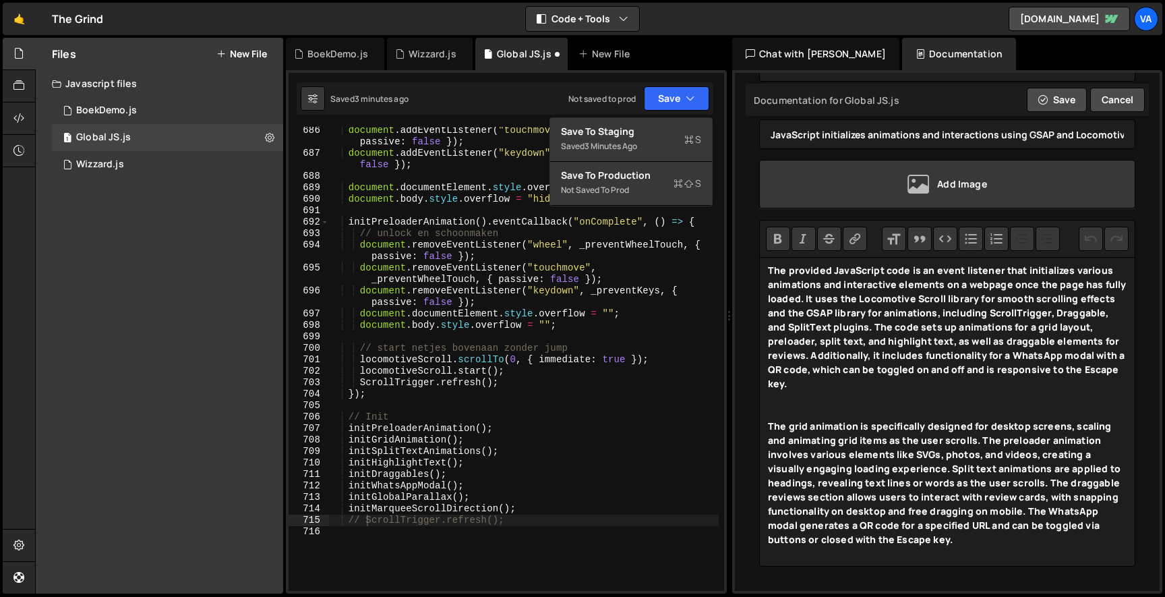
click at [666, 139] on div "Saved 3 minutes ago" at bounding box center [631, 146] width 140 height 16
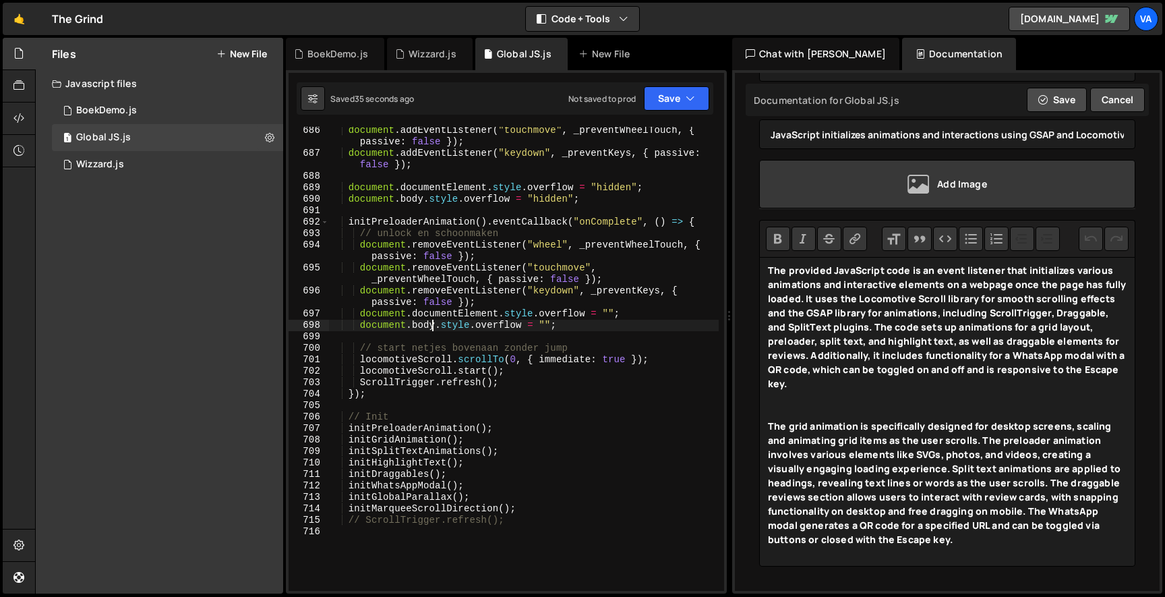
click at [434, 328] on div "document . addEventListener ( "touchmove" , _preventWheelTouch , { passive : fa…" at bounding box center [523, 374] width 390 height 498
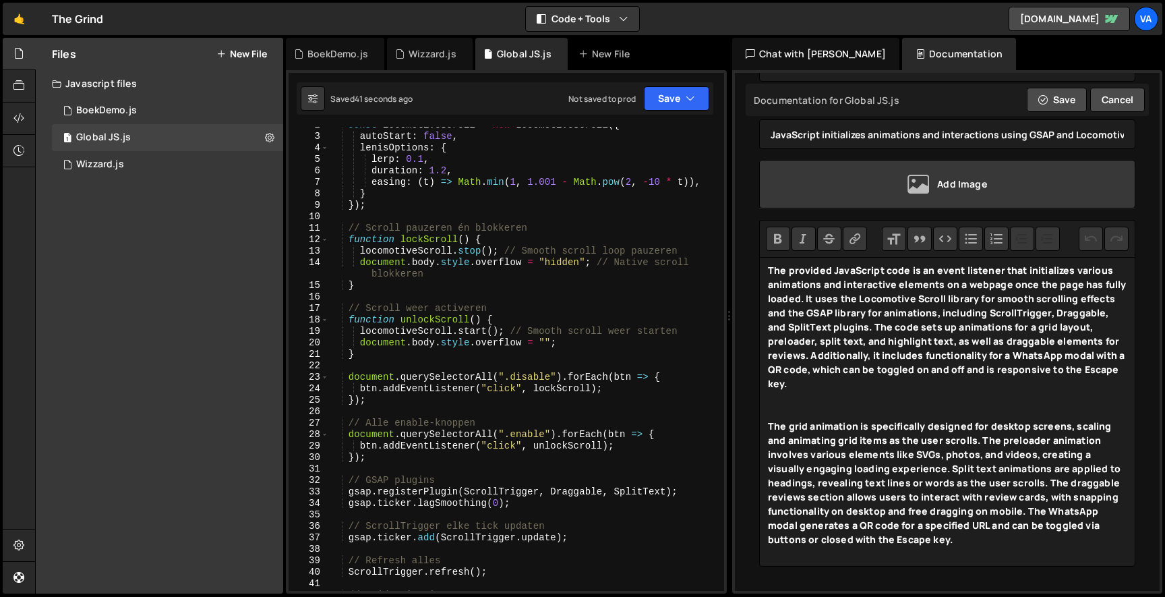
scroll to position [19, 0]
click at [461, 384] on div "const locomotiveScroll = new LocomotiveScroll ({ autoStart : false , lenisOptio…" at bounding box center [523, 362] width 390 height 487
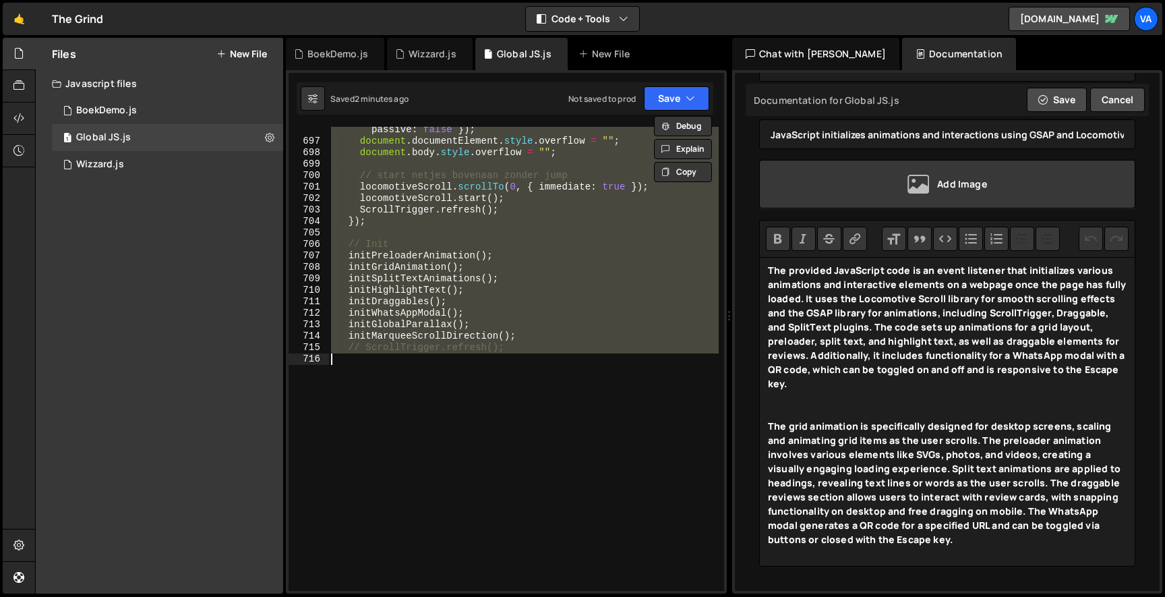
scroll to position [9197, 0]
click at [458, 307] on div "document . removeEventListener ( "keydown" , _preventKeys , { passive : false }…" at bounding box center [523, 359] width 390 height 464
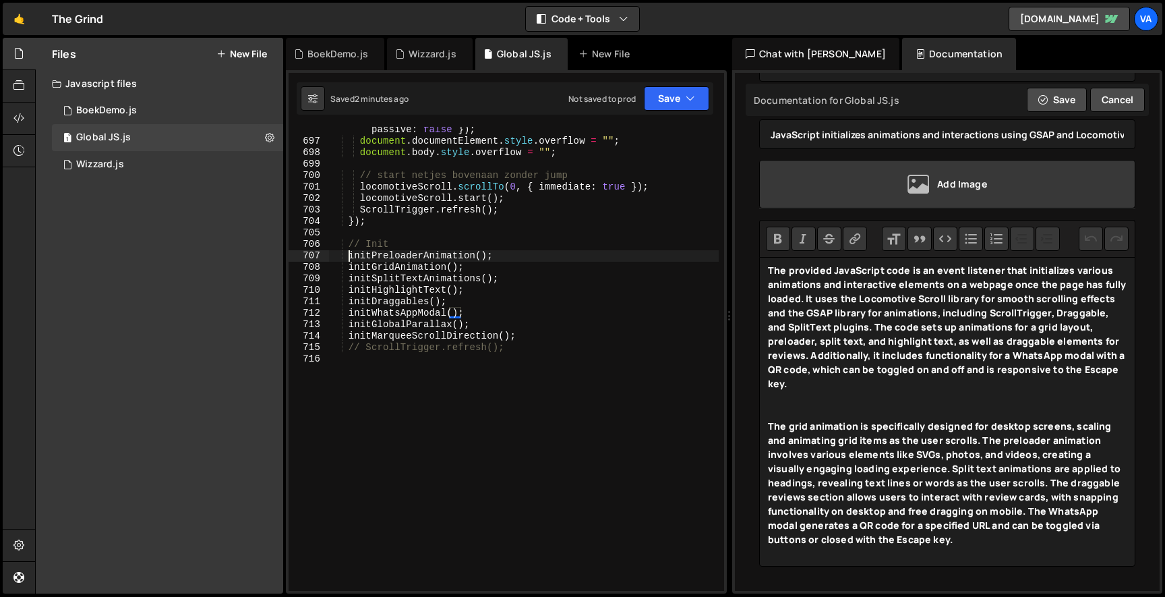
click at [349, 254] on div "document . removeEventListener ( "keydown" , _preventKeys , { passive : false }…" at bounding box center [523, 362] width 390 height 498
click at [680, 89] on button "Save" at bounding box center [676, 98] width 65 height 24
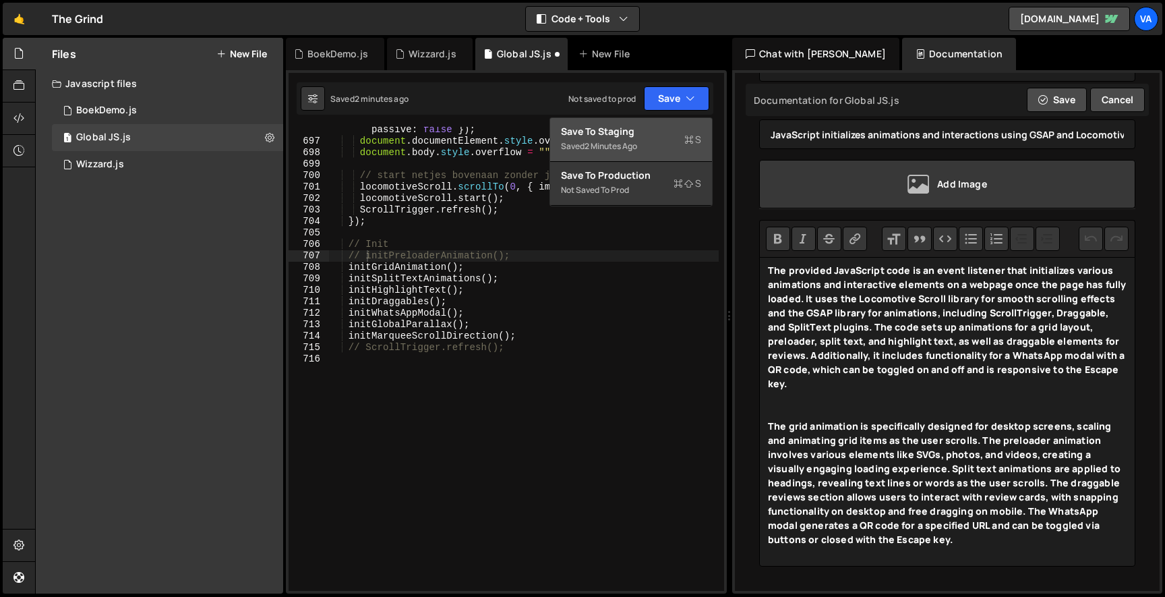
click at [653, 131] on div "Save to Staging S" at bounding box center [631, 131] width 140 height 13
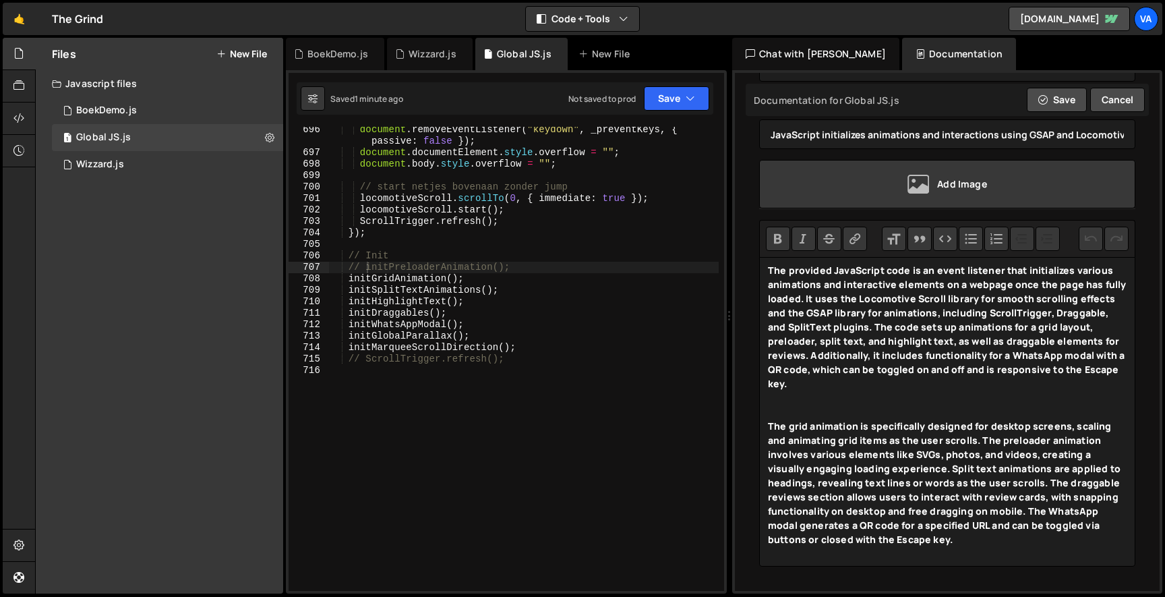
scroll to position [9178, 0]
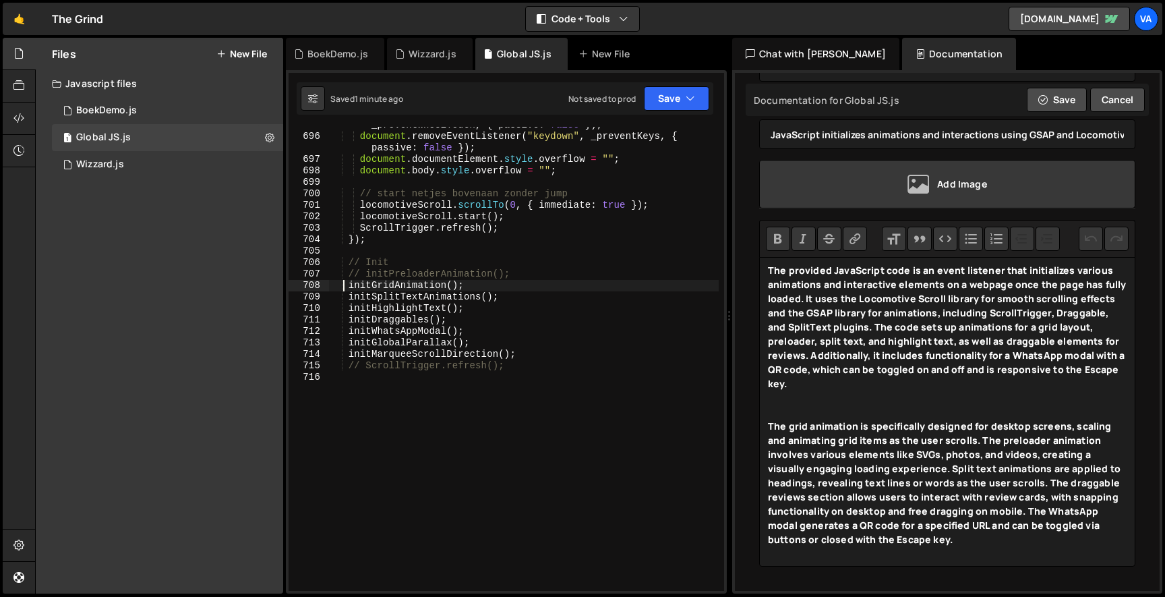
click at [345, 287] on div "document . removeEventListener ( "touchmove" , _preventWheelTouch , { passive :…" at bounding box center [523, 357] width 390 height 498
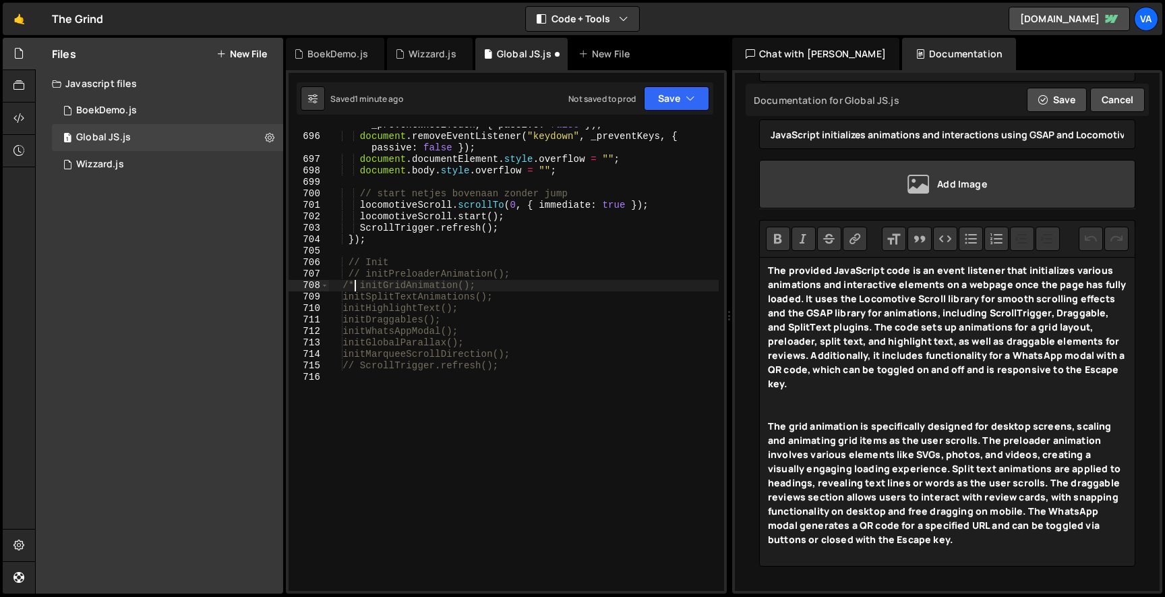
click at [539, 354] on div "document . removeEventListener ( "touchmove" , _preventWheelTouch , { passive :…" at bounding box center [523, 357] width 390 height 498
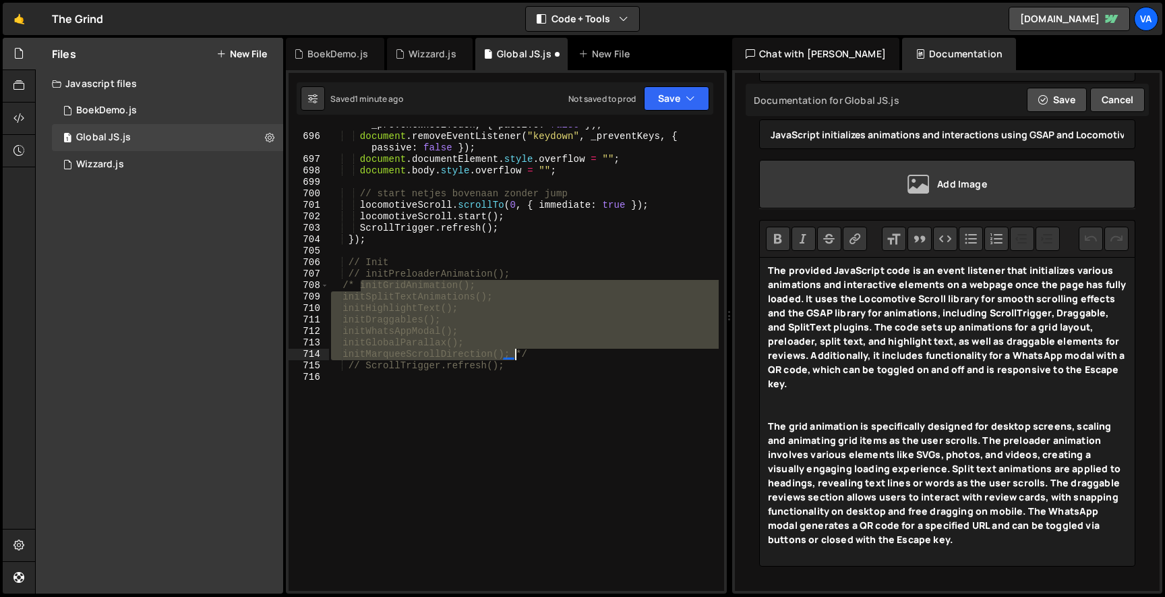
drag, startPoint x: 362, startPoint y: 284, endPoint x: 519, endPoint y: 351, distance: 170.1
click at [519, 351] on div "document . removeEventListener ( "touchmove" , _preventWheelTouch , { passive :…" at bounding box center [523, 357] width 390 height 498
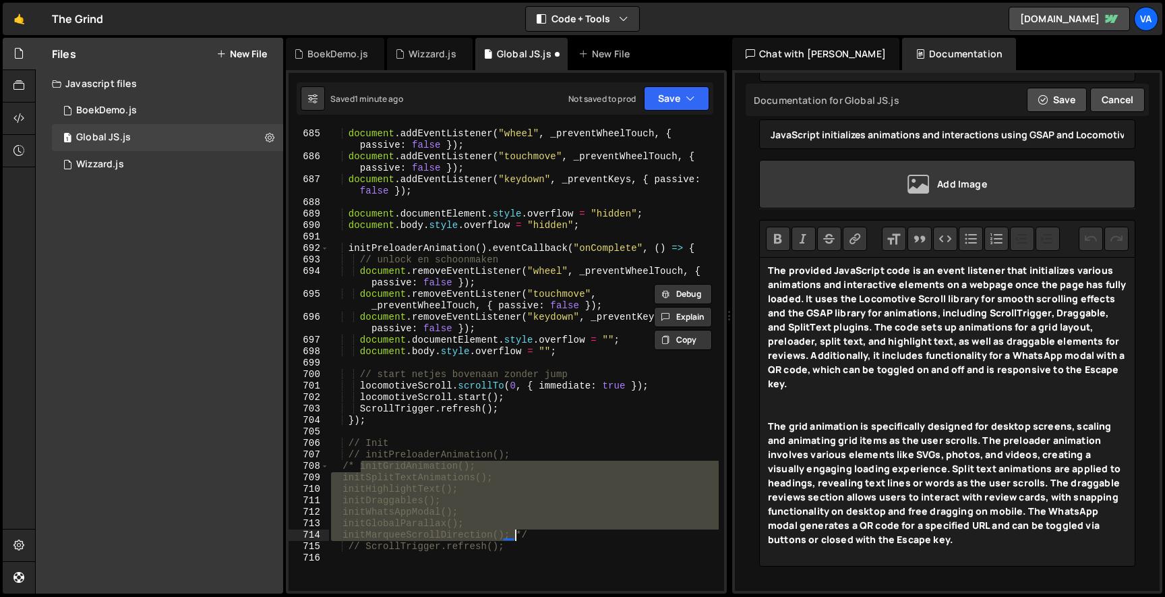
scroll to position [8994, 0]
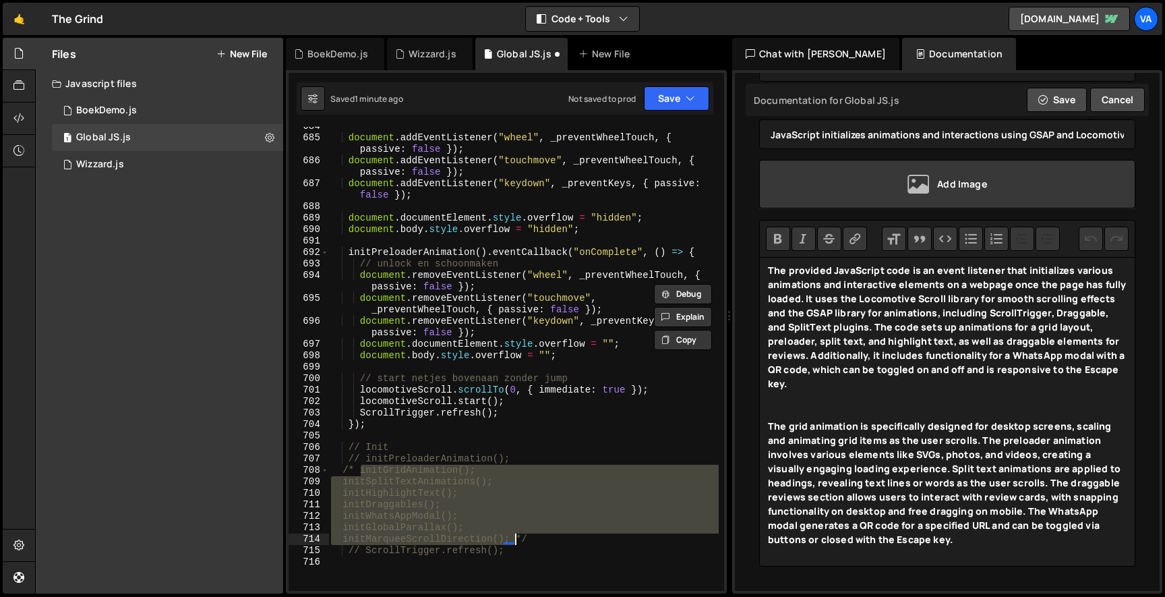
click at [524, 402] on div "document . addEventListener ( "wheel" , _preventWheelTouch , { passive : false …" at bounding box center [523, 364] width 390 height 487
type textarea "locomotiveScroll.start();"
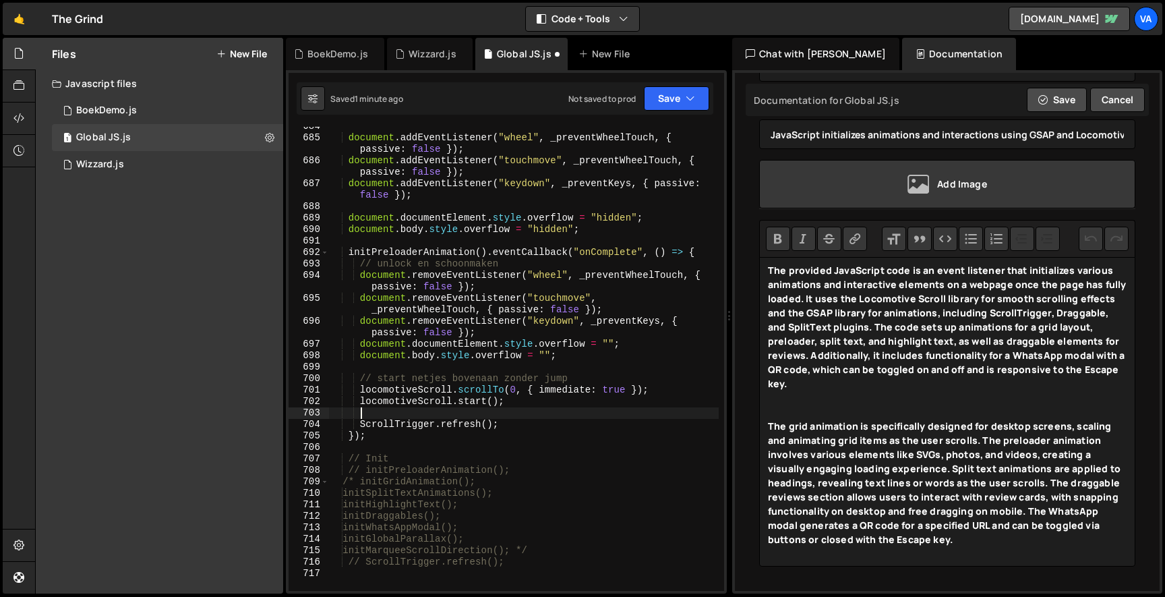
scroll to position [0, 1]
paste textarea "initMarqueeScrollDirection()"
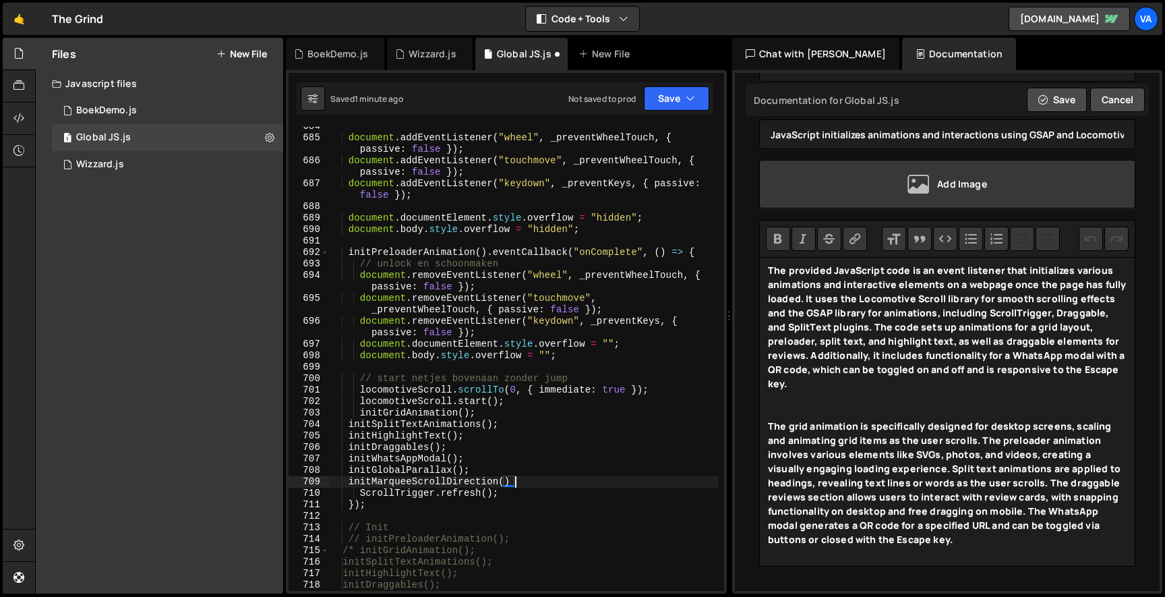
click at [349, 427] on div "document . addEventListener ( "wheel" , _preventWheelTouch , { passive : false …" at bounding box center [523, 364] width 390 height 487
click at [664, 103] on button "Save" at bounding box center [676, 98] width 65 height 24
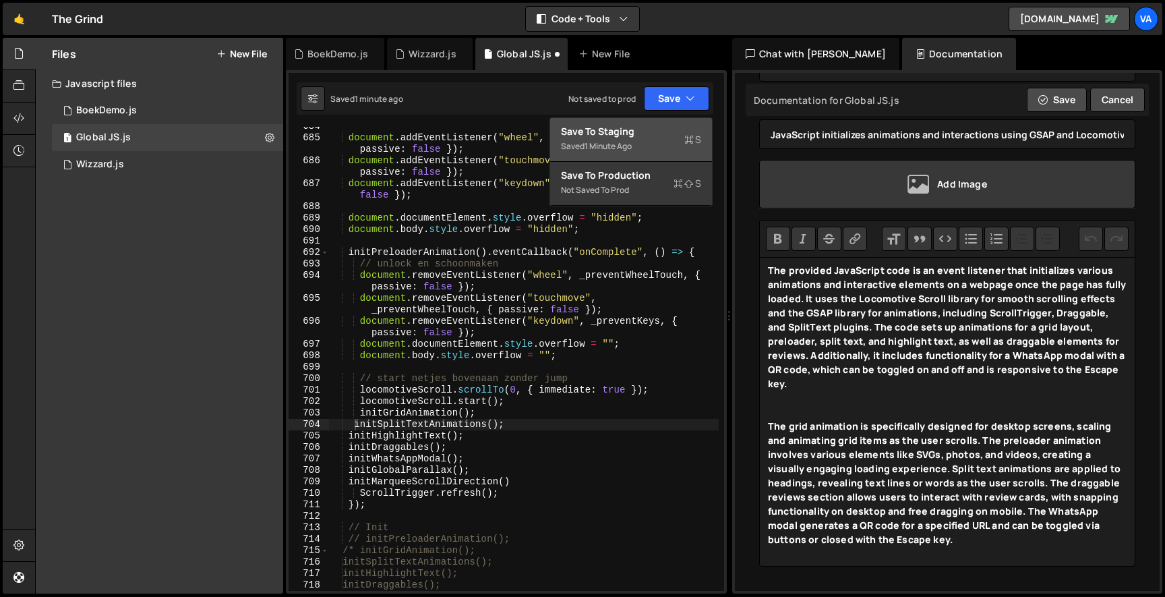
click at [645, 127] on div "Save to Staging S" at bounding box center [631, 131] width 140 height 13
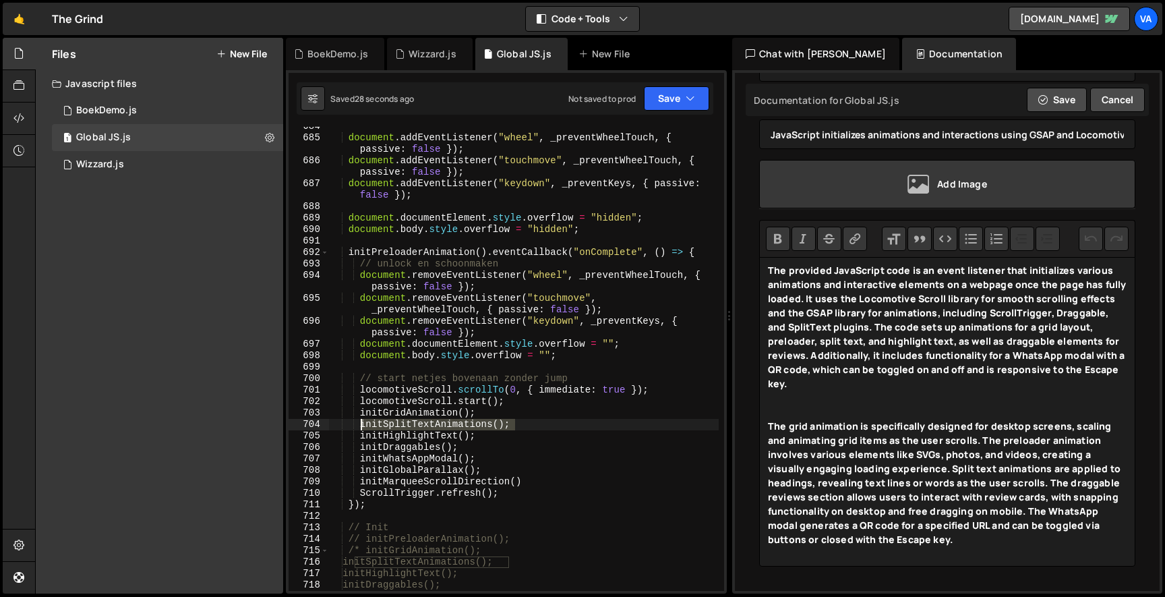
drag, startPoint x: 526, startPoint y: 426, endPoint x: 362, endPoint y: 426, distance: 163.9
click at [362, 426] on div "document . addEventListener ( "wheel" , _preventWheelTouch , { passive : false …" at bounding box center [523, 364] width 390 height 487
click at [537, 411] on div "document . addEventListener ( "wheel" , _preventWheelTouch , { passive : false …" at bounding box center [523, 364] width 390 height 487
click at [686, 99] on icon "button" at bounding box center [690, 98] width 9 height 13
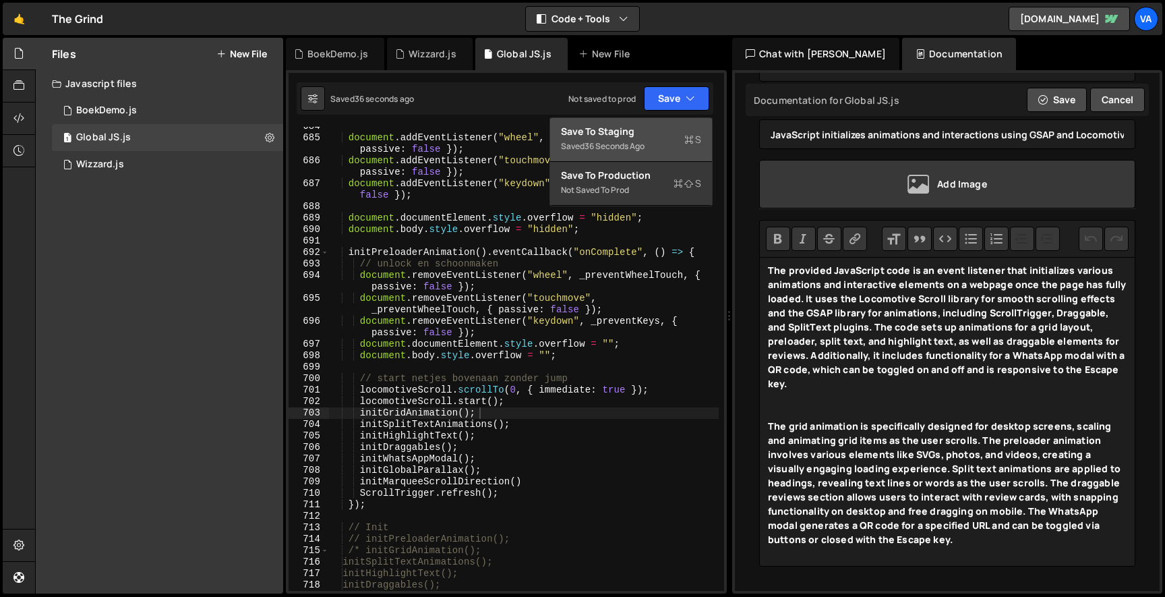
click at [681, 136] on div "Save to Staging S" at bounding box center [631, 131] width 140 height 13
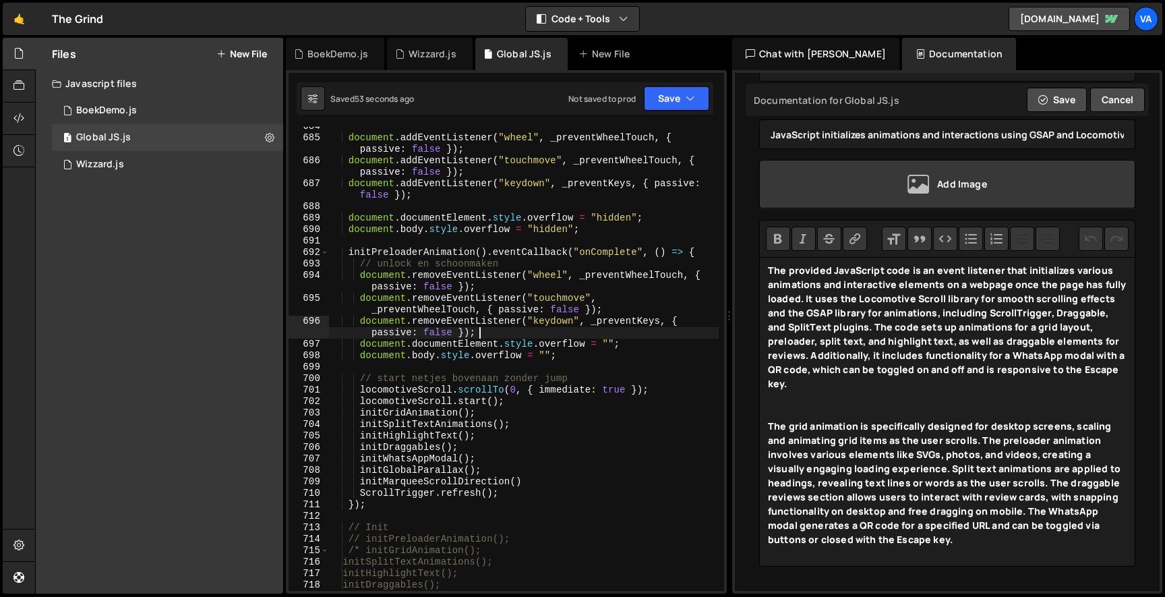
click at [565, 328] on div "document . addEventListener ( "wheel" , _preventWheelTouch , { passive : false …" at bounding box center [523, 364] width 390 height 487
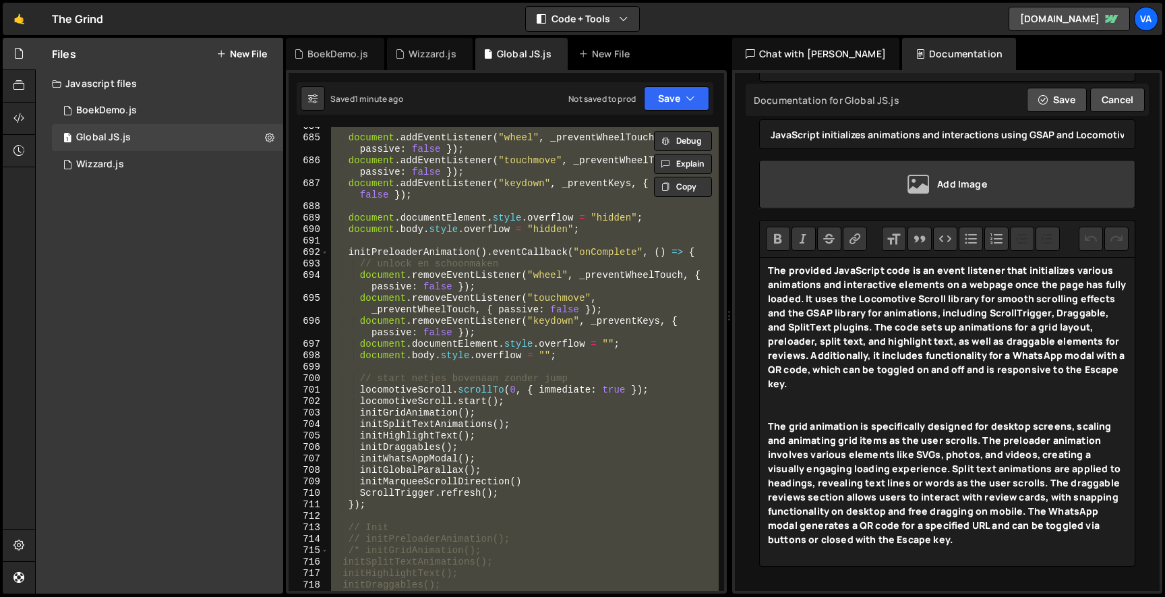
click at [490, 439] on div "document . addEventListener ( "wheel" , _preventWheelTouch , { passive : false …" at bounding box center [523, 359] width 390 height 464
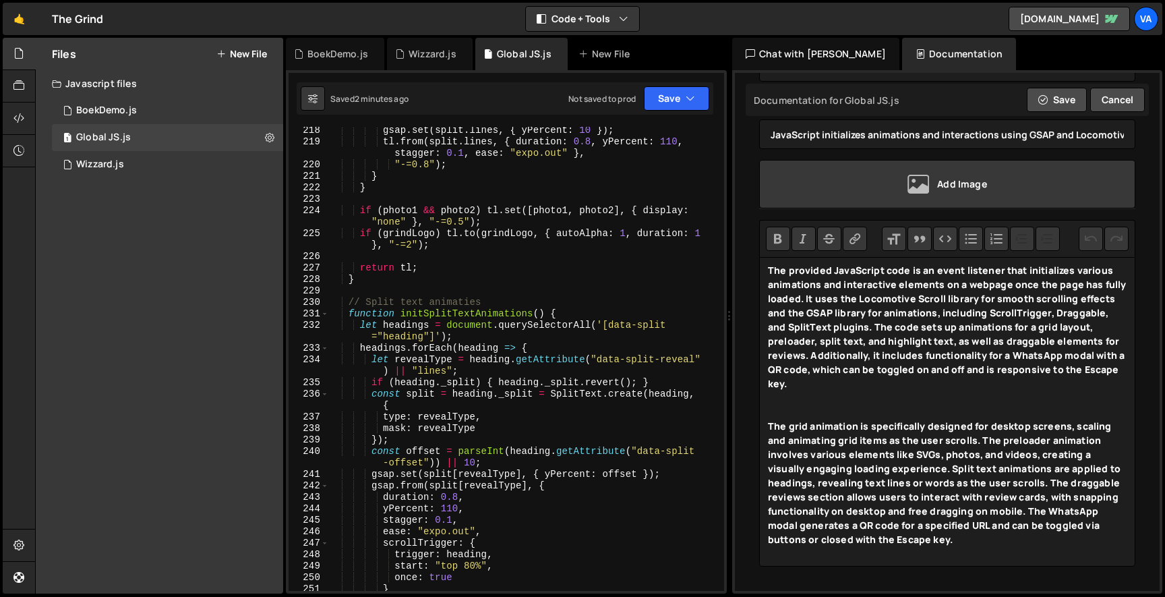
scroll to position [2767, 0]
click at [553, 344] on div "gsap . set ( split . lines , { yPercent : 10 }) ; tl . from ( split . lines , {…" at bounding box center [523, 365] width 390 height 487
type textarea "headings.forEach(heading => {"
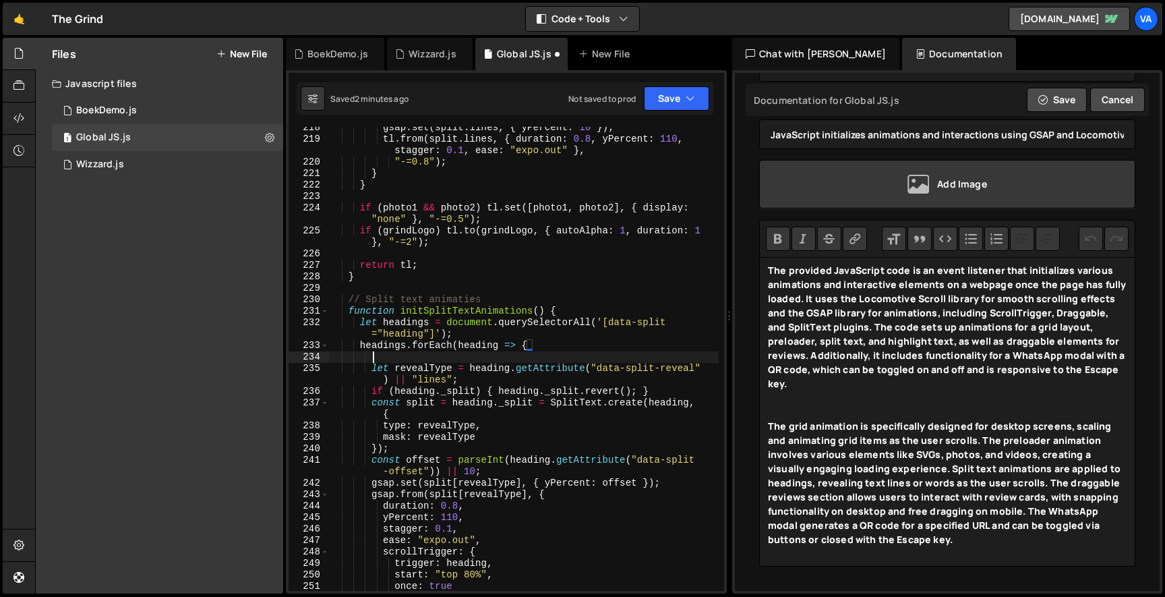
scroll to position [0, 2]
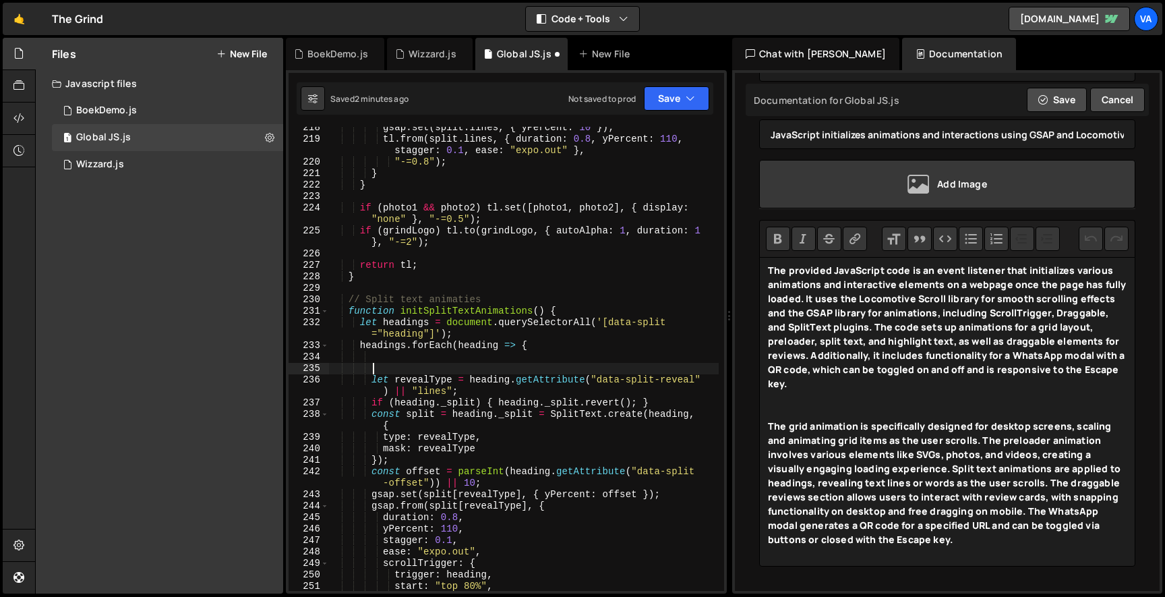
paste textarea "if (heading.hasAttribute("data-hero")) return;"
type textarea "if (heading.hasAttribute("data-hero")) return;"
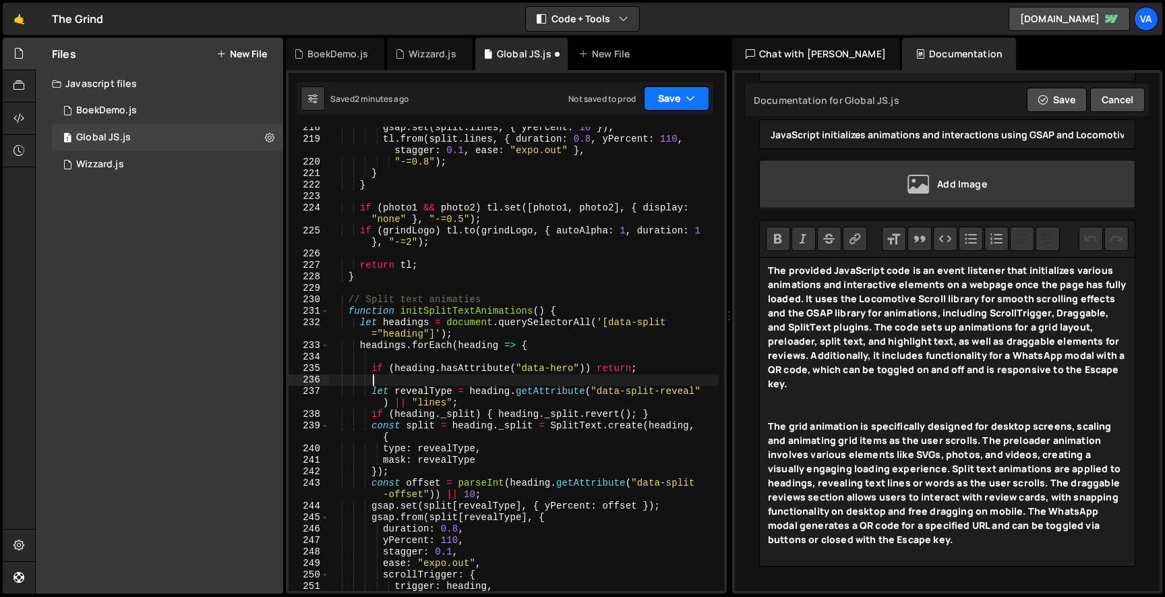
click at [662, 100] on button "Save" at bounding box center [676, 98] width 65 height 24
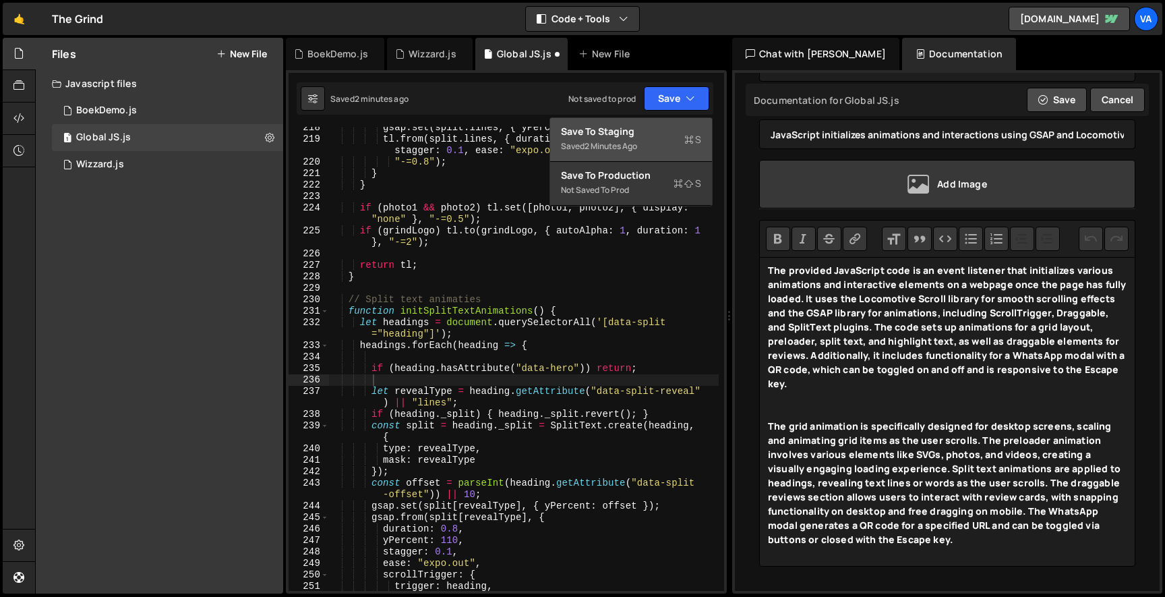
click at [656, 124] on button "Save to Staging S Saved 2 minutes ago" at bounding box center [631, 140] width 162 height 44
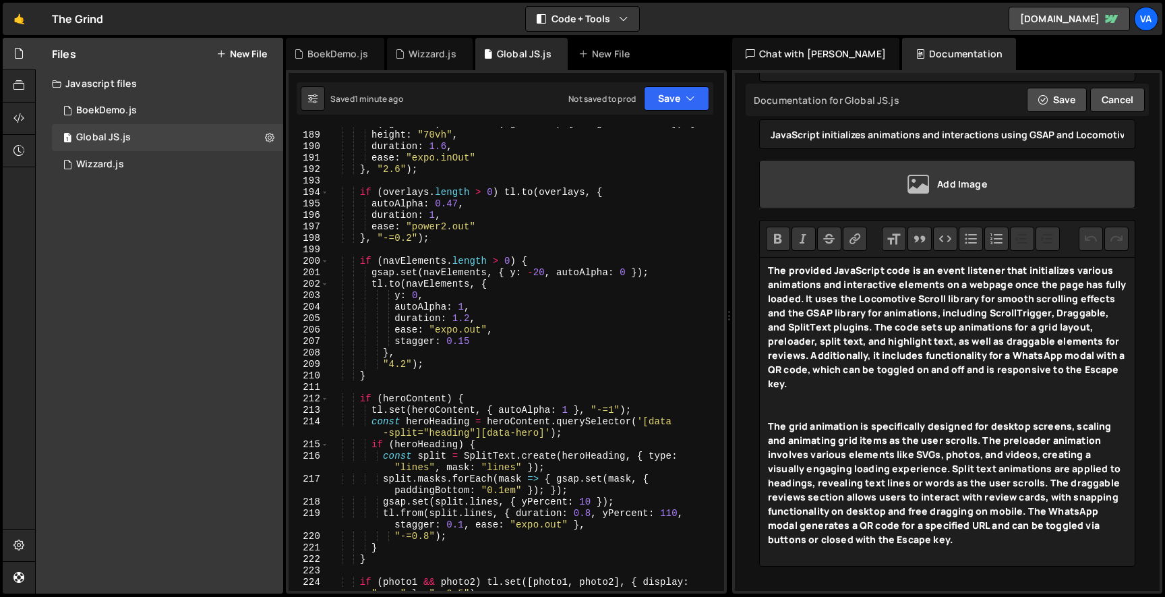
scroll to position [2408, 0]
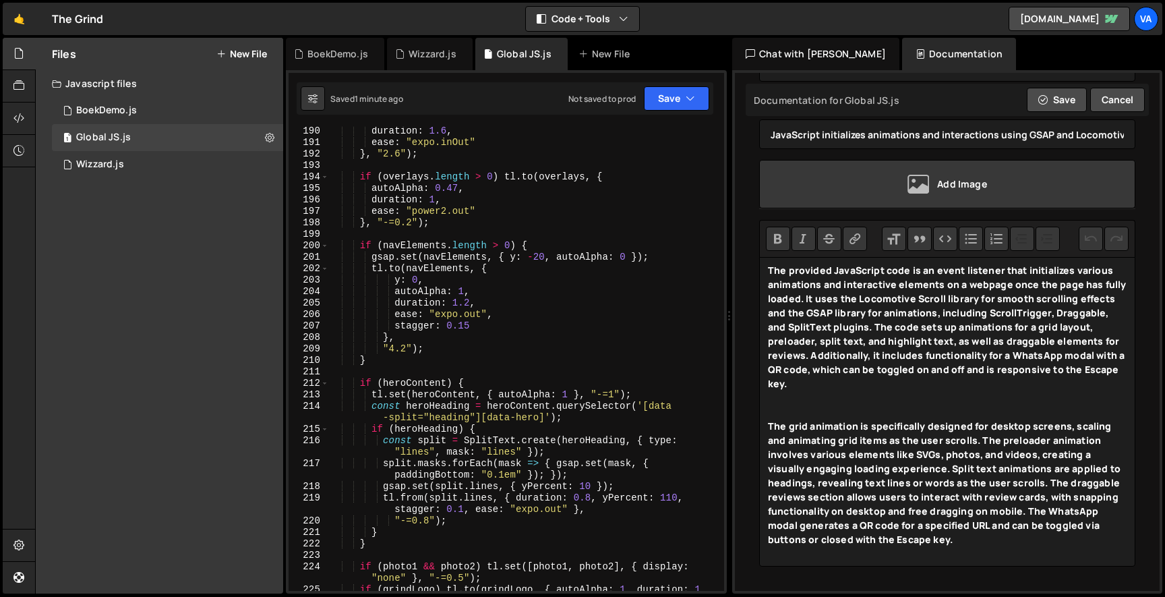
click at [575, 452] on div "duration : 1.6 , ease : "expo.inOut" } , "2.6" ) ; if ( overlays . length > 0 )…" at bounding box center [523, 374] width 390 height 498
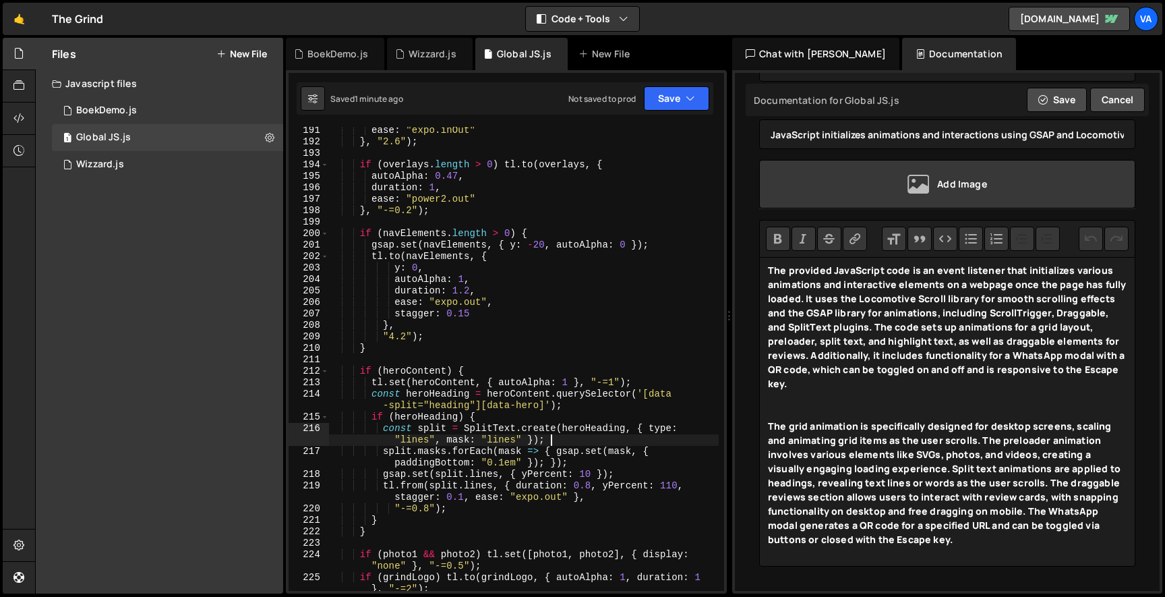
scroll to position [2429, 0]
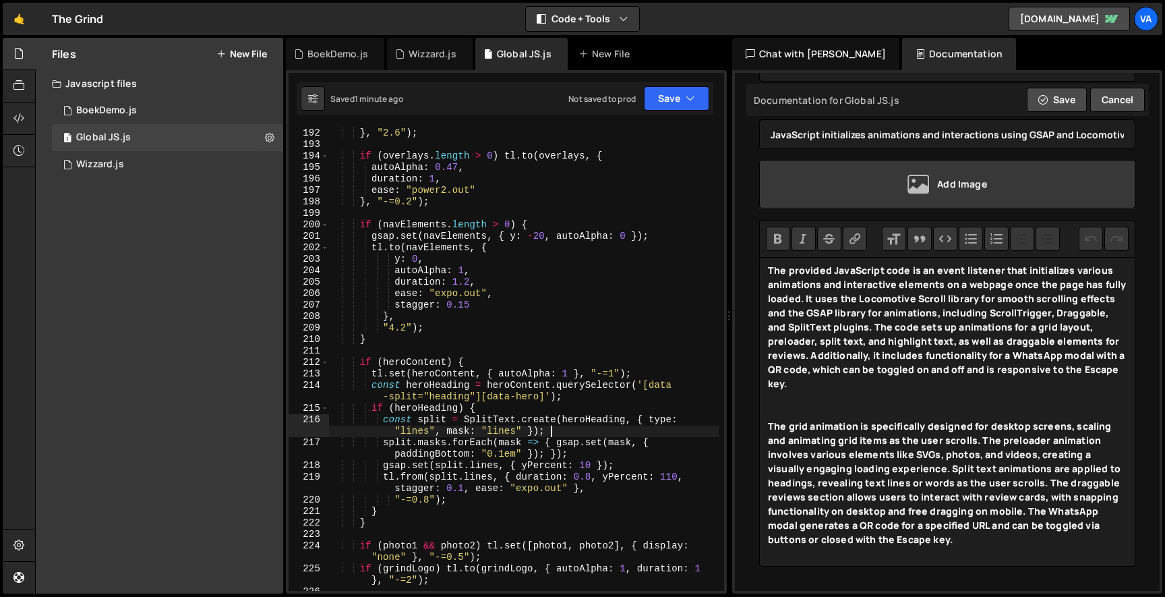
click at [358, 363] on div "ease : "expo.inOut" } , "2.6" ) ; if ( overlays . length > 0 ) tl . to ( overla…" at bounding box center [523, 359] width 390 height 487
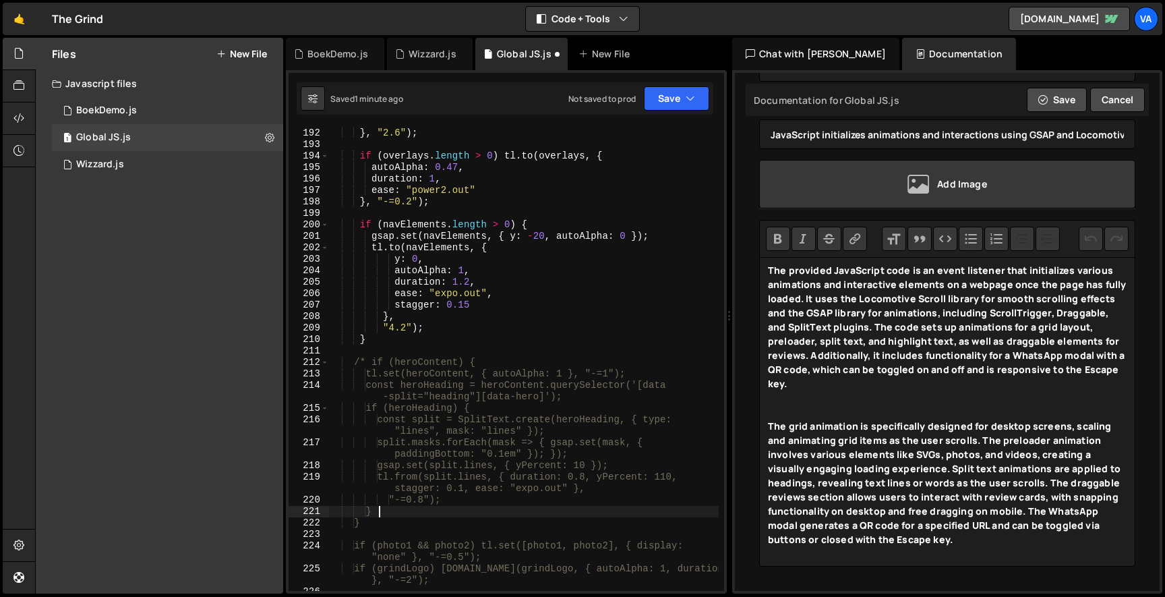
click at [388, 515] on div "ease : "expo.inOut" } , "2.6" ) ; if ( overlays . length > 0 ) tl . to ( overla…" at bounding box center [523, 359] width 390 height 487
click at [384, 526] on div "ease : "expo.inOut" } , "2.6" ) ; if ( overlays . length > 0 ) tl . to ( overla…" at bounding box center [523, 359] width 390 height 487
type textarea "} */"
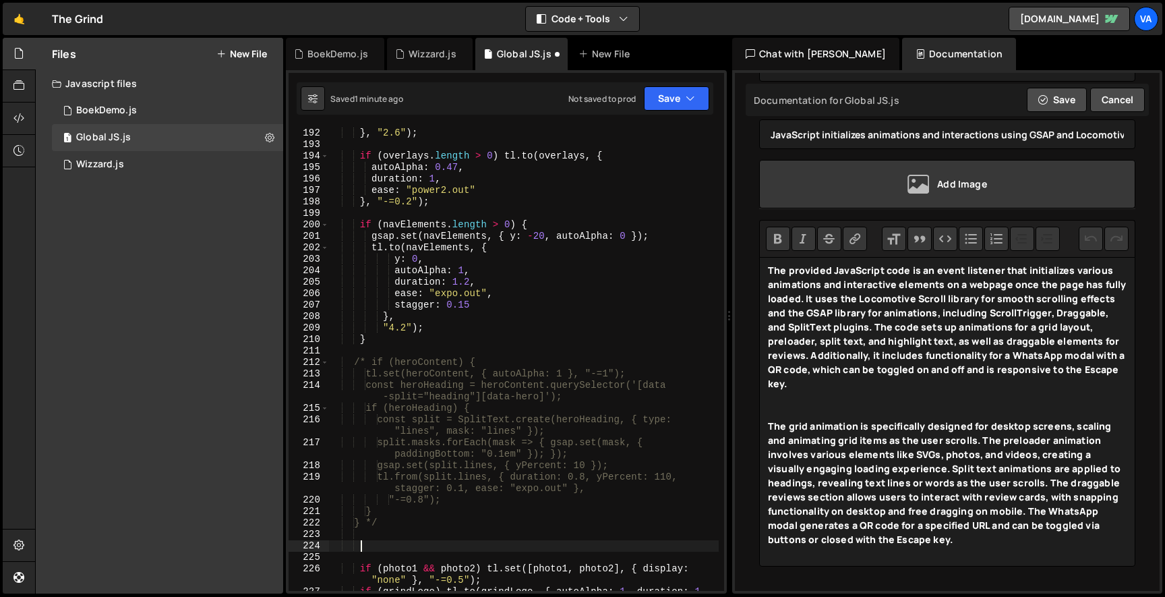
paste textarea "if (heading.hasAttribute("data-hero")) return;"
type textarea "if (heading.hasAttribute("data-hero")) return;"
paste textarea
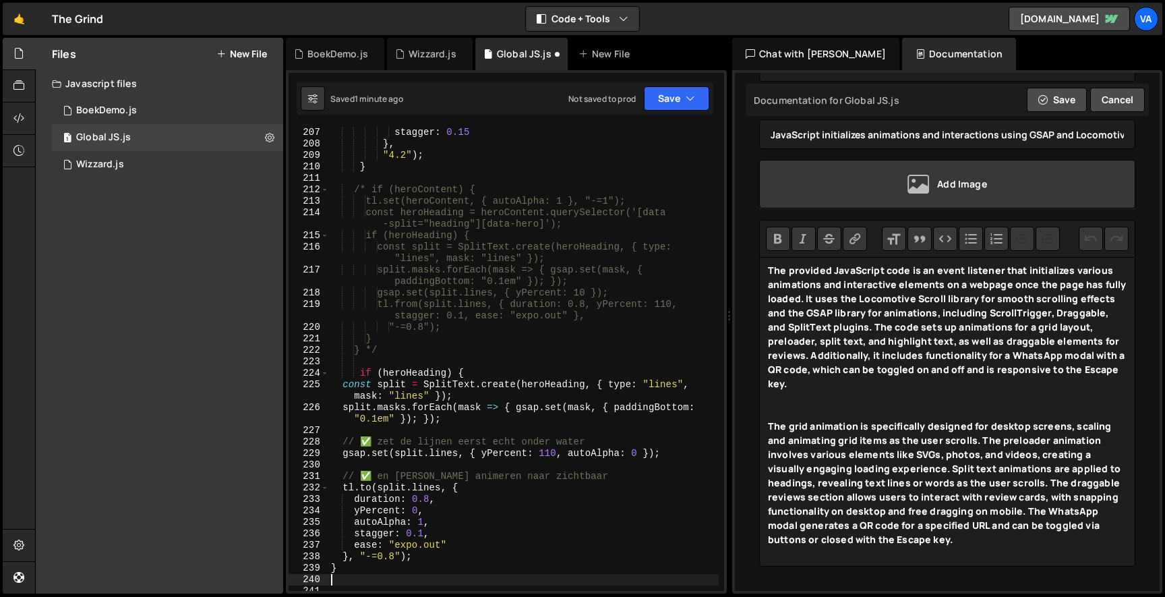
scroll to position [2612, 0]
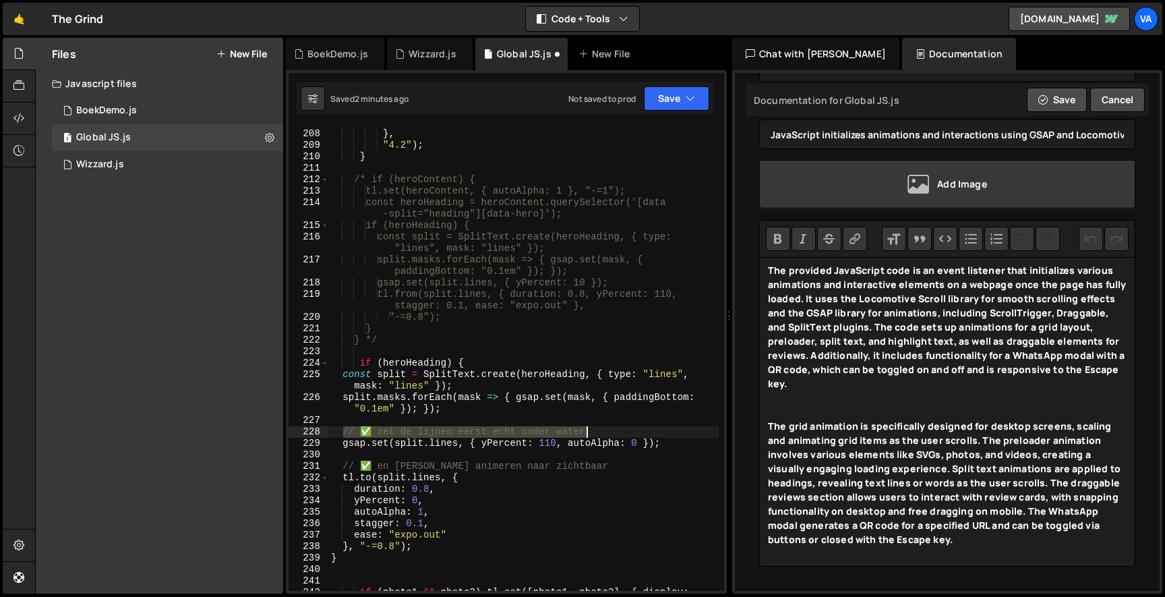
drag, startPoint x: 341, startPoint y: 429, endPoint x: 678, endPoint y: 430, distance: 337.2
click at [678, 430] on div "stagger : 0.15 } , "4.2" ) ; } /* if (heroContent) { tl.set(heroContent, { auto…" at bounding box center [523, 366] width 390 height 498
type textarea "// ✅ zet de lijnen eerst echt onder water"
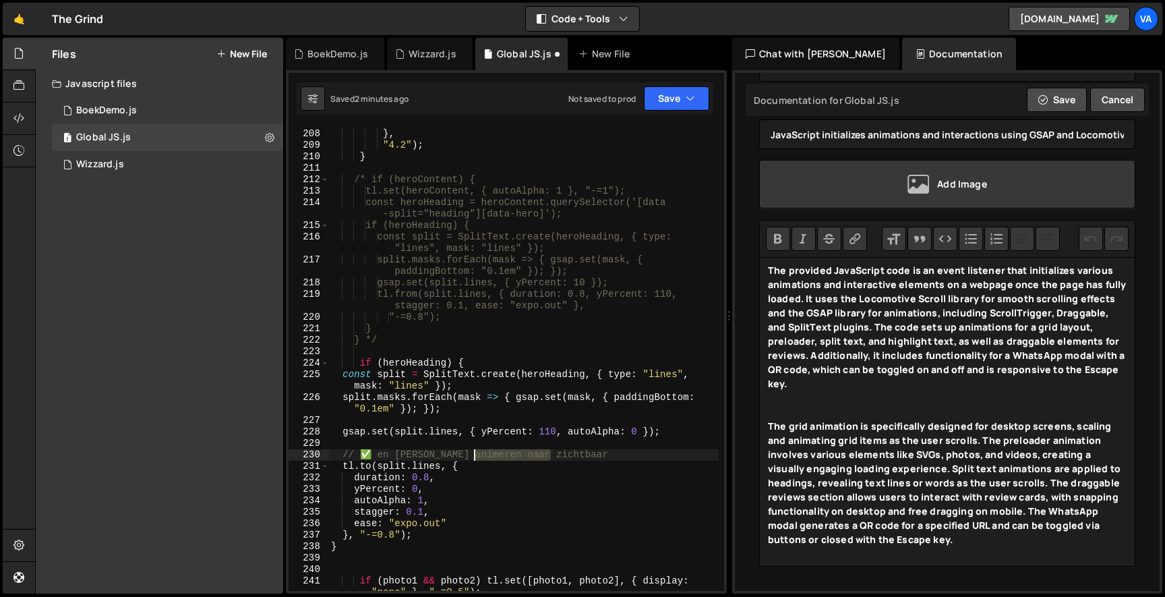
drag, startPoint x: 578, startPoint y: 454, endPoint x: 236, endPoint y: 453, distance: 341.9
click at [237, 454] on div "Files New File Javascript files 1 BoekDemo.js 0 1 Global JS.js 0 1 Wizzard.js 0" at bounding box center [600, 316] width 1130 height 556
type textarea "// ✅ en [PERSON_NAME] animeren naar zichtbaar"
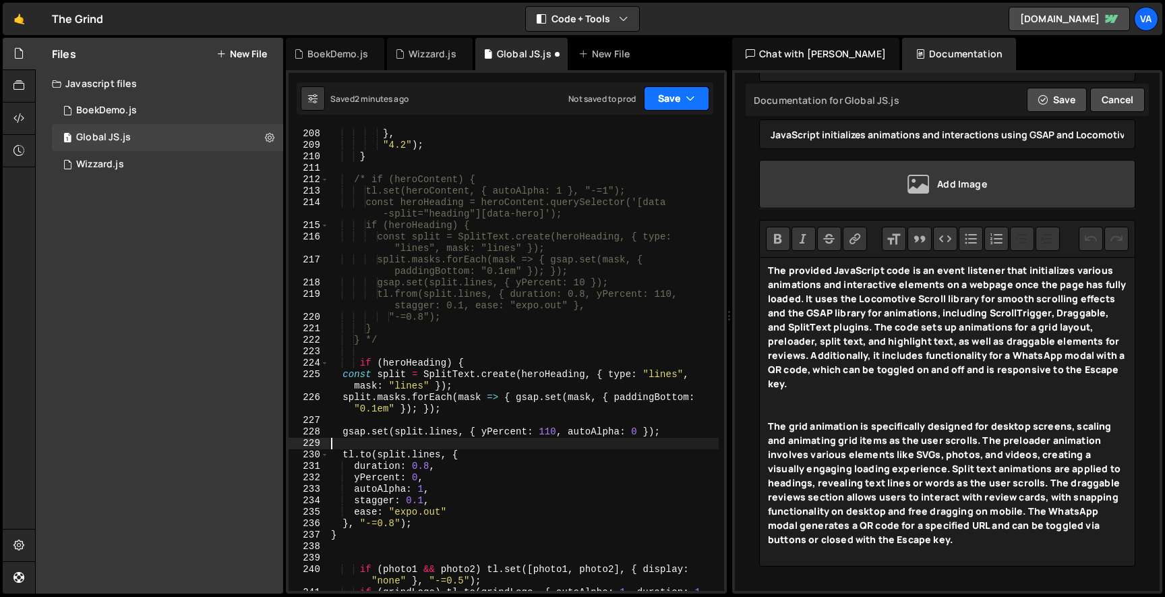
click at [679, 88] on button "Save" at bounding box center [676, 98] width 65 height 24
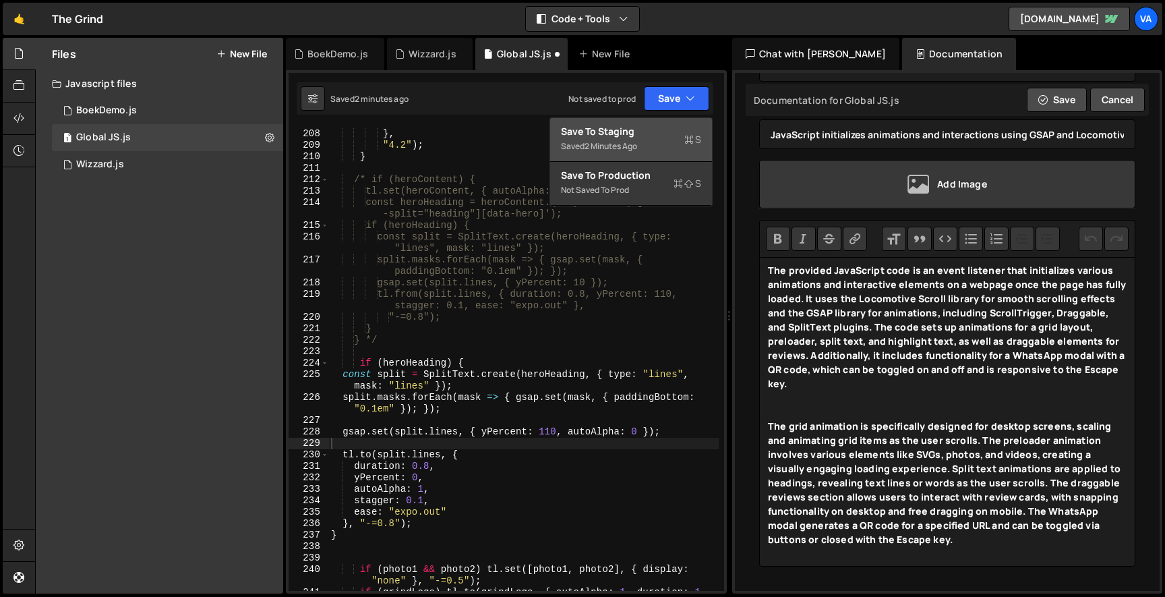
click at [662, 123] on button "Save to Staging S Saved 2 minutes ago" at bounding box center [631, 140] width 162 height 44
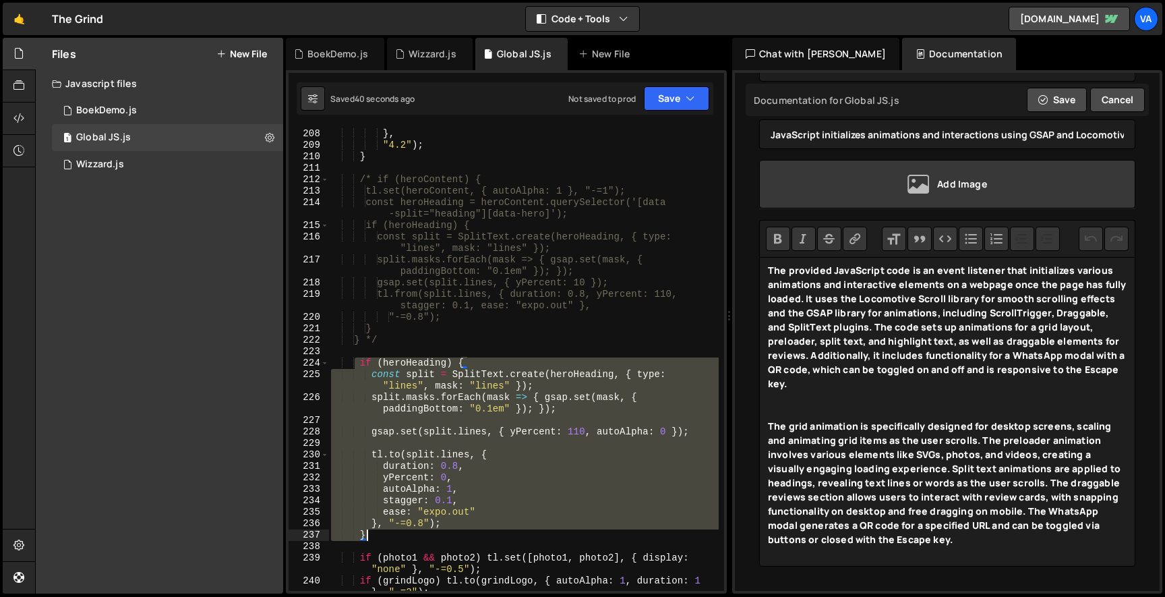
drag, startPoint x: 358, startPoint y: 362, endPoint x: 390, endPoint y: 535, distance: 176.3
click at [390, 535] on div "stagger : 0.15 } , "4.2" ) ; } /* if (heroContent) { tl.set(heroContent, { auto…" at bounding box center [523, 366] width 390 height 498
type textarea "}, "-=0.8"); }"
paste textarea
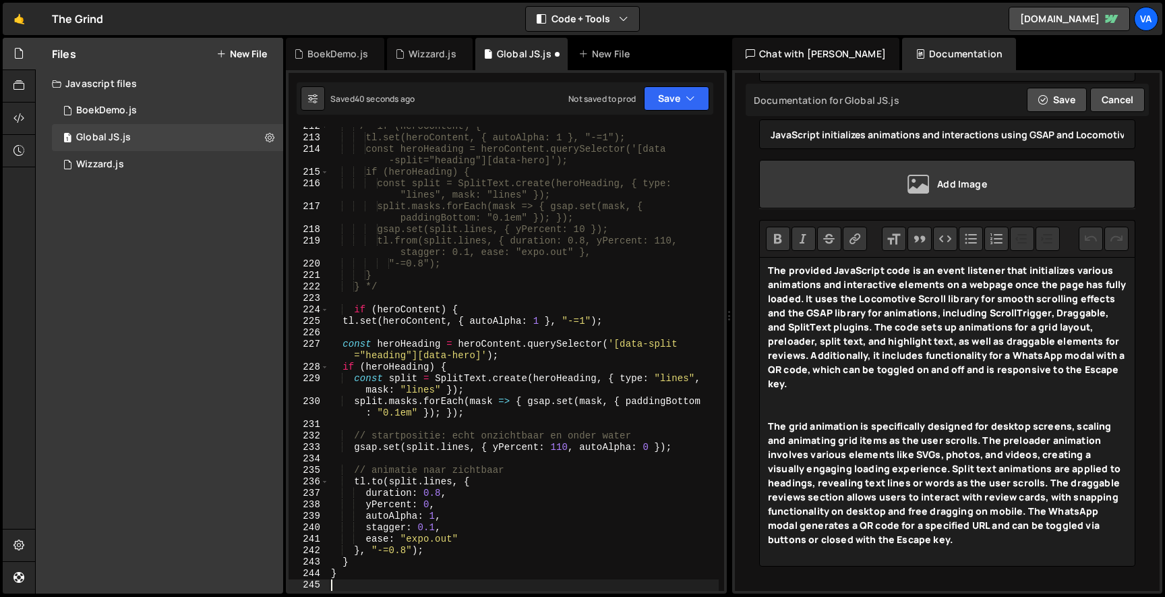
scroll to position [2666, 0]
click at [666, 102] on button "Save" at bounding box center [676, 98] width 65 height 24
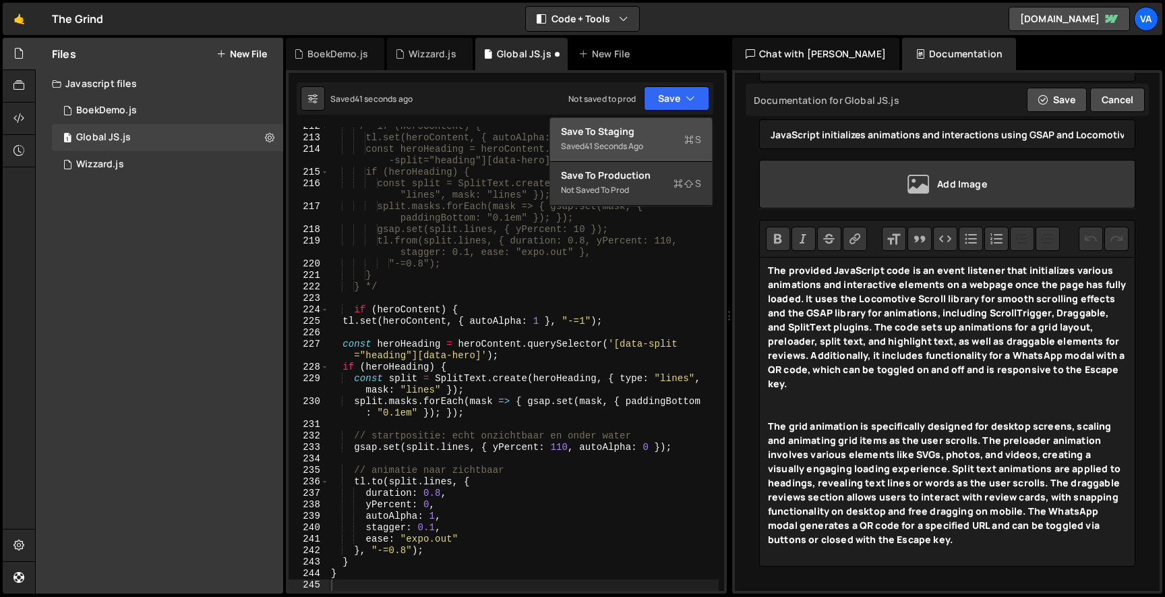
click at [657, 129] on div "Save to Staging S" at bounding box center [631, 131] width 140 height 13
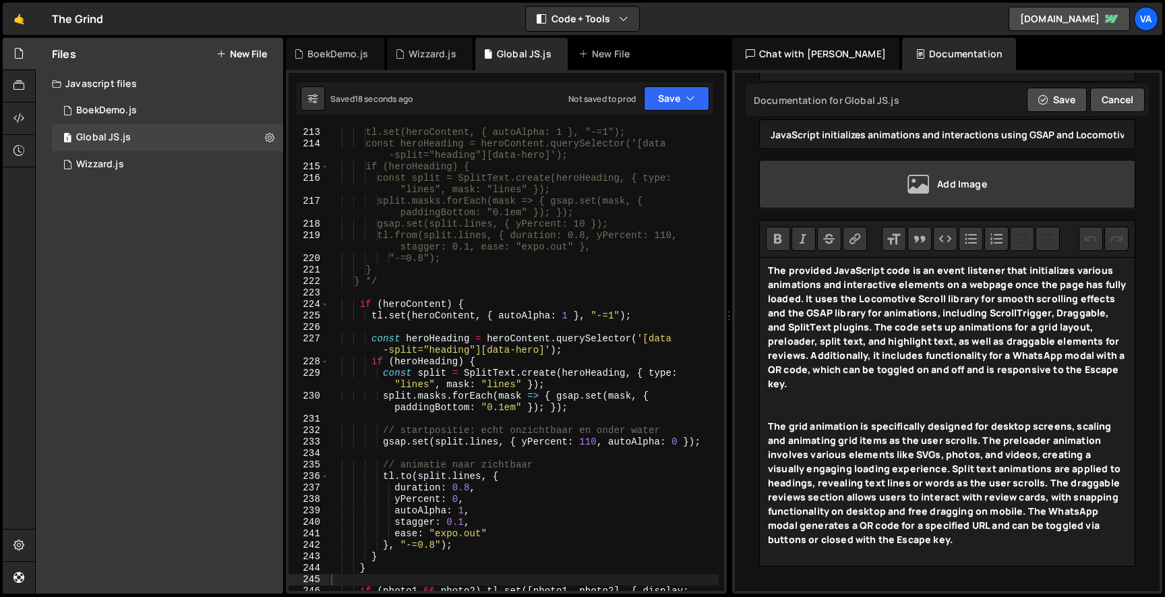
scroll to position [0, 0]
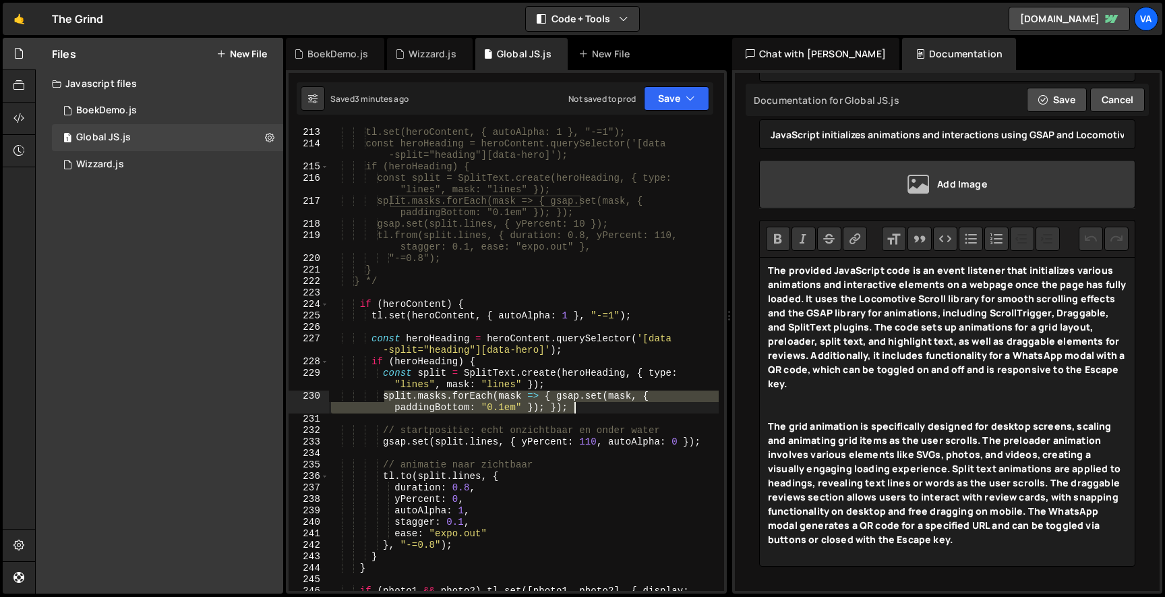
drag, startPoint x: 385, startPoint y: 394, endPoint x: 604, endPoint y: 405, distance: 219.4
click at [604, 405] on div "/* if (heroContent) { tl.set(heroContent, { autoAlpha: 1 }, "-=1"); const heroH…" at bounding box center [523, 364] width 390 height 498
click at [383, 396] on div "/* if (heroContent) { tl.set(heroContent, { autoAlpha: 1 }, "-=1"); const heroH…" at bounding box center [523, 359] width 390 height 464
click at [681, 86] on div "Saved 3 minutes ago Not saved to prod Upgrade to Edit Save Save to Staging S Sa…" at bounding box center [505, 98] width 417 height 32
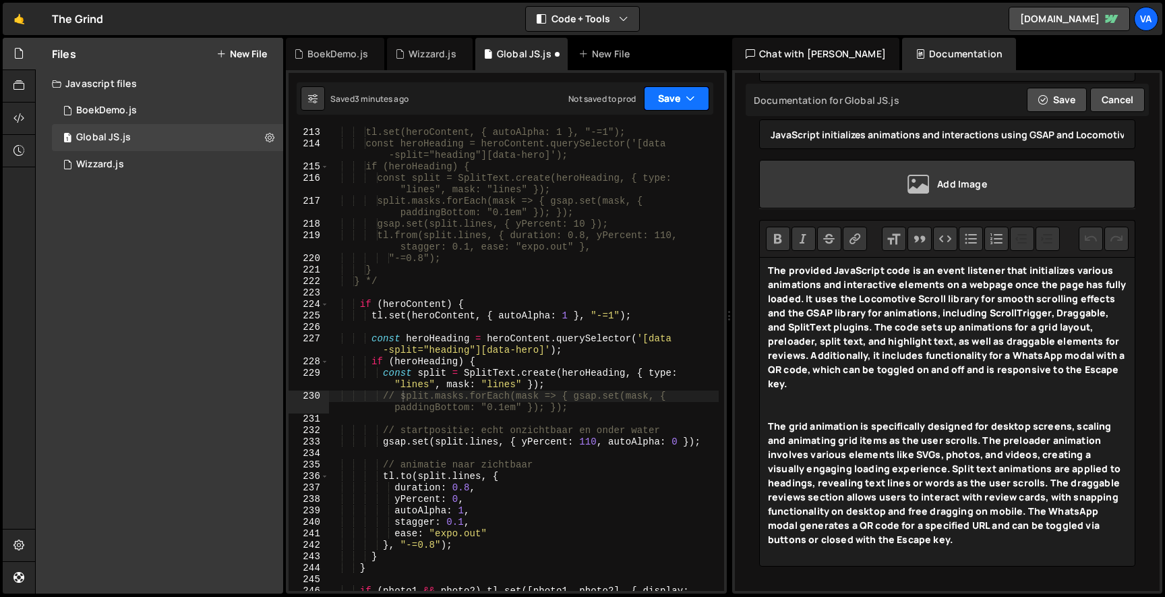
click at [673, 92] on button "Save" at bounding box center [676, 98] width 65 height 24
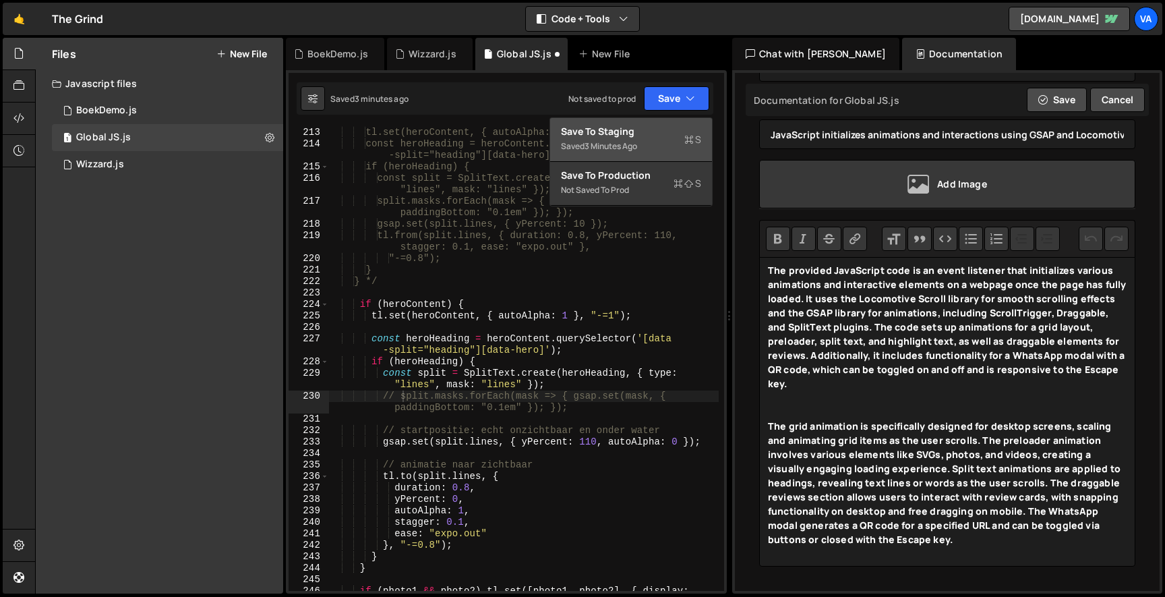
click at [666, 132] on div "Save to Staging S" at bounding box center [631, 131] width 140 height 13
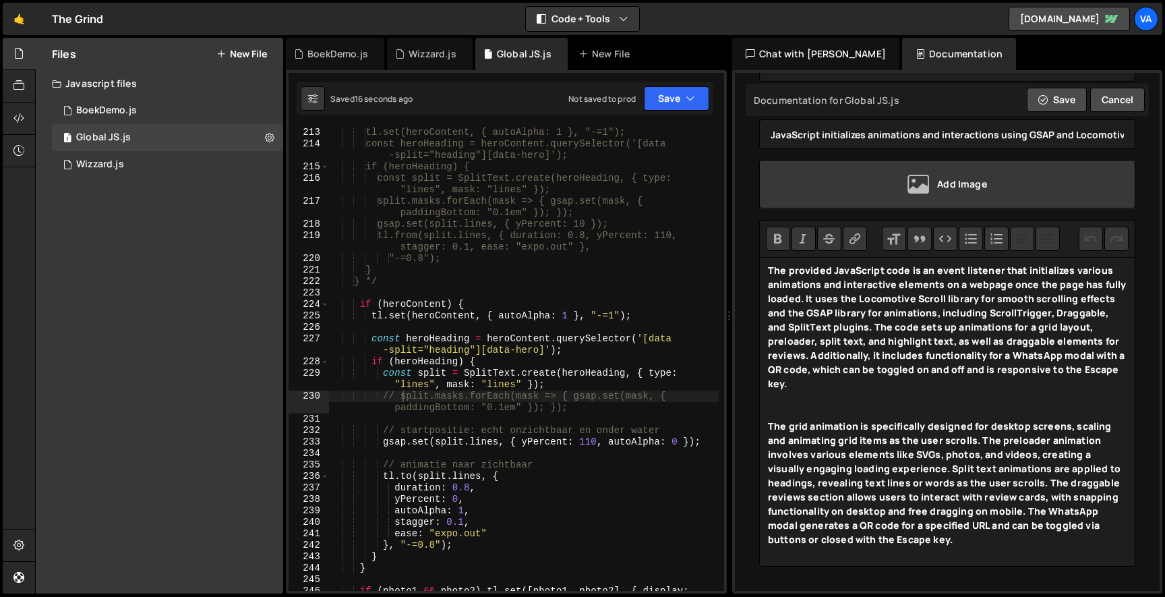
click at [475, 405] on div "/* if (heroContent) { tl.set(heroContent, { autoAlpha: 1 }, "-=1"); const heroH…" at bounding box center [523, 364] width 390 height 498
click at [645, 341] on div "/* if (heroContent) { tl.set(heroContent, { autoAlpha: 1 }, "-=1"); const heroH…" at bounding box center [523, 364] width 390 height 498
click at [606, 426] on div "/* if (heroContent) { tl.set(heroContent, { autoAlpha: 1 }, "-=1"); const heroH…" at bounding box center [523, 364] width 390 height 498
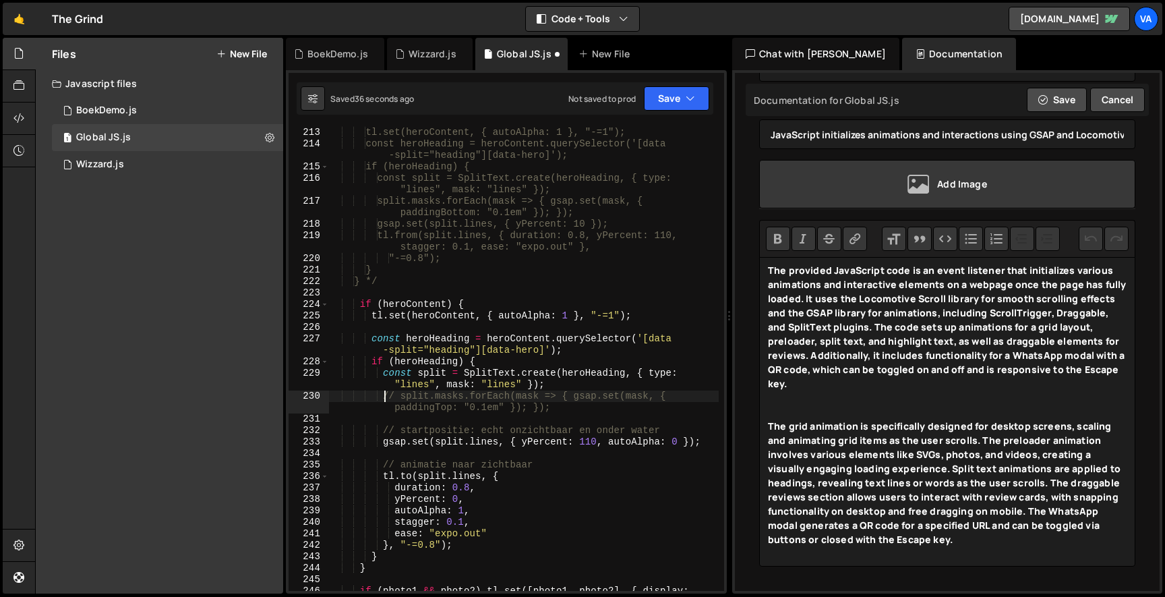
click at [388, 399] on div "/* if (heroContent) { tl.set(heroContent, { autoAlpha: 1 }, "-=1"); const heroH…" at bounding box center [523, 364] width 390 height 498
click at [401, 399] on div "/* if (heroContent) { tl.set(heroContent, { autoAlpha: 1 }, "-=1"); const heroH…" at bounding box center [523, 364] width 390 height 498
type textarea "split.masks.forEach(mask => { gsap.set(mask, { paddingTop: "0.1em" }); });"
click at [662, 100] on button "Save" at bounding box center [676, 98] width 65 height 24
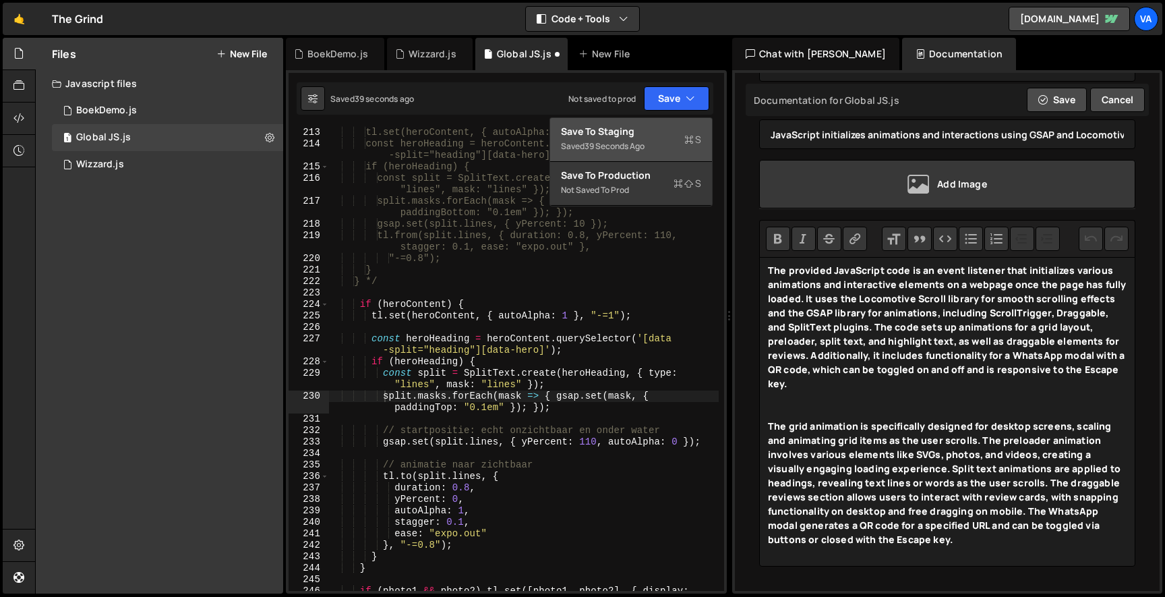
click at [656, 125] on div "Save to Staging S" at bounding box center [631, 131] width 140 height 13
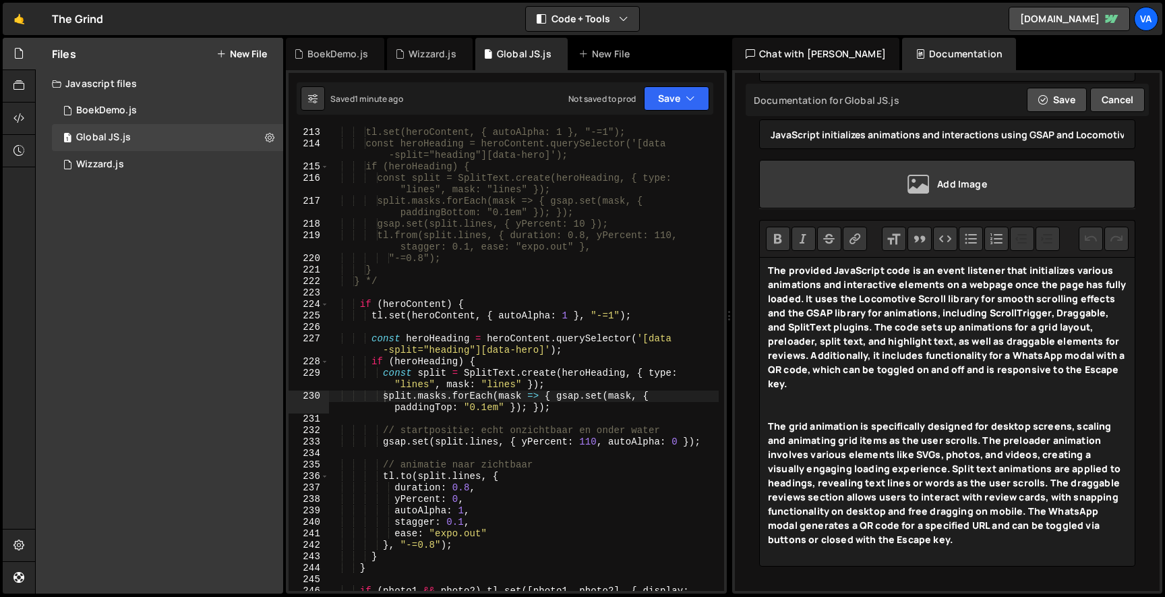
click at [554, 115] on div "split.masks.forEach(mask => { gsap.set(mask, { paddingTop: "0.1em" }); }); 212 …" at bounding box center [506, 331] width 441 height 523
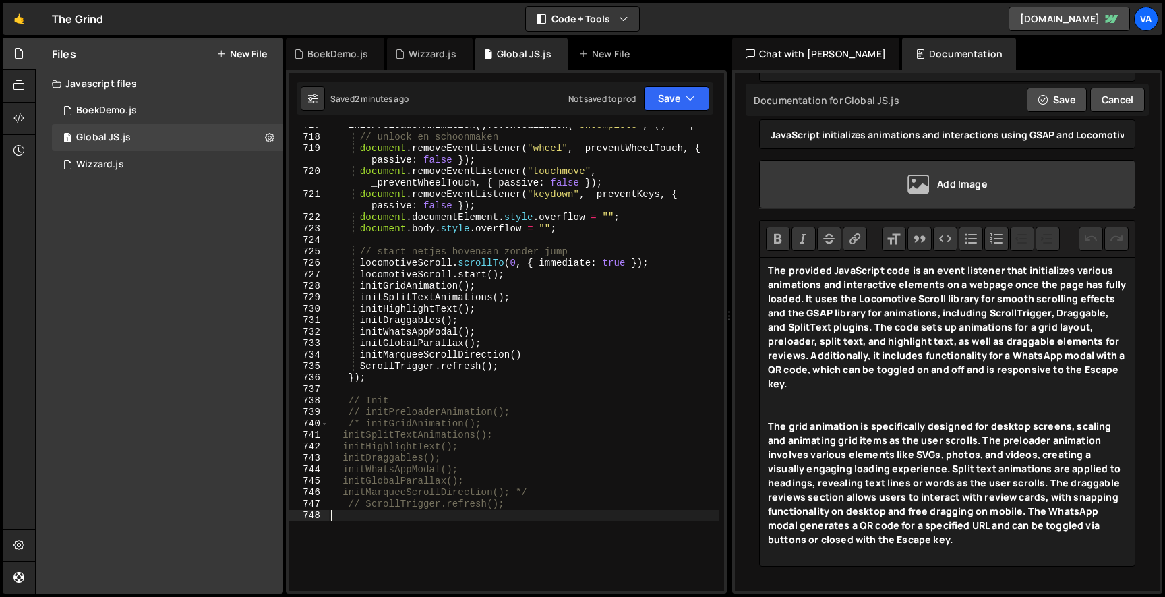
scroll to position [0, 0]
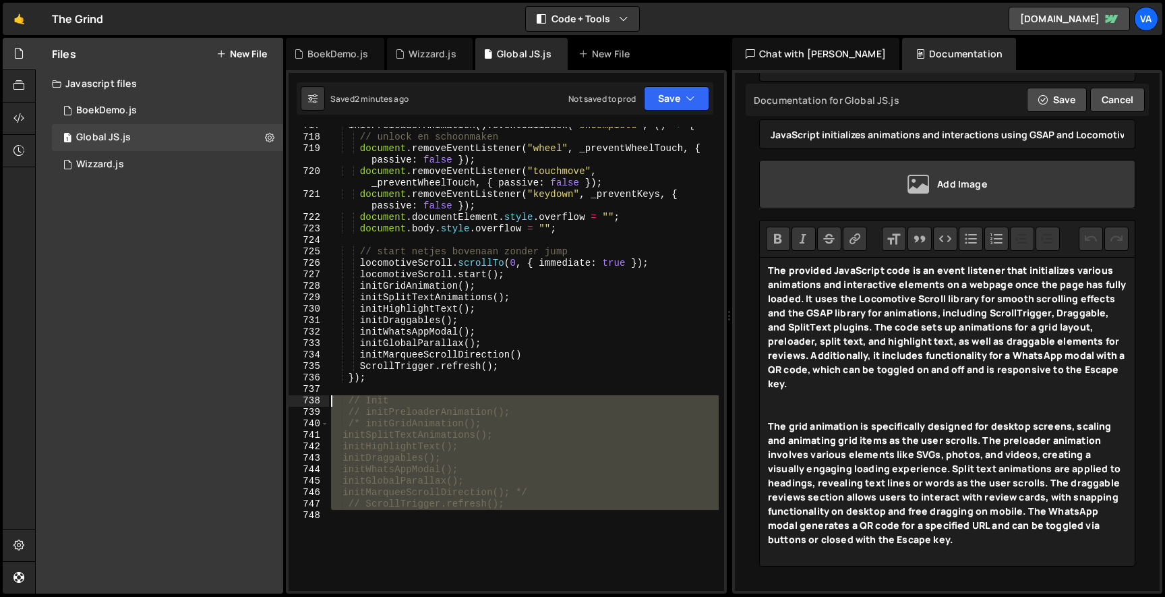
drag, startPoint x: 401, startPoint y: 523, endPoint x: 324, endPoint y: 398, distance: 146.8
click at [324, 398] on div "717 718 719 720 721 722 723 724 725 726 727 728 729 730 731 732 733 734 735 736…" at bounding box center [507, 359] width 436 height 464
type textarea "// Init // initPreloaderAnimation();"
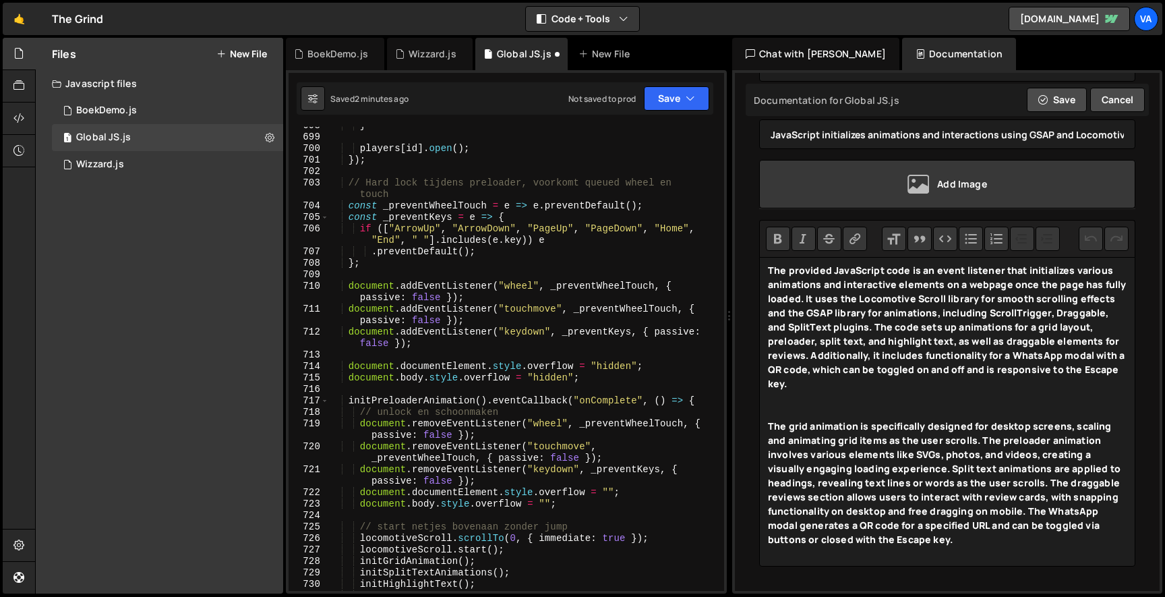
scroll to position [9157, 0]
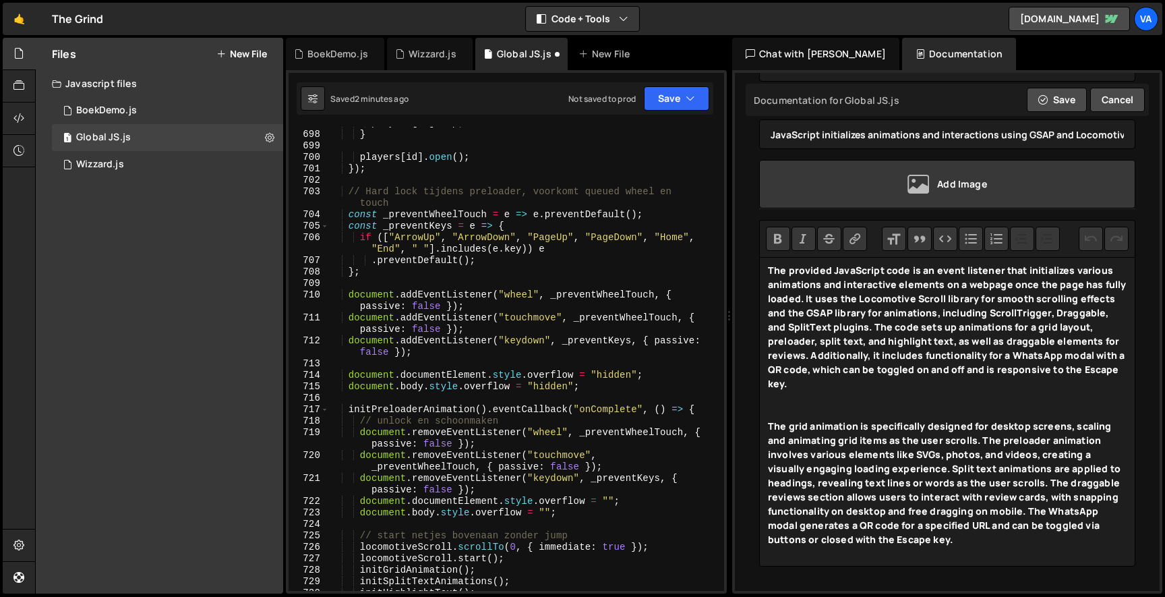
click at [347, 189] on div "players [ id ] = p ; } players [ id ] . open ( ) ; }) ; // Hard lock tijdens pr…" at bounding box center [523, 360] width 390 height 487
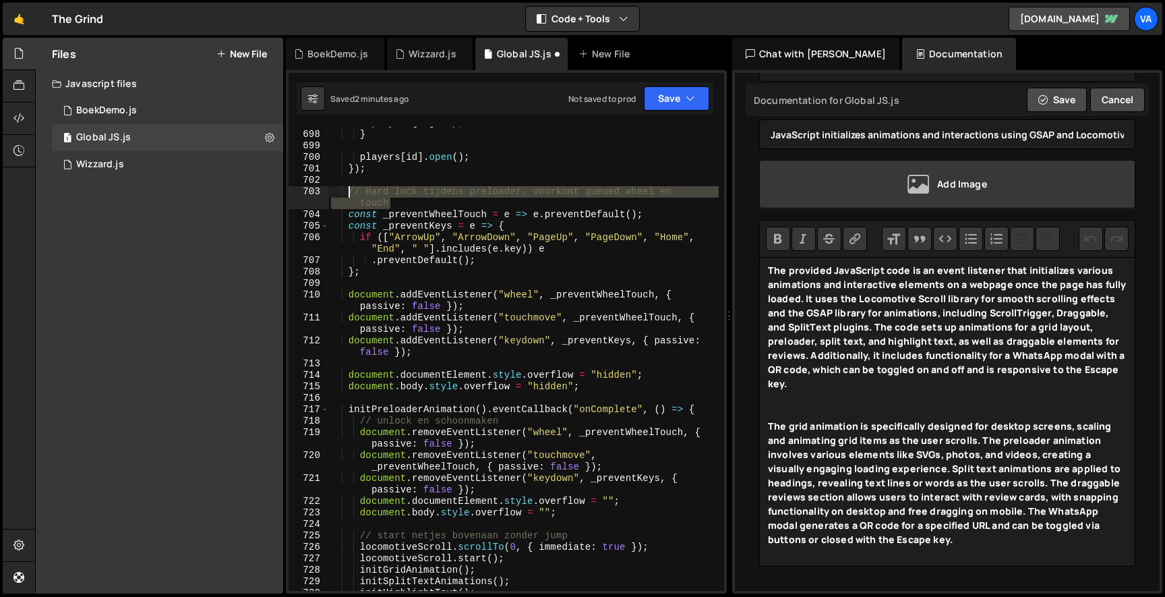
drag, startPoint x: 397, startPoint y: 206, endPoint x: 348, endPoint y: 196, distance: 49.6
click at [348, 196] on div "players [ id ] = p ; } players [ id ] . open ( ) ; }) ; // Hard lock tijdens pr…" at bounding box center [523, 360] width 390 height 487
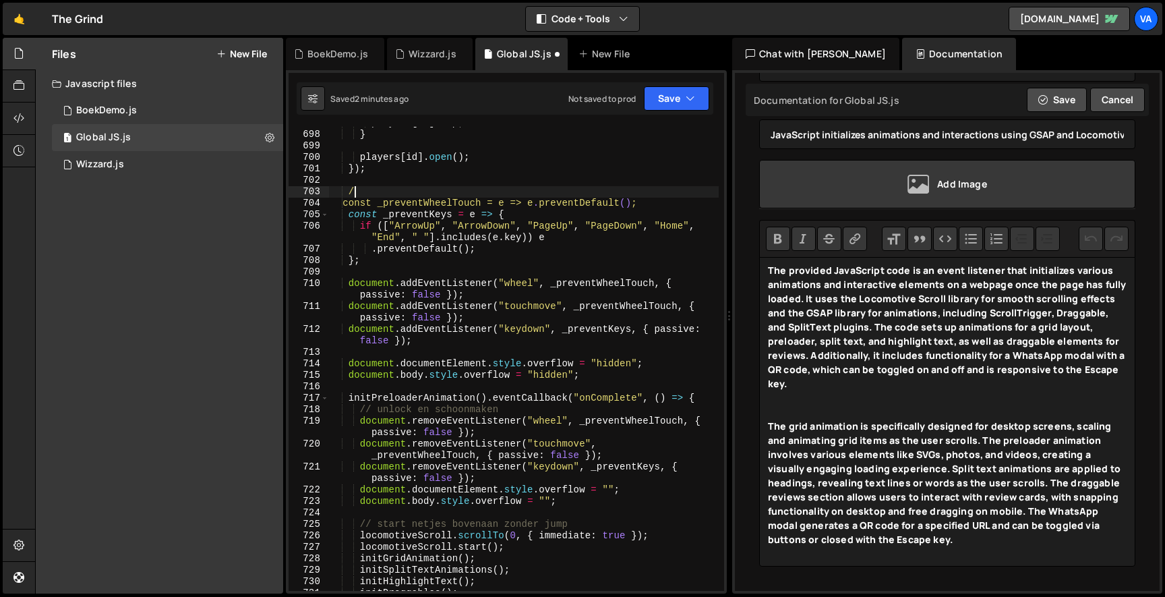
type textarea "/*"
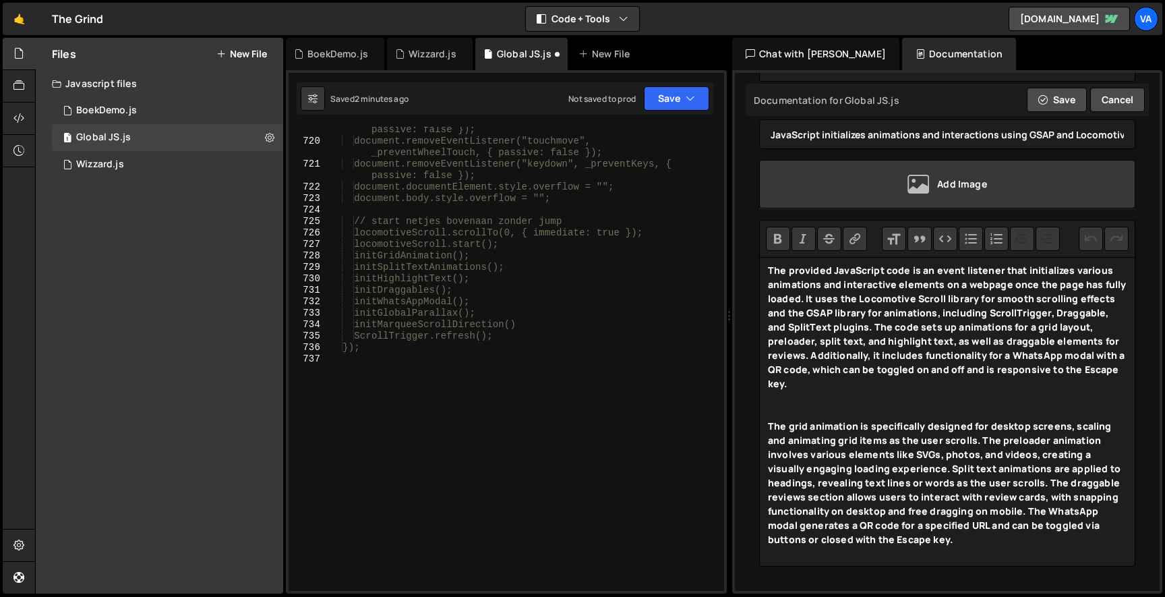
scroll to position [9460, 0]
click at [407, 364] on div "document.removeEventListener("wheel", _preventWheelTouch, { passive: false }); …" at bounding box center [523, 362] width 390 height 498
type textarea "*/"
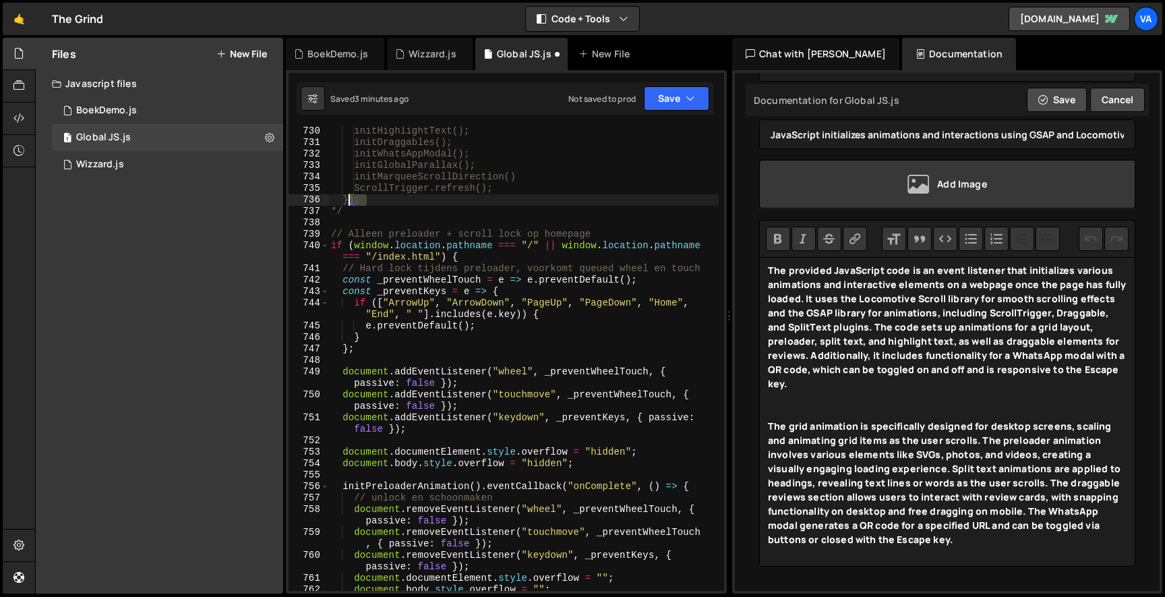
drag, startPoint x: 374, startPoint y: 198, endPoint x: 349, endPoint y: 198, distance: 25.6
click at [349, 198] on div "initHighlightText(); initDraggables(); initWhatsAppModal(); initGlobalParallax(…" at bounding box center [523, 368] width 390 height 487
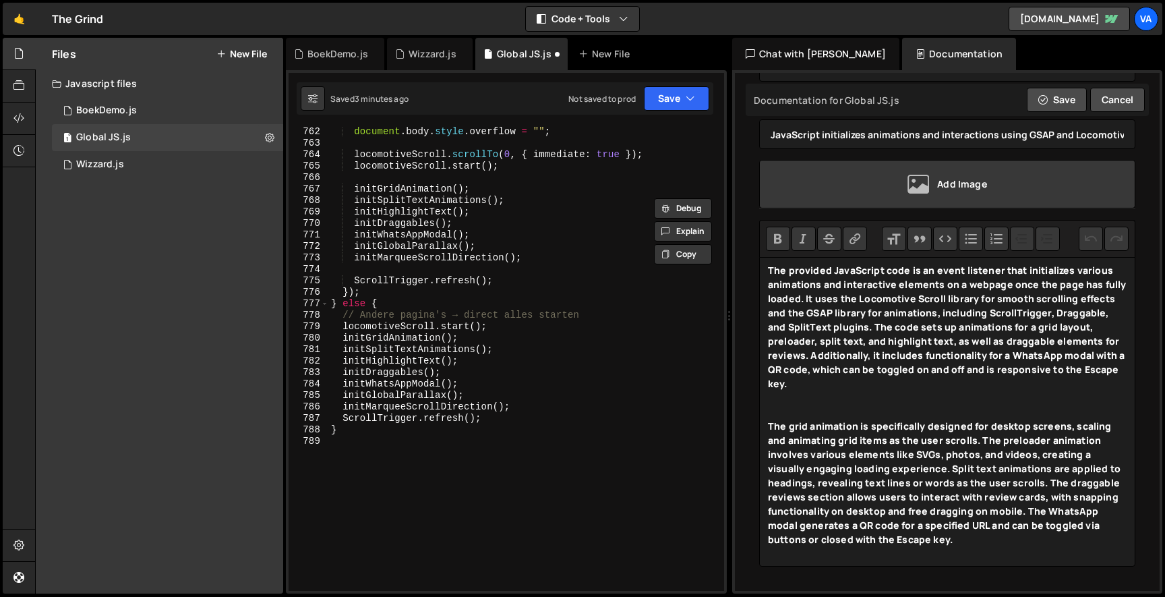
scroll to position [10065, 0]
click at [400, 430] on div "document . body . style . overflow = "" ; locomotiveScroll . scrollTo ( 0 , { i…" at bounding box center [523, 369] width 390 height 487
type textarea "}"
paste textarea "});"
click at [666, 91] on button "Save" at bounding box center [676, 98] width 65 height 24
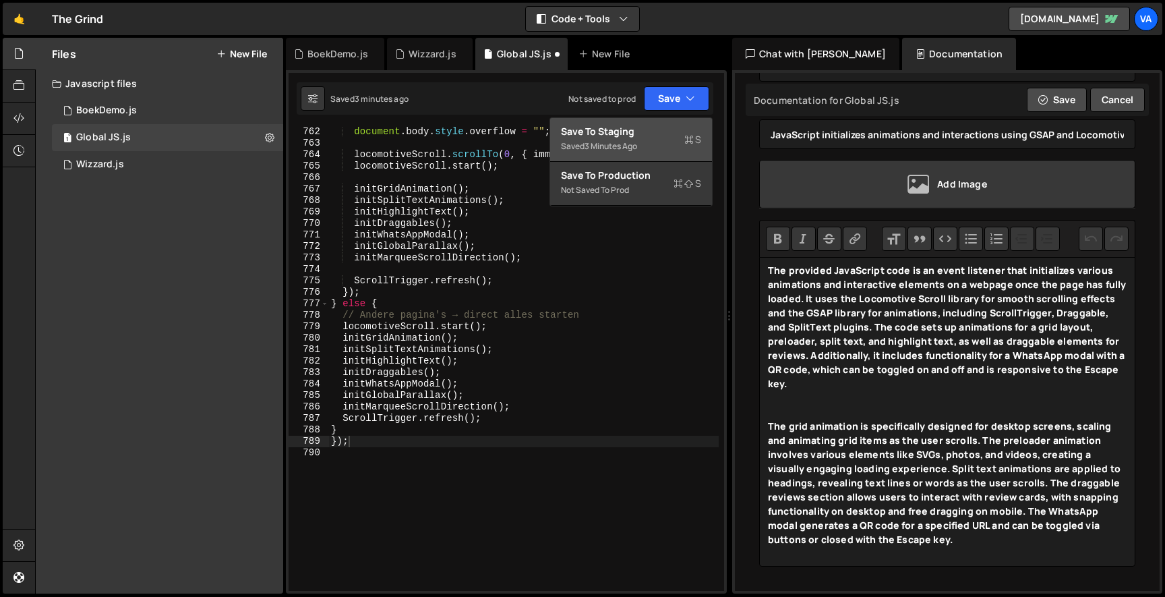
click at [655, 125] on div "Save to Staging S" at bounding box center [631, 131] width 140 height 13
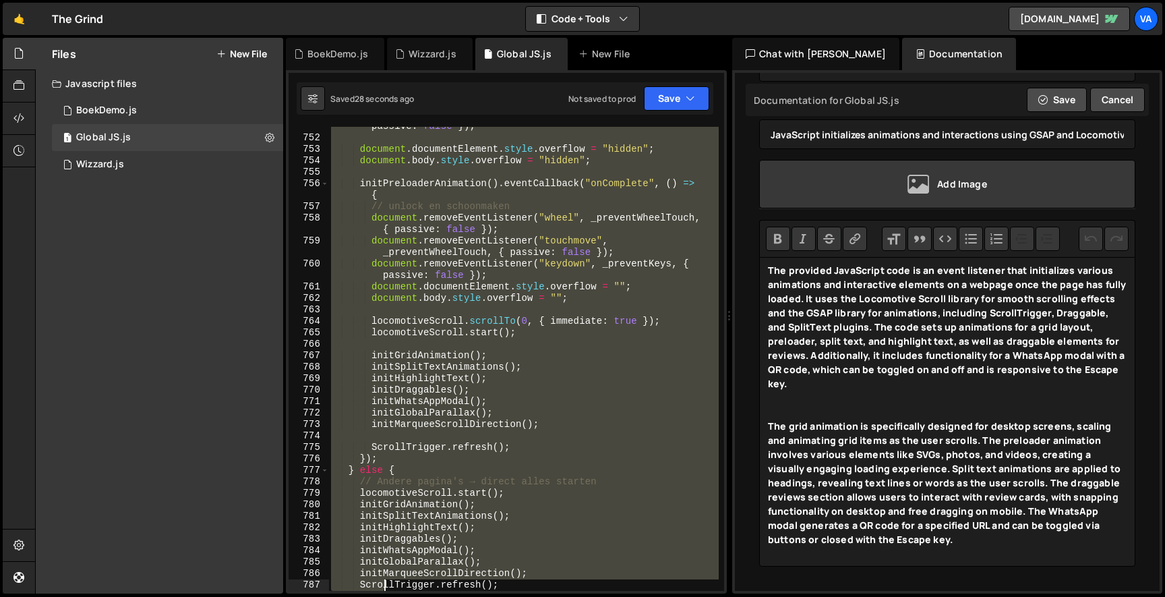
scroll to position [9956, 0]
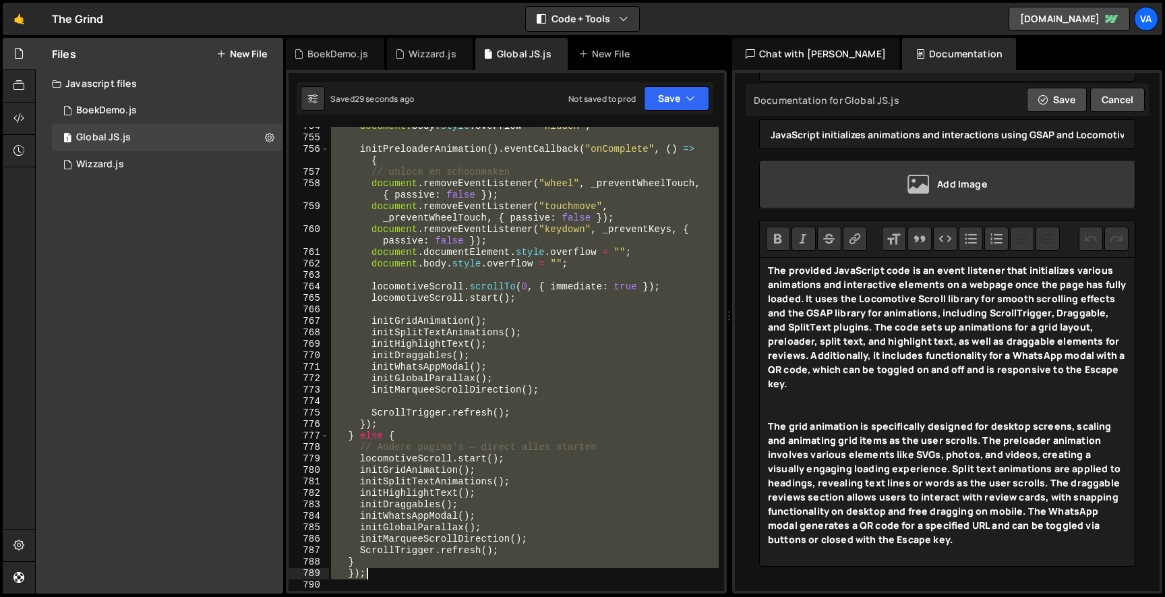
drag, startPoint x: 349, startPoint y: 261, endPoint x: 376, endPoint y: 573, distance: 313.3
click at [376, 573] on div "document . body . style . overflow = "hidden" ; initPreloaderAnimation ( ) . ev…" at bounding box center [523, 364] width 390 height 487
click at [368, 568] on div "document . body . style . overflow = "hidden" ; initPreloaderAnimation ( ) . ev…" at bounding box center [523, 359] width 390 height 464
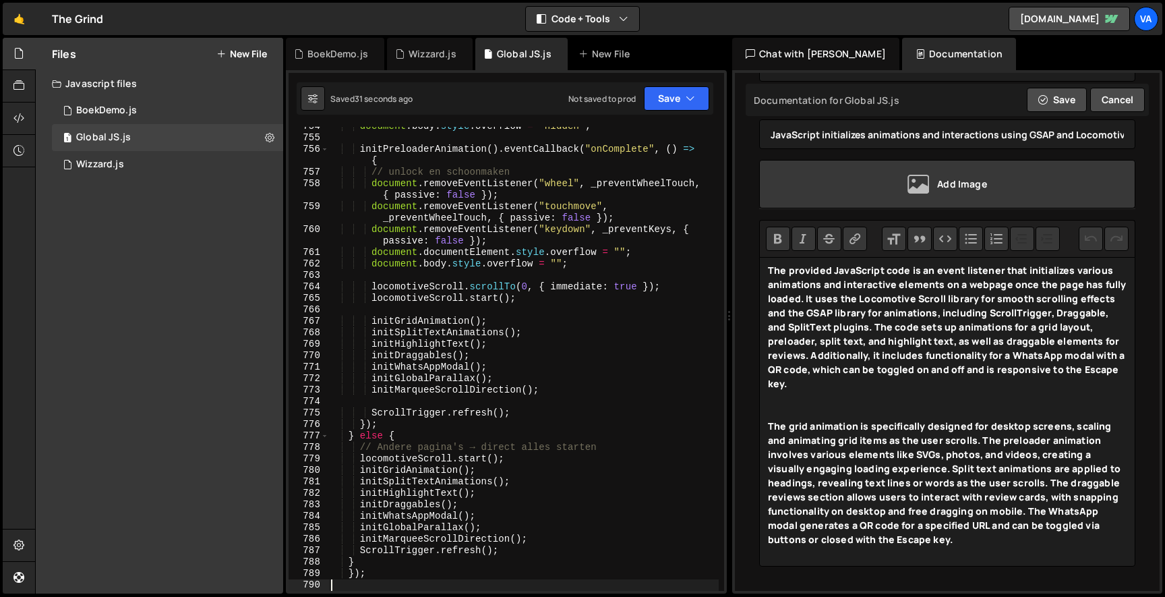
drag, startPoint x: 383, startPoint y: 579, endPoint x: 351, endPoint y: 560, distance: 37.2
click at [351, 559] on div "document . body . style . overflow = "hidden" ; initPreloaderAnimation ( ) . ev…" at bounding box center [523, 364] width 390 height 487
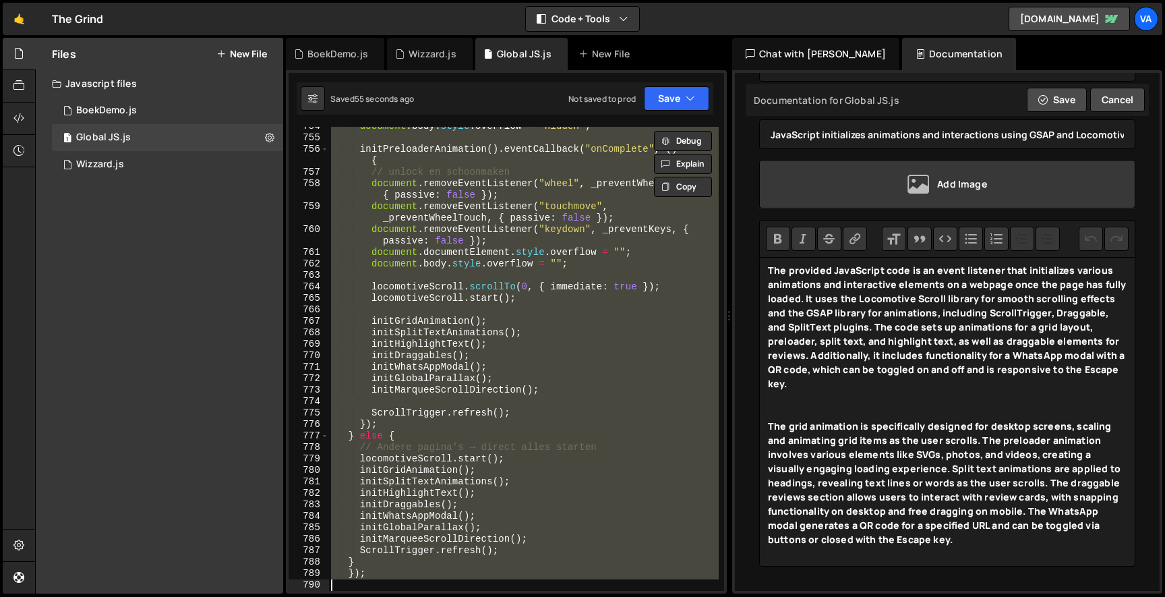
scroll to position [10002, 0]
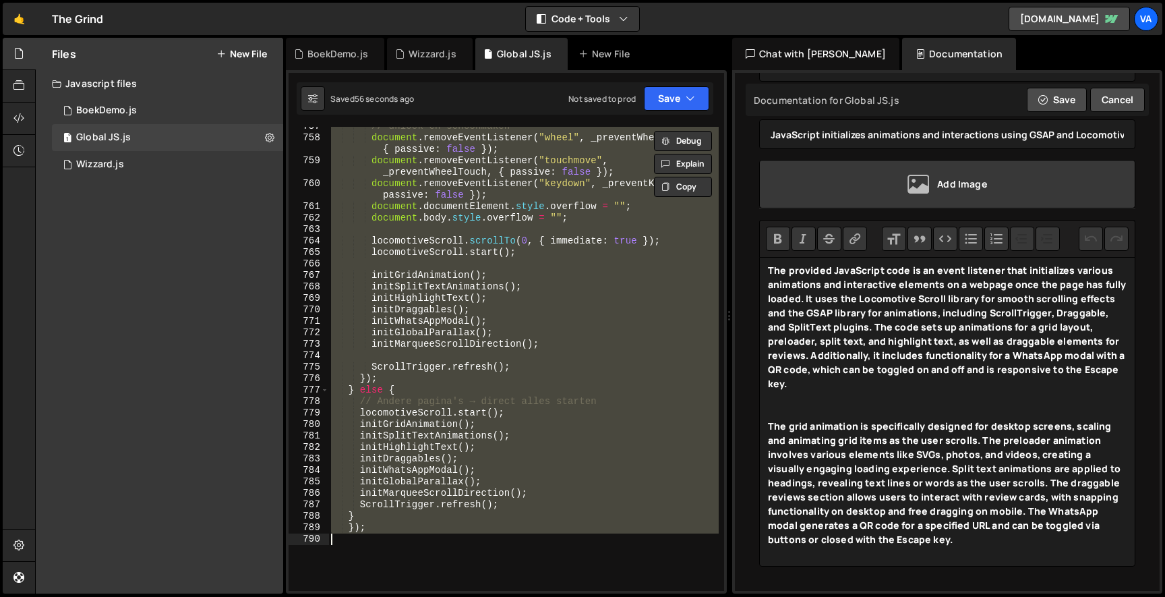
click at [376, 523] on div "// unlock en schoonmaken document . removeEventListener ( "wheel" , _preventWhe…" at bounding box center [523, 359] width 390 height 464
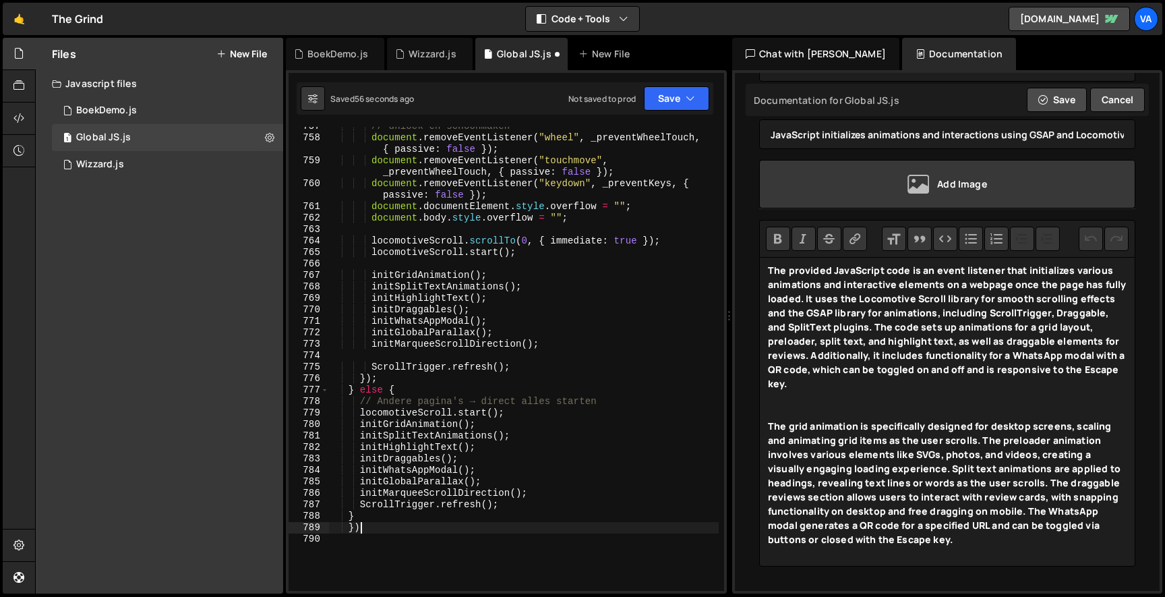
type textarea "}"
click at [667, 100] on button "Save" at bounding box center [676, 98] width 65 height 24
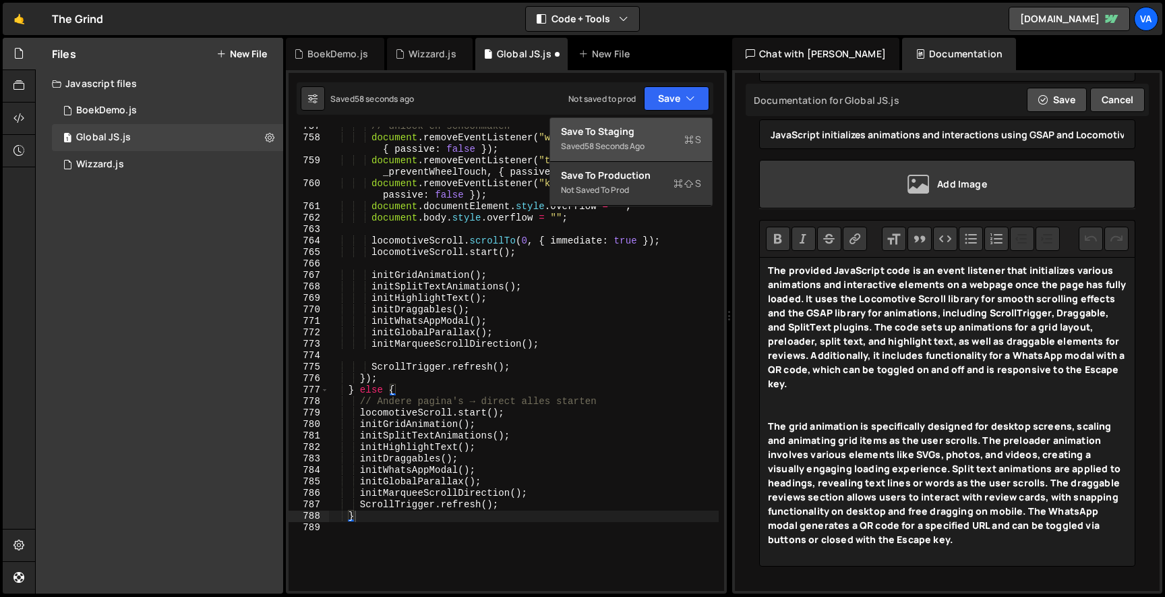
click at [655, 136] on div "Save to Staging S" at bounding box center [631, 131] width 140 height 13
